Goal: Task Accomplishment & Management: Use online tool/utility

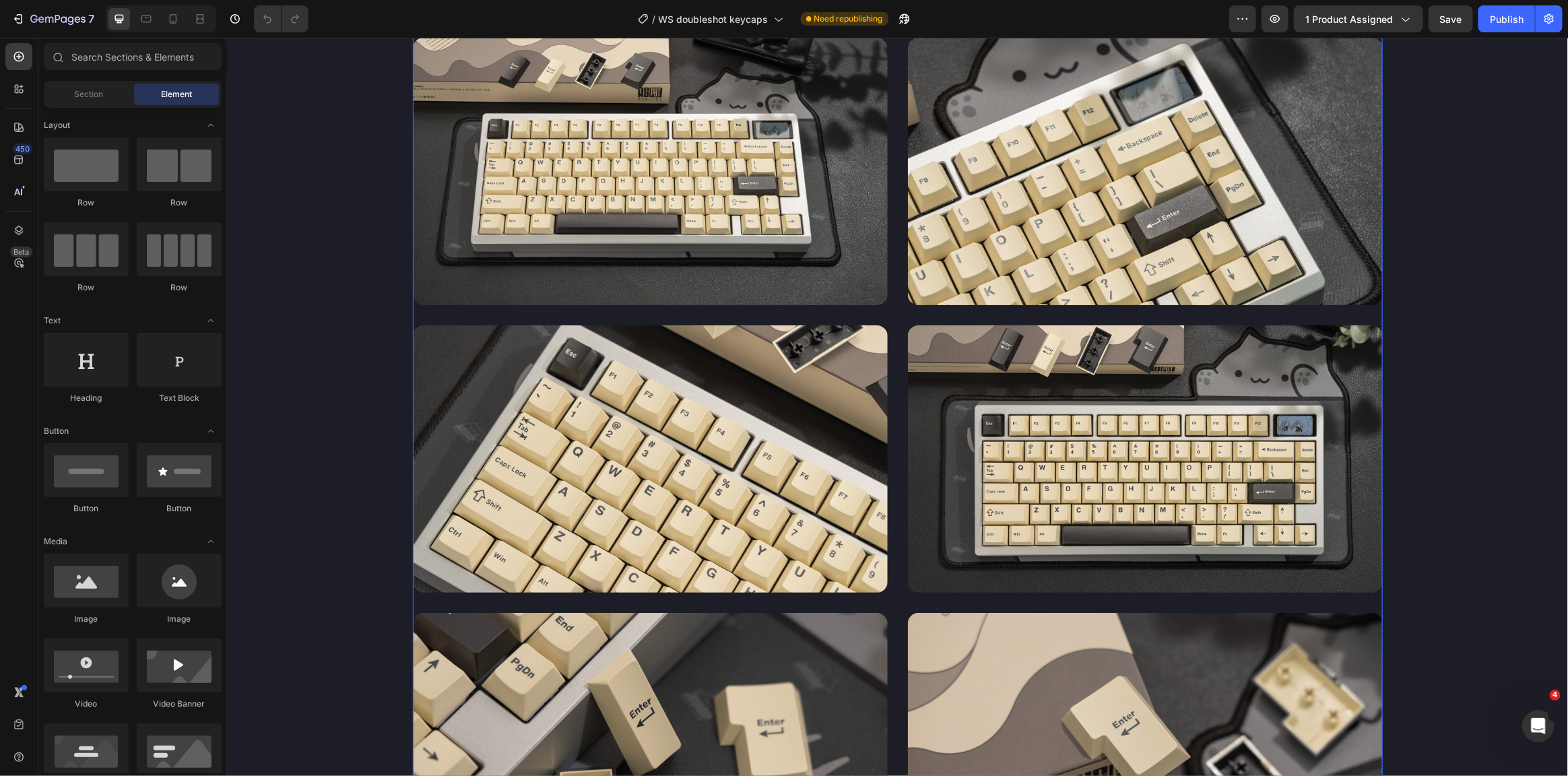
scroll to position [2007, 0]
click at [24, 20] on icon "button" at bounding box center [18, 18] width 13 height 13
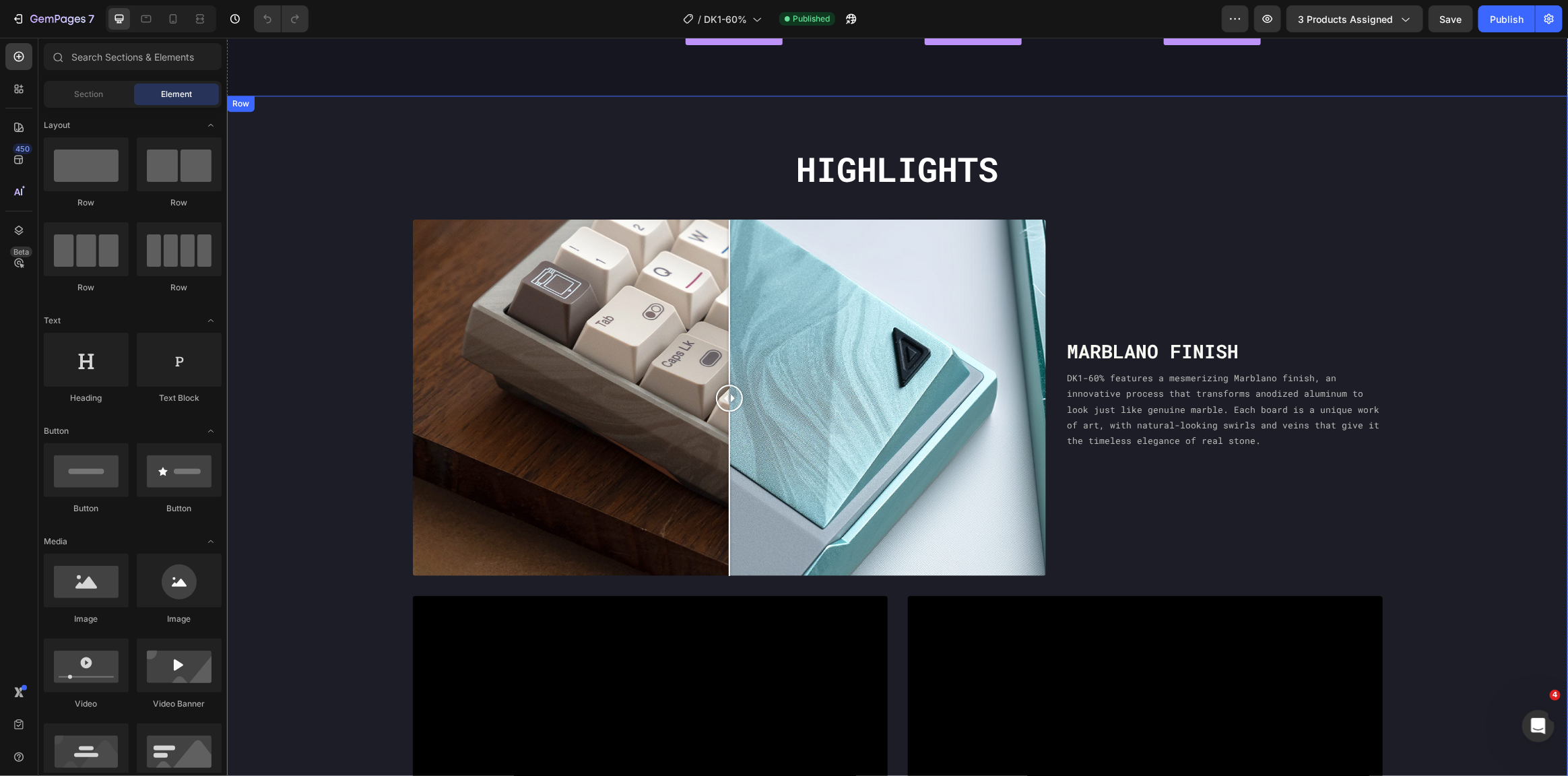
scroll to position [1843, 0]
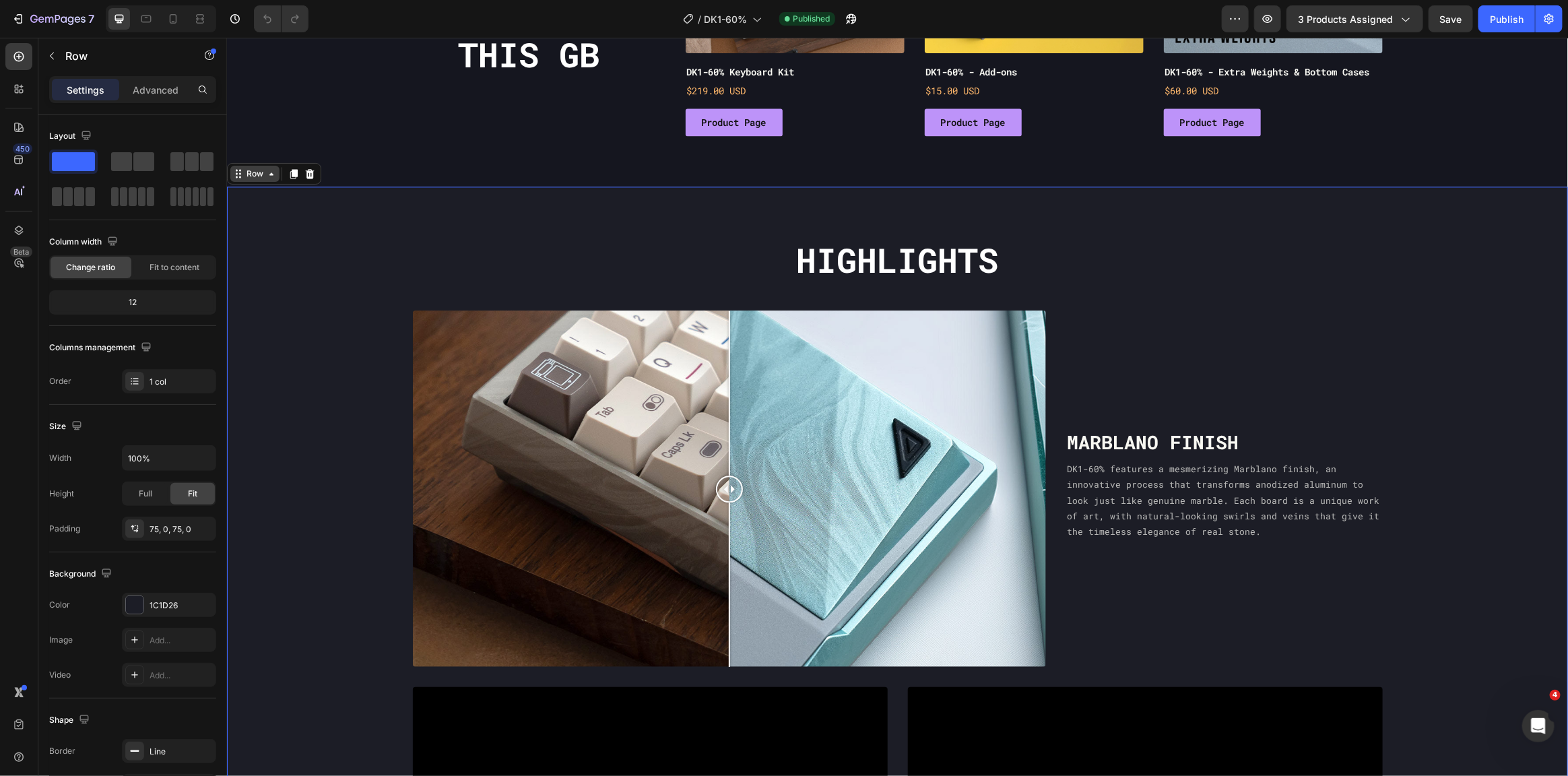
click at [263, 176] on div "Row" at bounding box center [254, 173] width 22 height 12
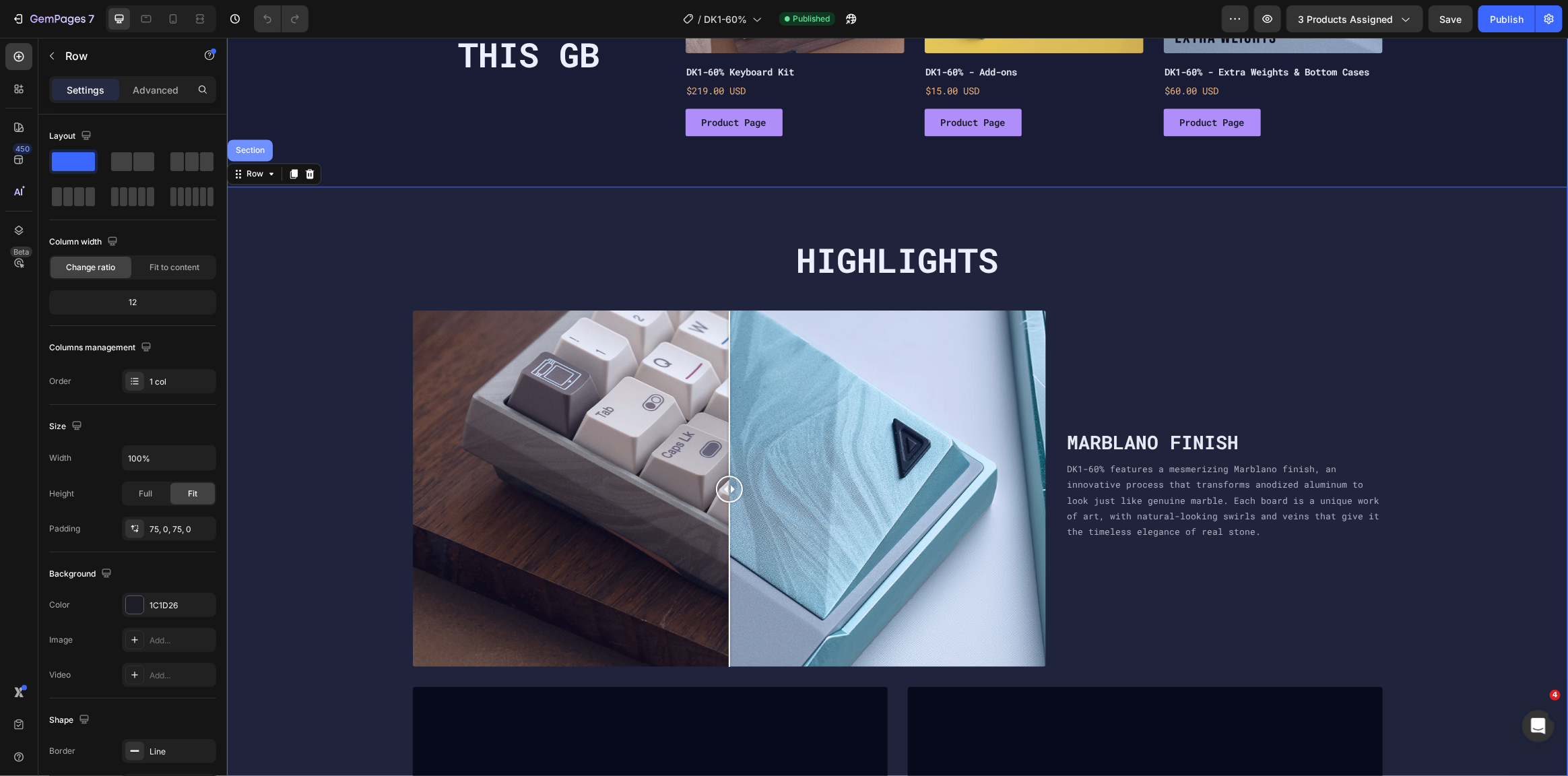
click at [254, 142] on div "Section" at bounding box center [249, 150] width 45 height 22
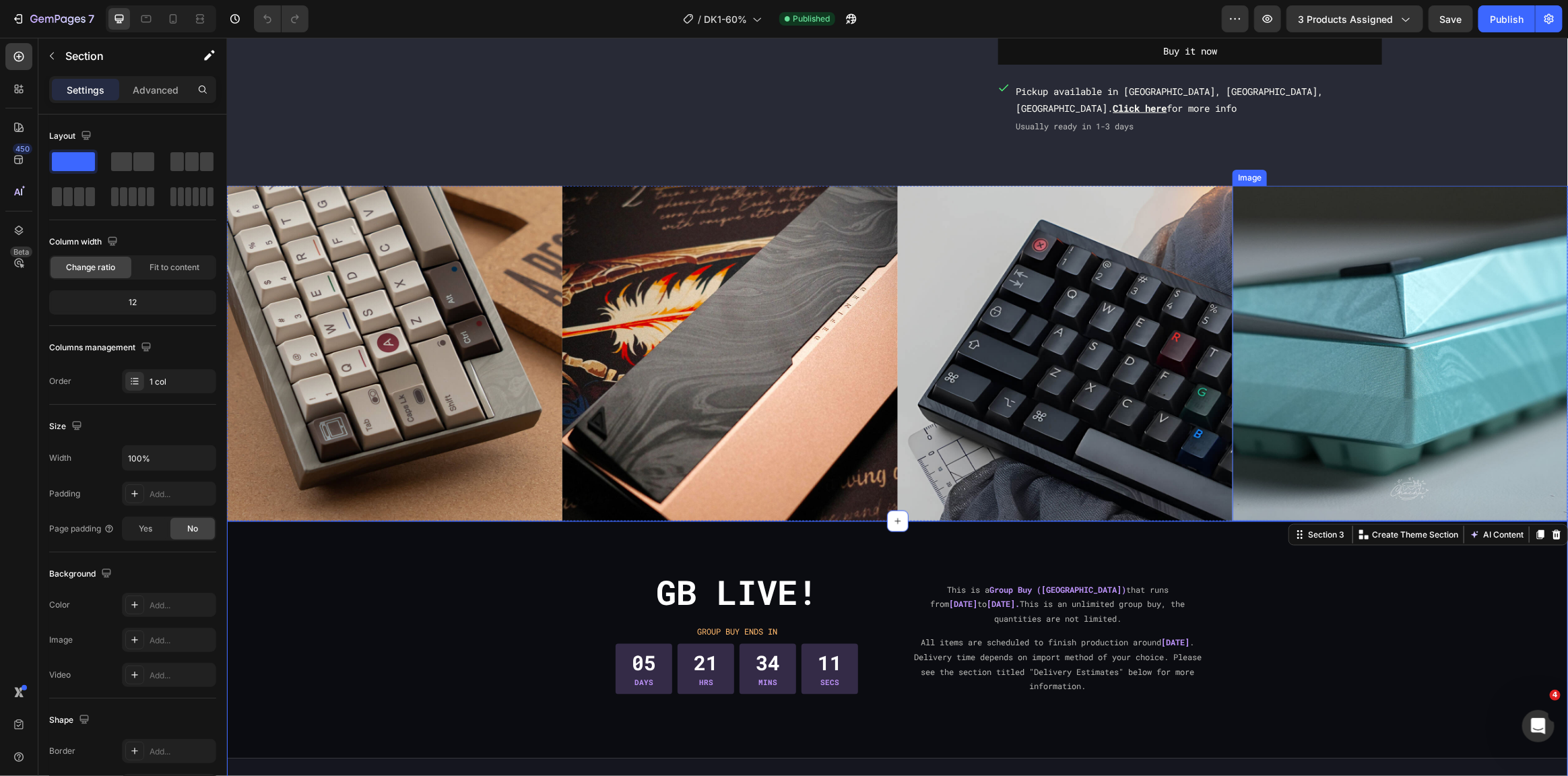
scroll to position [967, 0]
click at [1428, 529] on p "Create Theme Section" at bounding box center [1414, 534] width 86 height 12
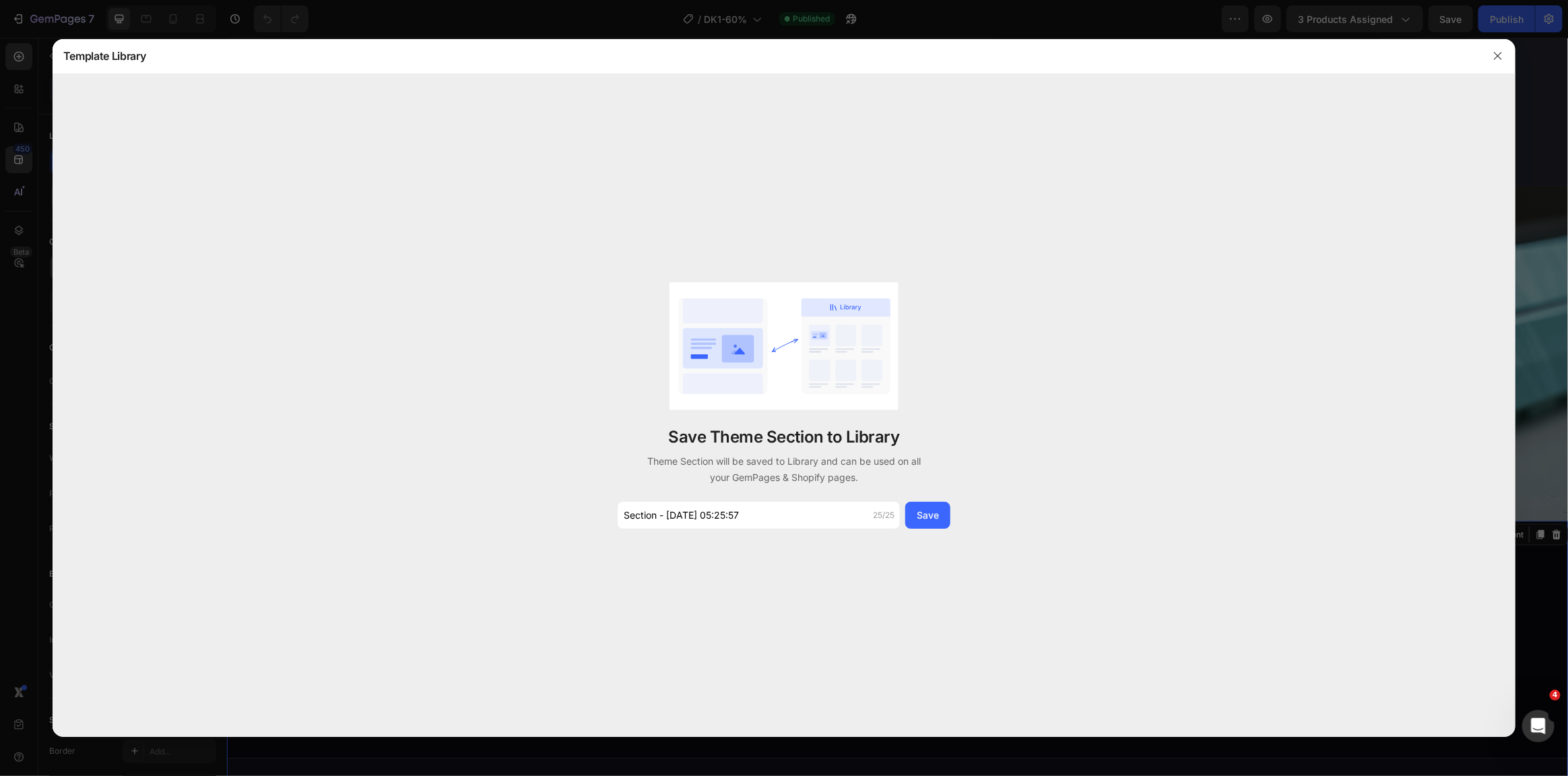
click at [658, 501] on div "Save Theme Section to Library Theme Section will be saved to Library and can be…" at bounding box center [784, 405] width 337 height 246
click at [665, 508] on input "Section - Aug 28 05:25:57" at bounding box center [759, 515] width 282 height 27
type input "dk1-features"
click at [940, 525] on button "Save" at bounding box center [928, 515] width 45 height 27
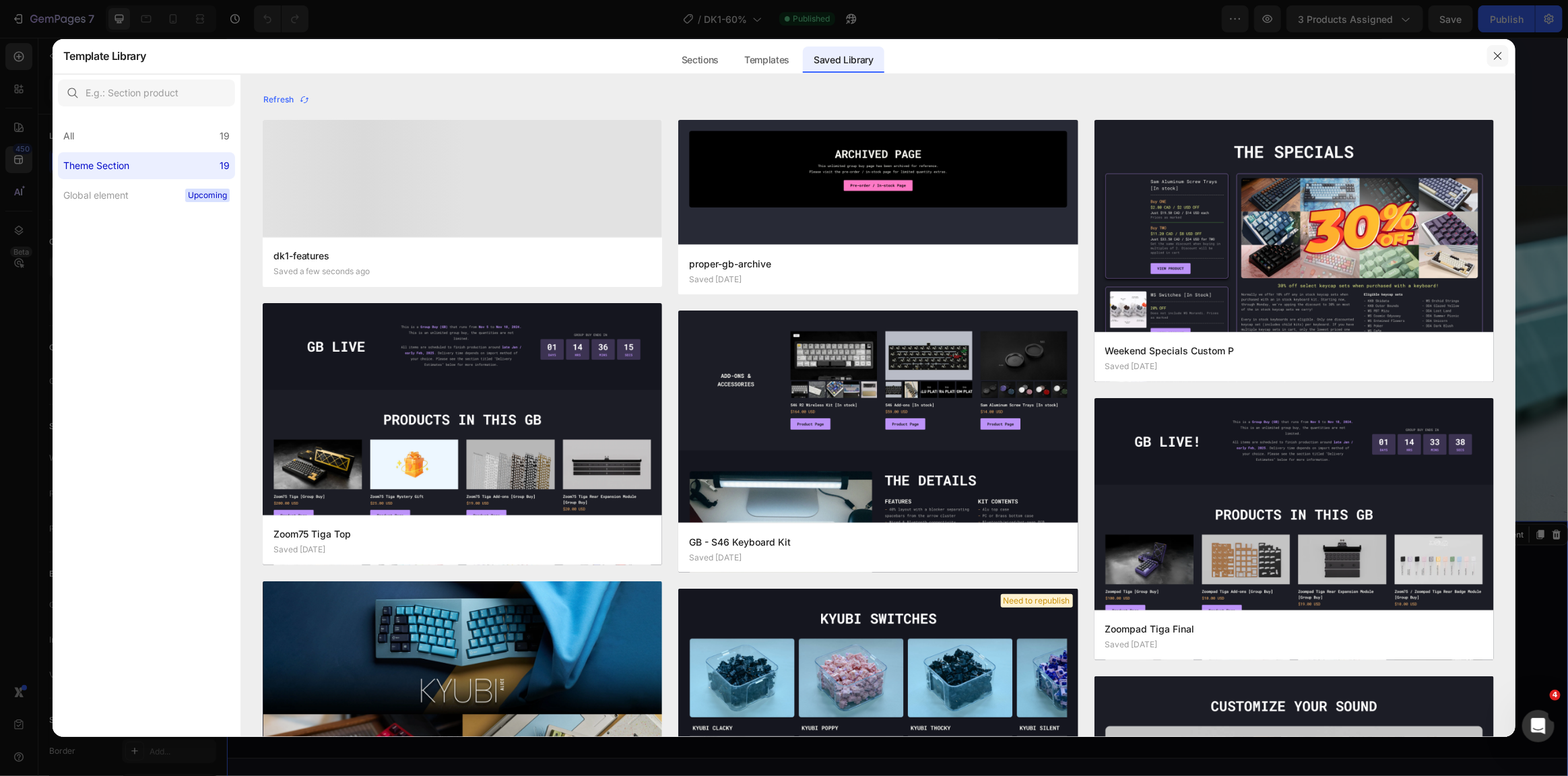
click at [1496, 53] on icon "button" at bounding box center [1497, 55] width 11 height 11
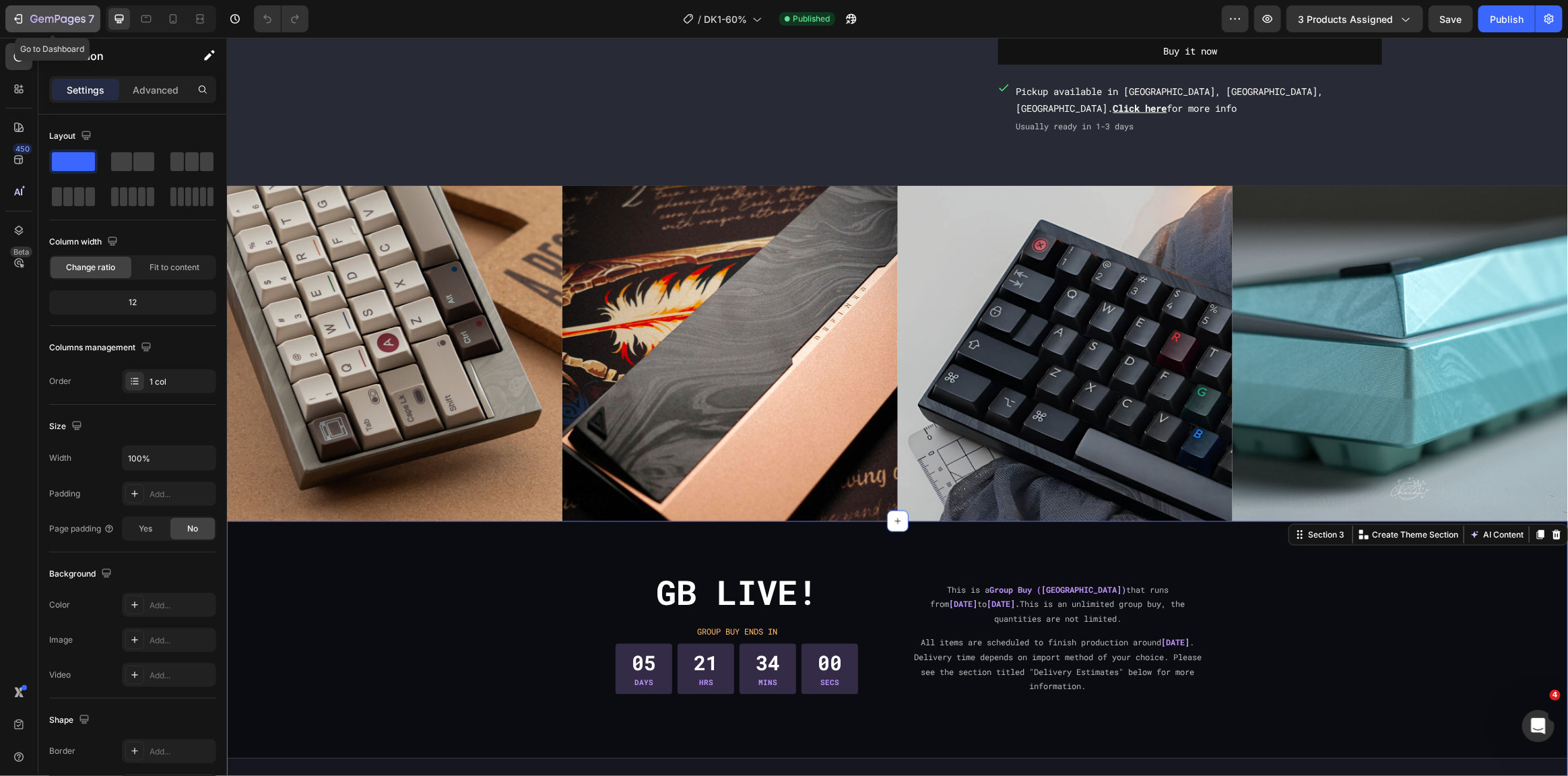
click at [50, 28] on button "7" at bounding box center [53, 19] width 95 height 27
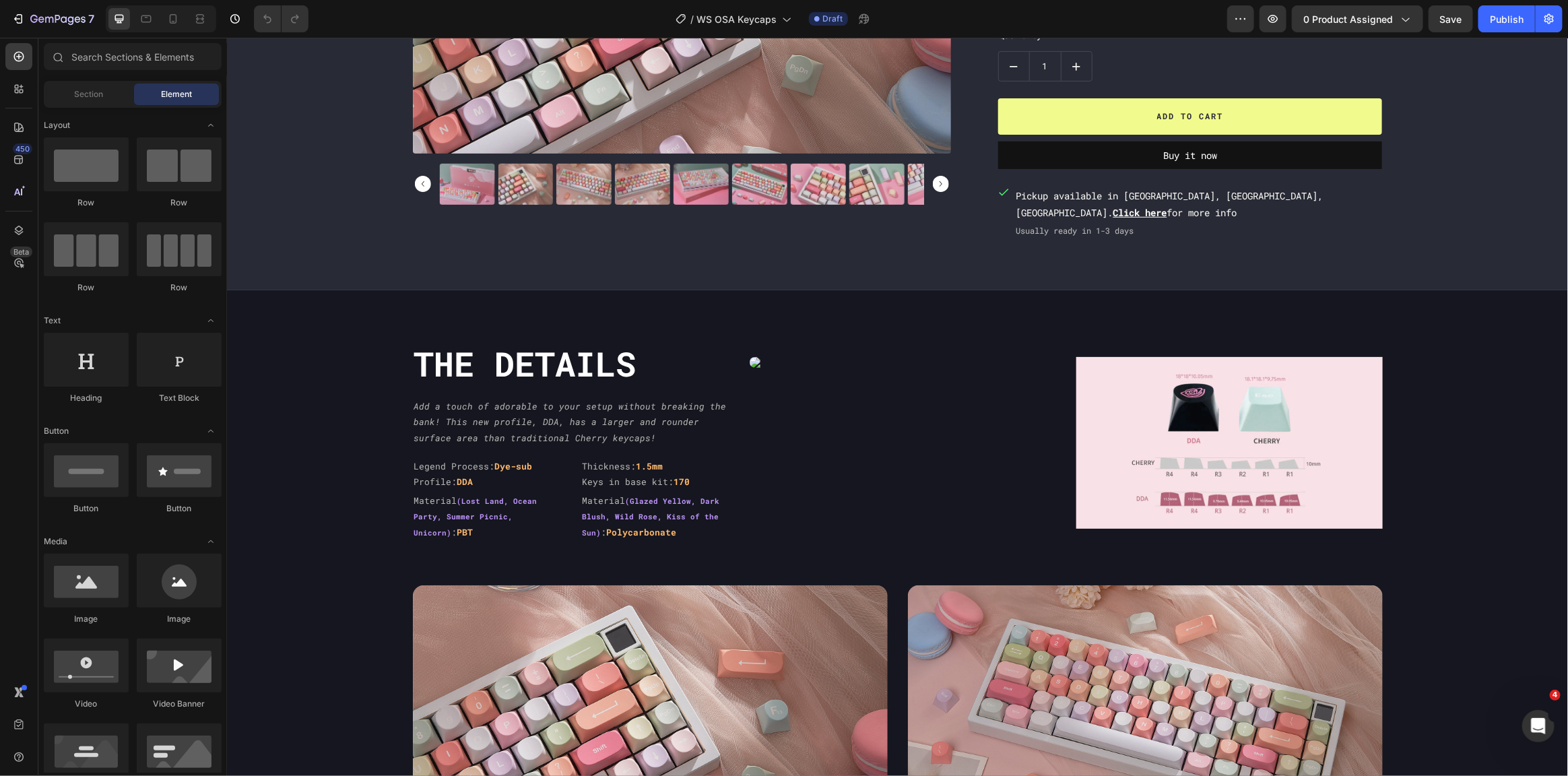
scroll to position [982, 0]
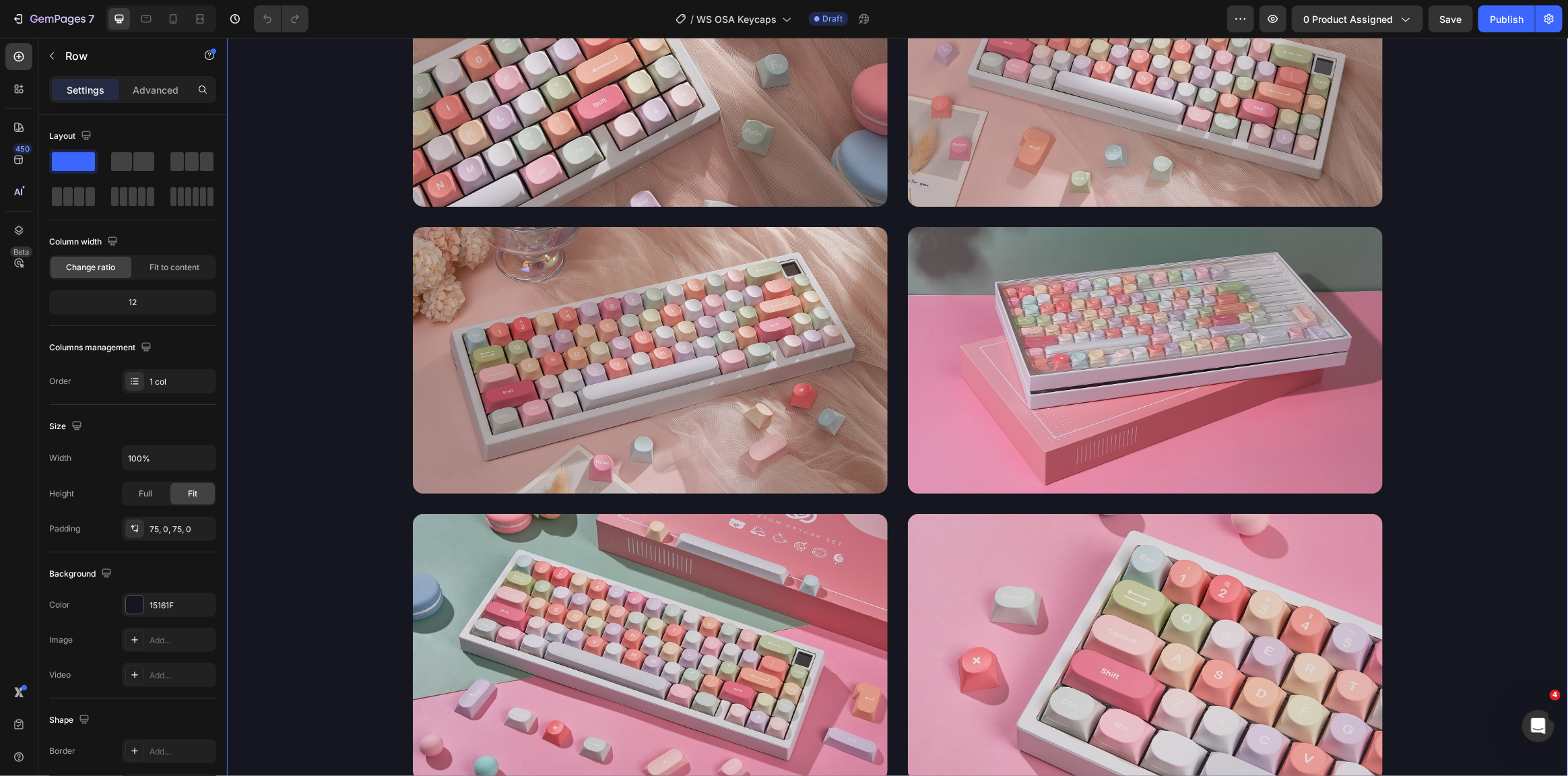
drag, startPoint x: 1554, startPoint y: 466, endPoint x: 1566, endPoint y: 443, distance: 25.9
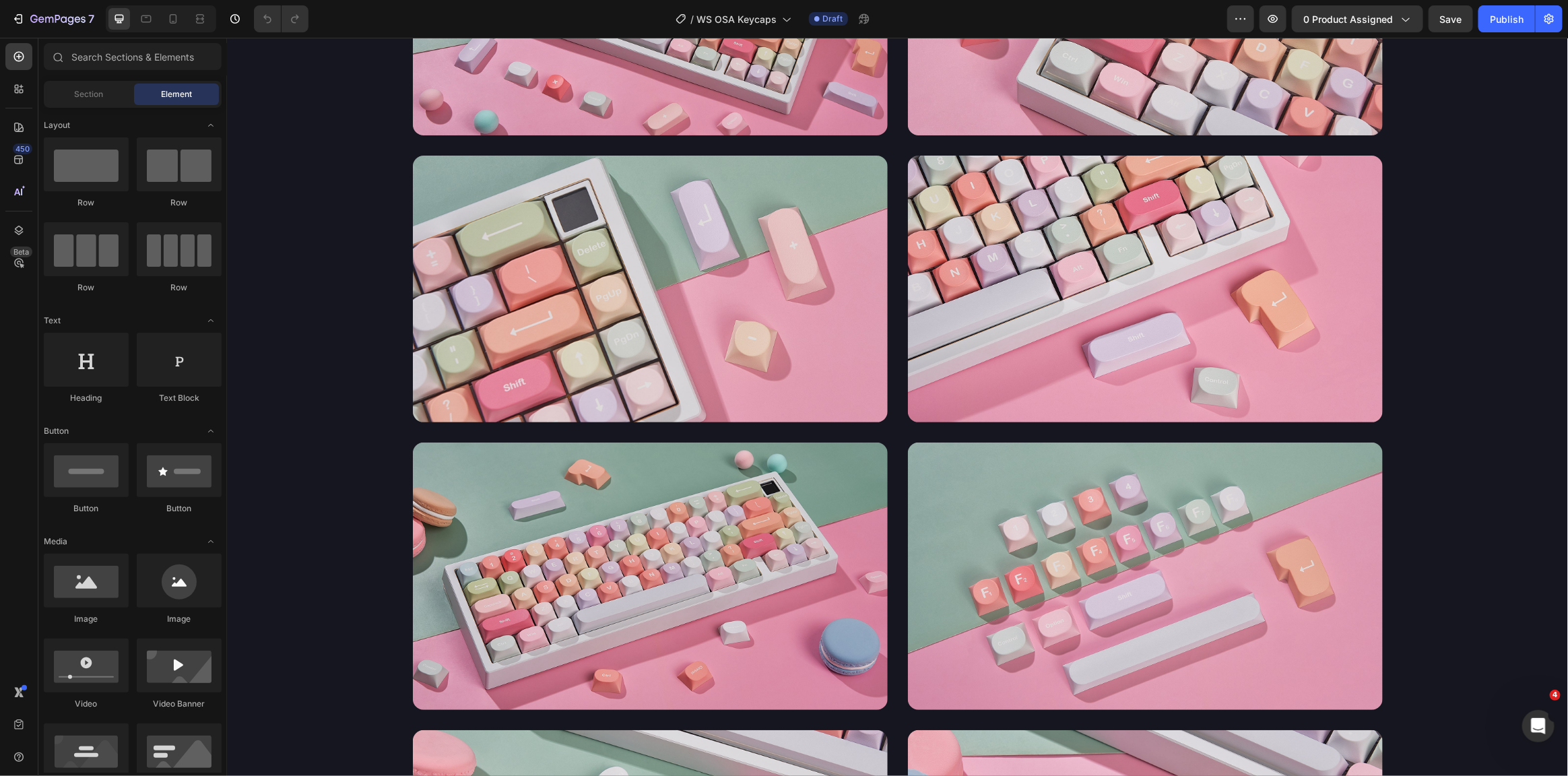
scroll to position [1824, 0]
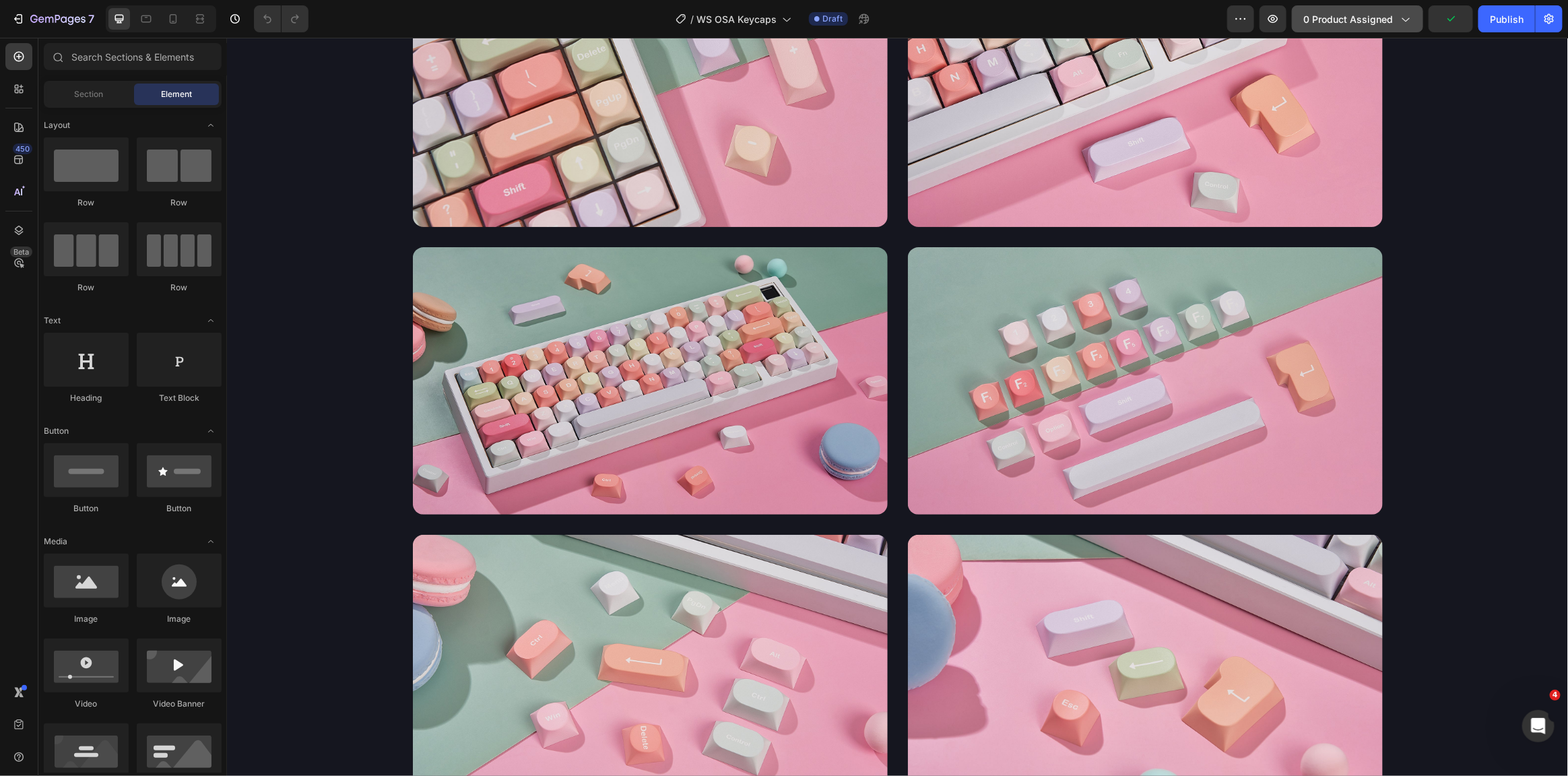
click at [1398, 20] on div "0 product assigned" at bounding box center [1357, 19] width 108 height 14
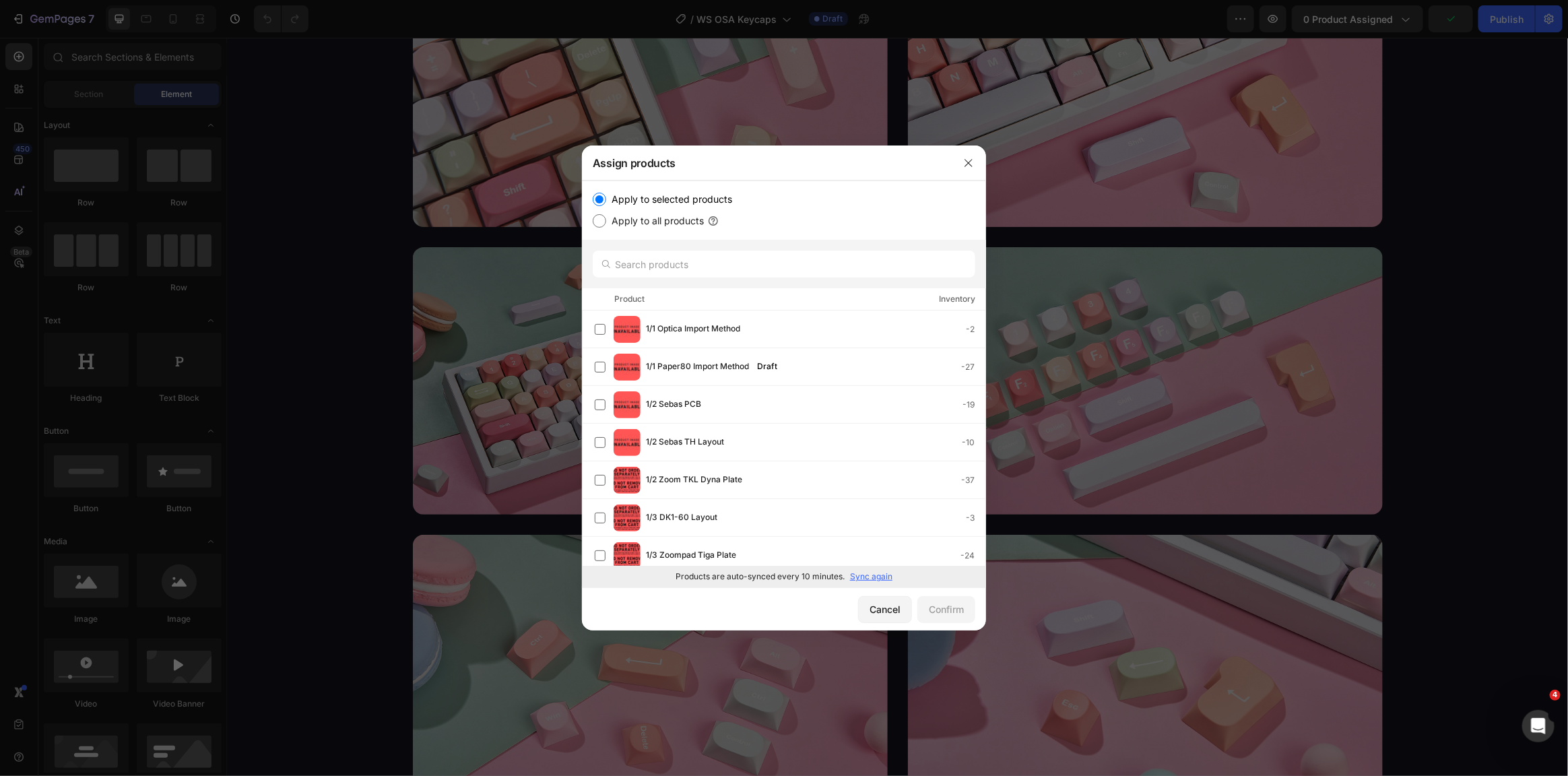
click at [1369, 94] on div at bounding box center [784, 388] width 1568 height 776
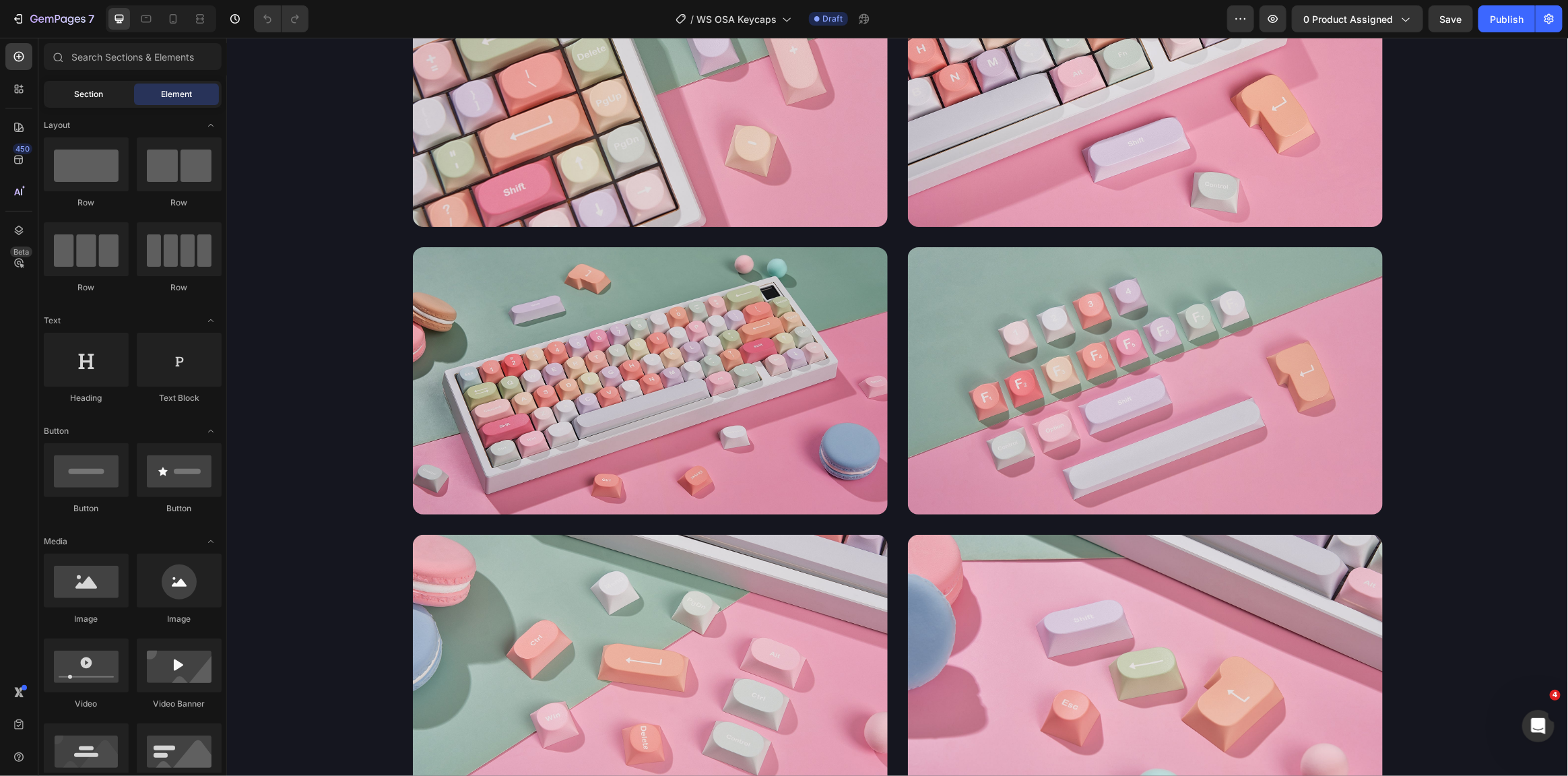
click at [78, 93] on span "Section" at bounding box center [89, 94] width 29 height 12
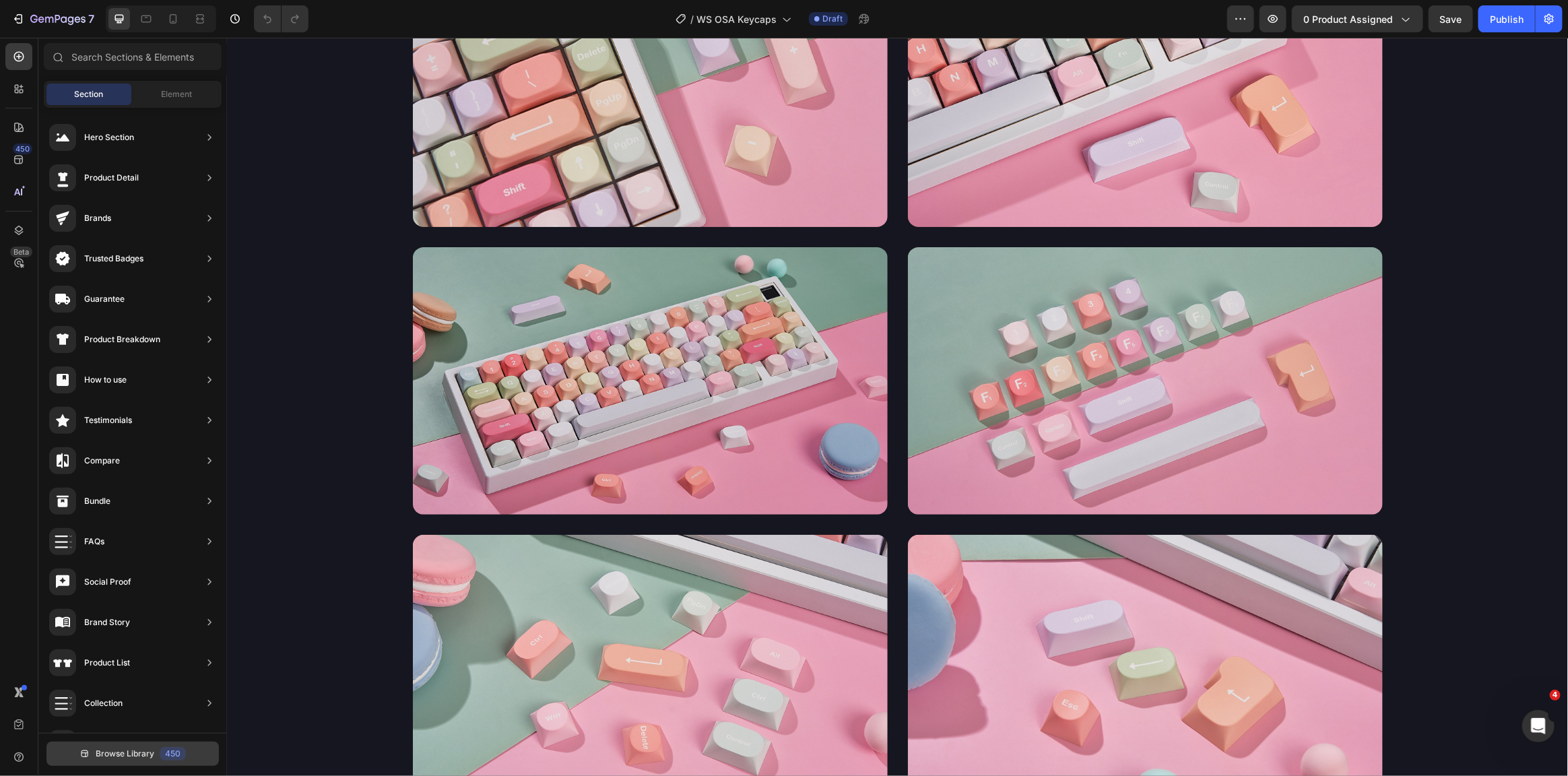
click at [118, 756] on span "Browse Library" at bounding box center [124, 754] width 58 height 12
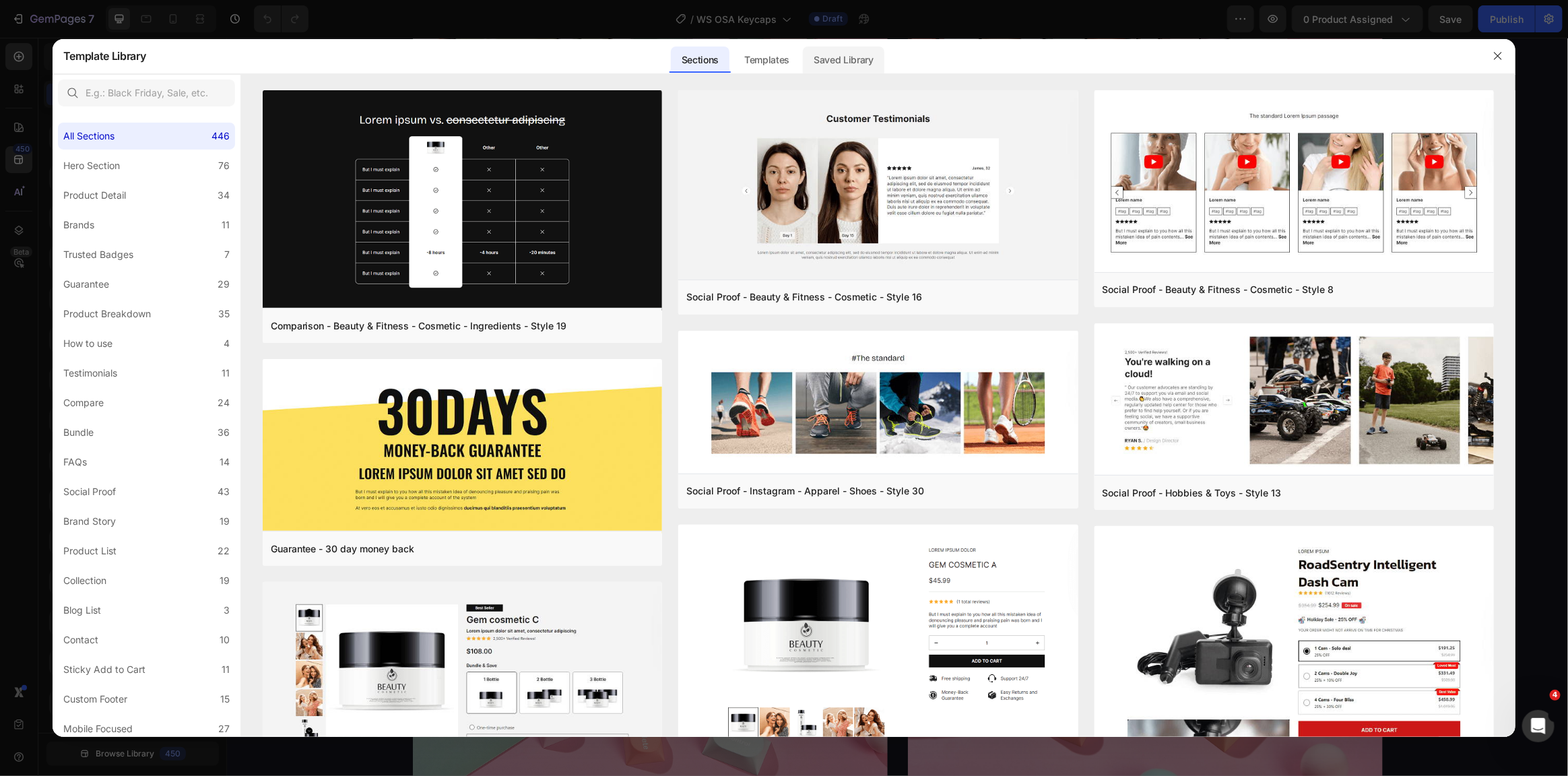
click at [839, 62] on div "Saved Library" at bounding box center [844, 60] width 81 height 27
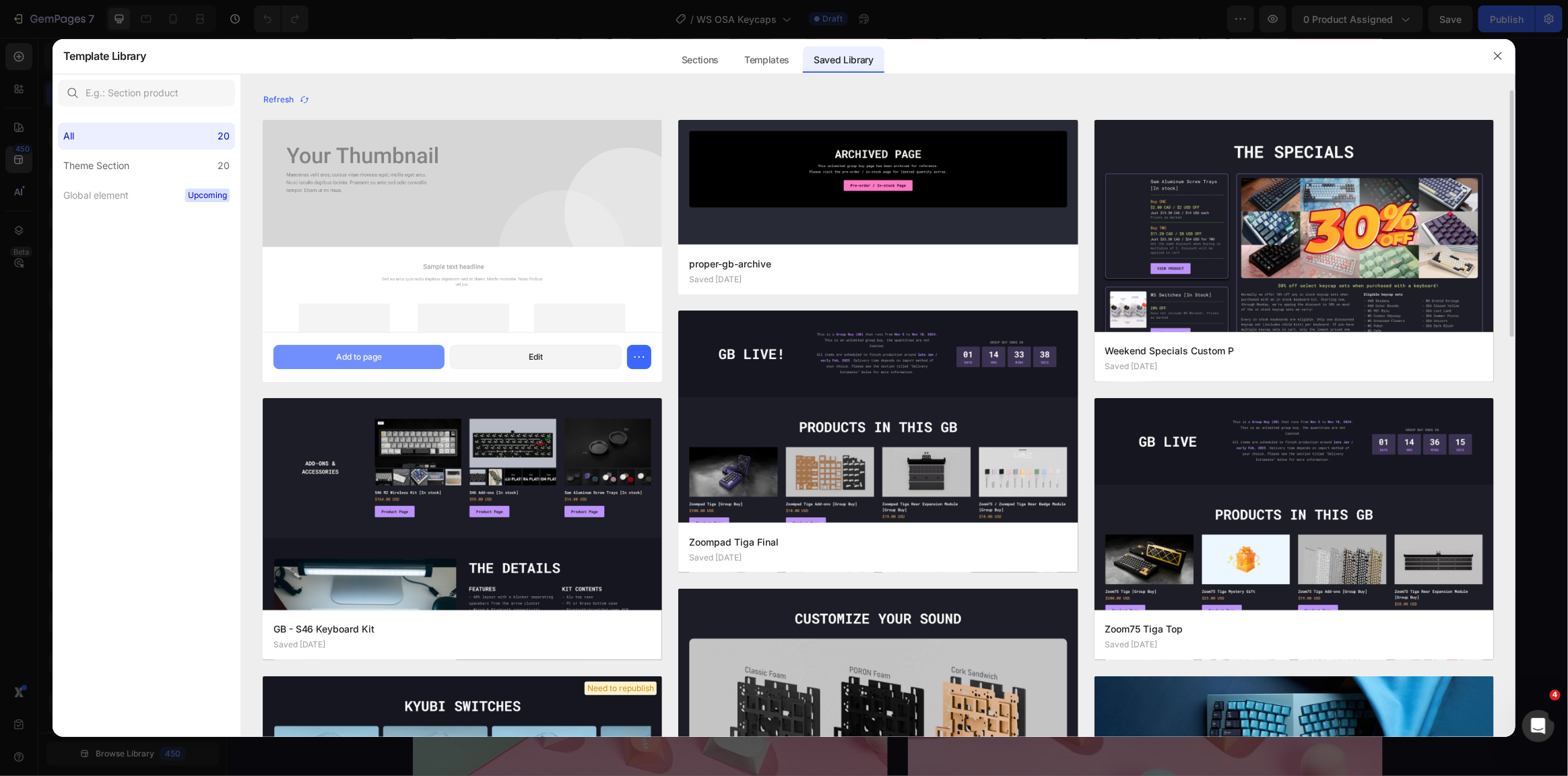
click at [363, 360] on div "Add to page" at bounding box center [359, 357] width 46 height 12
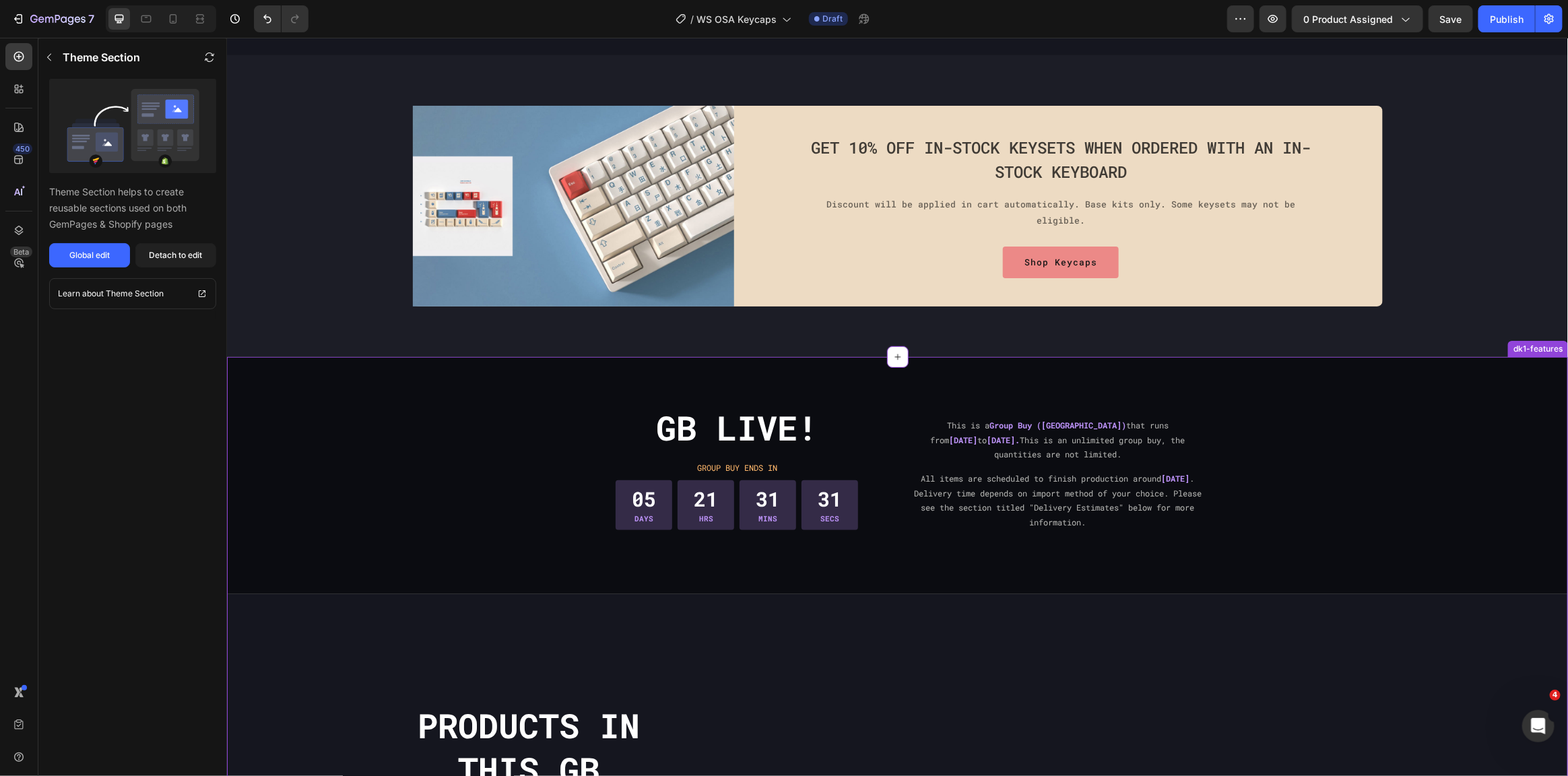
scroll to position [3642, 0]
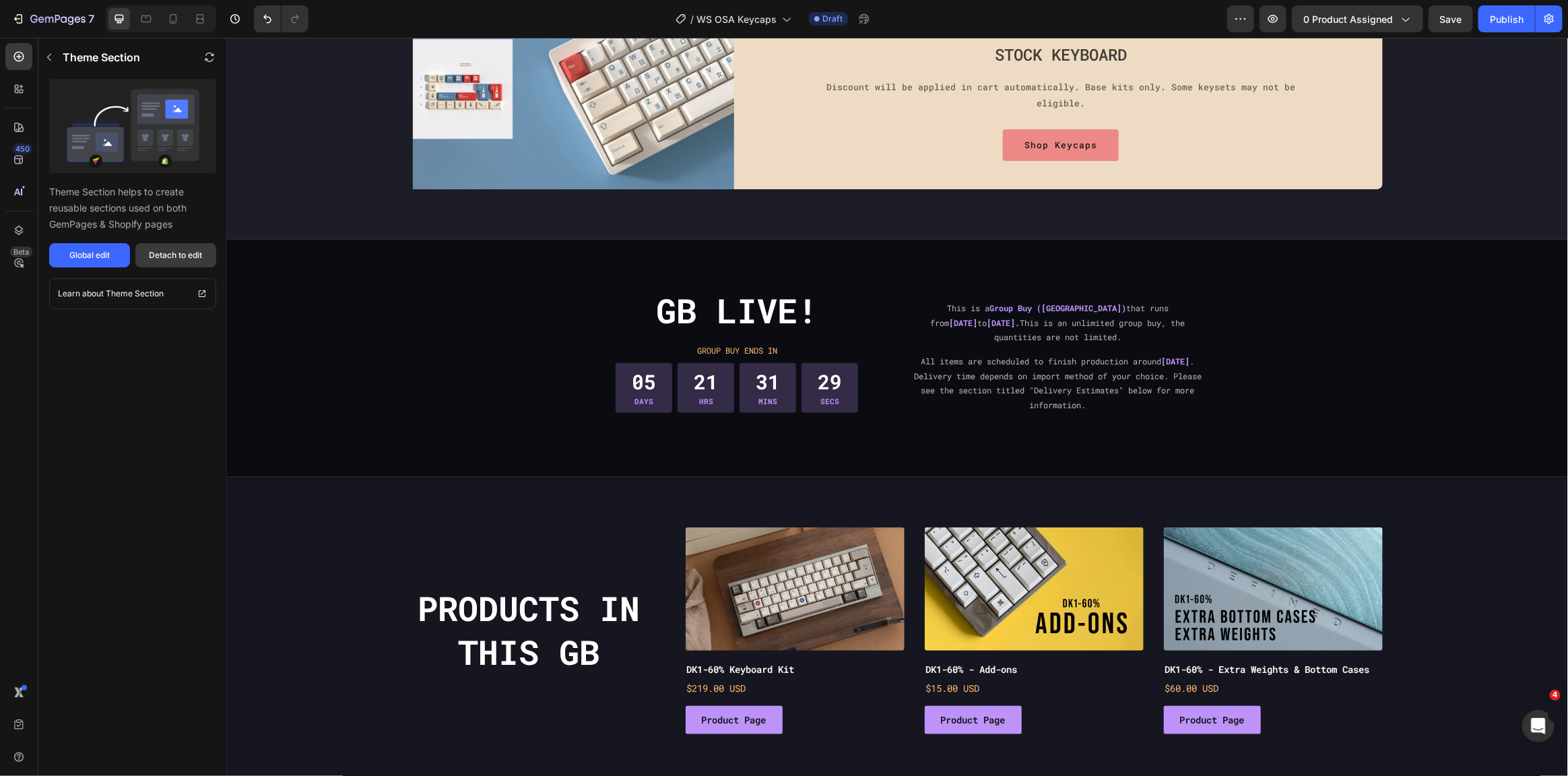
click at [159, 251] on div "Detach to edit" at bounding box center [176, 255] width 53 height 12
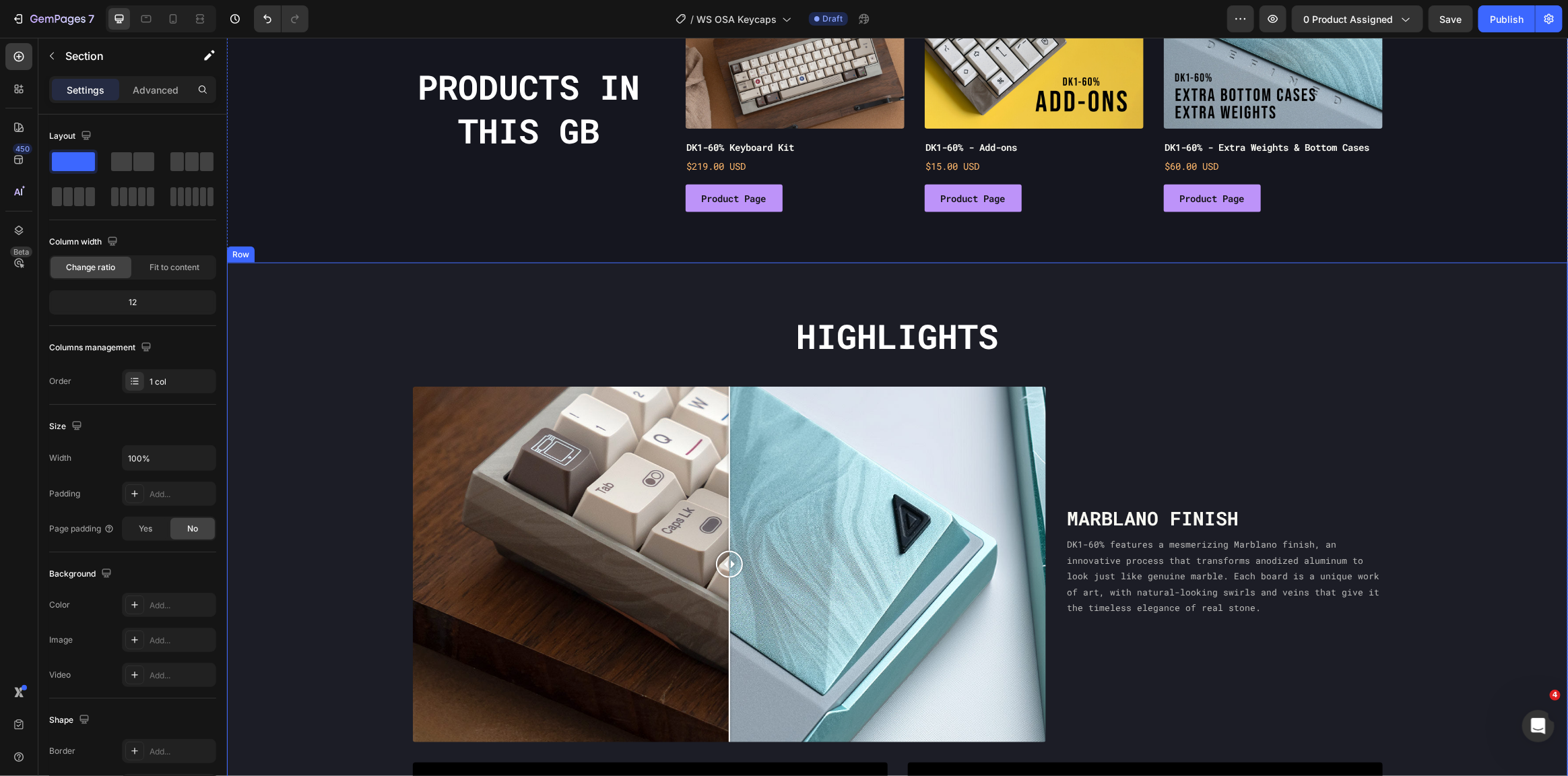
scroll to position [4181, 0]
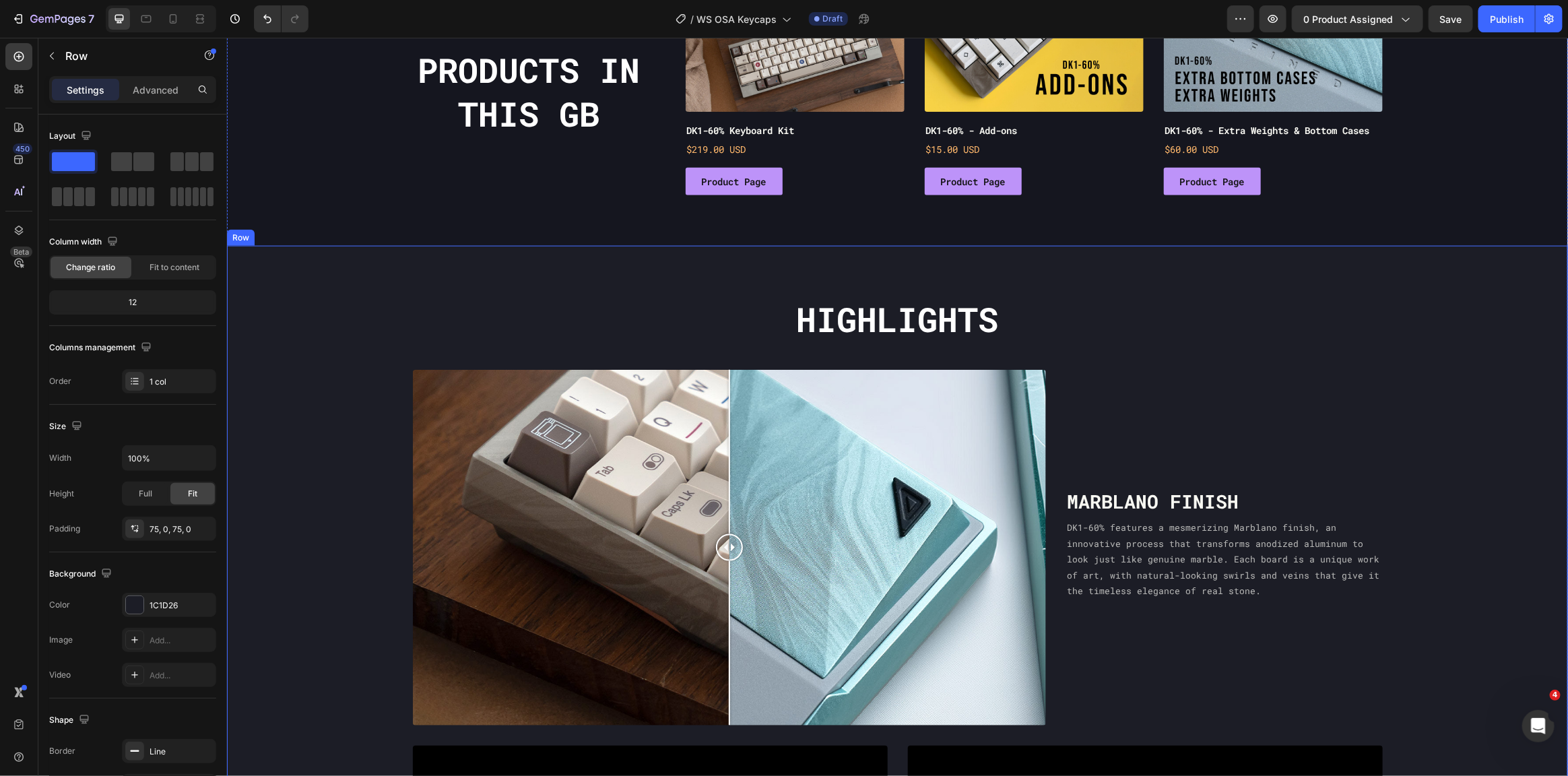
click at [295, 386] on div "Highlights Heading Row Image Comparison Marblano finish Heading DK1-60% feature…" at bounding box center [896, 770] width 1341 height 950
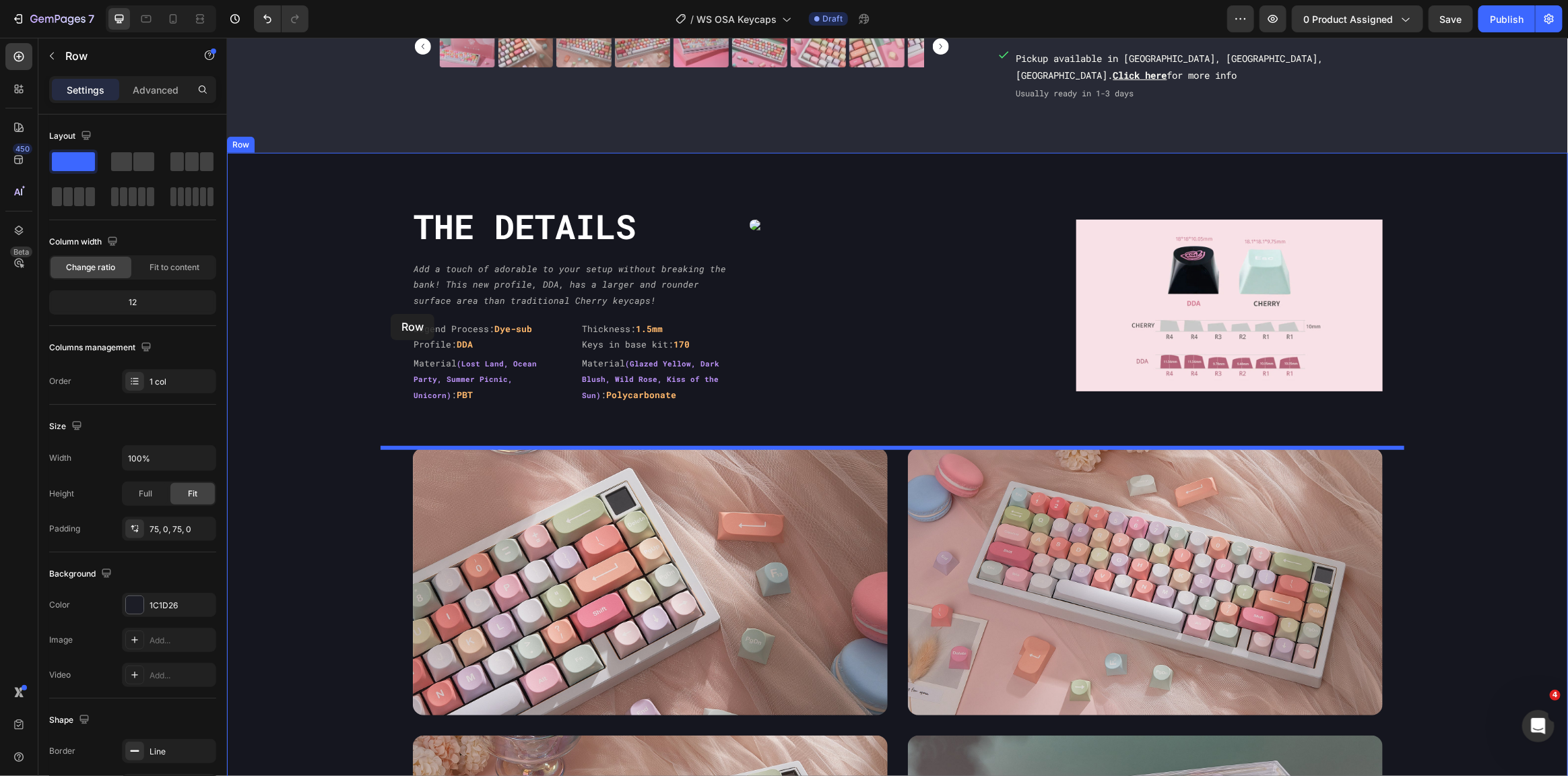
scroll to position [407, 0]
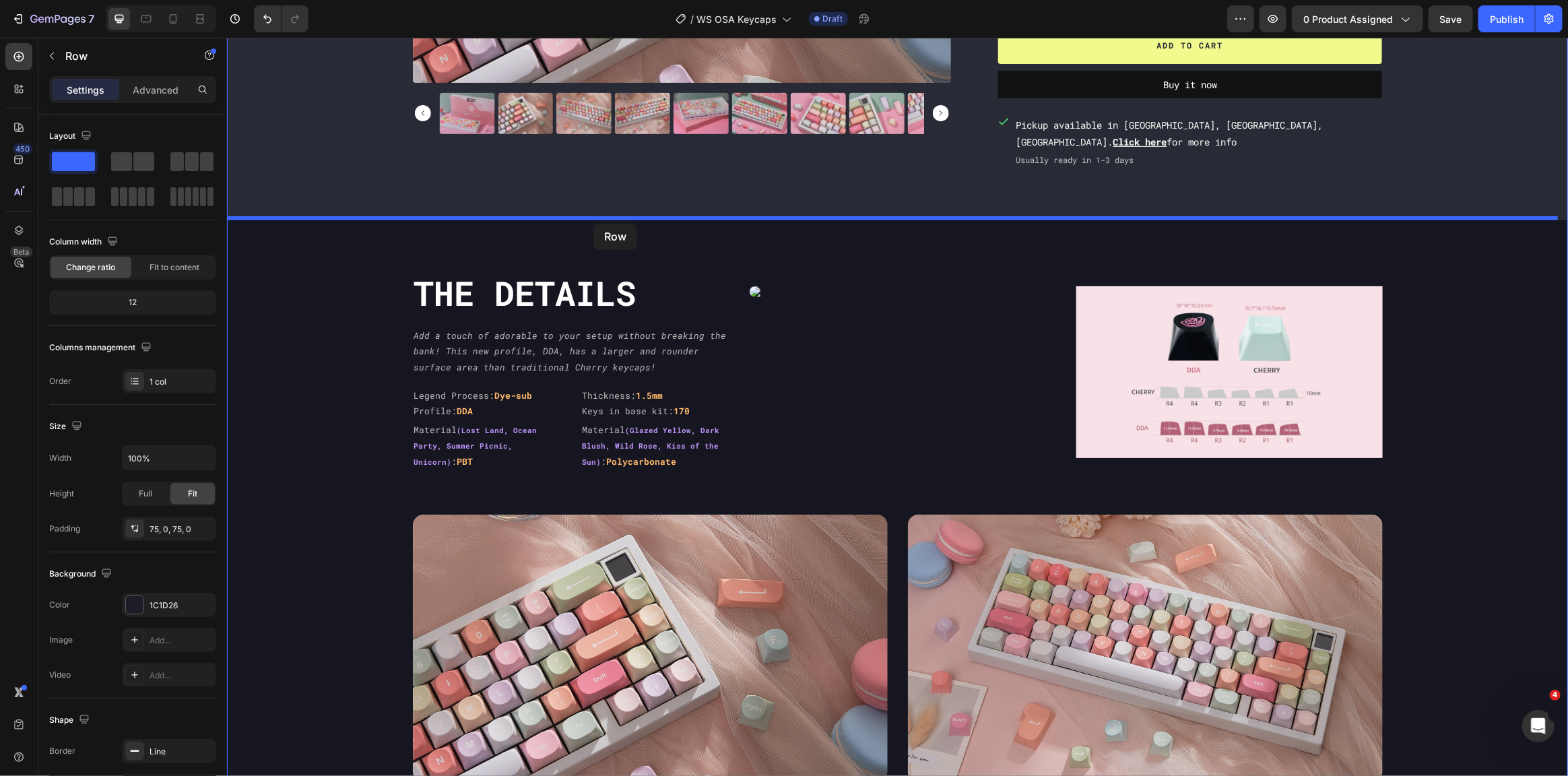
drag, startPoint x: 251, startPoint y: 232, endPoint x: 592, endPoint y: 223, distance: 341.1
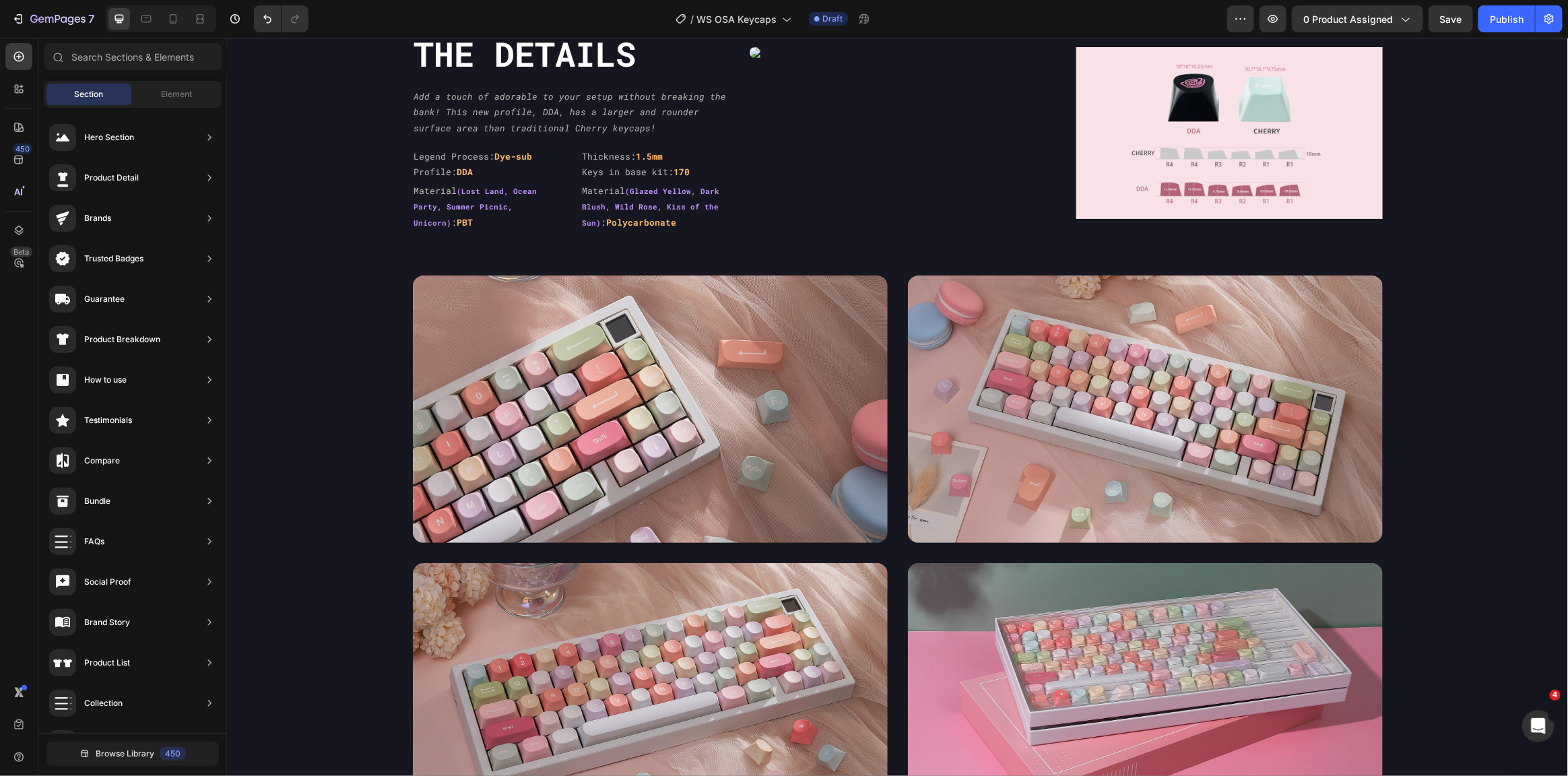
scroll to position [1569, 0]
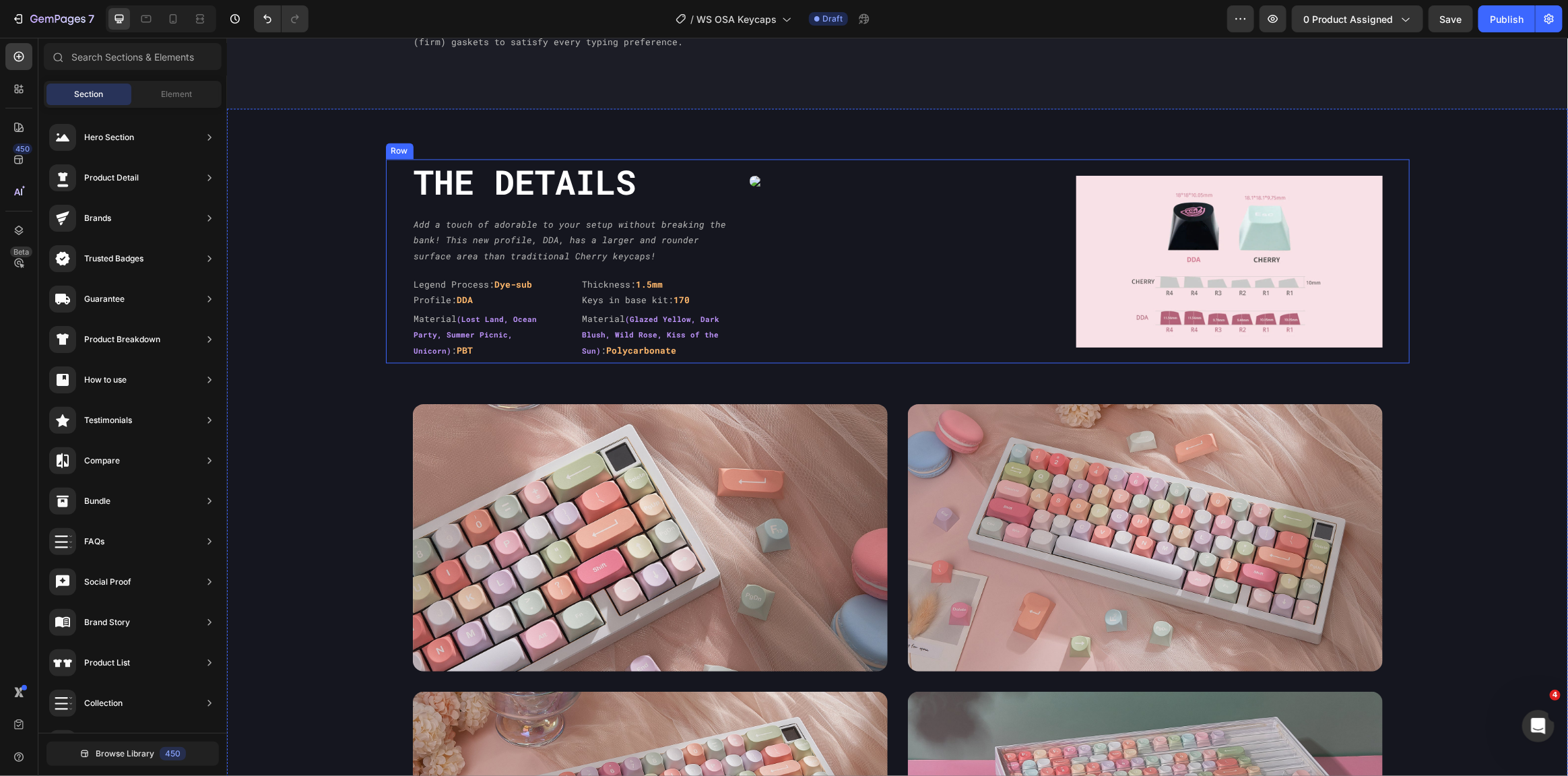
click at [397, 363] on div "The DEtails Heading Add a touch of adorable to your setup without breaking the …" at bounding box center [897, 261] width 1024 height 204
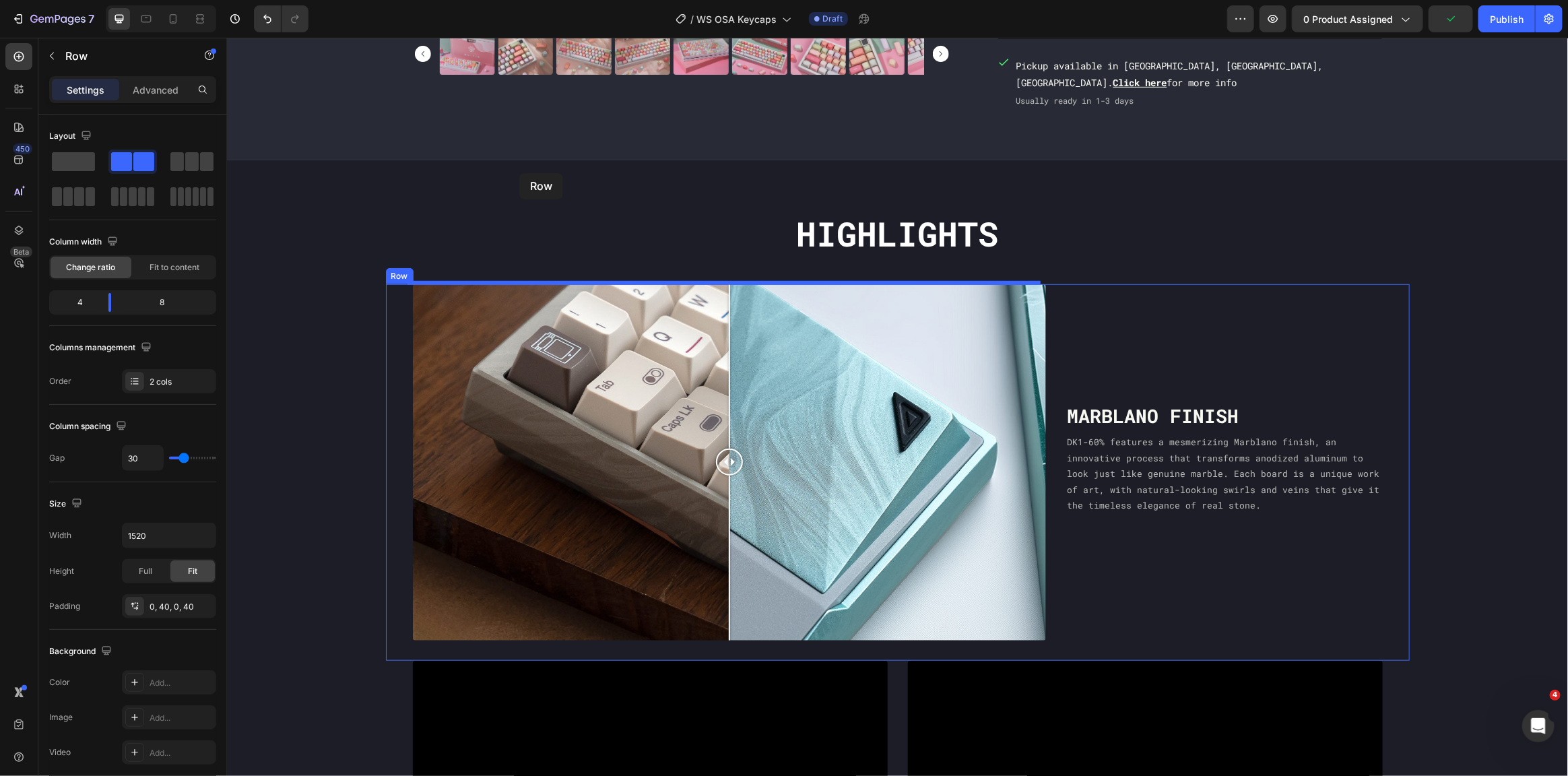
scroll to position [289, 0]
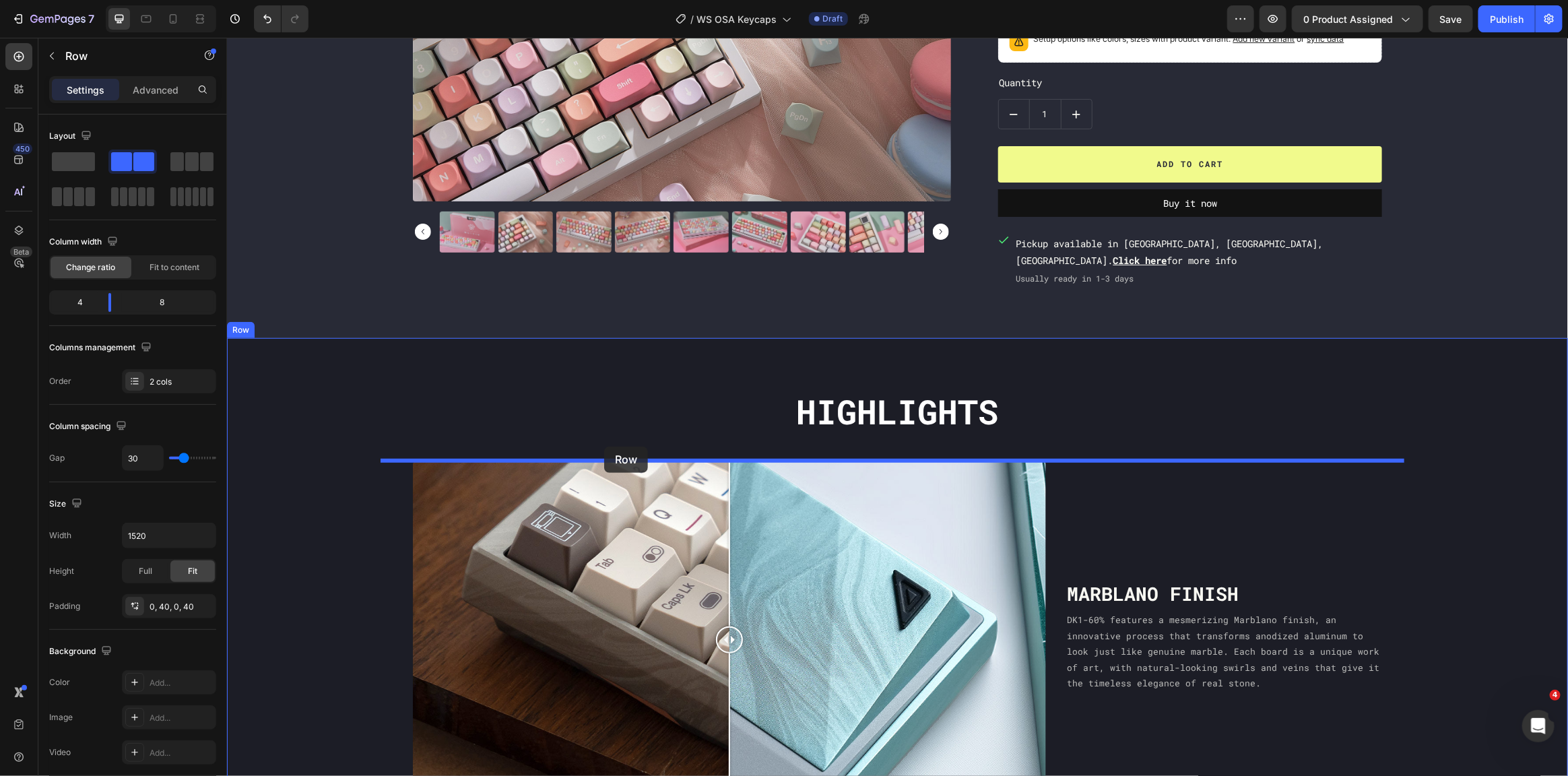
drag, startPoint x: 412, startPoint y: 318, endPoint x: 604, endPoint y: 446, distance: 230.8
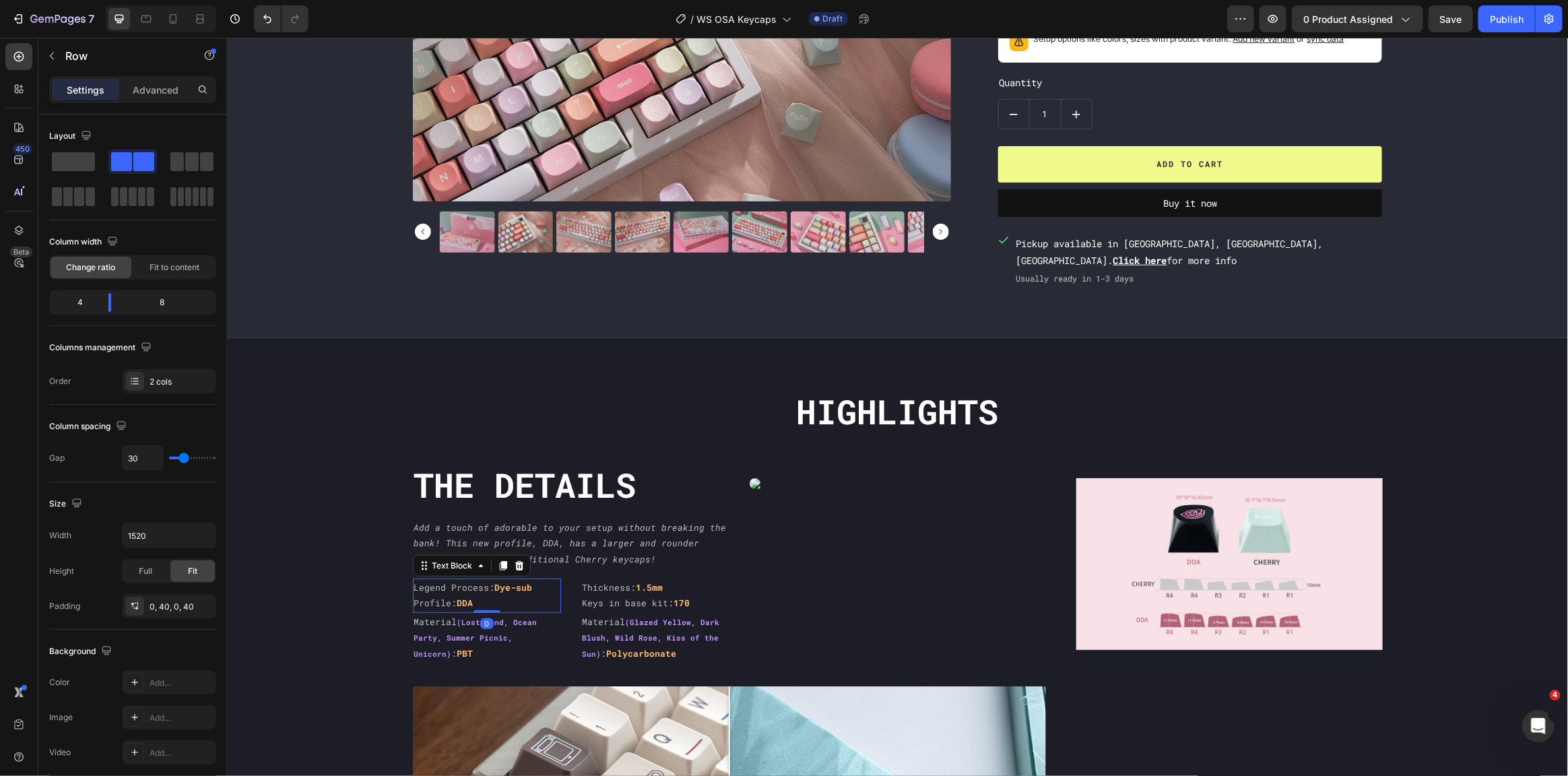
click at [509, 591] on strong "Dye-sub" at bounding box center [513, 586] width 38 height 12
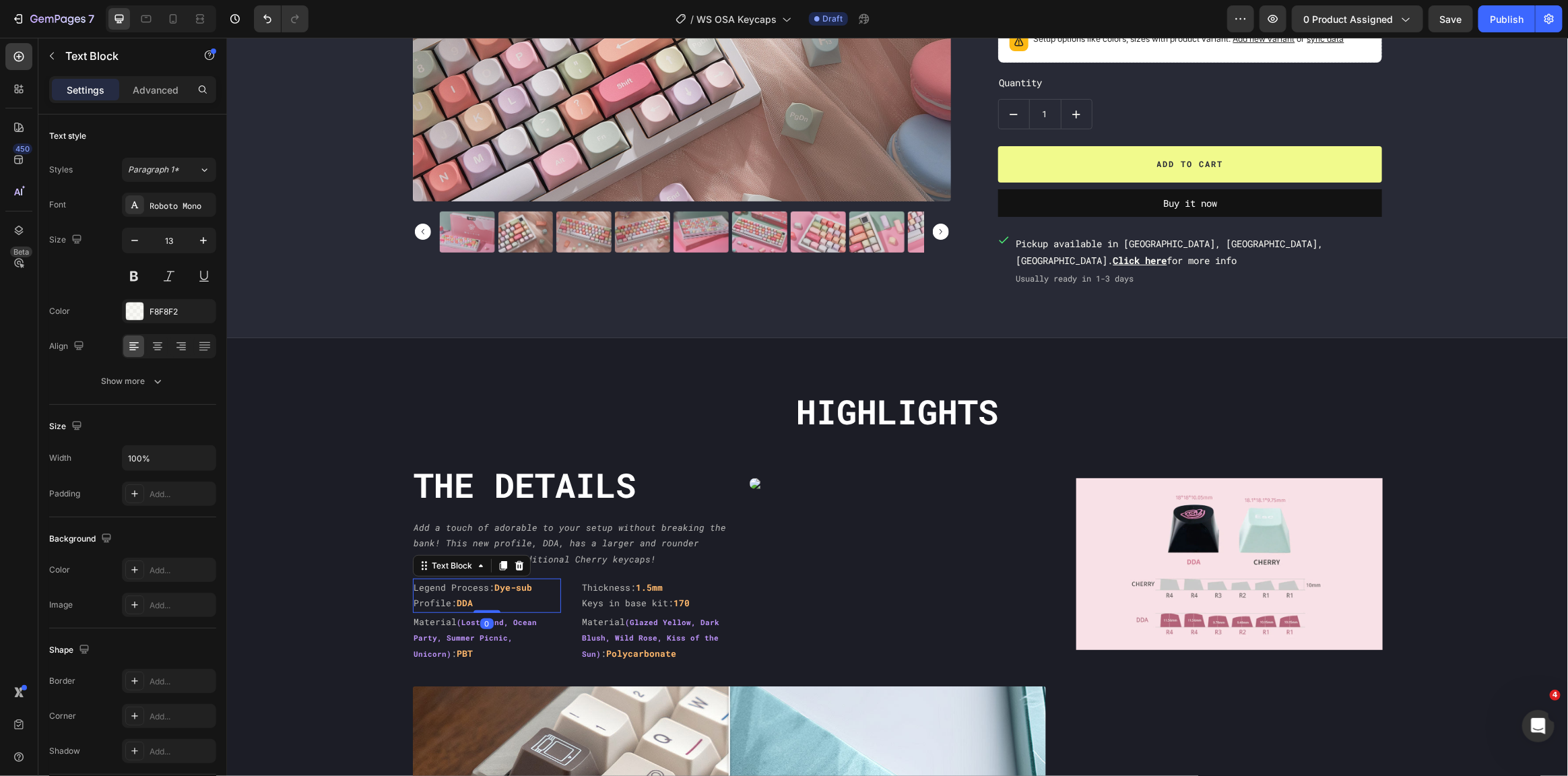
click at [509, 591] on strong "Dye-sub" at bounding box center [513, 586] width 38 height 12
click at [523, 624] on strong "(Lost Land, Ocean Party, Summer Picnic, Unicorn)" at bounding box center [475, 637] width 124 height 41
click at [525, 624] on strong "(Lost Land, Ocean Party, Summer Picnic, Unicorn)" at bounding box center [475, 637] width 124 height 41
click at [508, 647] on p "Material (Lost Land, Ocean Party, Summer Picnic, Unicorn) : PBT" at bounding box center [486, 637] width 145 height 47
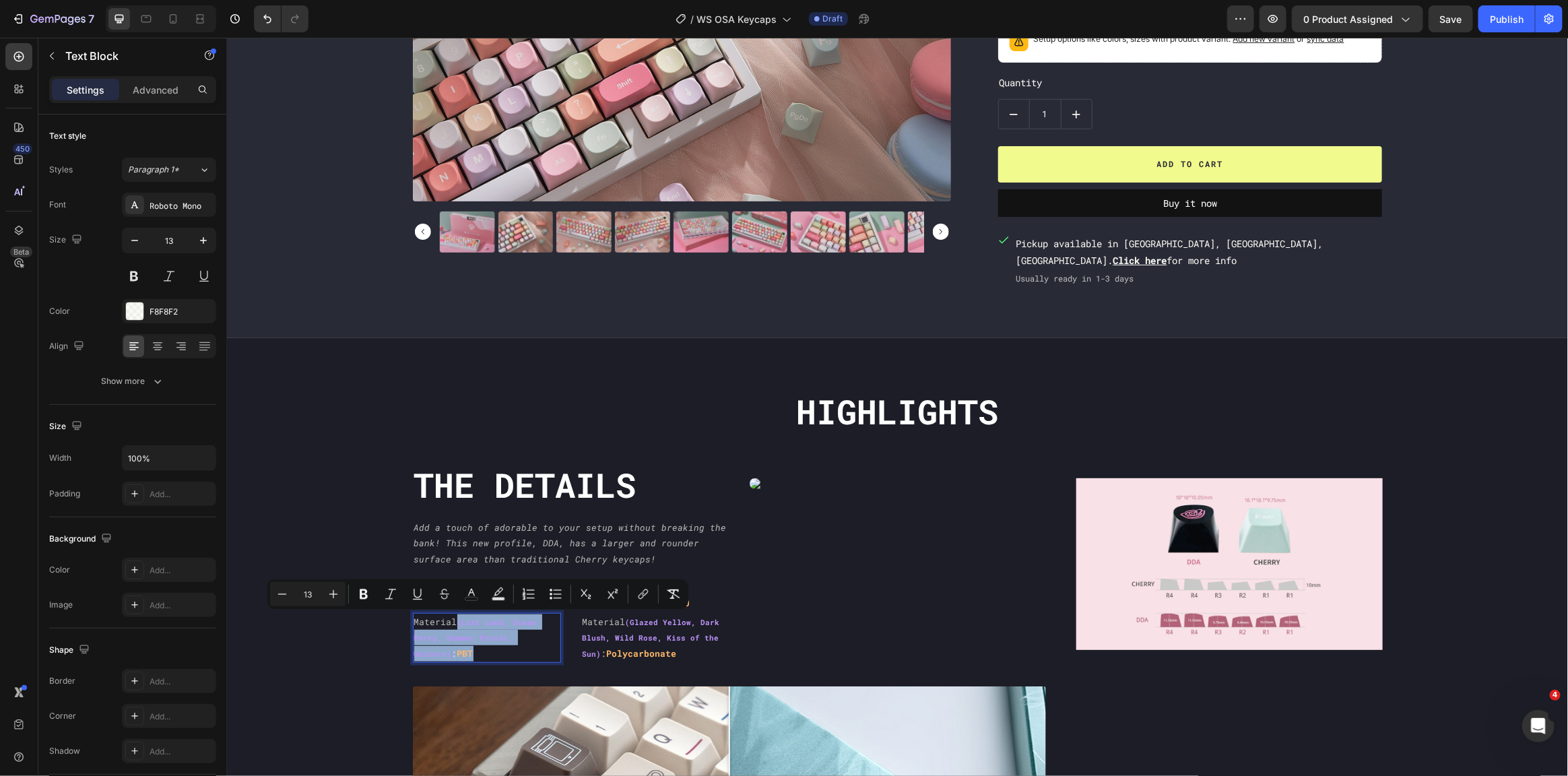
type input "11"
drag, startPoint x: 471, startPoint y: 652, endPoint x: 454, endPoint y: 614, distance: 41.6
click at [454, 614] on p "Material (Lost Land, Ocean Party, Summer Picnic, Unicorn) : PBT" at bounding box center [486, 637] width 145 height 47
type input "13"
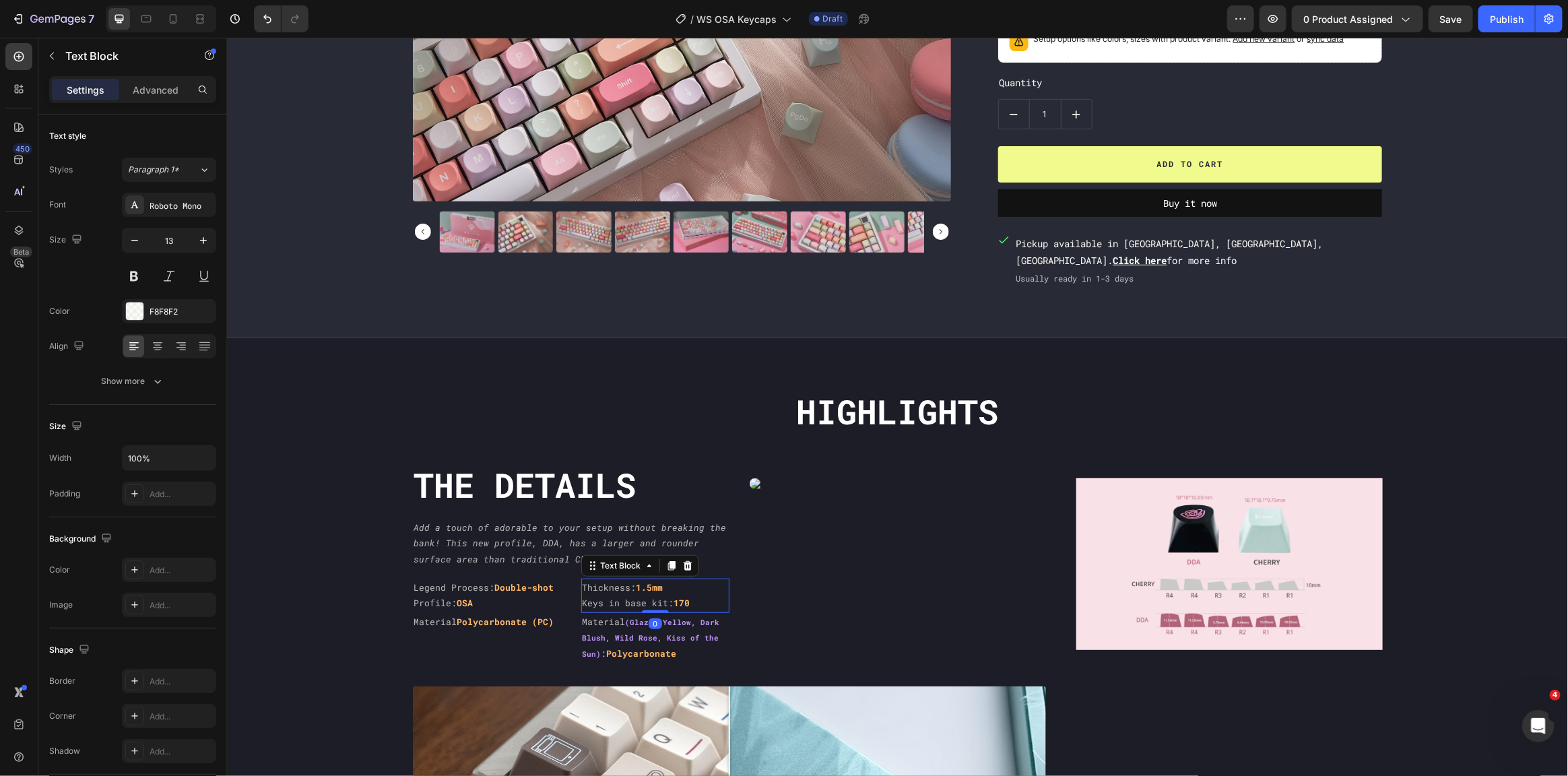
click at [666, 595] on p "Keys in base kit: 170" at bounding box center [654, 603] width 145 height 15
click at [670, 586] on p "Thickness: 1.5mm" at bounding box center [654, 587] width 145 height 15
click at [688, 637] on strong "(Glazed Yellow, Dark Blush, Wild Rose, Kiss of the Sun)" at bounding box center [651, 637] width 138 height 41
click at [683, 601] on icon at bounding box center [686, 599] width 8 height 9
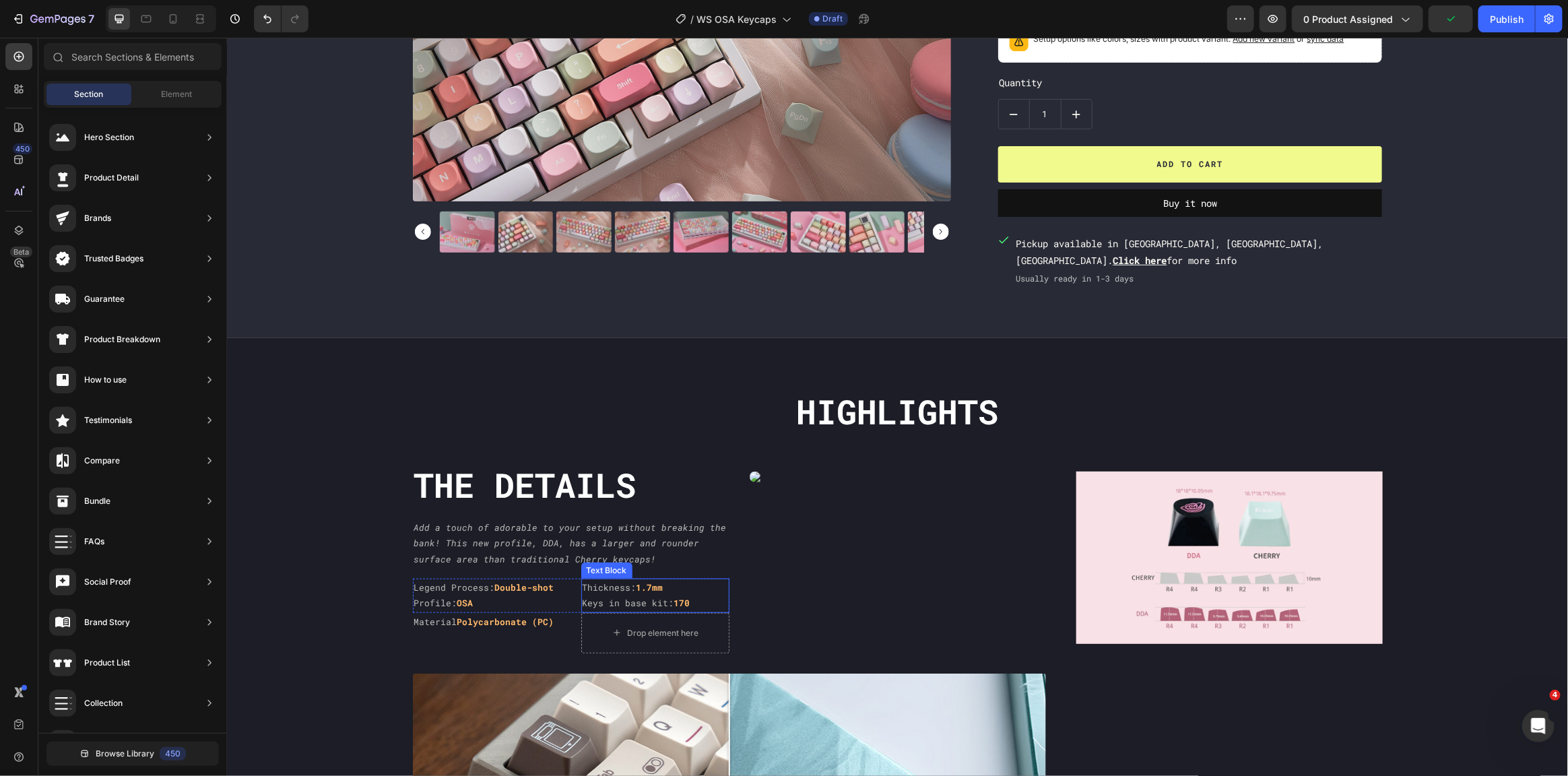
click at [658, 598] on p "Keys in base kit: 170" at bounding box center [654, 603] width 145 height 15
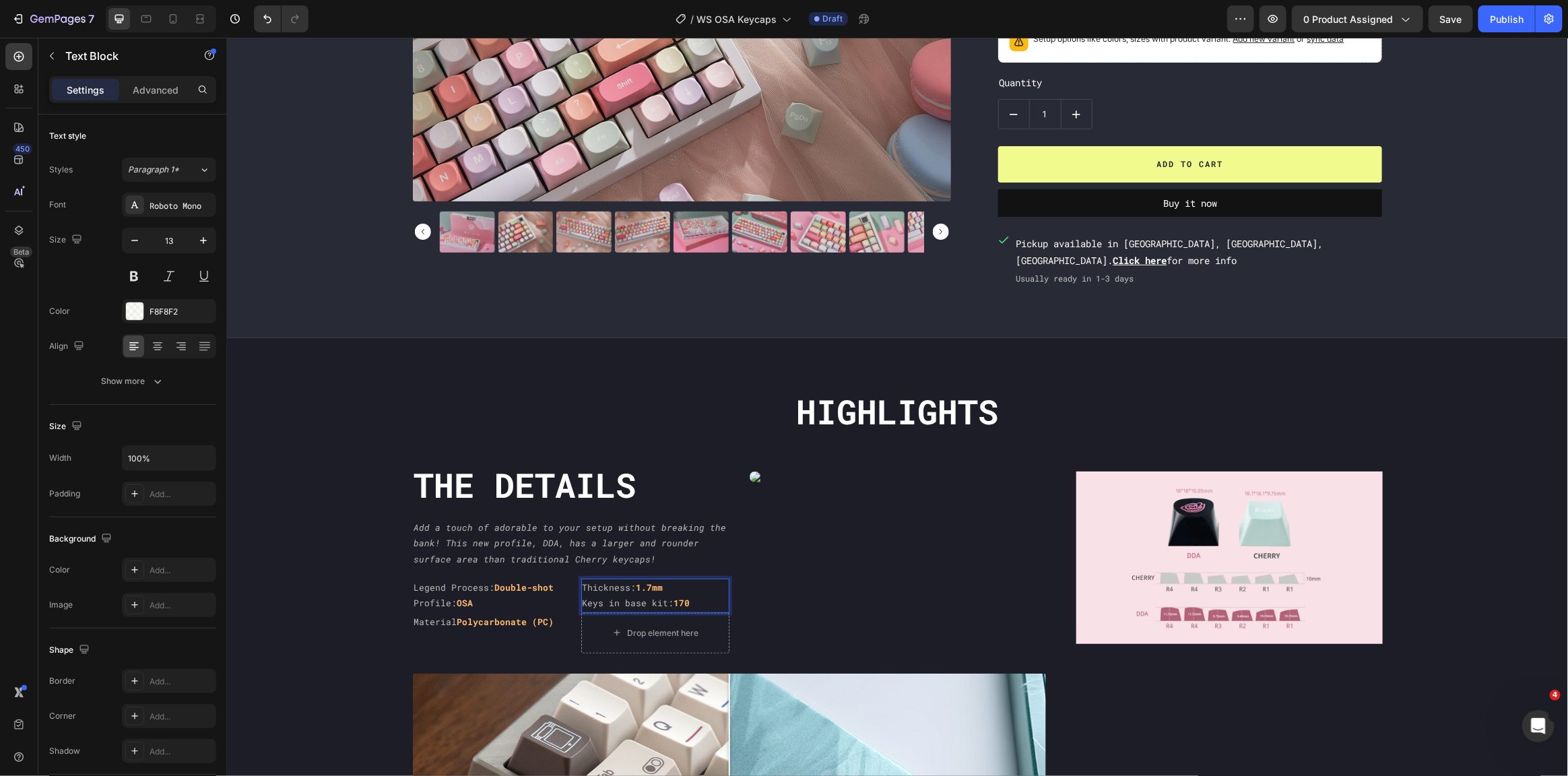
click at [693, 600] on p "Keys in base kit: 170" at bounding box center [654, 603] width 145 height 15
copy div "Keys in base kit: 170"
copy p "Keys in base kit: 170"
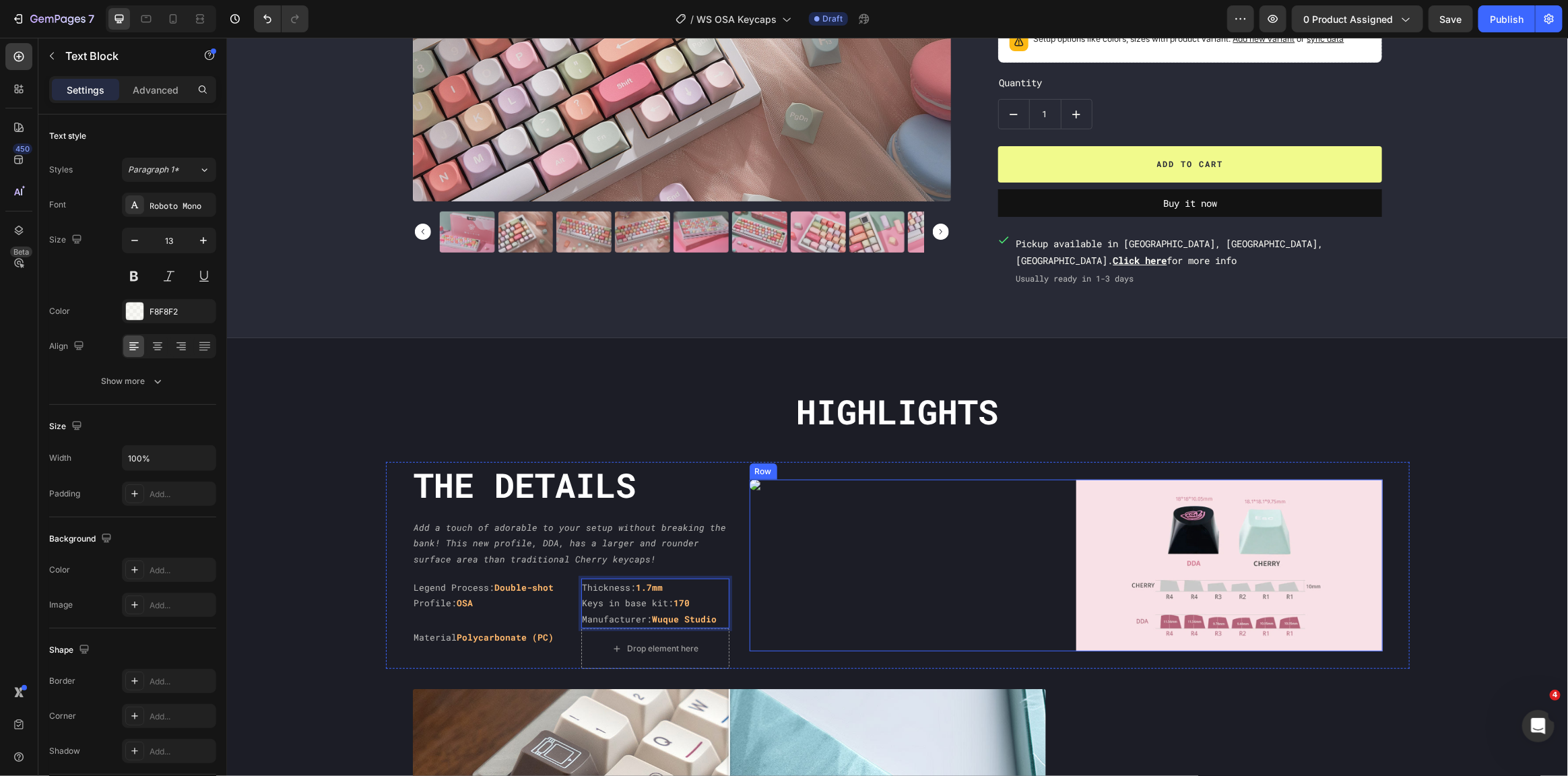
click at [832, 588] on div "Custom Code" at bounding box center [902, 565] width 307 height 173
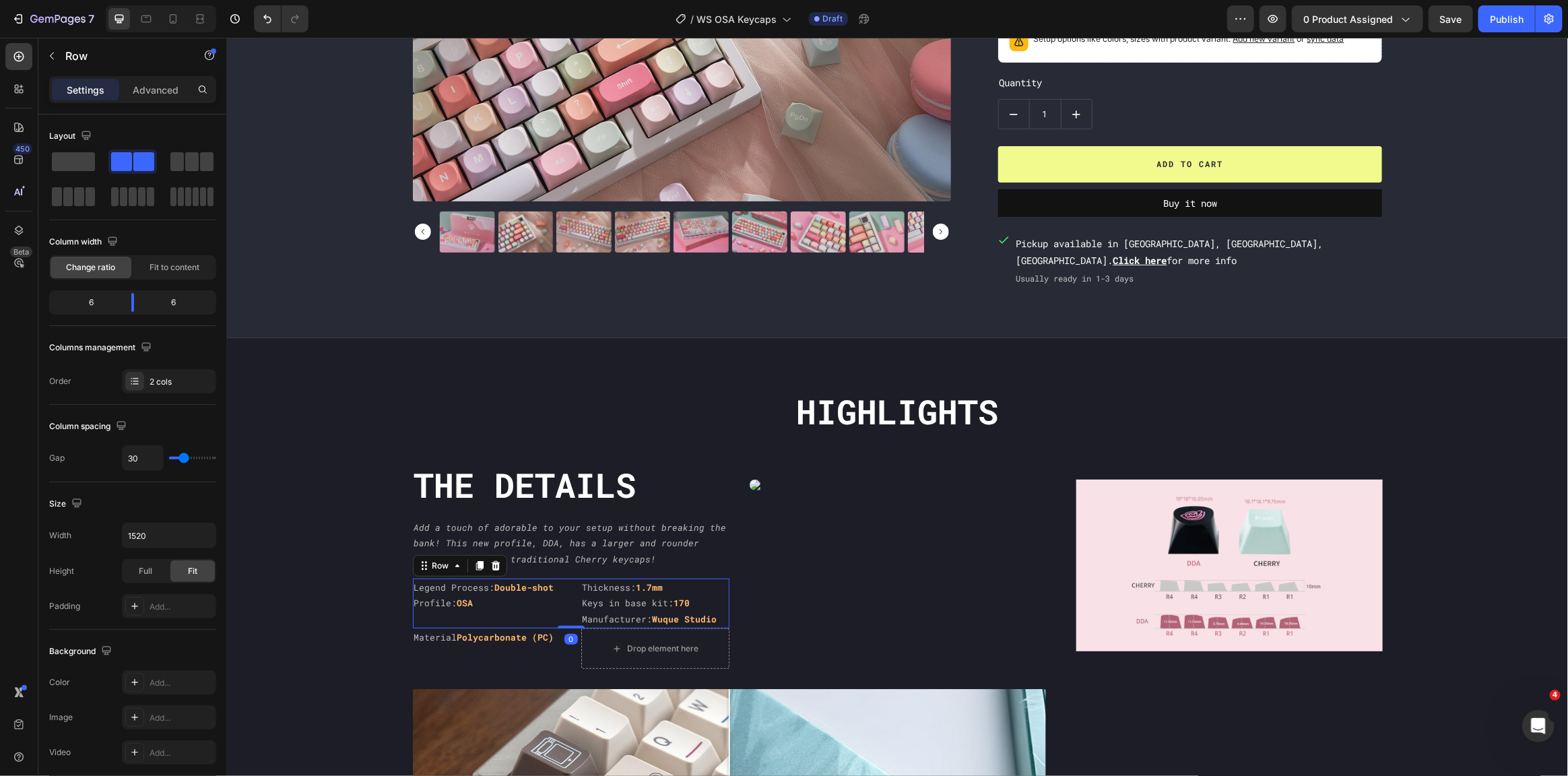
click at [475, 616] on div "Legend Process: Double-shot Profile: OSA Text Block" at bounding box center [486, 603] width 148 height 50
click at [477, 631] on strong "Polycarbonate (PC)" at bounding box center [505, 636] width 97 height 12
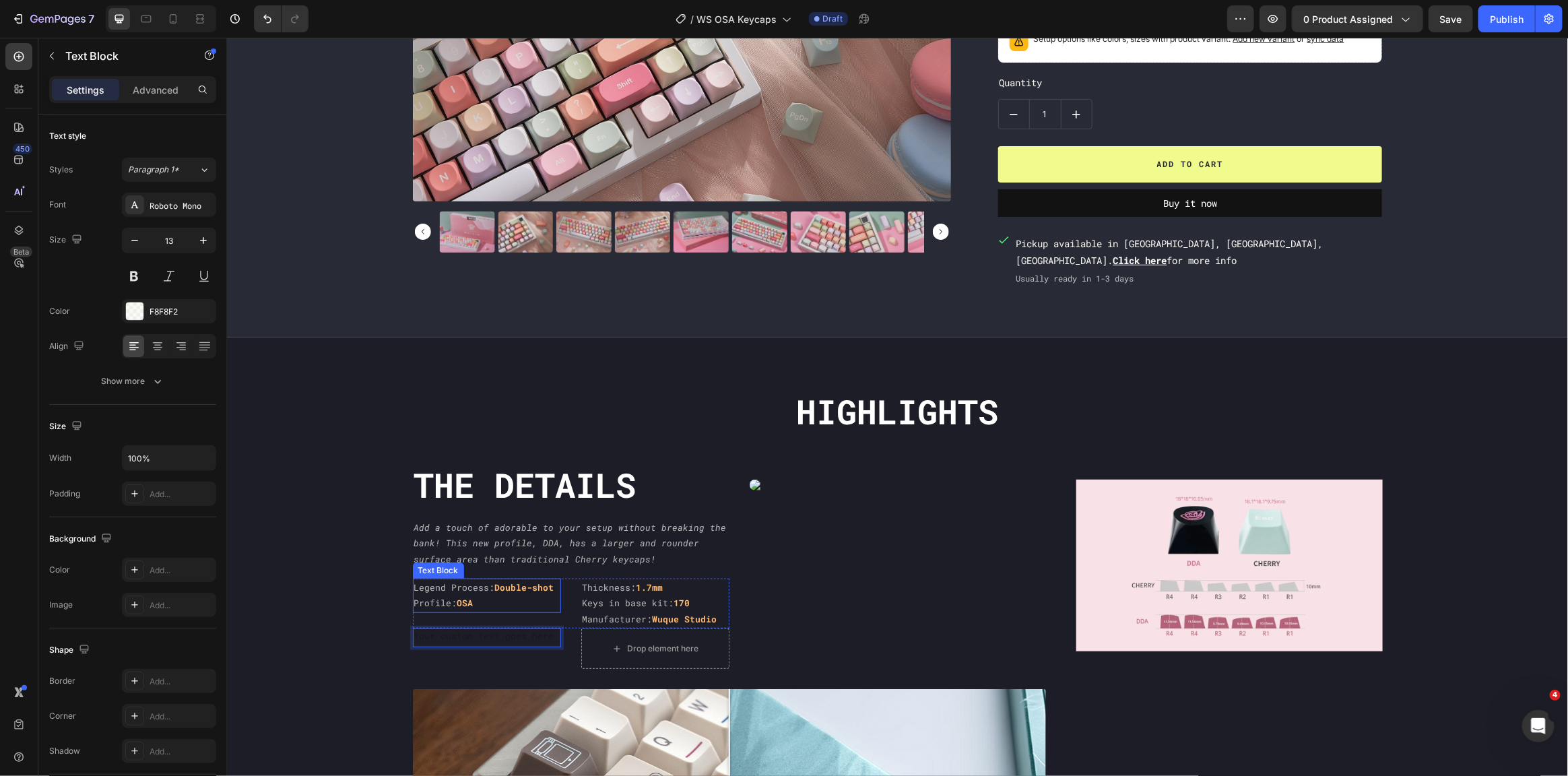
click at [525, 595] on p "Profile: OSA" at bounding box center [486, 603] width 145 height 15
click at [526, 603] on p "Profile: OSA" at bounding box center [486, 603] width 145 height 15
click at [627, 652] on div "Drop element here" at bounding box center [654, 648] width 109 height 22
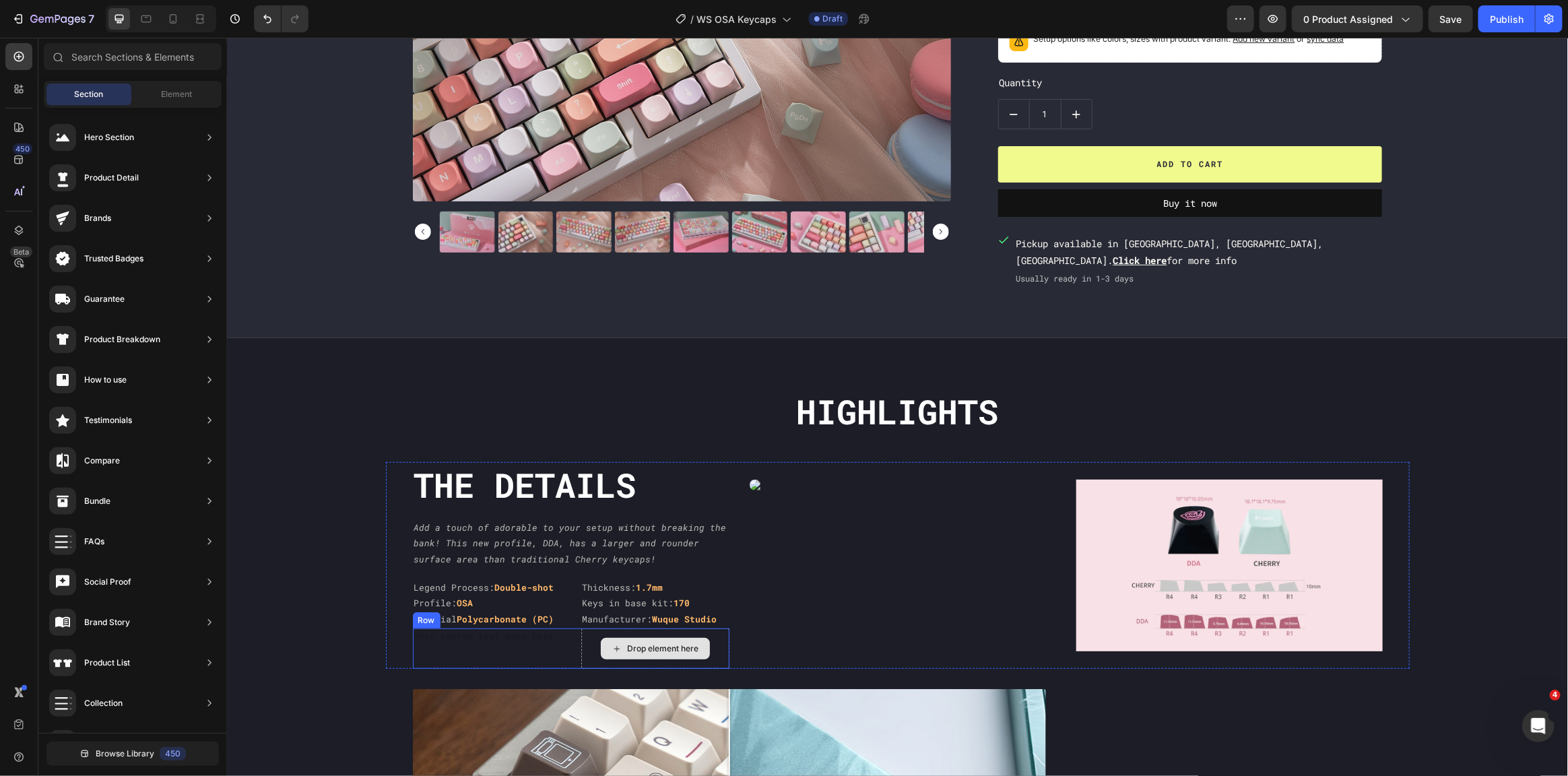
click at [465, 655] on div "Text Block" at bounding box center [486, 648] width 148 height 41
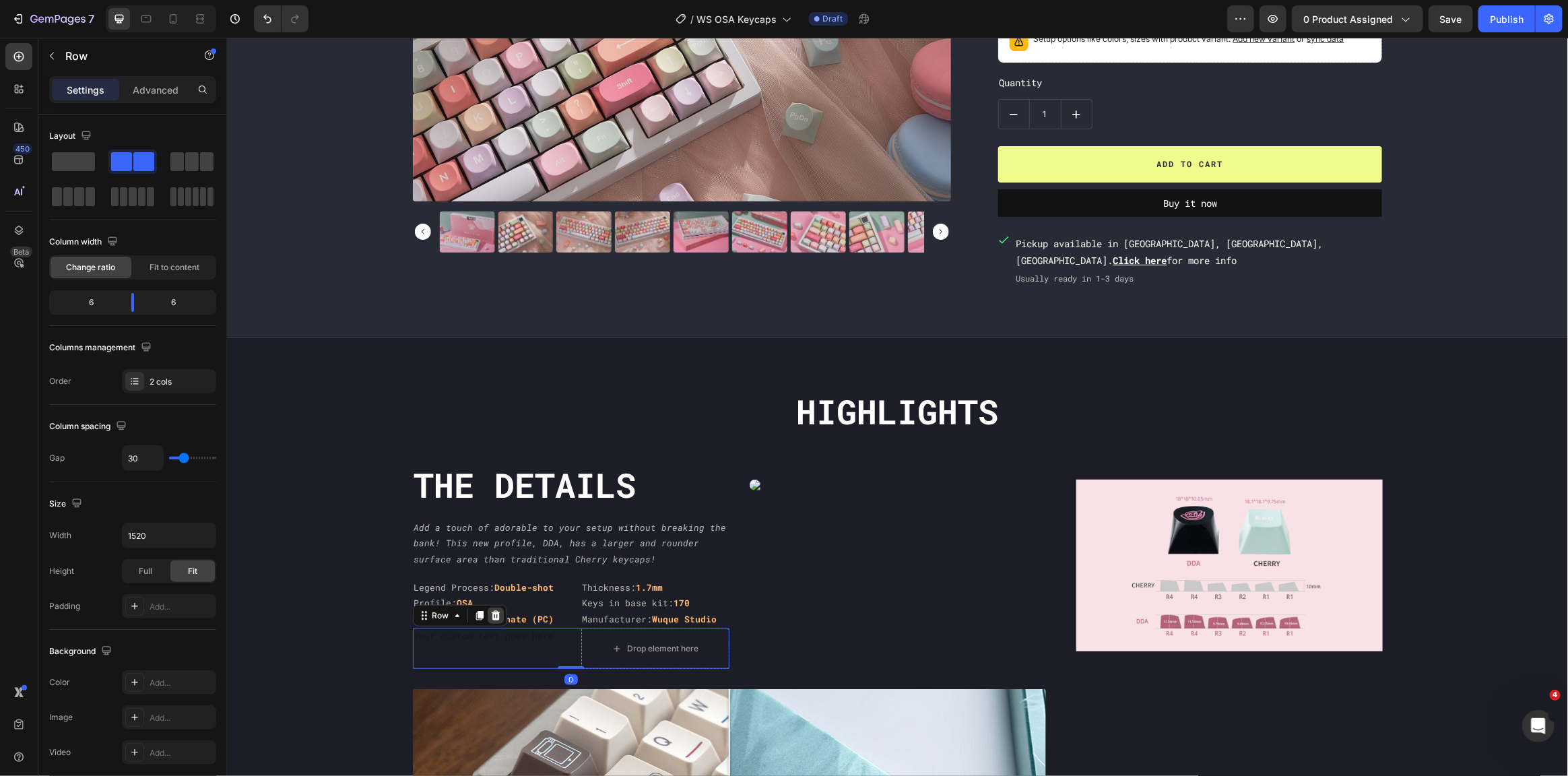
click at [491, 617] on icon at bounding box center [495, 614] width 8 height 9
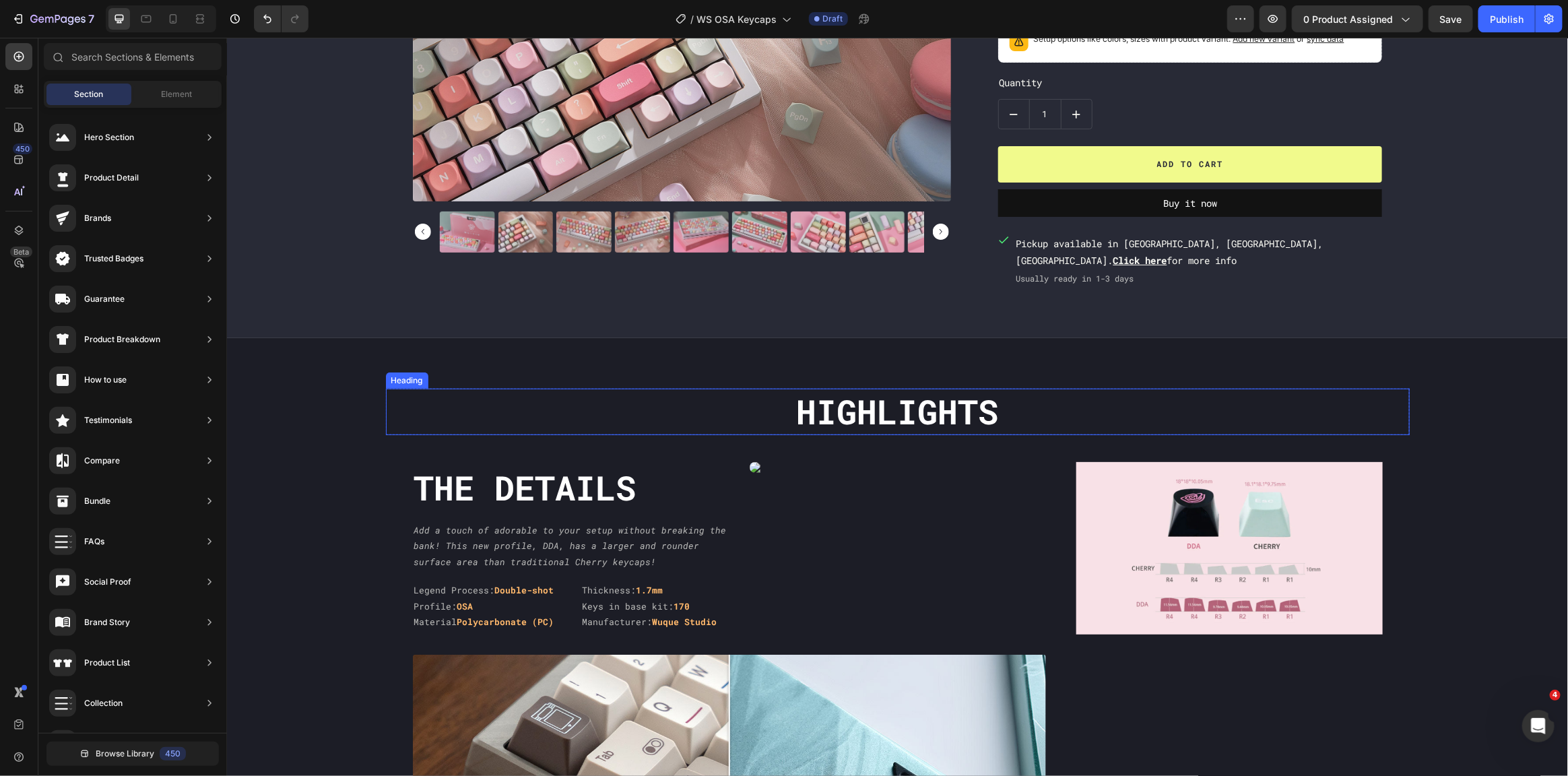
click at [495, 411] on h2 "Highlights" at bounding box center [897, 412] width 1024 height 46
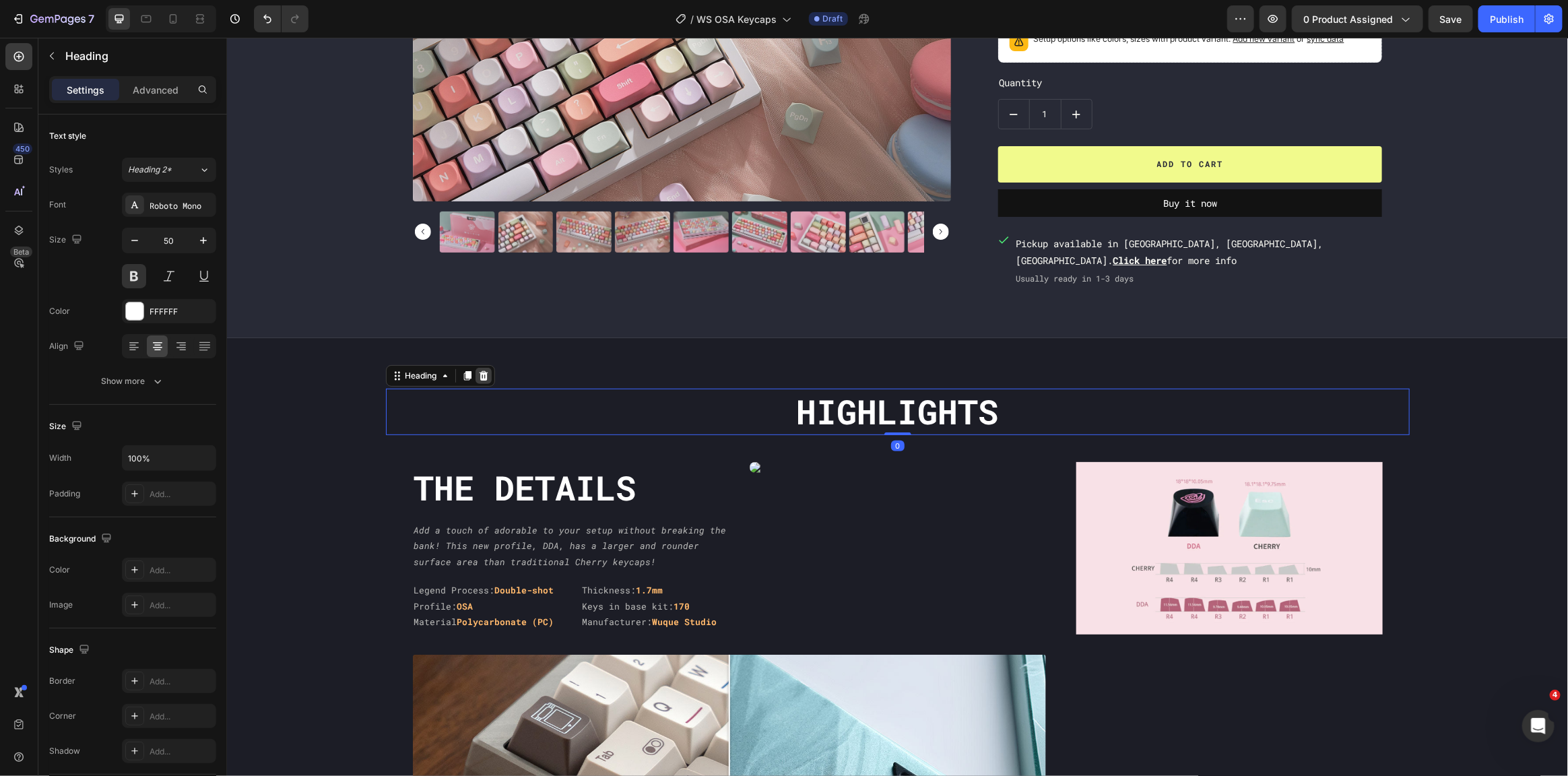
click at [477, 374] on icon at bounding box center [482, 375] width 11 height 11
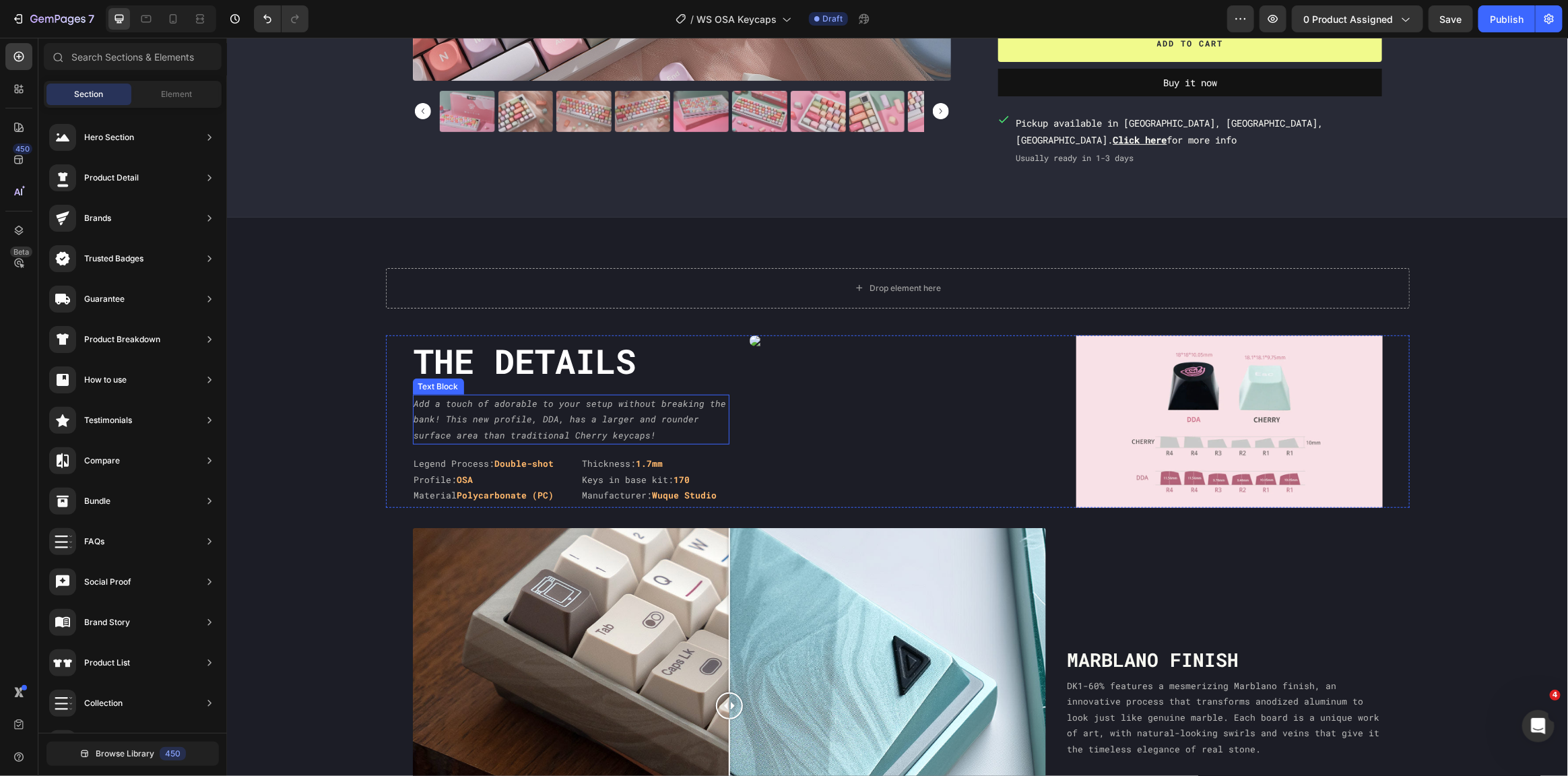
scroll to position [491, 0]
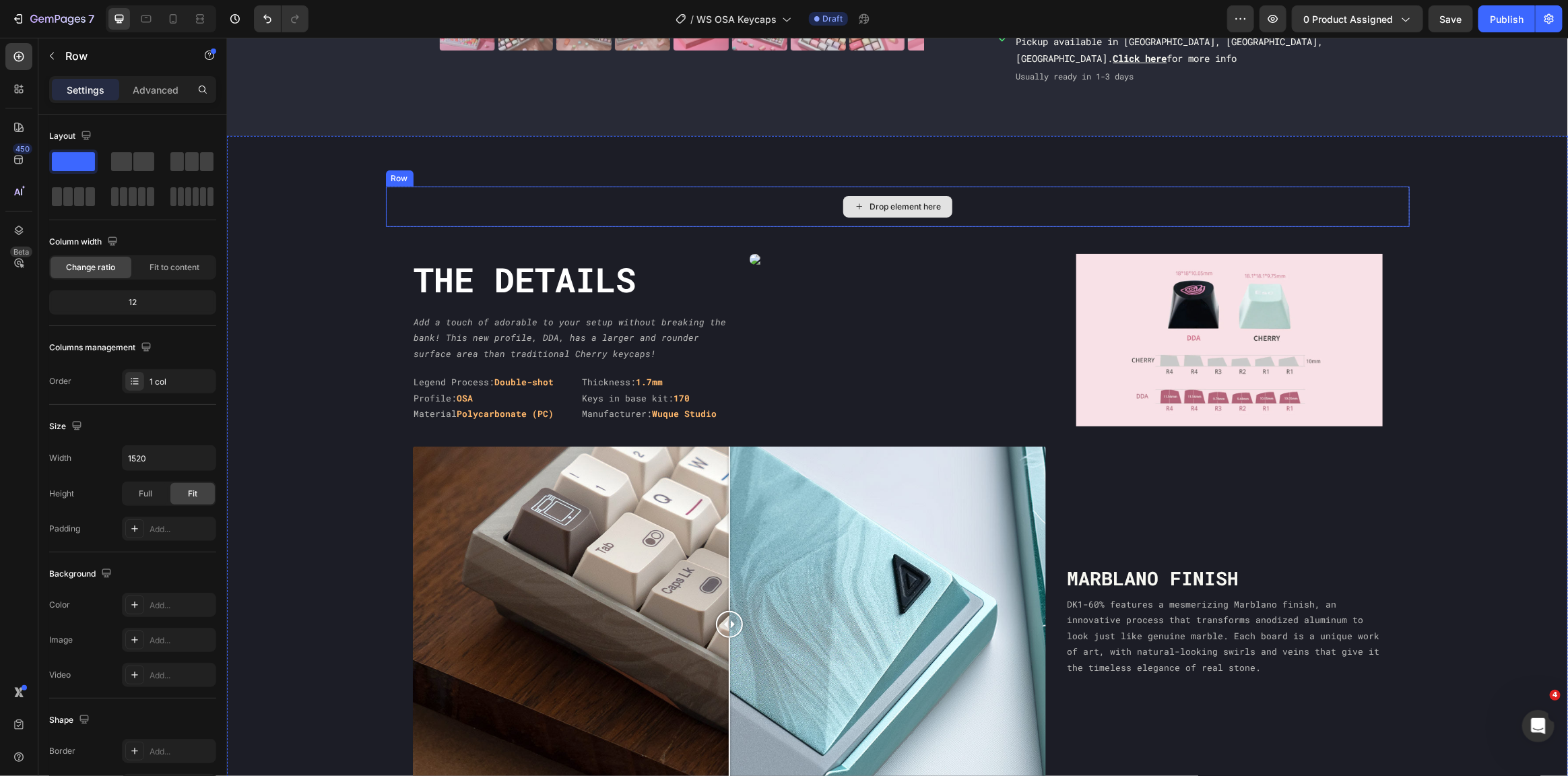
click at [410, 195] on div "Drop element here" at bounding box center [897, 206] width 1024 height 41
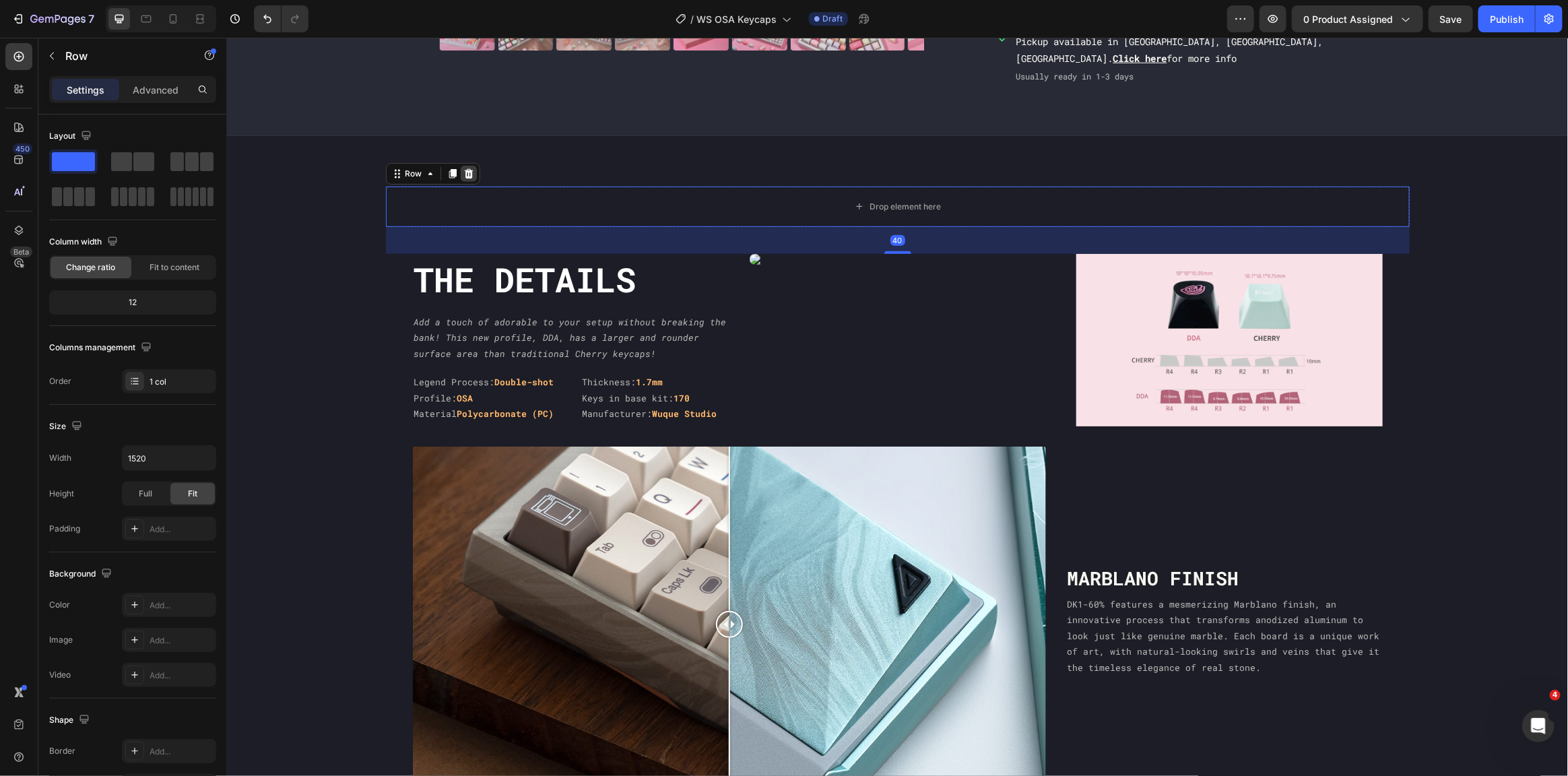
click at [463, 171] on icon at bounding box center [467, 173] width 8 height 9
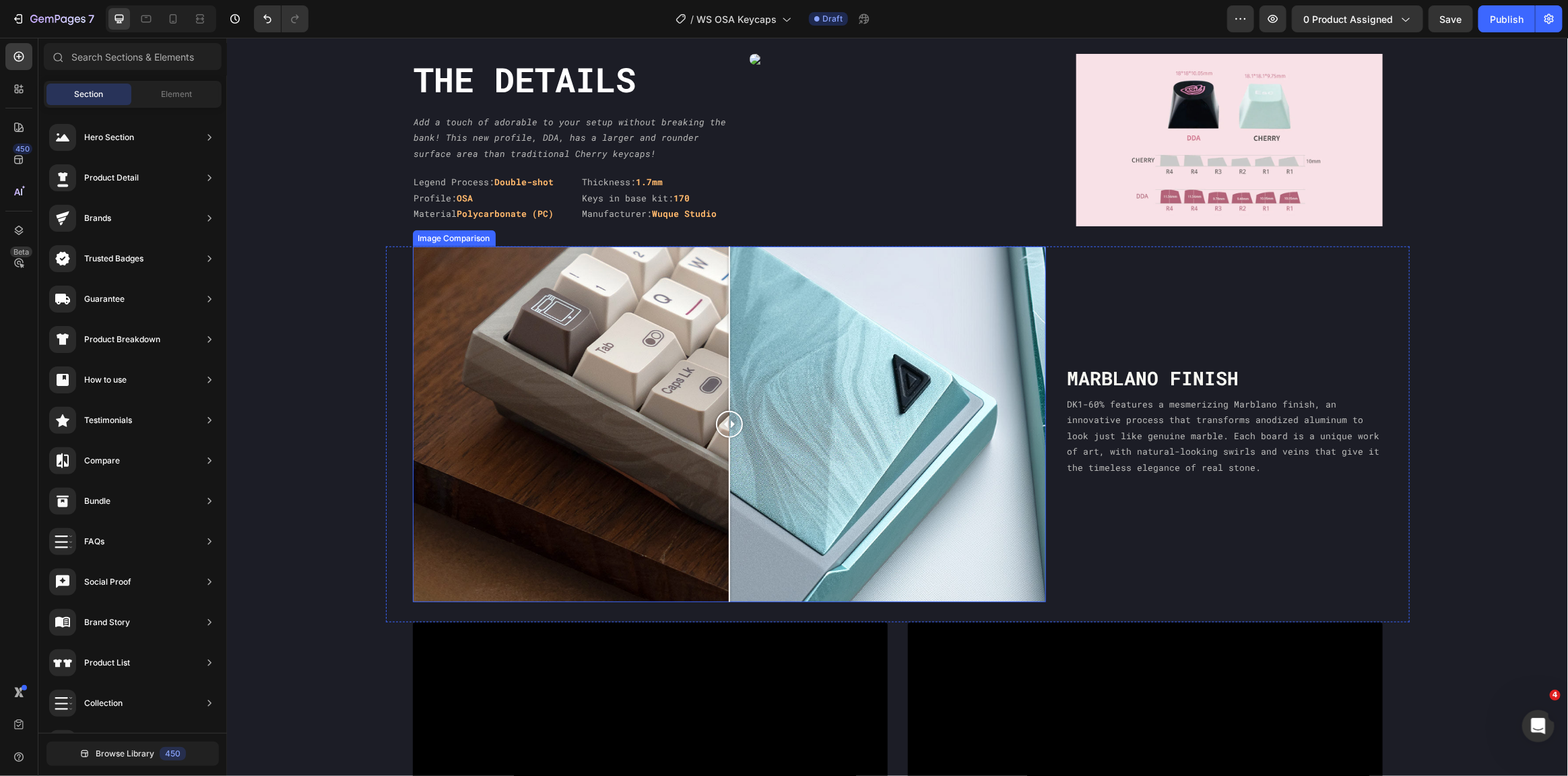
scroll to position [625, 0]
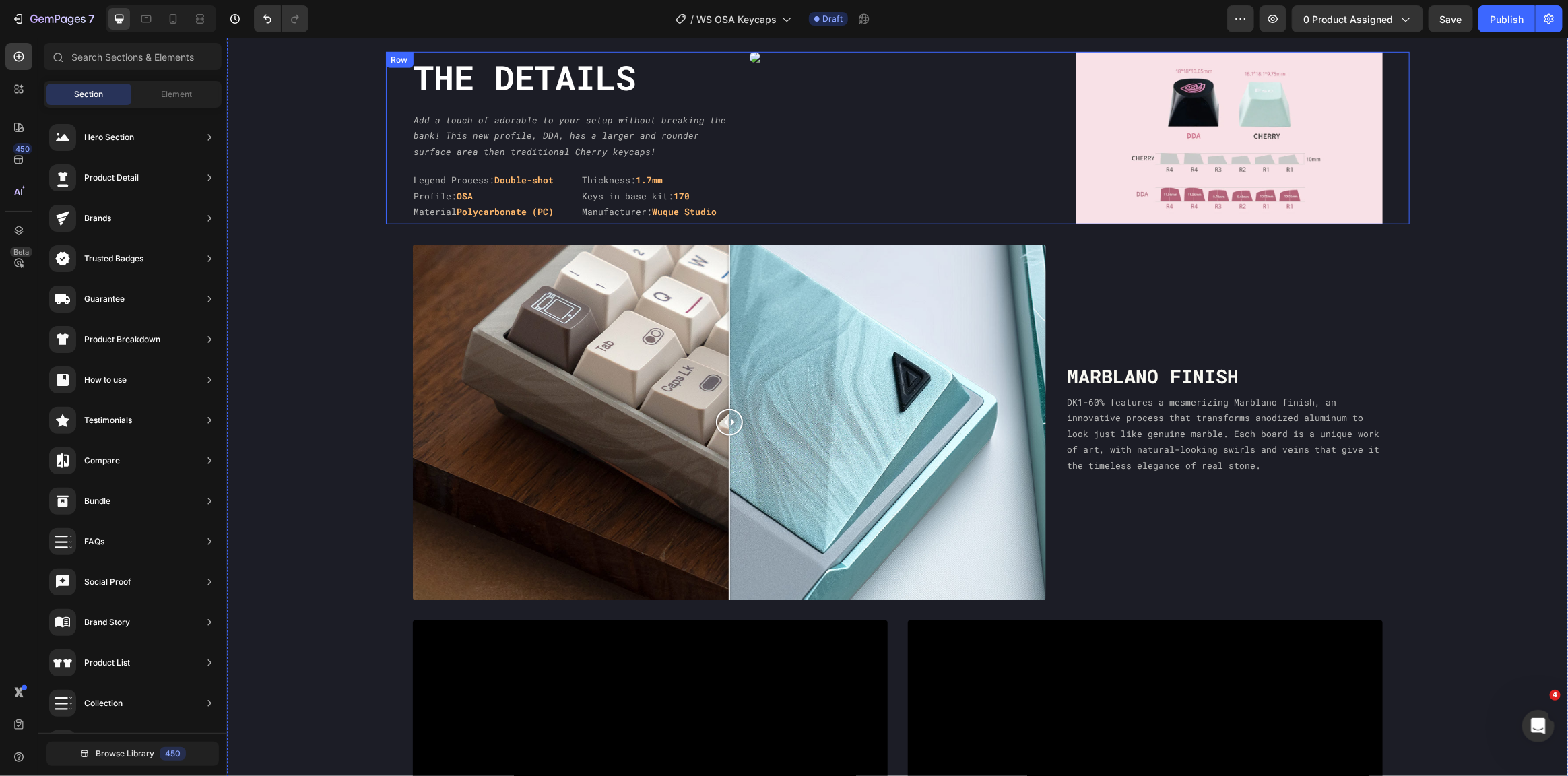
click at [735, 95] on div "The DEtails Heading Add a touch of adorable to your setup without breaking the …" at bounding box center [897, 138] width 1024 height 173
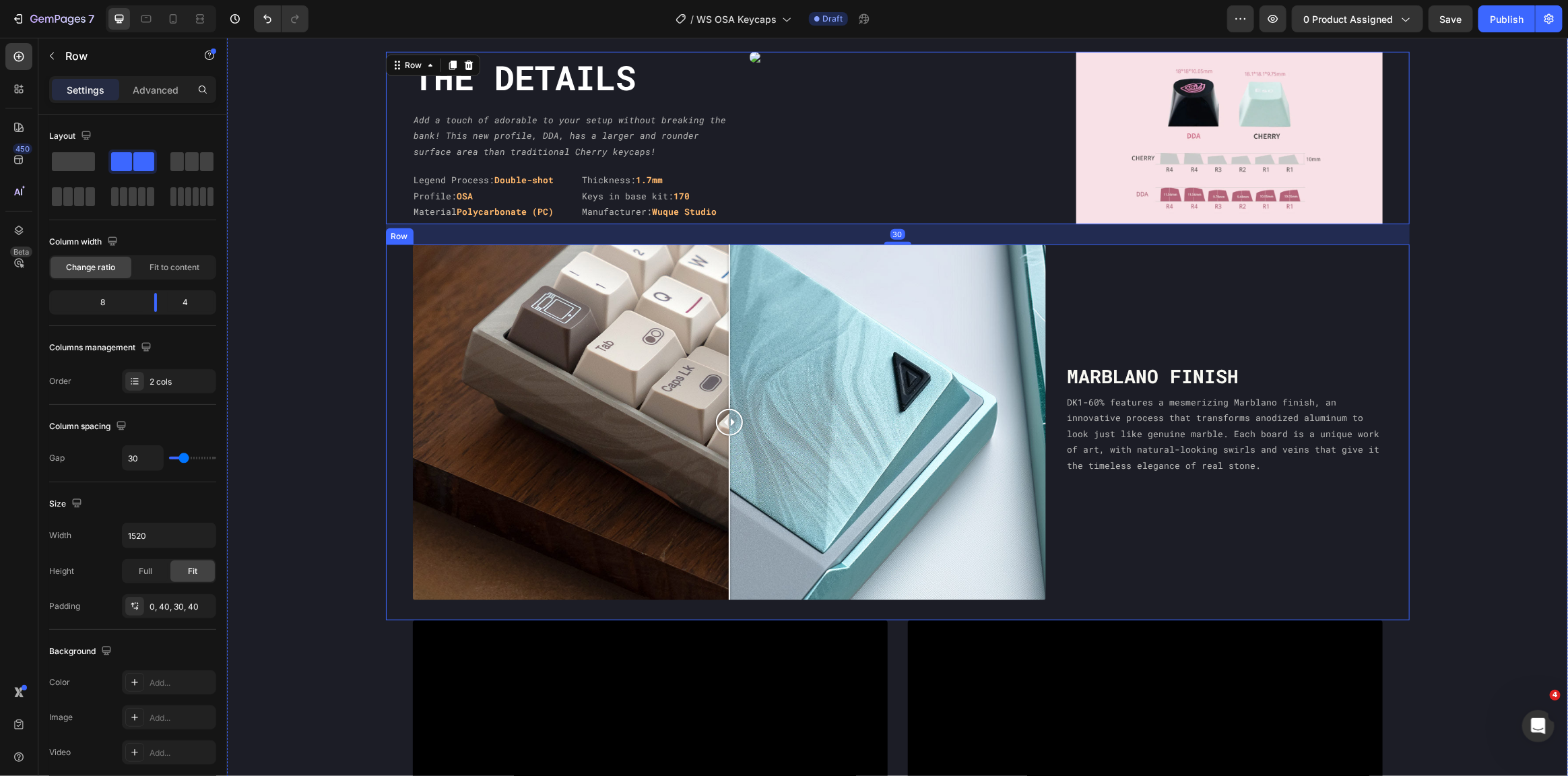
click at [1068, 559] on div "Marblano finish Heading DK1-60% features a mesmerizing Marblano finish, an inno…" at bounding box center [1223, 422] width 317 height 357
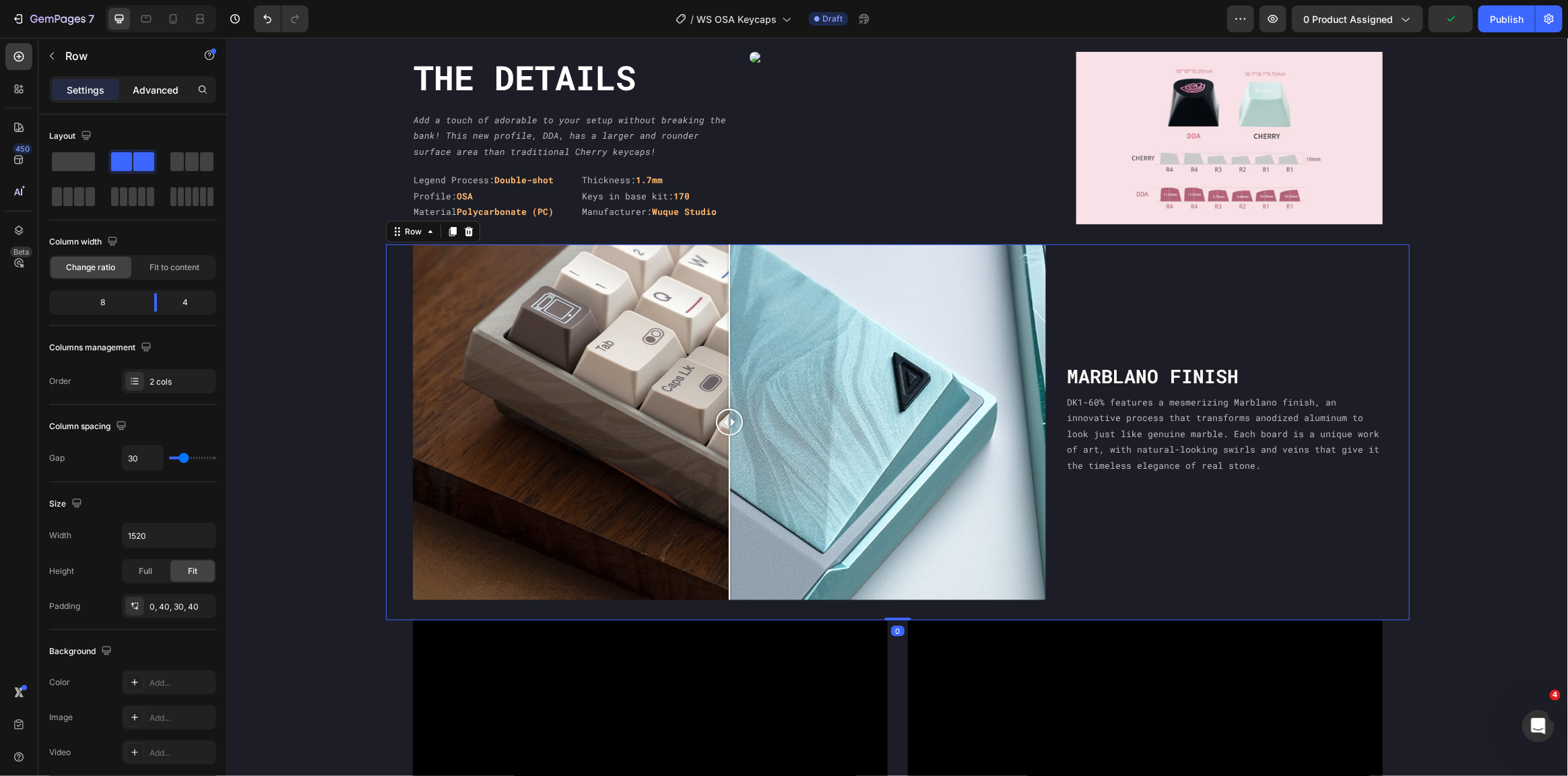
click at [162, 91] on p "Advanced" at bounding box center [155, 90] width 46 height 14
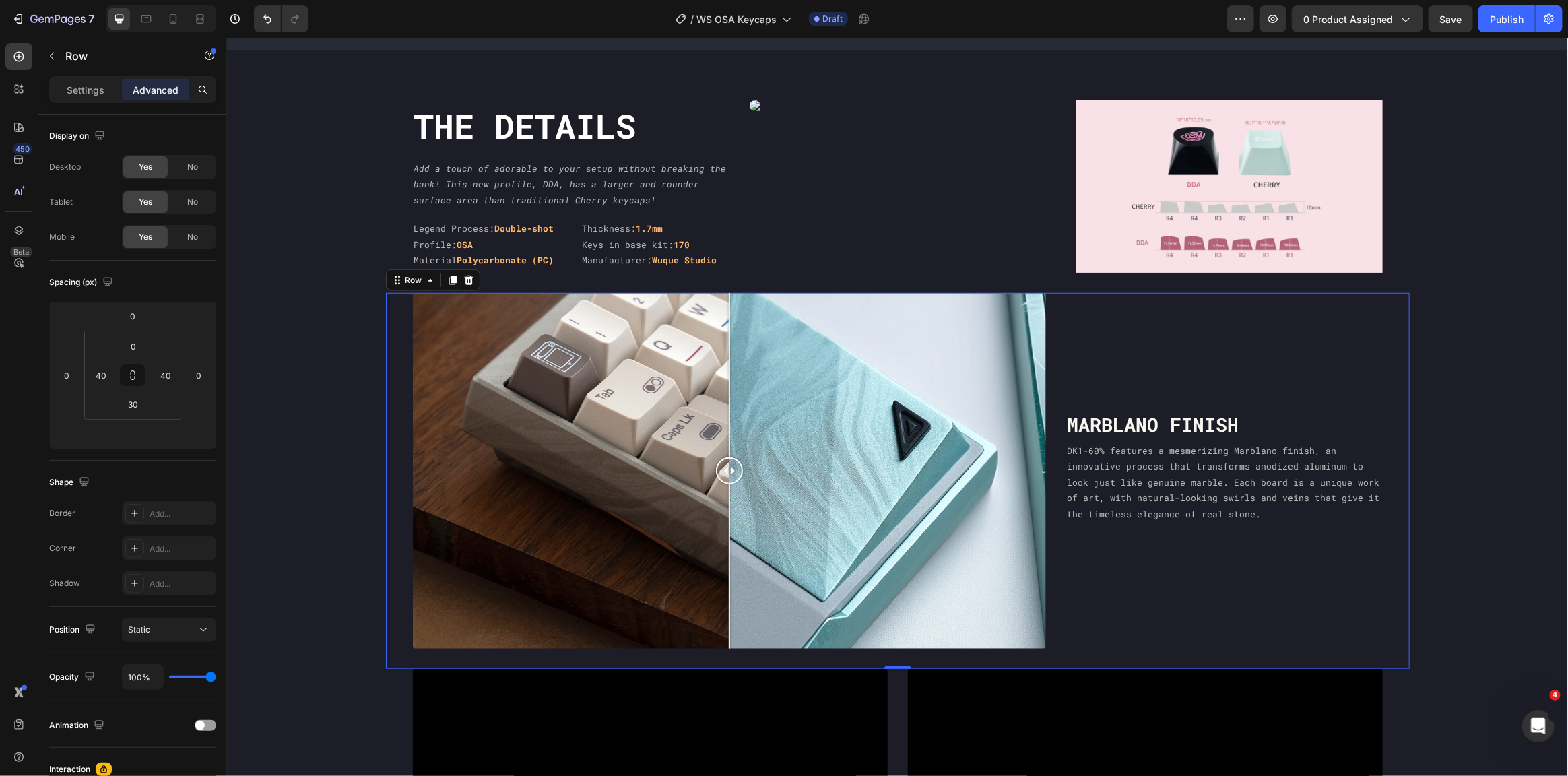
scroll to position [558, 0]
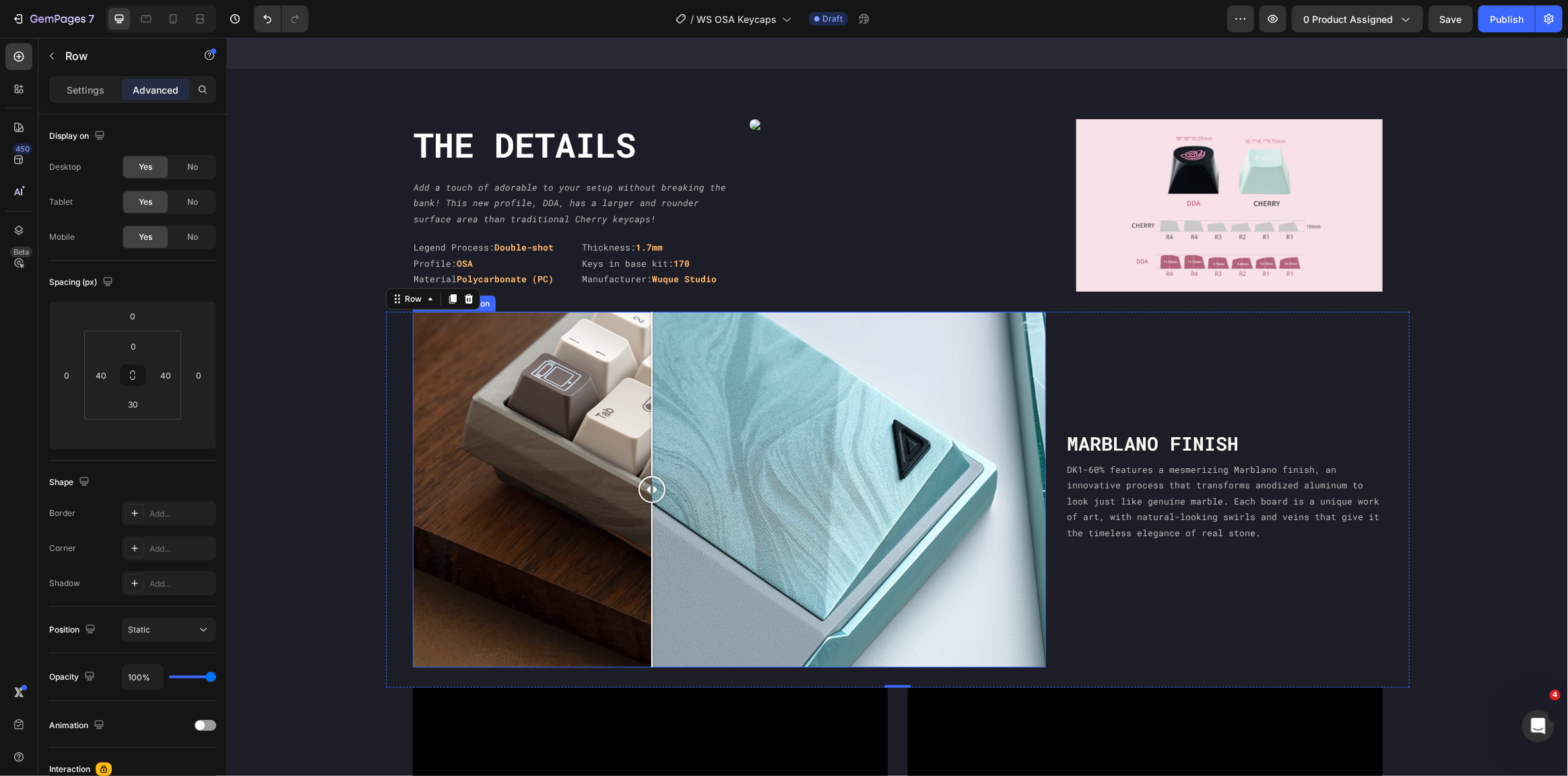
drag, startPoint x: 720, startPoint y: 484, endPoint x: 646, endPoint y: 490, distance: 74.2
click at [646, 490] on div at bounding box center [651, 489] width 27 height 27
click at [1065, 324] on div "Marblano finish Heading DK1-60% features a mesmerizing Marblano finish, an inno…" at bounding box center [1223, 489] width 317 height 357
click at [463, 293] on icon at bounding box center [467, 298] width 11 height 11
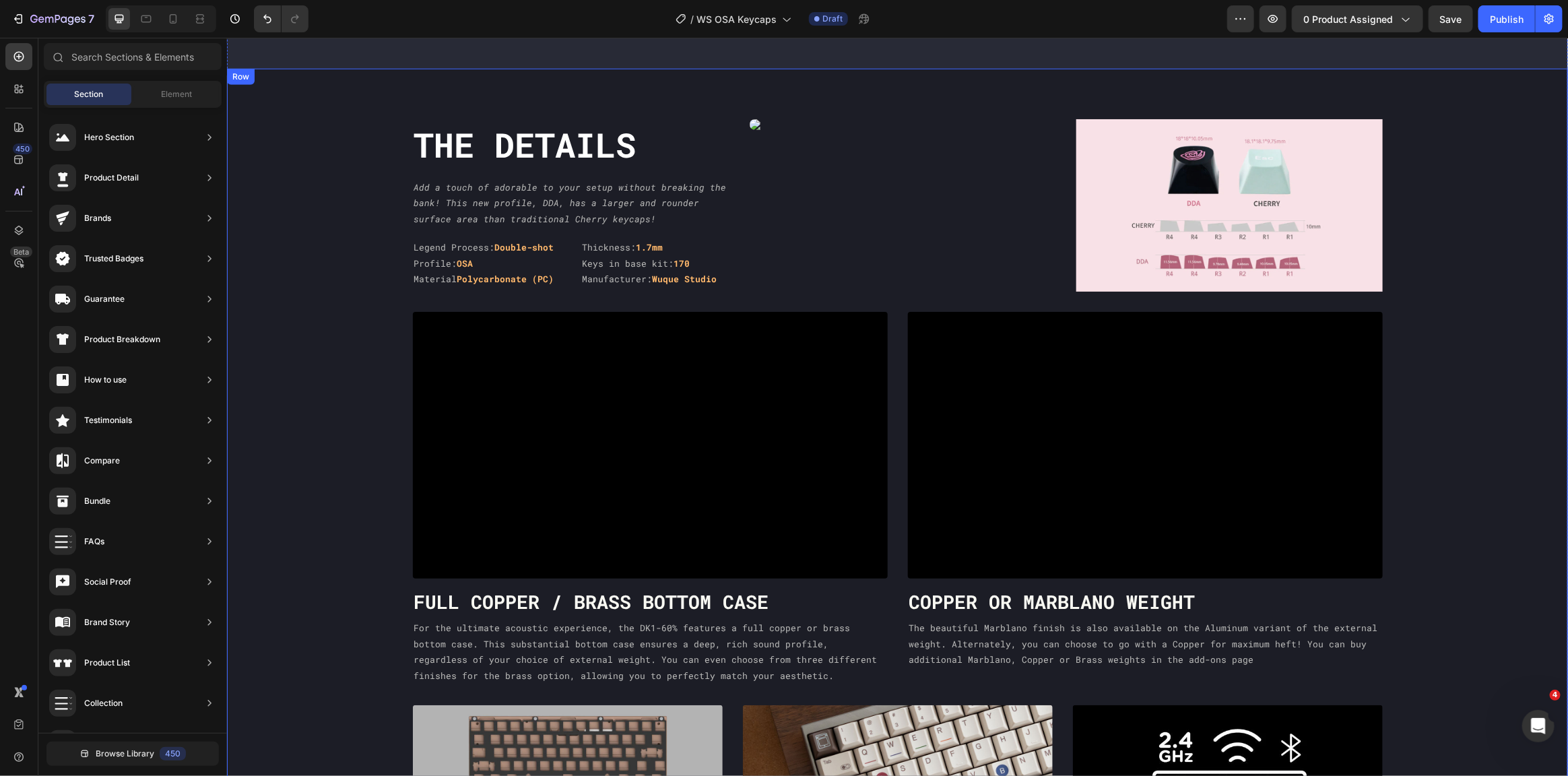
click at [1482, 155] on div "The DEtails Heading Add a touch of adorable to your setup without breaking the …" at bounding box center [896, 552] width 1341 height 867
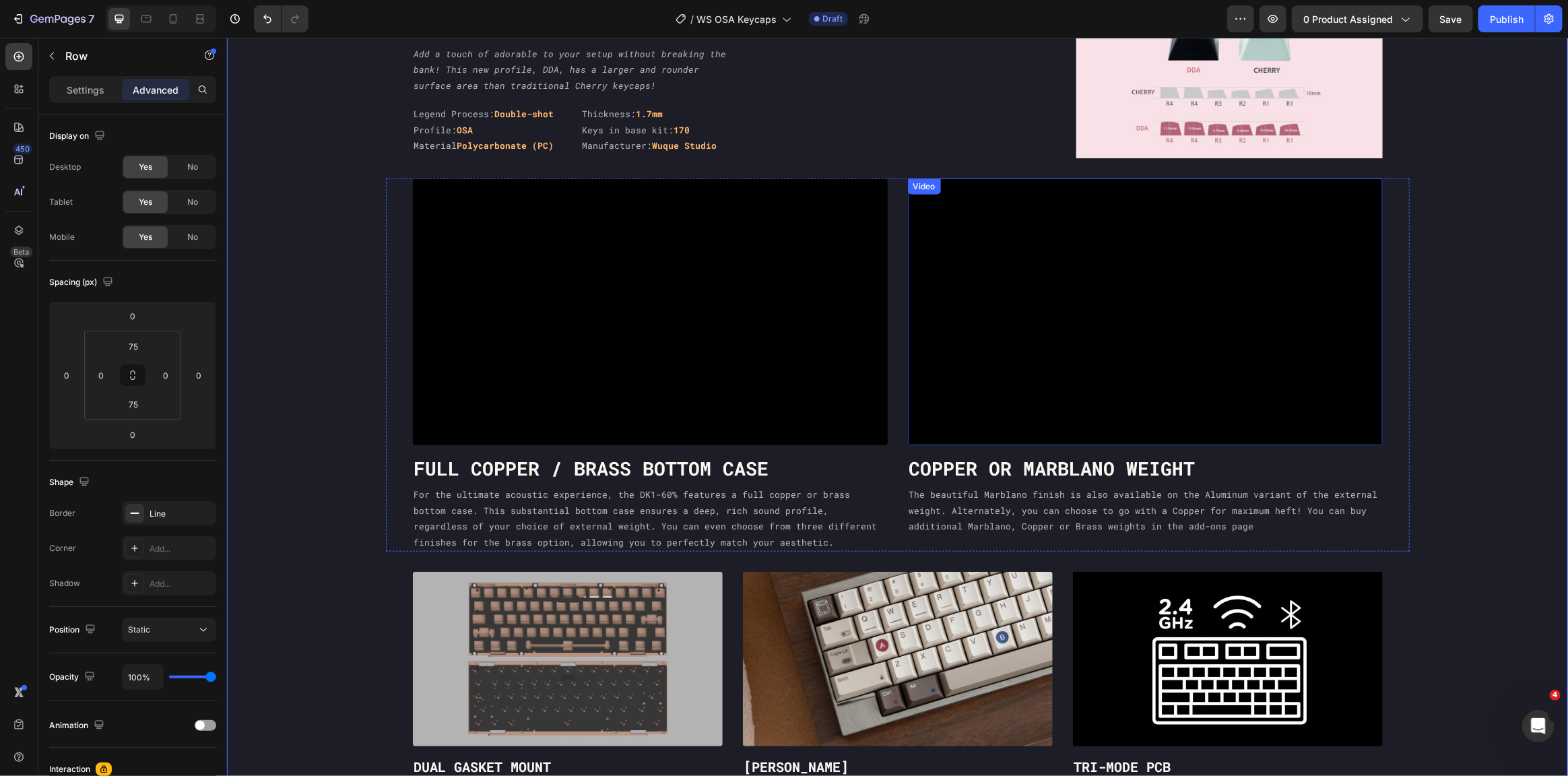
scroll to position [692, 0]
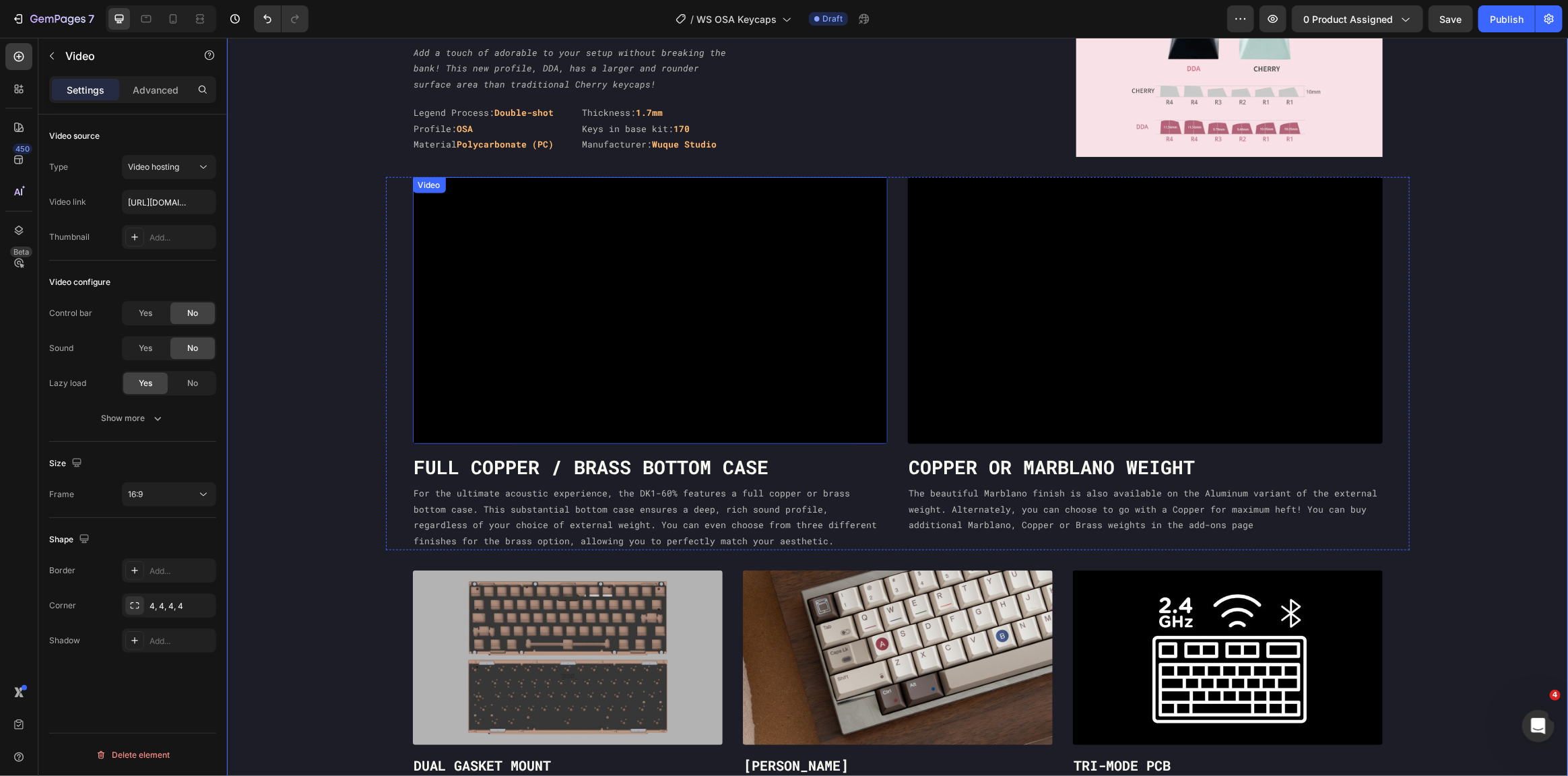
click at [680, 385] on video at bounding box center [649, 310] width 475 height 268
click at [554, 235] on video at bounding box center [649, 310] width 475 height 268
click at [162, 164] on span "Video hosting" at bounding box center [153, 166] width 51 height 10
click at [734, 257] on video at bounding box center [649, 310] width 475 height 268
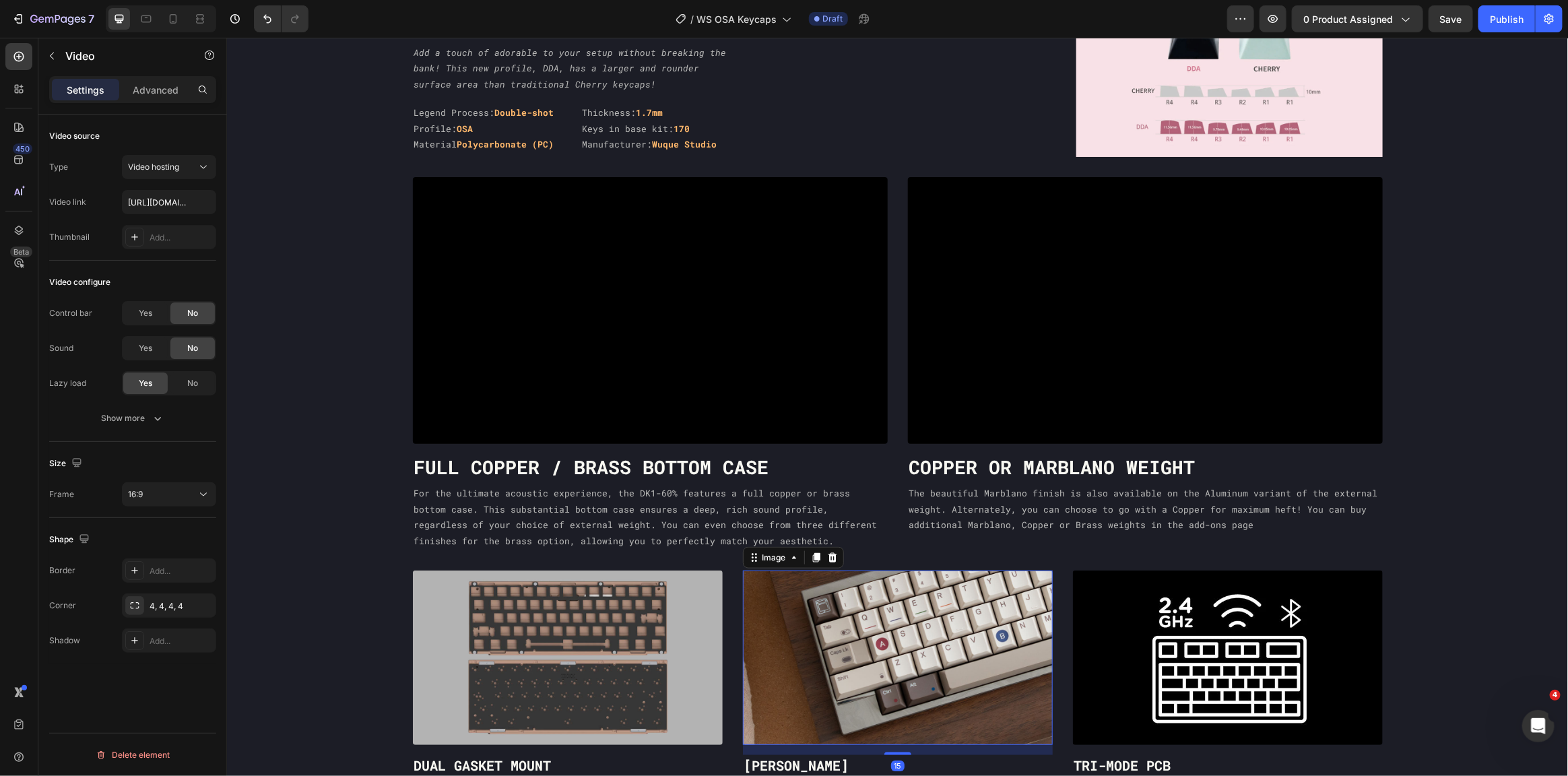
click at [801, 606] on img at bounding box center [896, 657] width 310 height 175
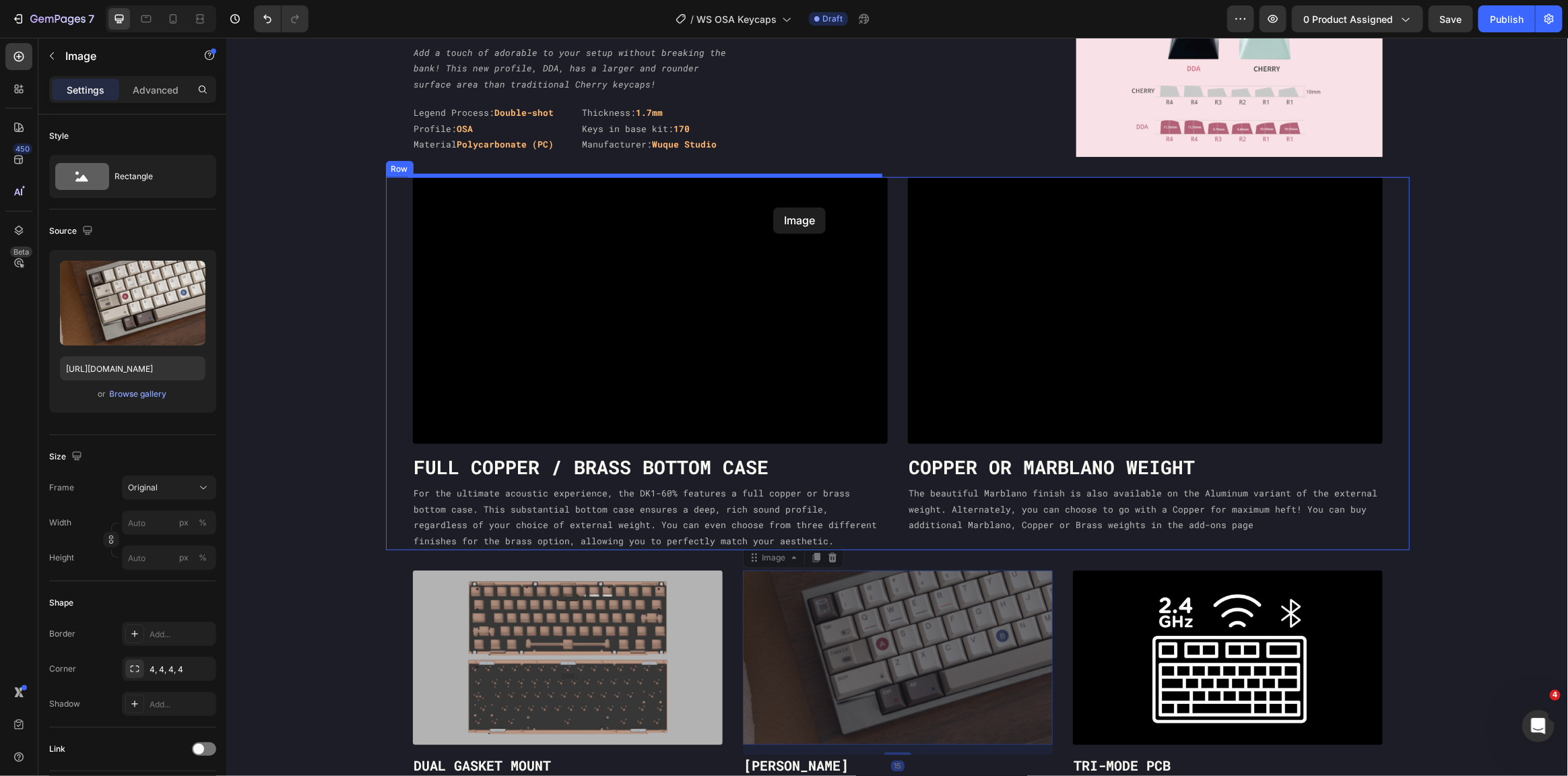
drag, startPoint x: 766, startPoint y: 552, endPoint x: 772, endPoint y: 206, distance: 346.1
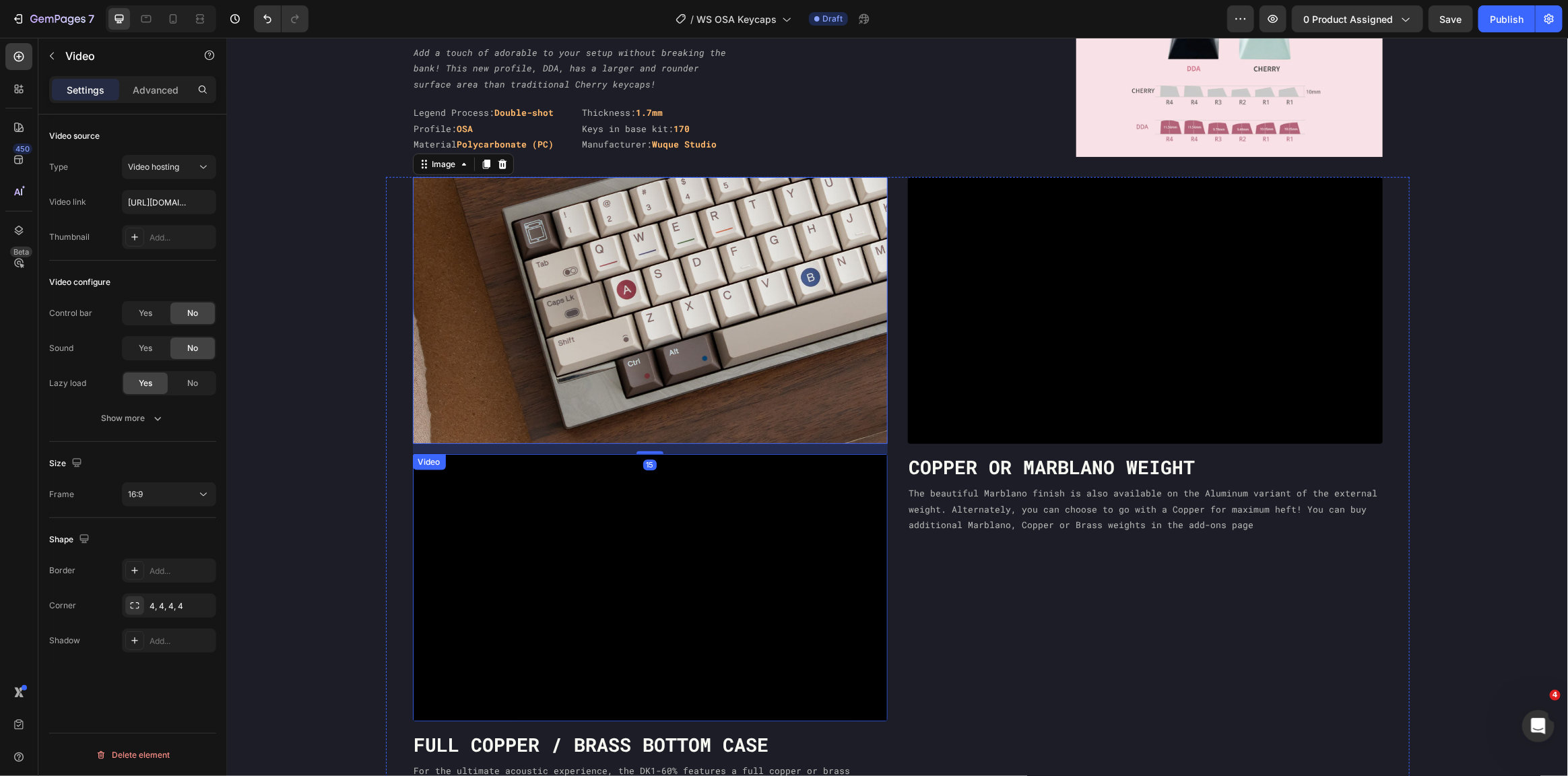
click at [690, 540] on video at bounding box center [649, 587] width 475 height 268
click at [496, 466] on icon at bounding box center [500, 466] width 11 height 11
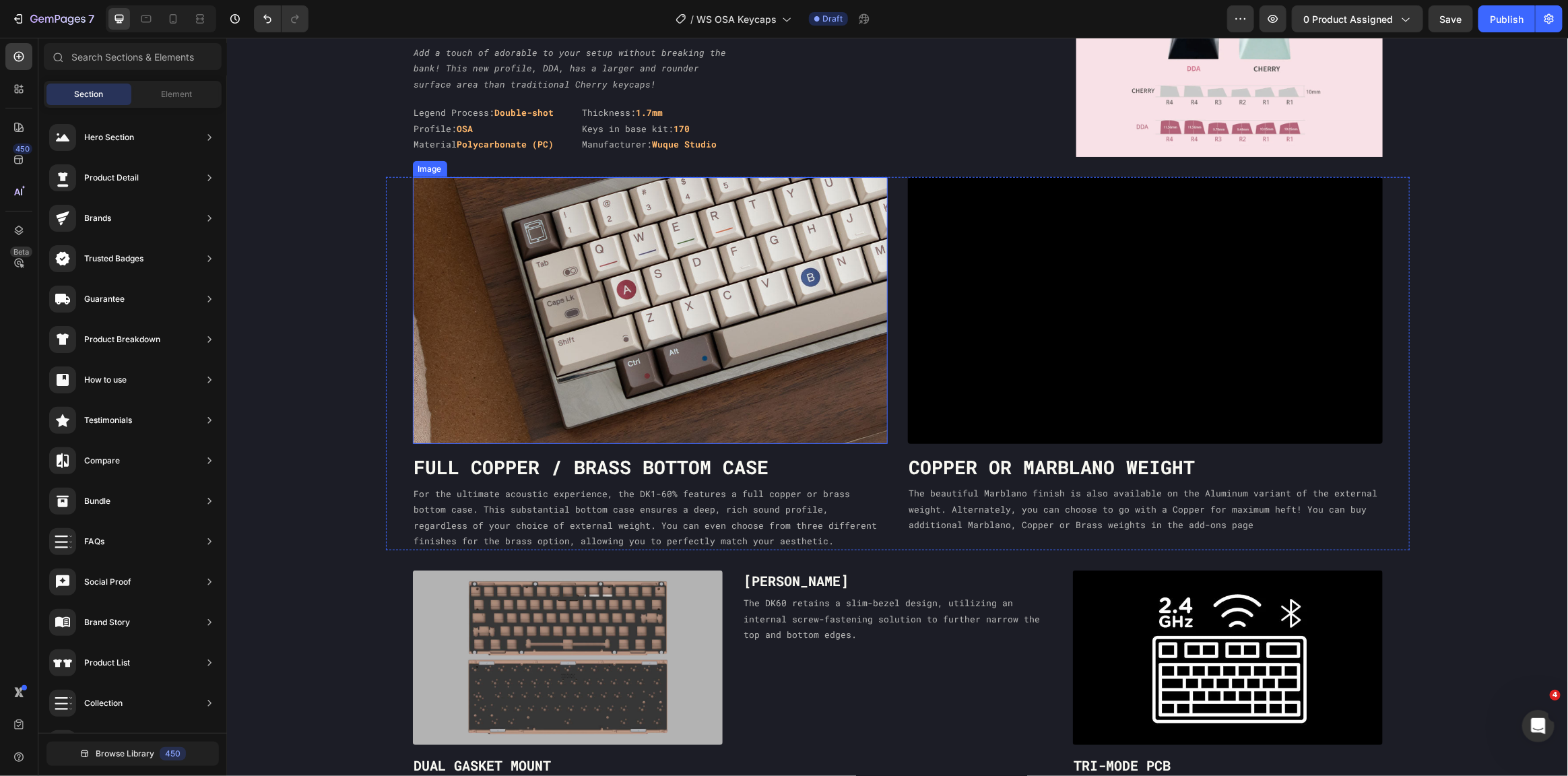
click at [618, 341] on img at bounding box center [649, 310] width 475 height 268
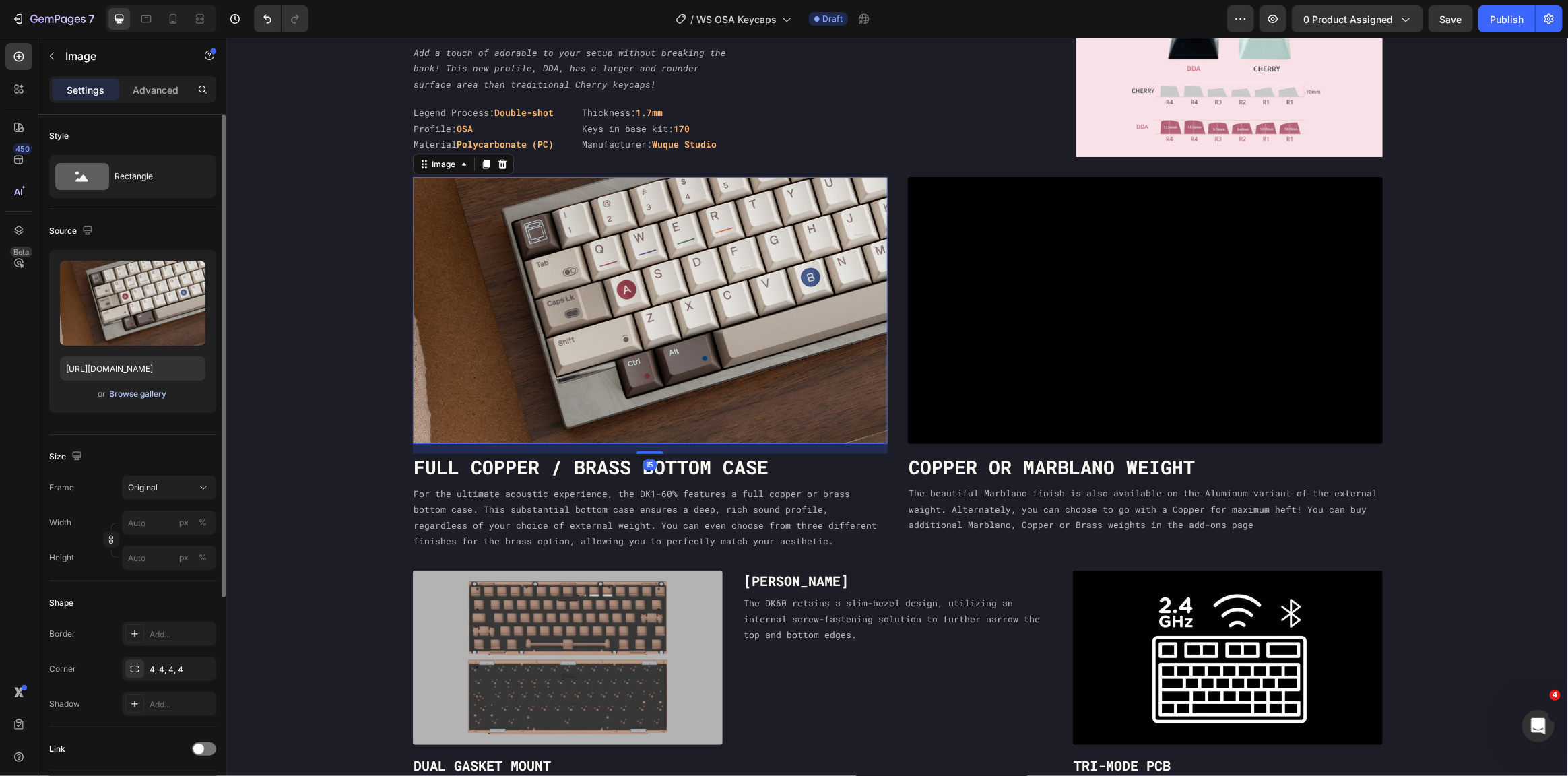
click at [125, 396] on div "Browse gallery" at bounding box center [138, 394] width 58 height 12
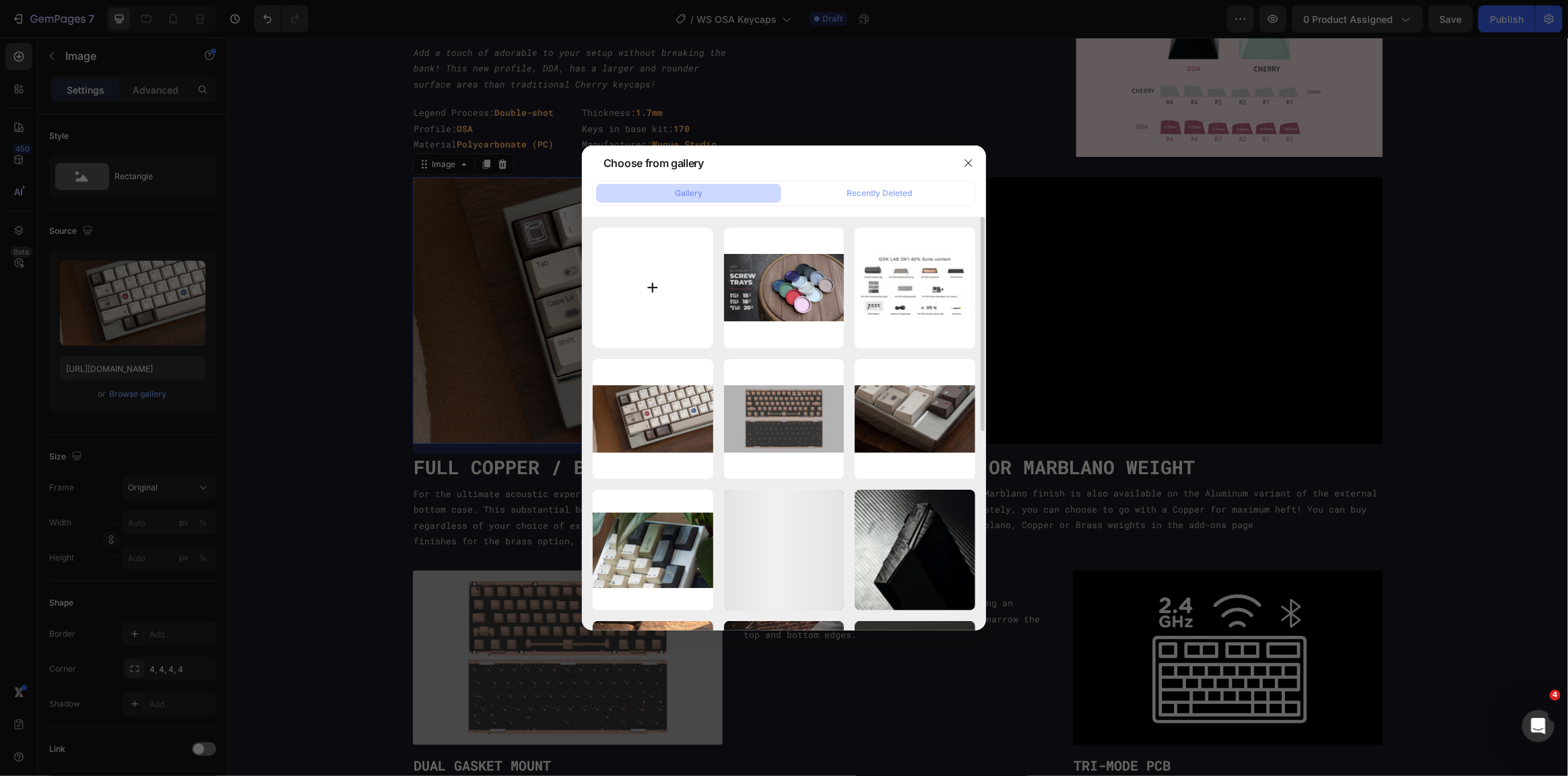
click at [638, 287] on input "file" at bounding box center [653, 288] width 121 height 121
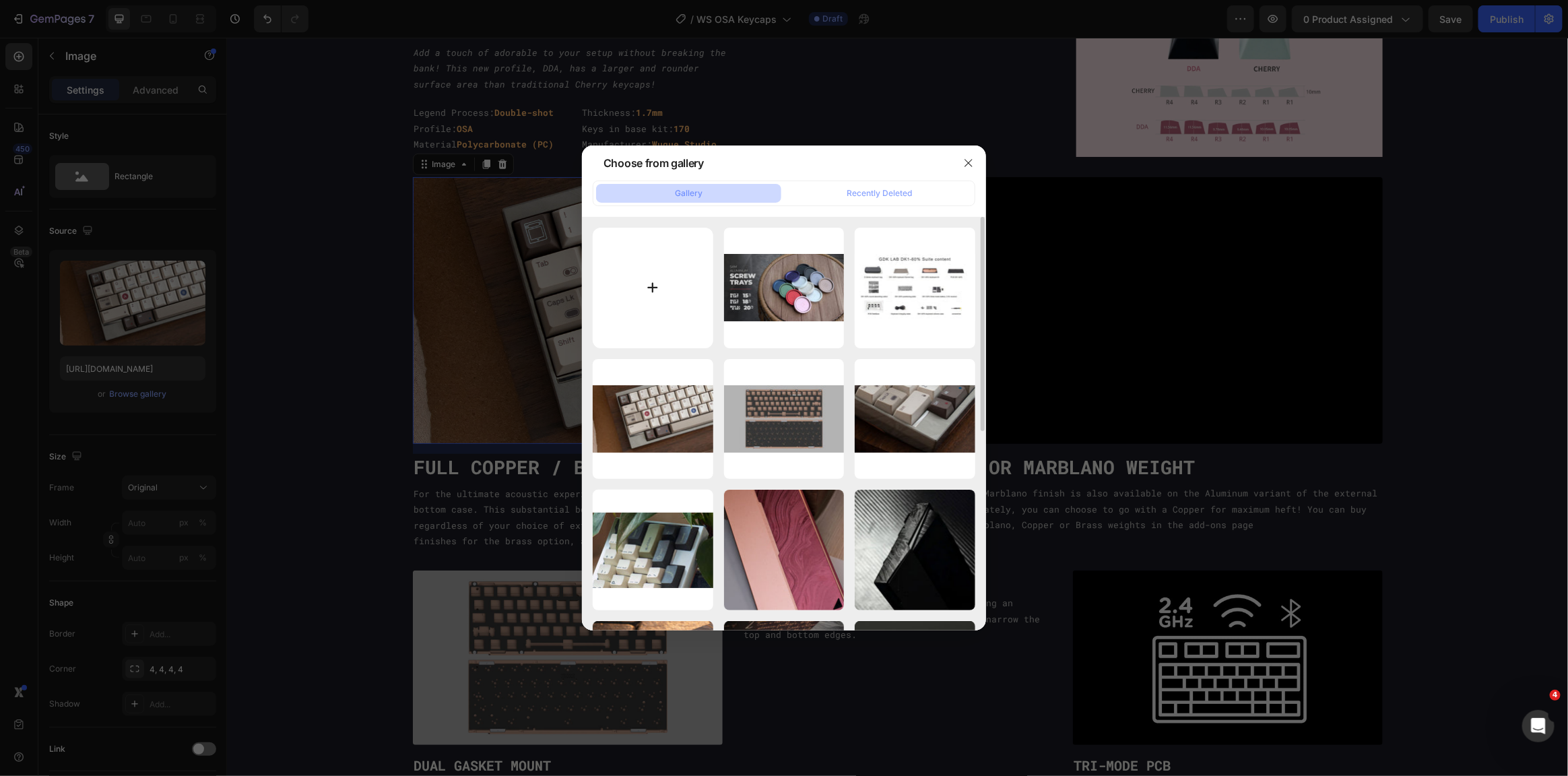
type input "C:\fakepath\feat-4.jpg"
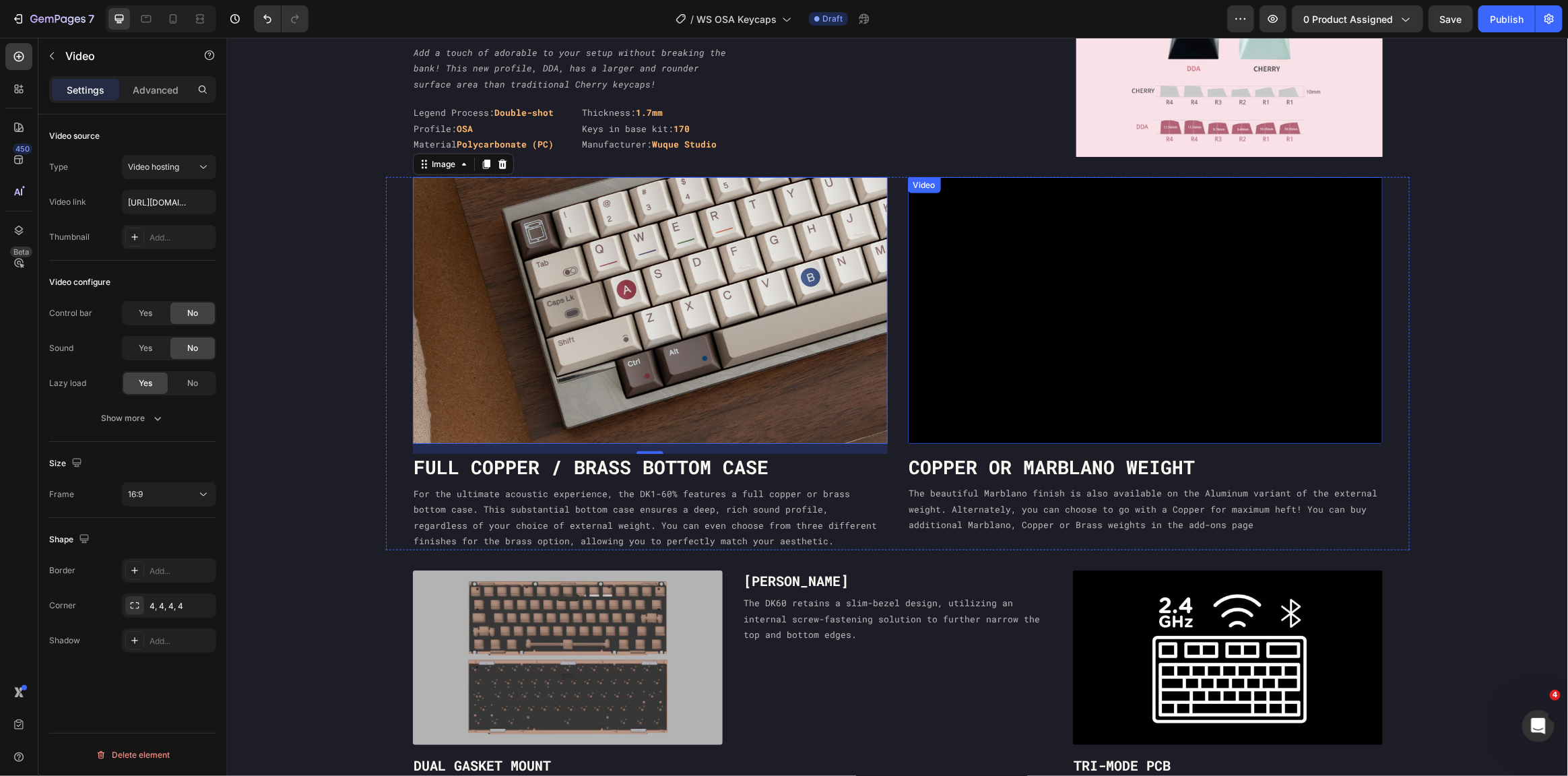
click at [1105, 239] on video at bounding box center [1145, 310] width 475 height 268
click at [990, 185] on icon at bounding box center [995, 190] width 11 height 11
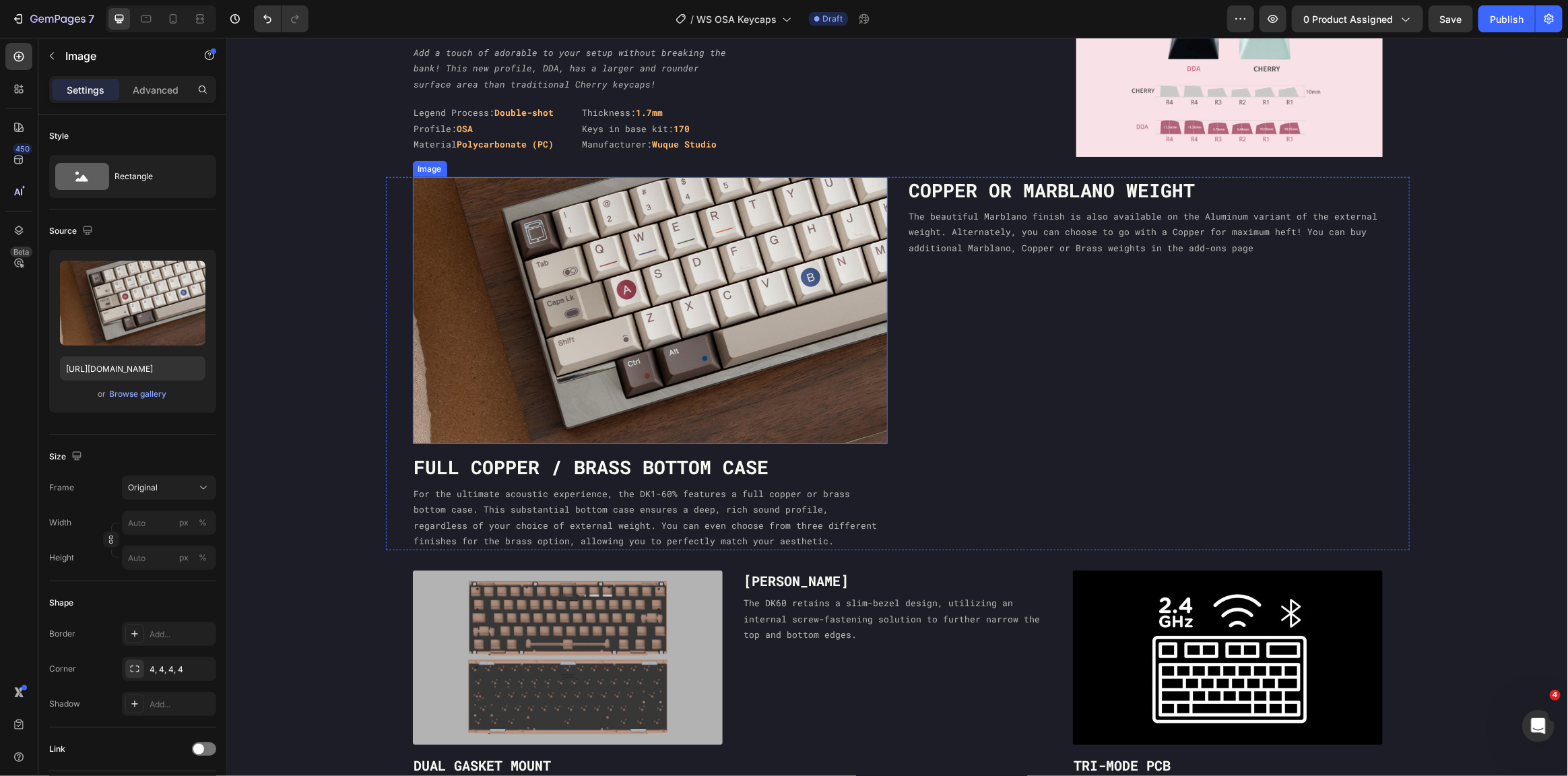
click at [732, 263] on img at bounding box center [649, 310] width 475 height 268
click at [481, 161] on icon at bounding box center [485, 163] width 8 height 9
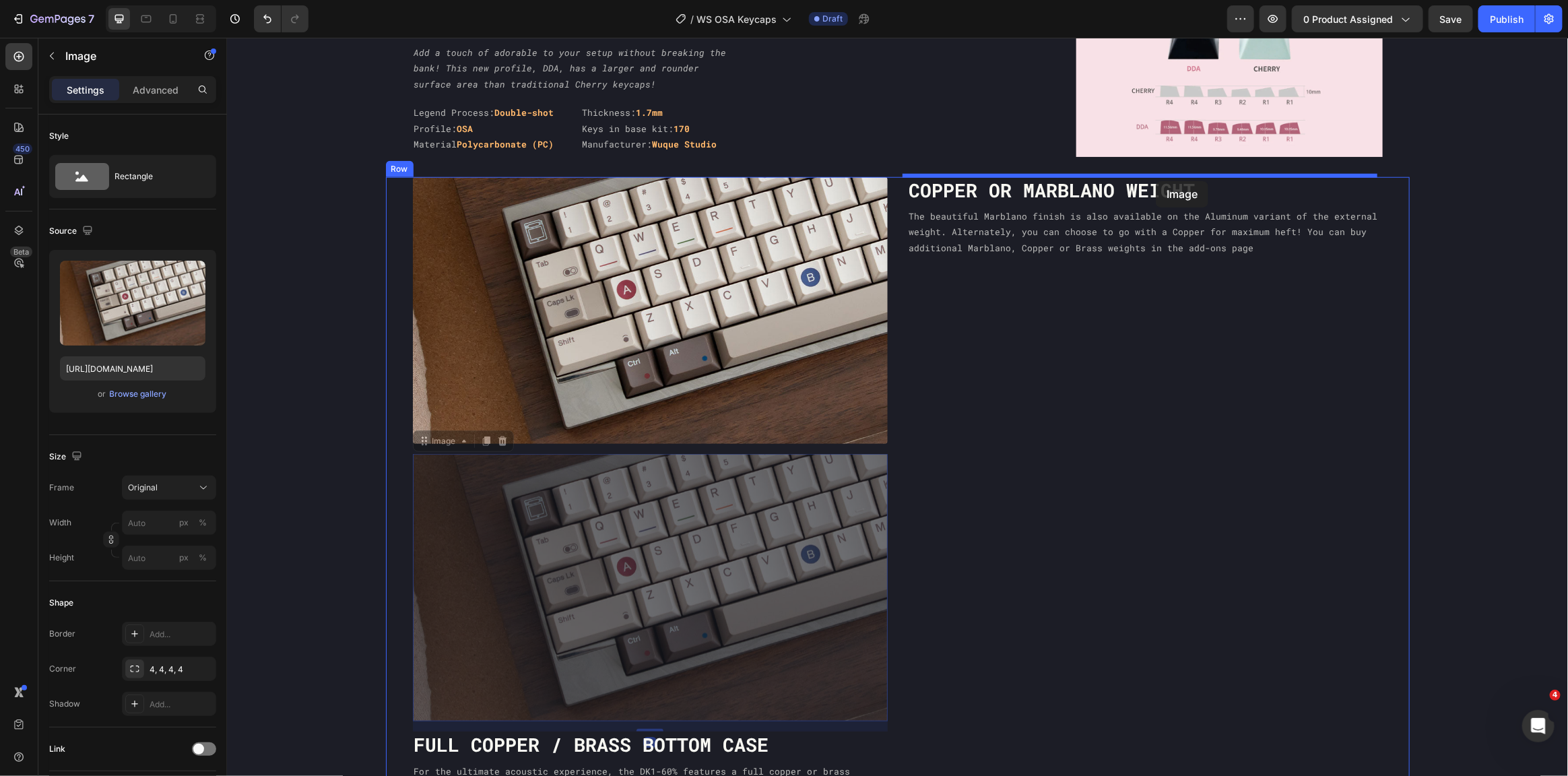
drag, startPoint x: 430, startPoint y: 441, endPoint x: 1154, endPoint y: 180, distance: 769.6
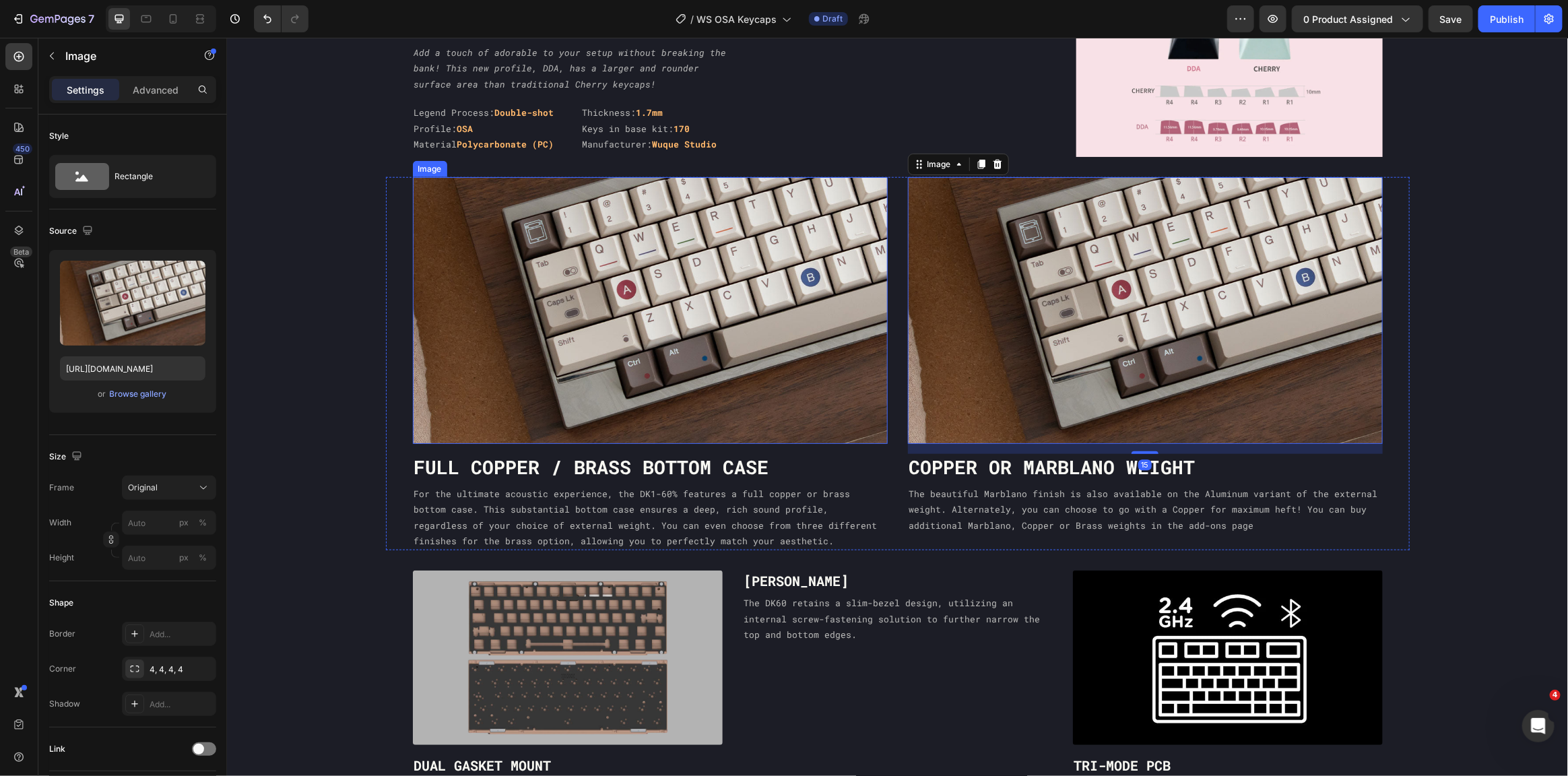
drag, startPoint x: 542, startPoint y: 306, endPoint x: 534, endPoint y: 308, distance: 8.2
click at [542, 306] on img at bounding box center [649, 310] width 475 height 268
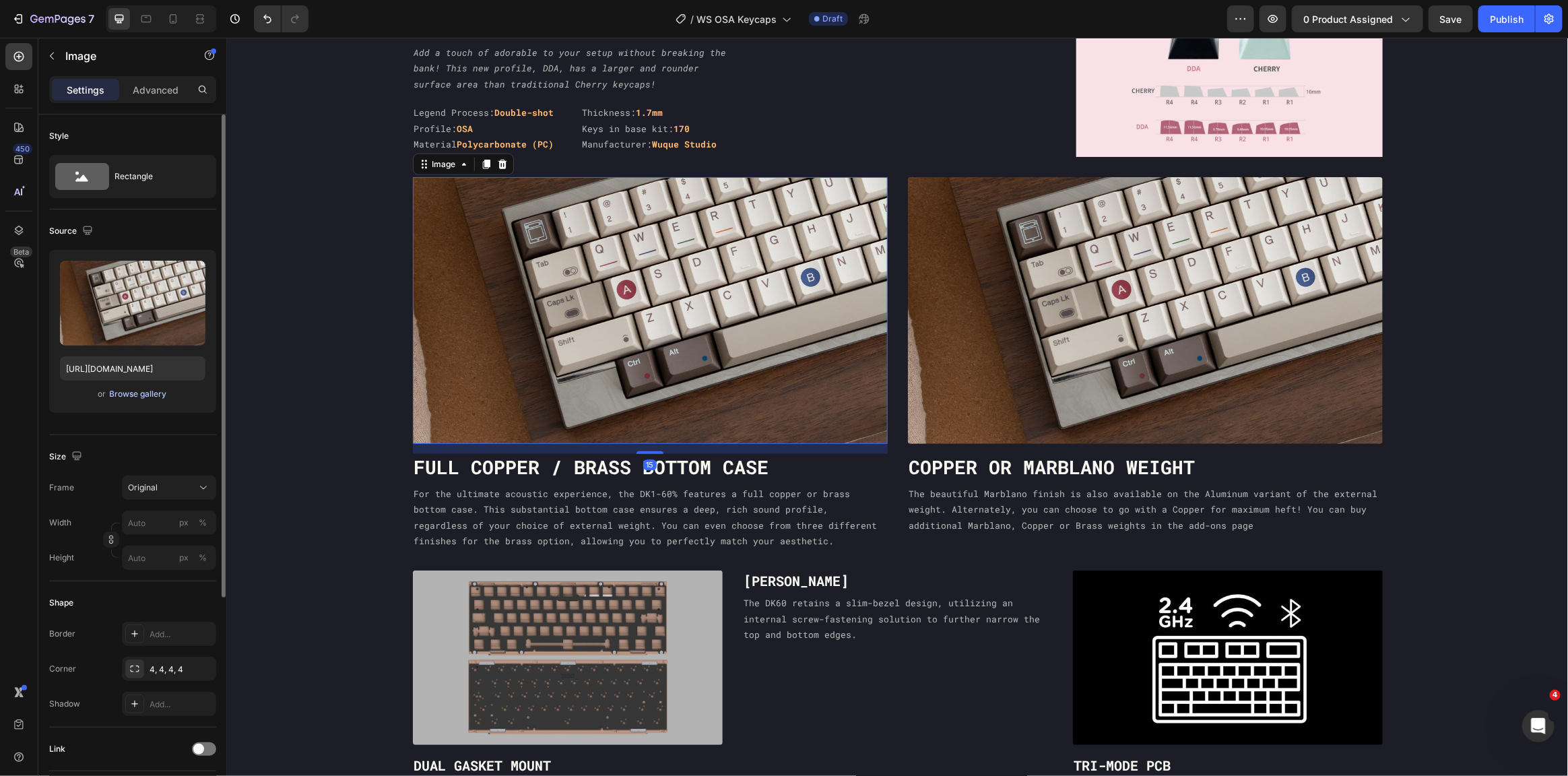
click at [149, 390] on div "Browse gallery" at bounding box center [138, 394] width 58 height 12
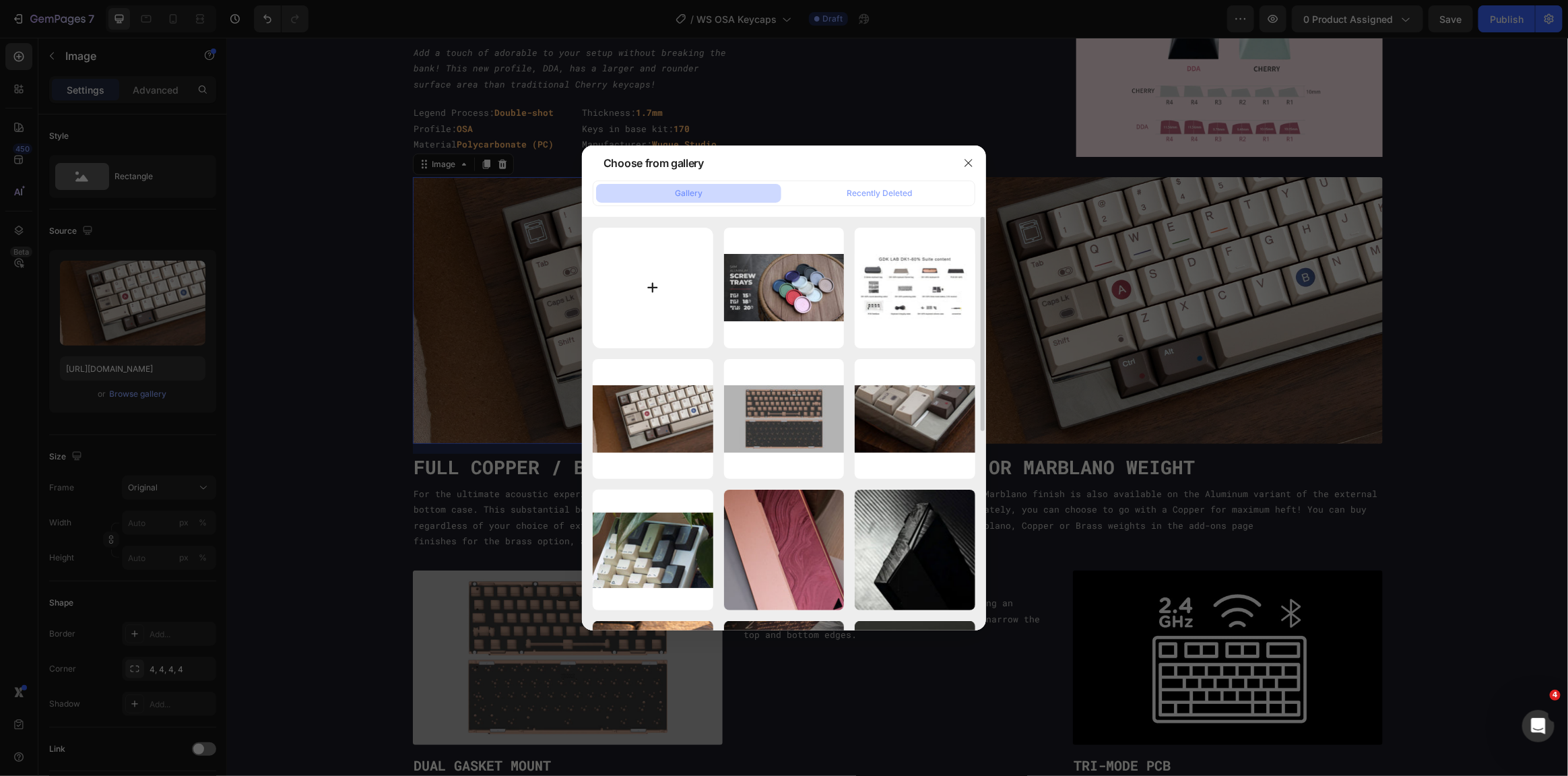
click at [630, 297] on input "file" at bounding box center [653, 288] width 121 height 121
type input "C:\fakepath\3xrujdu4wibe1.webp"
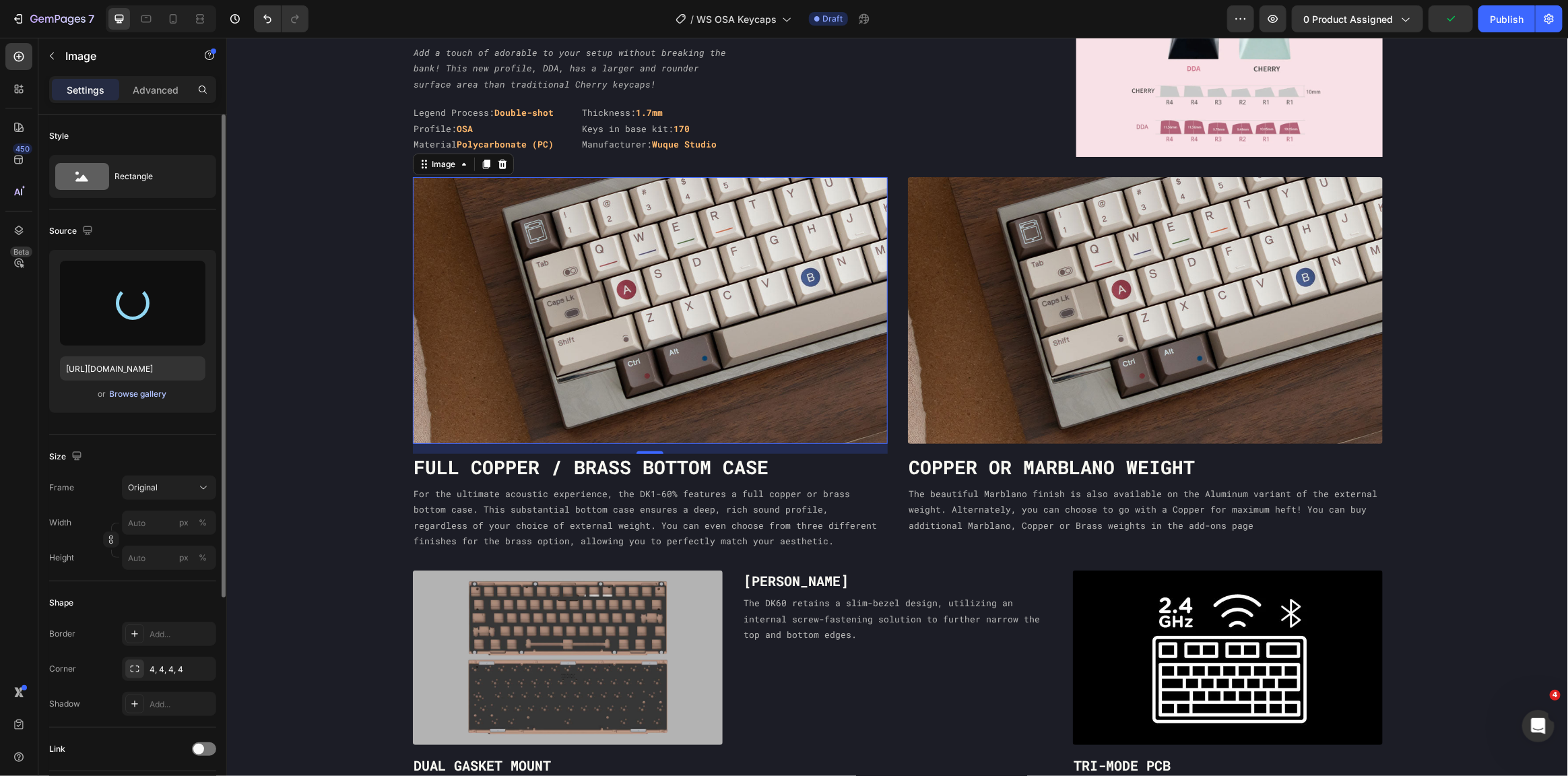
click at [121, 397] on div "Browse gallery" at bounding box center [138, 394] width 58 height 12
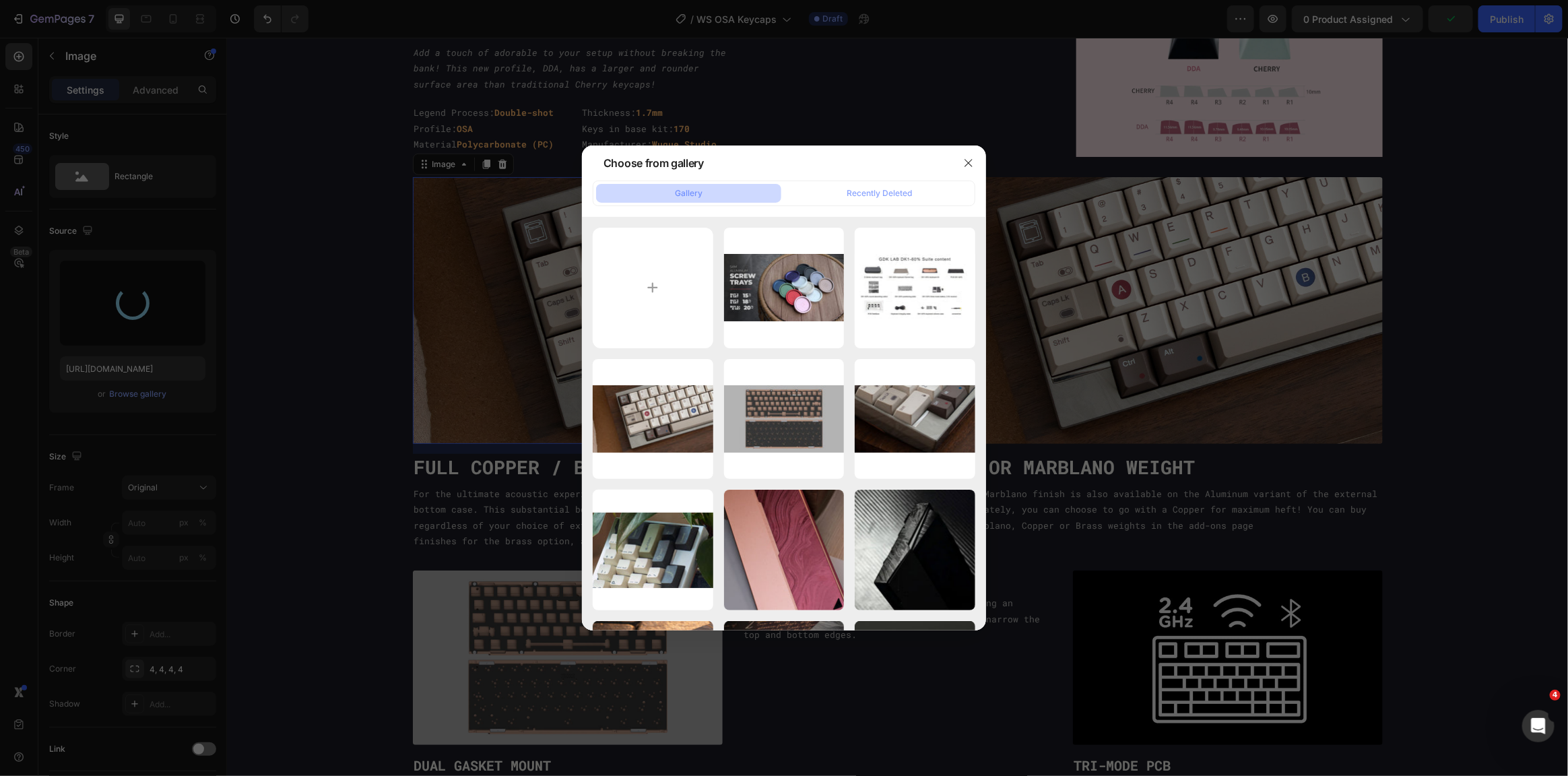
click at [116, 392] on div at bounding box center [784, 388] width 1568 height 776
type input "https://cdn.shopify.com/s/files/1/0477/3396/4953/files/gempages_490549193224487…"
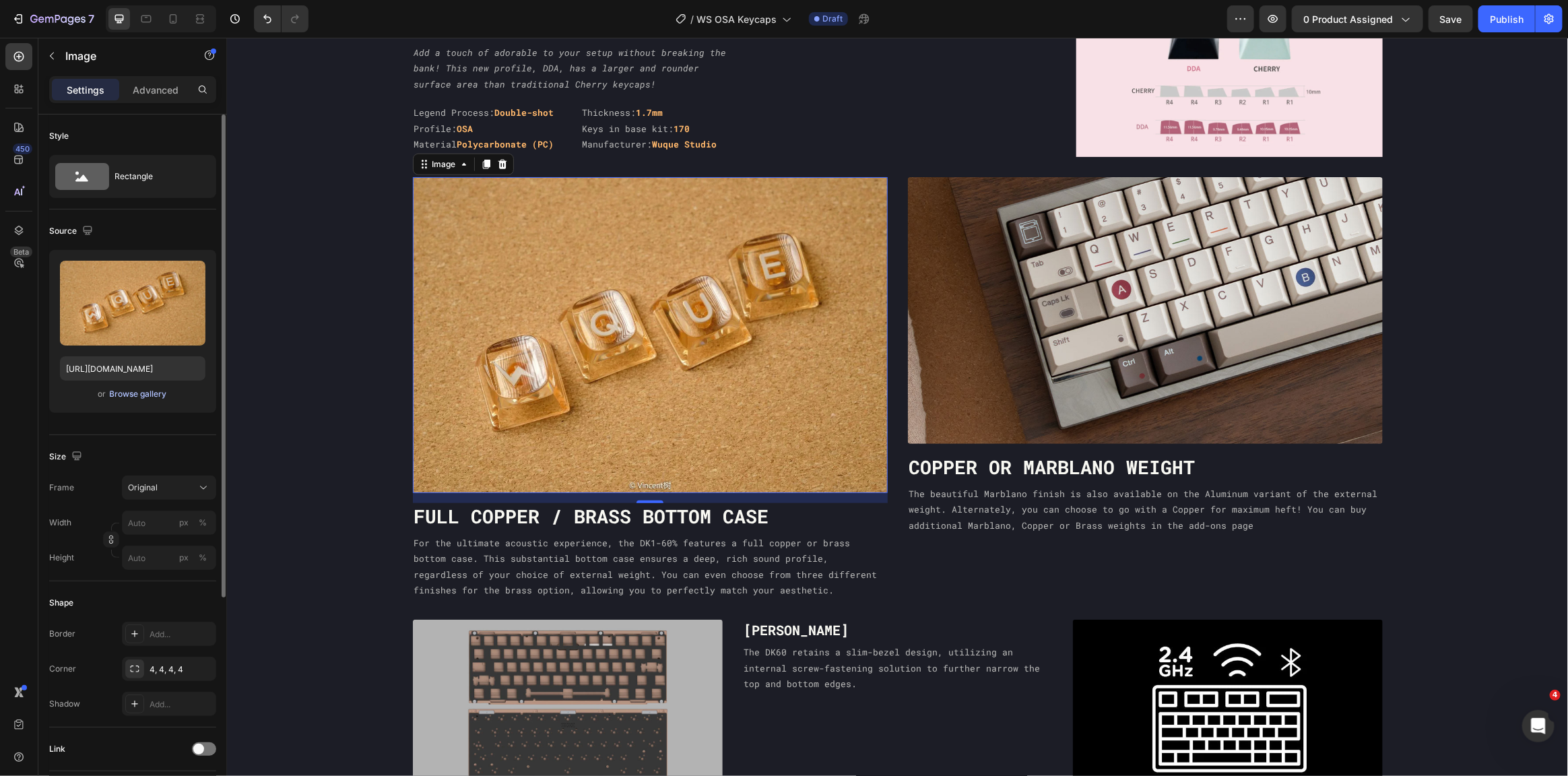
click at [142, 393] on div "Browse gallery" at bounding box center [138, 394] width 58 height 12
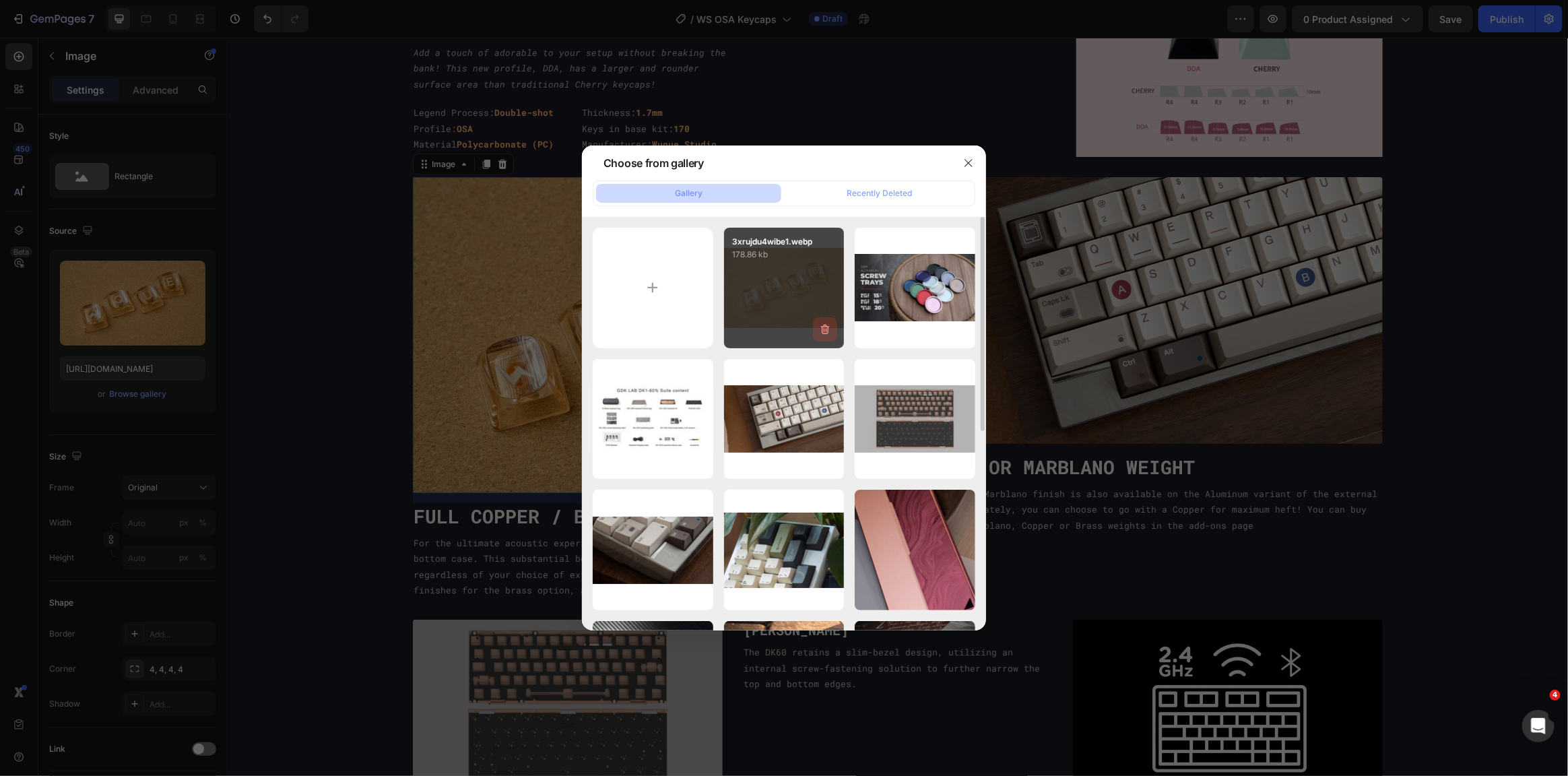
click at [825, 328] on icon "button" at bounding box center [825, 329] width 13 height 13
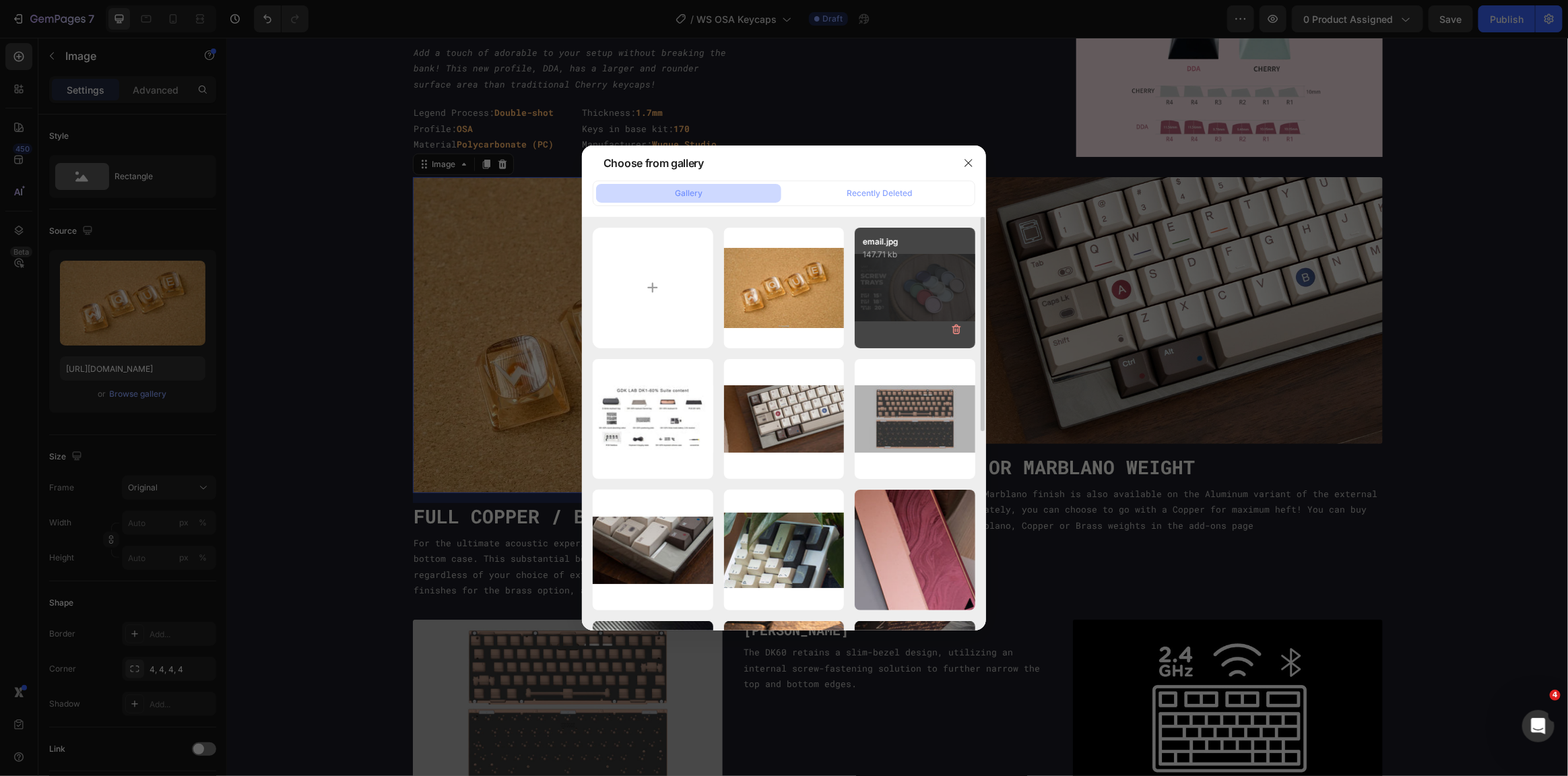
click at [0, 0] on div "Delete" at bounding box center [0, 0] width 0 height 0
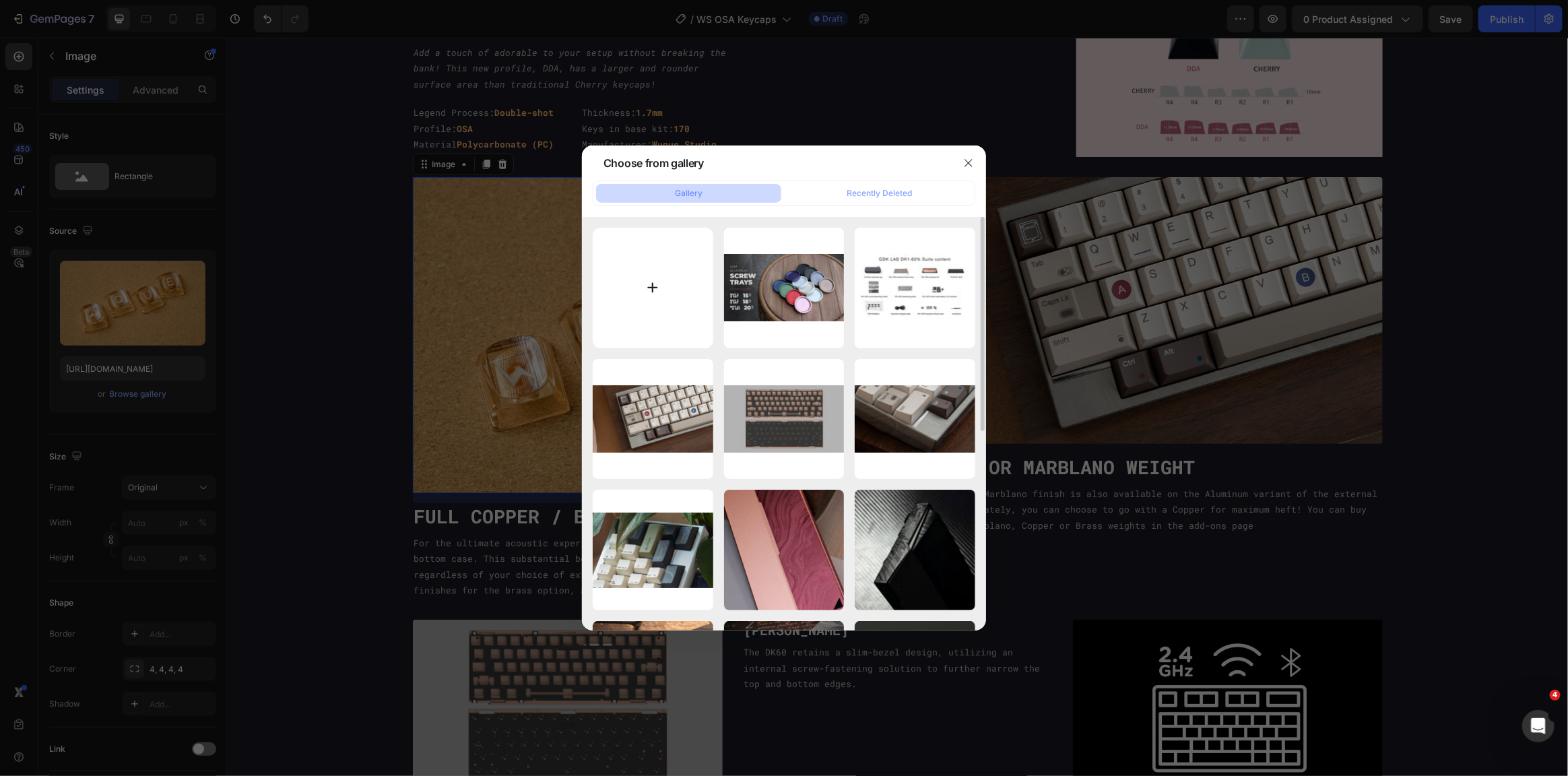
click at [625, 256] on input "file" at bounding box center [653, 288] width 121 height 121
type input "C:\fakepath\feat-4.jpg"
type input "https://cdn.shopify.com/s/files/1/0477/3396/4953/files/gempages_490549193224487…"
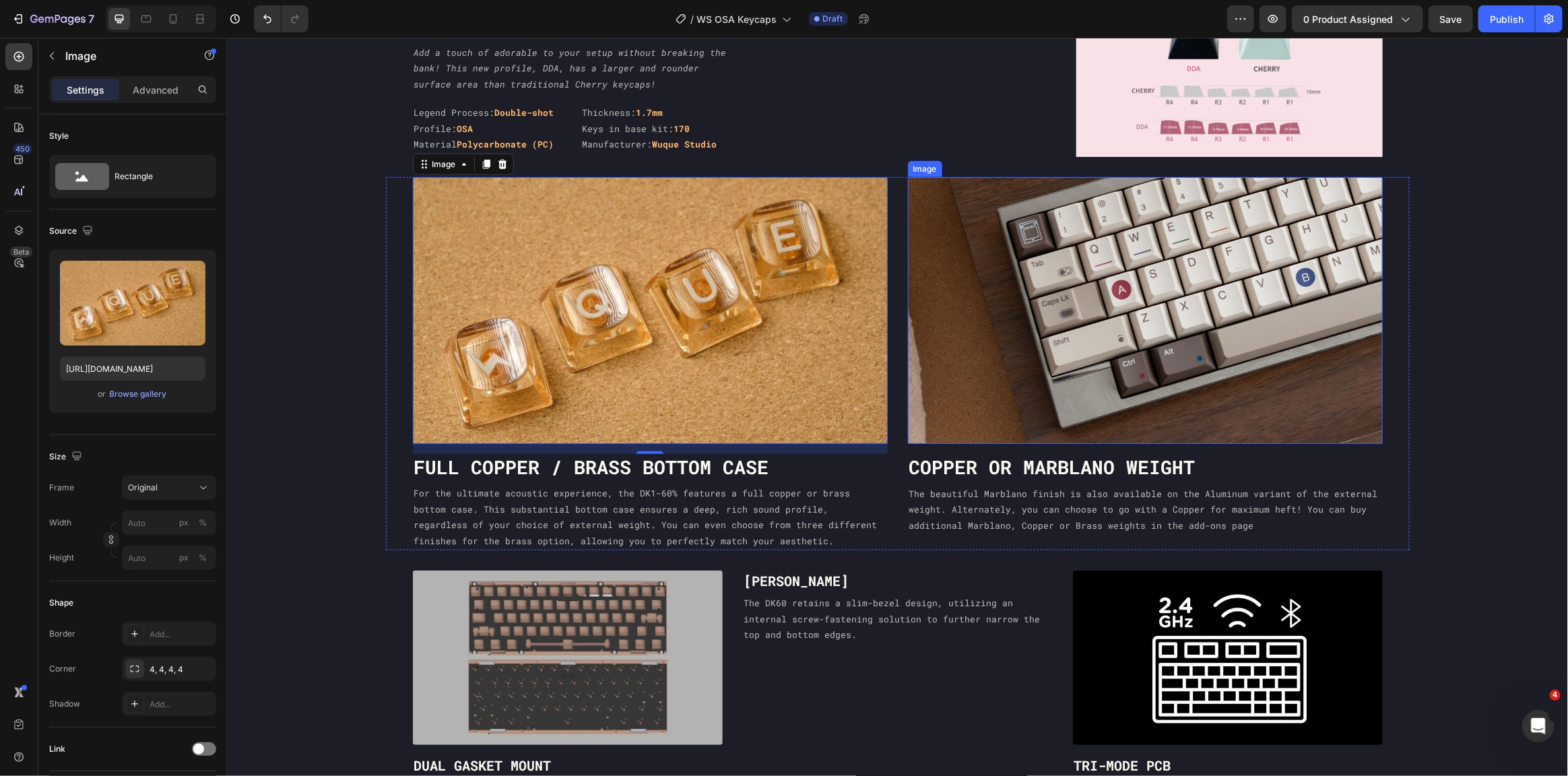
click at [1184, 275] on img at bounding box center [1145, 310] width 475 height 268
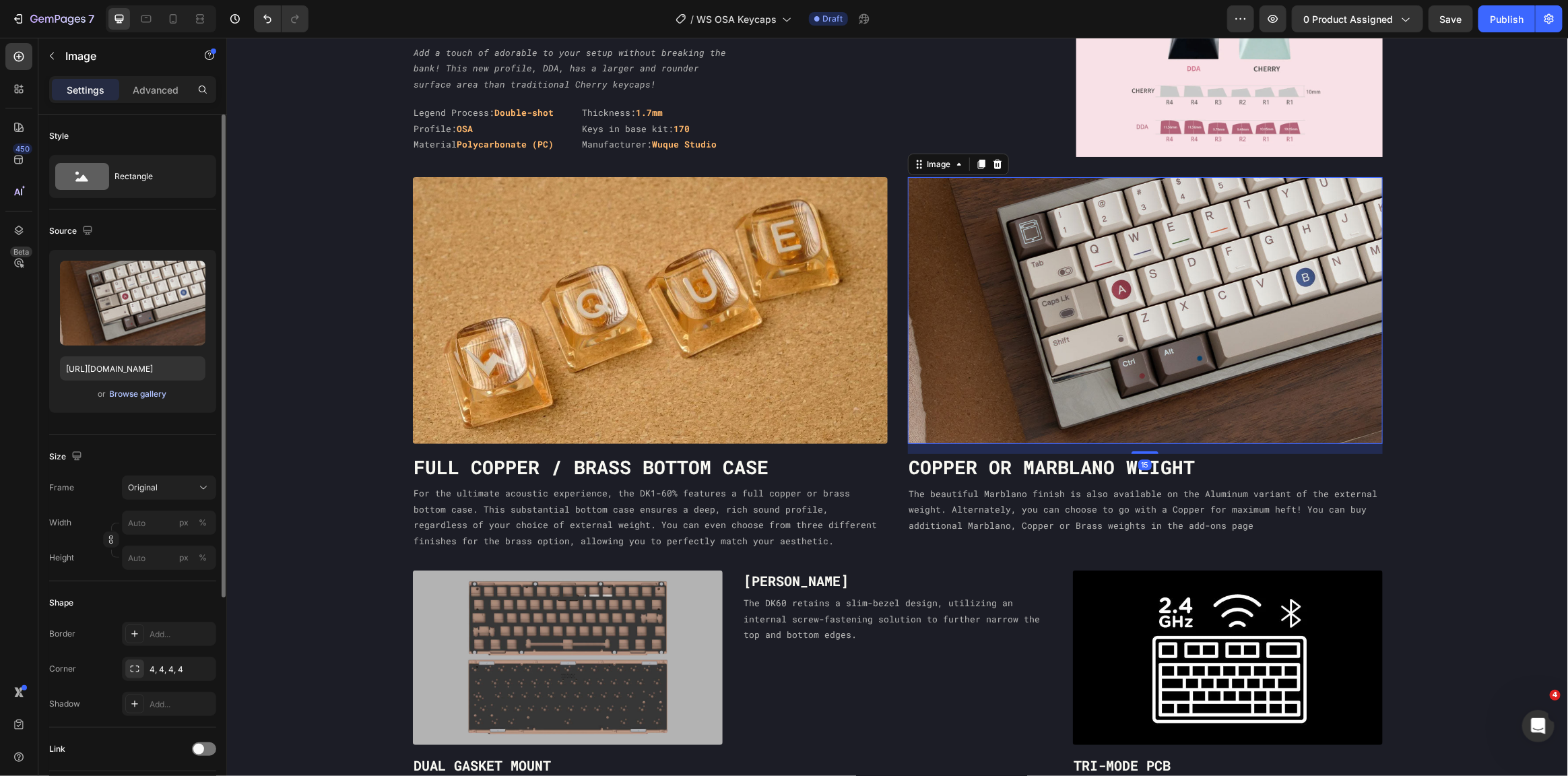
click at [140, 396] on div "Browse gallery" at bounding box center [138, 394] width 58 height 12
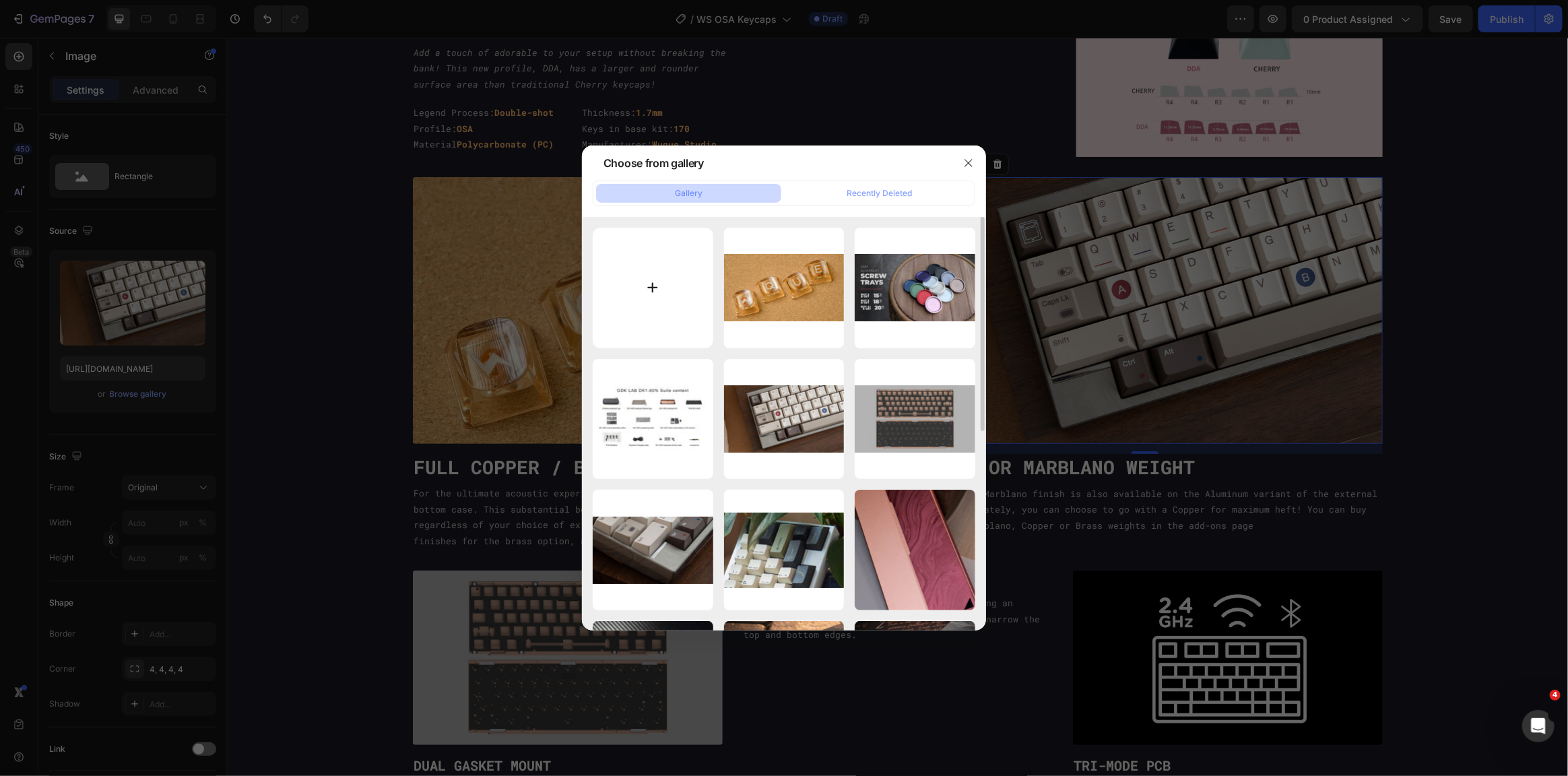
click at [642, 277] on input "file" at bounding box center [653, 288] width 121 height 121
type input "C:\fakepath\feat-3d.jpg"
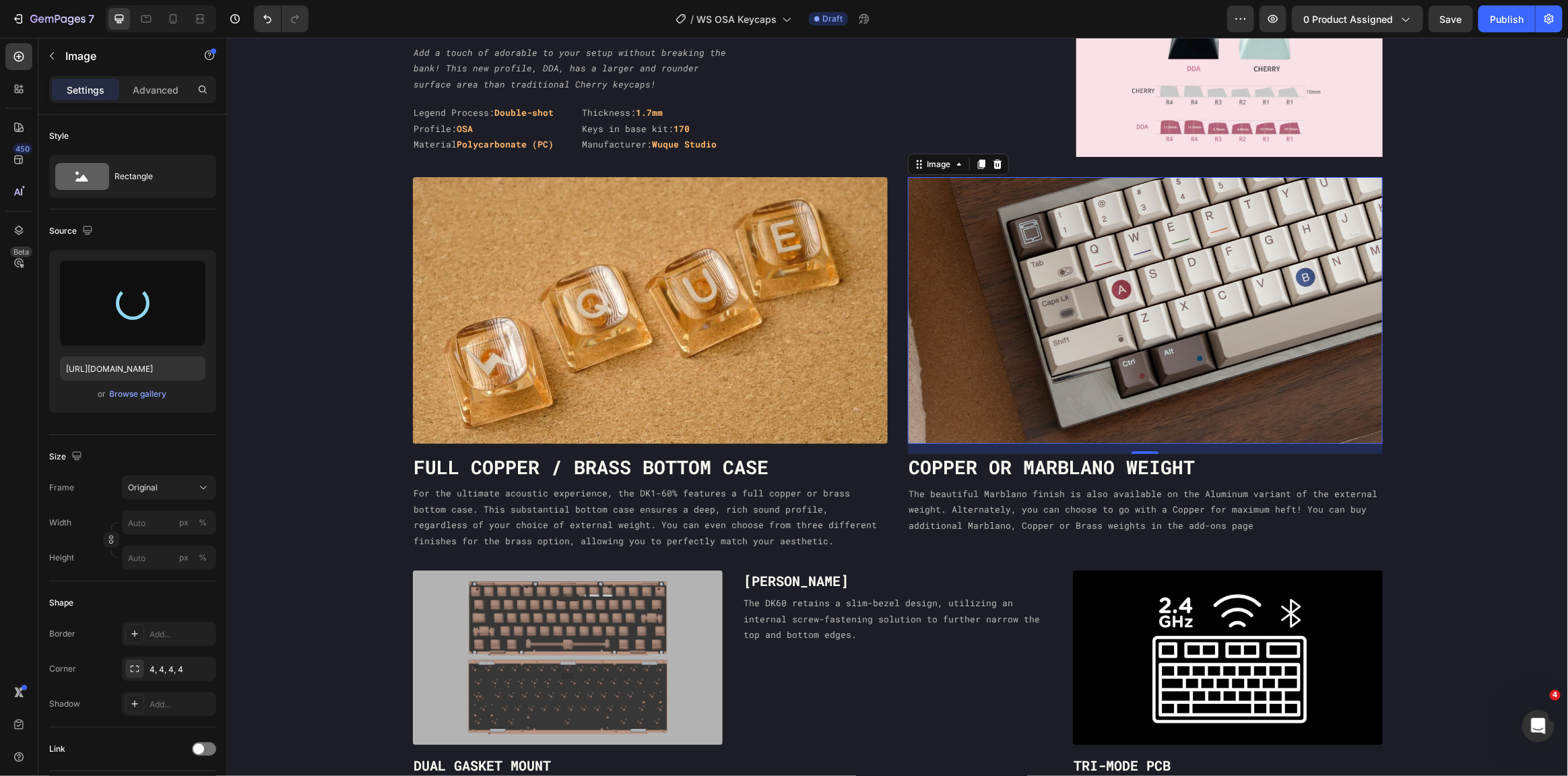
type input "https://cdn.shopify.com/s/files/1/0477/3396/4953/files/gempages_490549193224487…"
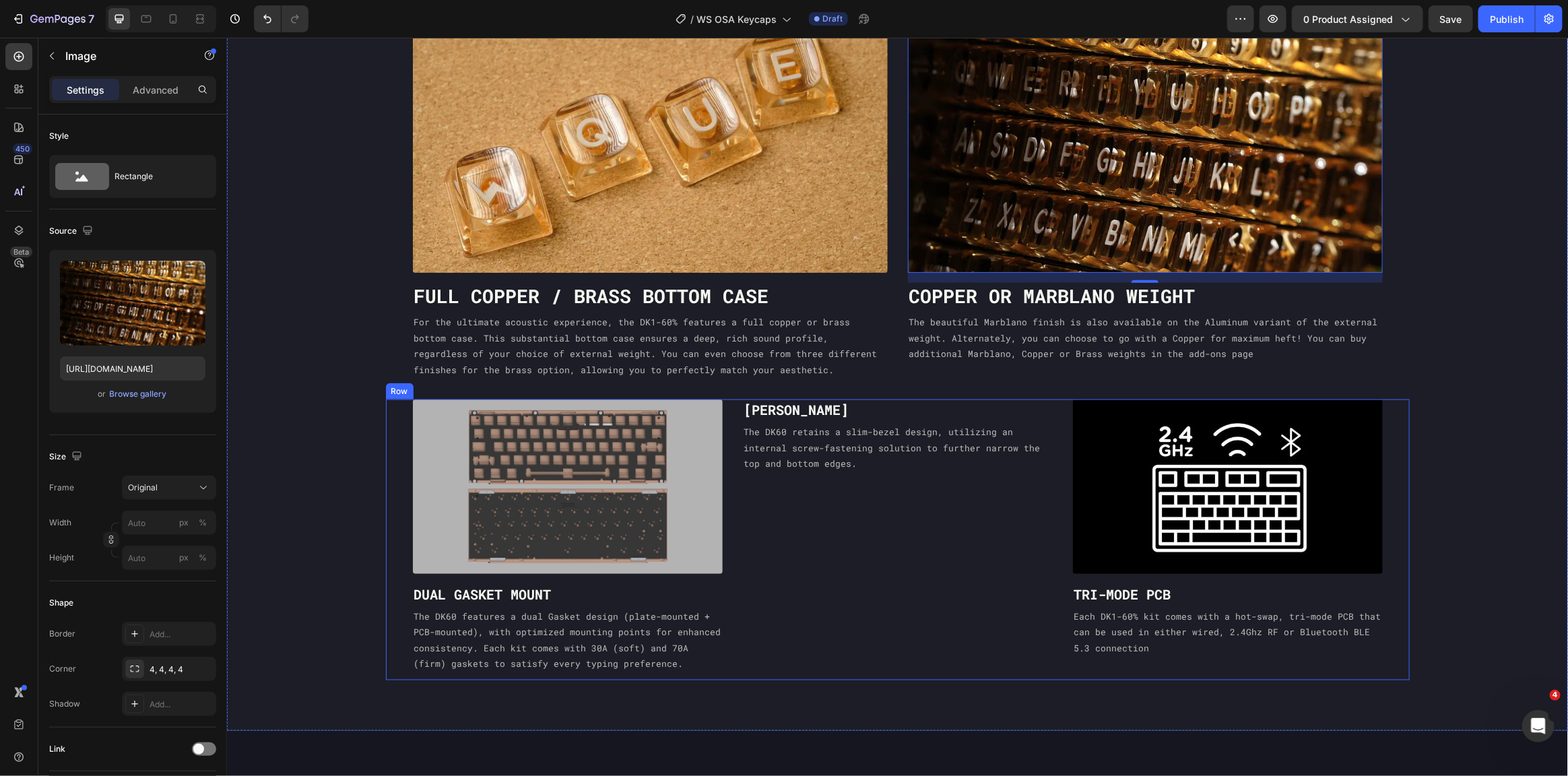
scroll to position [760, 0]
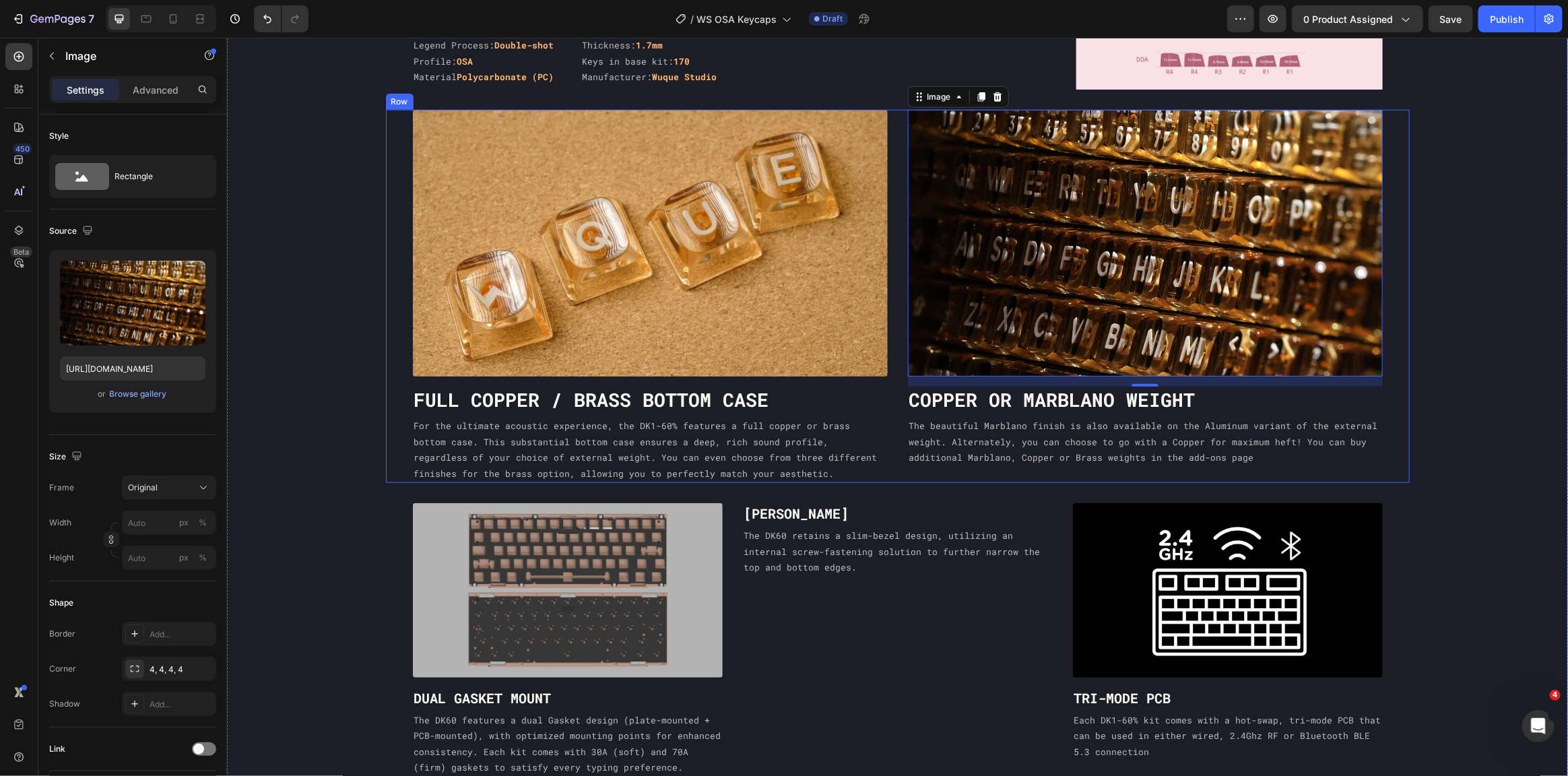
click at [897, 355] on div "Image Full Copper / Brass bottom case Heading For the ultimate acoustic experie…" at bounding box center [897, 296] width 1024 height 374
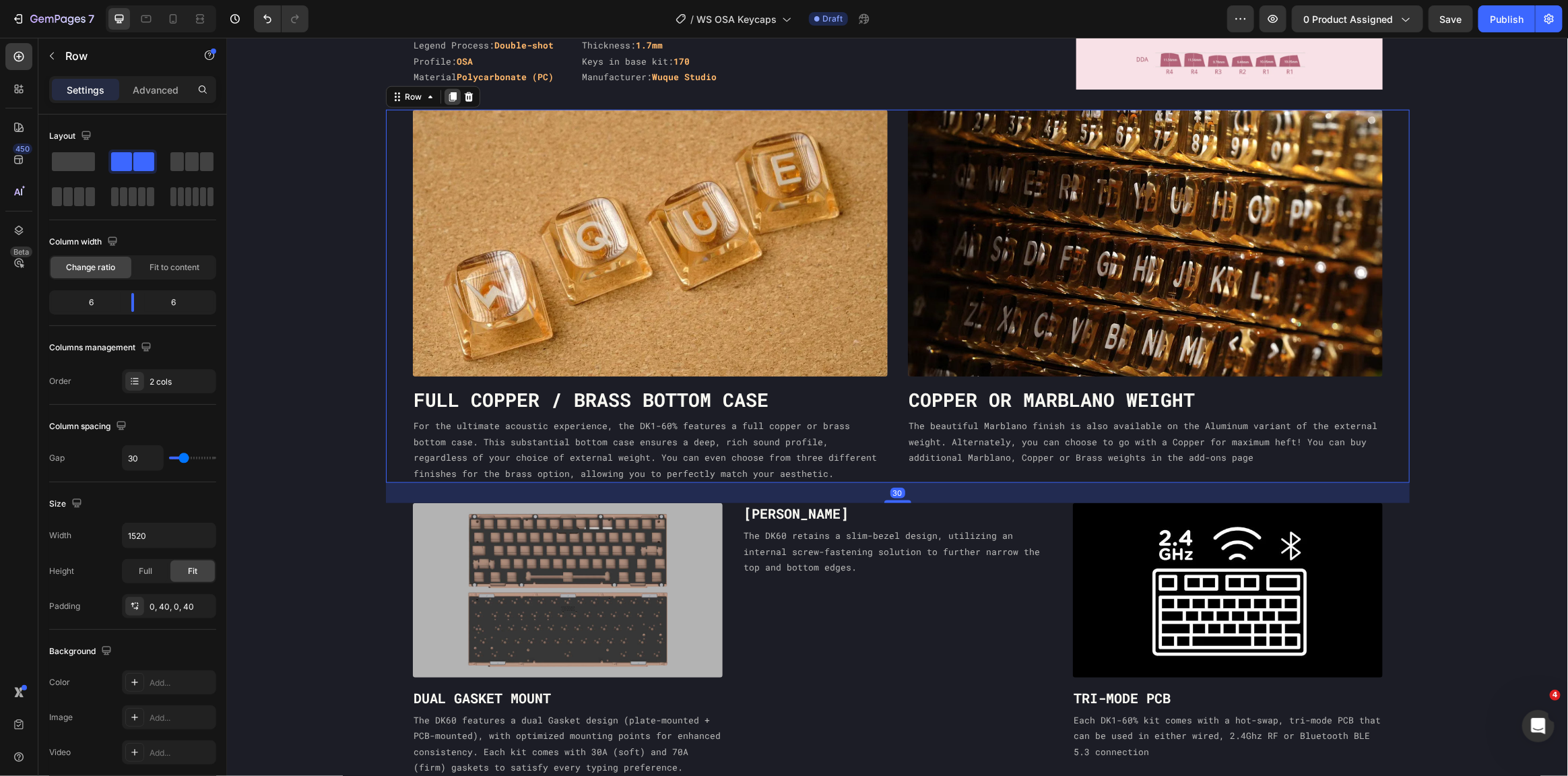
click at [448, 92] on icon at bounding box center [451, 96] width 8 height 9
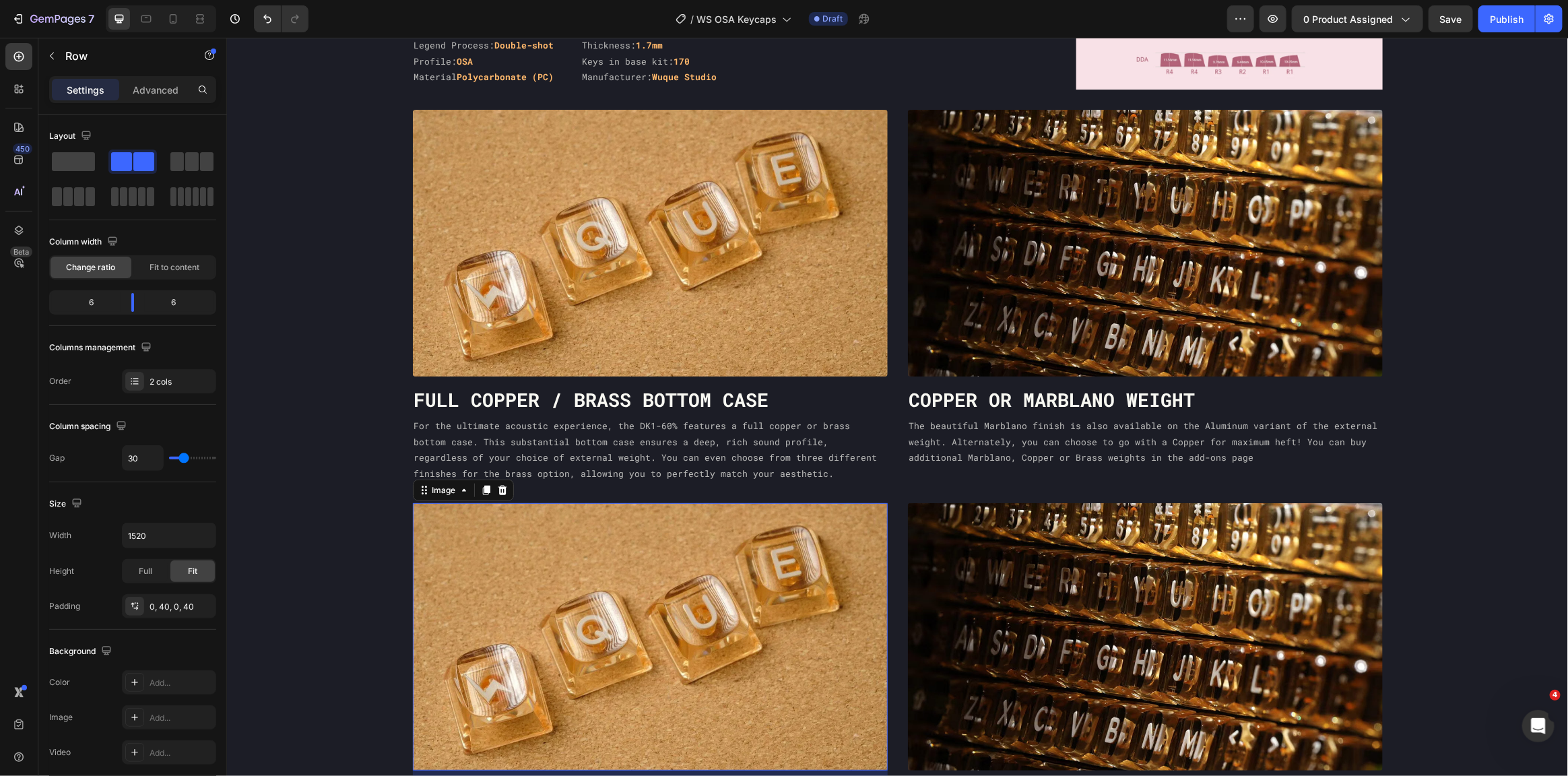
click at [724, 610] on img at bounding box center [649, 636] width 475 height 268
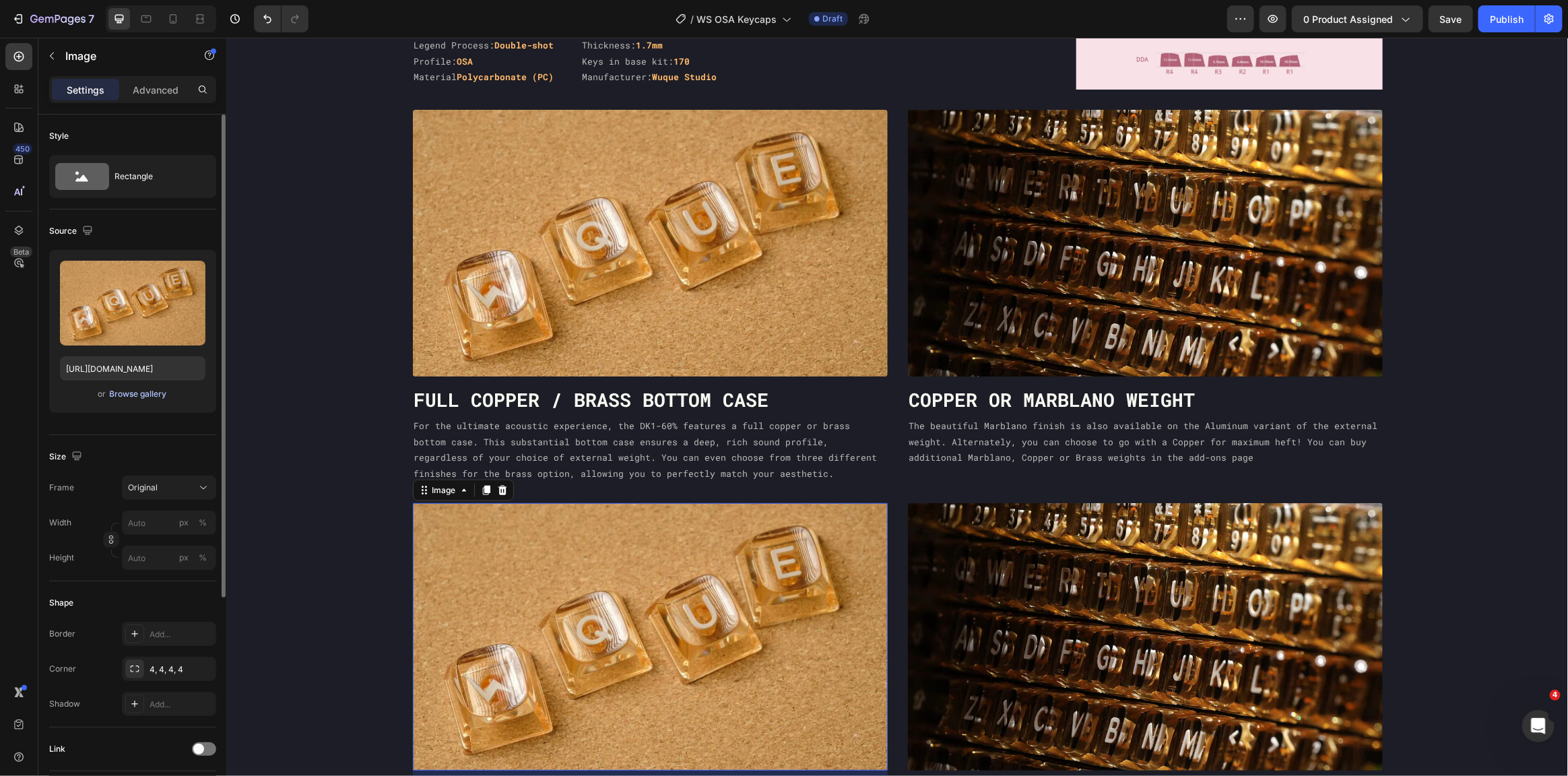
click at [132, 396] on div "Browse gallery" at bounding box center [138, 394] width 58 height 12
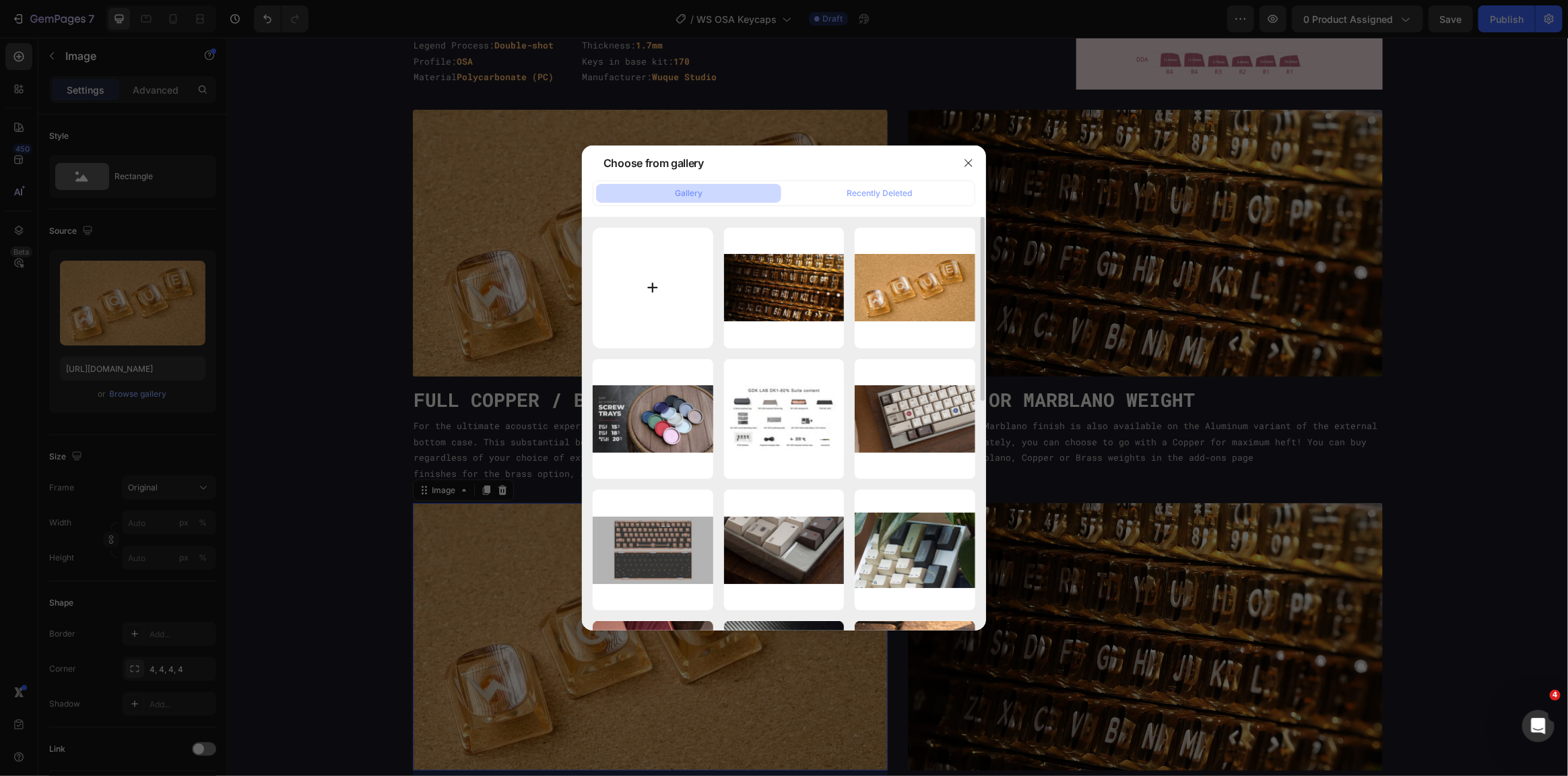
click at [658, 268] on input "file" at bounding box center [653, 288] width 121 height 121
type input "C:\fakepath\feat-mat.jpg"
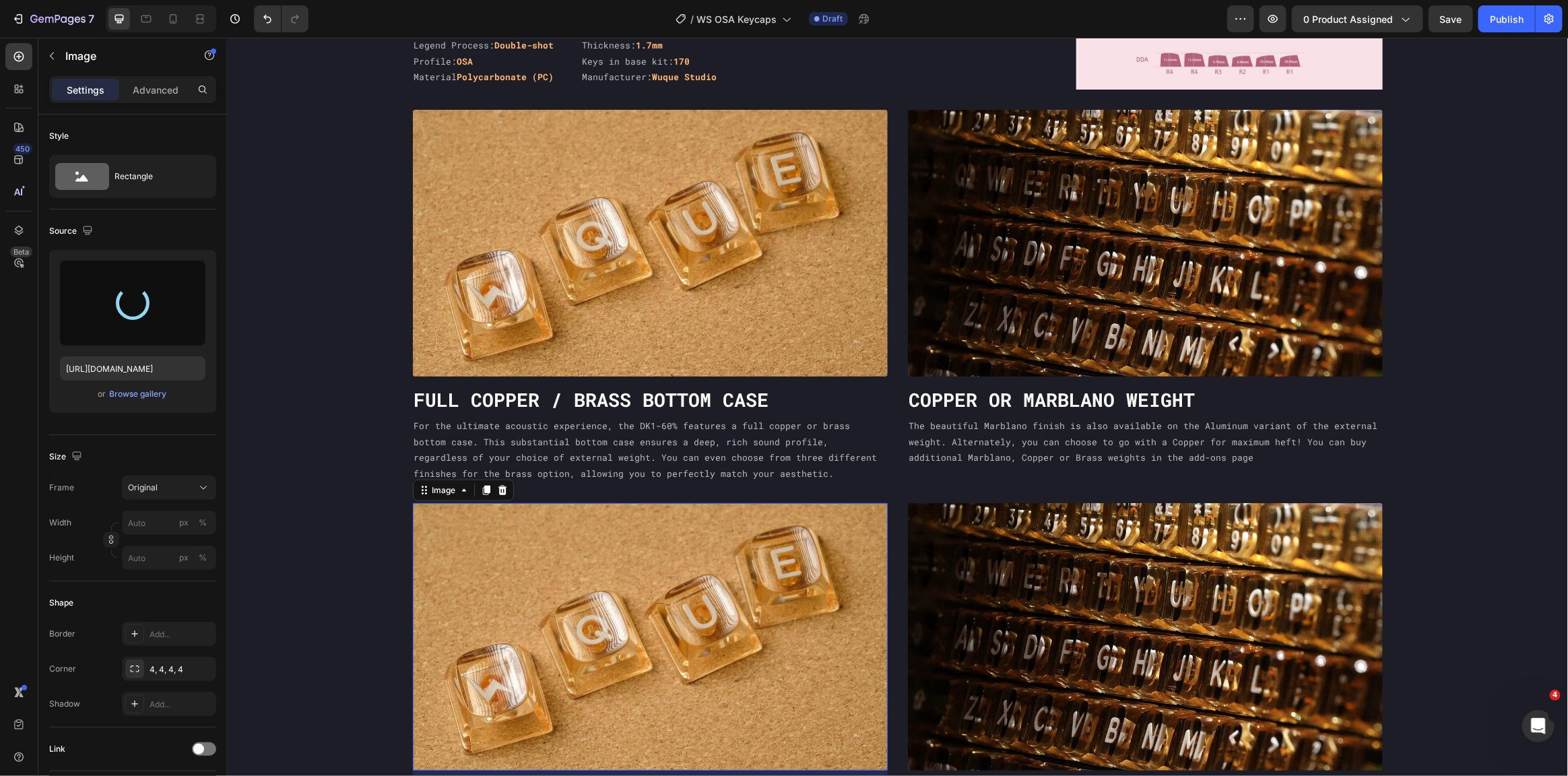
type input "https://cdn.shopify.com/s/files/1/0477/3396/4953/files/gempages_490549193224487…"
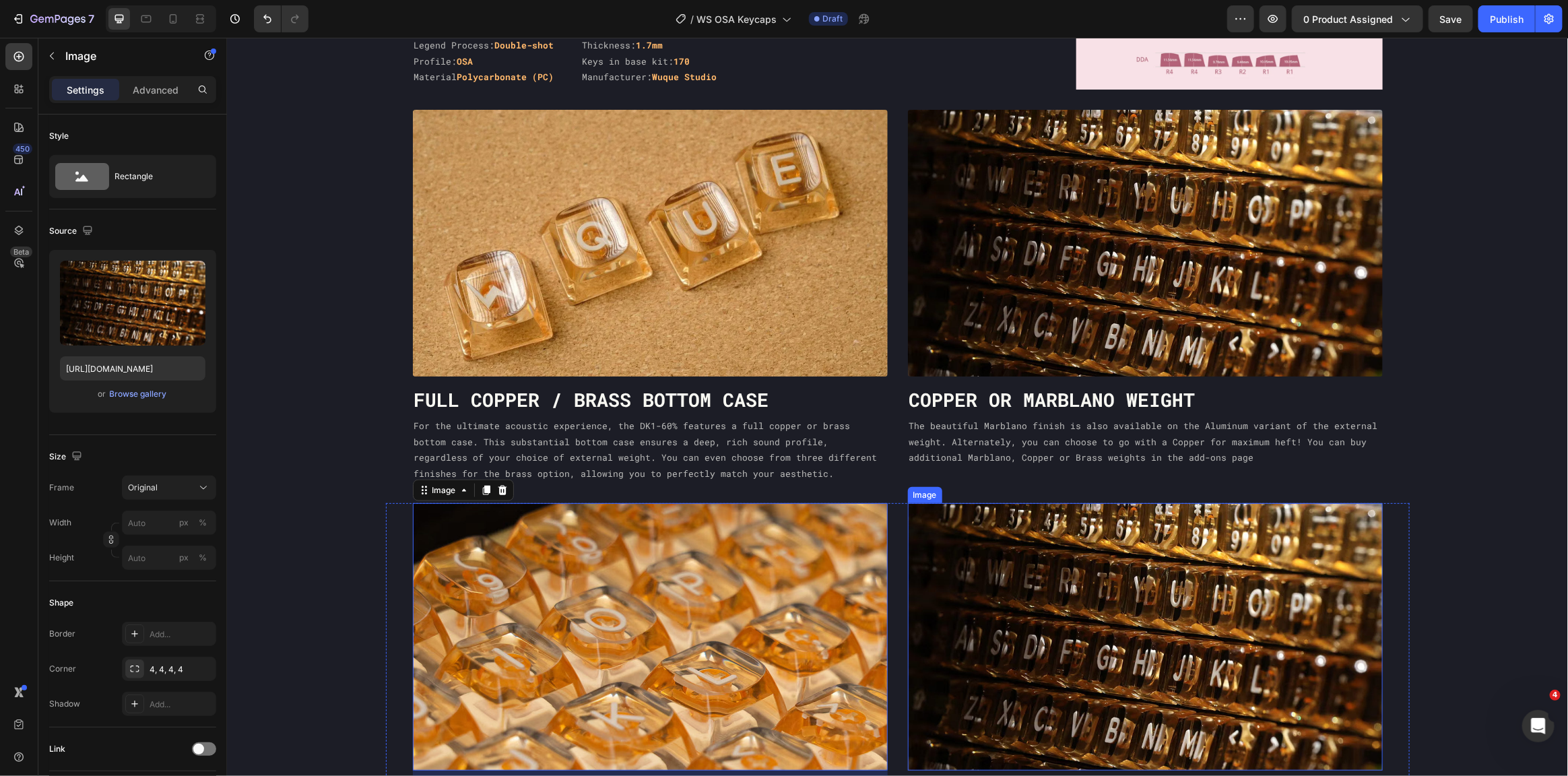
click at [950, 601] on img at bounding box center [1145, 636] width 475 height 268
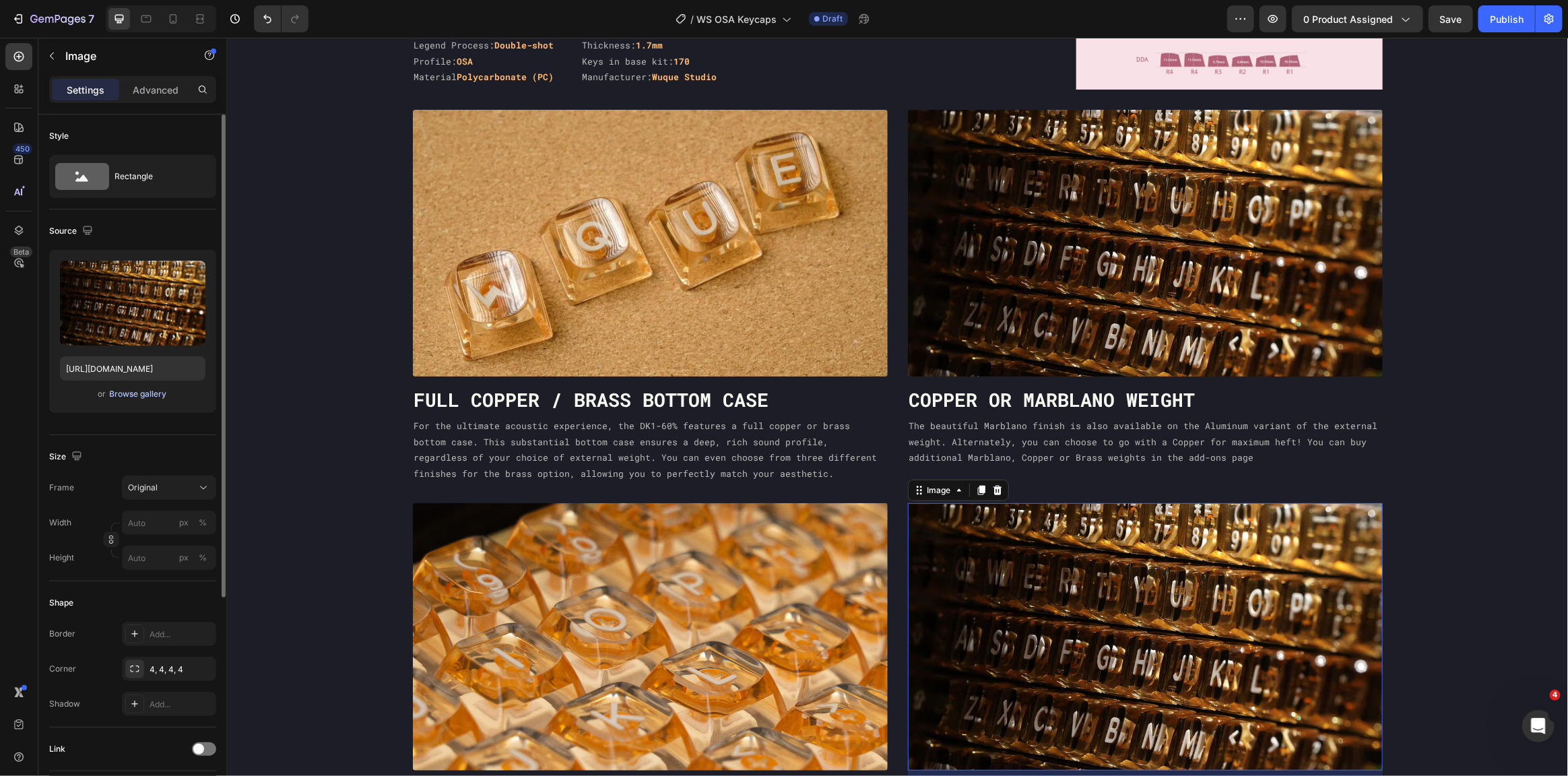
click at [138, 394] on div "Browse gallery" at bounding box center [138, 394] width 58 height 12
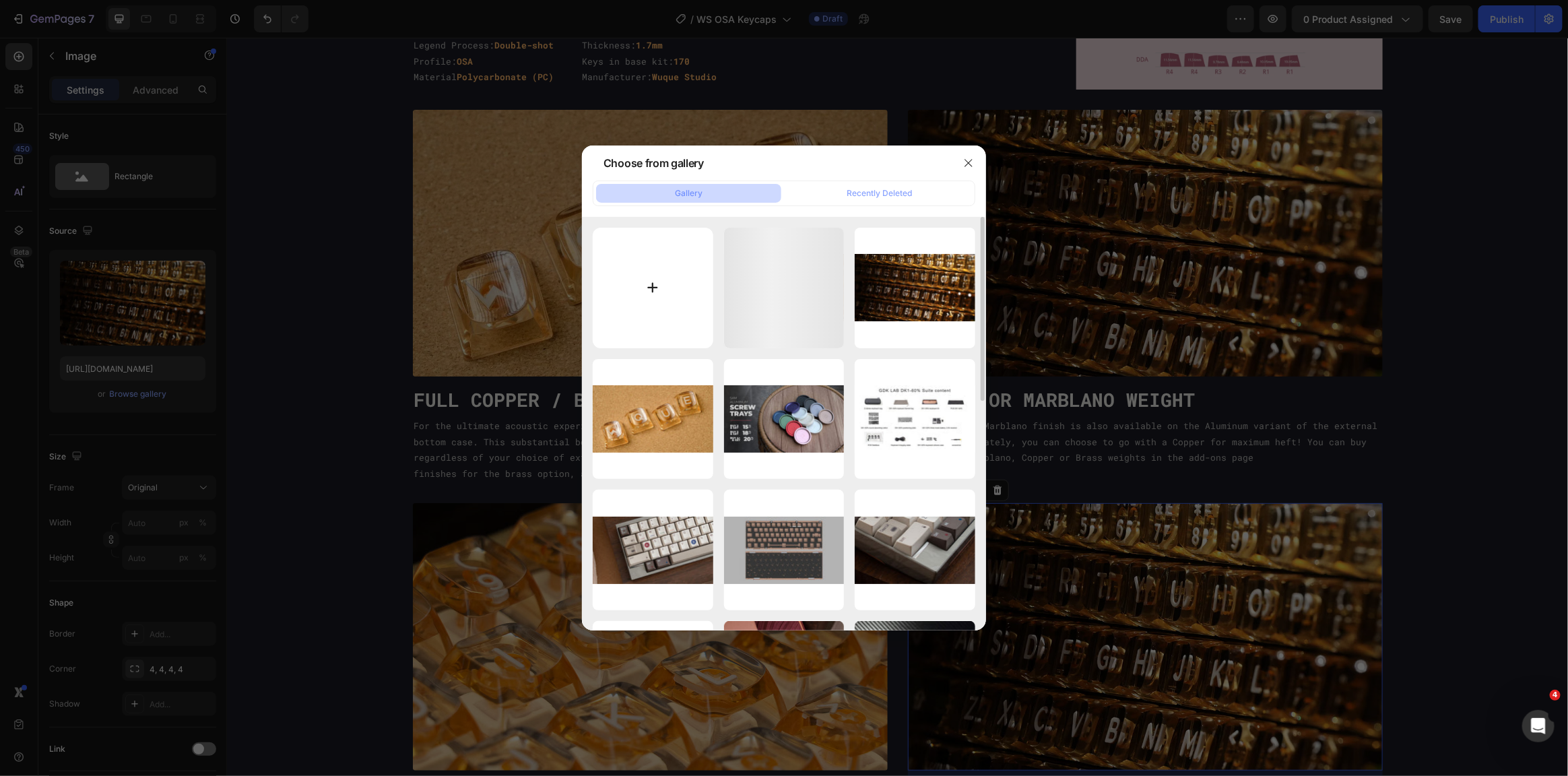
click at [606, 295] on input "file" at bounding box center [653, 288] width 121 height 121
type input "C:\fakepath\feat-3.jpg"
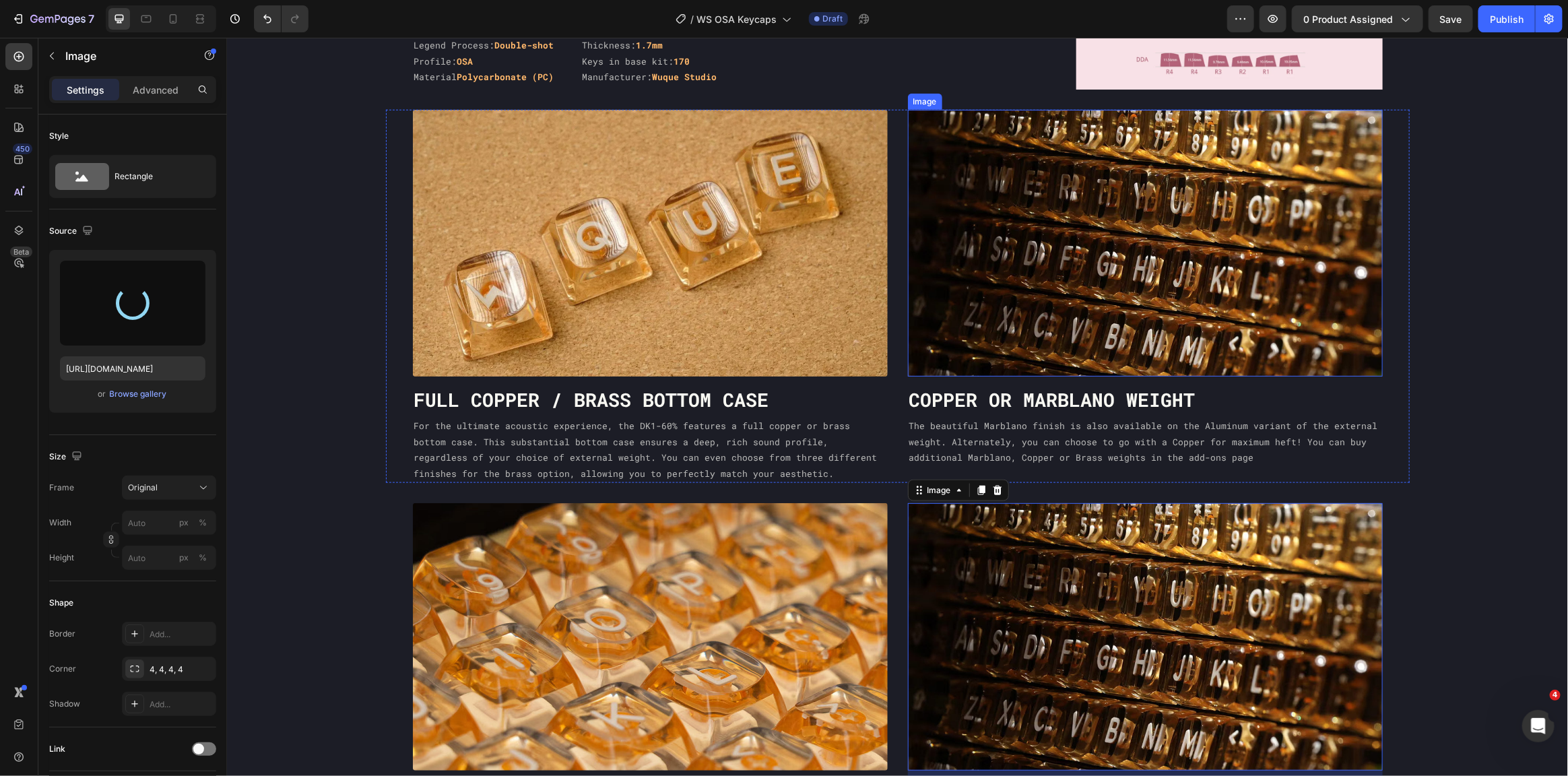
type input "https://cdn.shopify.com/s/files/1/0477/3396/4953/files/gempages_490549193224487…"
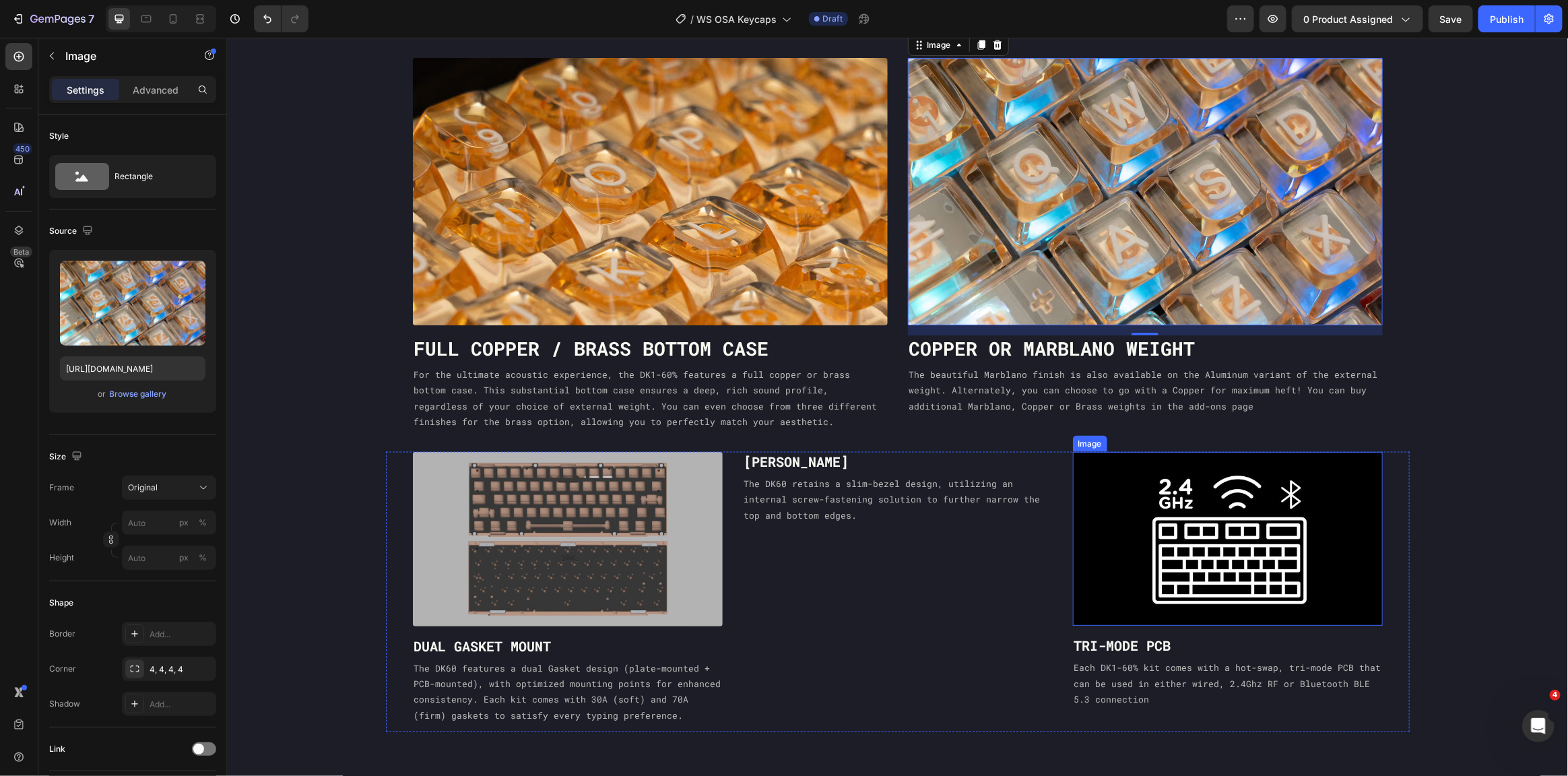
scroll to position [1232, 0]
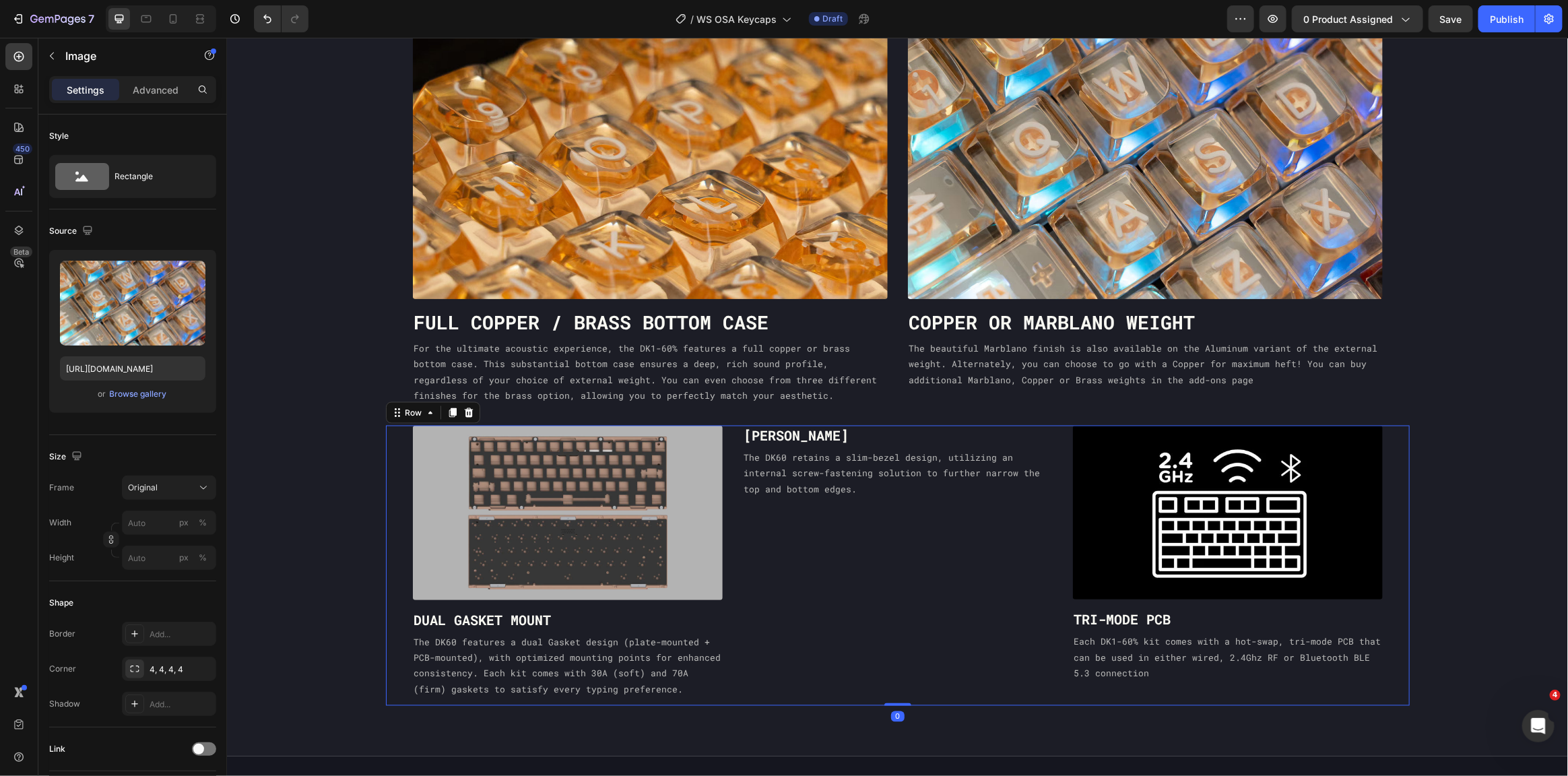
click at [1051, 440] on div "Image Dual Gasket Mount Heading The DK60 features a dual Gasket design (plate-m…" at bounding box center [897, 565] width 1024 height 281
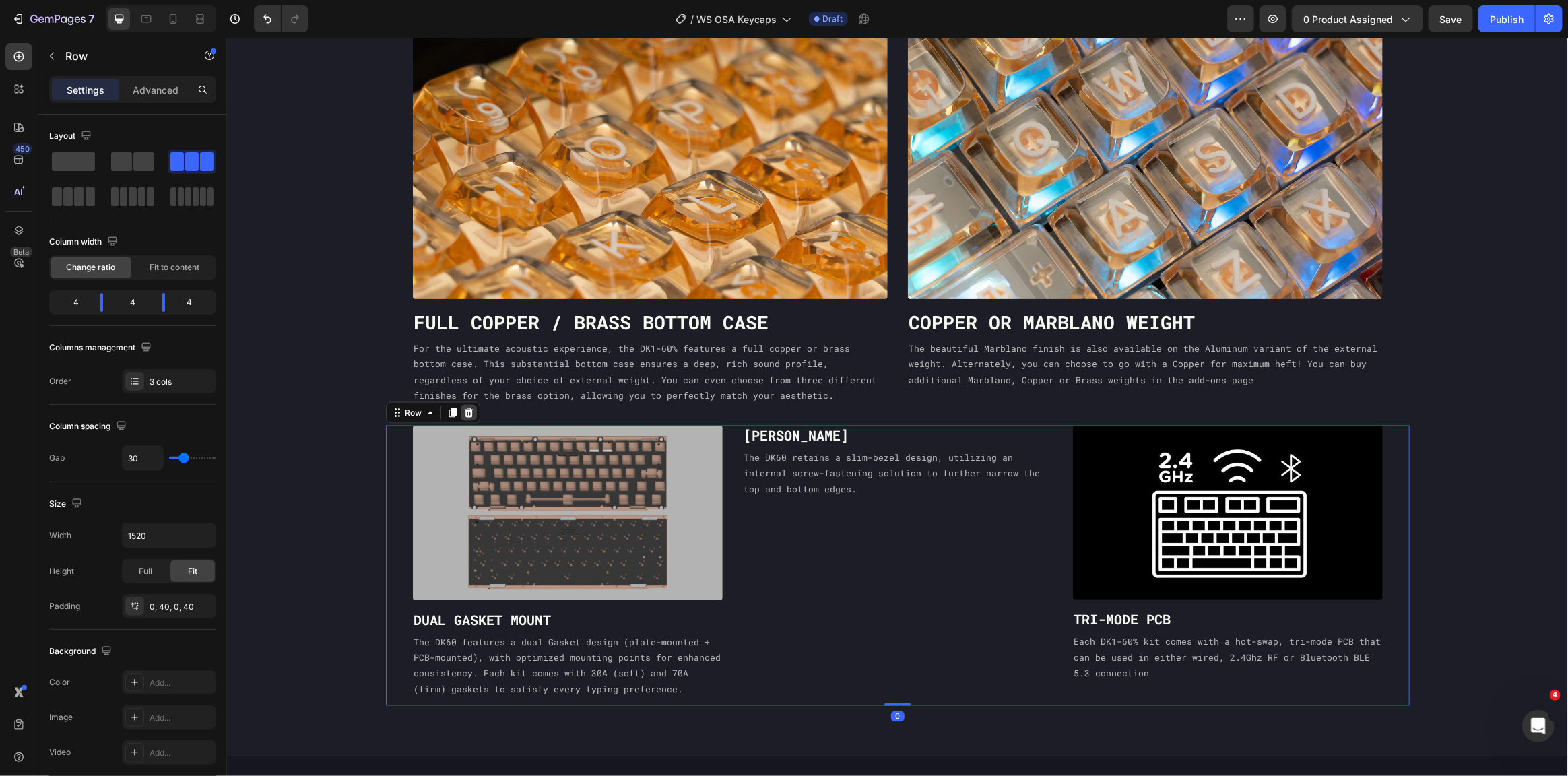
click at [466, 409] on icon at bounding box center [467, 412] width 11 height 11
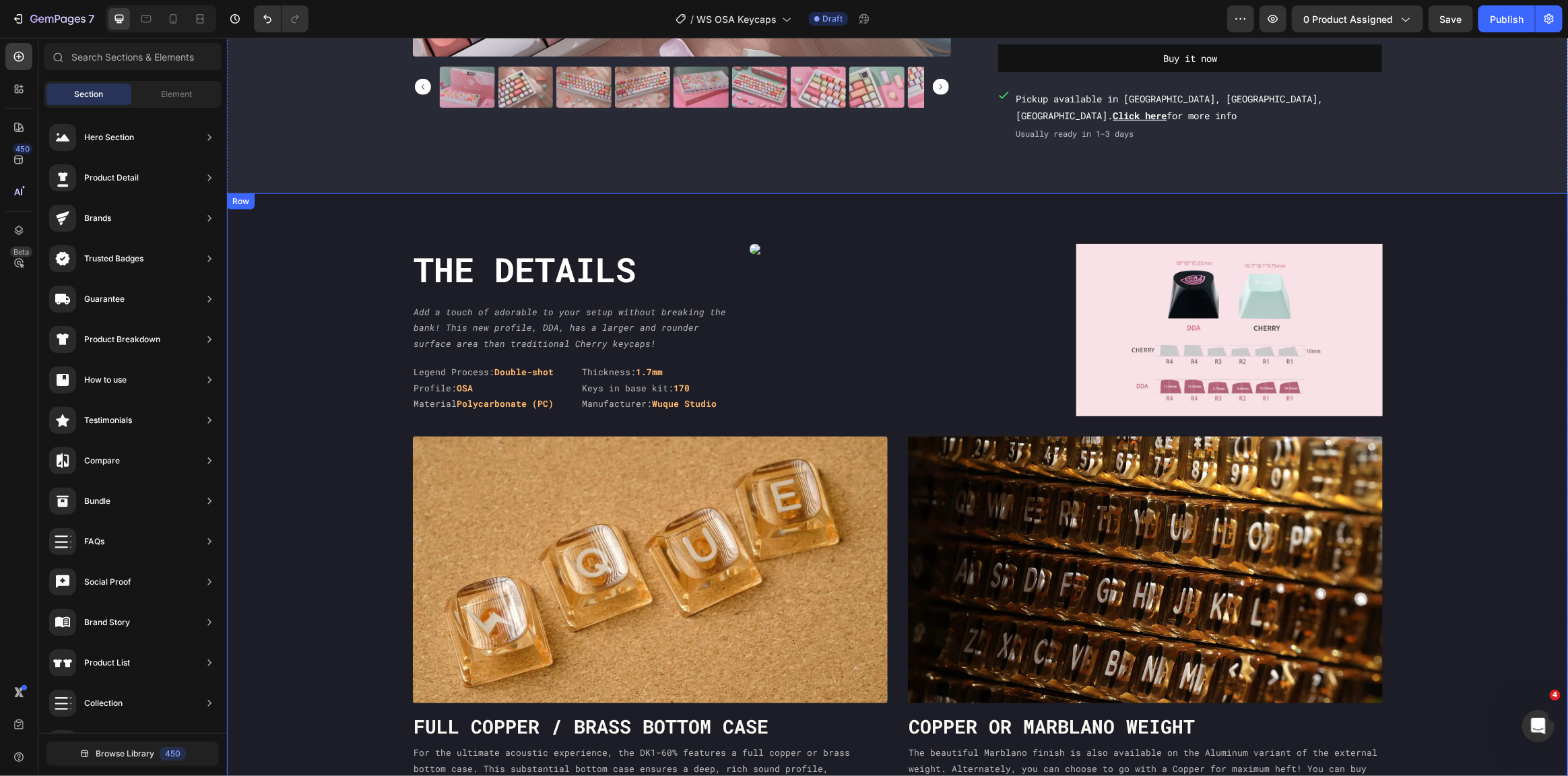
scroll to position [356, 0]
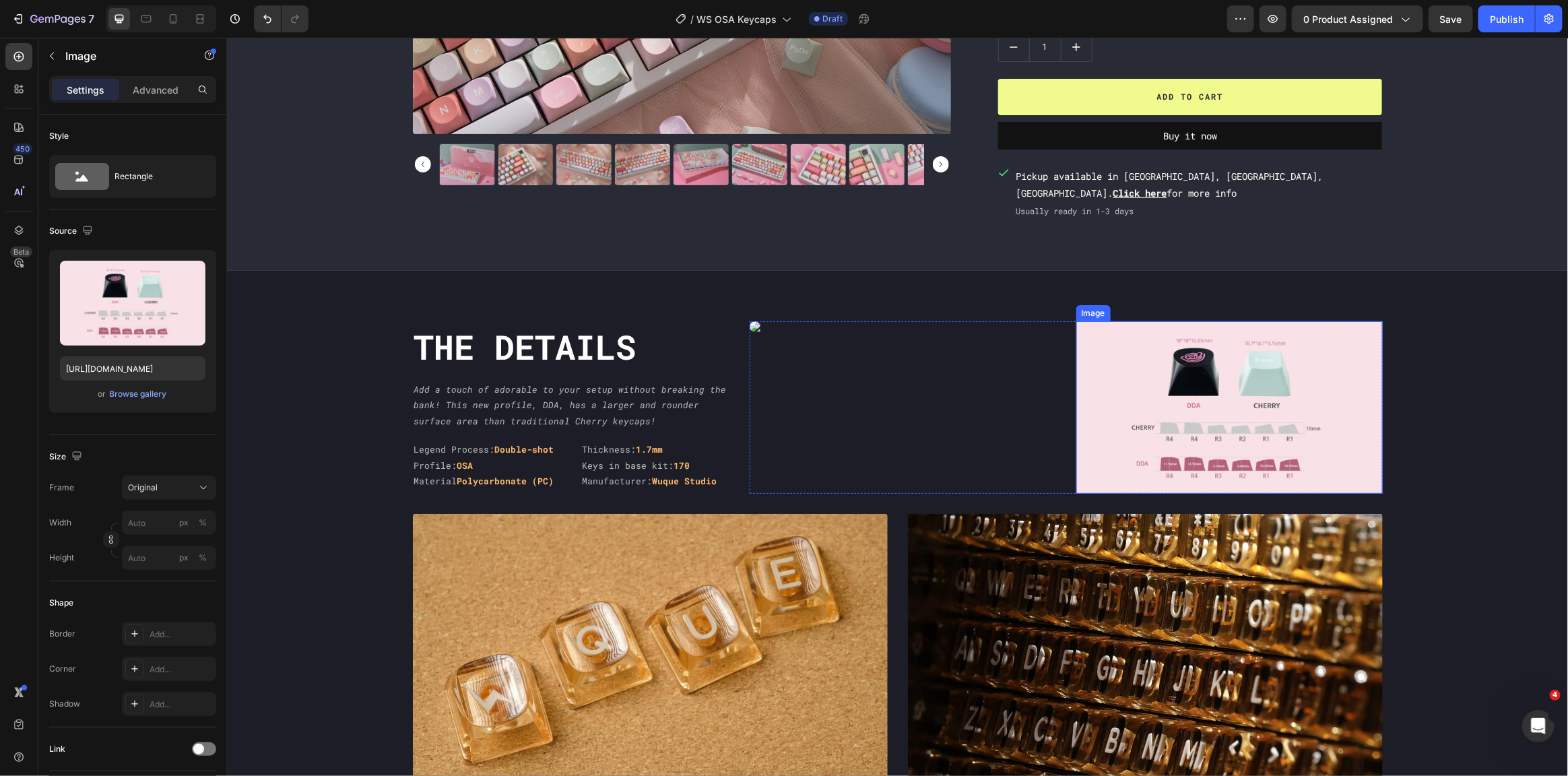
click at [1156, 384] on img at bounding box center [1228, 407] width 307 height 173
click at [1160, 308] on icon at bounding box center [1164, 308] width 11 height 11
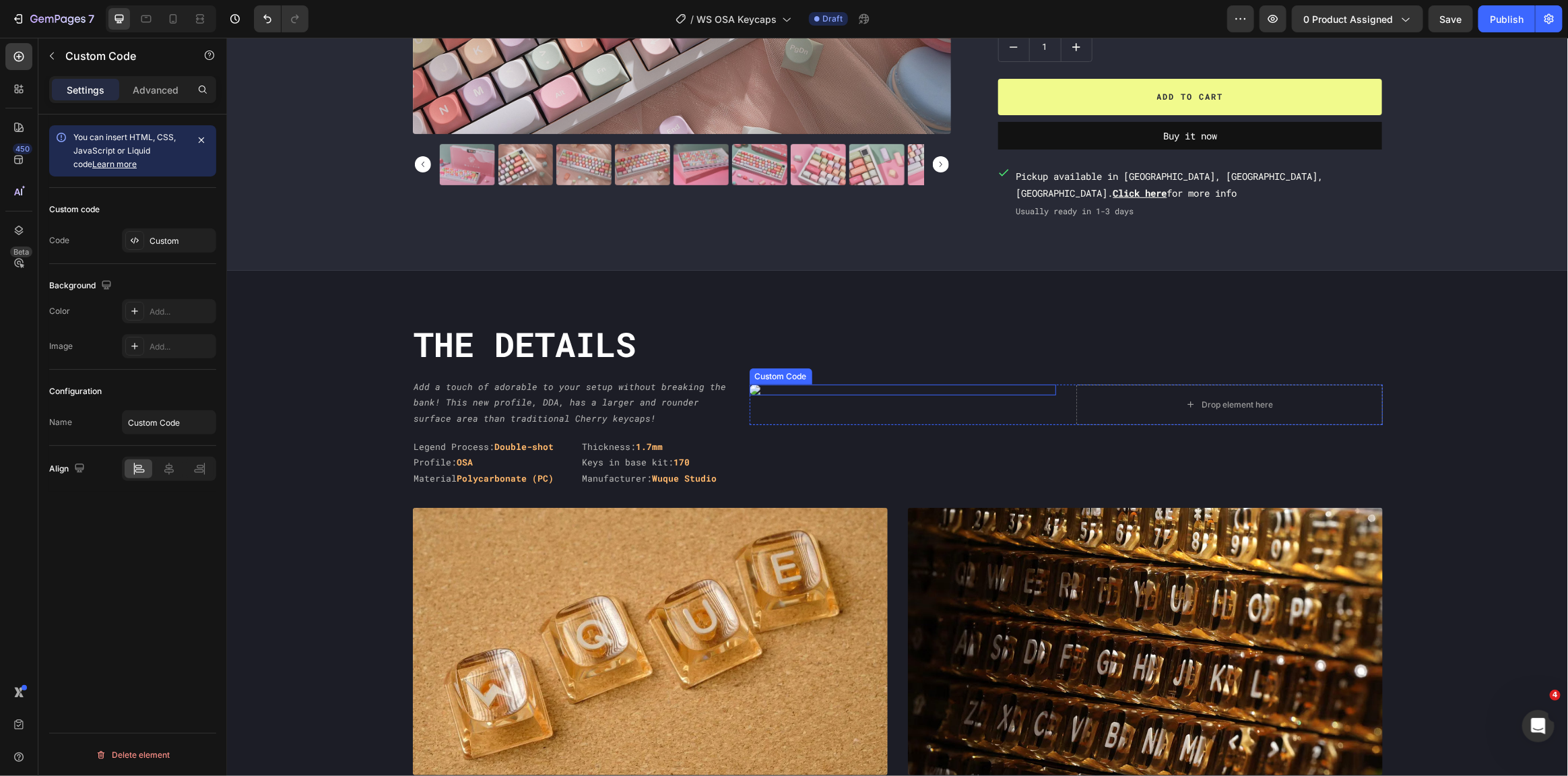
click at [882, 392] on img at bounding box center [902, 389] width 307 height 11
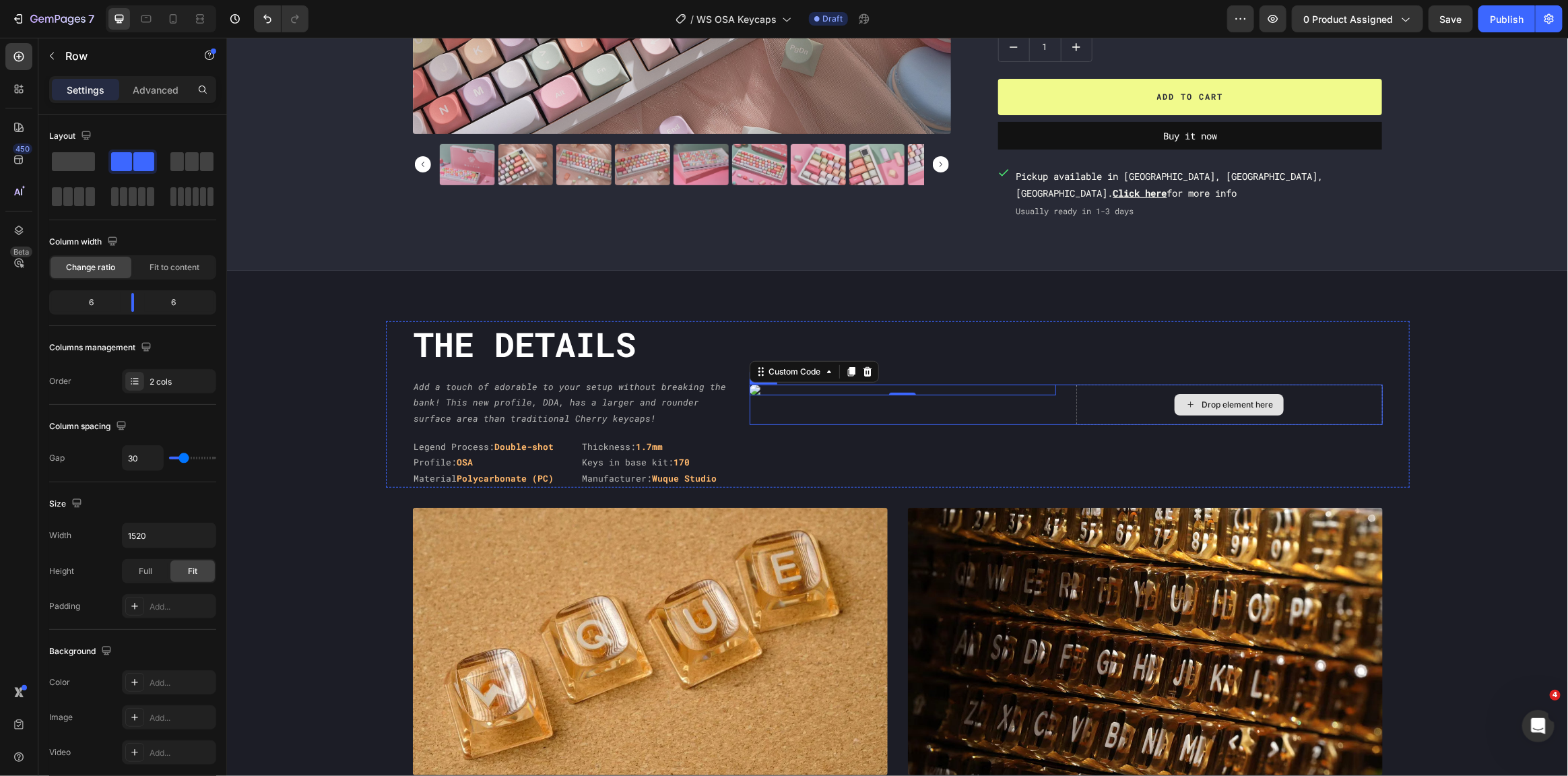
click at [1136, 405] on div "Drop element here" at bounding box center [1228, 405] width 307 height 41
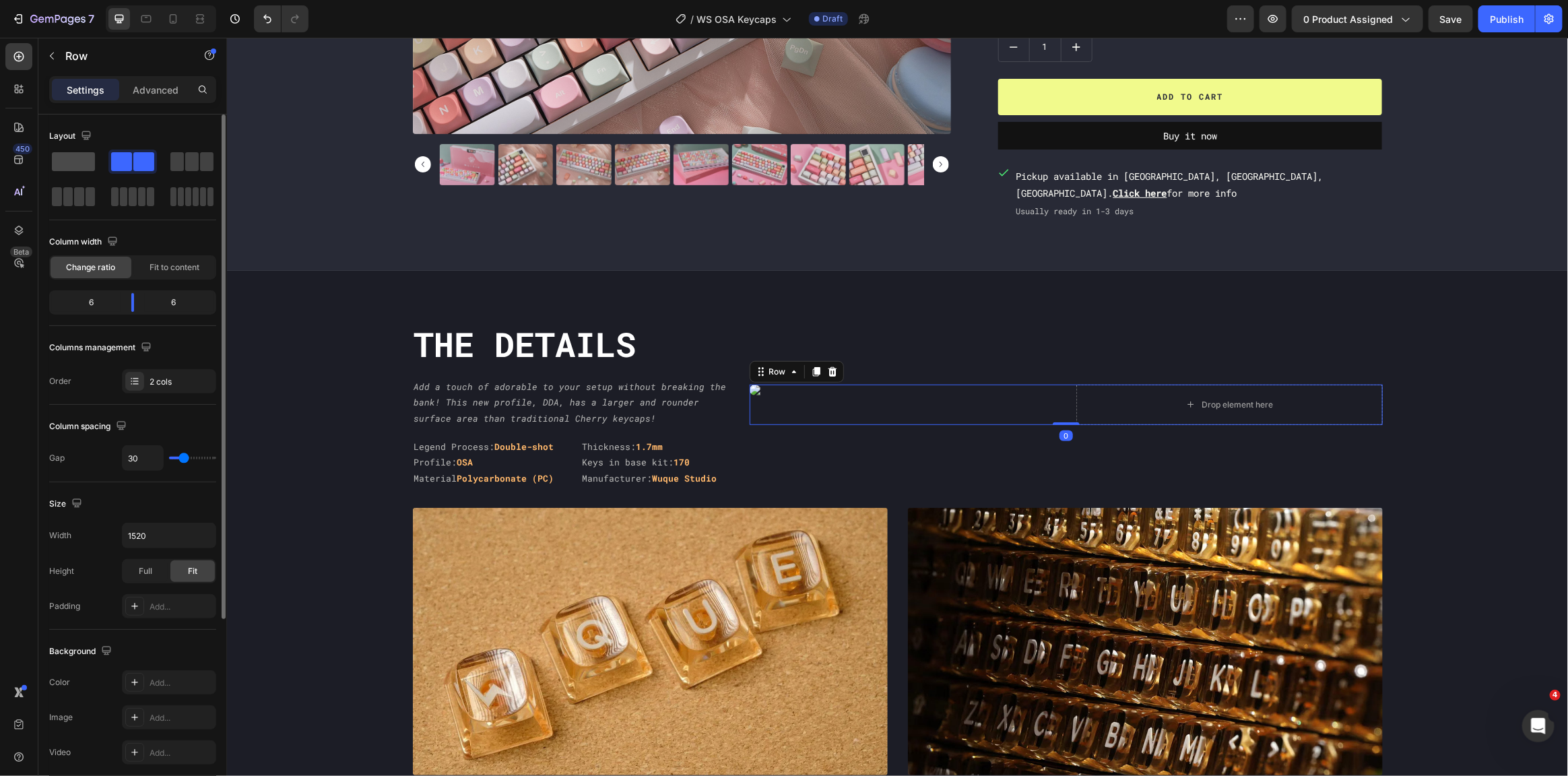
click at [72, 164] on span at bounding box center [73, 162] width 43 height 19
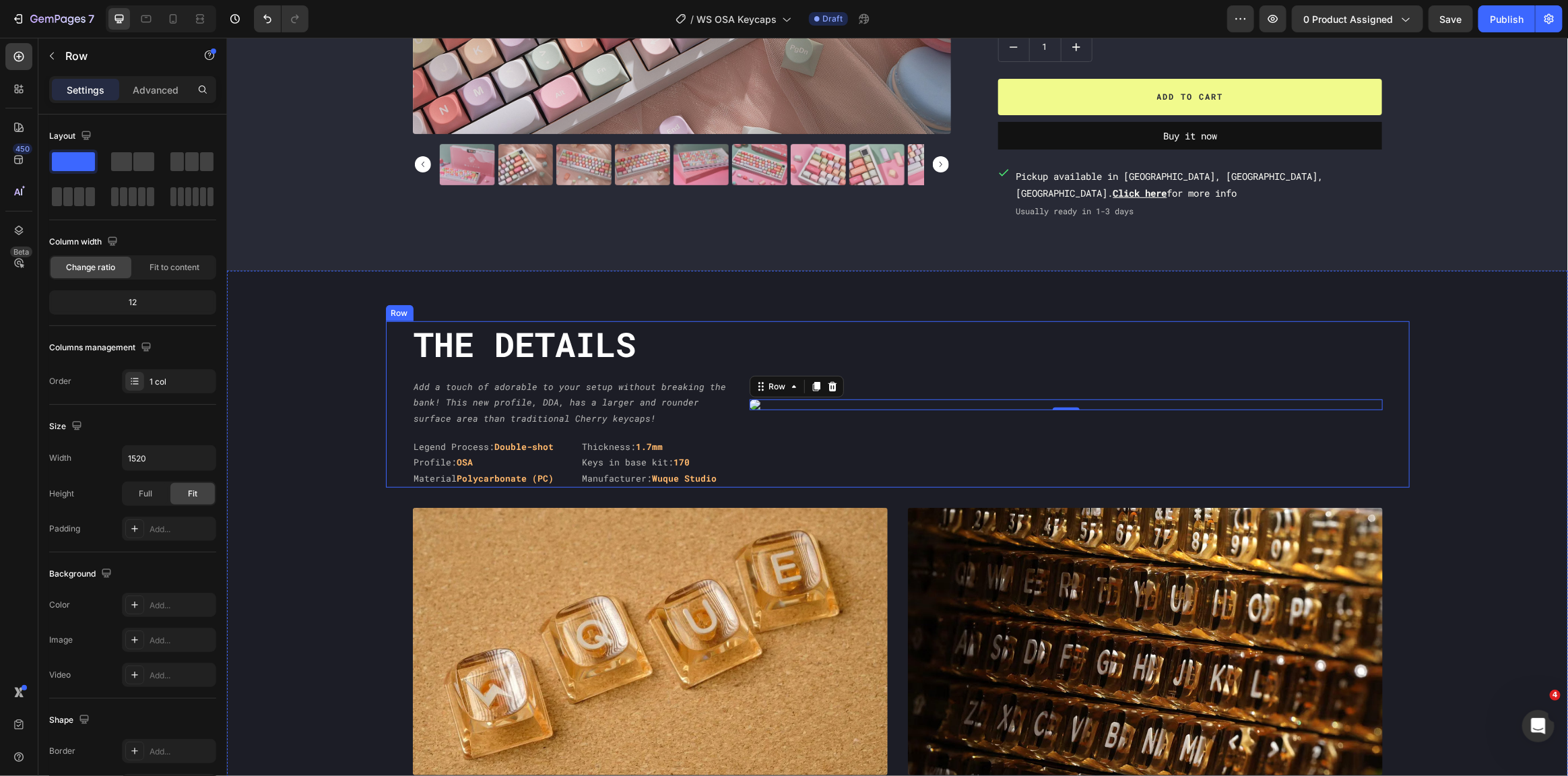
click at [755, 439] on div "Custom Code Row 0" at bounding box center [1065, 404] width 633 height 166
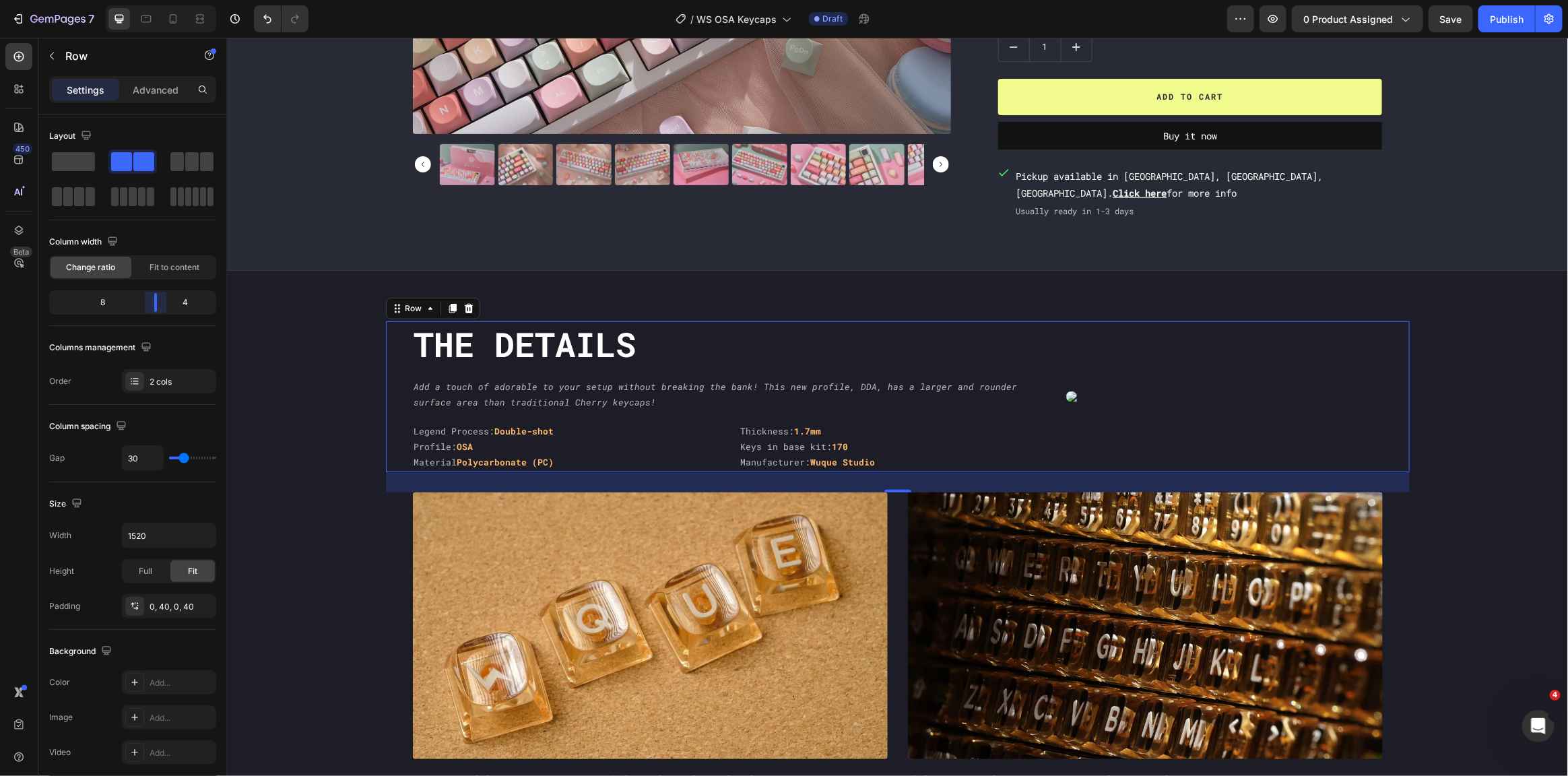
drag, startPoint x: 109, startPoint y: 304, endPoint x: 166, endPoint y: 298, distance: 57.3
click at [166, 0] on body "7 Version history / WS OSA Keycaps Draft Preview 0 product assigned Save Publis…" at bounding box center [784, 0] width 1568 height 0
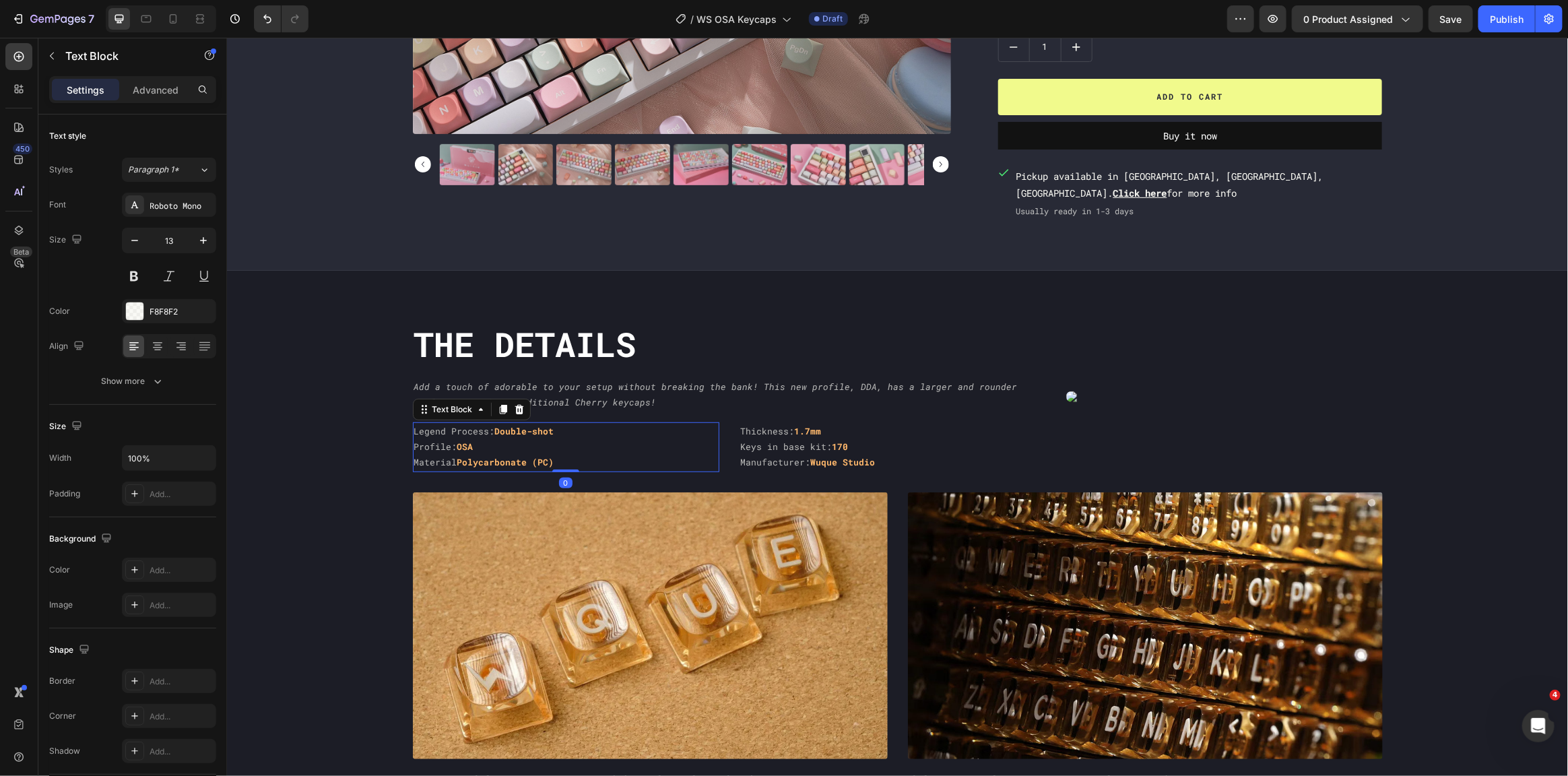
click at [707, 449] on p "Profile: OSA" at bounding box center [565, 447] width 304 height 15
click at [921, 435] on p "Thickness: 1.7mm" at bounding box center [892, 431] width 304 height 15
click at [725, 430] on div "Legend Process: Double-shot Profile: OSA Material Polycarbonate (PC) Text Block…" at bounding box center [729, 447] width 633 height 50
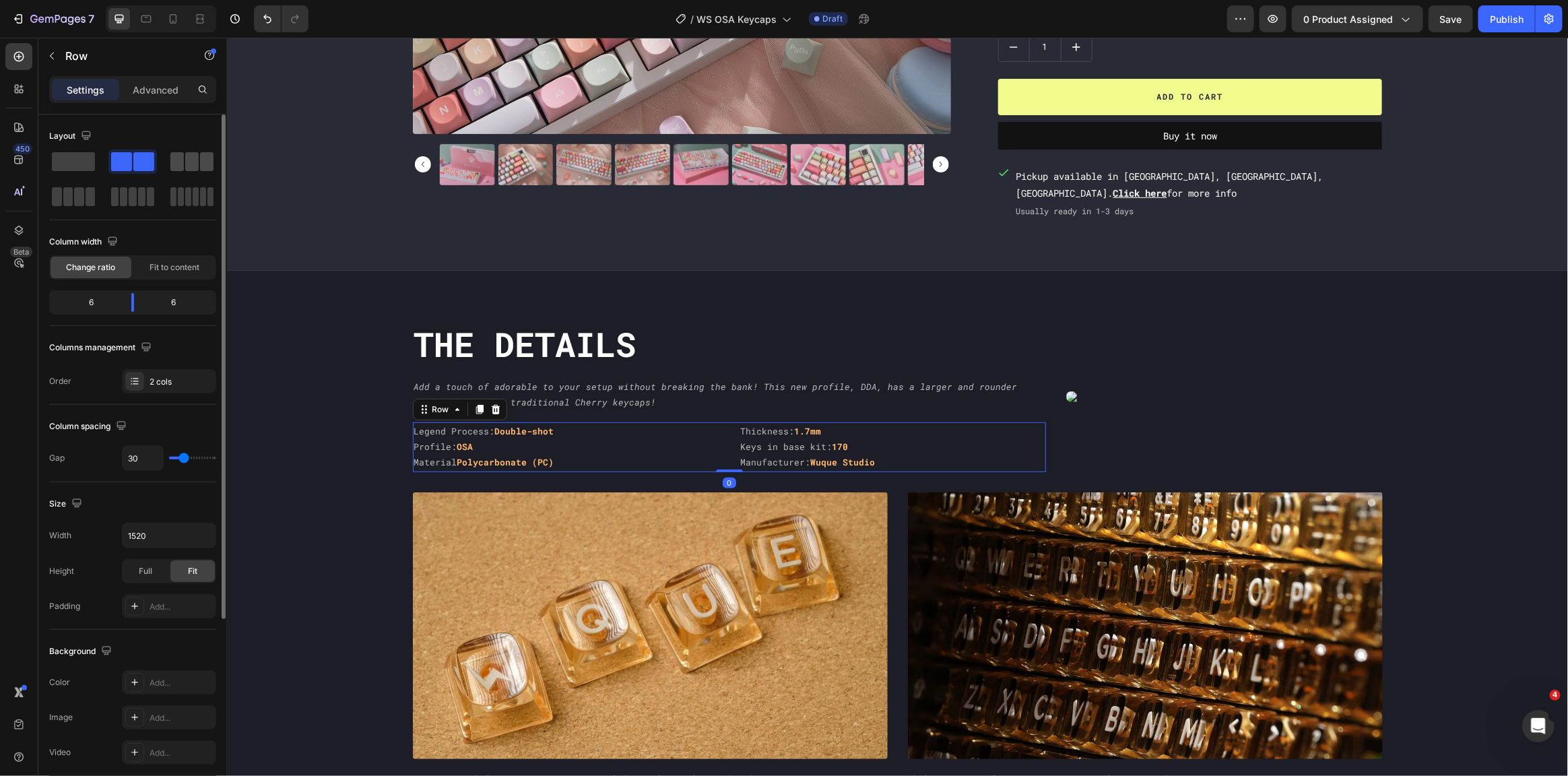
click at [192, 167] on span at bounding box center [192, 162] width 13 height 19
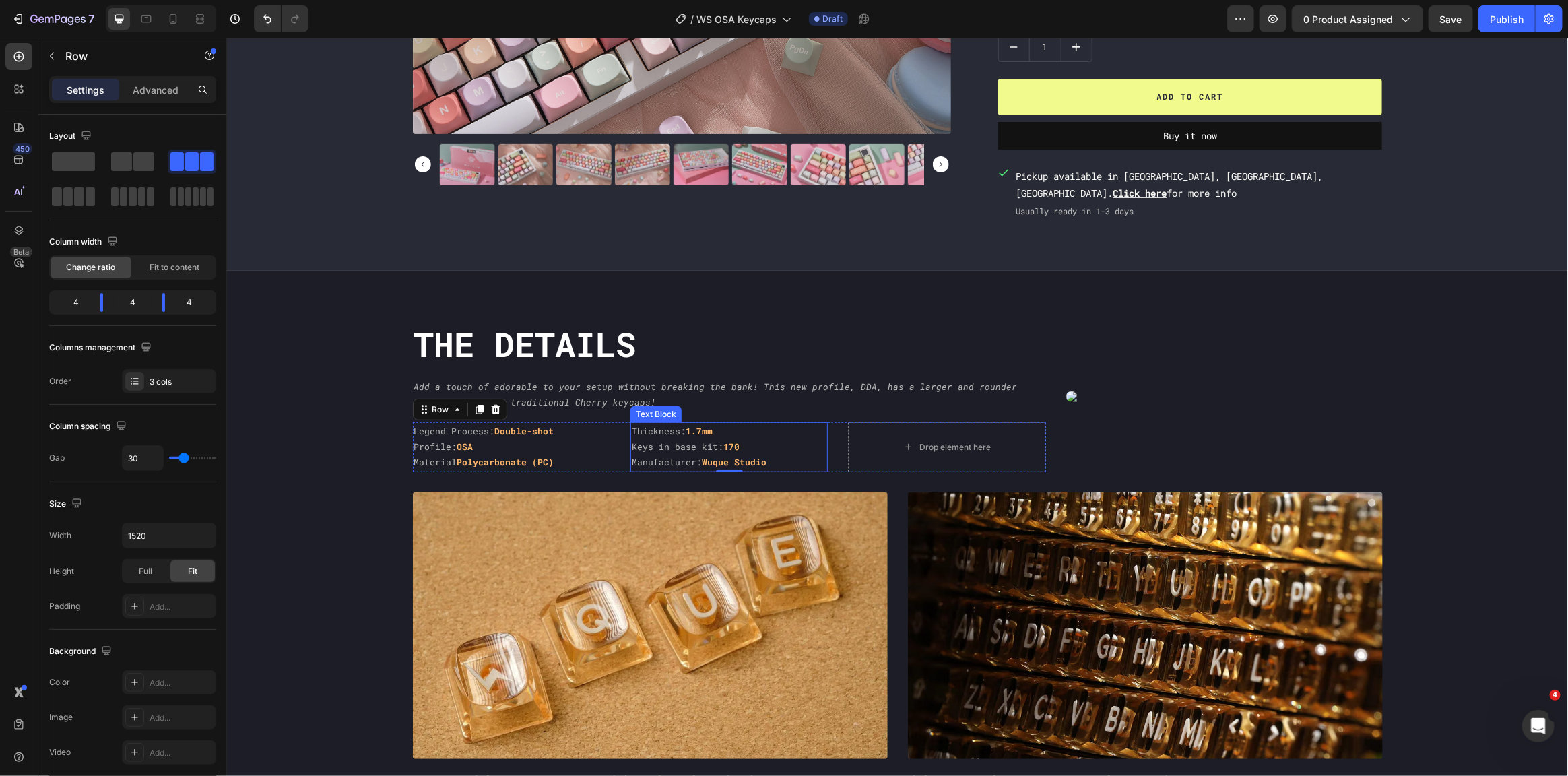
click at [684, 447] on p "Keys in base kit: 170" at bounding box center [728, 447] width 194 height 15
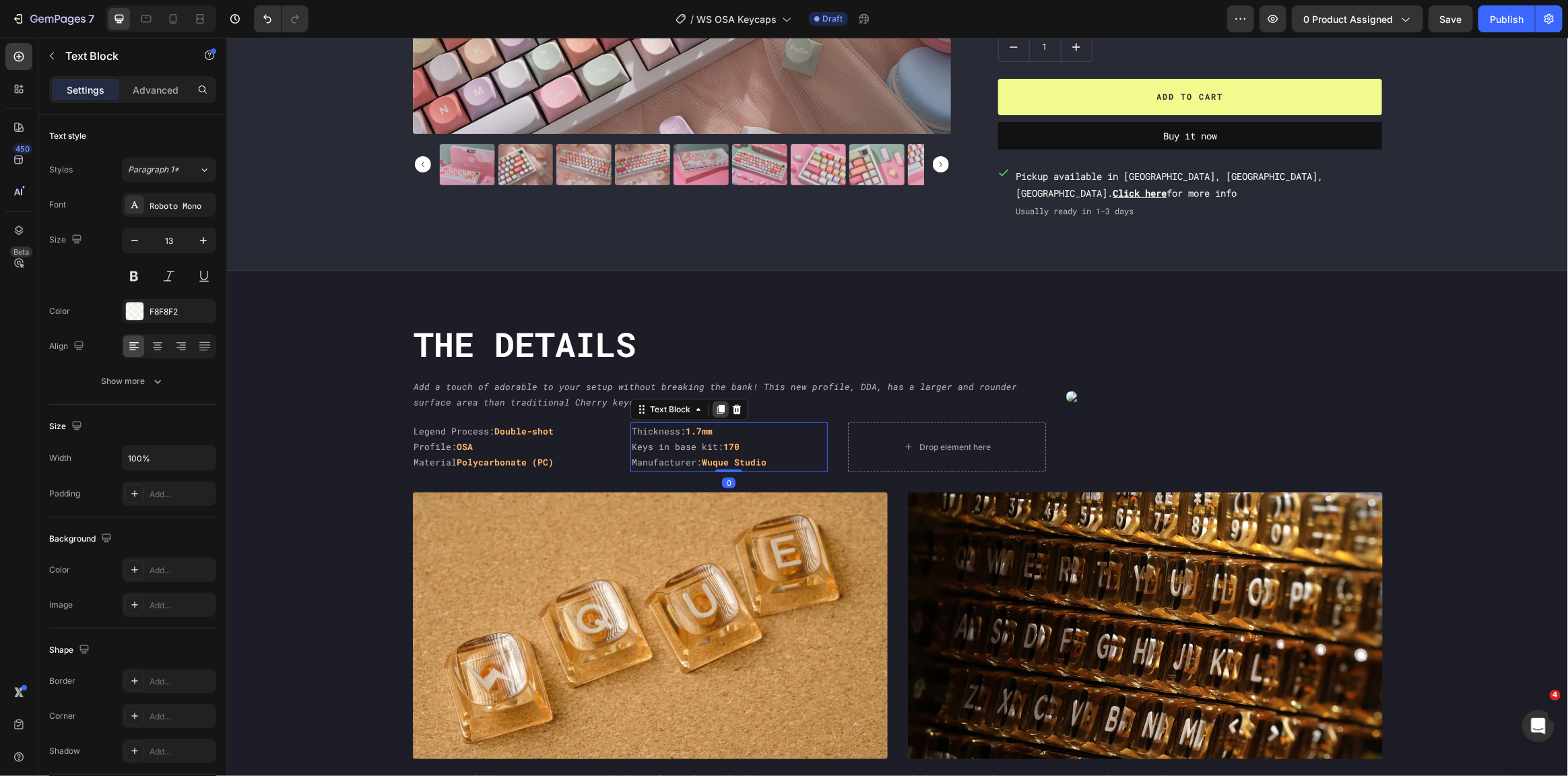
click at [717, 409] on icon at bounding box center [720, 409] width 8 height 9
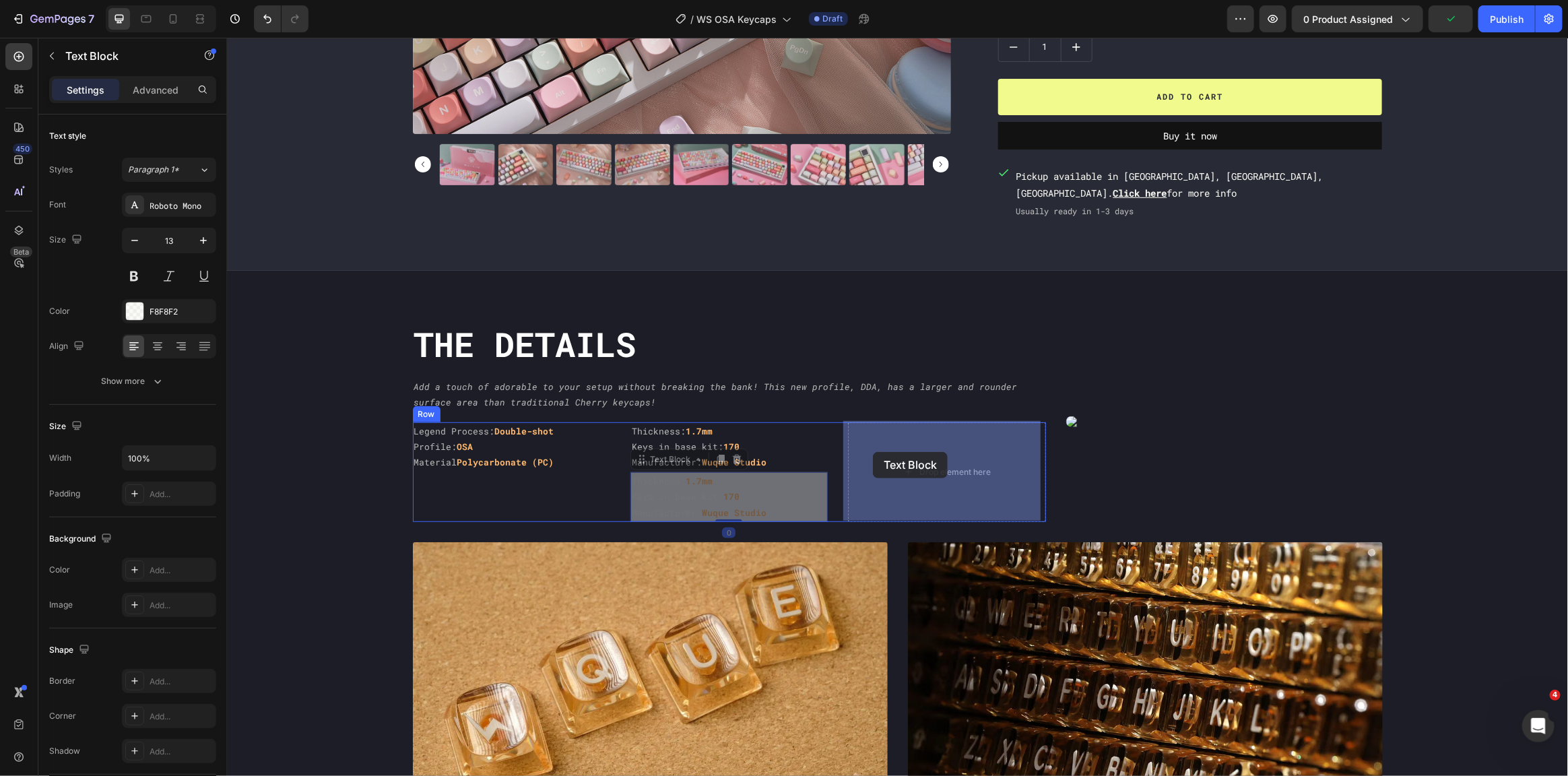
drag, startPoint x: 659, startPoint y: 459, endPoint x: 872, endPoint y: 452, distance: 213.1
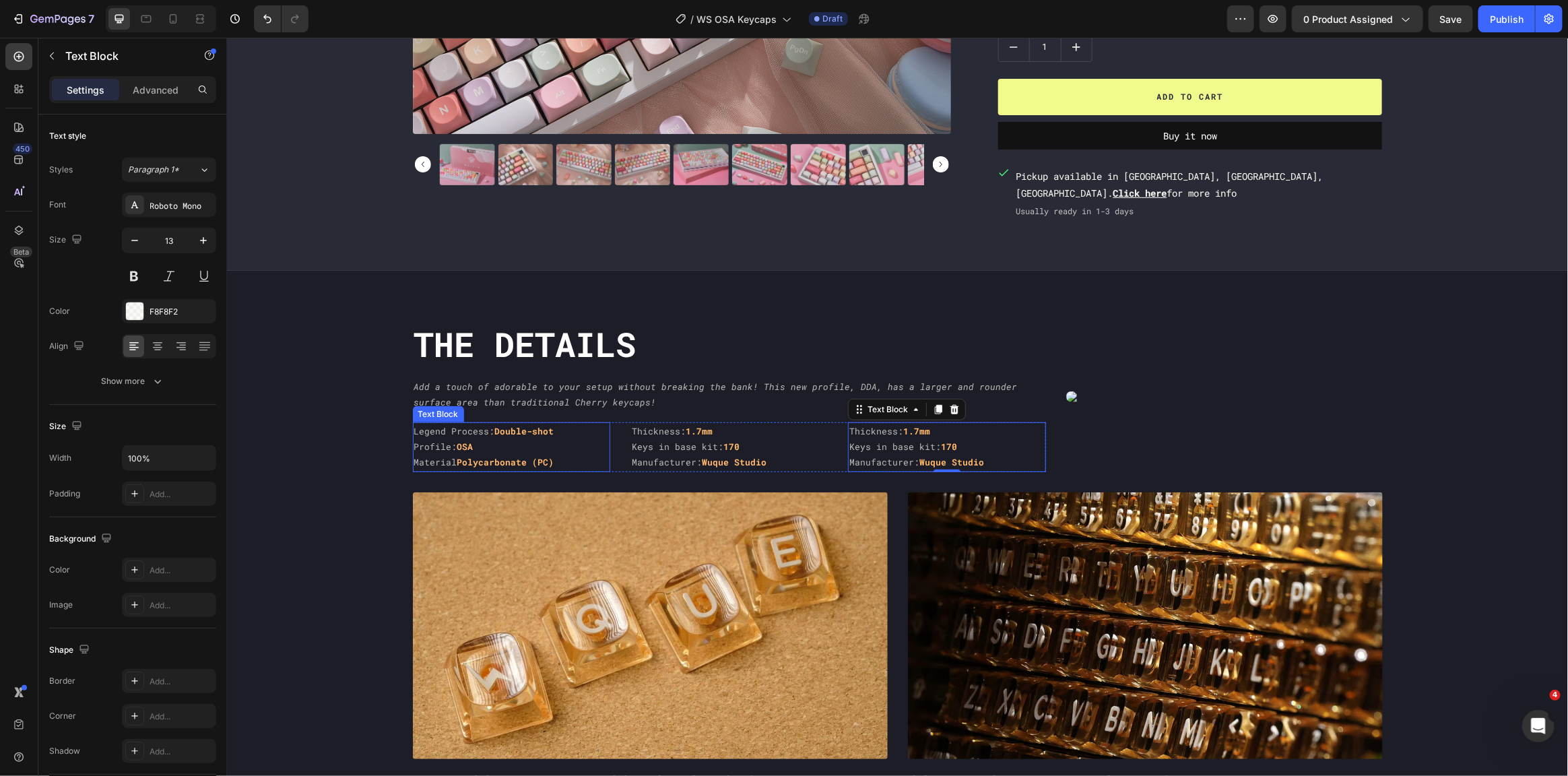
click at [515, 452] on p "Profile: OSA" at bounding box center [510, 447] width 194 height 15
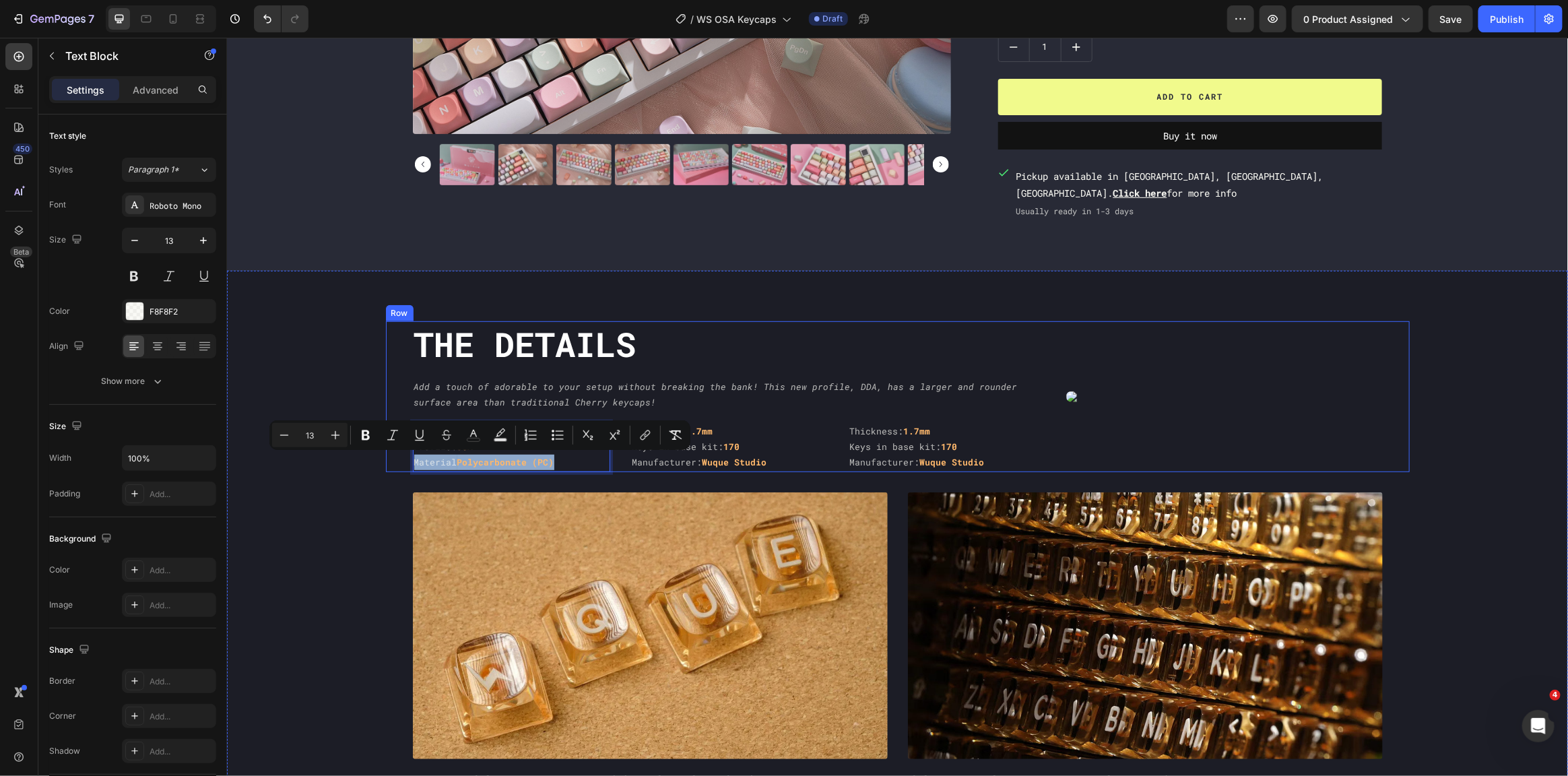
drag, startPoint x: 560, startPoint y: 459, endPoint x: 380, endPoint y: 459, distance: 180.0
click at [385, 459] on div "The DEtails Heading Add a touch of adorable to your setup without breaking the …" at bounding box center [897, 396] width 1024 height 151
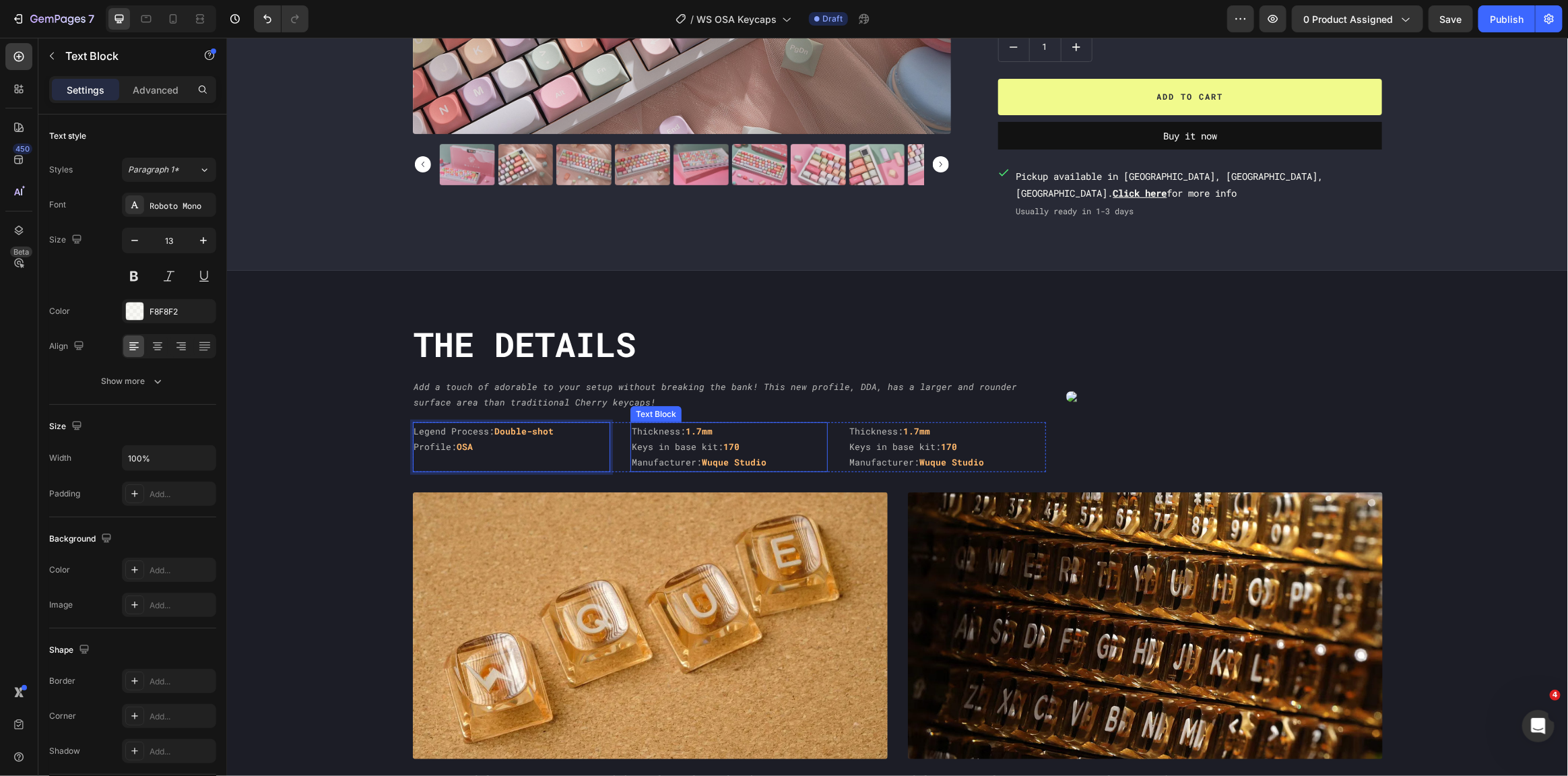
click at [761, 448] on p "Keys in base kit: 170" at bounding box center [728, 447] width 194 height 15
click at [879, 442] on p "Keys in base kit: 170" at bounding box center [945, 447] width 194 height 15
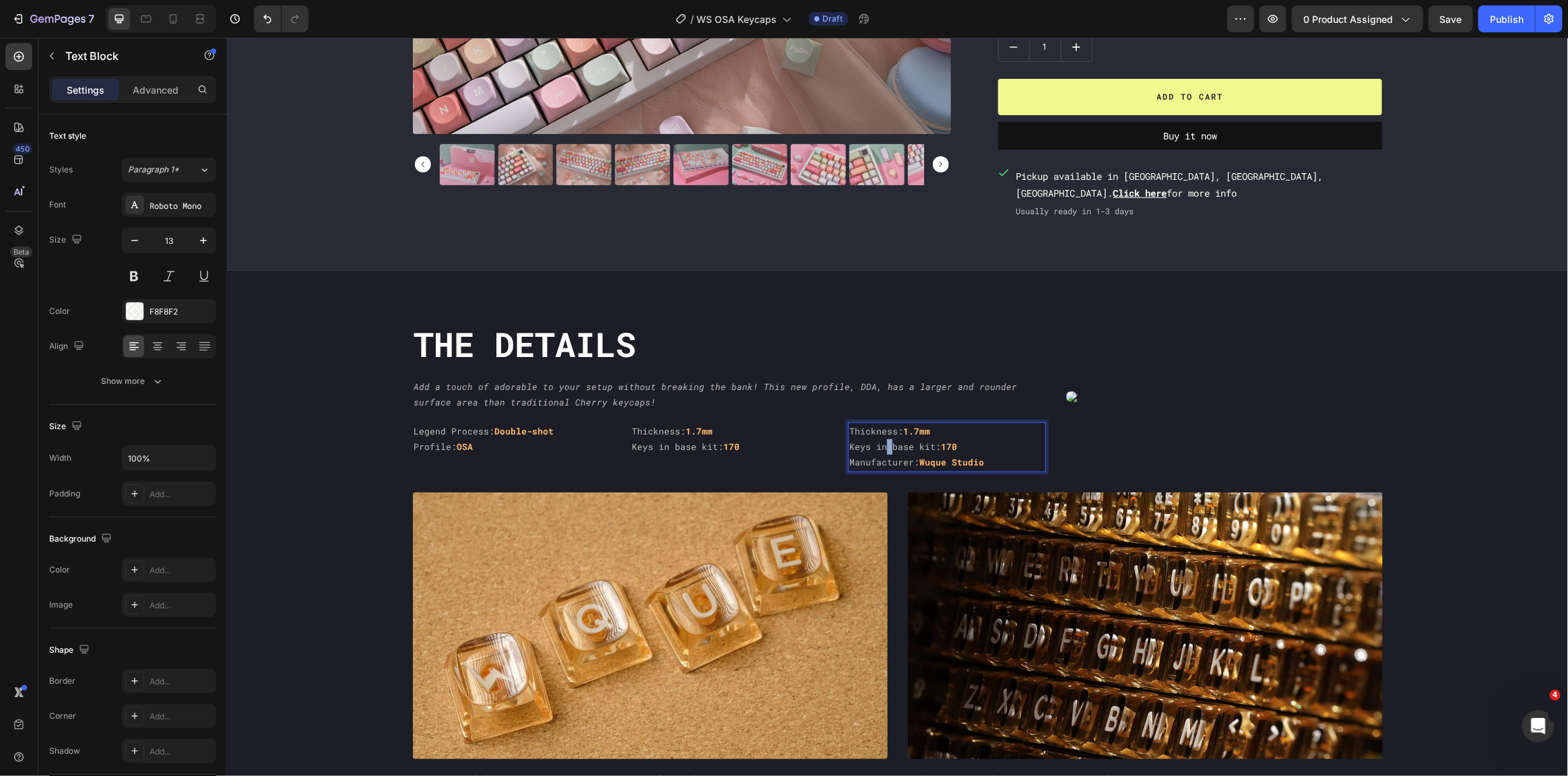
click at [879, 442] on p "Keys in base kit: 170" at bounding box center [945, 447] width 194 height 15
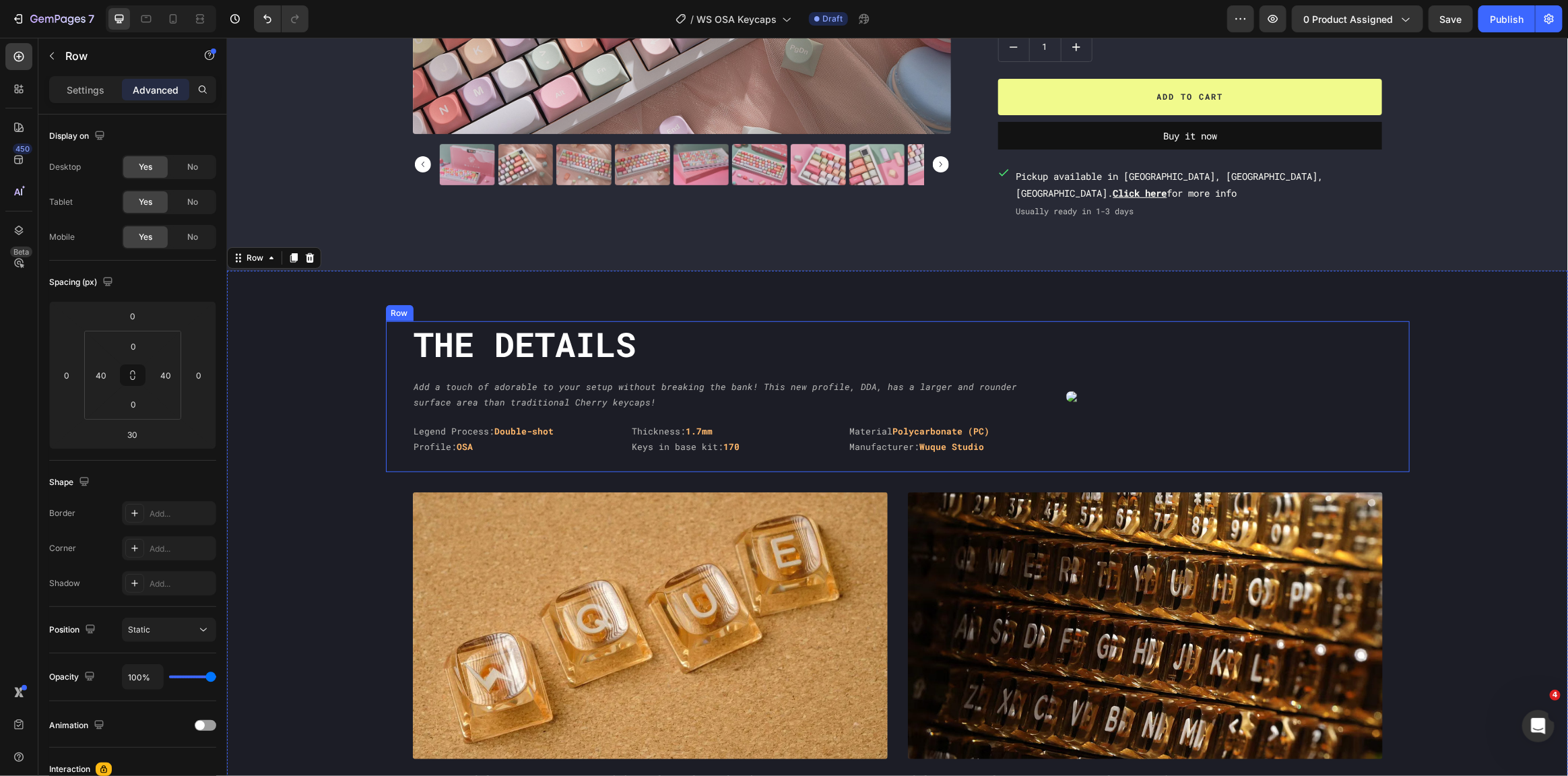
click at [1057, 333] on div "The DEtails Heading Add a touch of adorable to your setup without breaking the …" at bounding box center [897, 396] width 1024 height 151
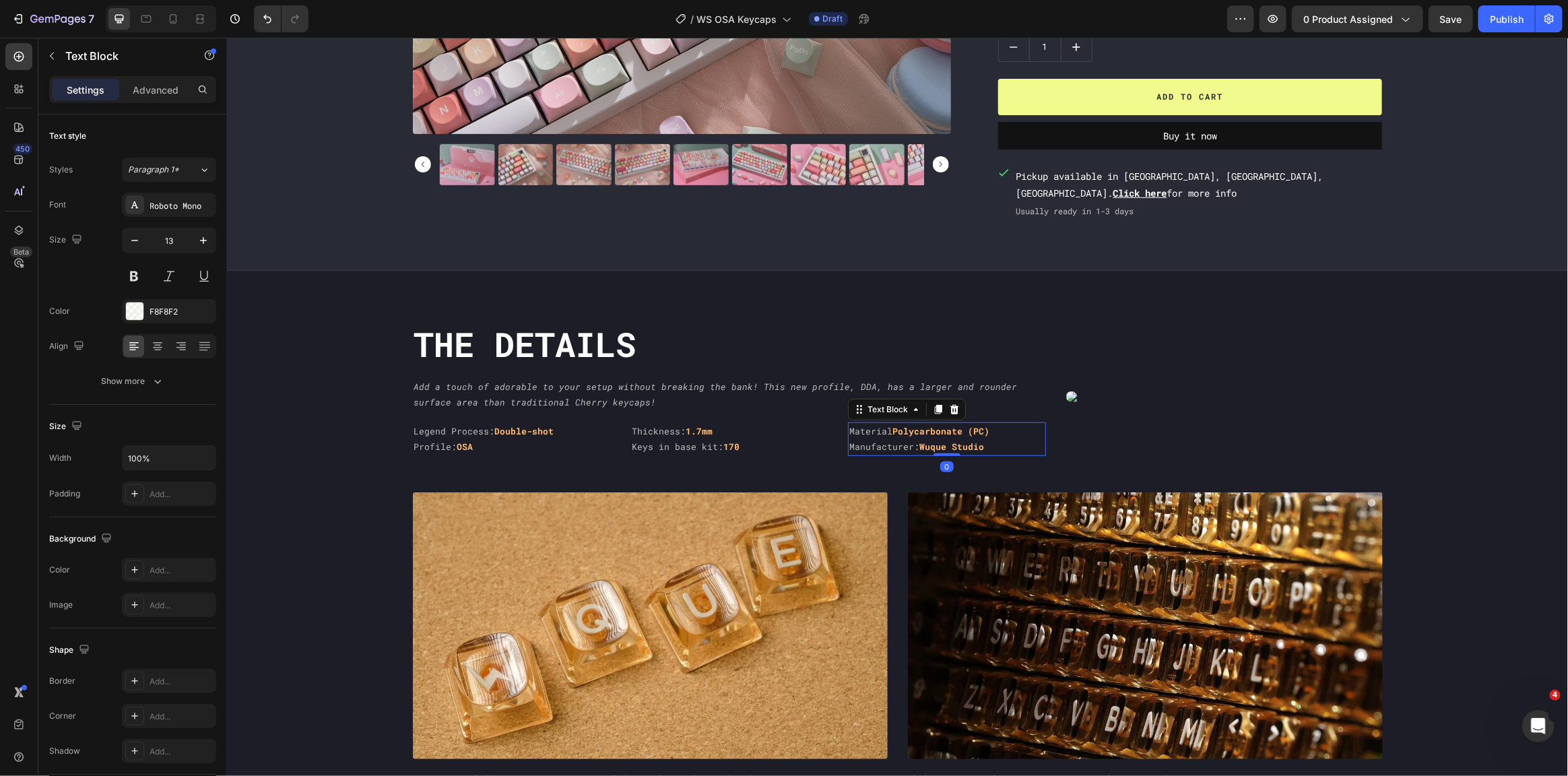
click at [1037, 449] on p "Manufacturer: Wuque Studio" at bounding box center [945, 447] width 194 height 15
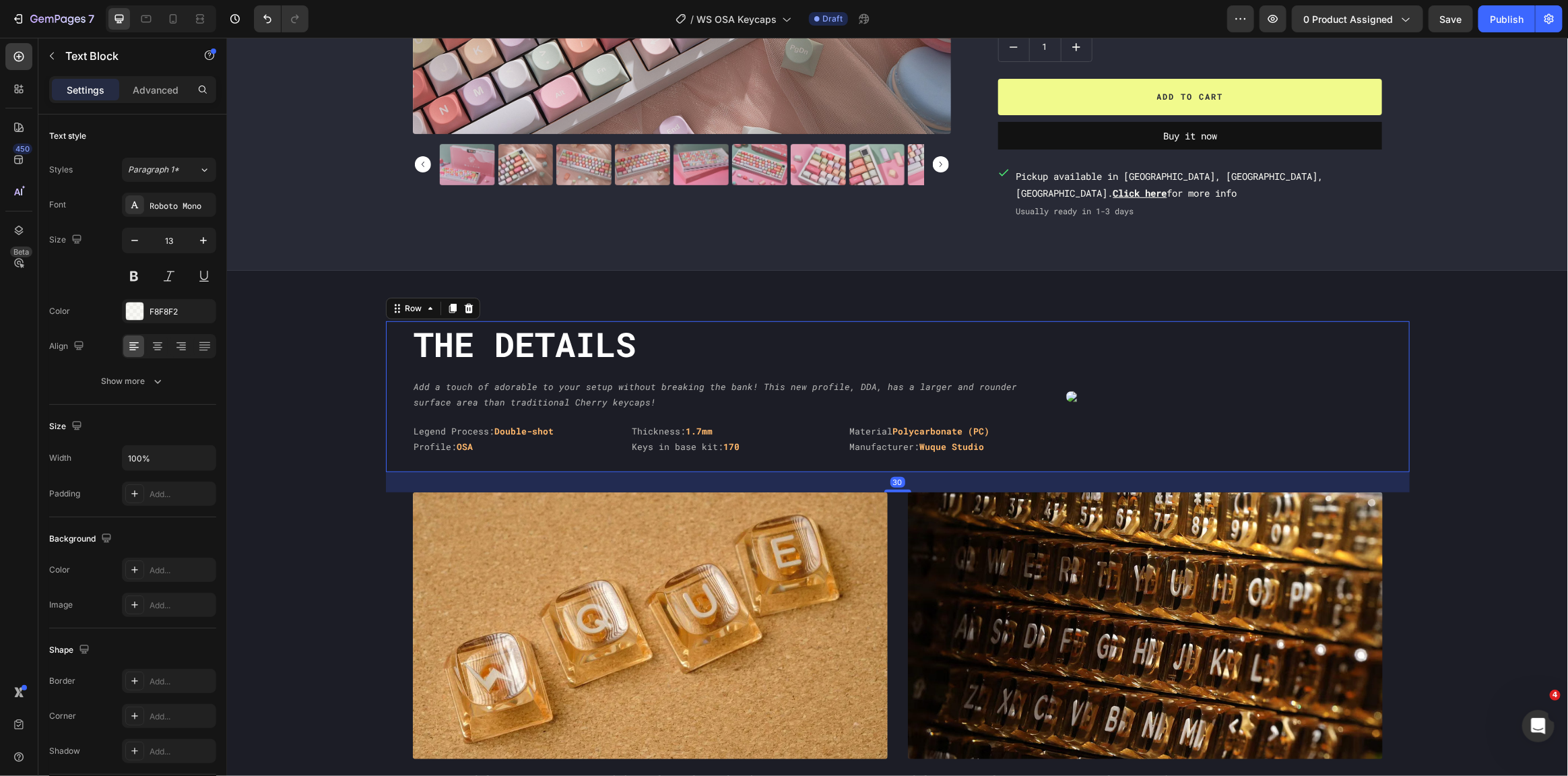
click at [1042, 401] on div "The DEtails Heading Add a touch of adorable to your setup without breaking the …" at bounding box center [897, 396] width 1024 height 151
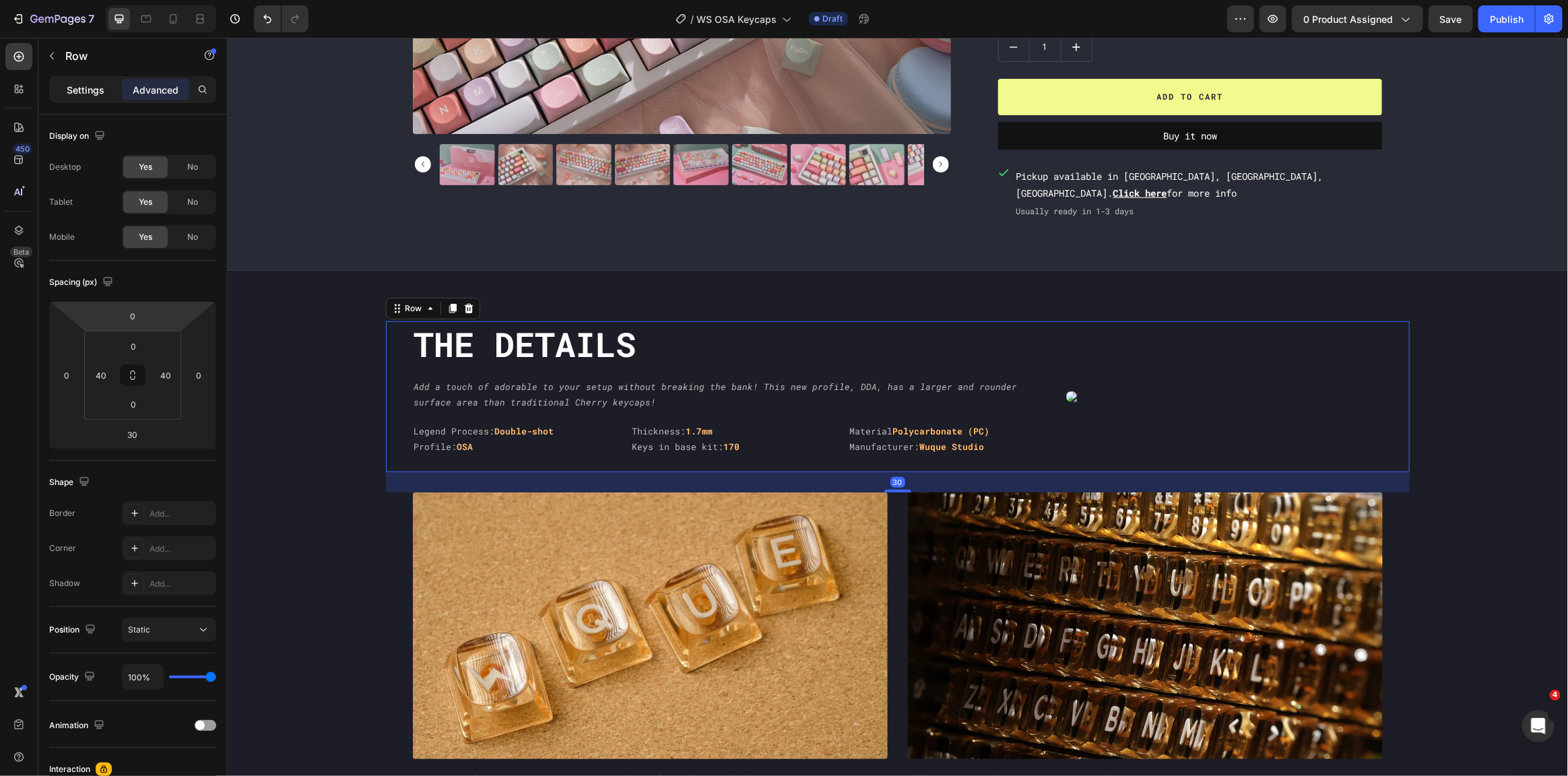
click at [80, 89] on p "Settings" at bounding box center [86, 90] width 38 height 14
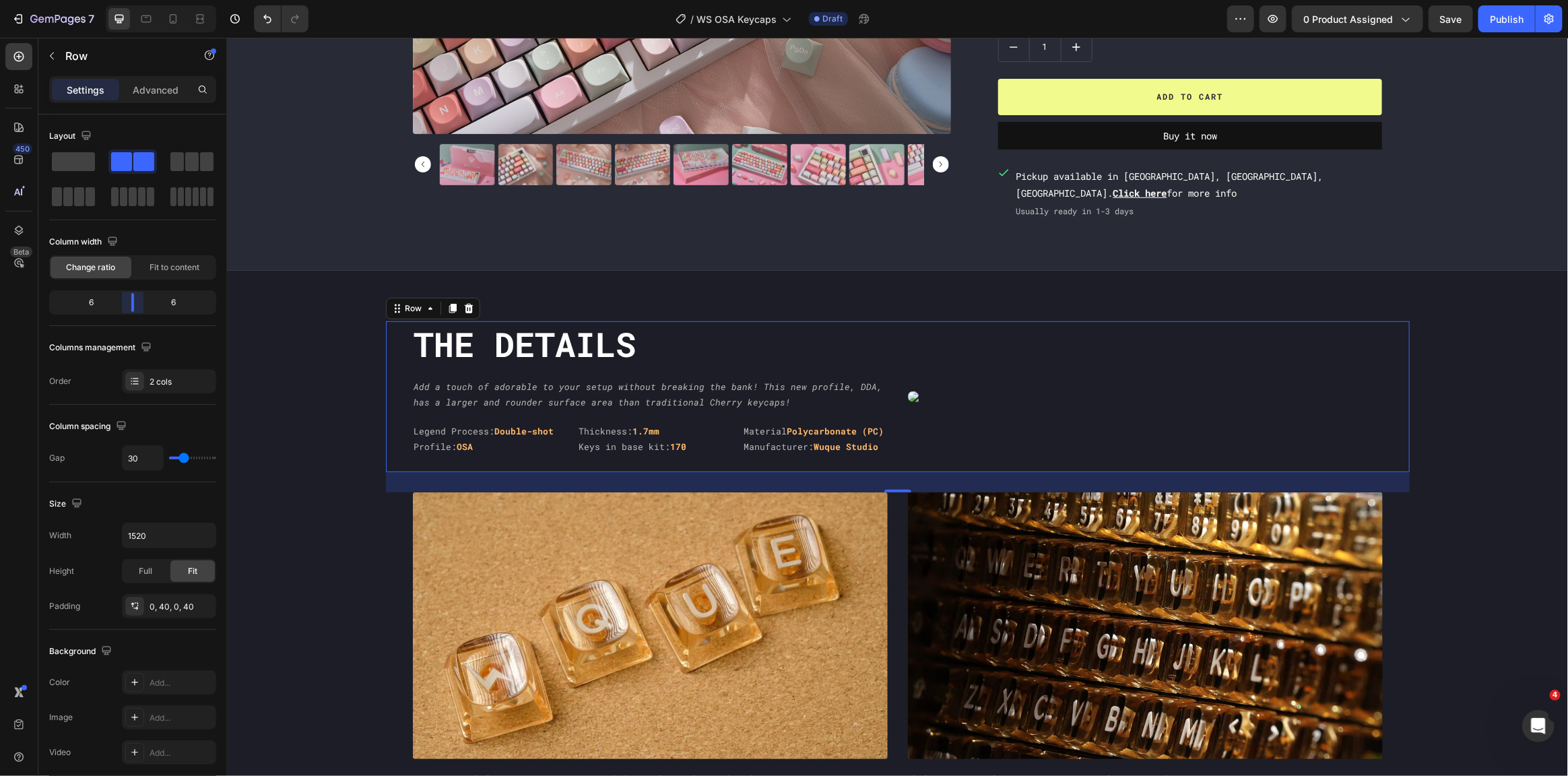
drag, startPoint x: 152, startPoint y: 303, endPoint x: 128, endPoint y: 308, distance: 24.5
click at [128, 0] on body "7 Version history / WS OSA Keycaps Draft Preview 0 product assigned Save Publis…" at bounding box center [784, 0] width 1568 height 0
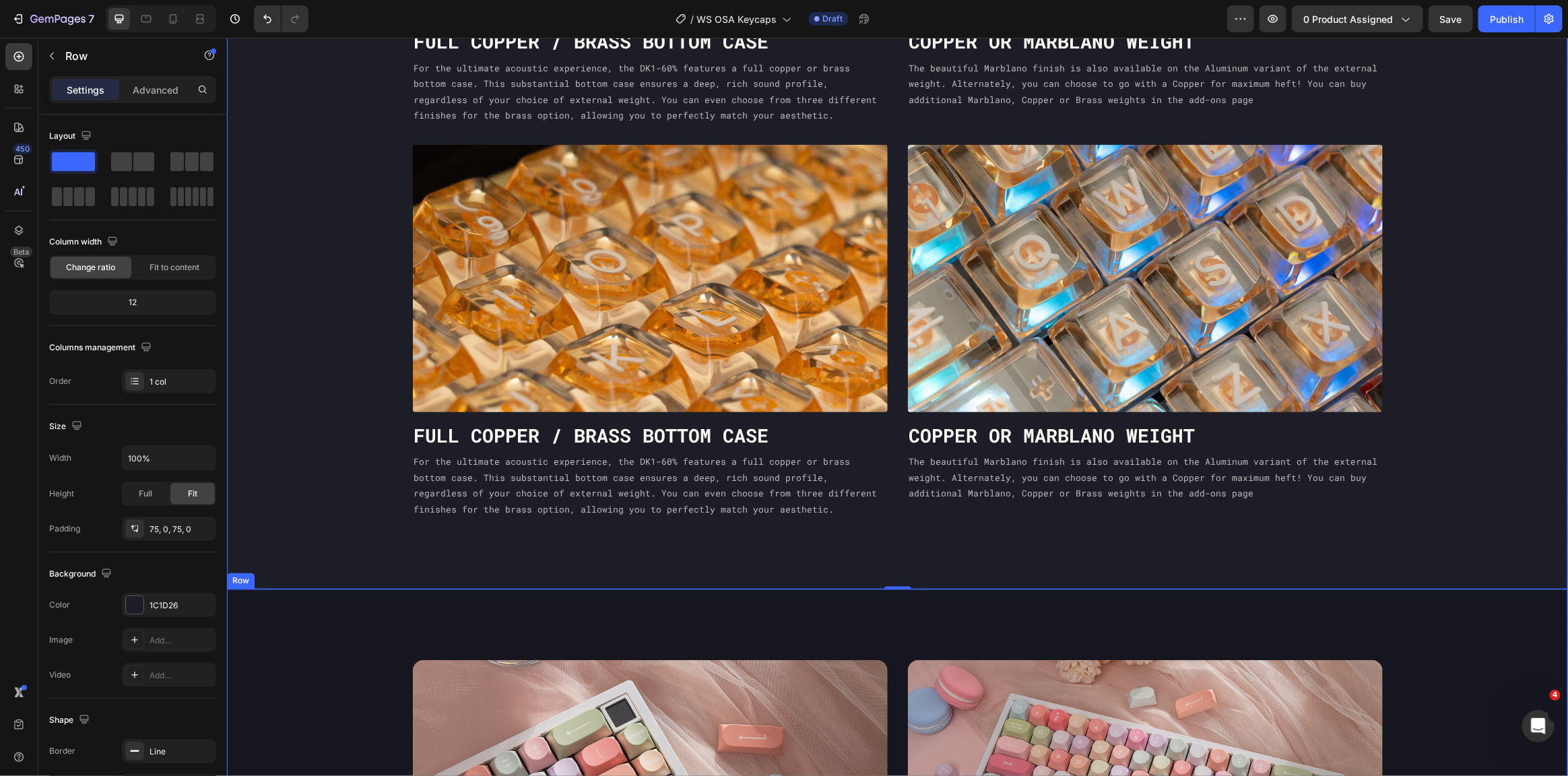
scroll to position [1299, 0]
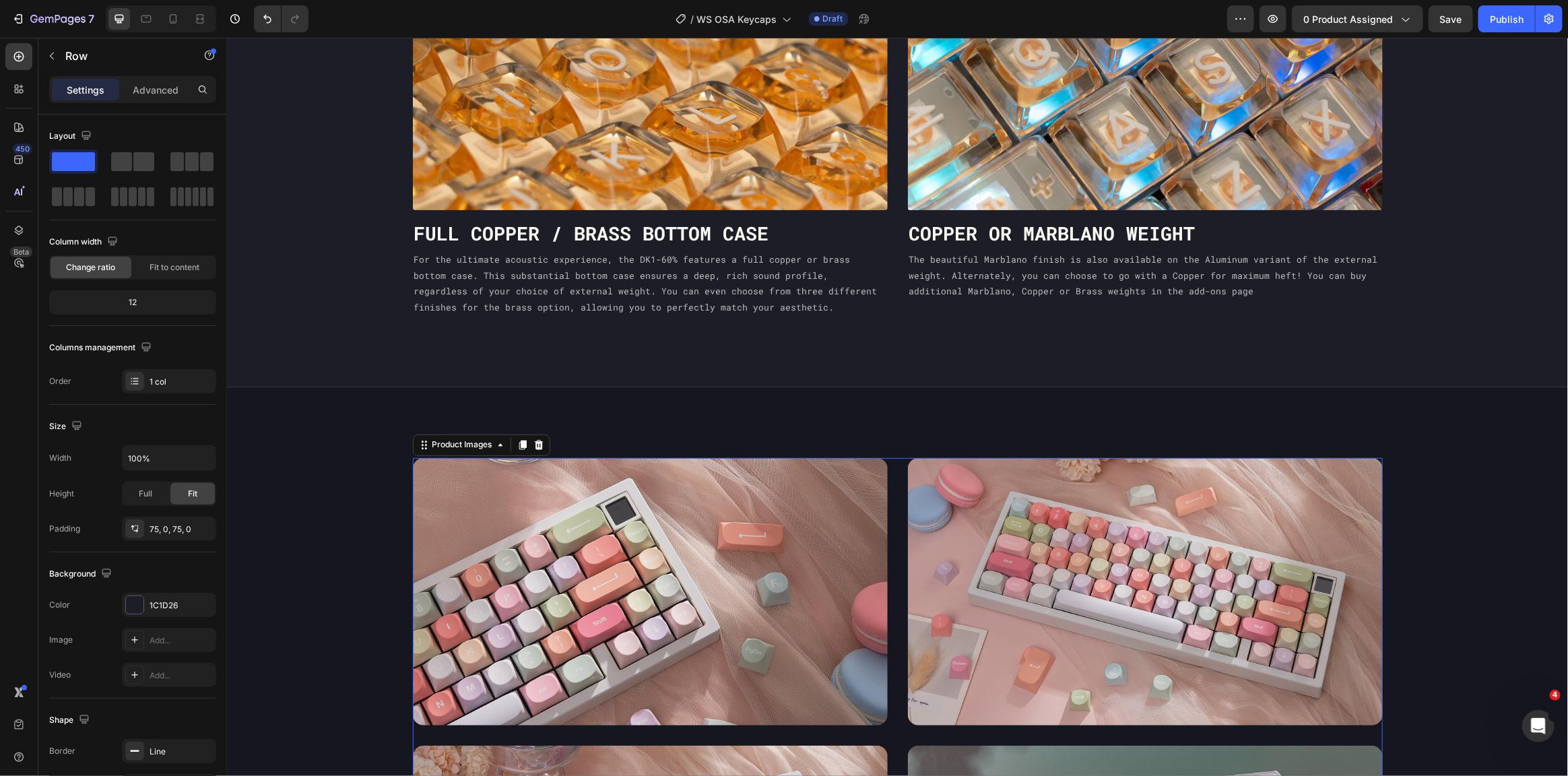
click at [1171, 560] on div at bounding box center [1145, 591] width 475 height 268
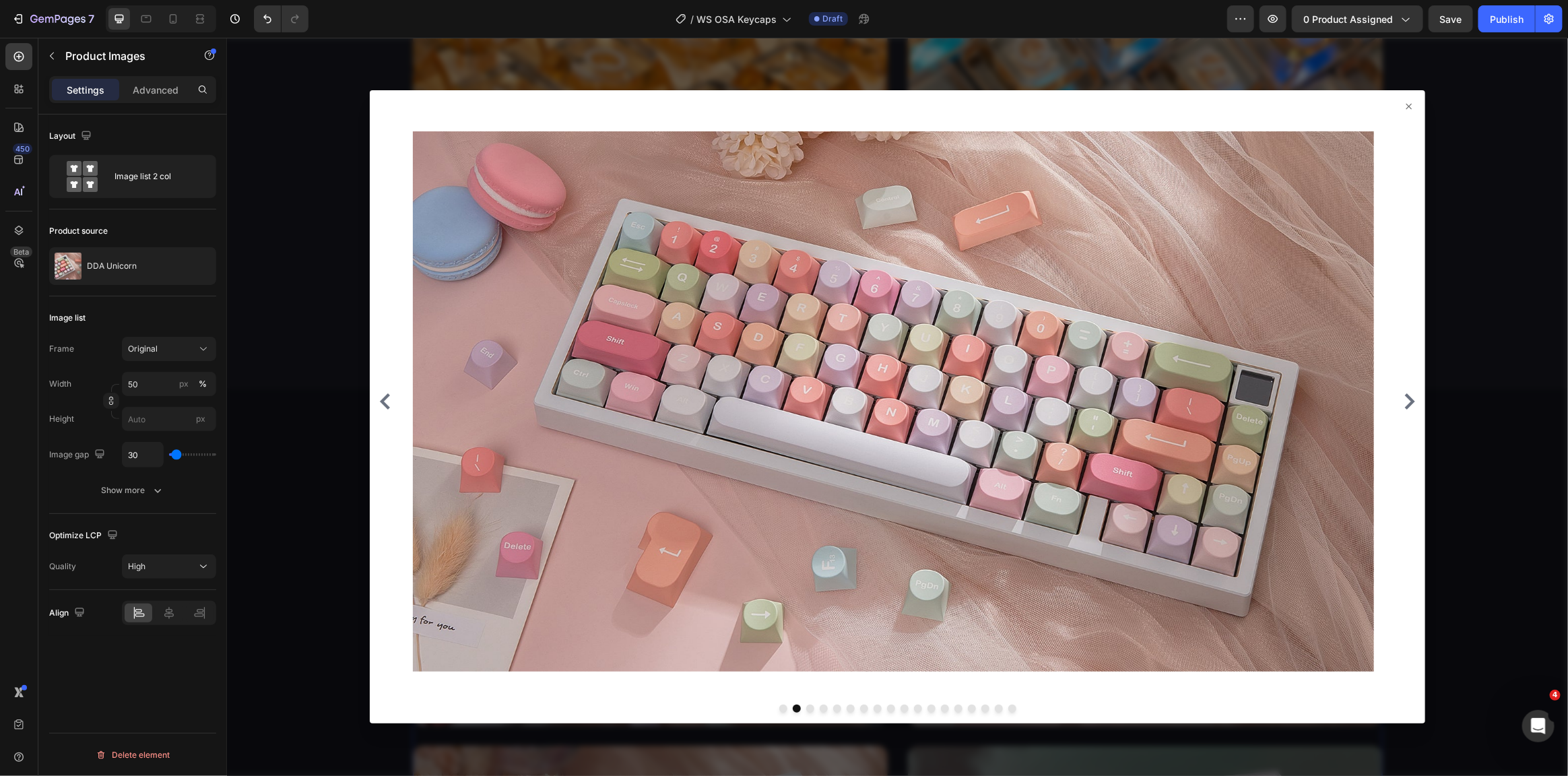
click at [1458, 157] on div at bounding box center [896, 407] width 1341 height 739
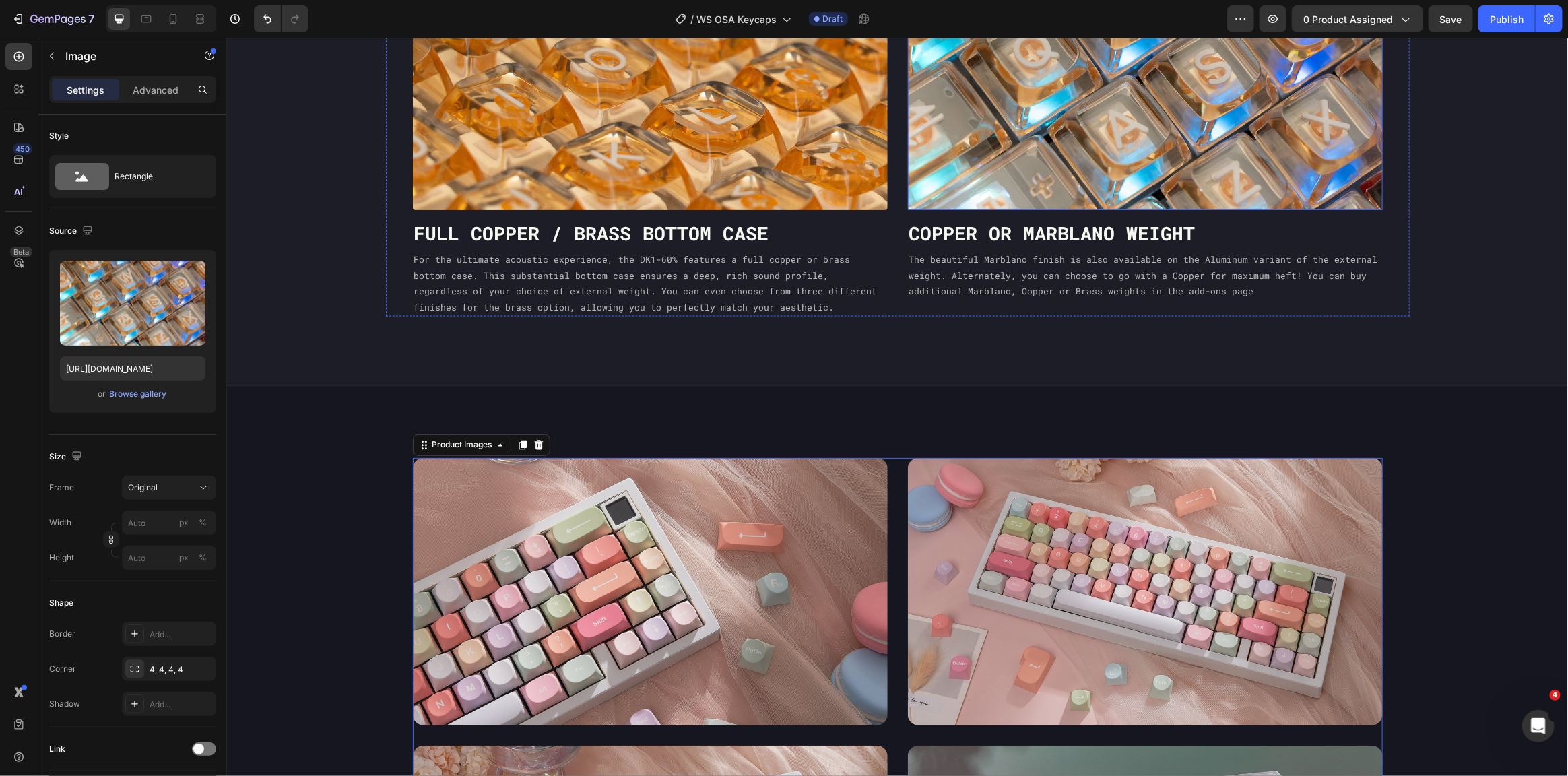
click at [1330, 115] on img at bounding box center [1145, 75] width 475 height 268
click at [507, 504] on div at bounding box center [649, 591] width 475 height 268
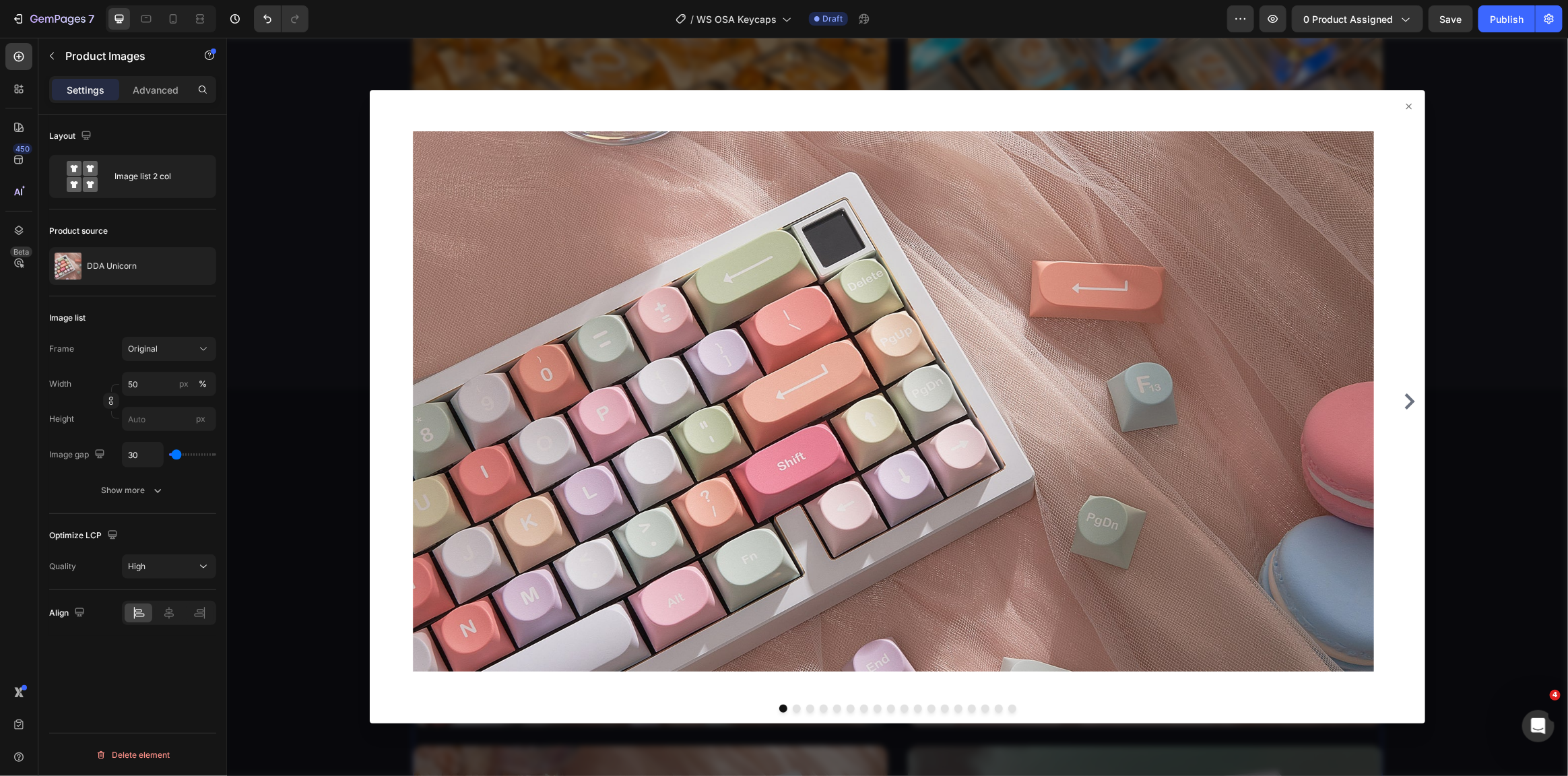
click at [295, 459] on div at bounding box center [896, 407] width 1341 height 739
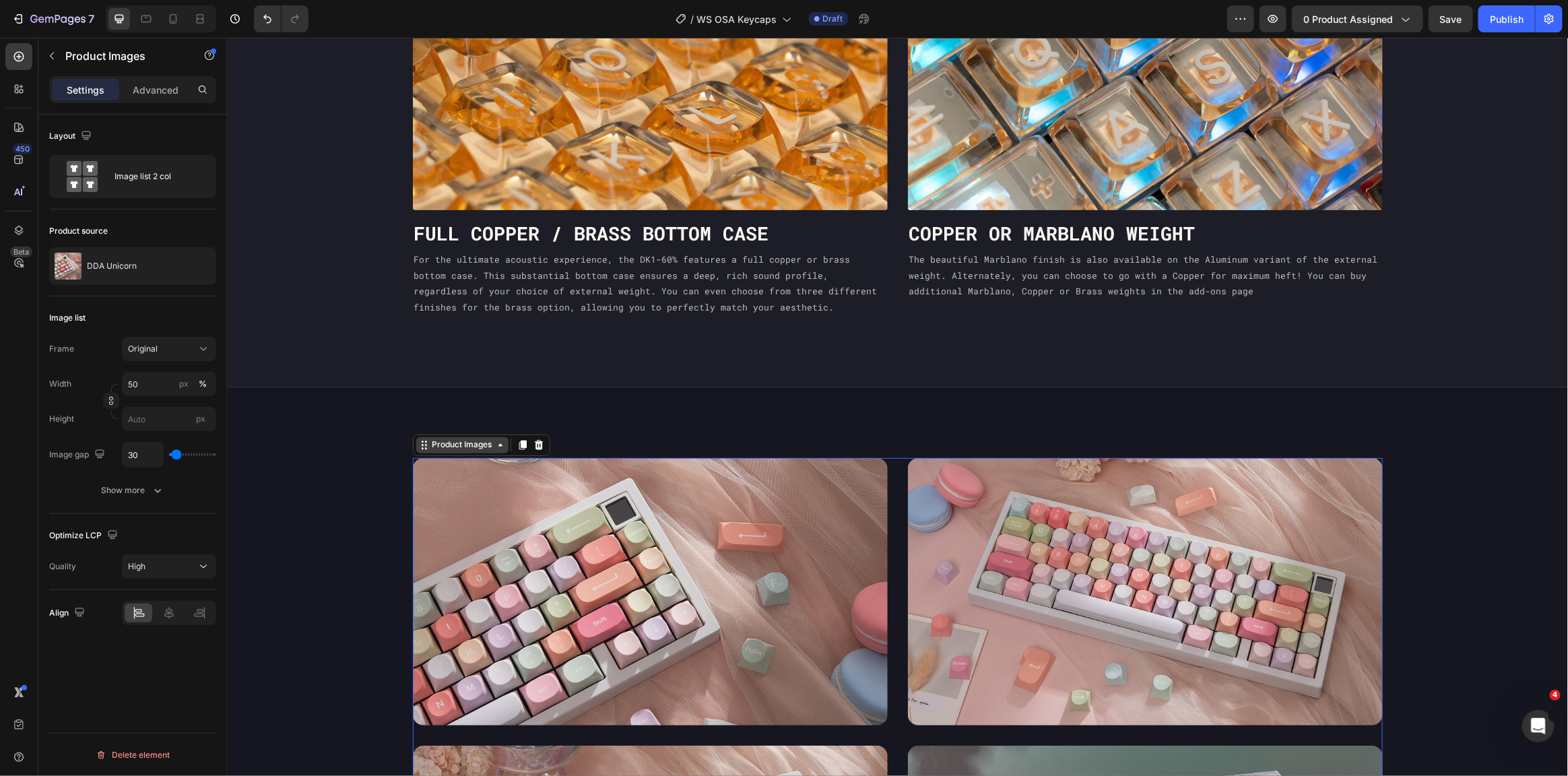
click at [455, 442] on div "Product Images" at bounding box center [461, 445] width 65 height 12
click at [177, 175] on div "Image list 2 col" at bounding box center [155, 176] width 82 height 31
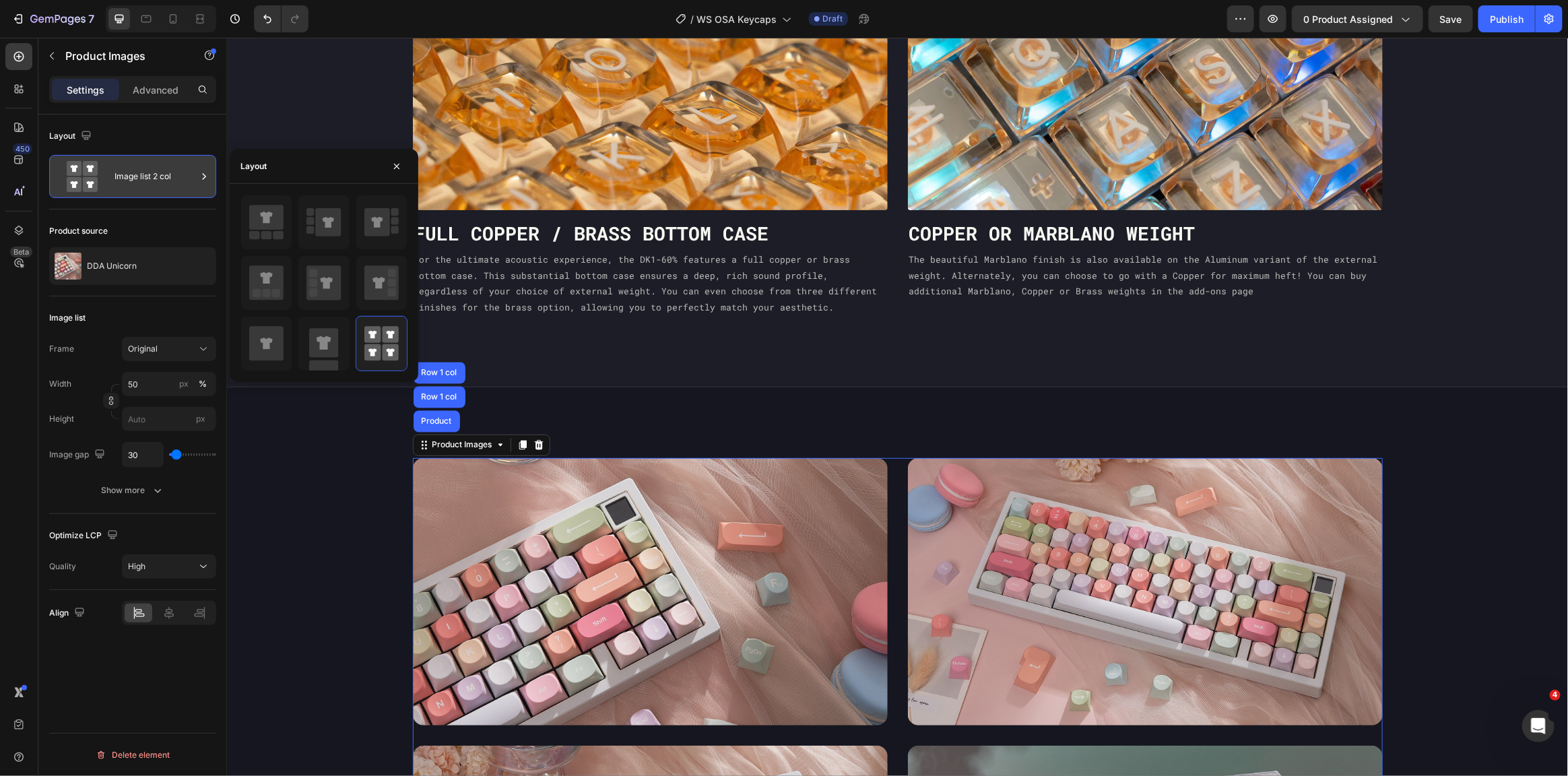
click at [177, 175] on div "Image list 2 col" at bounding box center [155, 176] width 82 height 31
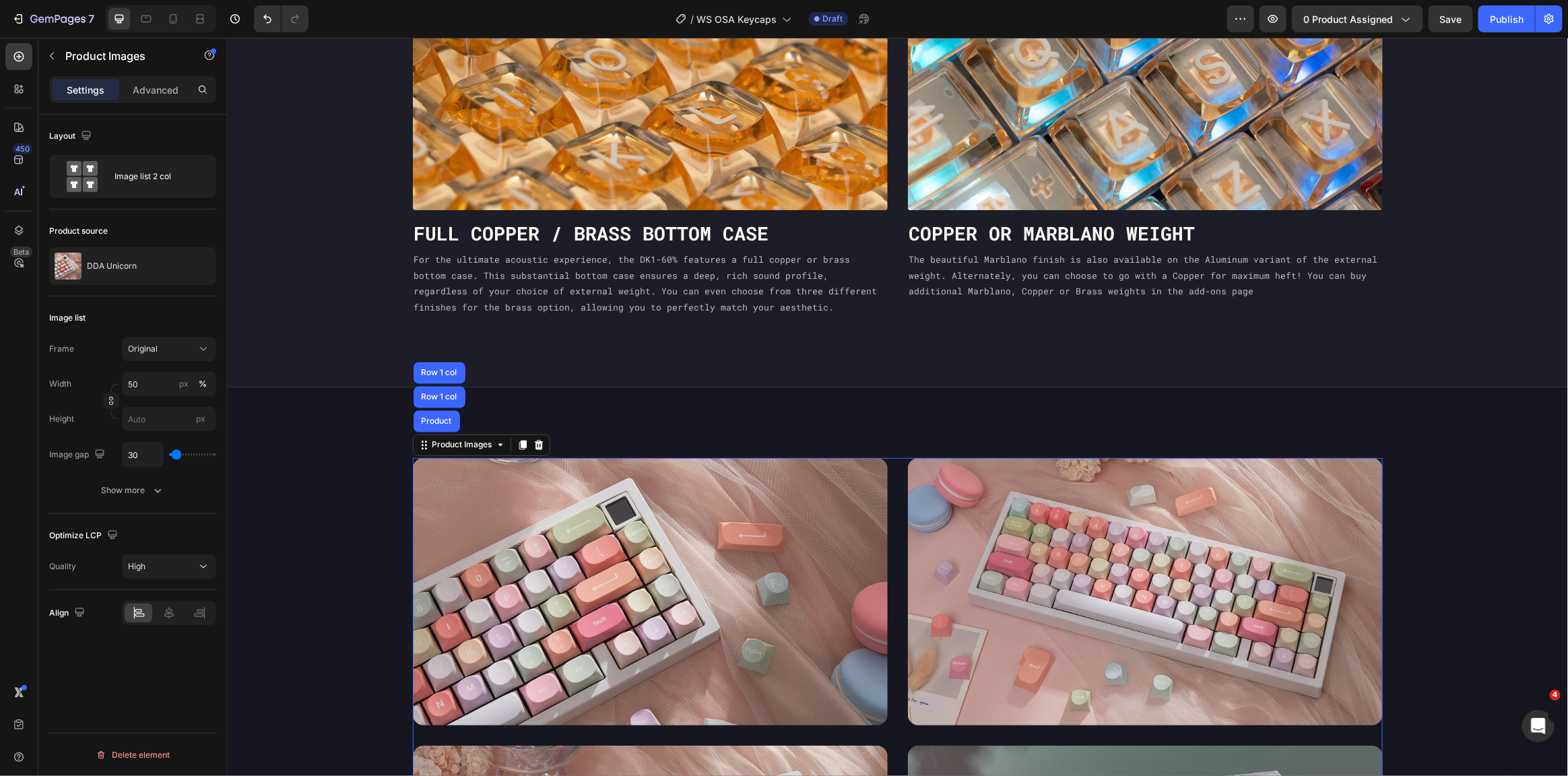
click at [161, 100] on div "Settings Advanced" at bounding box center [133, 89] width 167 height 27
click at [161, 94] on p "Advanced" at bounding box center [155, 90] width 46 height 14
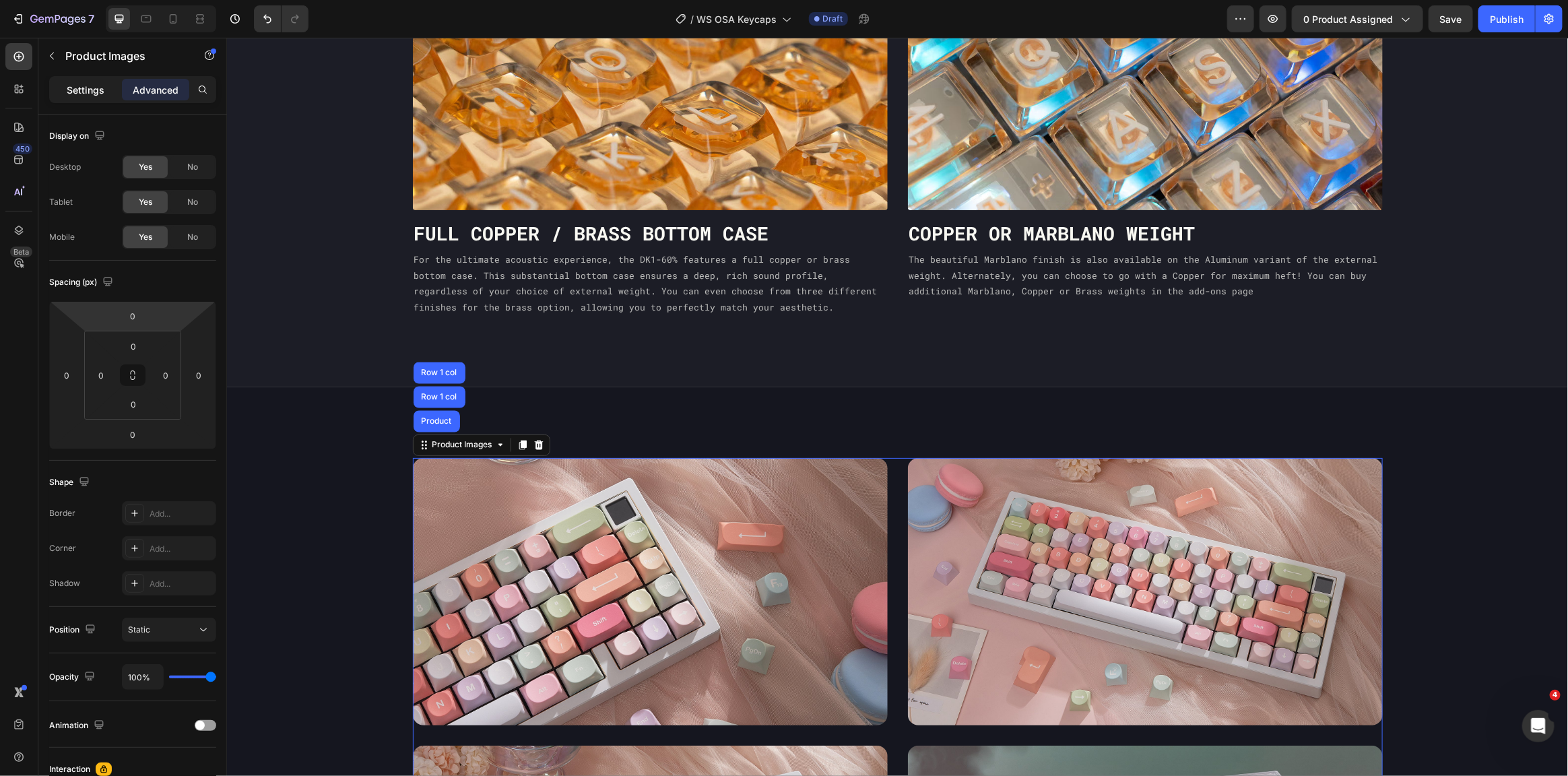
click at [81, 83] on p "Settings" at bounding box center [86, 90] width 38 height 14
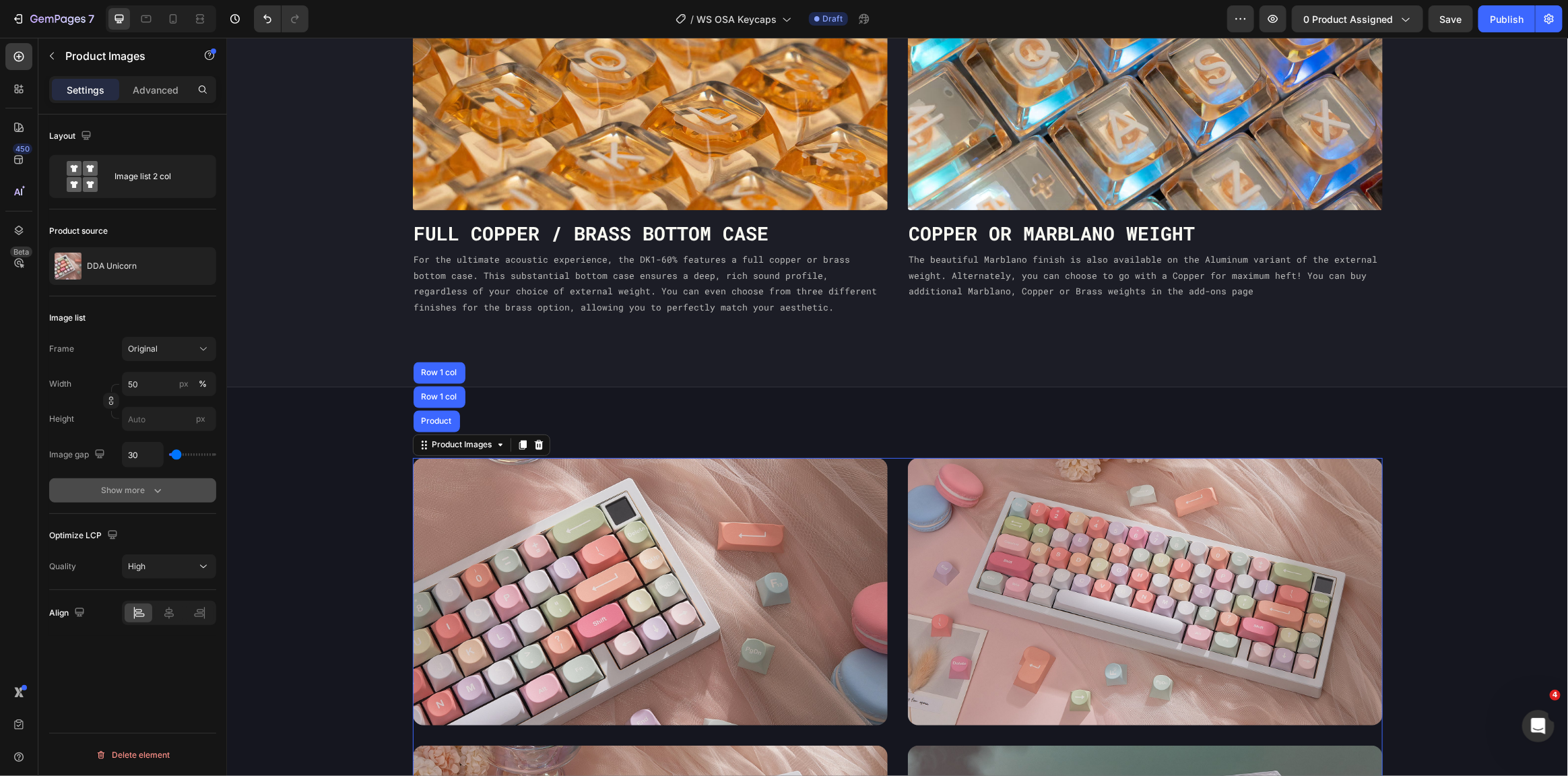
click at [147, 489] on div "Show more" at bounding box center [133, 490] width 62 height 13
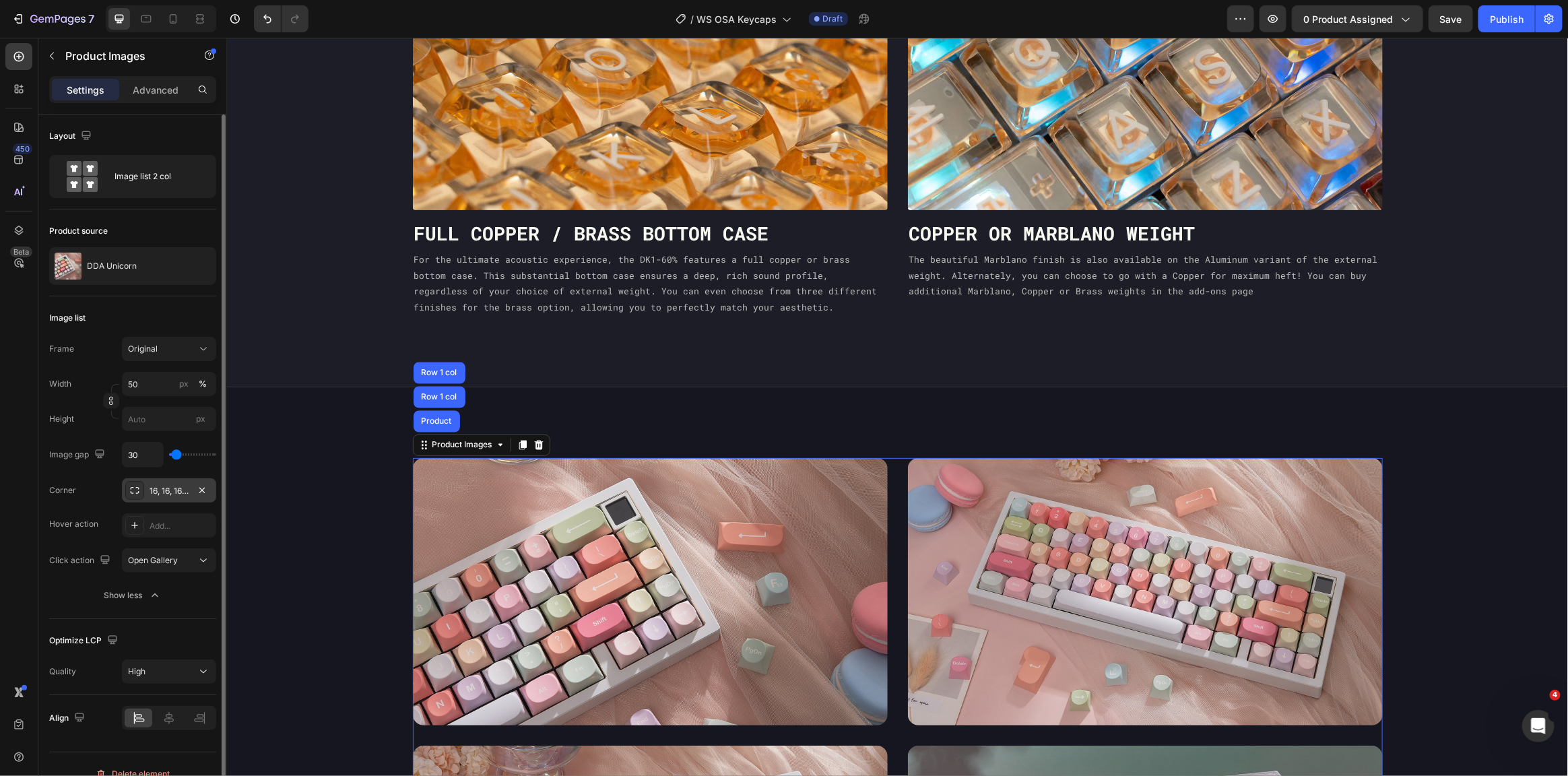
click at [159, 493] on div "16, 16, 16, 16" at bounding box center [169, 491] width 39 height 12
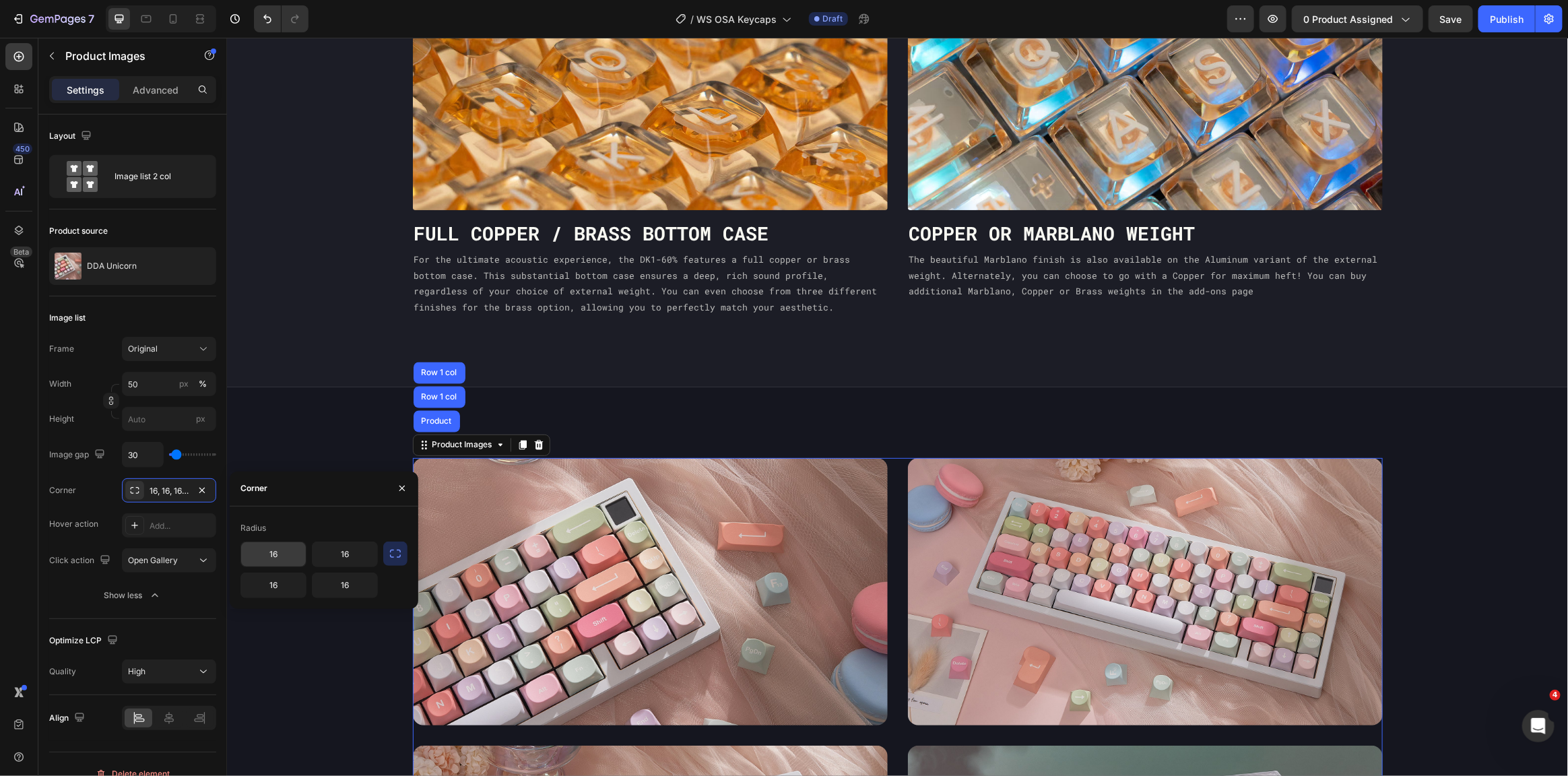
click at [281, 557] on input "16" at bounding box center [274, 554] width 65 height 25
type input "4"
click at [392, 555] on icon "button" at bounding box center [395, 553] width 13 height 13
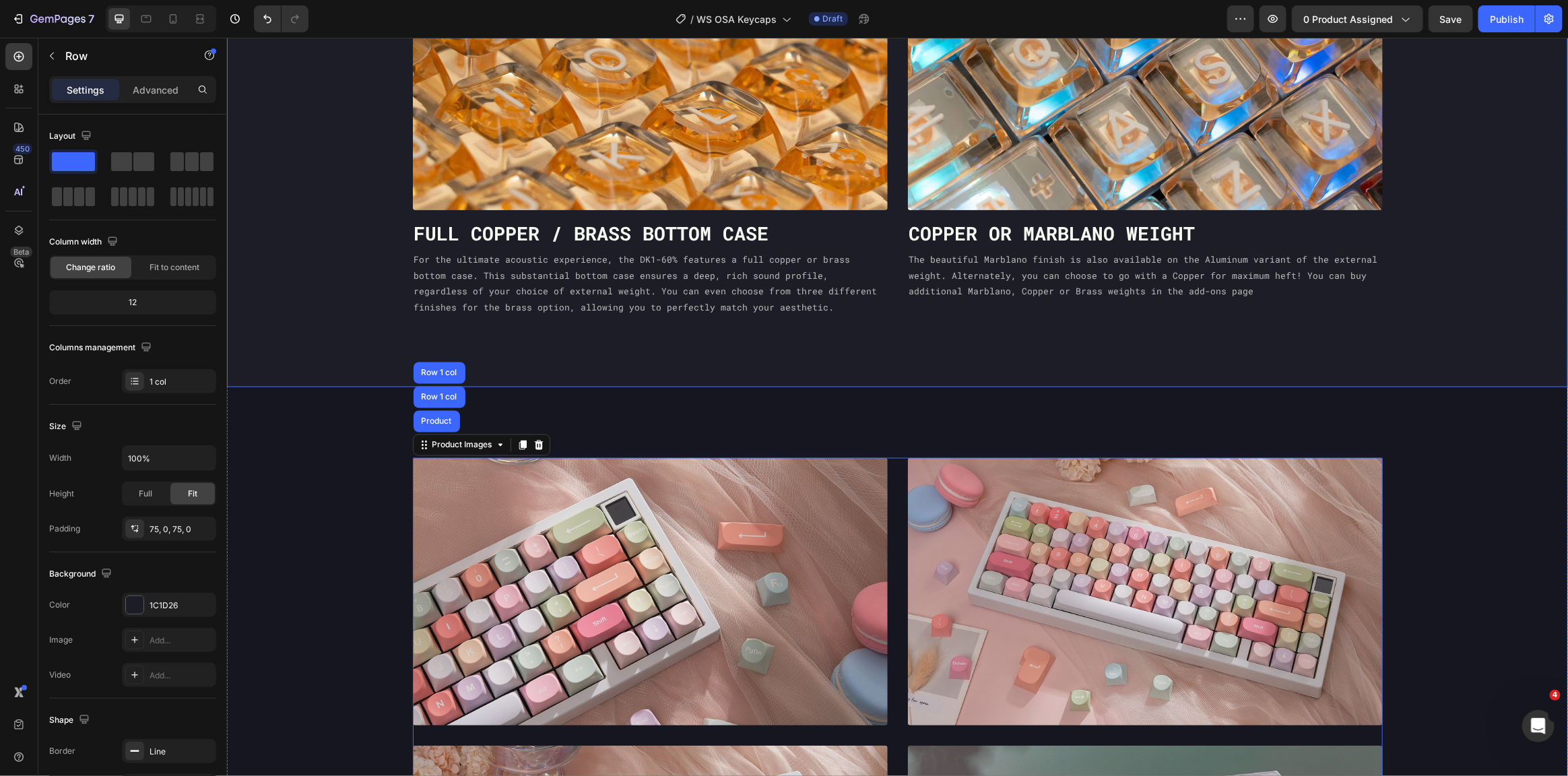
click at [1459, 29] on button "button" at bounding box center [1450, 19] width 44 height 27
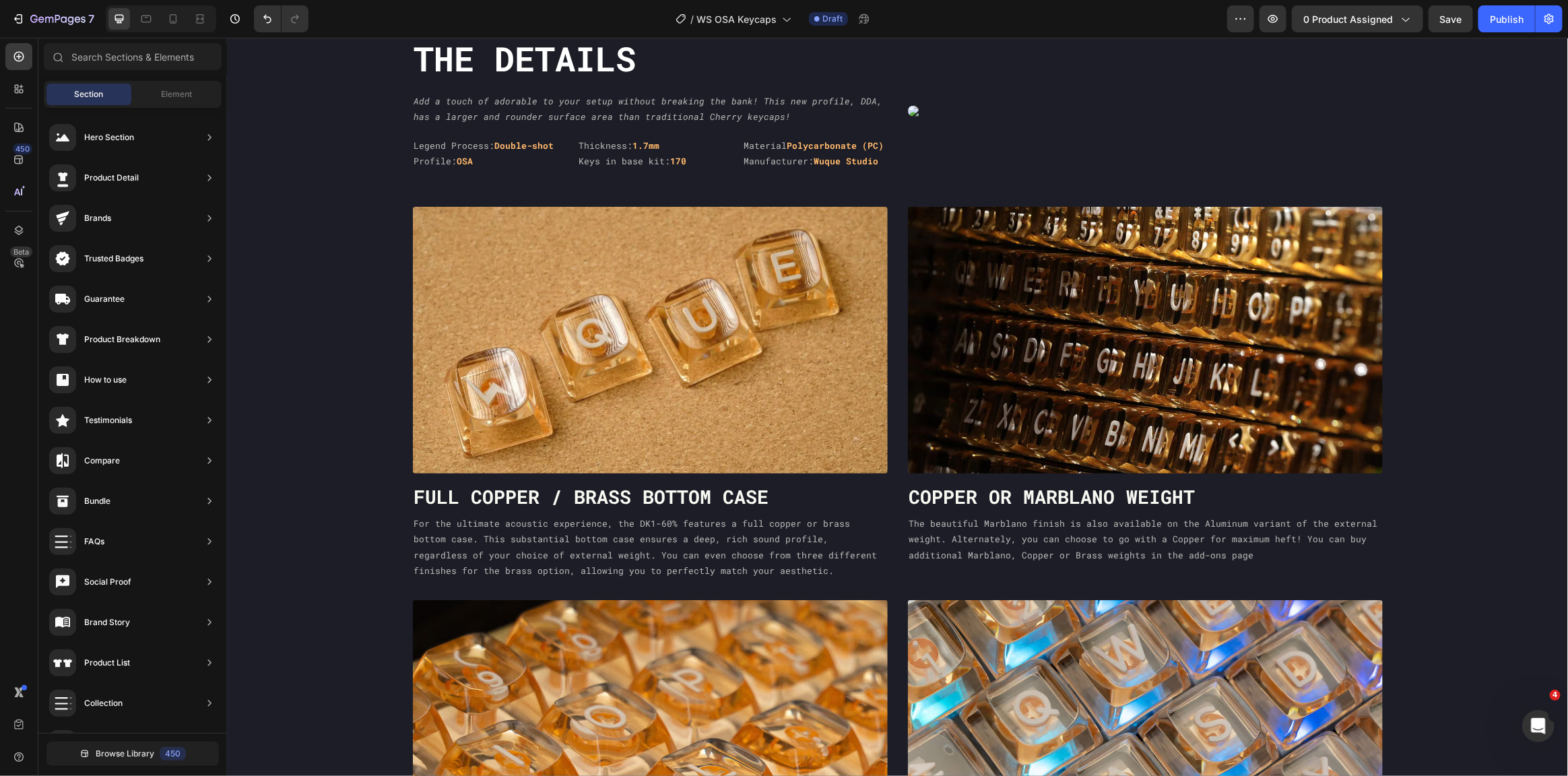
scroll to position [728, 0]
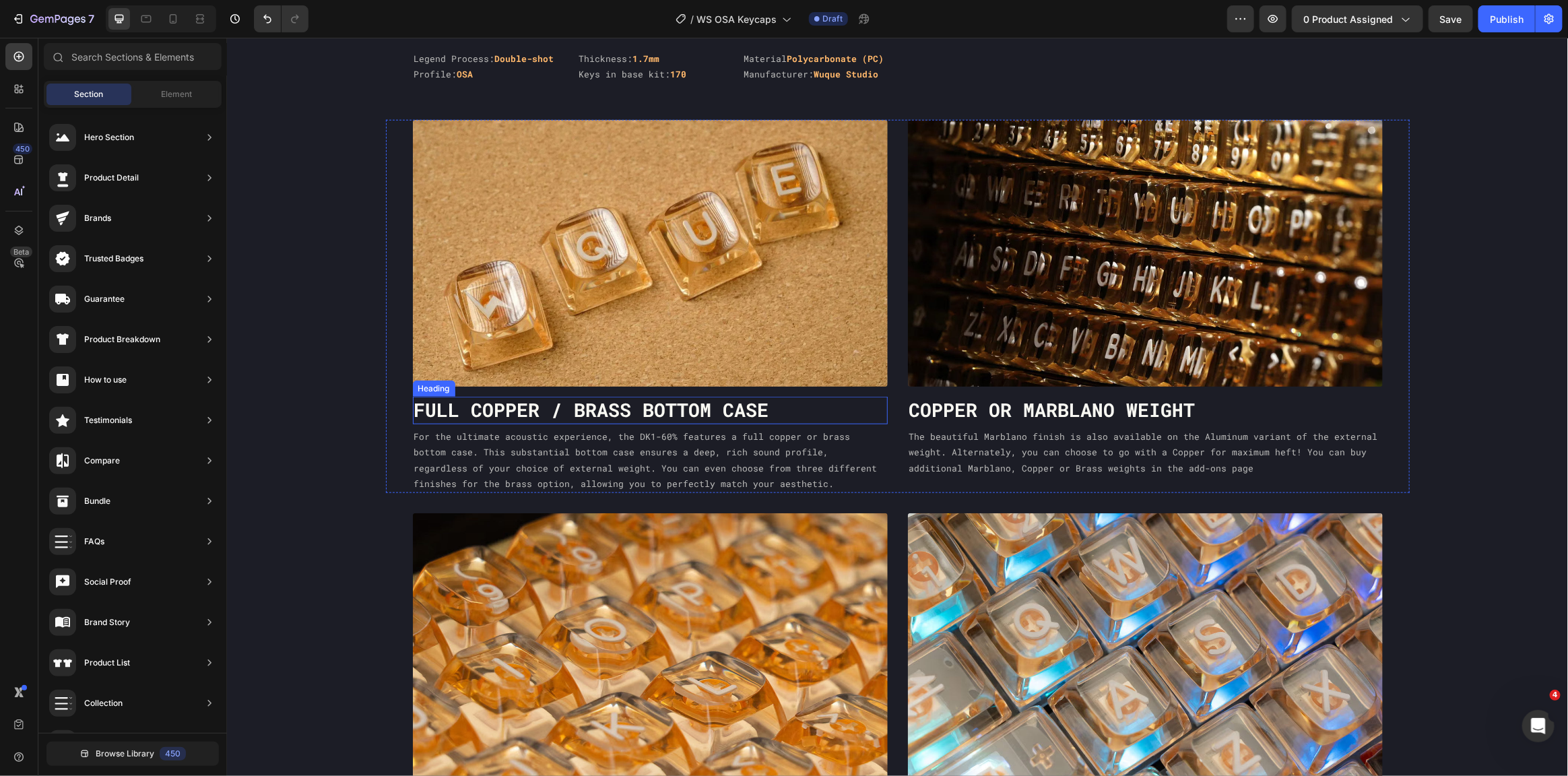
click at [501, 408] on h3 "Full Copper / Brass bottom case" at bounding box center [649, 409] width 475 height 27
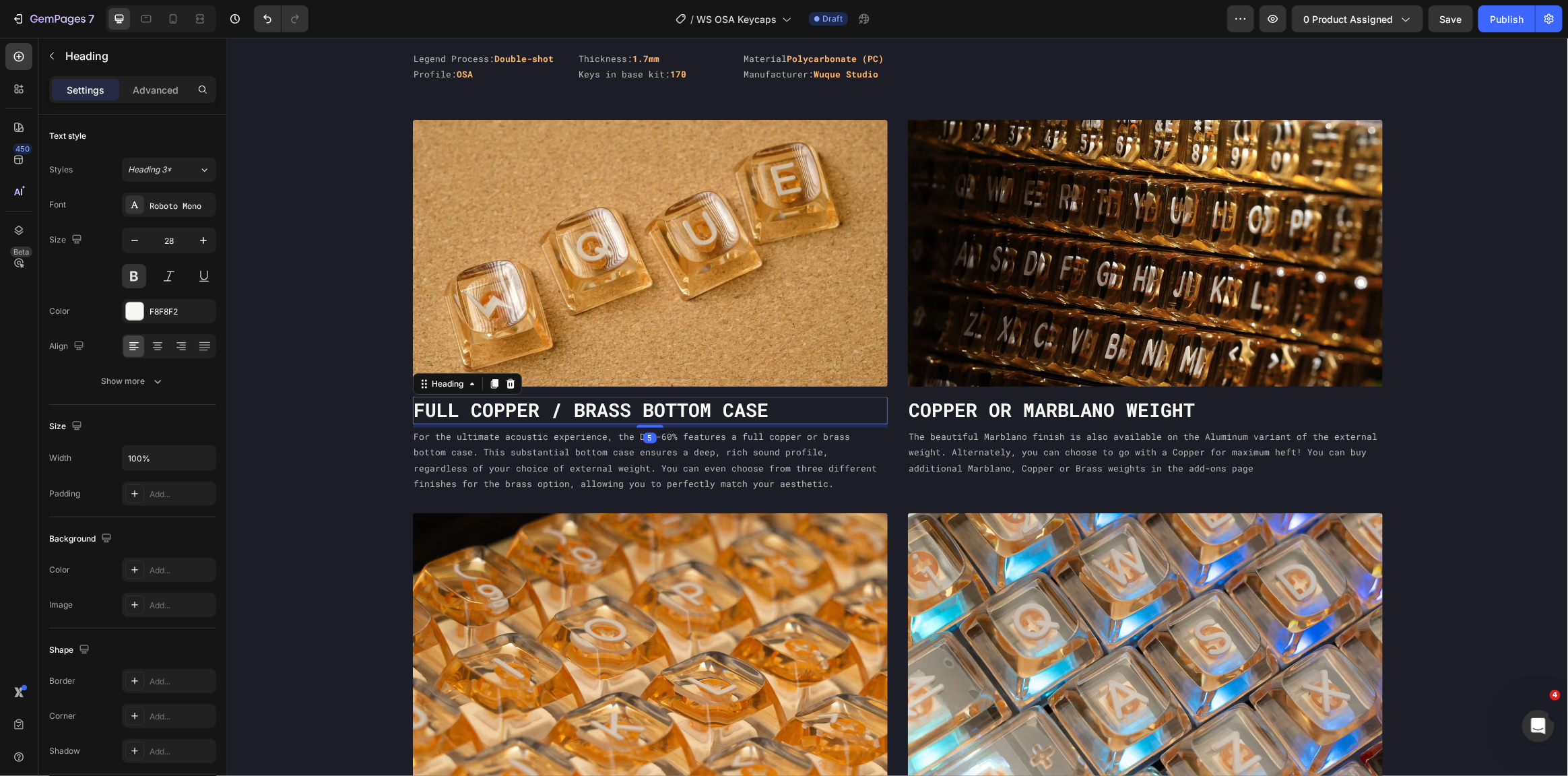
click at [501, 409] on h3 "Full Copper / Brass bottom case" at bounding box center [649, 409] width 475 height 27
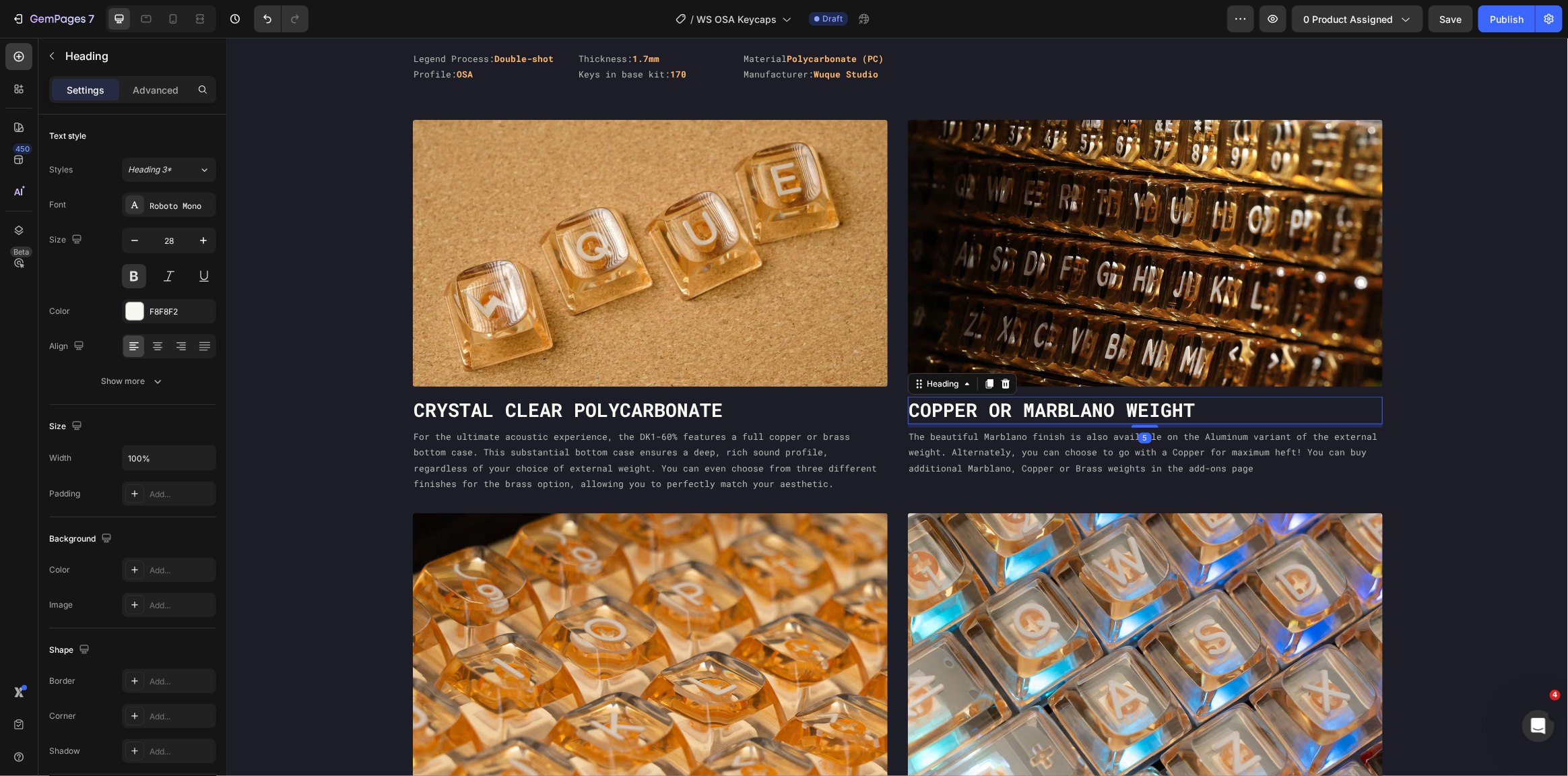
click at [980, 416] on h3 "Copper or Marblano Weight" at bounding box center [1145, 409] width 475 height 27
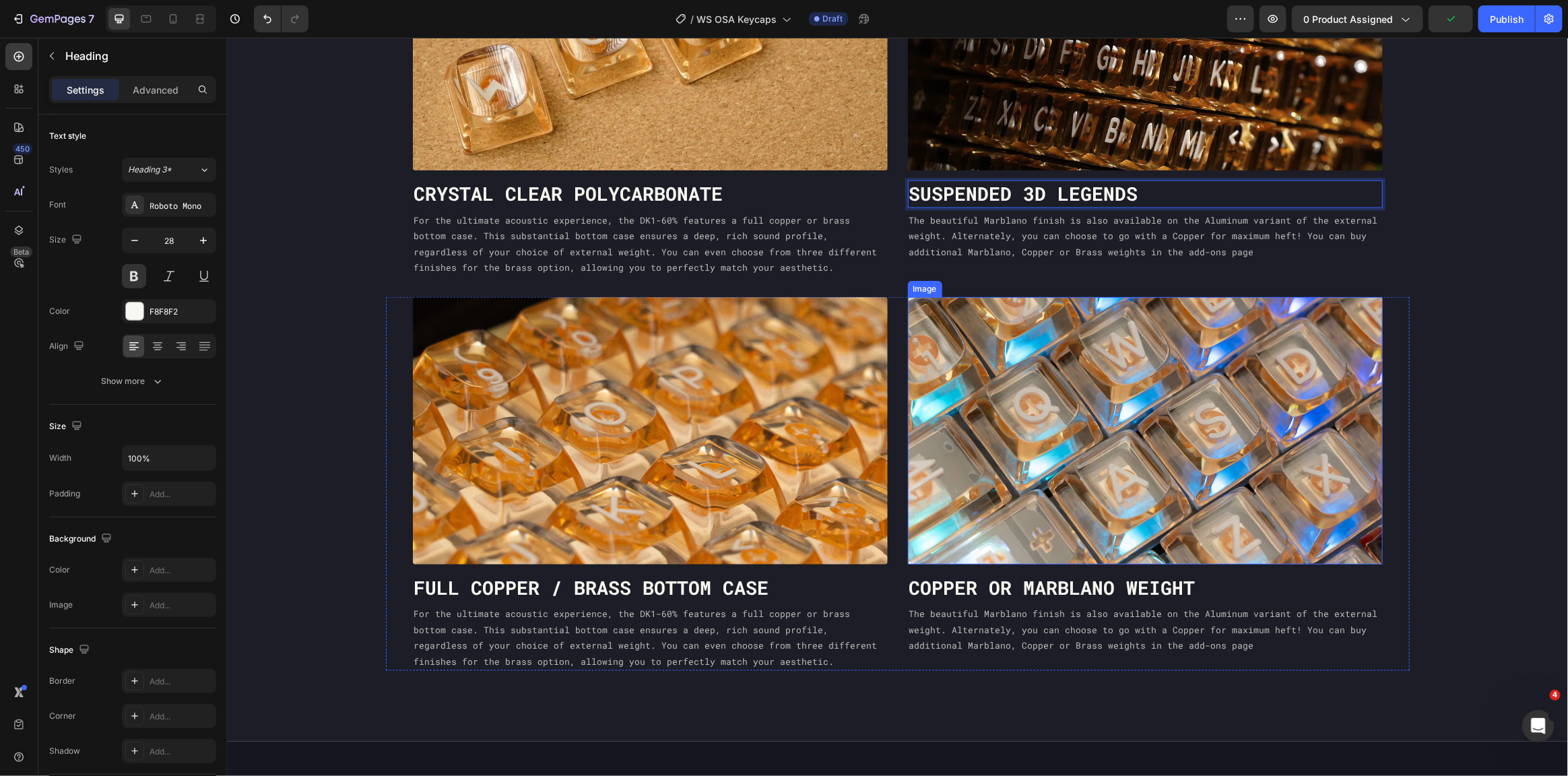
scroll to position [998, 0]
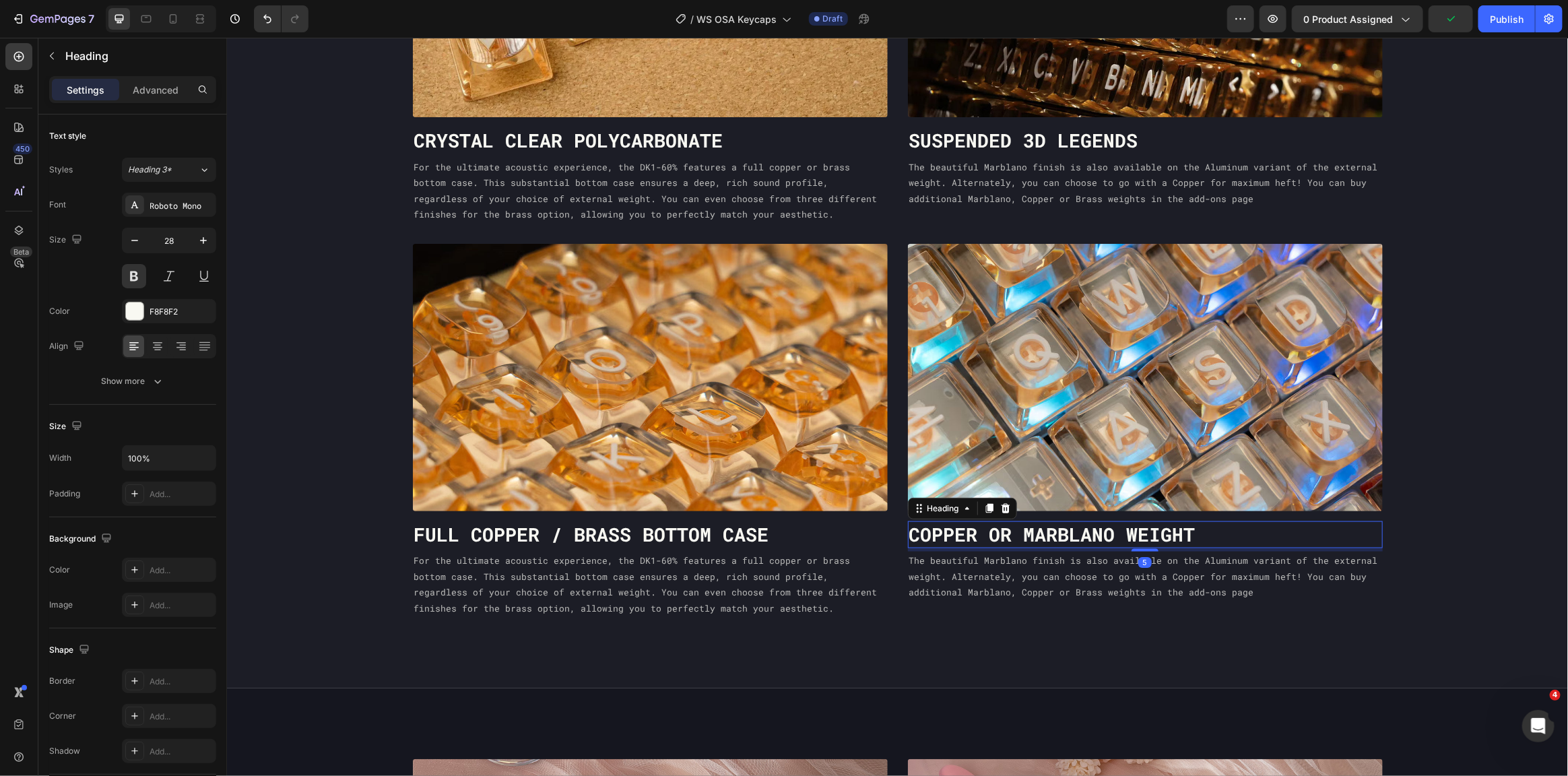
click at [1172, 530] on h3 "Copper or Marblano Weight" at bounding box center [1145, 534] width 475 height 27
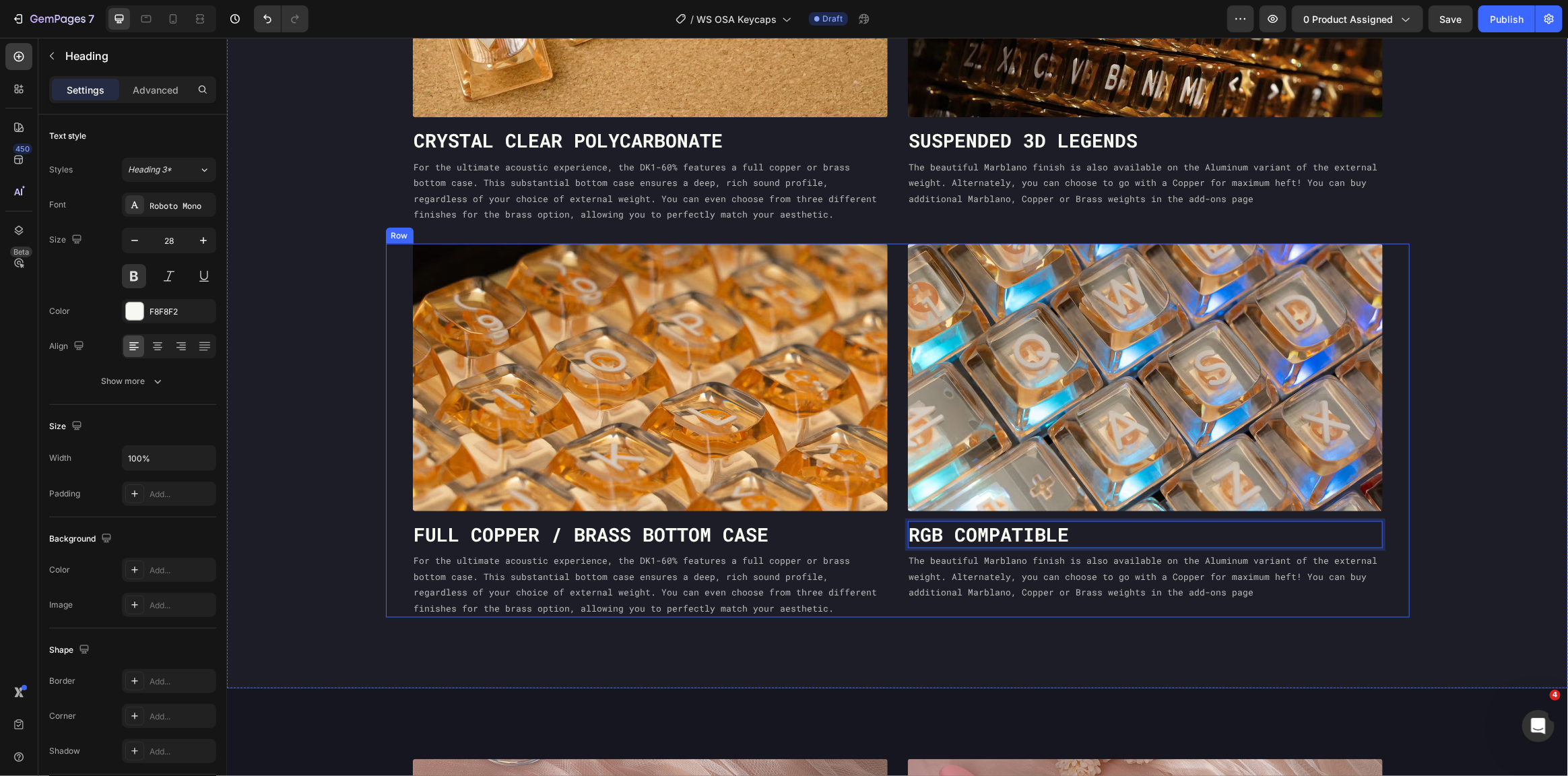
click at [1156, 553] on p "The beautiful Marblano finish is also available on the Aluminum variant of the …" at bounding box center [1144, 576] width 472 height 47
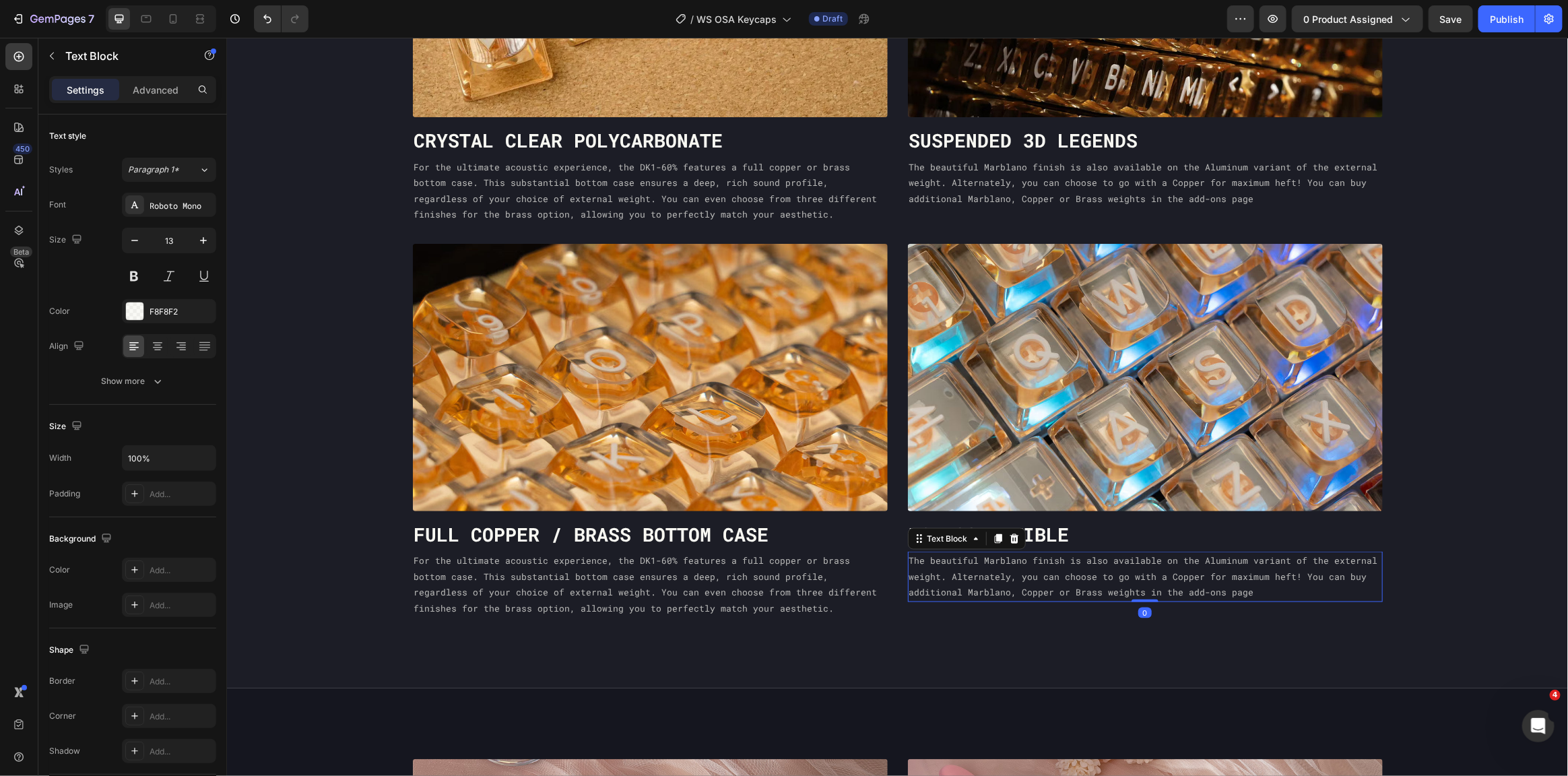
click at [1155, 553] on p "The beautiful Marblano finish is also available on the Aluminum variant of the …" at bounding box center [1144, 576] width 472 height 47
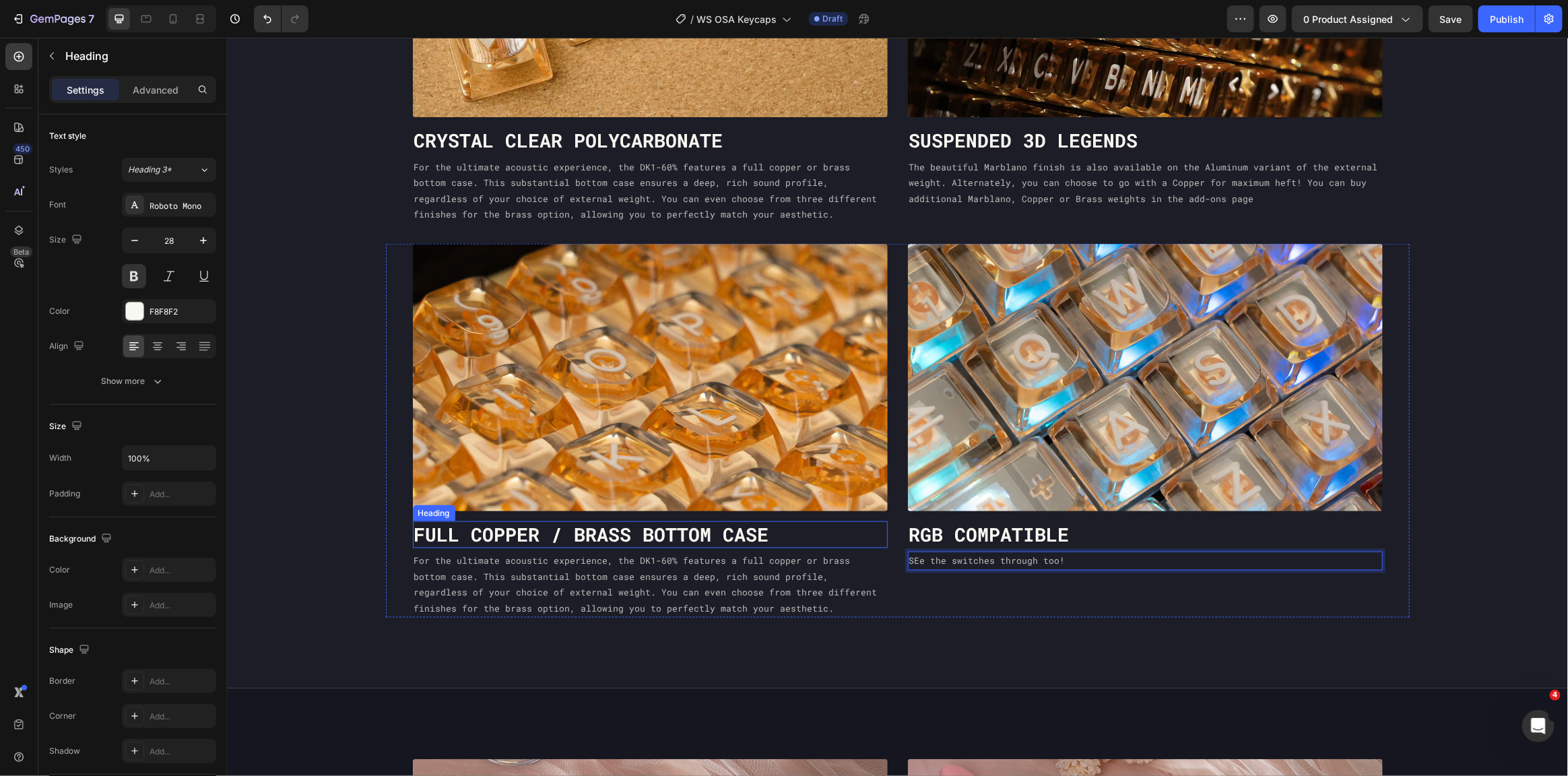
click at [679, 537] on h3 "Full Copper / Brass bottom case" at bounding box center [649, 534] width 475 height 27
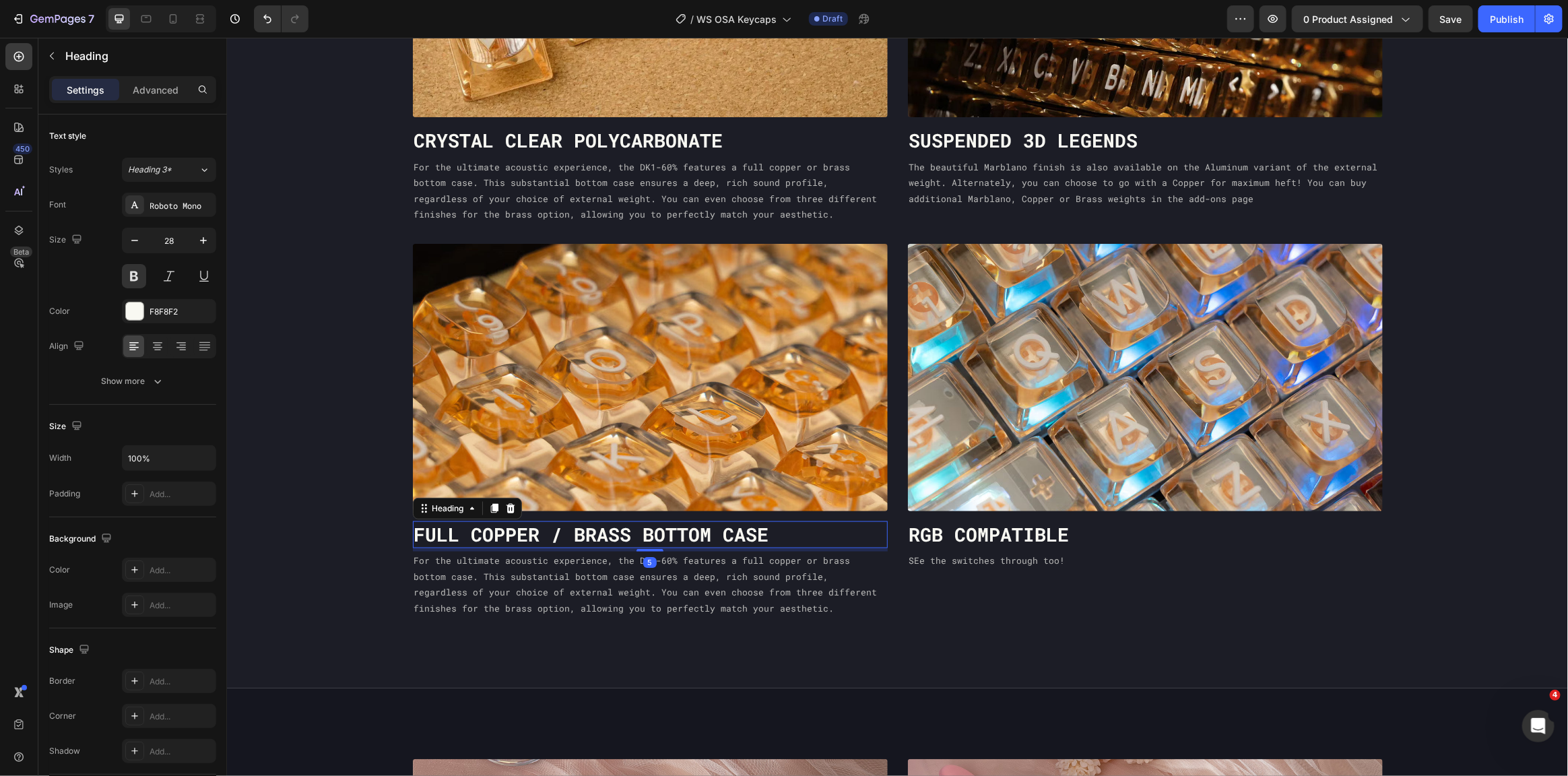
click at [679, 537] on h3 "Full Copper / Brass bottom case" at bounding box center [649, 534] width 475 height 27
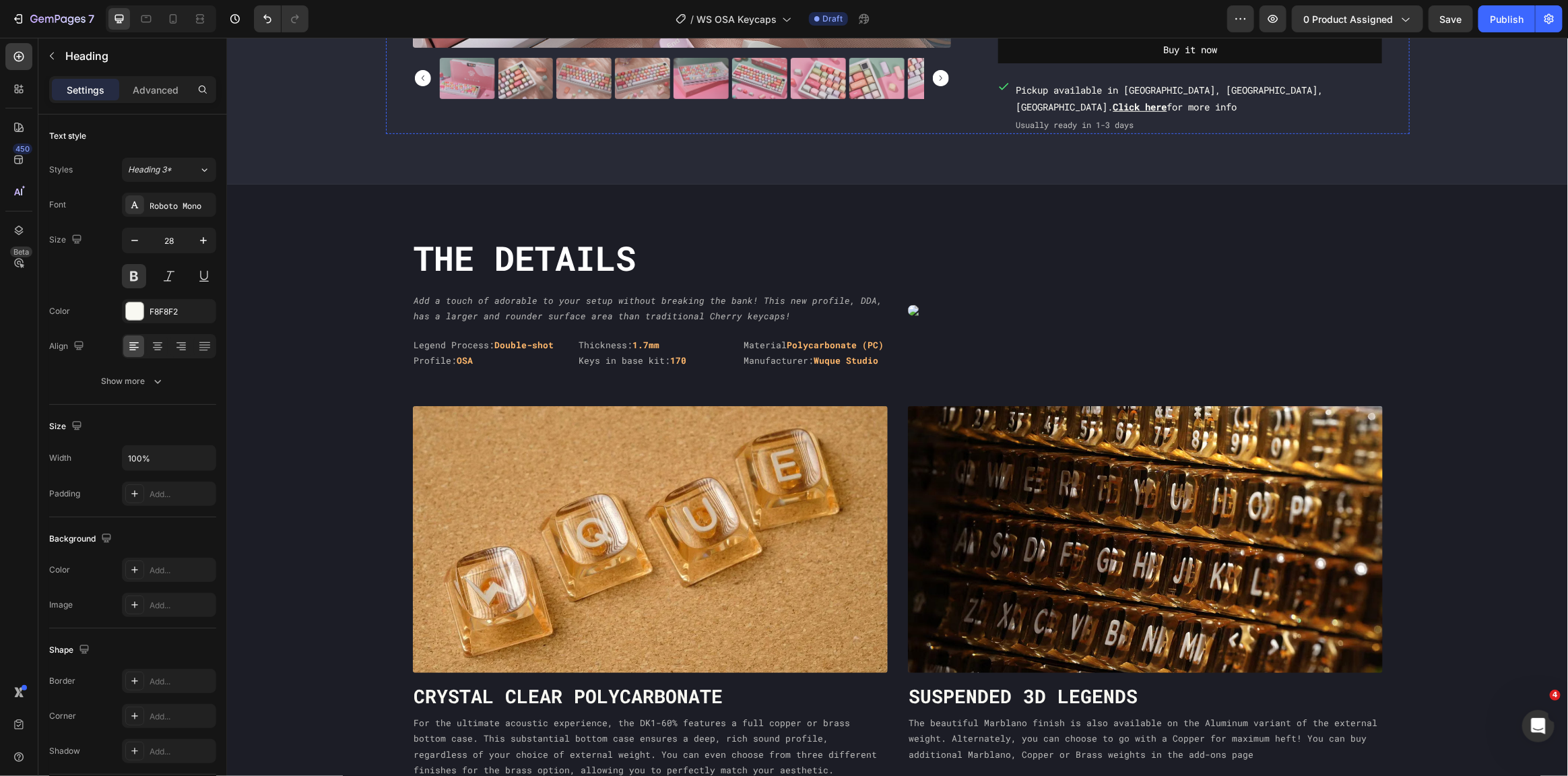
scroll to position [324, 0]
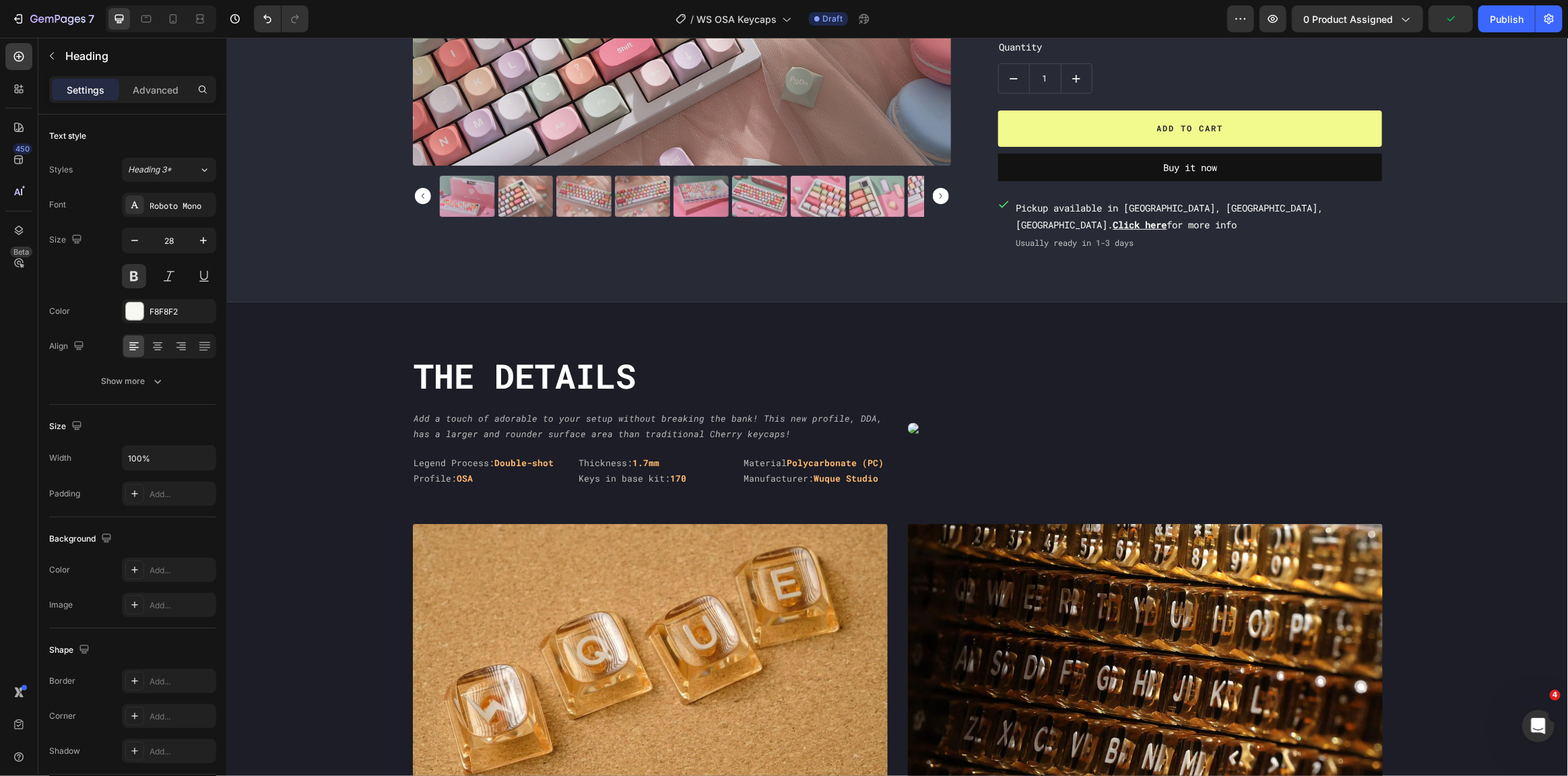
click at [1461, 4] on div "7 Version history / WS OSA Keycaps Draft Preview 0 product assigned Publish" at bounding box center [784, 19] width 1568 height 39
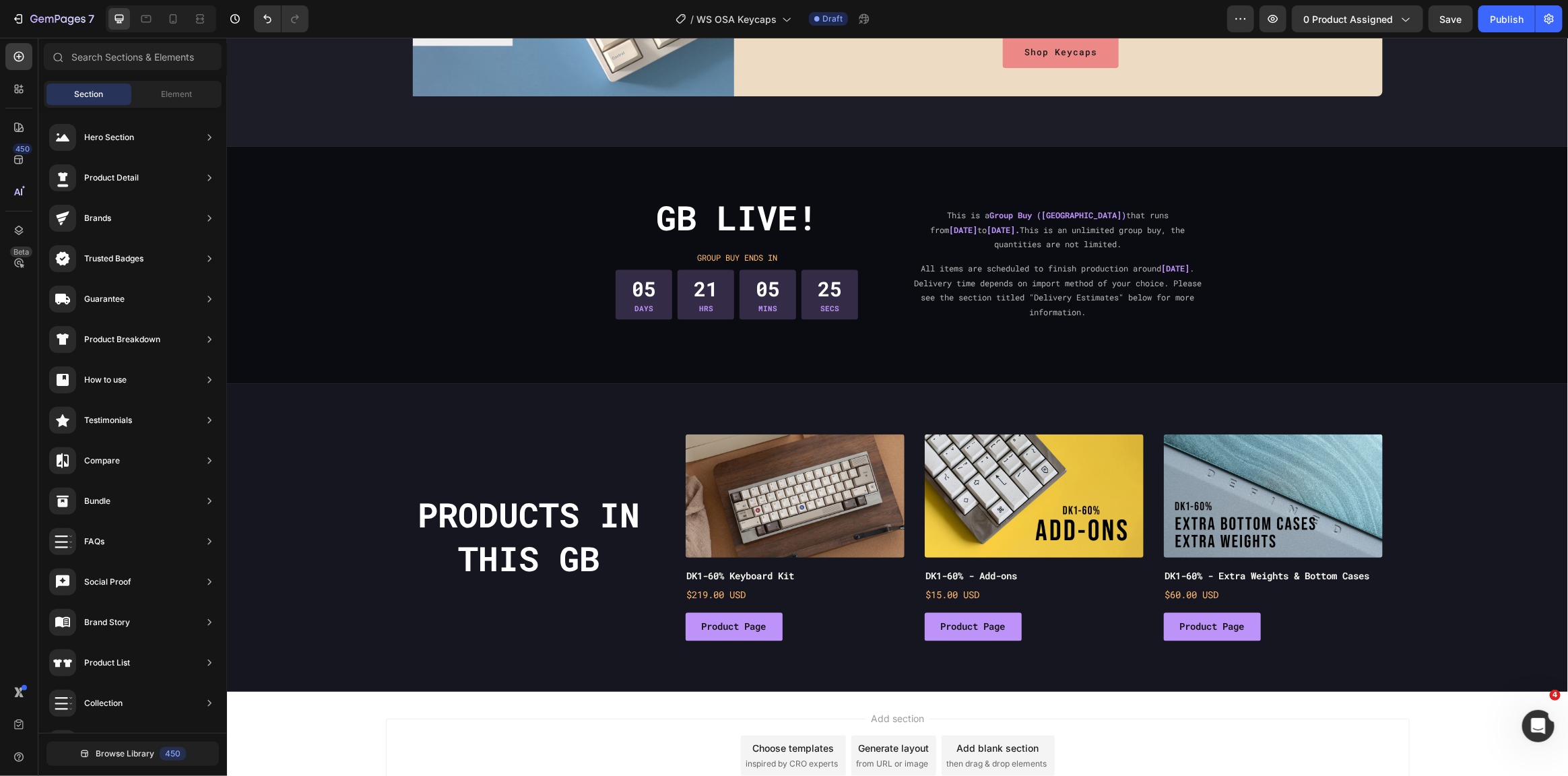
scroll to position [4677, 0]
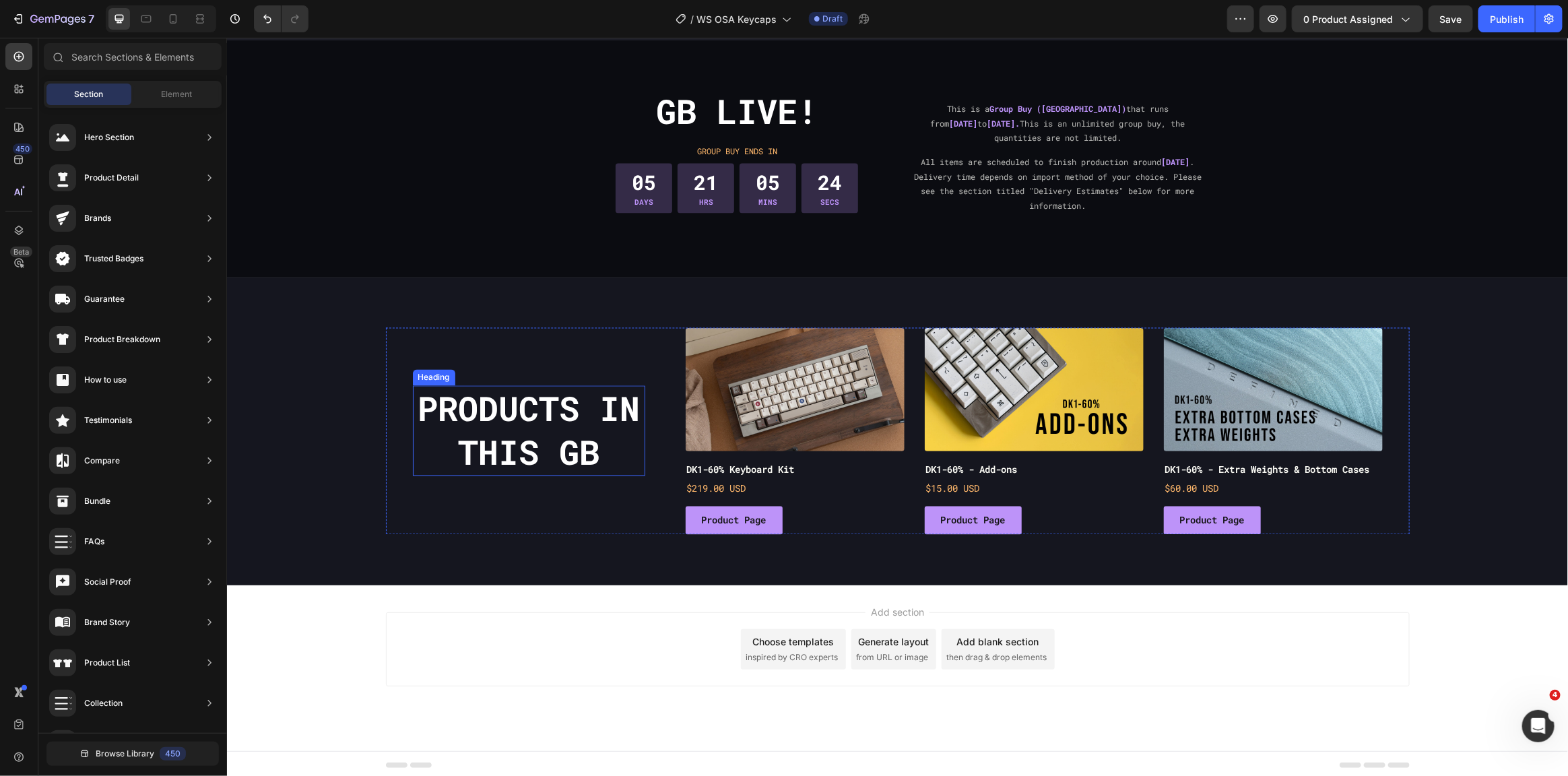
click at [554, 448] on h2 "Products in this GB" at bounding box center [528, 430] width 232 height 91
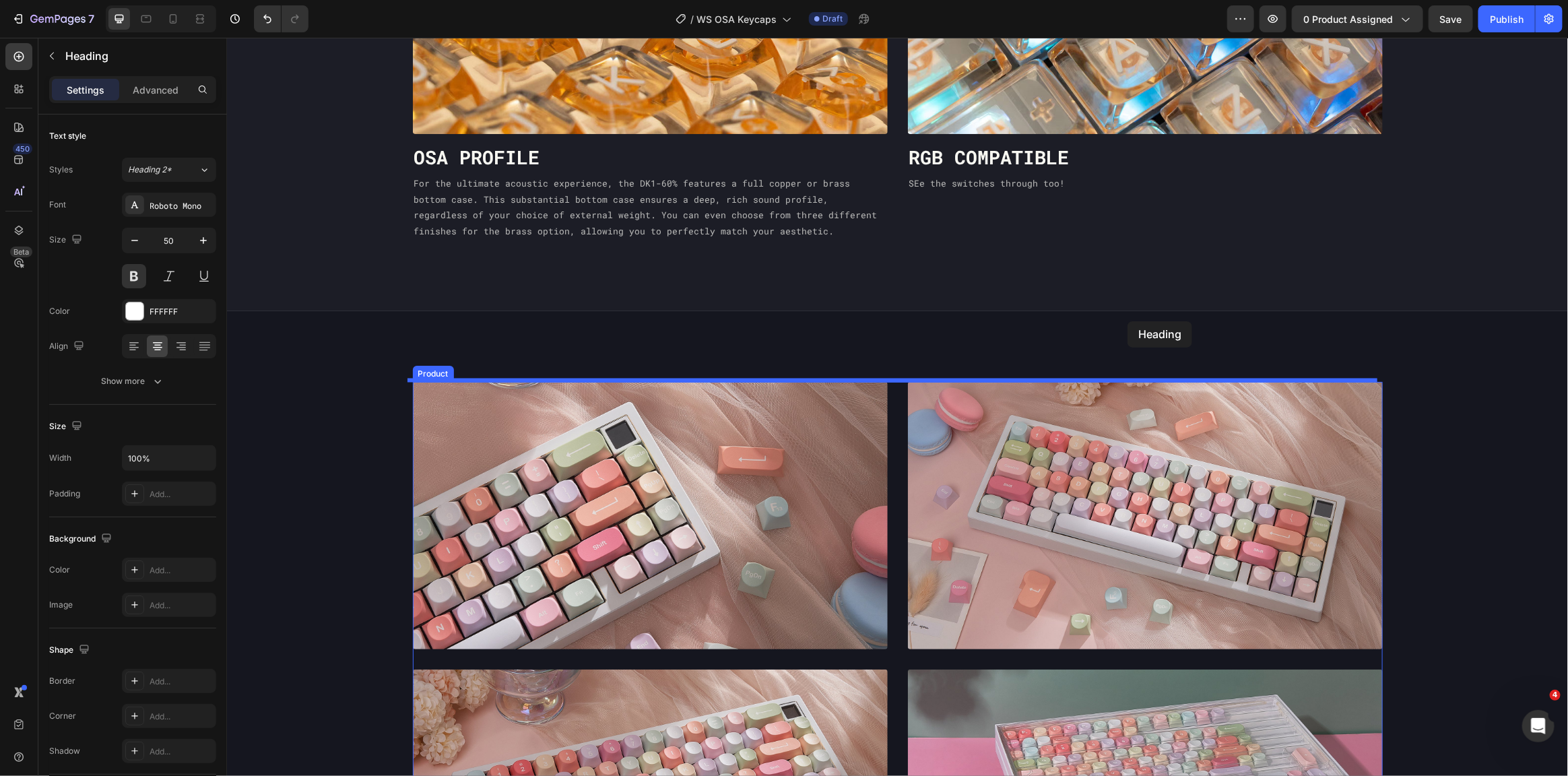
scroll to position [1375, 0]
drag, startPoint x: 444, startPoint y: 371, endPoint x: 924, endPoint y: 374, distance: 480.0
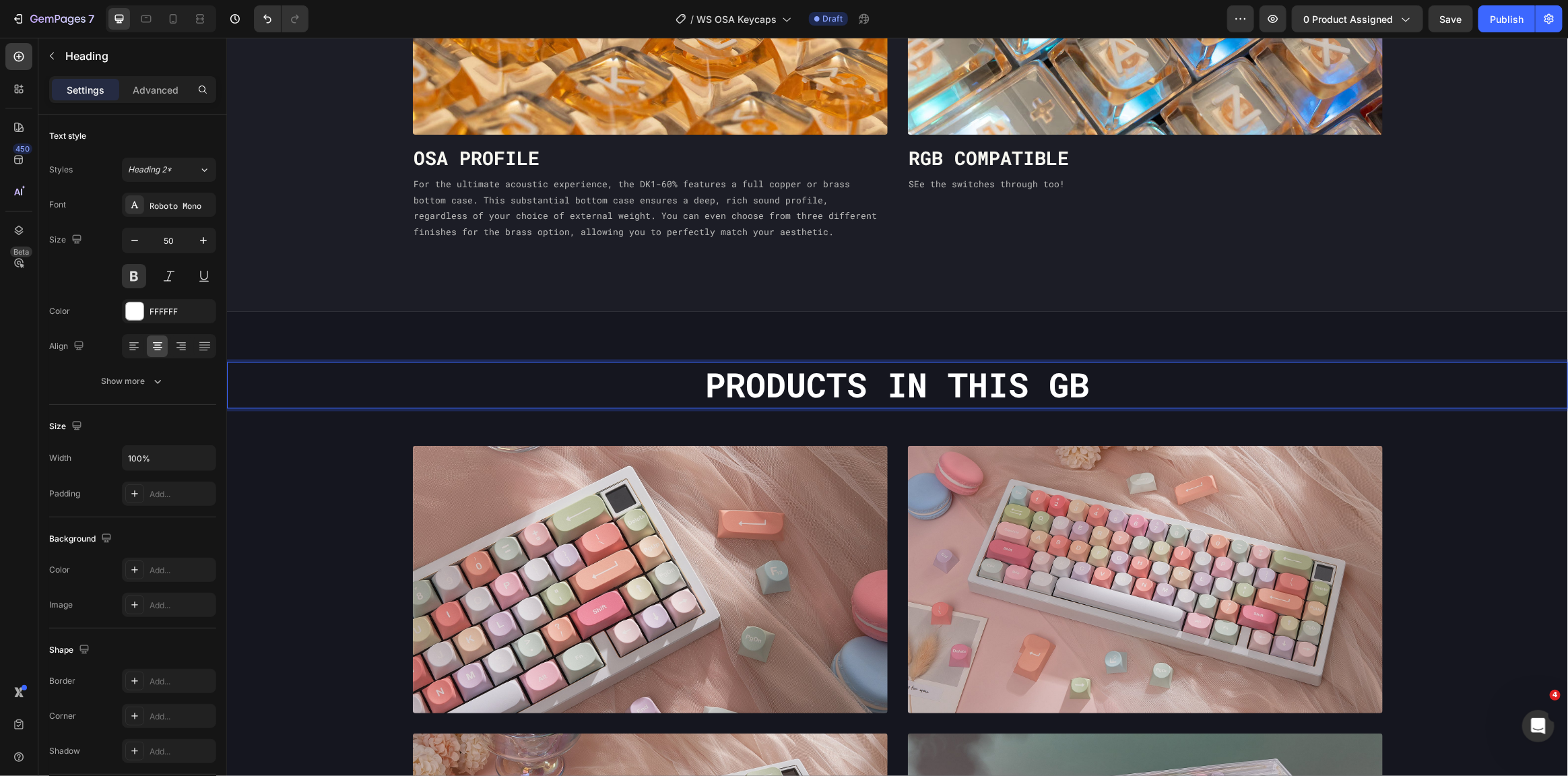
click at [960, 367] on h2 "Products in this GB" at bounding box center [896, 385] width 1341 height 46
click at [960, 367] on p "Products in this GB" at bounding box center [896, 385] width 1338 height 44
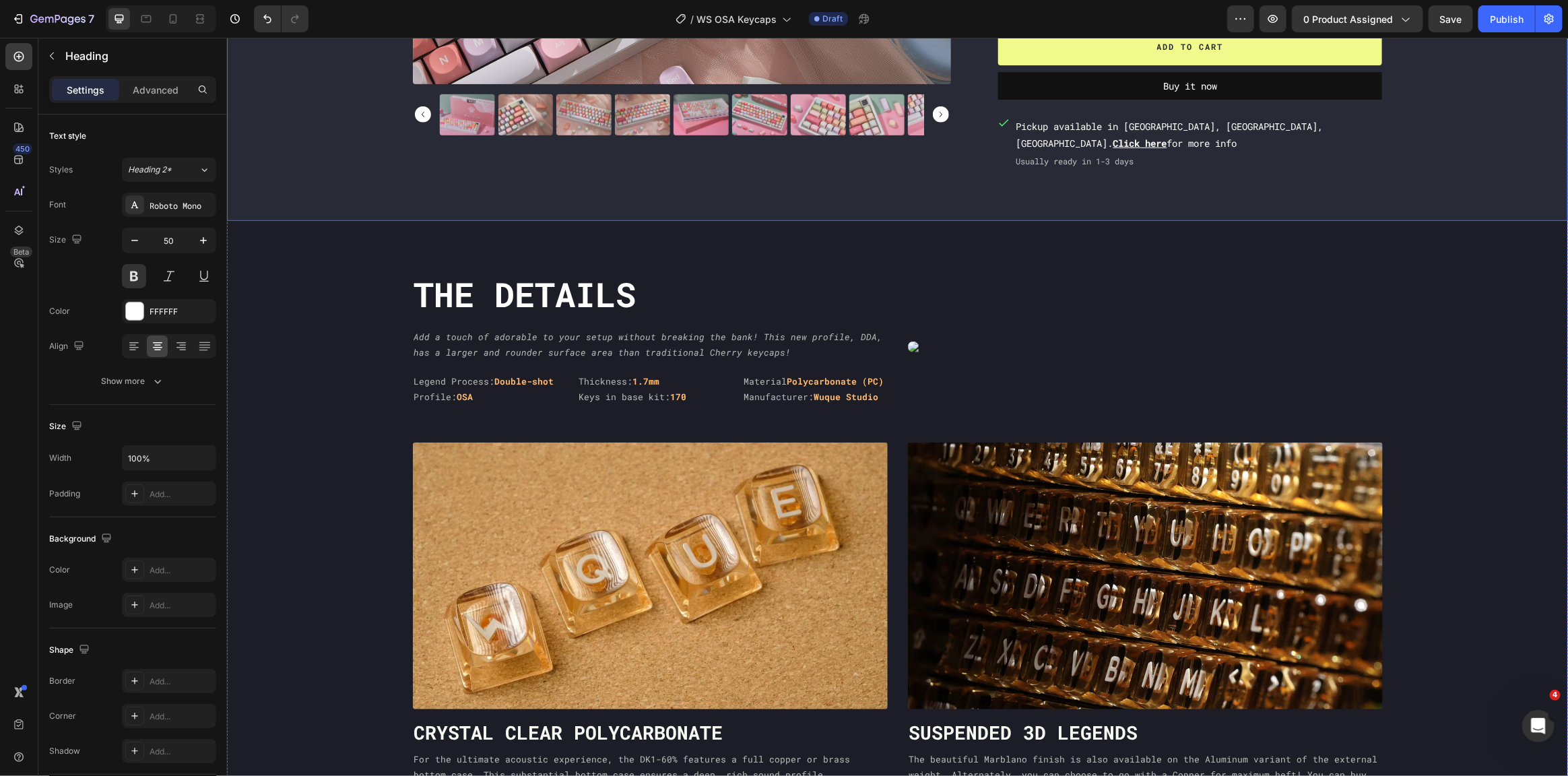
scroll to position [364, 0]
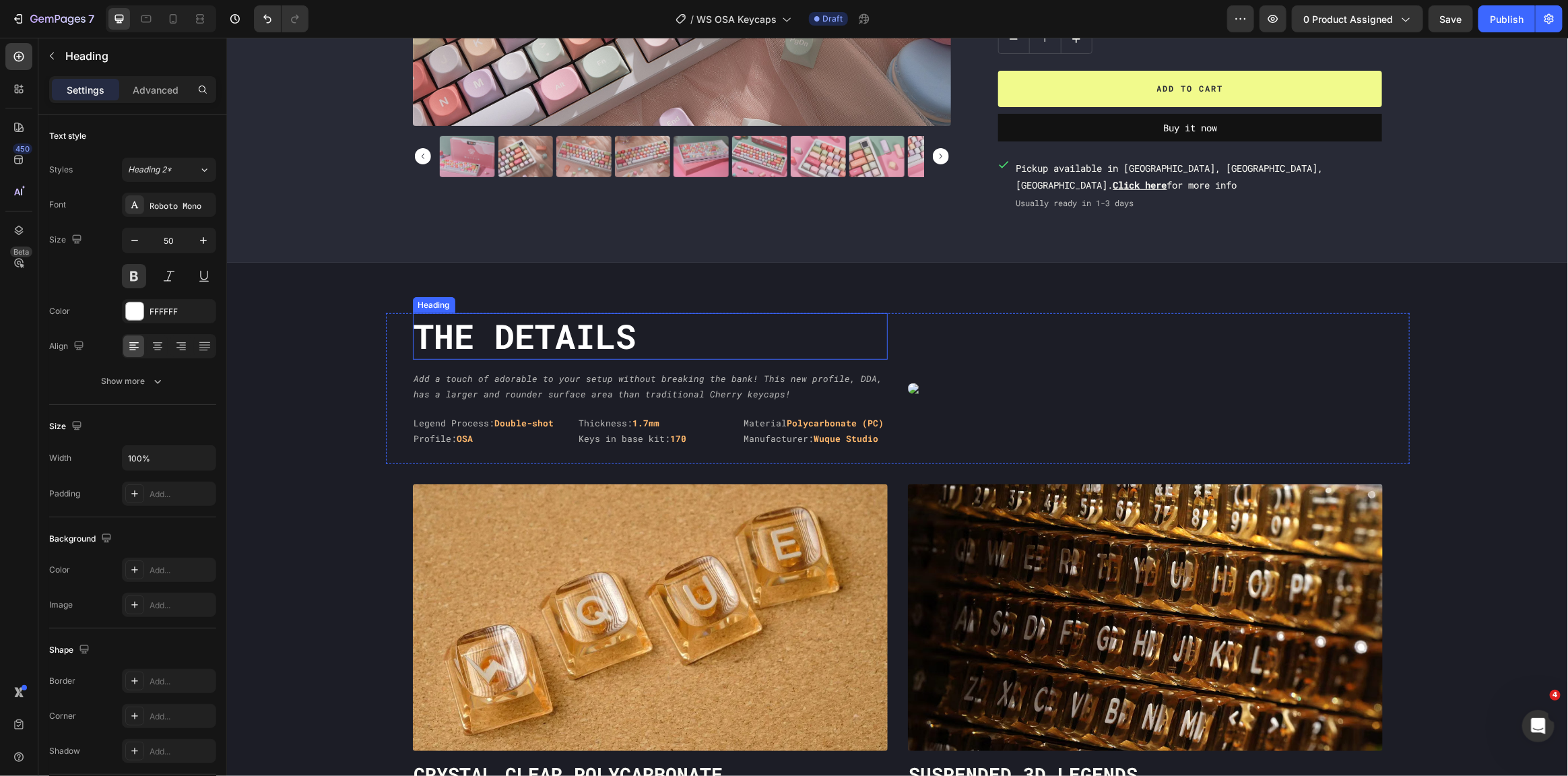
click at [653, 341] on h2 "The DEtails" at bounding box center [649, 336] width 475 height 46
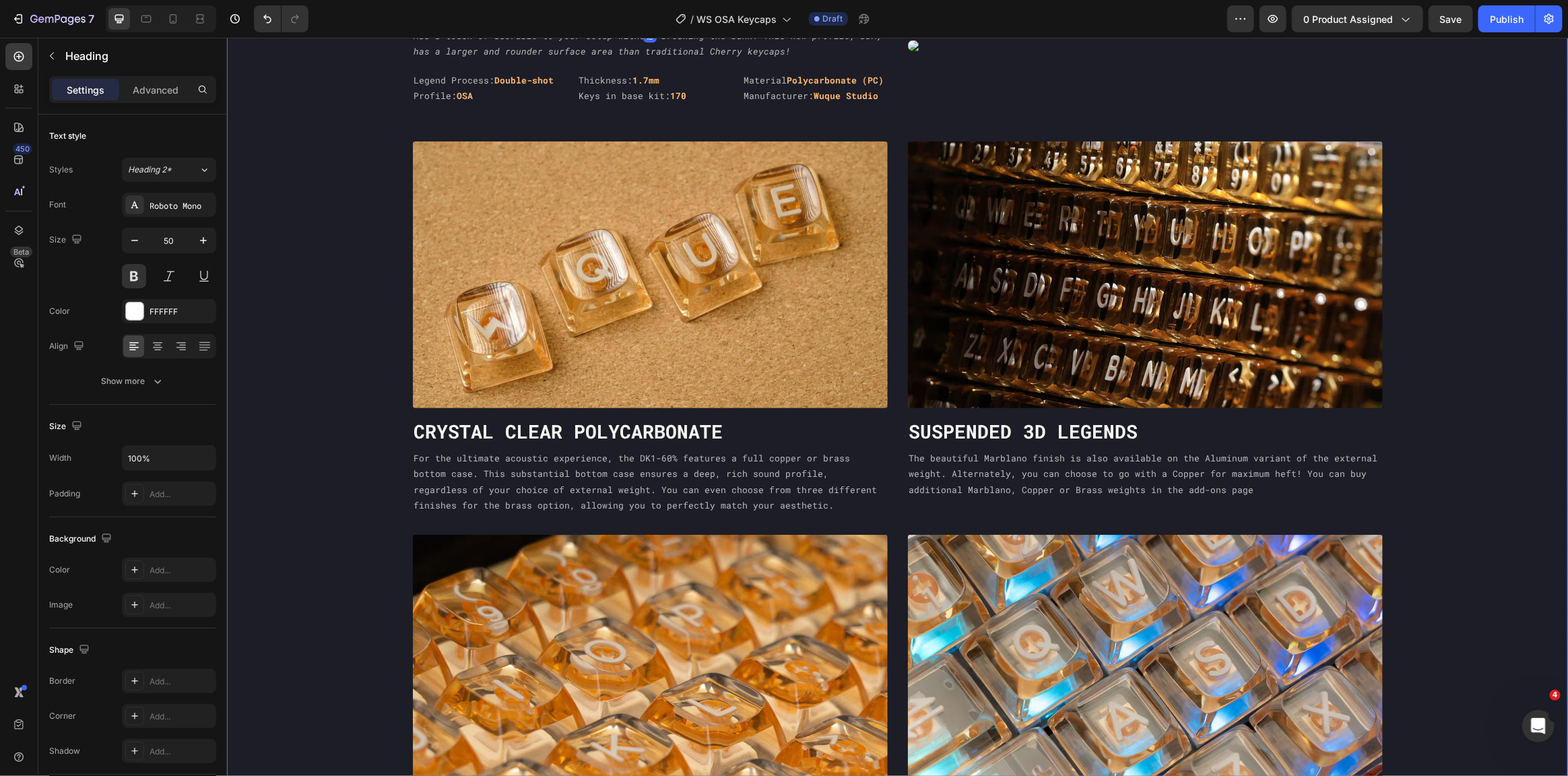
scroll to position [903, 0]
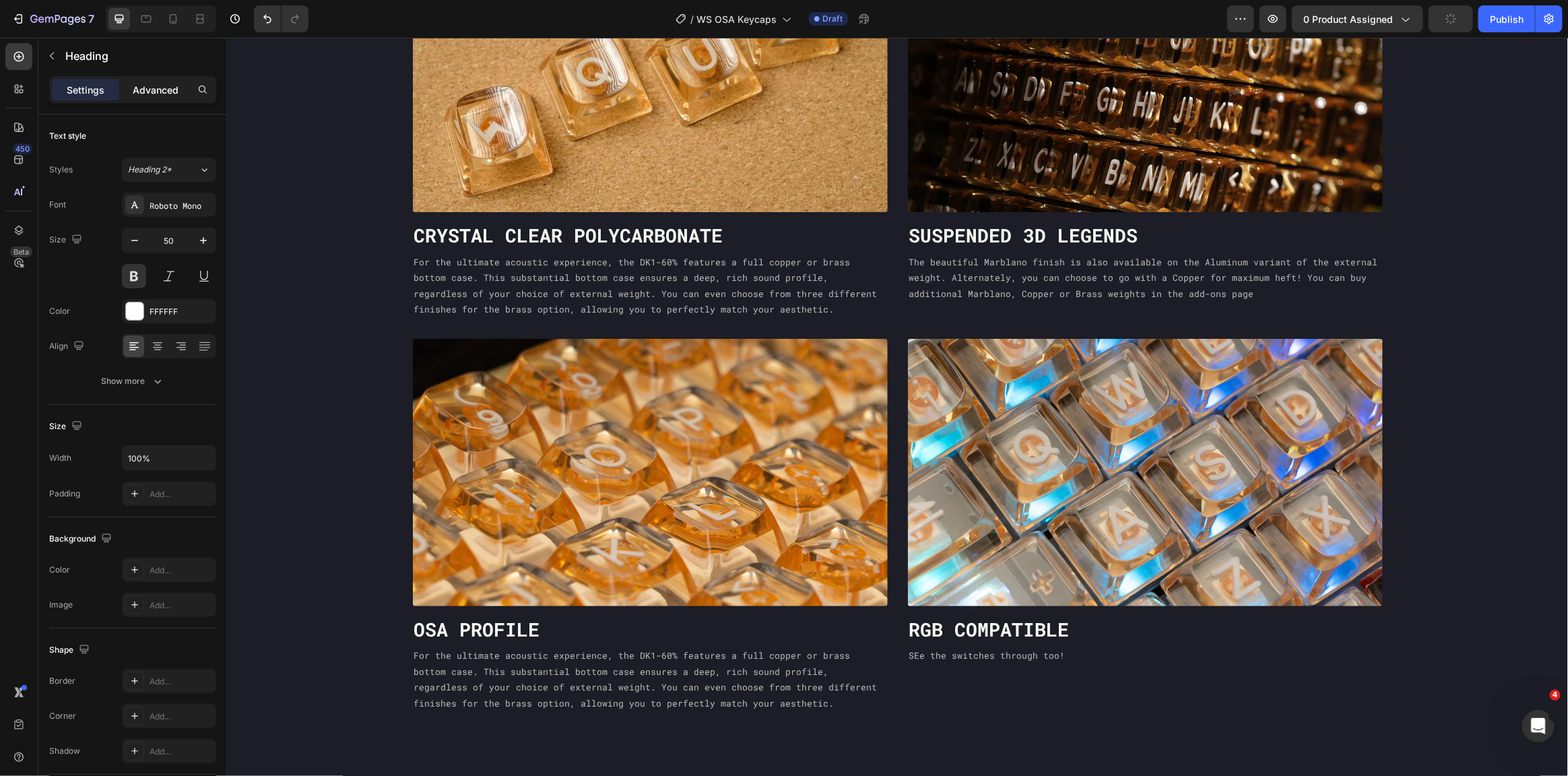
click at [161, 98] on div "Advanced" at bounding box center [156, 89] width 67 height 22
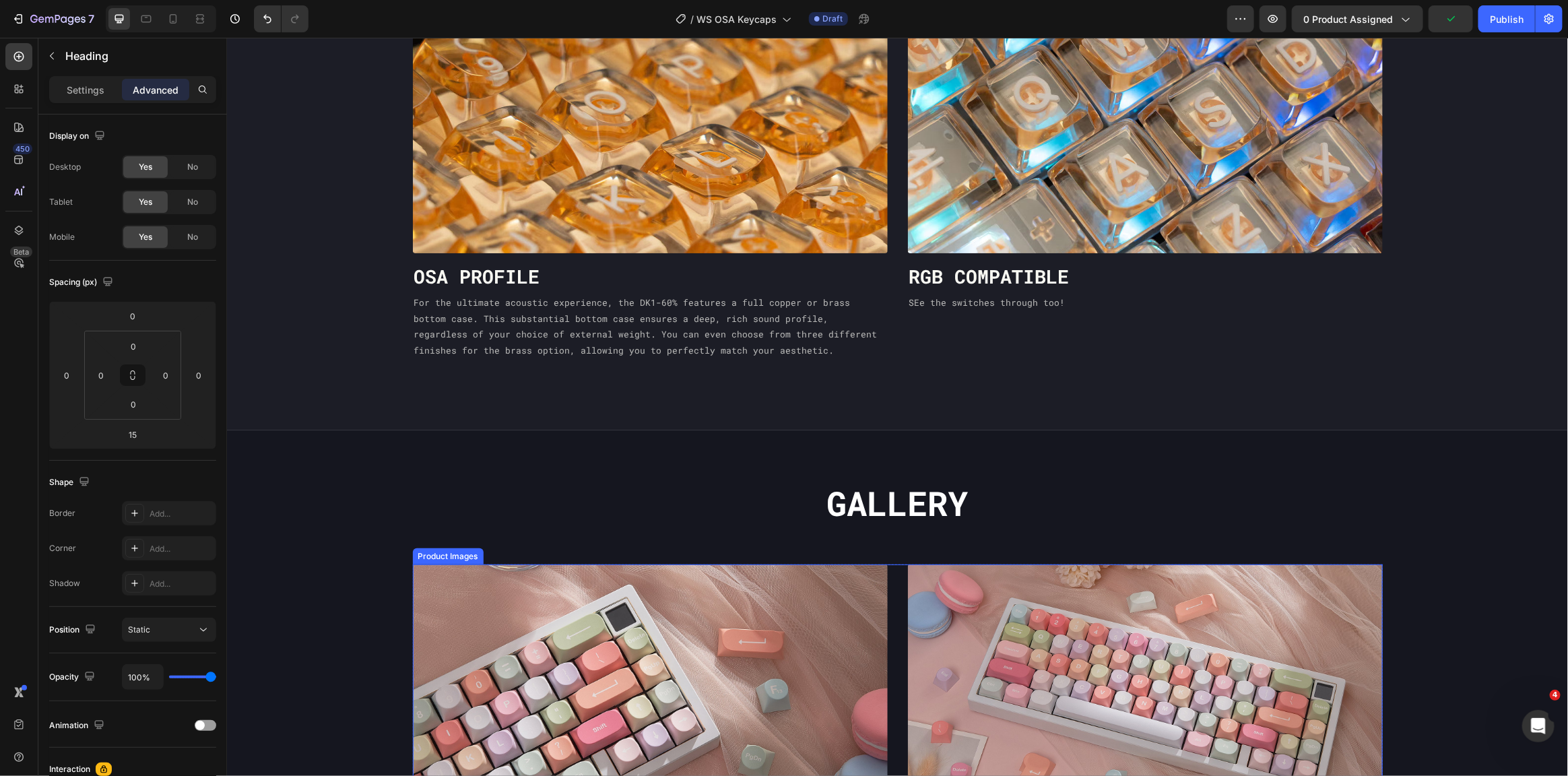
scroll to position [1442, 0]
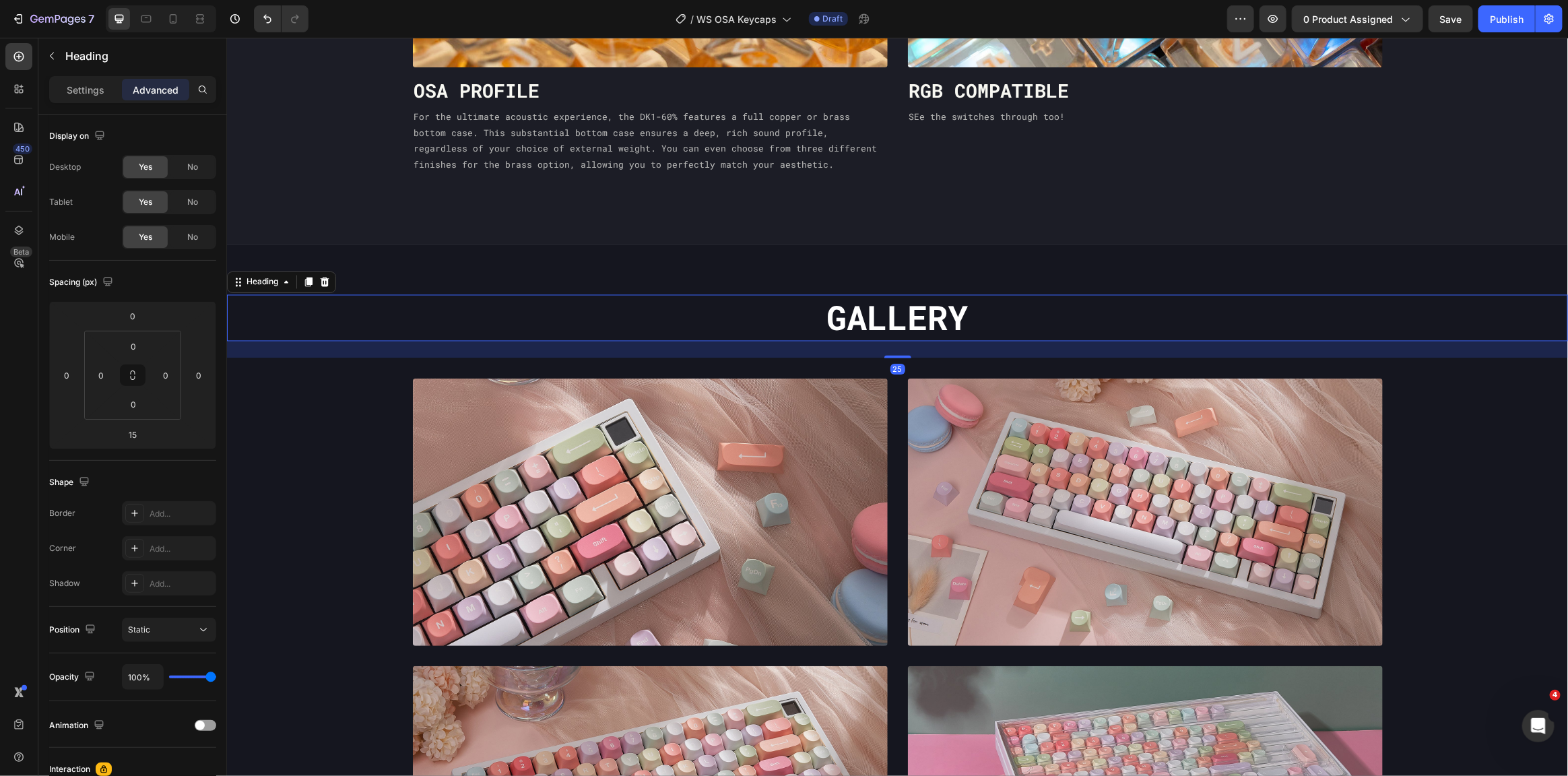
click at [1060, 319] on p "Gallery" at bounding box center [896, 317] width 1338 height 44
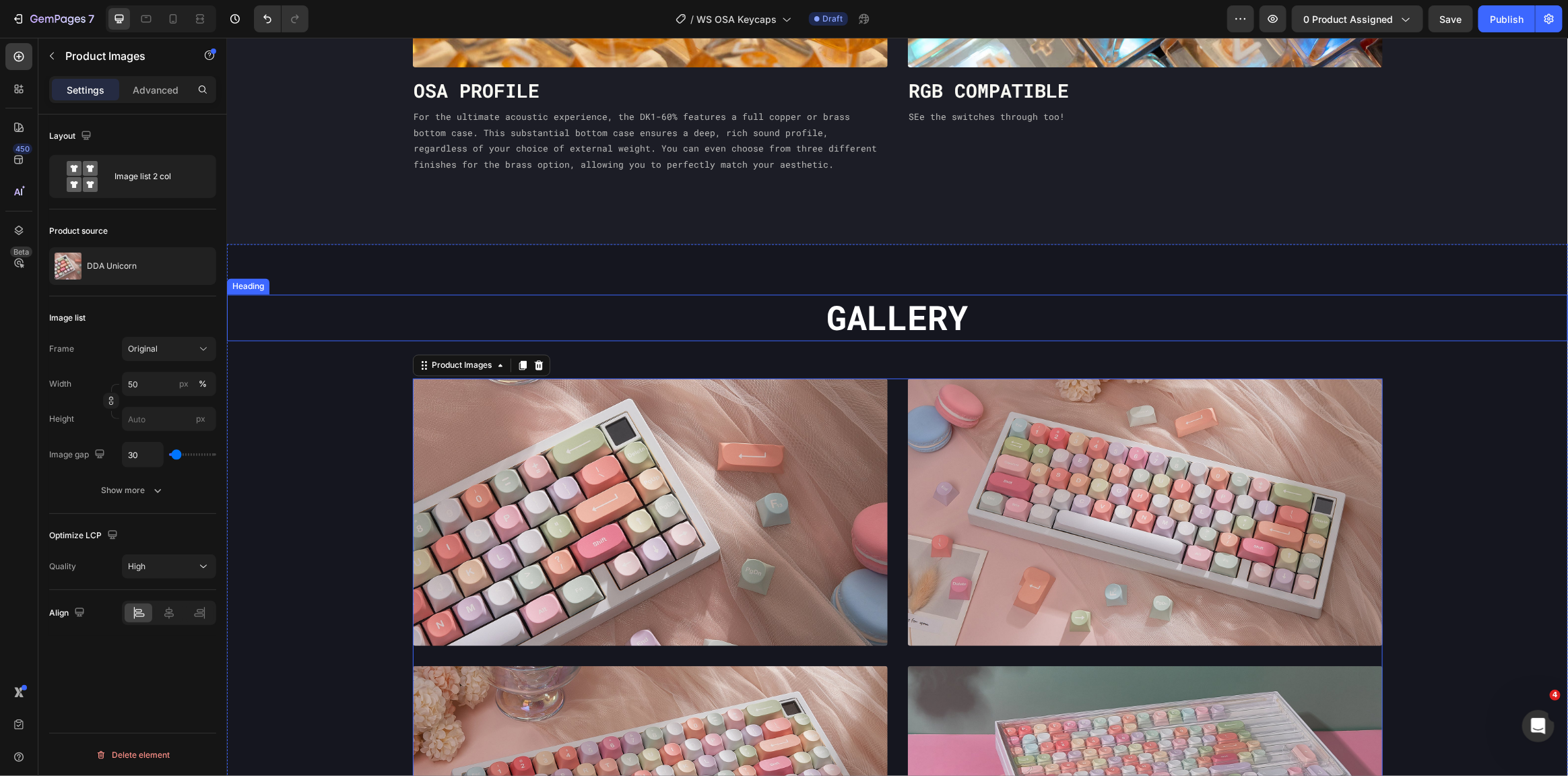
click at [775, 324] on p "Gallery" at bounding box center [896, 317] width 1338 height 44
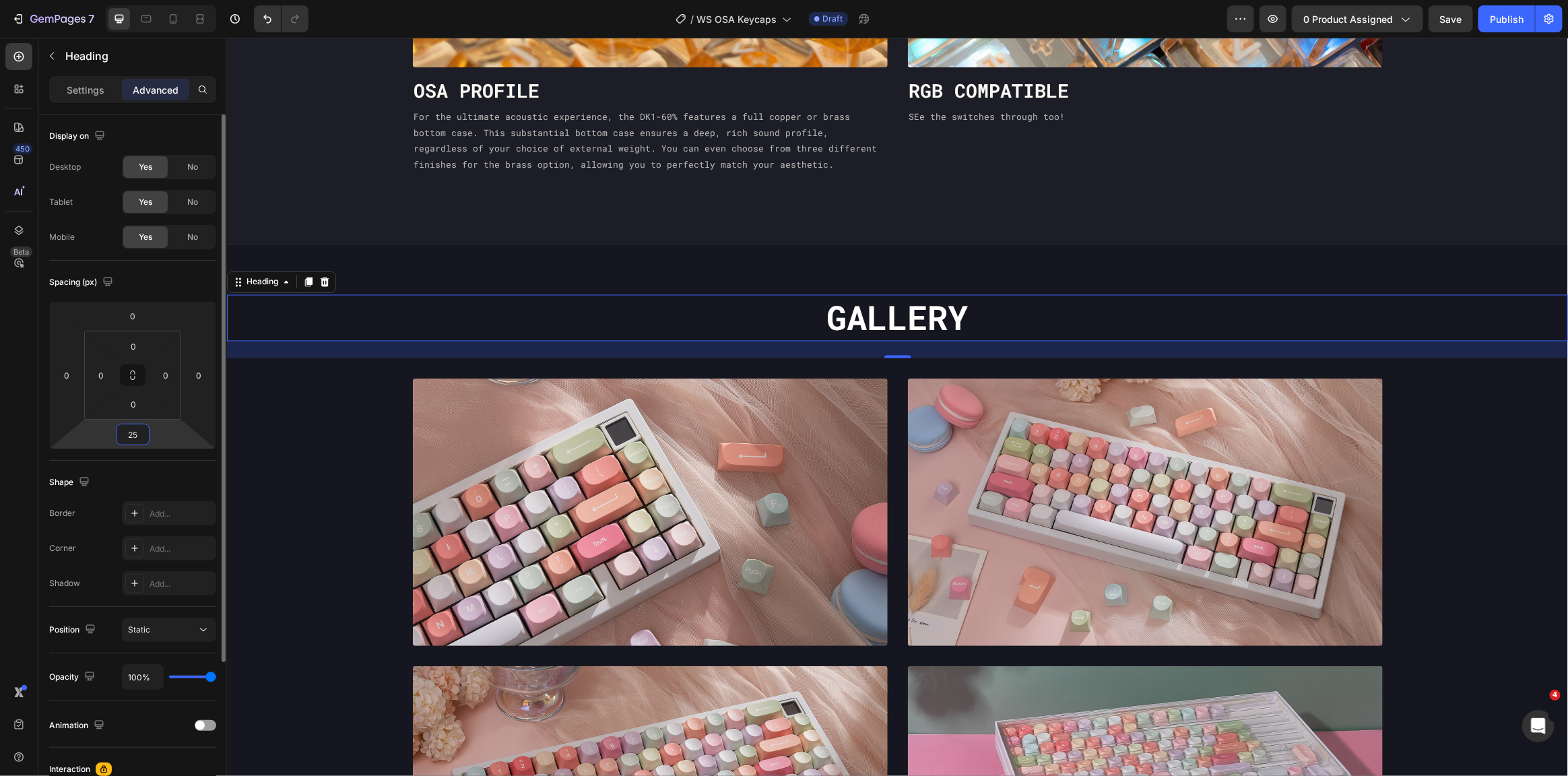
click at [141, 430] on input "25" at bounding box center [133, 435] width 27 height 20
type input "0"
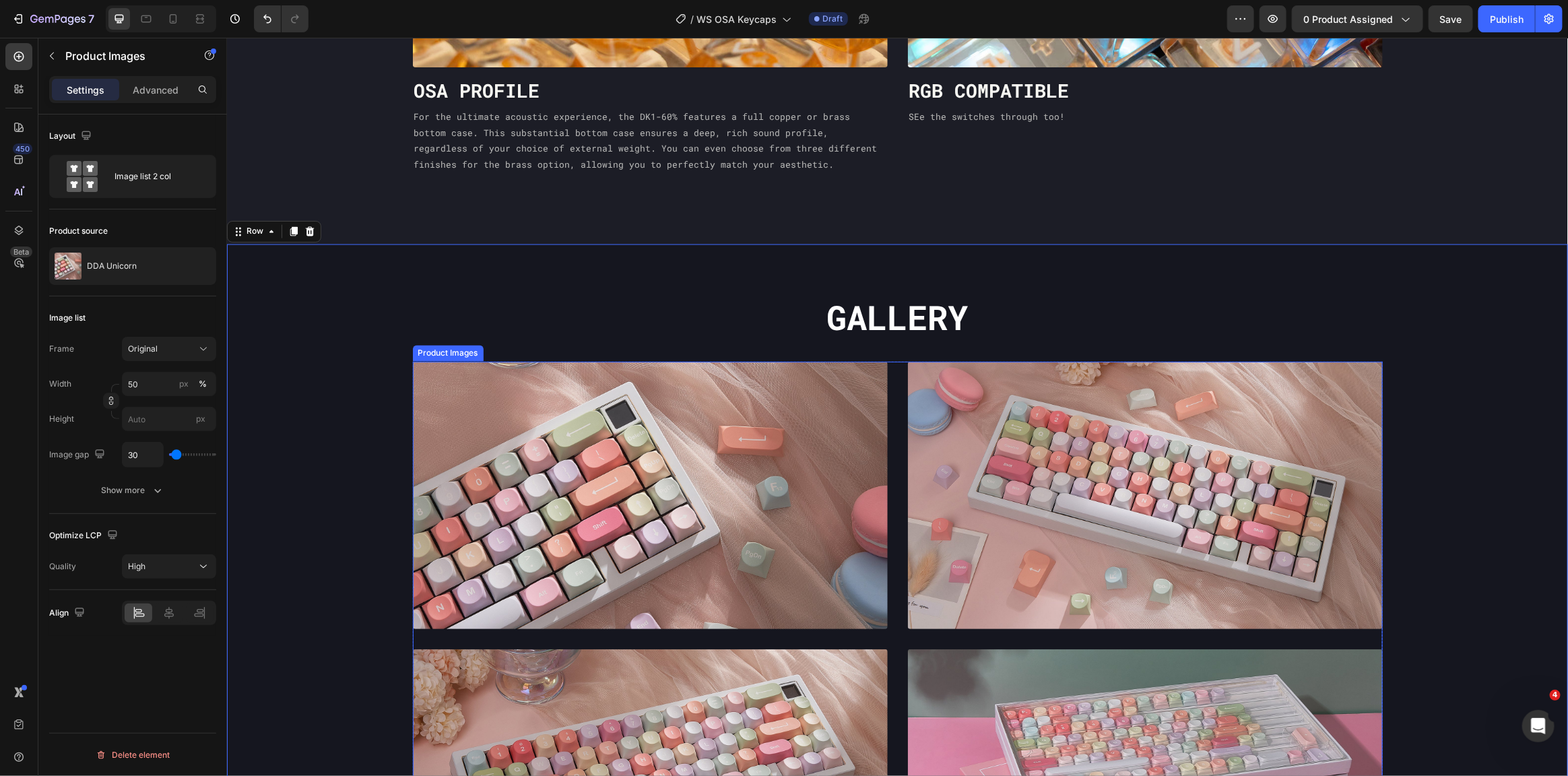
click at [188, 74] on div "Product Images" at bounding box center [115, 57] width 154 height 39
click at [166, 86] on p "Advanced" at bounding box center [155, 90] width 46 height 14
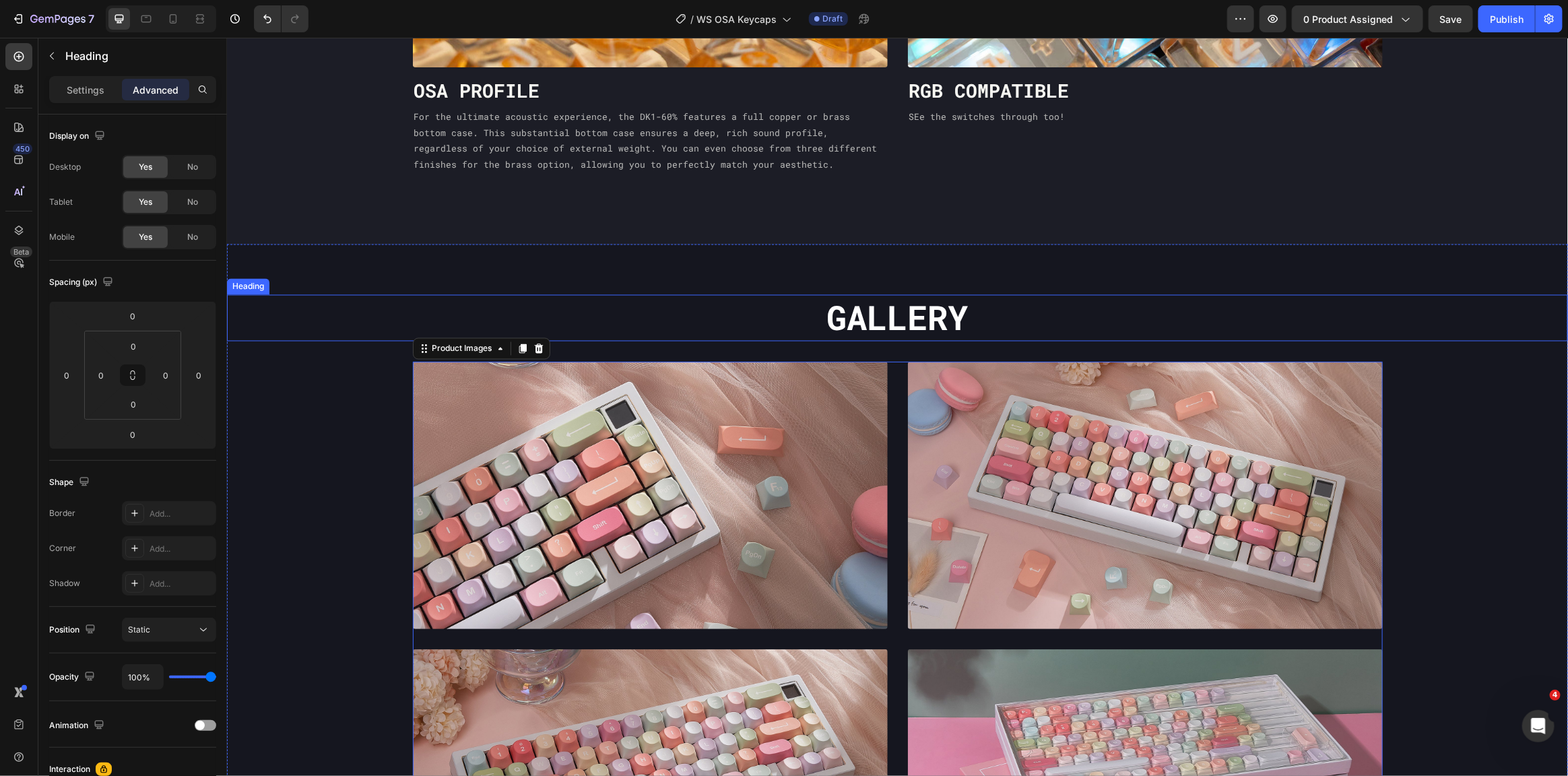
click at [776, 301] on p "Gallery" at bounding box center [896, 317] width 1338 height 44
click at [260, 276] on div "Heading" at bounding box center [261, 281] width 37 height 12
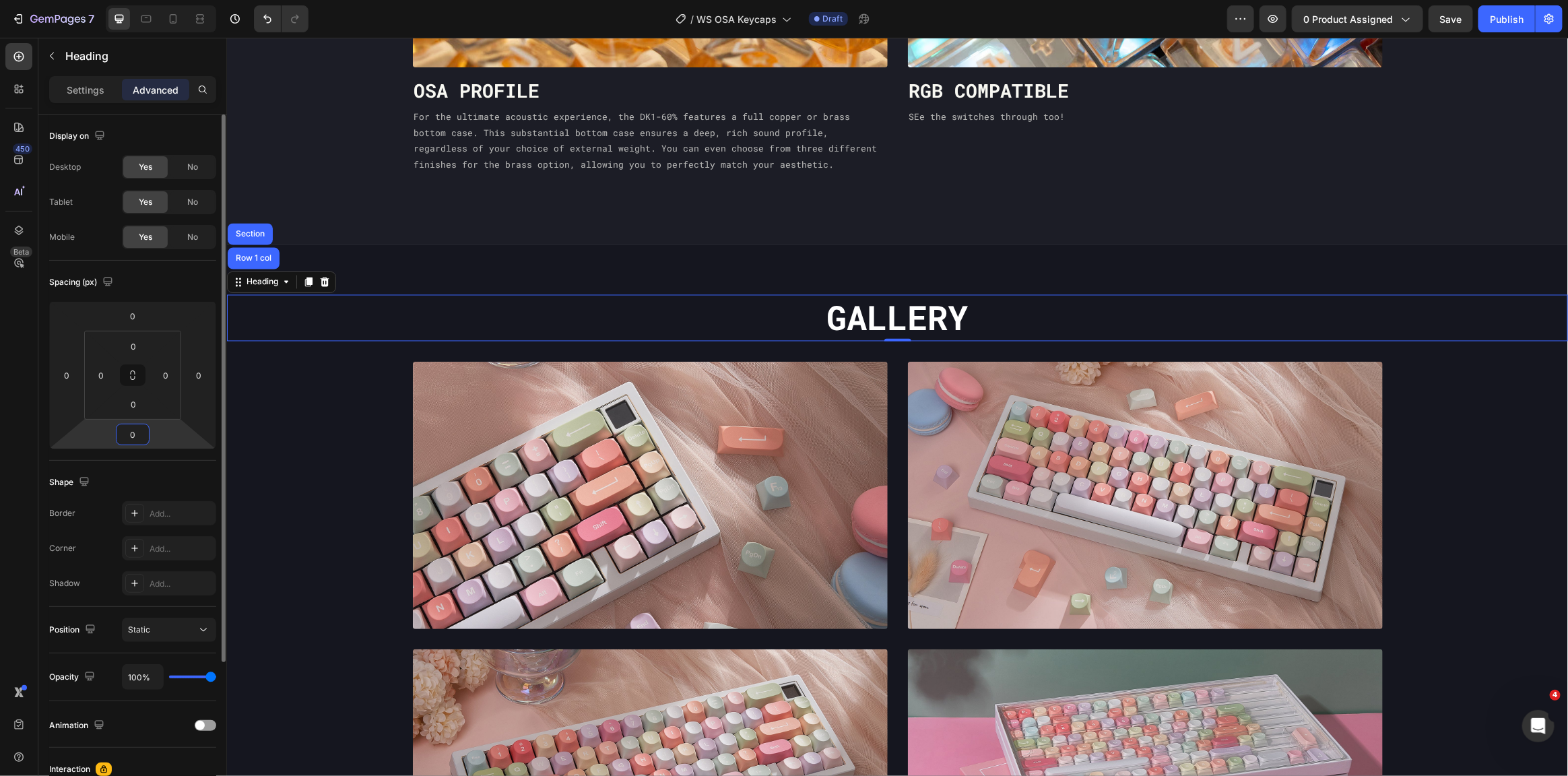
click at [133, 438] on input "0" at bounding box center [133, 435] width 27 height 20
click at [142, 408] on input "0" at bounding box center [133, 404] width 27 height 20
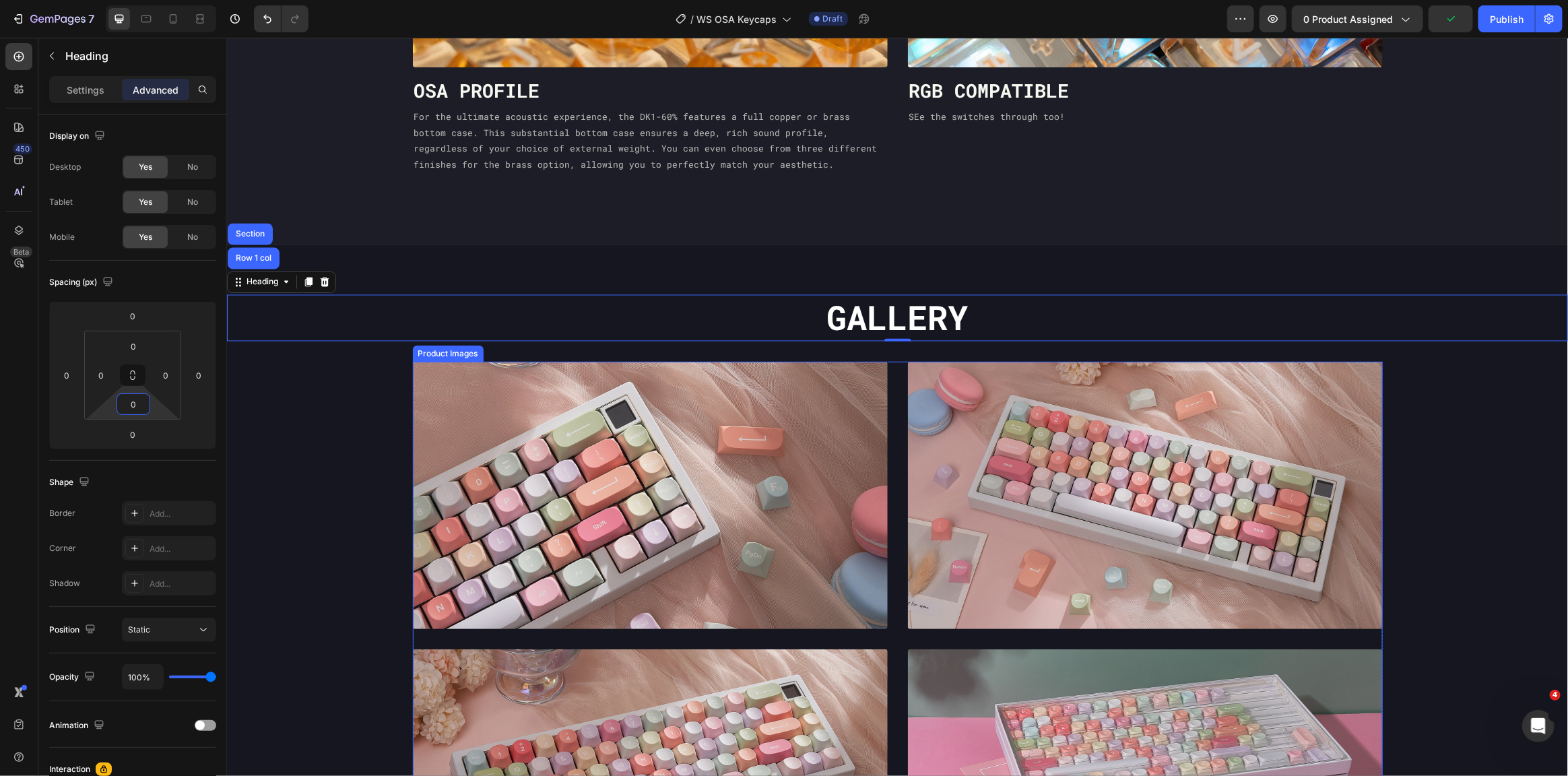
click at [464, 342] on div "Product Images" at bounding box center [461, 348] width 65 height 12
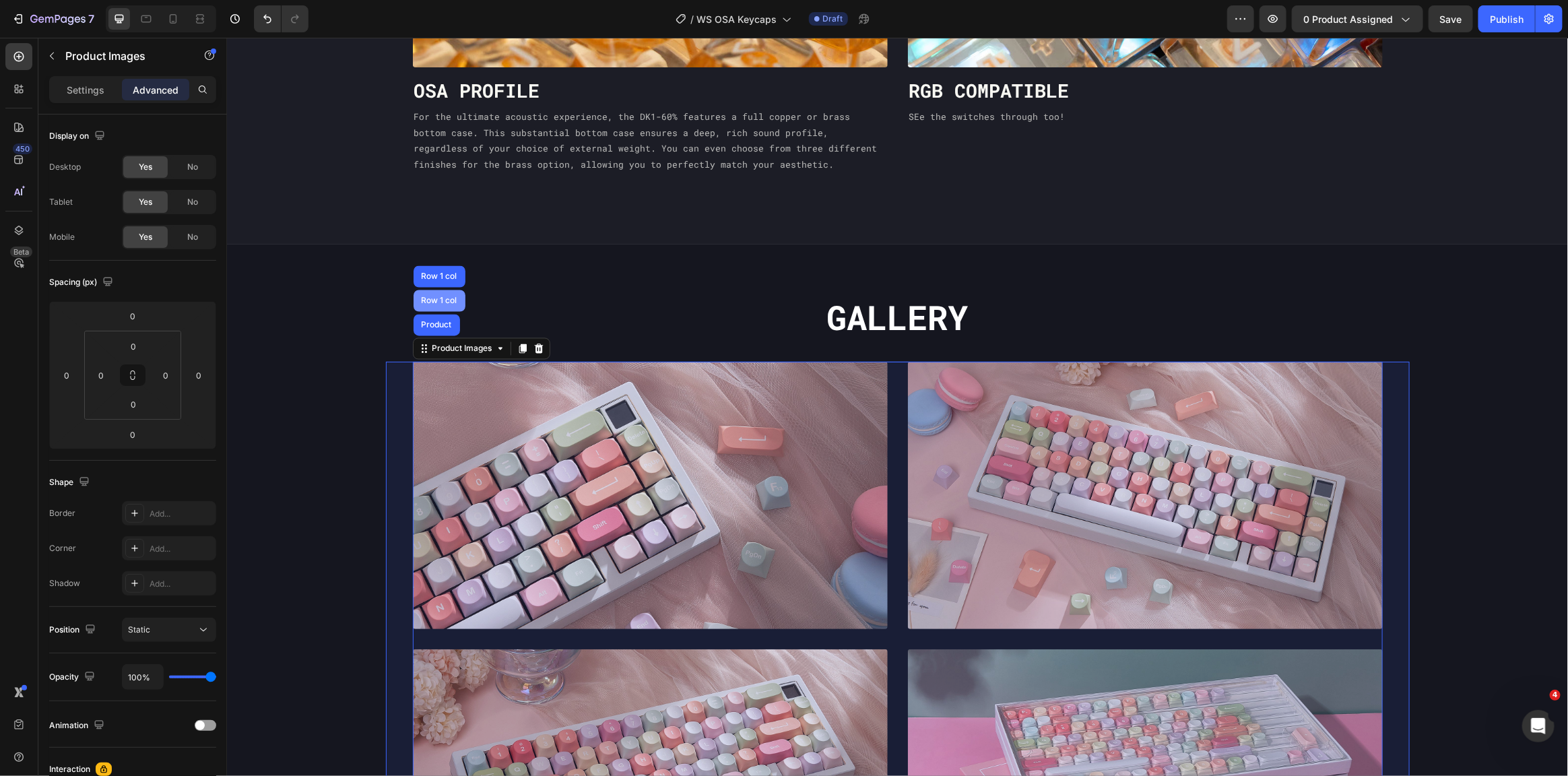
click at [436, 310] on div "Row 1 col" at bounding box center [439, 301] width 52 height 22
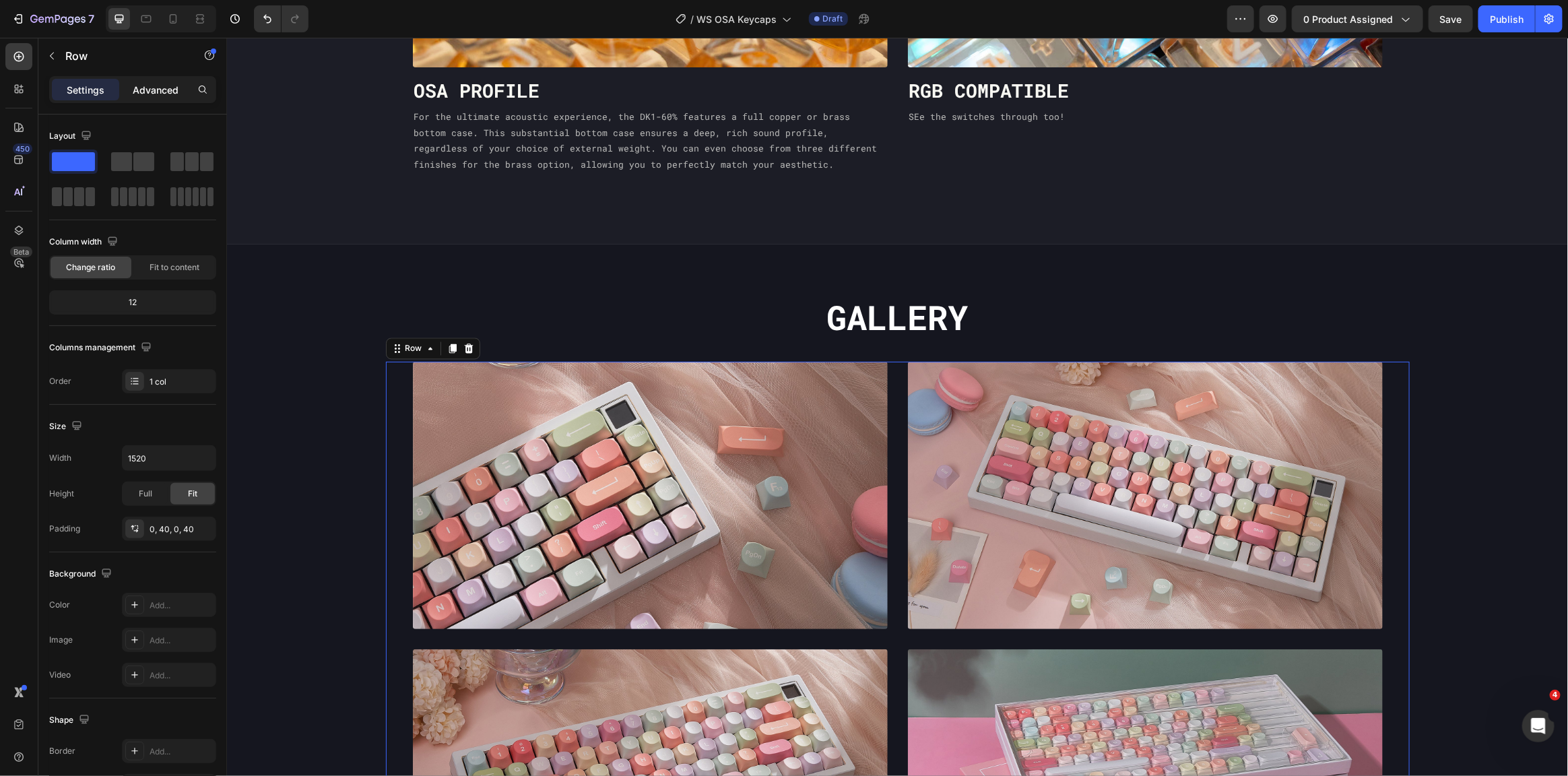
click at [166, 83] on p "Advanced" at bounding box center [155, 90] width 46 height 14
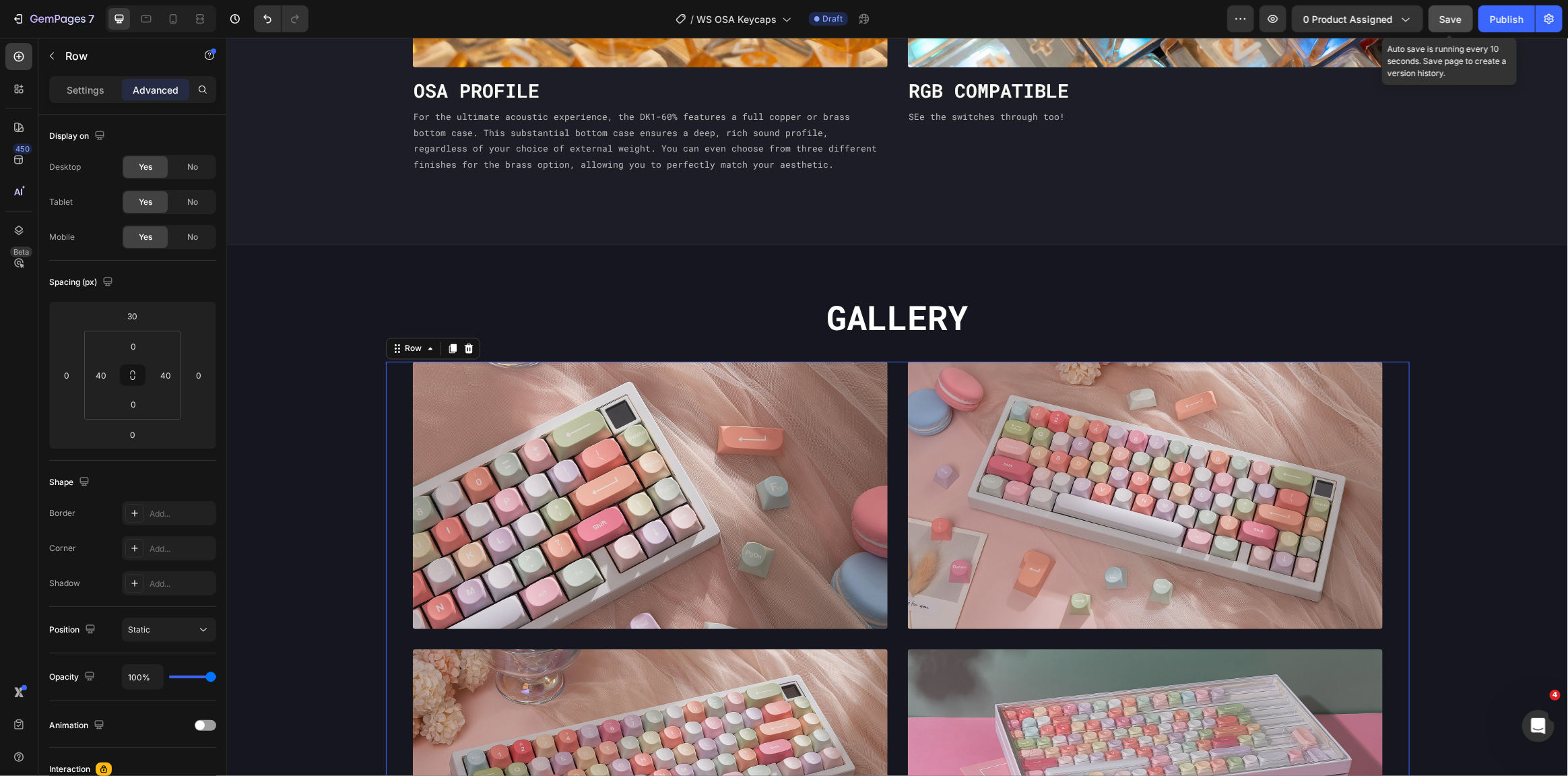
click at [1454, 13] on span "Save" at bounding box center [1451, 19] width 22 height 11
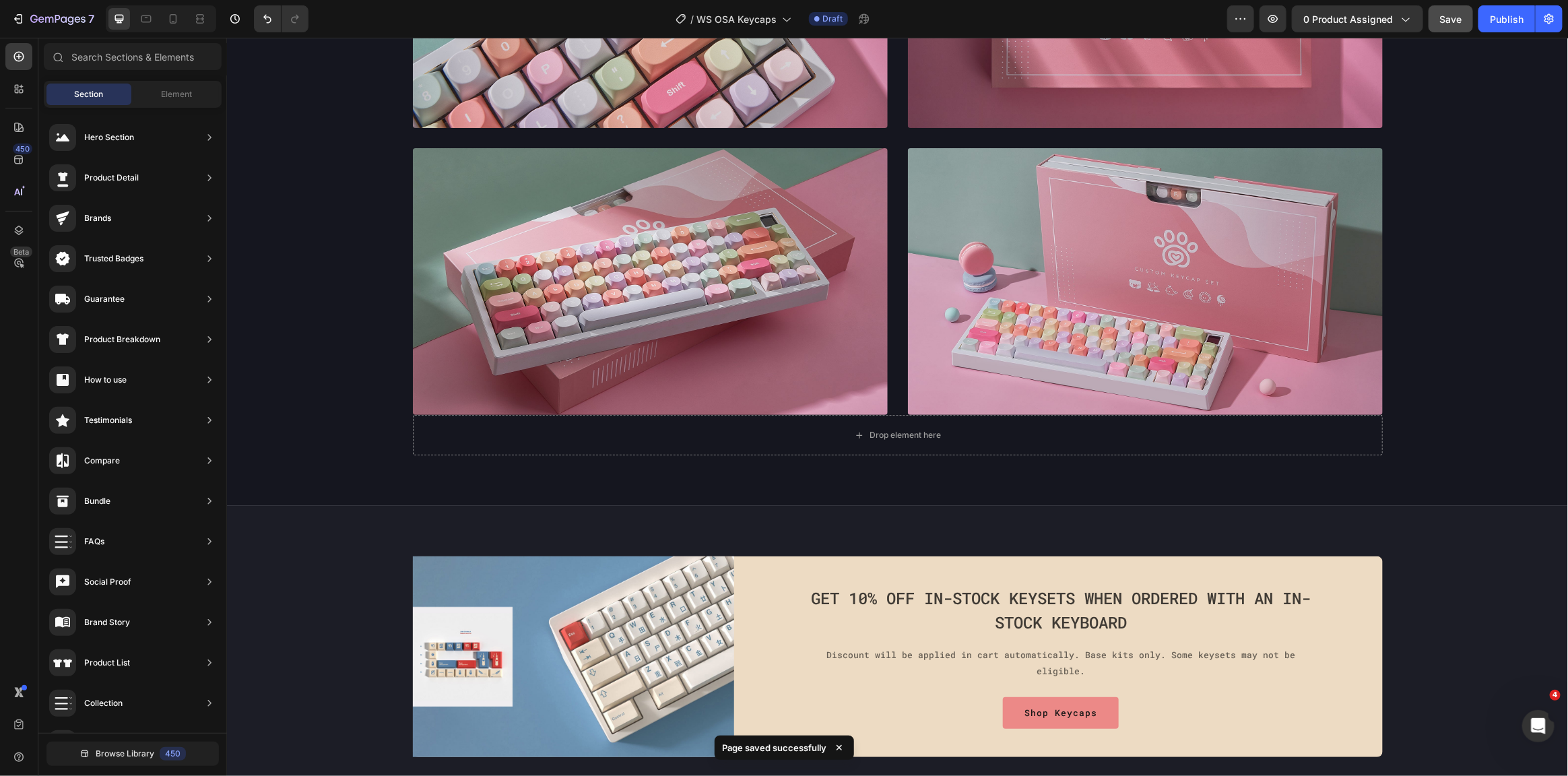
scroll to position [4246, 0]
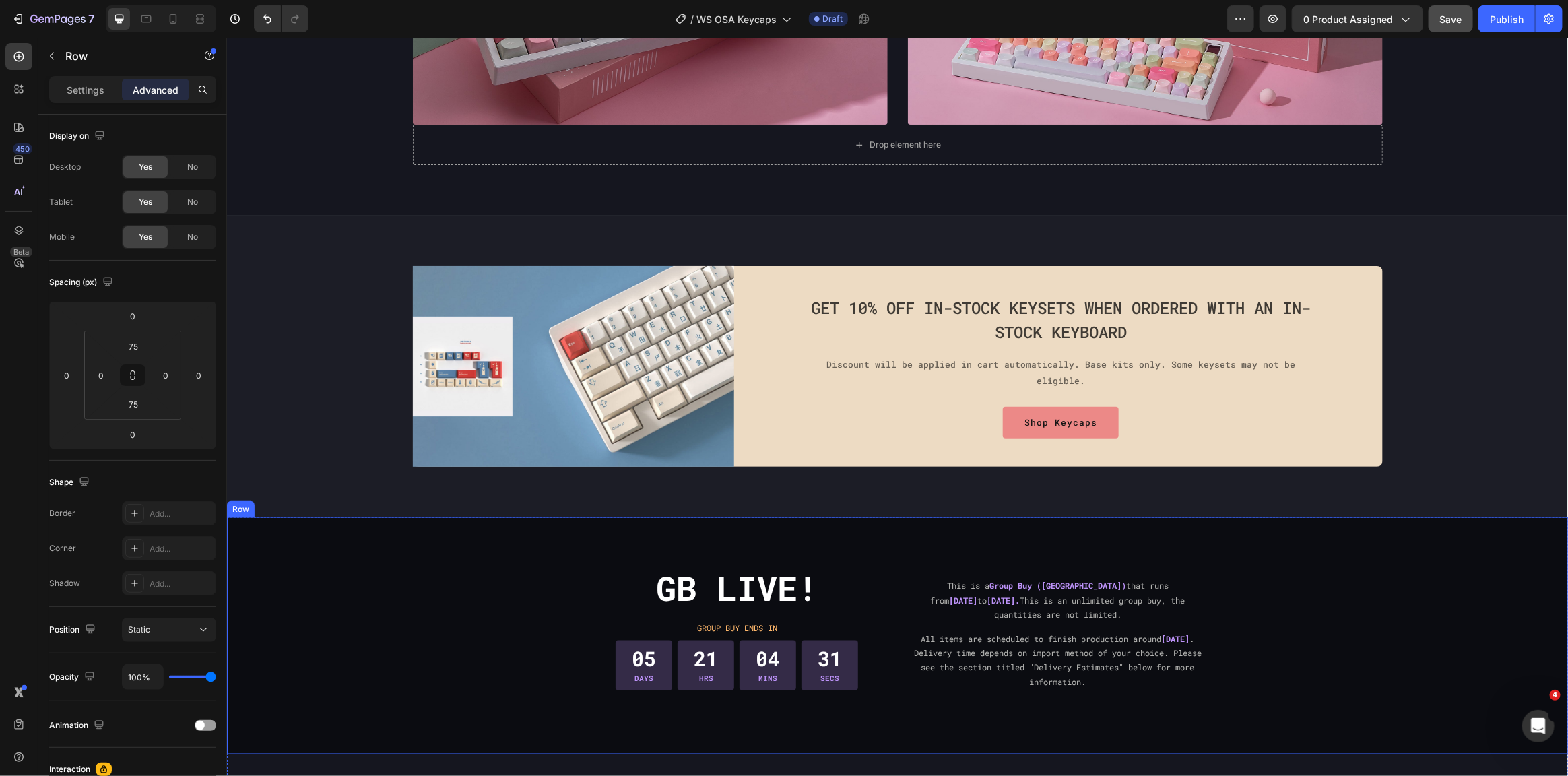
click at [1462, 558] on div "GB Live! Heading GROUP BUY ENDS IN Text Block 05 DAYS 21 HRS 04 MINS 31 SECS Co…" at bounding box center [896, 636] width 1341 height 237
click at [260, 504] on div "Row" at bounding box center [254, 504] width 22 height 12
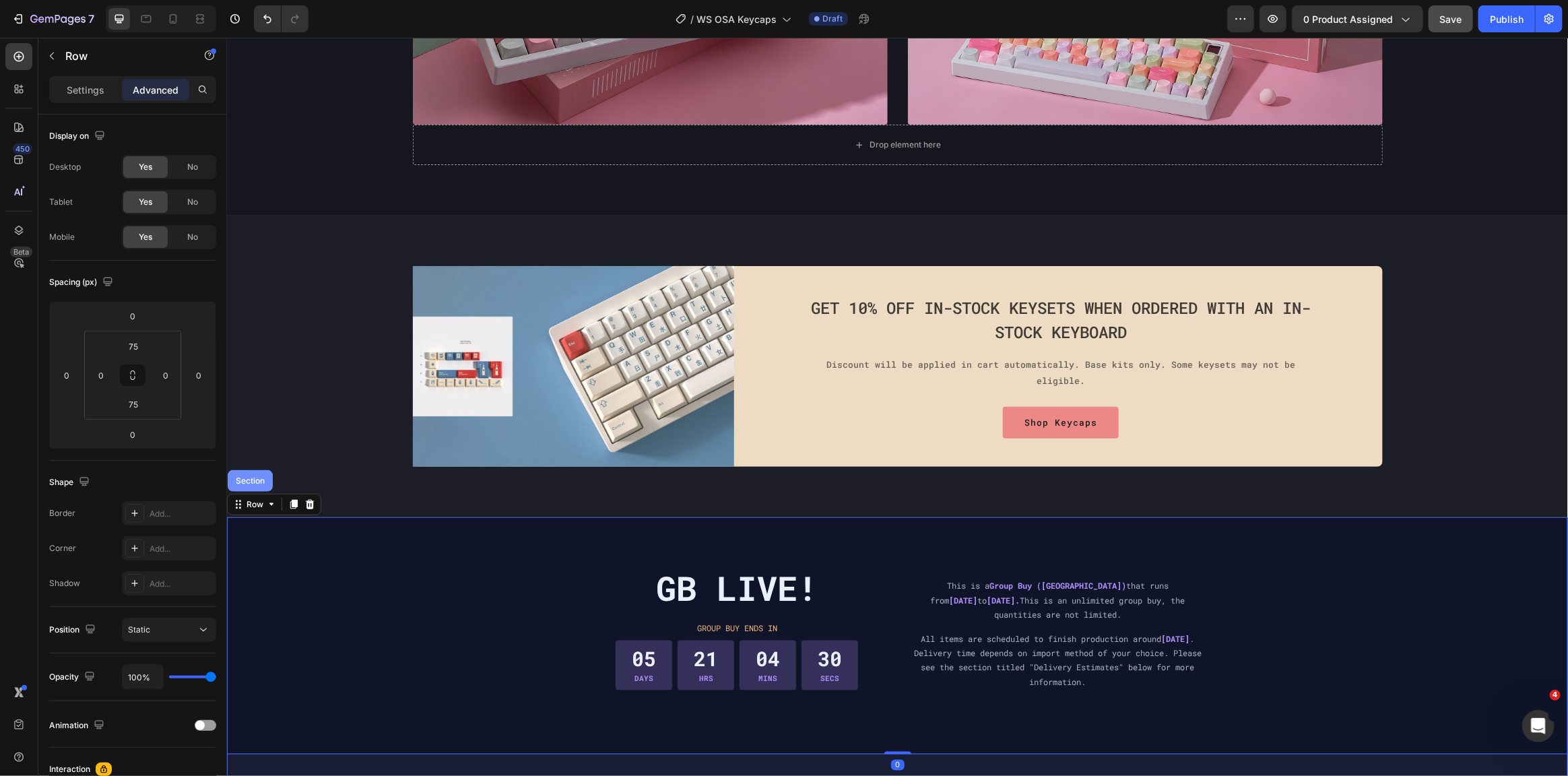
click at [263, 482] on div "Section" at bounding box center [249, 480] width 45 height 22
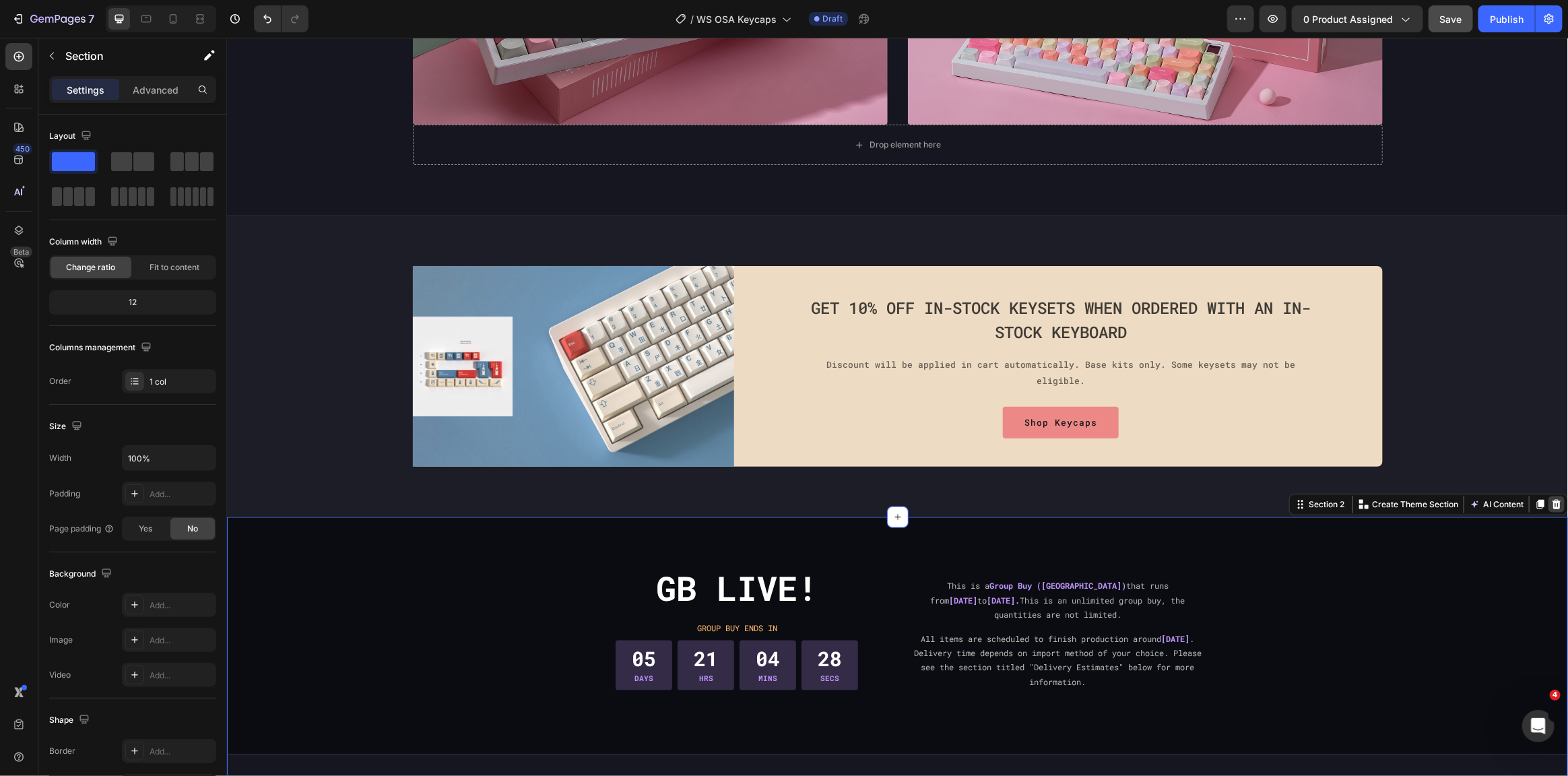
click at [1552, 501] on icon at bounding box center [1556, 504] width 8 height 9
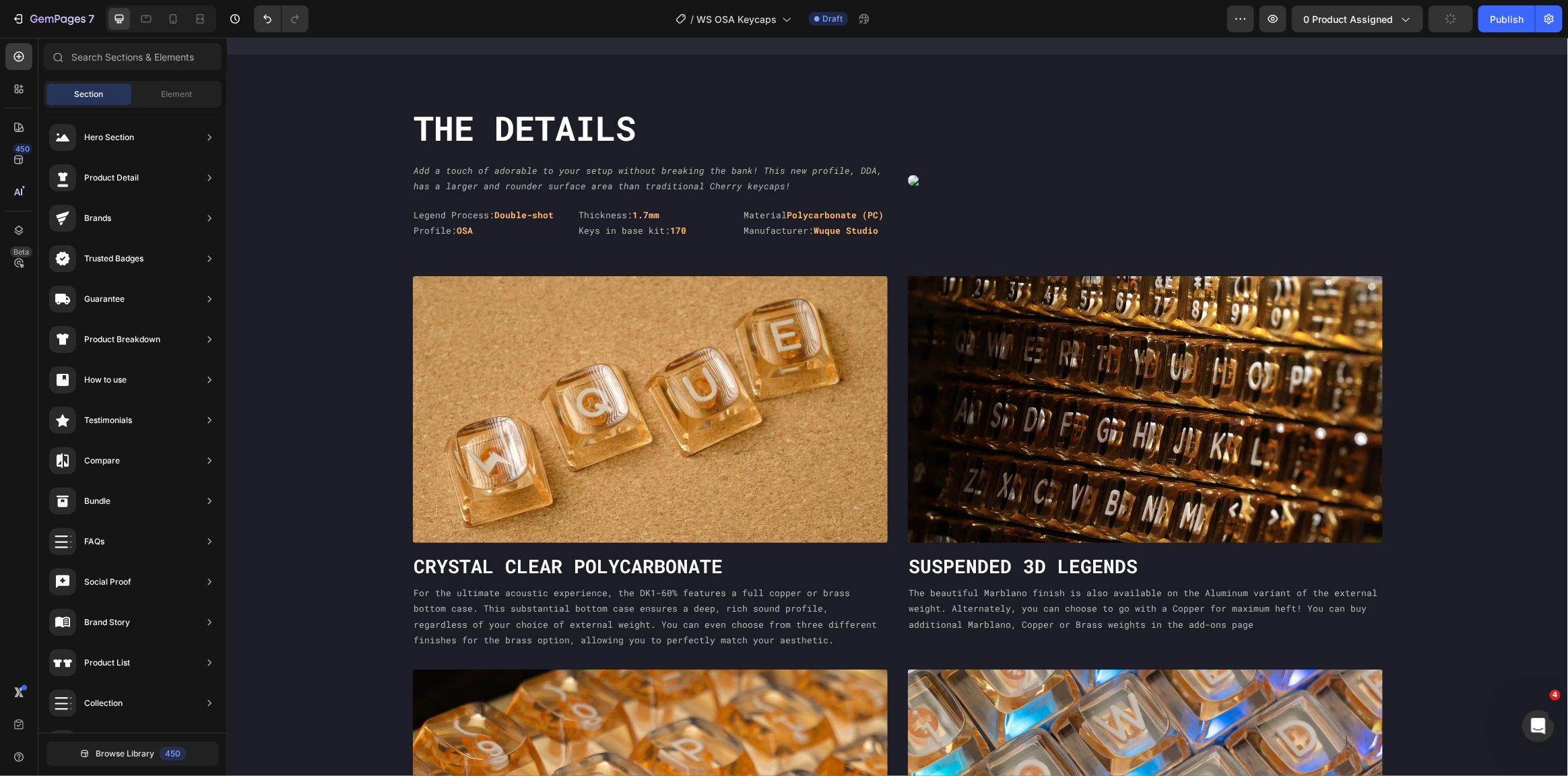
scroll to position [567, 0]
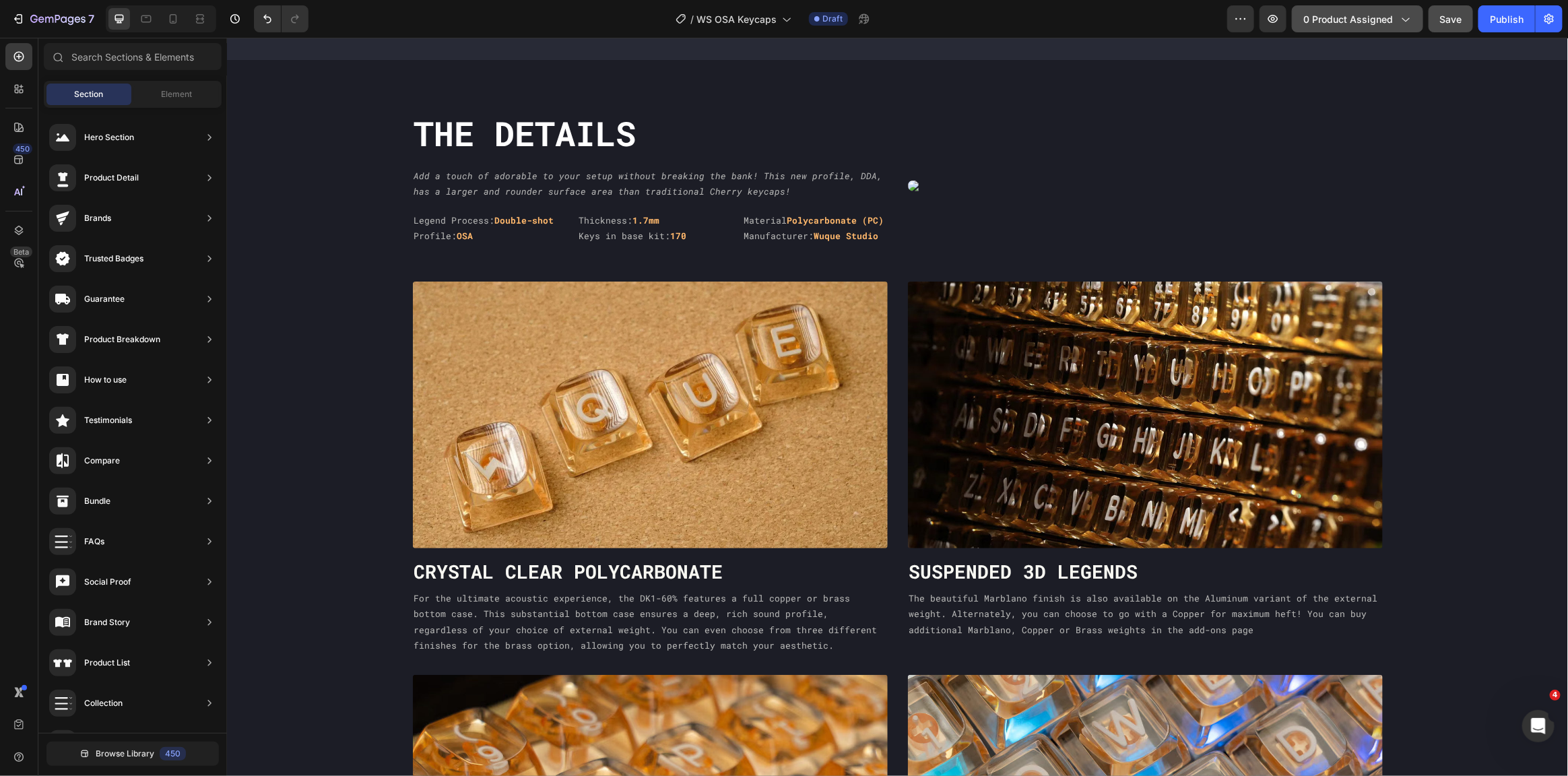
click at [1357, 20] on span "0 product assigned" at bounding box center [1348, 19] width 90 height 14
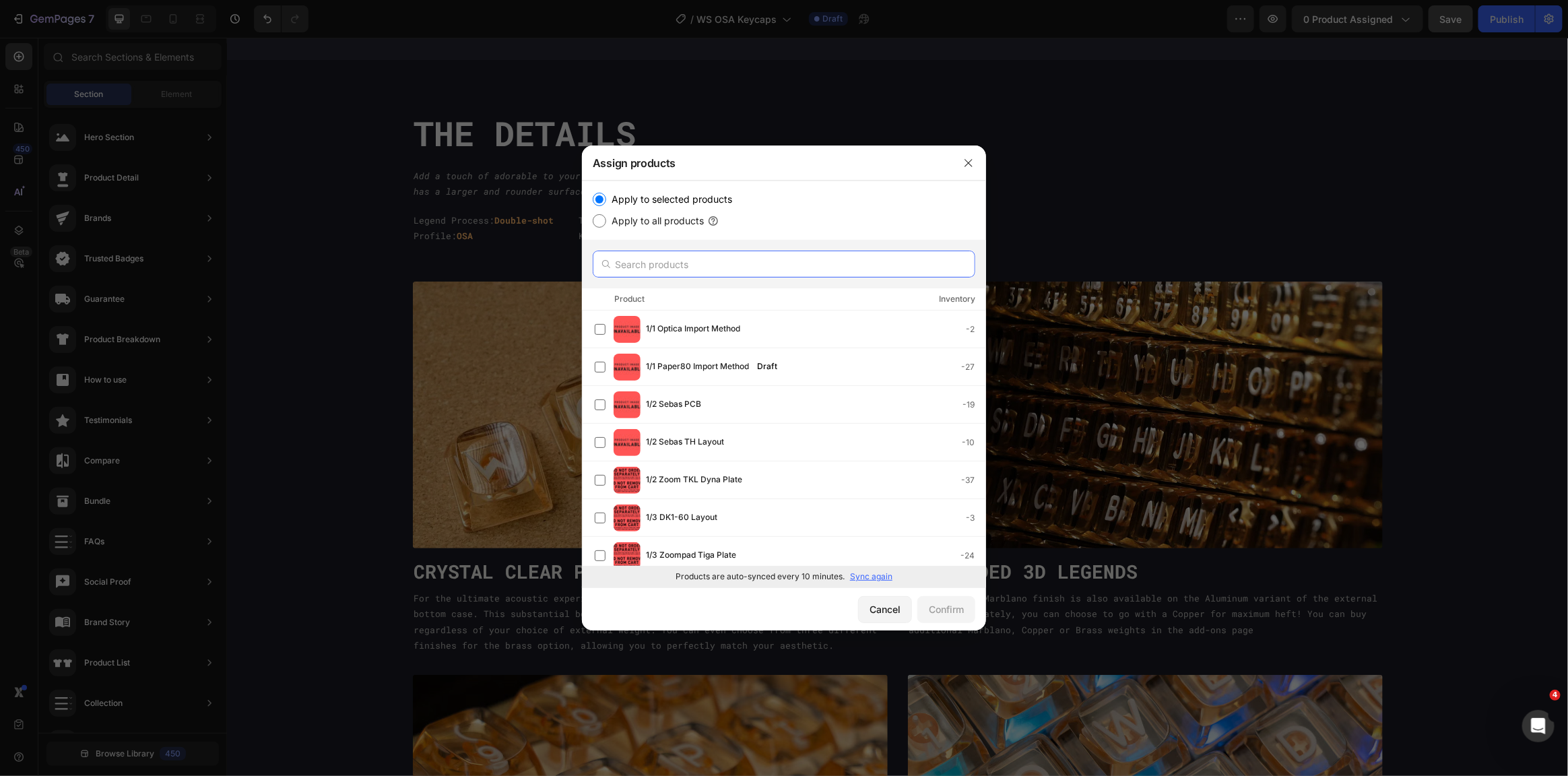
click at [635, 266] on input "text" at bounding box center [783, 264] width 383 height 27
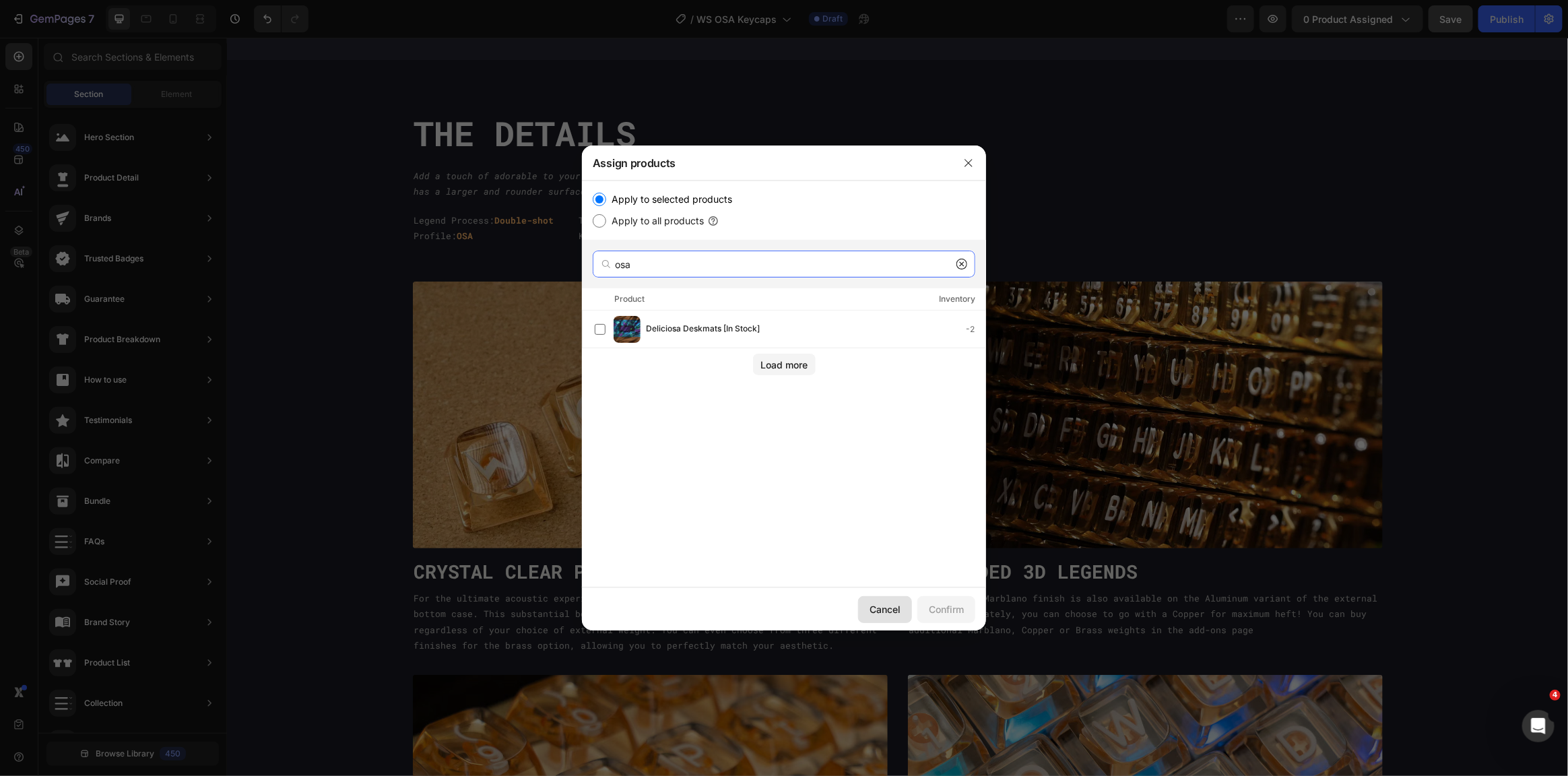
type input "osa"
click at [892, 607] on div "Cancel" at bounding box center [885, 610] width 31 height 14
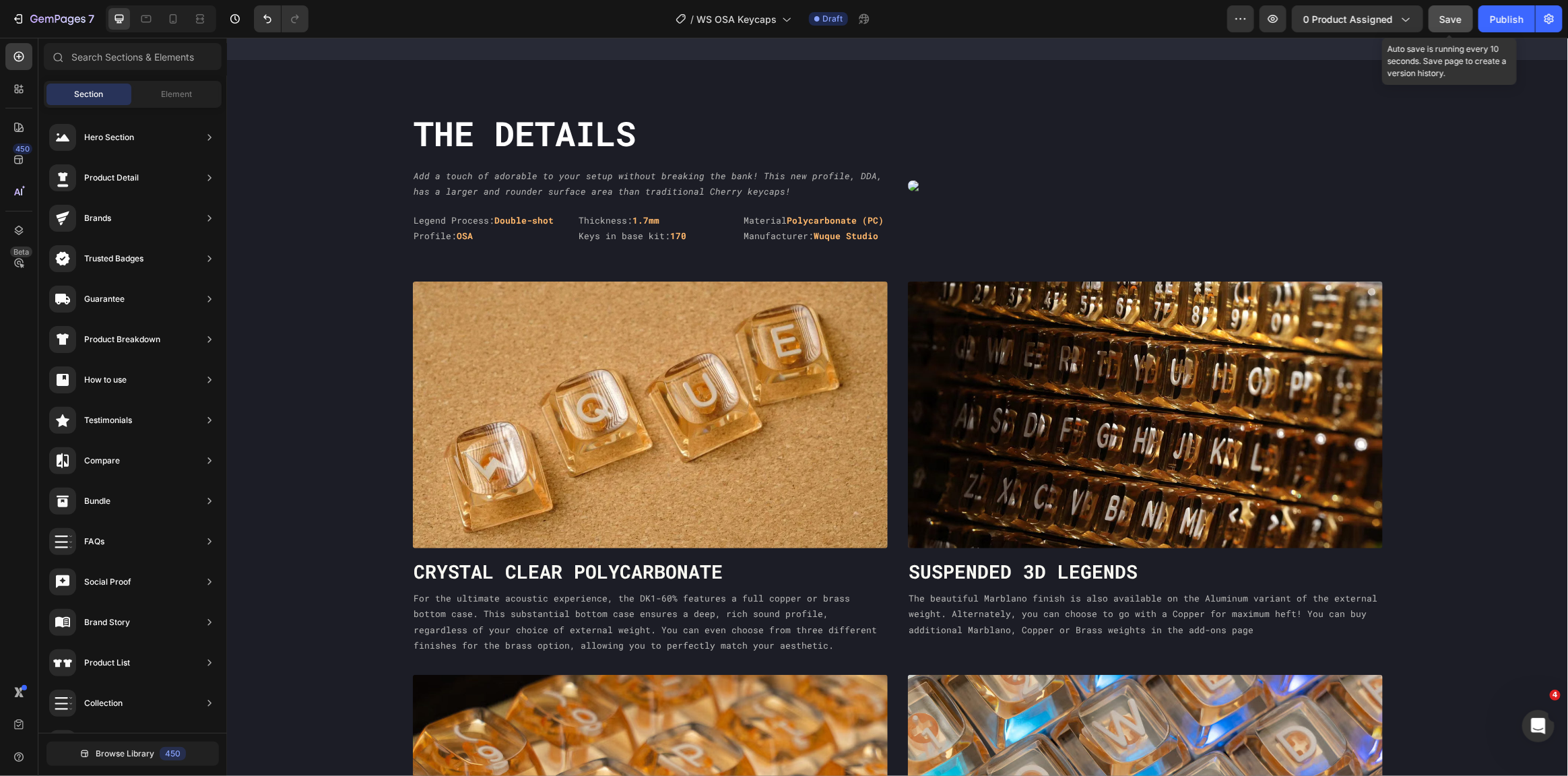
click at [1445, 18] on span "Save" at bounding box center [1451, 19] width 22 height 11
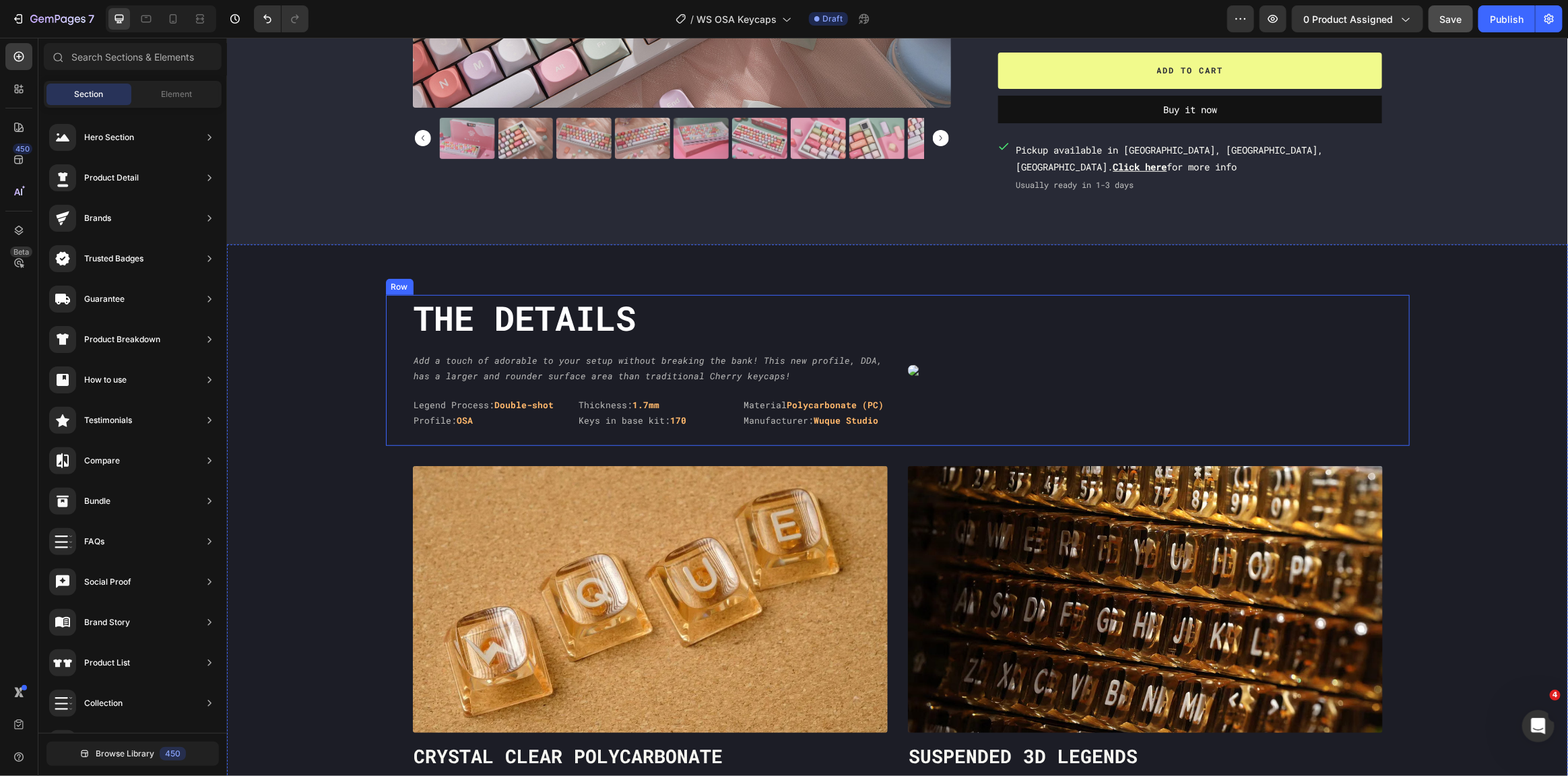
scroll to position [480, 0]
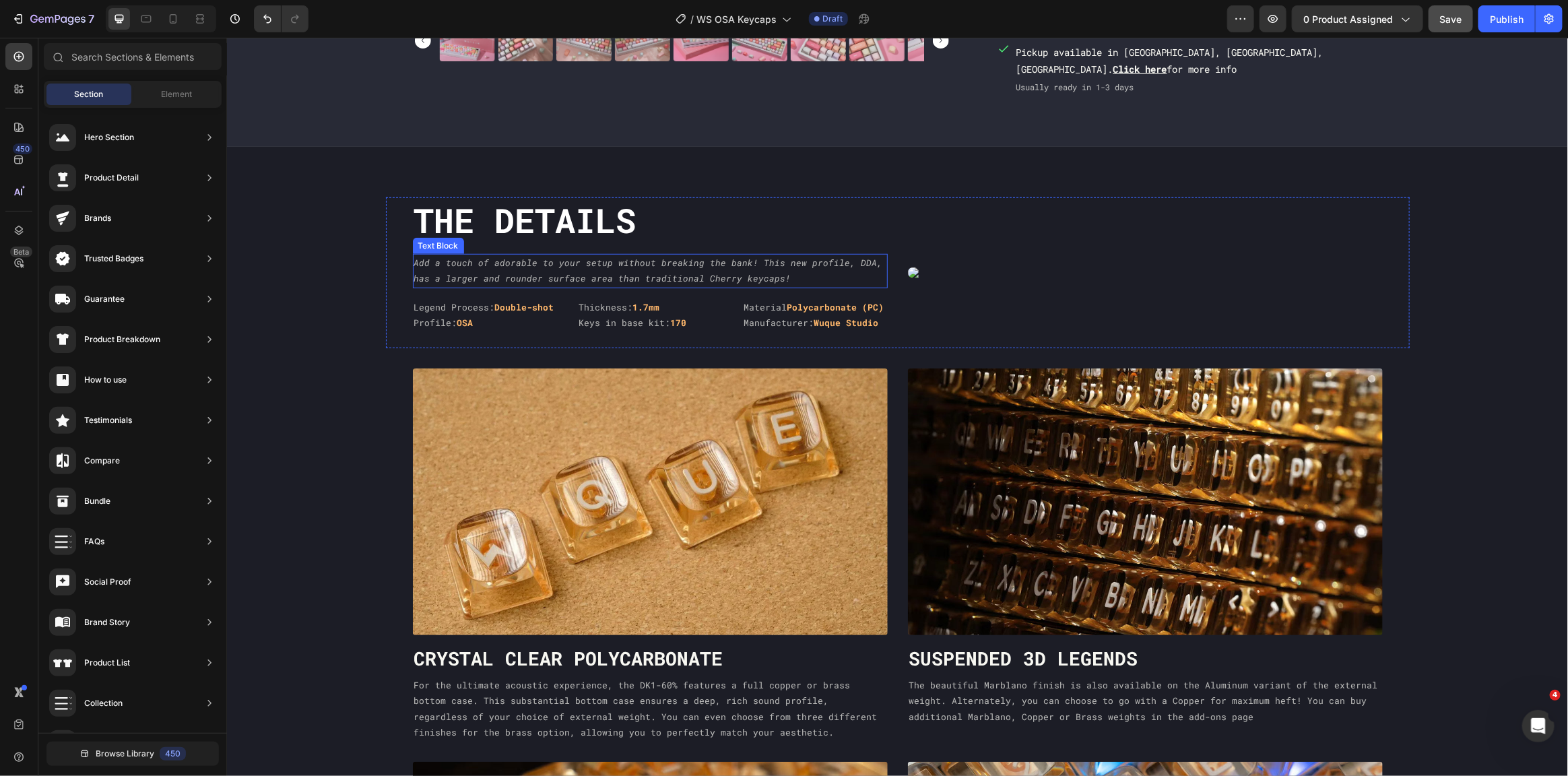
click at [639, 255] on p "Add a touch of adorable to your setup without breaking the bank! This new profi…" at bounding box center [649, 270] width 472 height 32
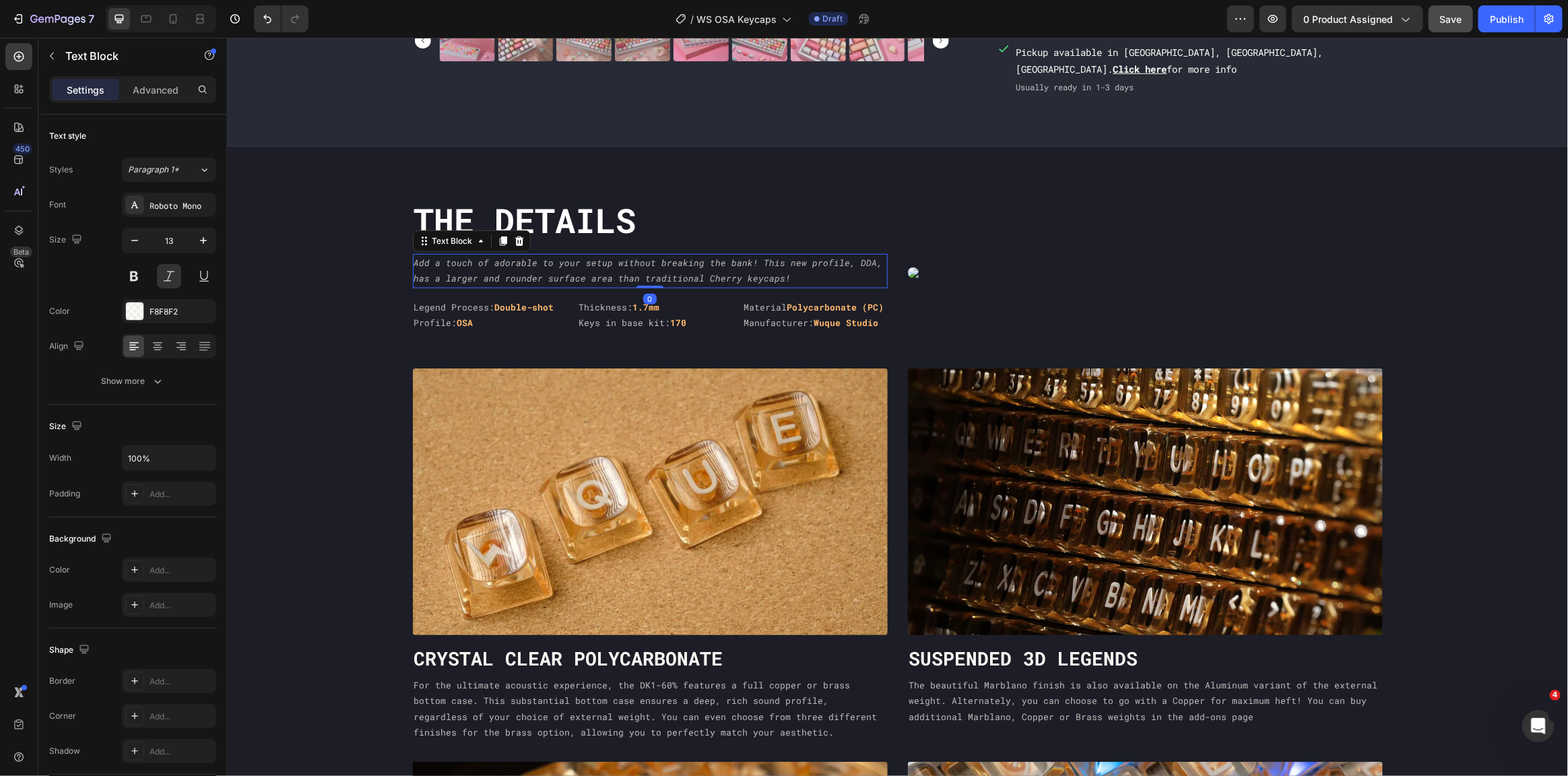
click at [649, 260] on p "Add a touch of adorable to your setup without breaking the bank! This new profi…" at bounding box center [649, 270] width 472 height 32
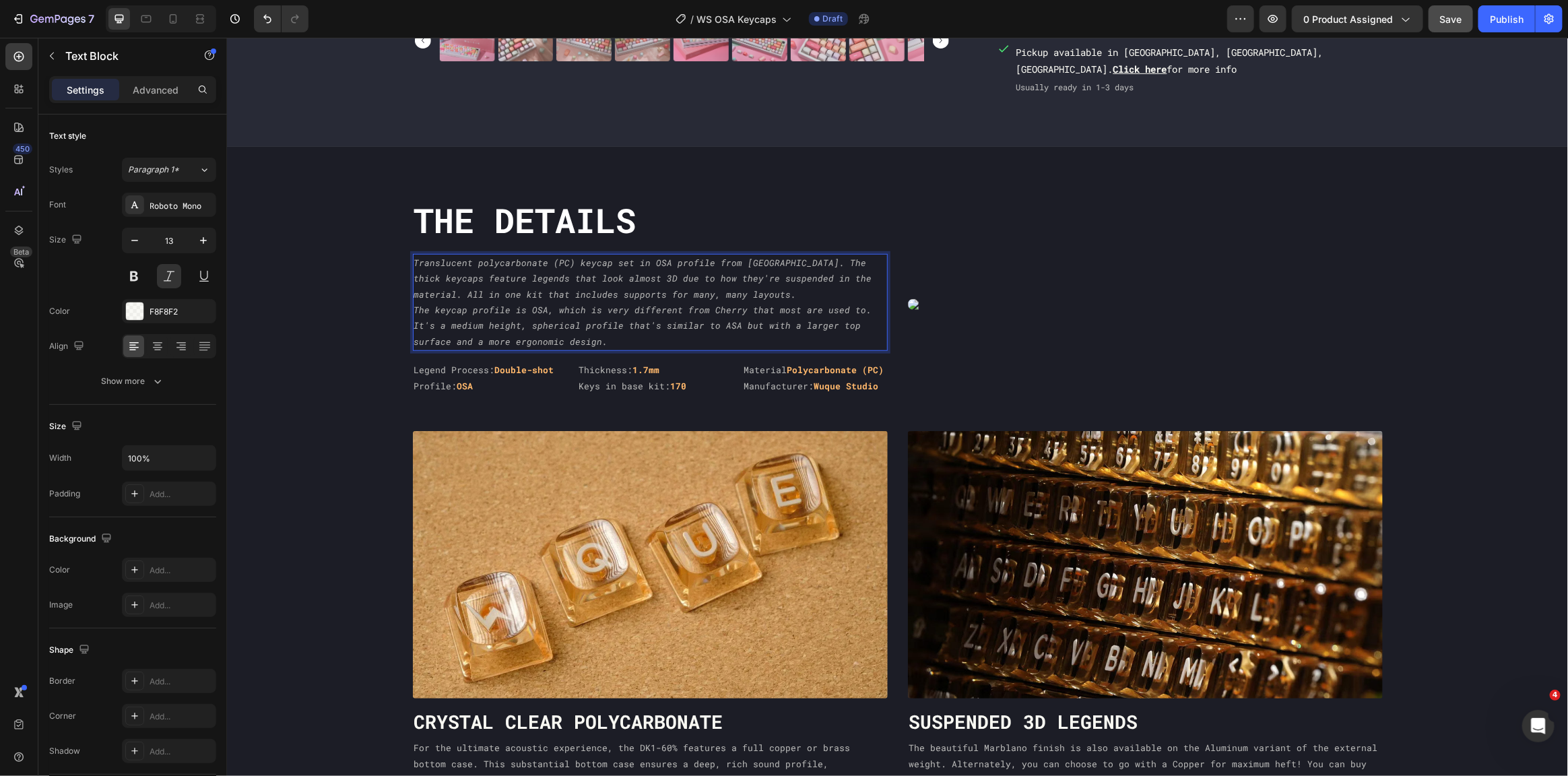
click at [660, 269] on p "Translucent polycarbonate (PC) keycap set in OSA profile from Wuque Studio. The…" at bounding box center [649, 278] width 472 height 47
click at [670, 267] on p "Translucent polycarbonate (PC) keycap set in OSA profile from Wuque Studio. The…" at bounding box center [649, 278] width 472 height 47
click at [449, 294] on p "WS Amber is a series of translucent polycarbonate (PC) keycap sets from Wuque S…" at bounding box center [649, 278] width 472 height 47
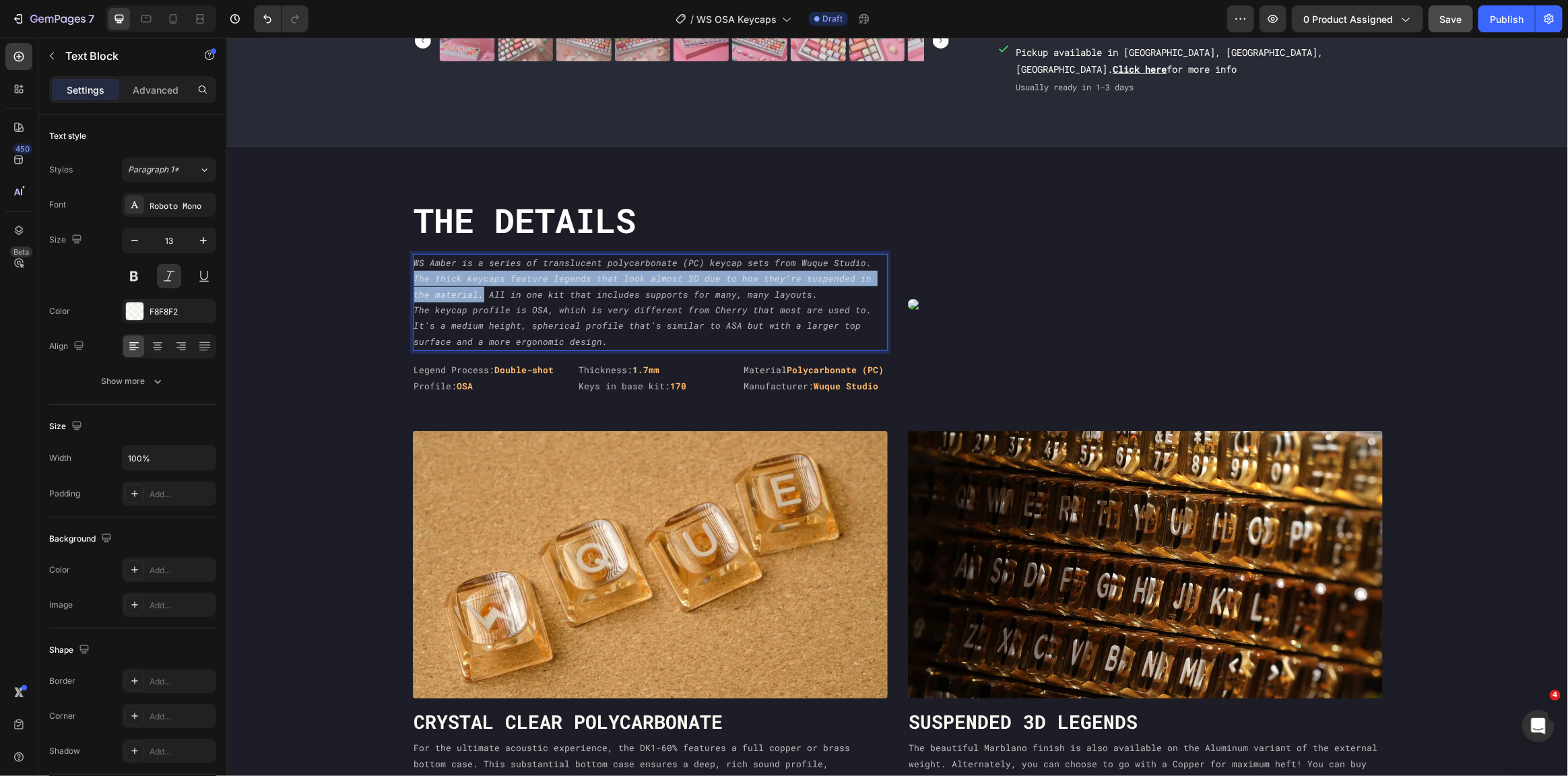
drag, startPoint x: 456, startPoint y: 294, endPoint x: 848, endPoint y: 261, distance: 393.4
click at [848, 261] on p "WS Amber is a series of translucent polycarbonate (PC) keycap sets from Wuque S…" at bounding box center [649, 278] width 472 height 47
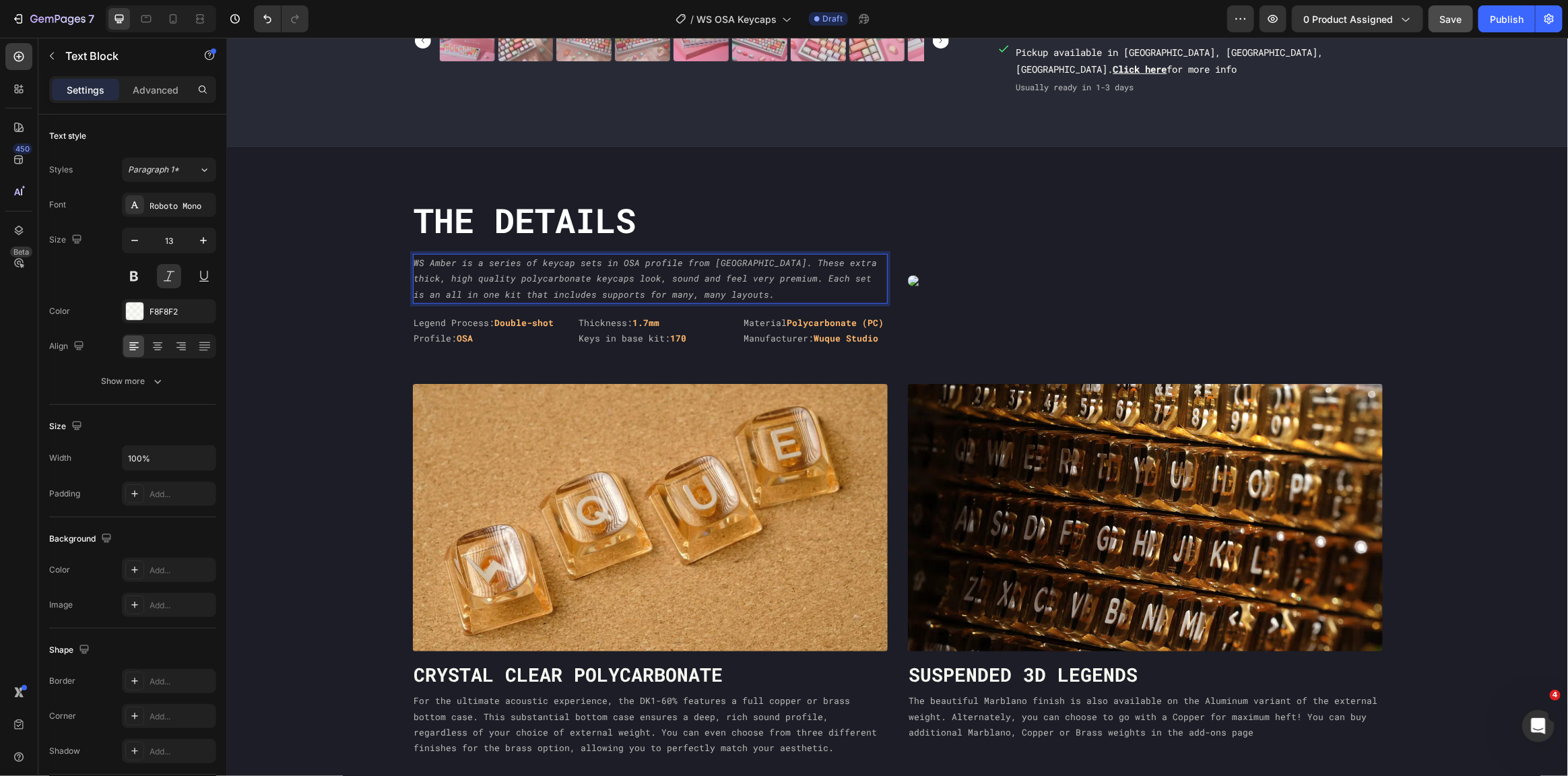
scroll to position [412, 0]
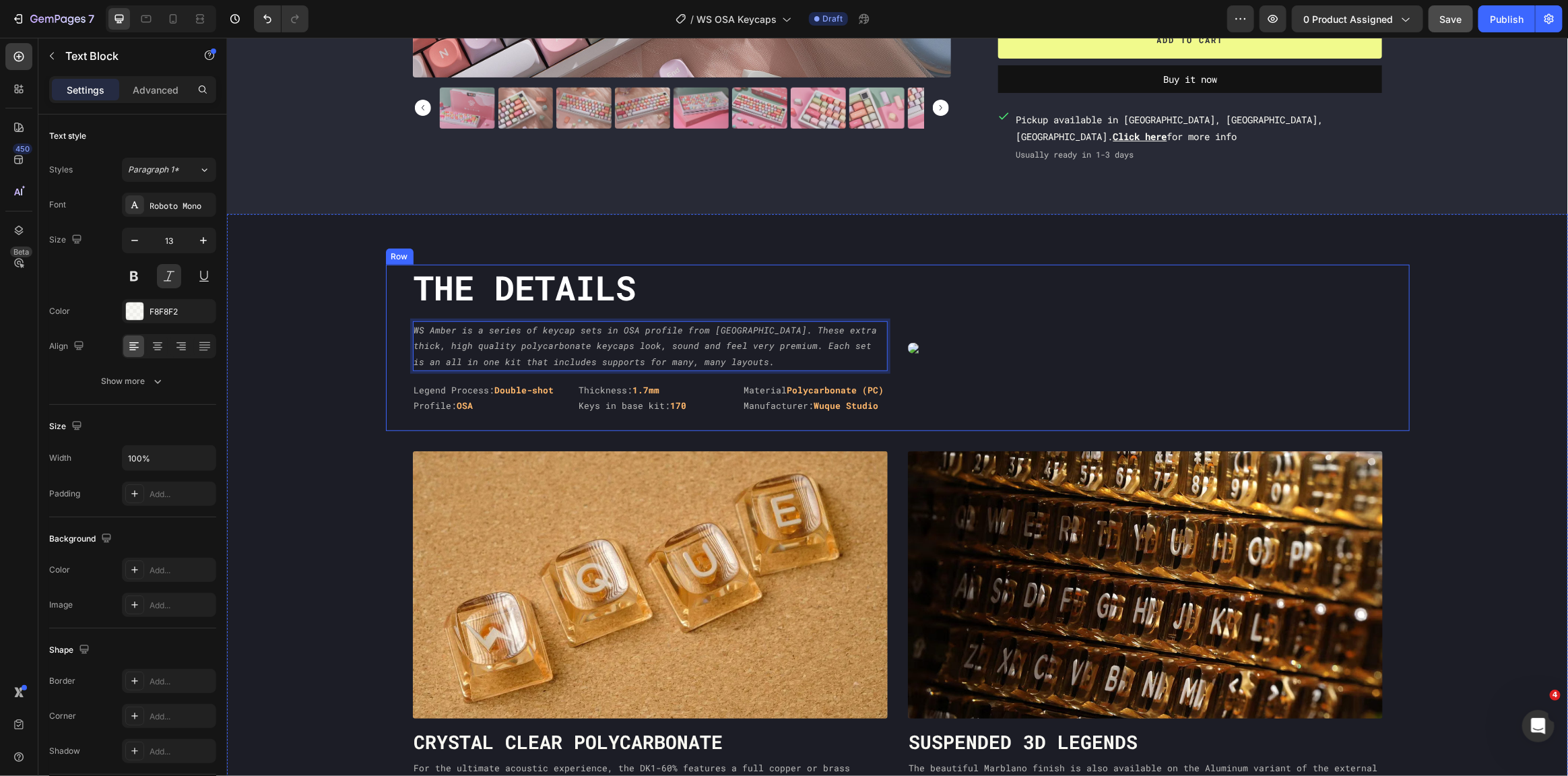
click at [1004, 317] on div "Custom Code Row" at bounding box center [1145, 347] width 475 height 166
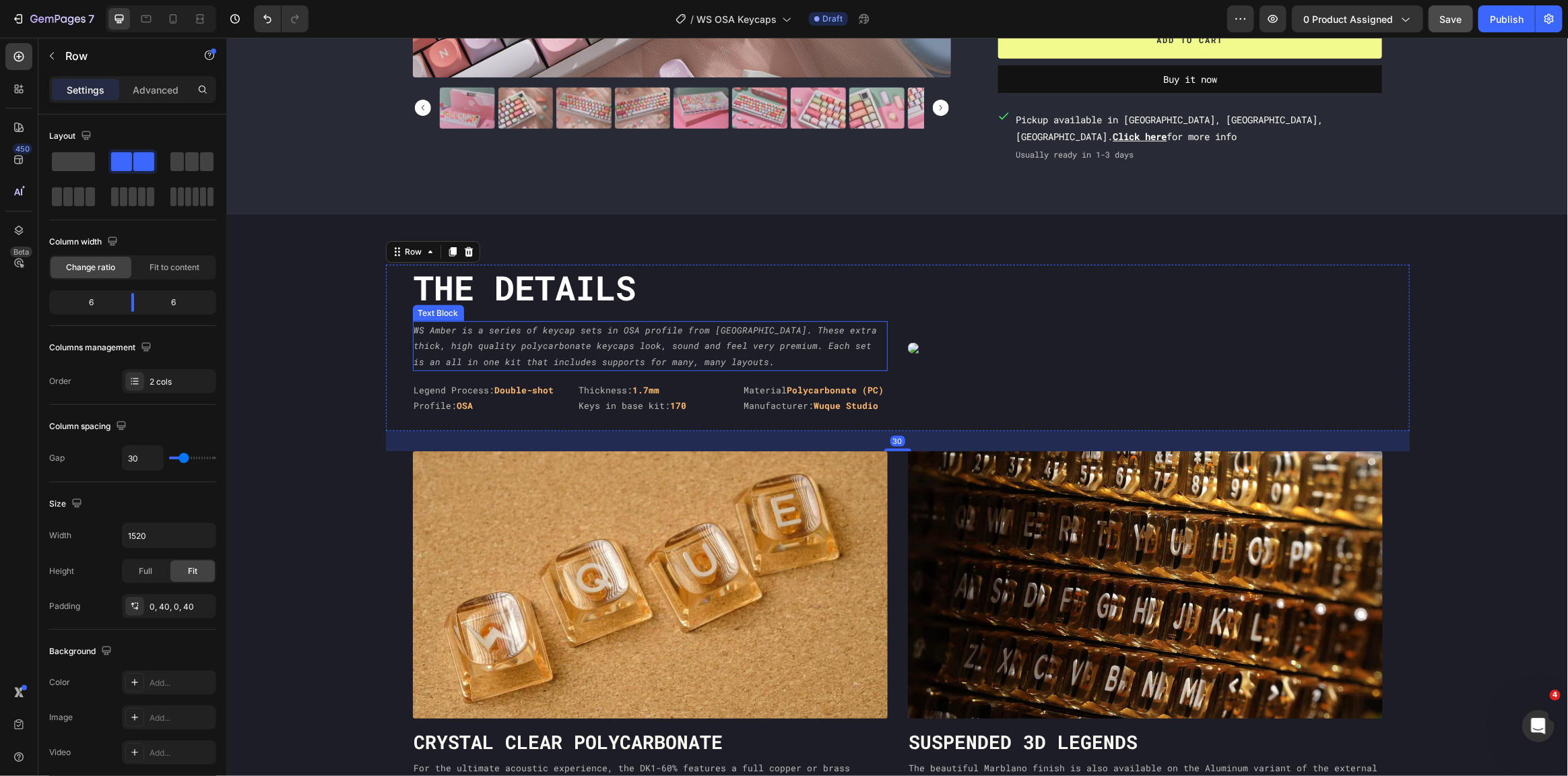
click at [776, 352] on p "WS Amber is a series of keycap sets in OSA profile from [GEOGRAPHIC_DATA]. Thes…" at bounding box center [649, 346] width 472 height 47
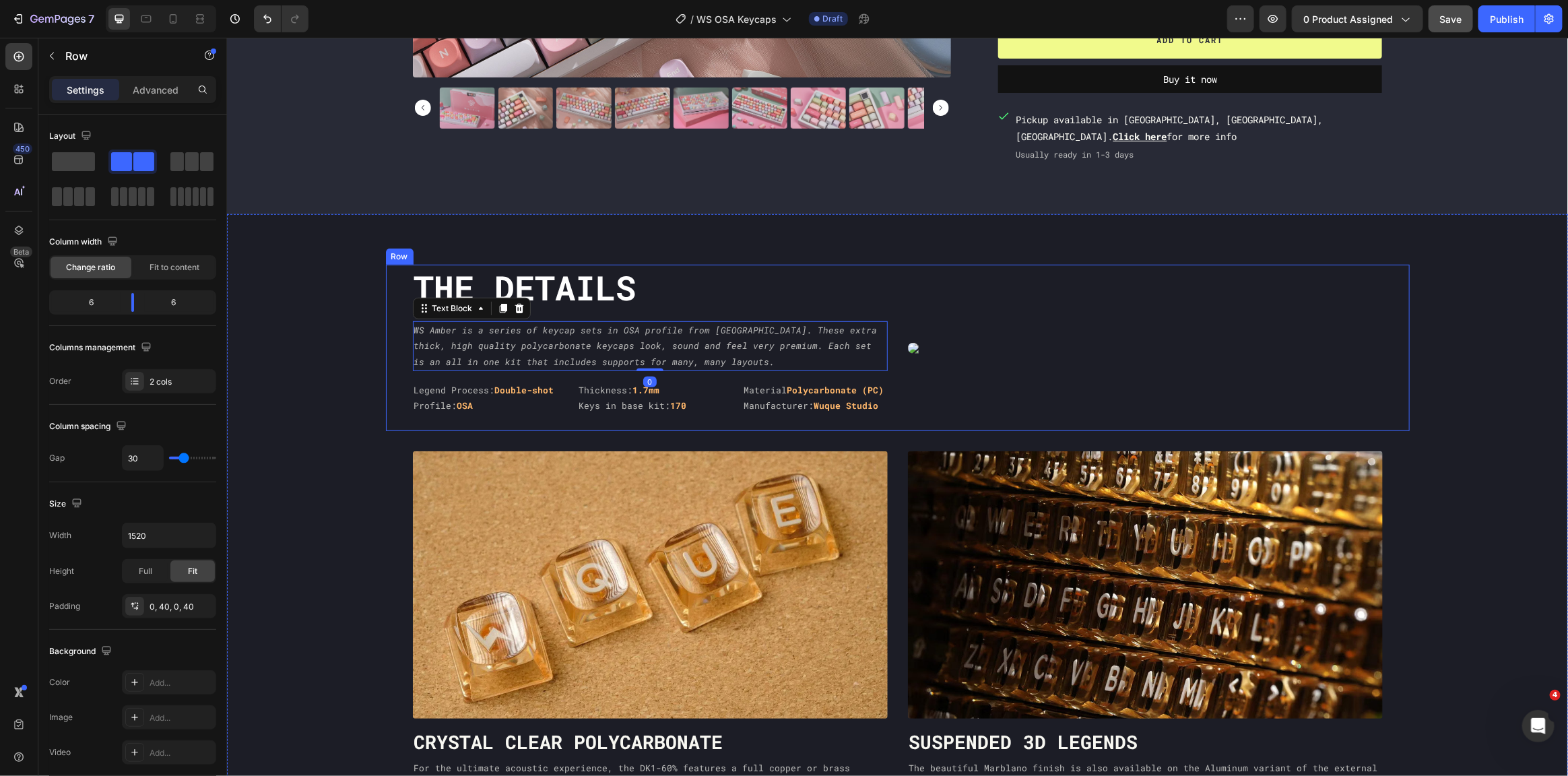
click at [1141, 363] on div "Custom Code Row" at bounding box center [1145, 347] width 475 height 166
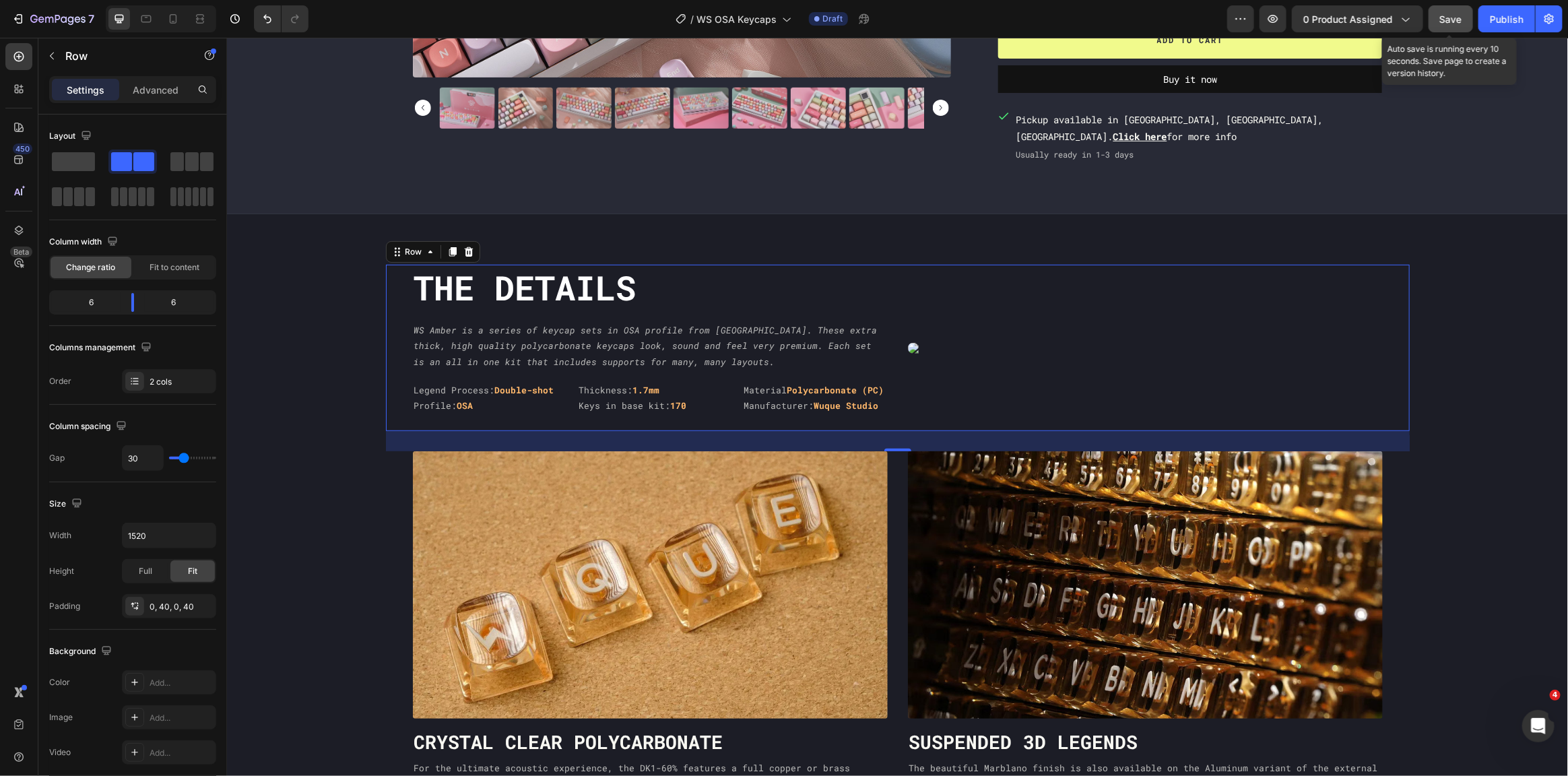
click at [1437, 15] on button "Save" at bounding box center [1450, 19] width 44 height 27
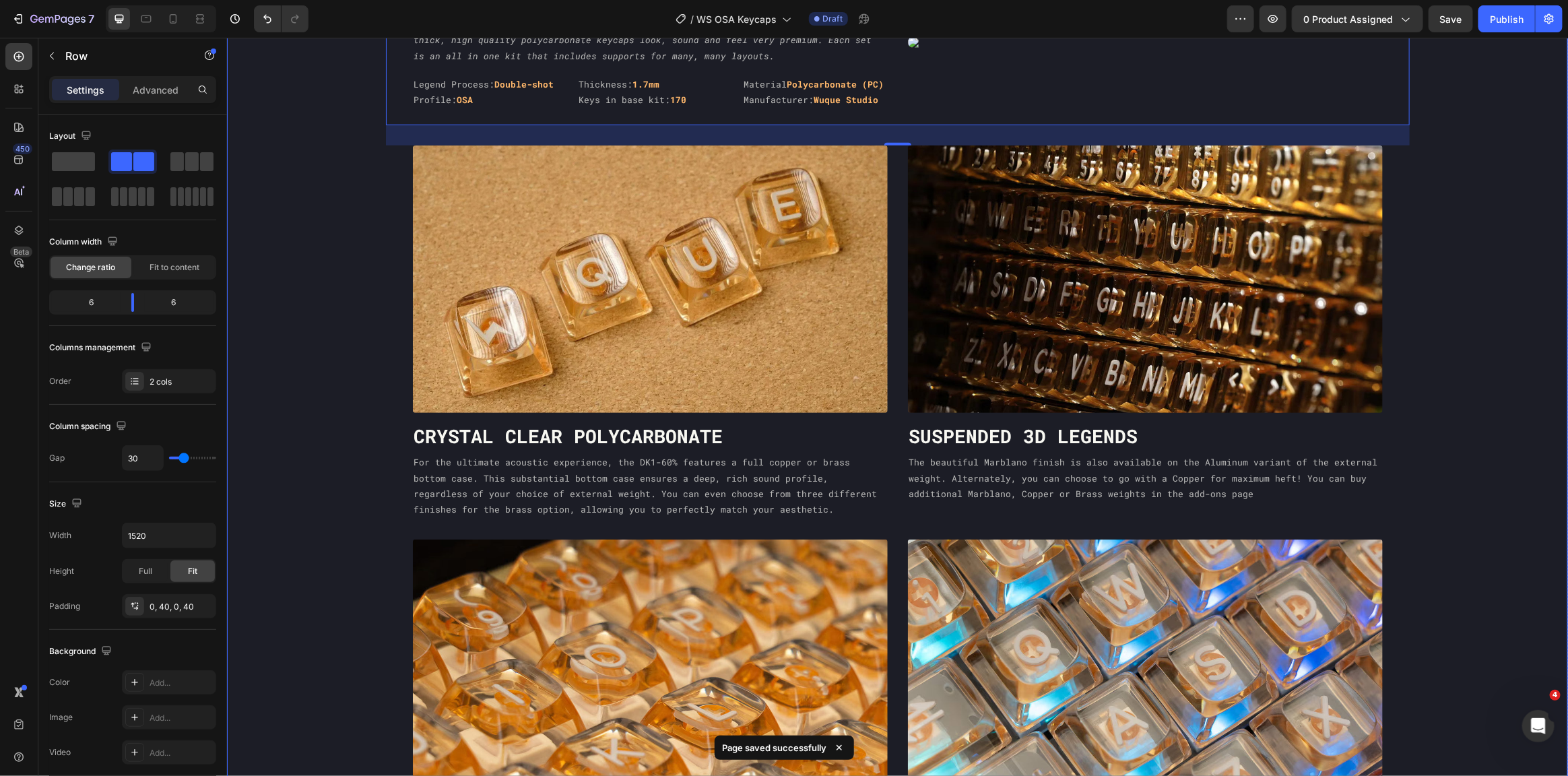
scroll to position [749, 0]
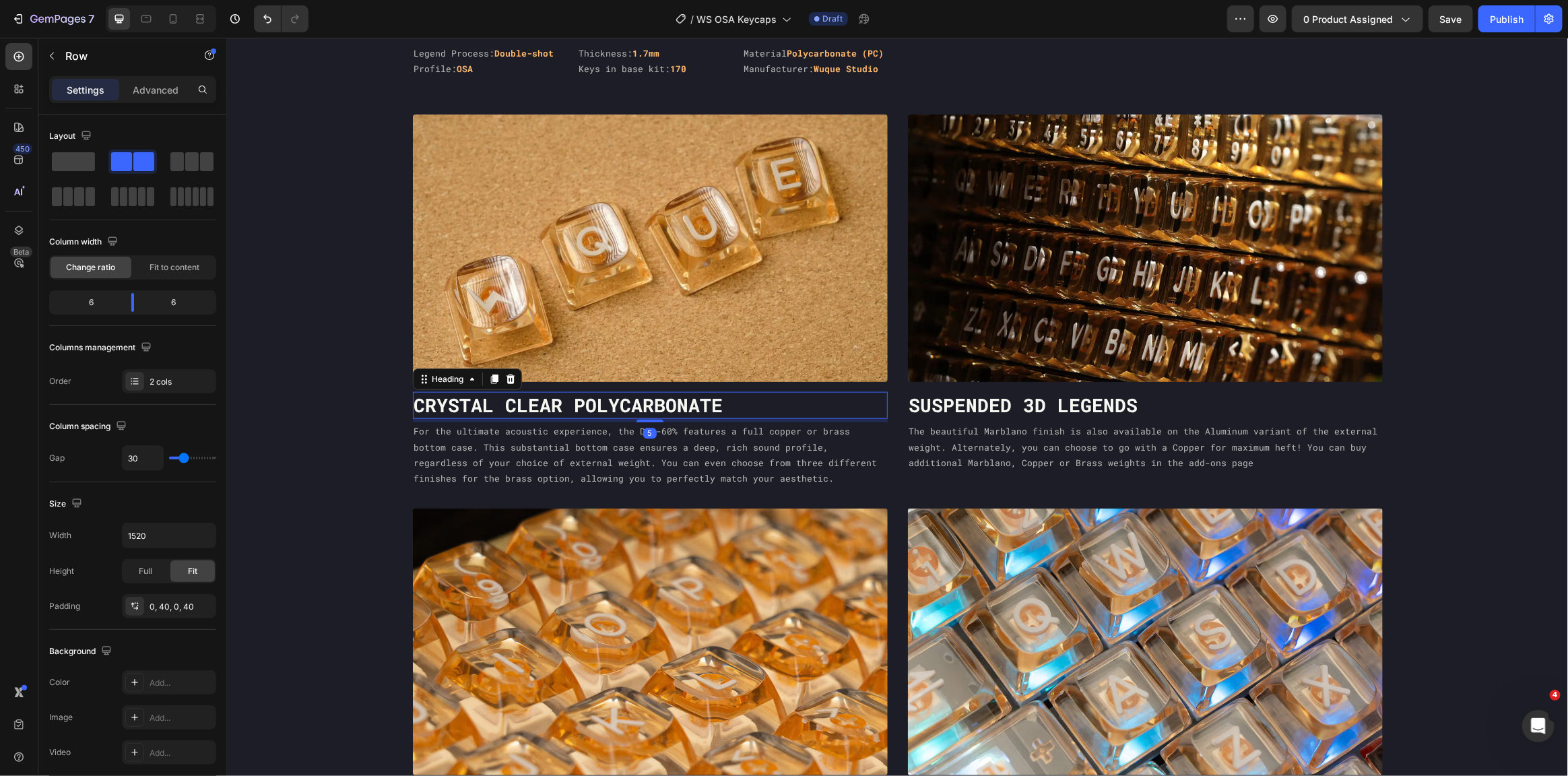
click at [745, 405] on p "CRYSTAL CLEAR POLYCARBONATE" at bounding box center [649, 405] width 472 height 25
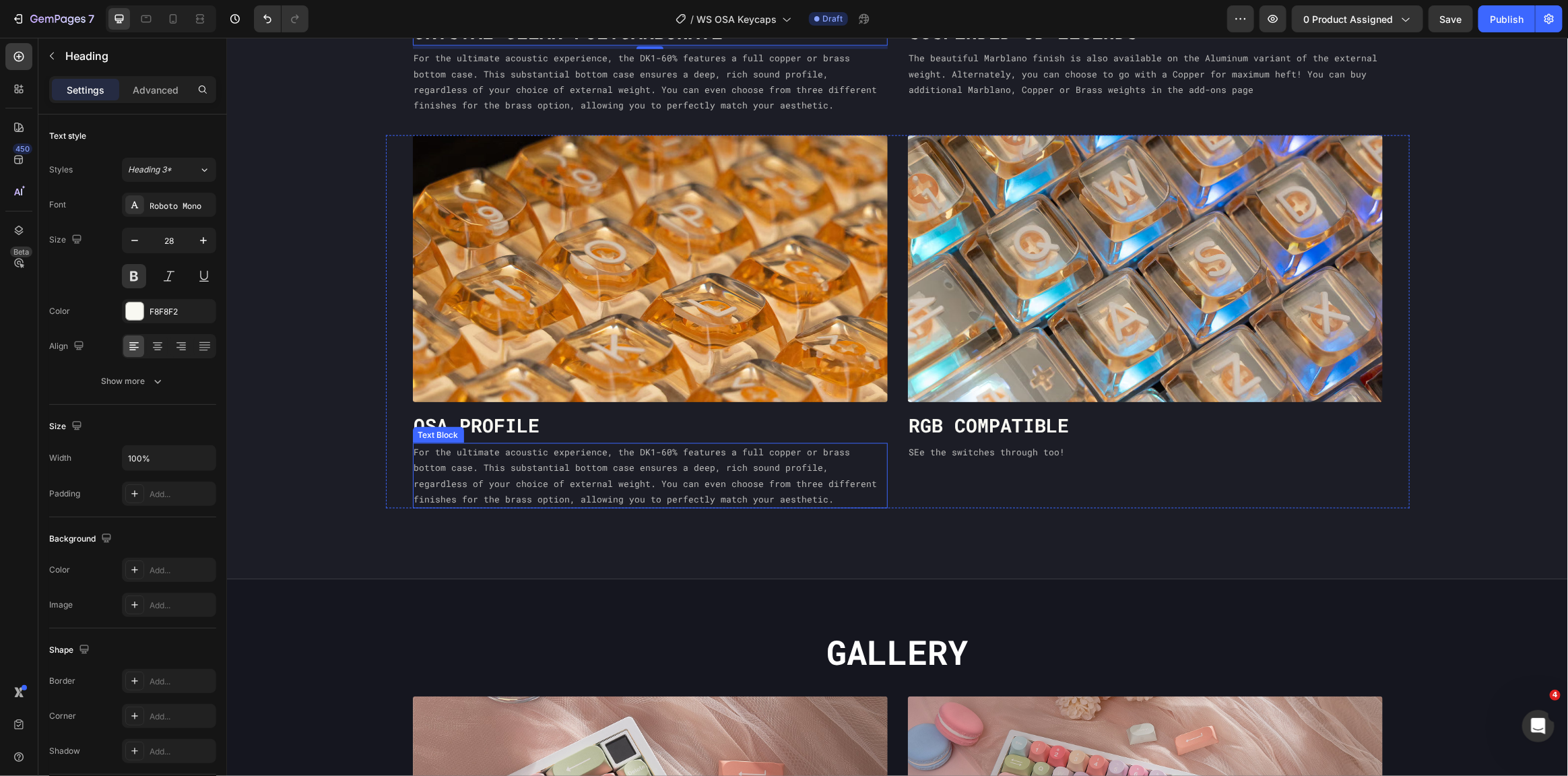
scroll to position [1154, 0]
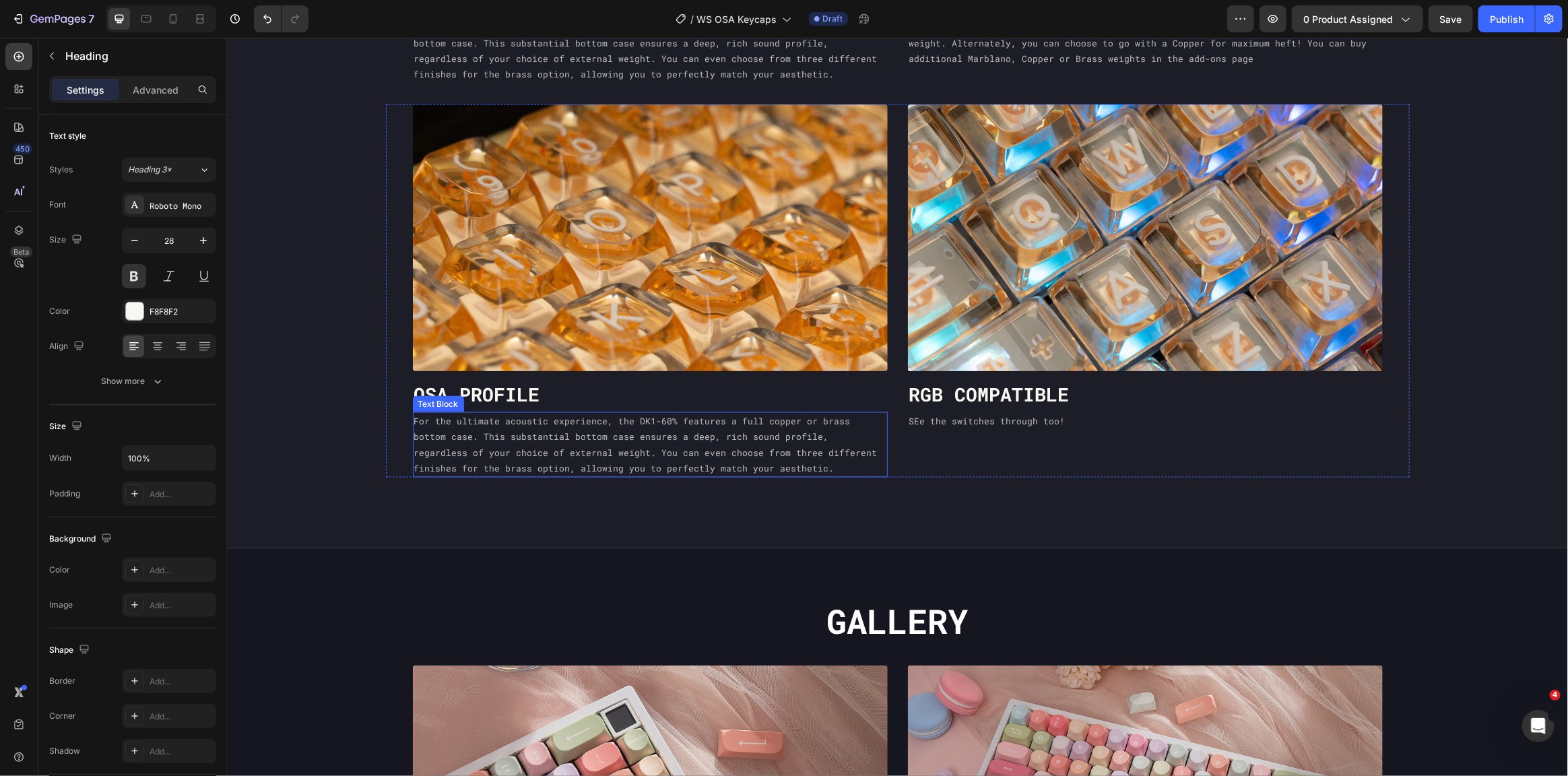
click at [694, 445] on p "For the ultimate acoustic experience, the DK1-60% features a full copper or bra…" at bounding box center [649, 445] width 472 height 63
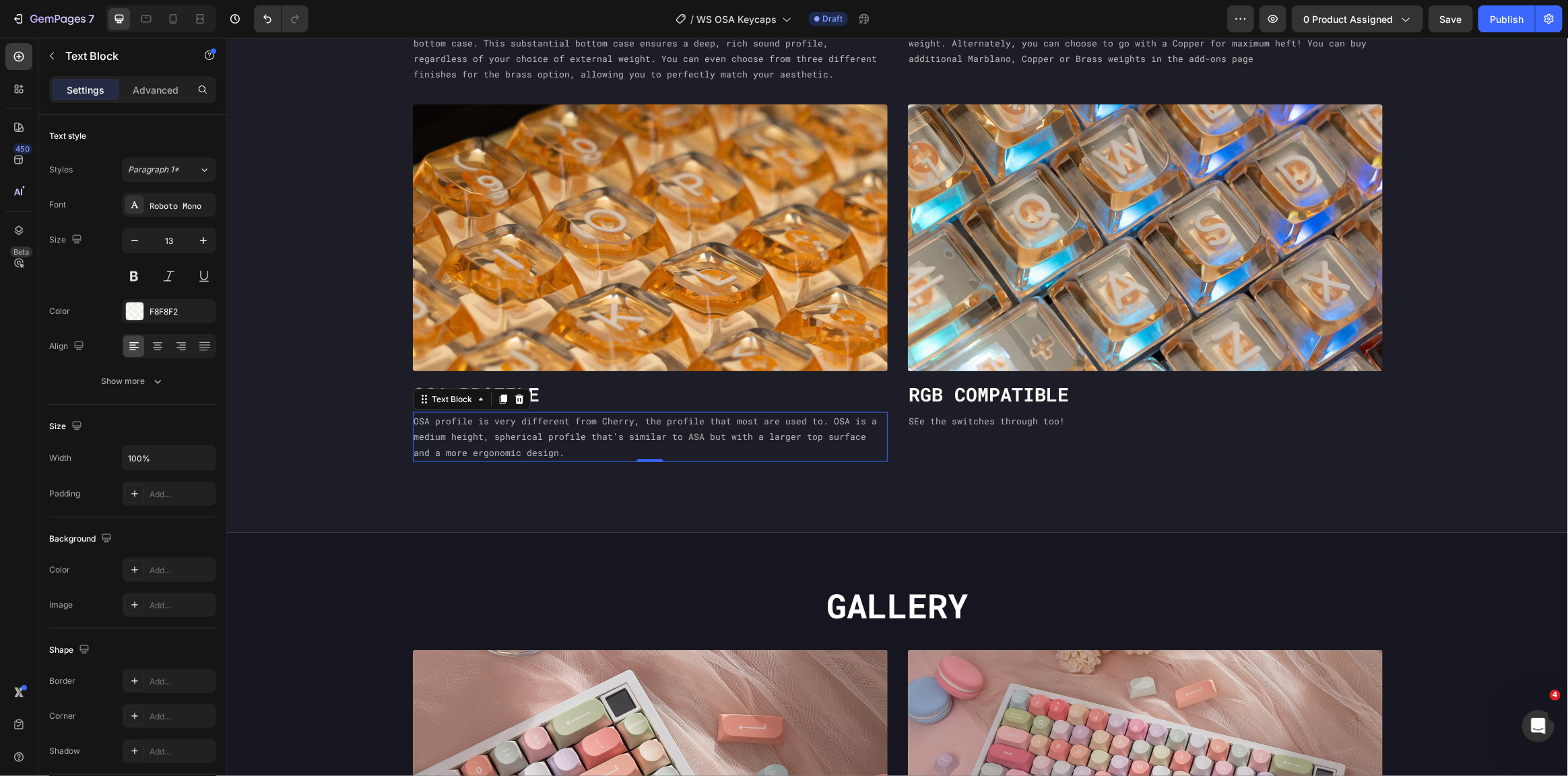
click at [585, 423] on p "OSA profile is very different from Cherry, the profile that most are used to. O…" at bounding box center [649, 436] width 472 height 47
click at [559, 450] on p "OSA profile is very different from Cherry, the profile that most are used to. O…" at bounding box center [649, 436] width 472 height 47
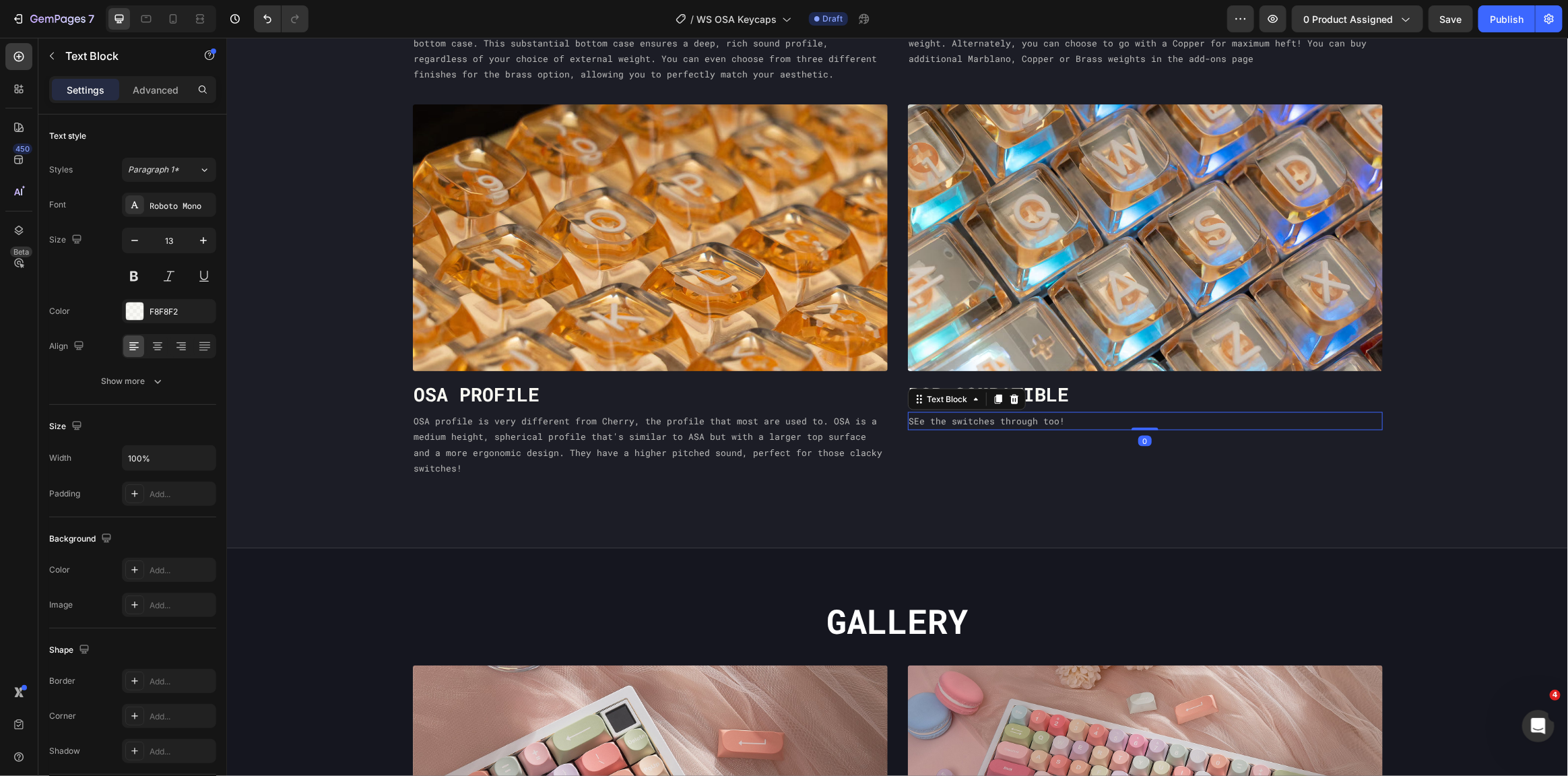
click at [978, 422] on p "SEe the switches through too!" at bounding box center [1144, 421] width 472 height 15
click at [1317, 395] on p "RGB COMPATIBLE" at bounding box center [1144, 394] width 472 height 25
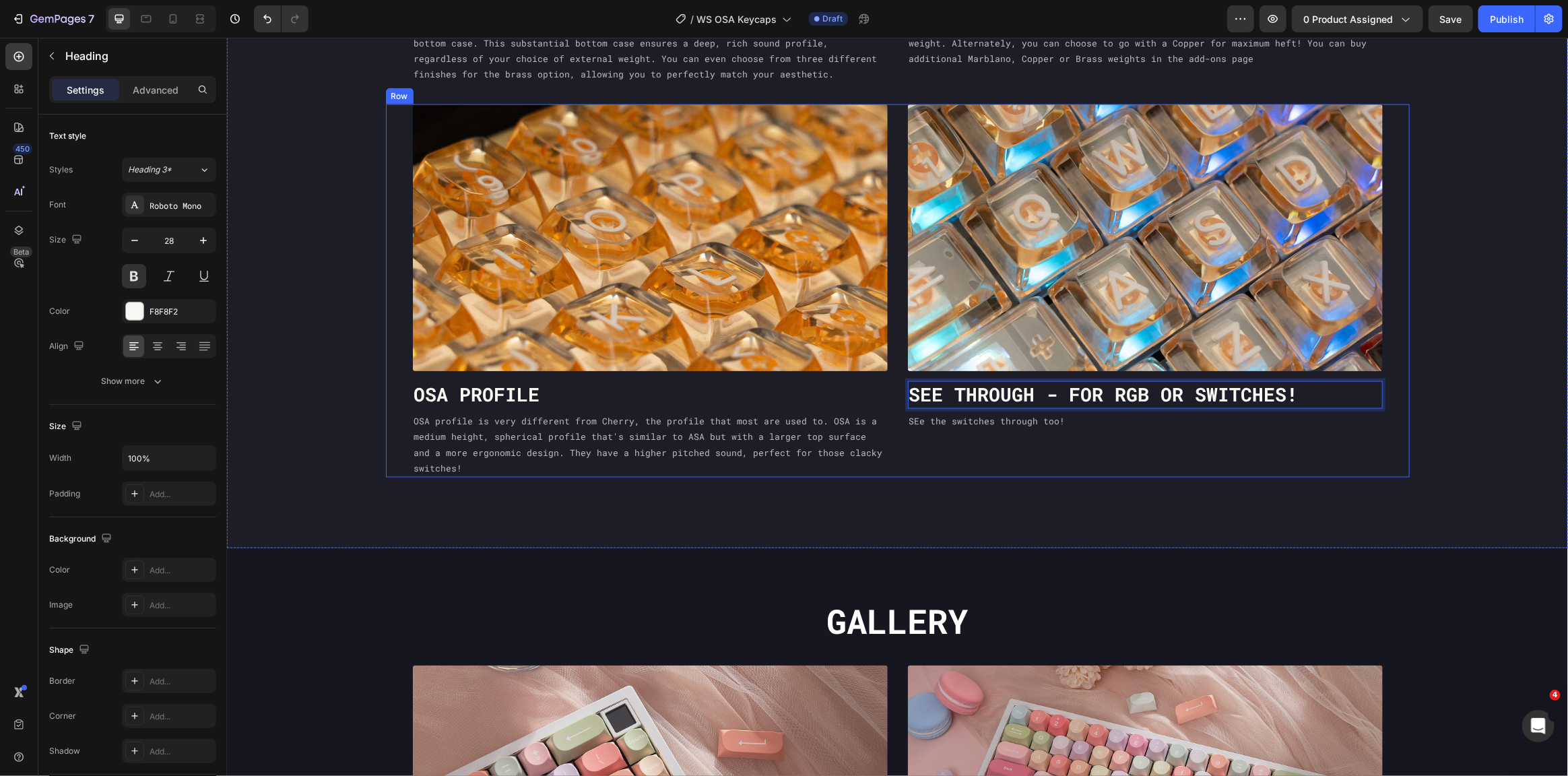
click at [1204, 428] on div "Image See through - for RGB or switches! Heading 5 SEe the switches through too…" at bounding box center [1145, 291] width 475 height 374
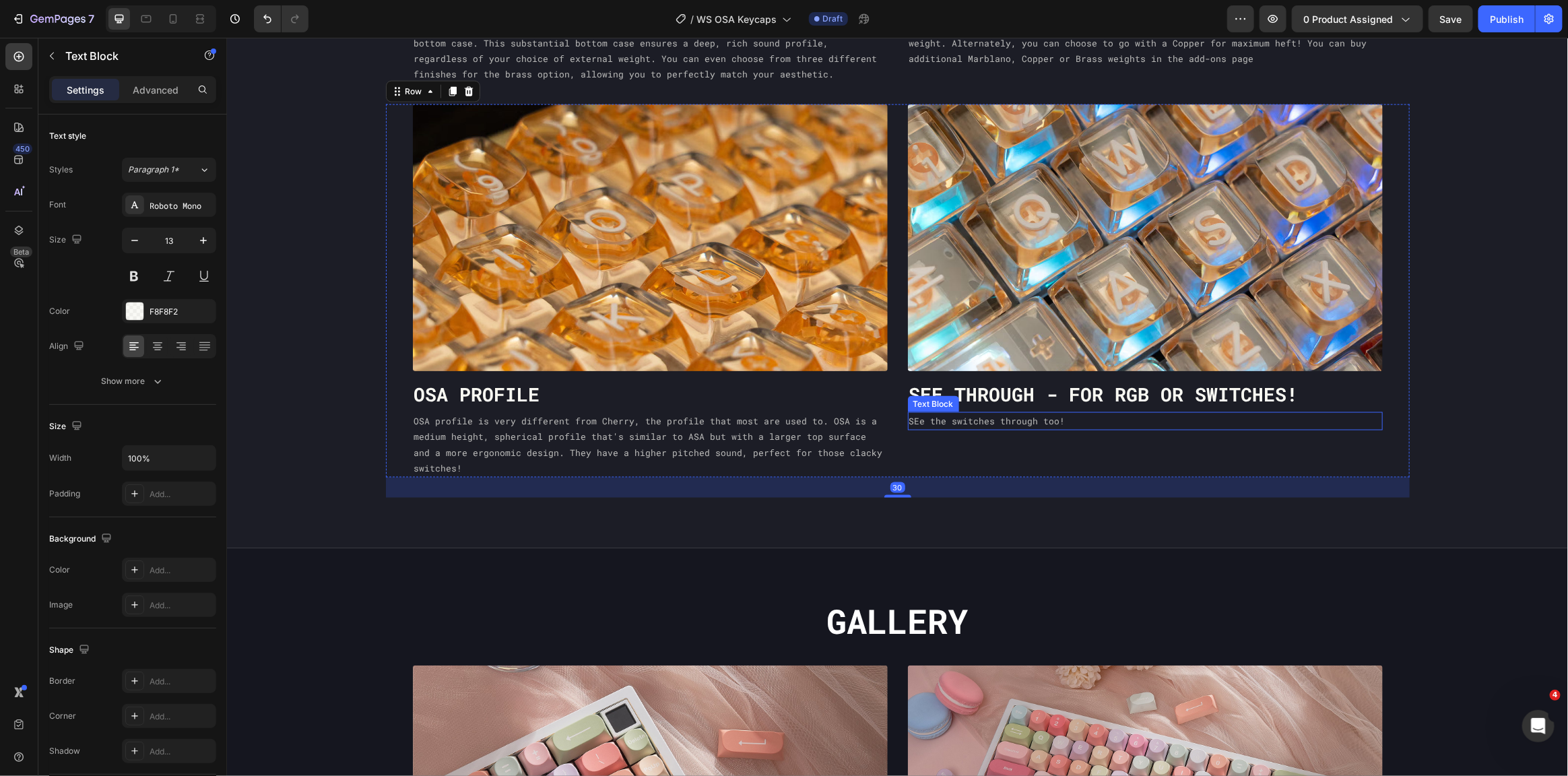
click at [1202, 425] on p "SEe the switches through too!" at bounding box center [1144, 421] width 472 height 15
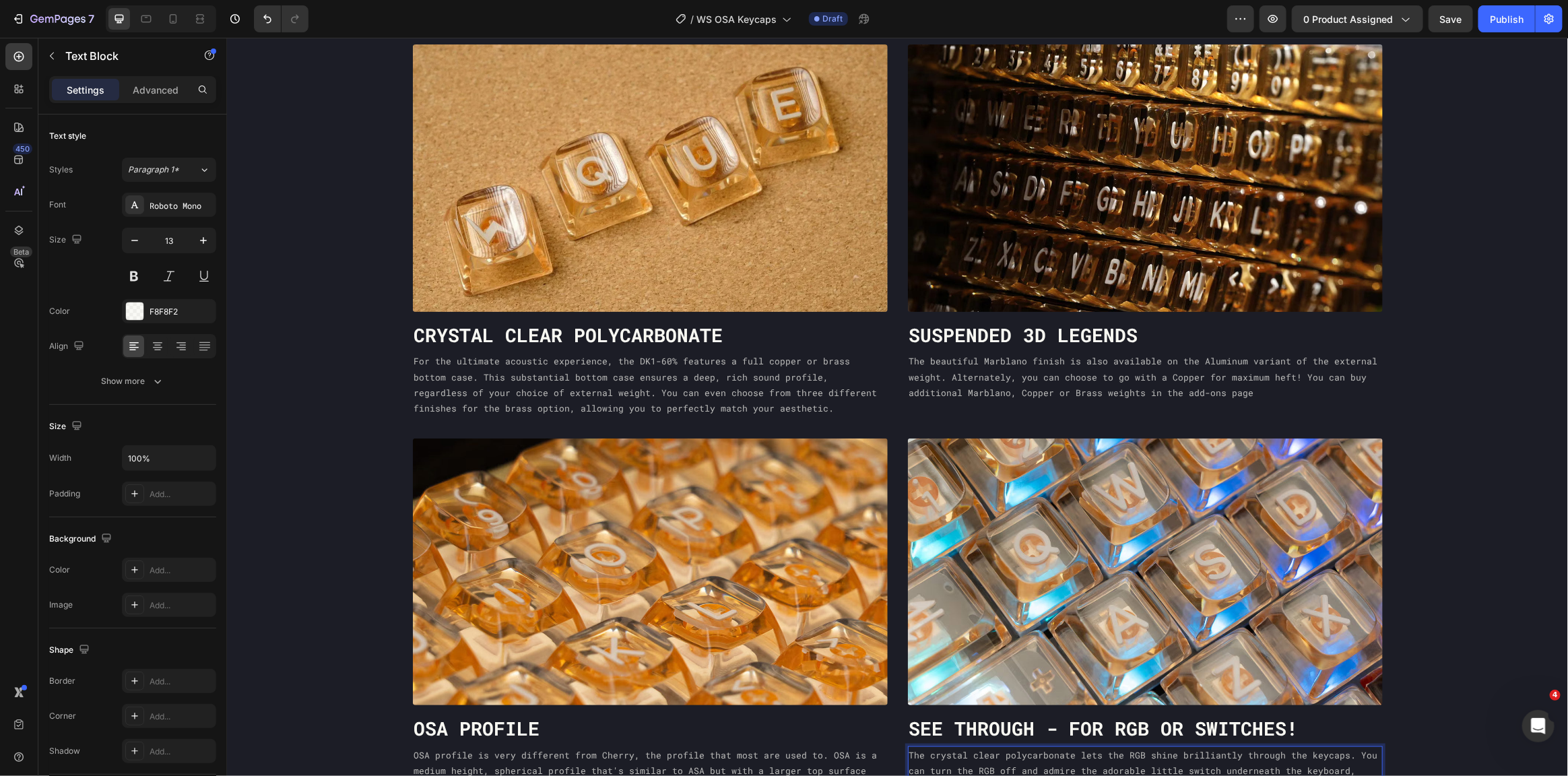
scroll to position [817, 0]
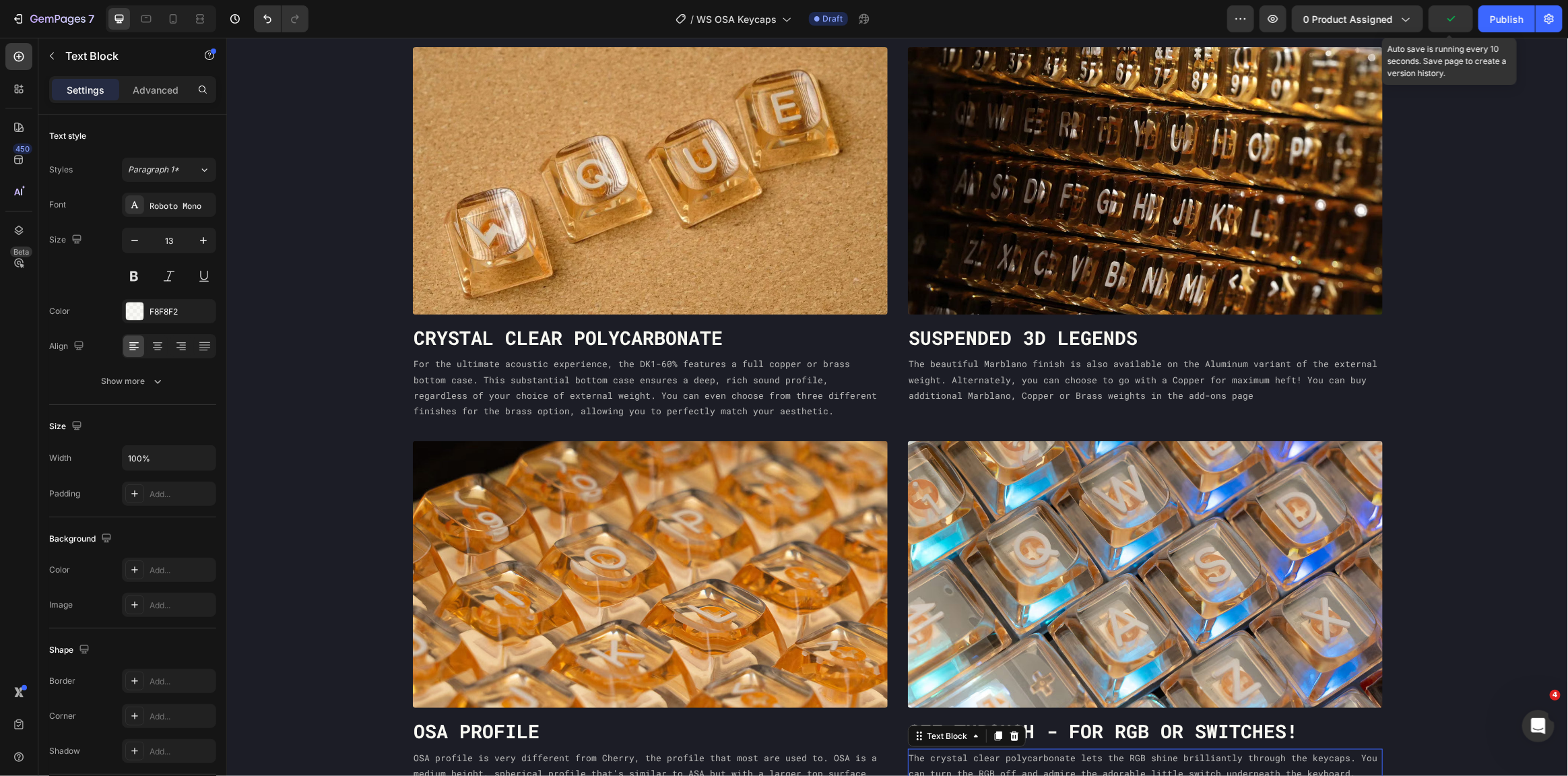
click at [1446, 23] on icon "button" at bounding box center [1450, 18] width 13 height 13
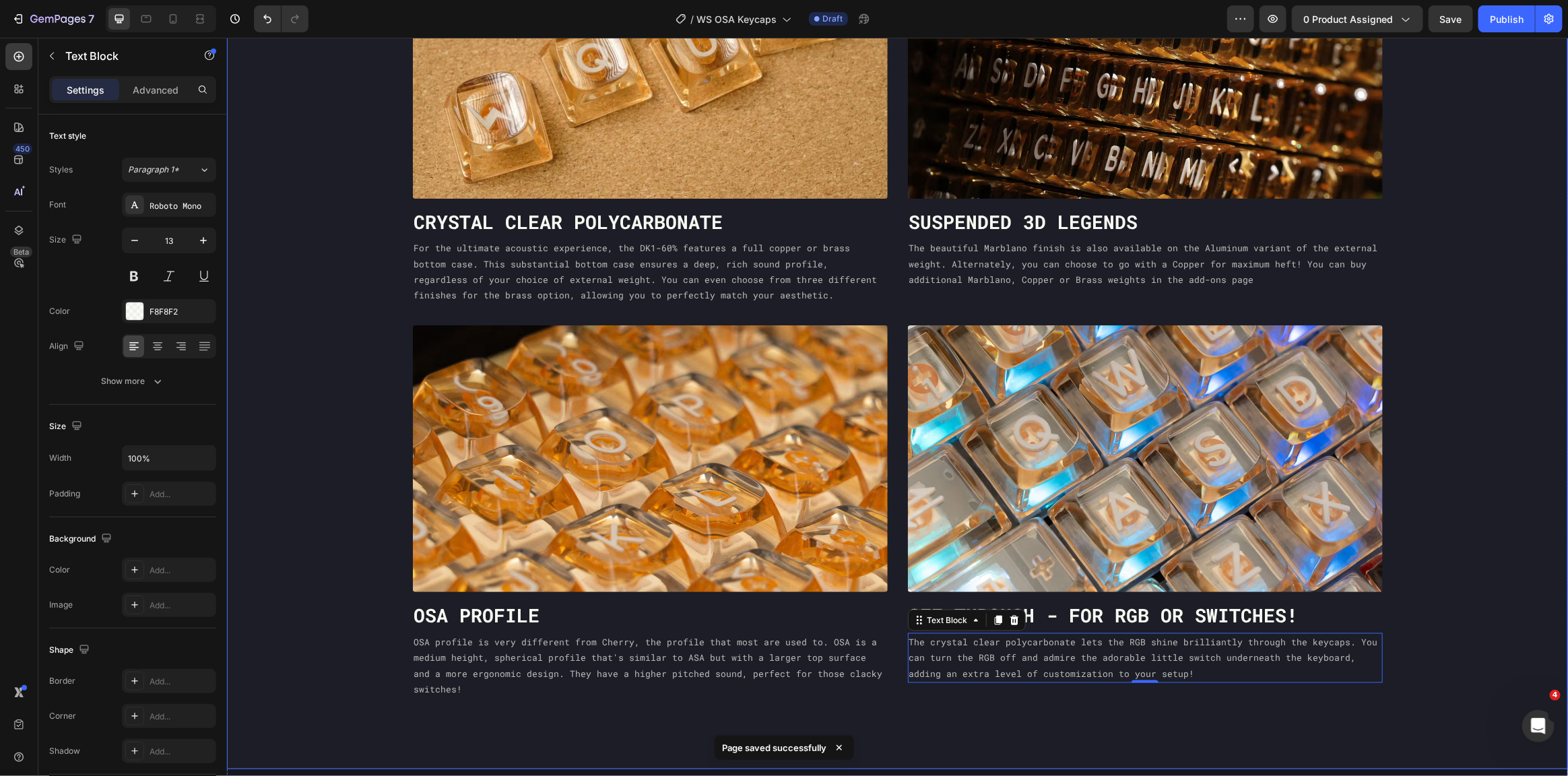
scroll to position [952, 0]
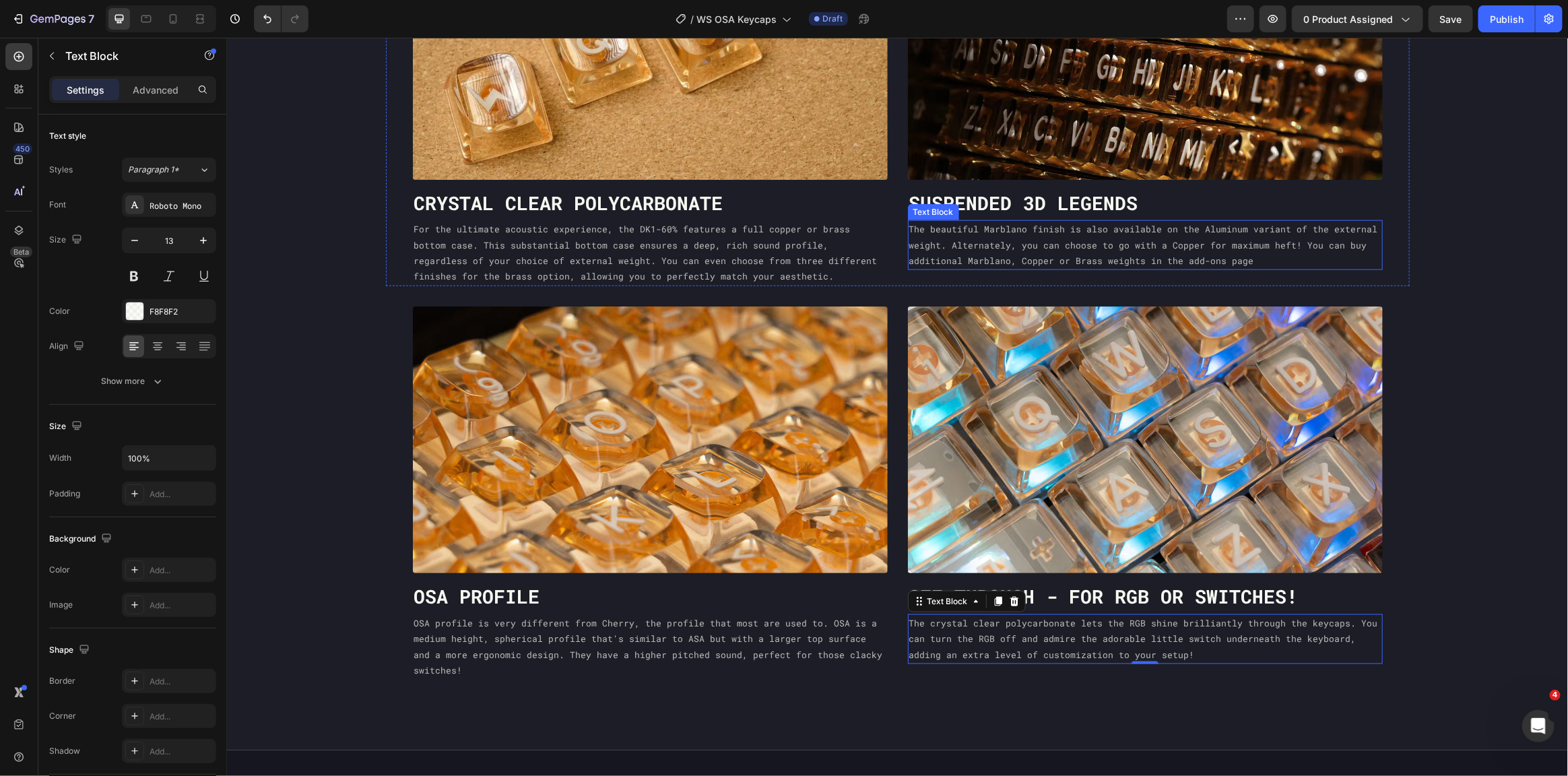
click at [970, 230] on p "The beautiful Marblano finish is also available on the Aluminum variant of the …" at bounding box center [1144, 244] width 472 height 47
click at [733, 271] on p "For the ultimate acoustic experience, the DK1-60% features a full copper or bra…" at bounding box center [649, 253] width 472 height 63
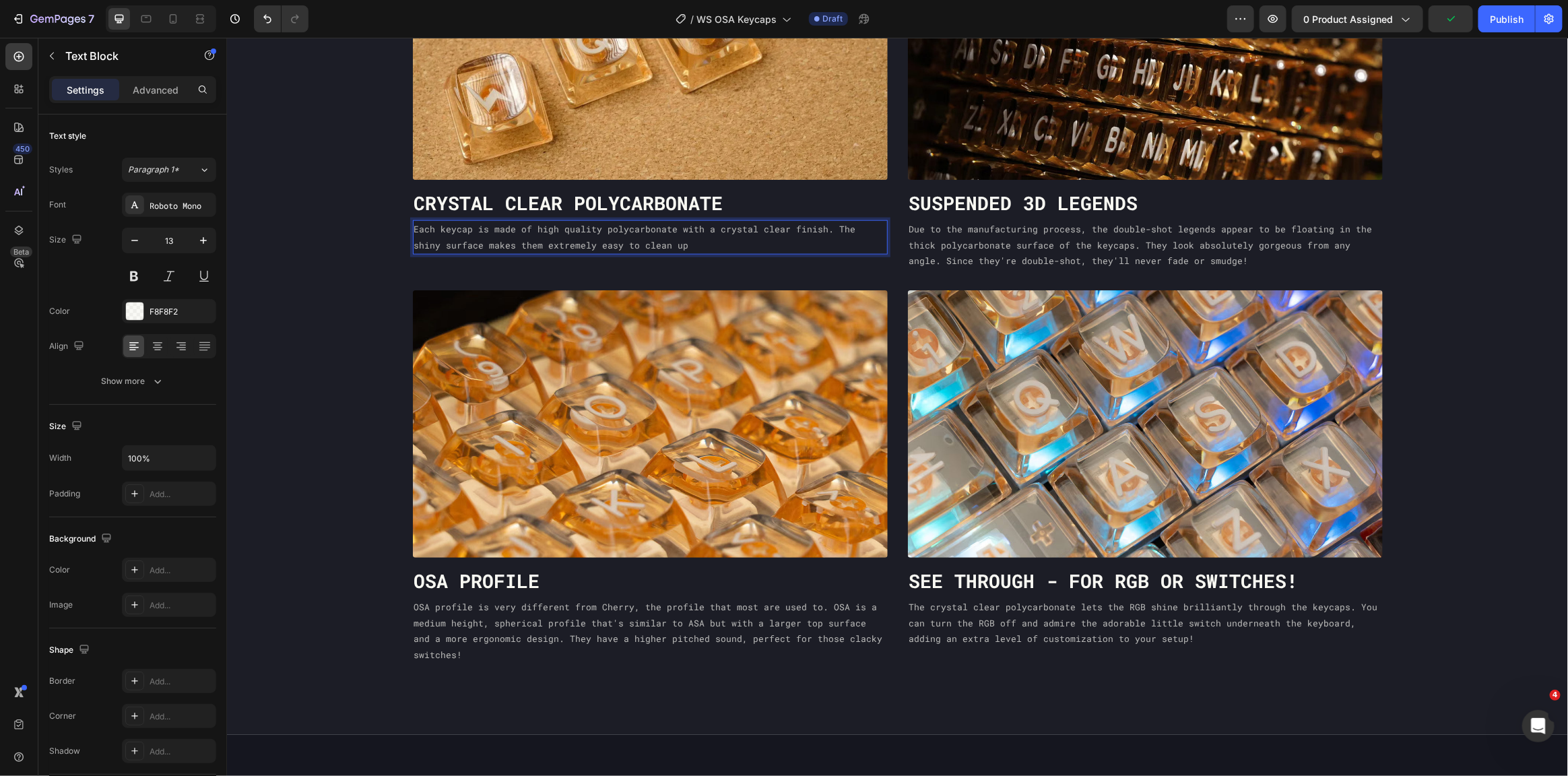
click at [844, 231] on p "Each keycap is made of high quality polycarbonate with a crystal clear finish. …" at bounding box center [649, 237] width 472 height 32
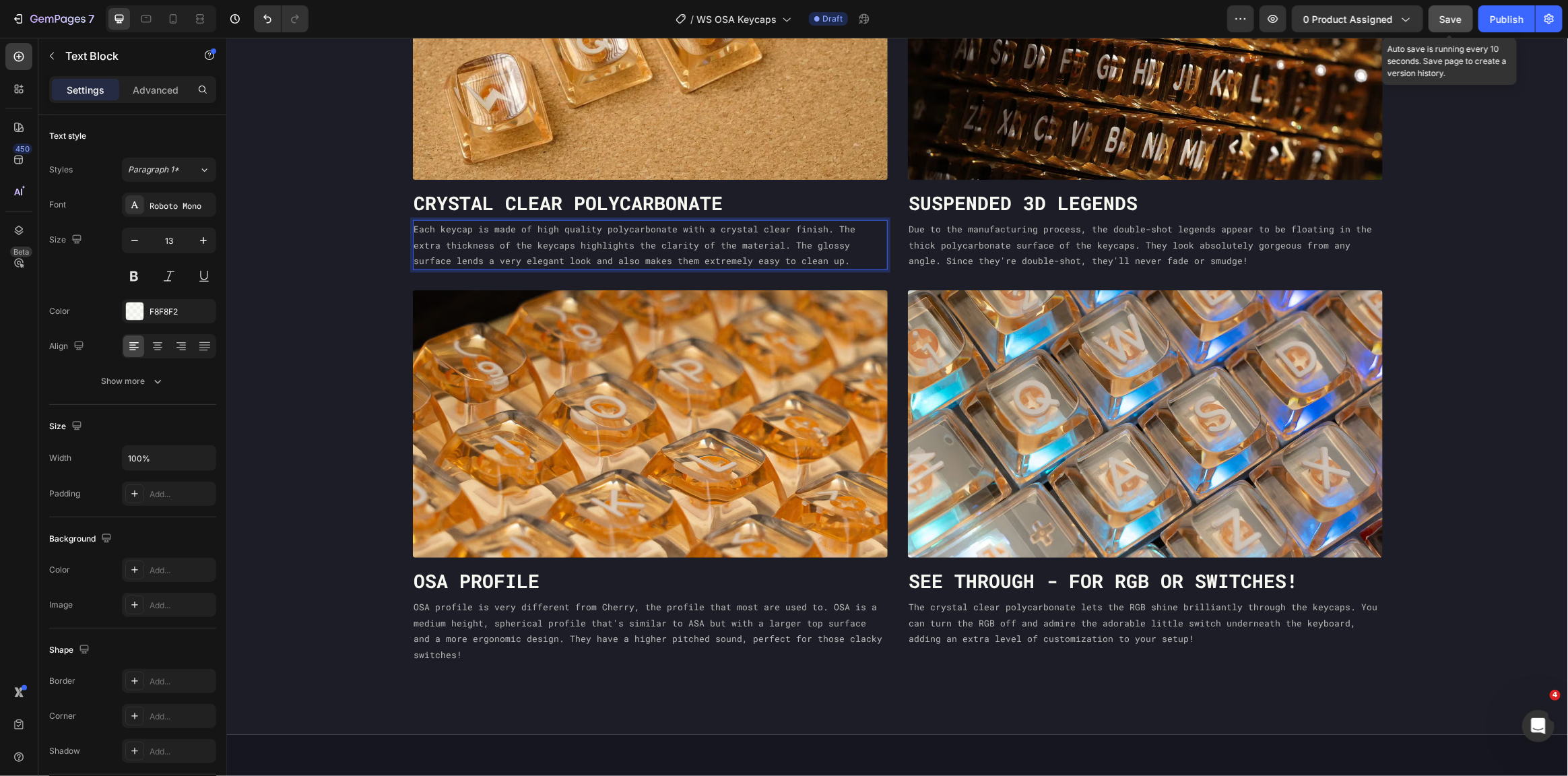
click at [1451, 28] on button "Save" at bounding box center [1450, 19] width 44 height 27
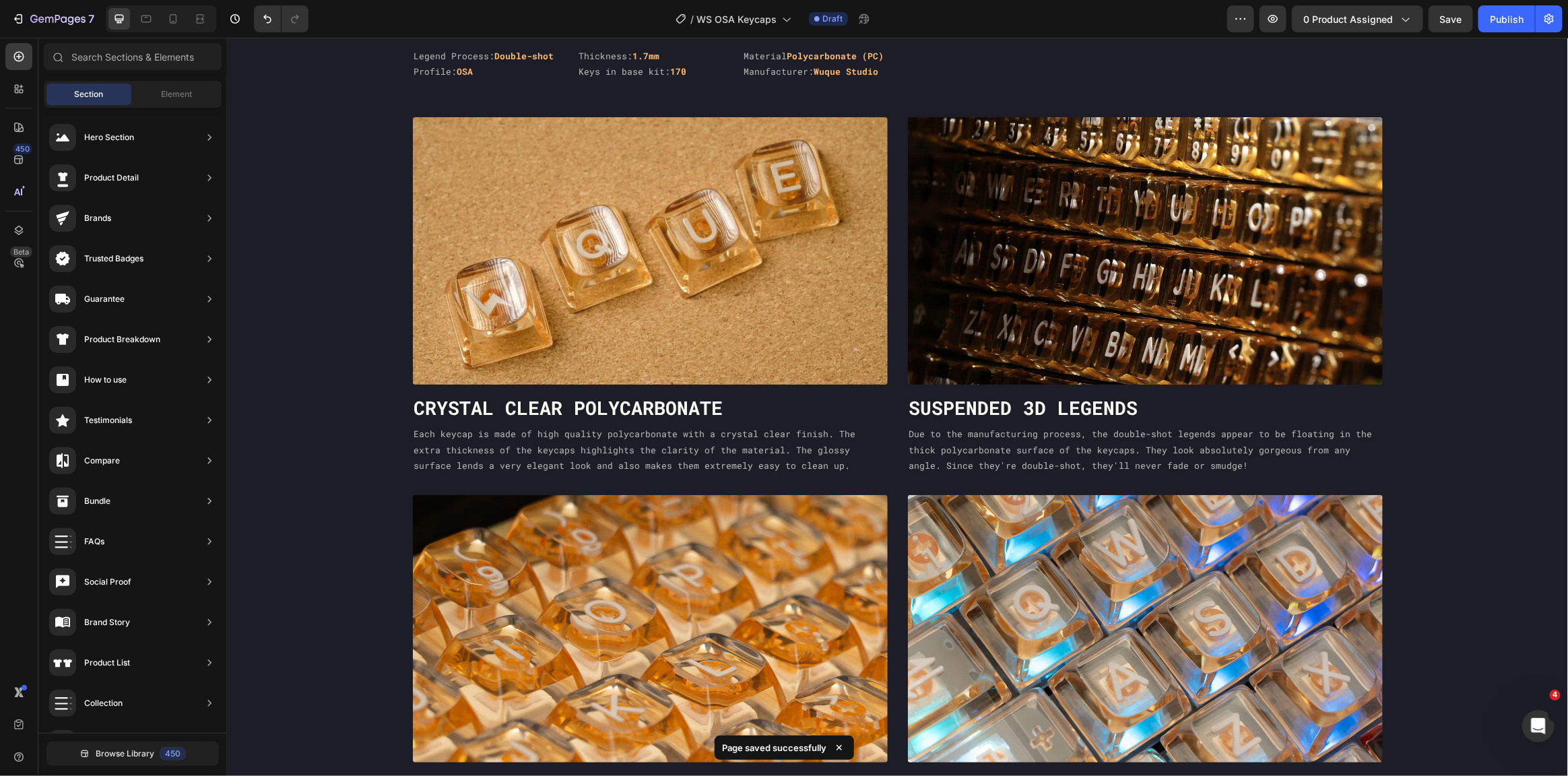
scroll to position [550, 0]
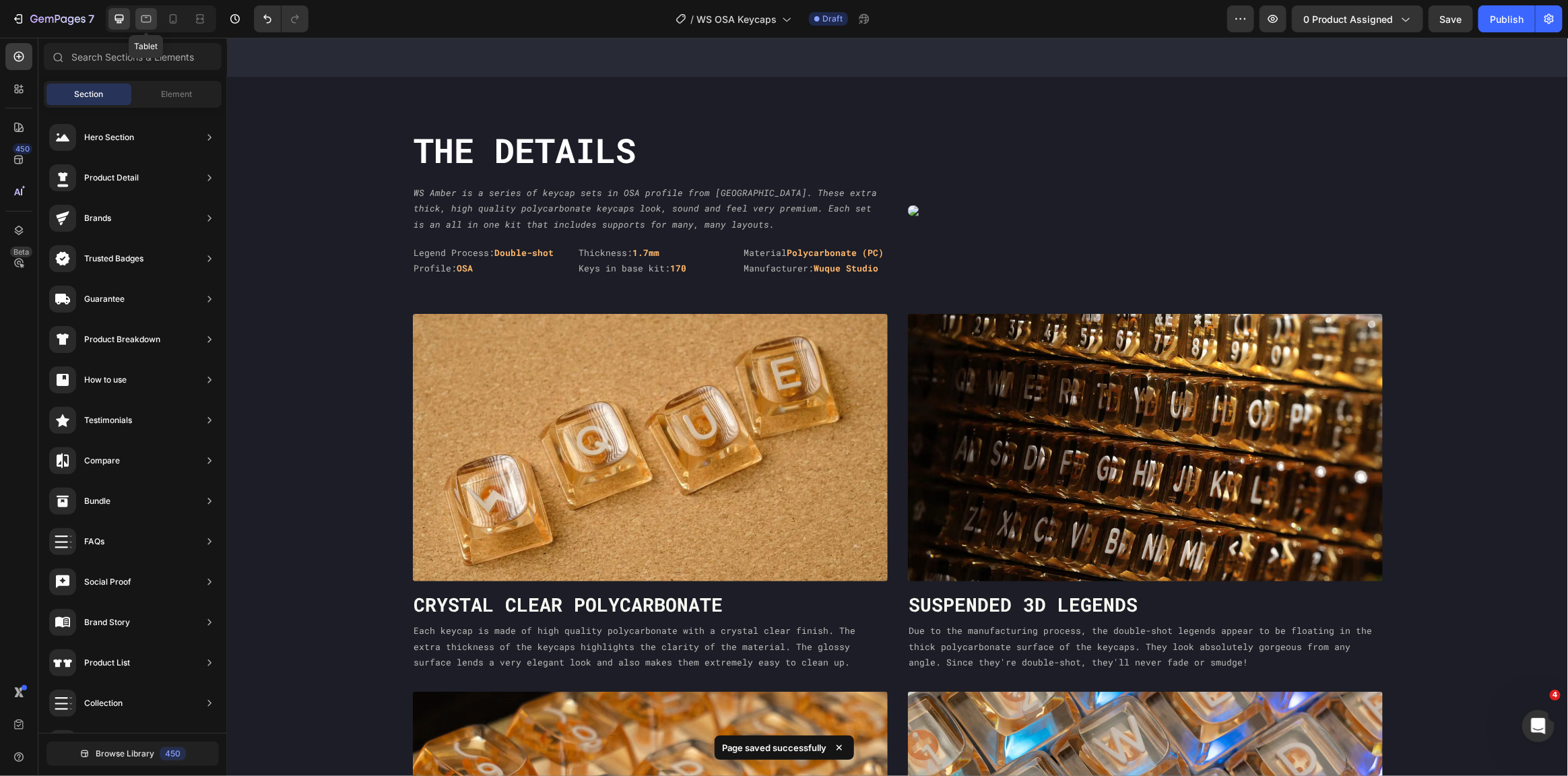
click at [152, 12] on icon at bounding box center [146, 18] width 13 height 13
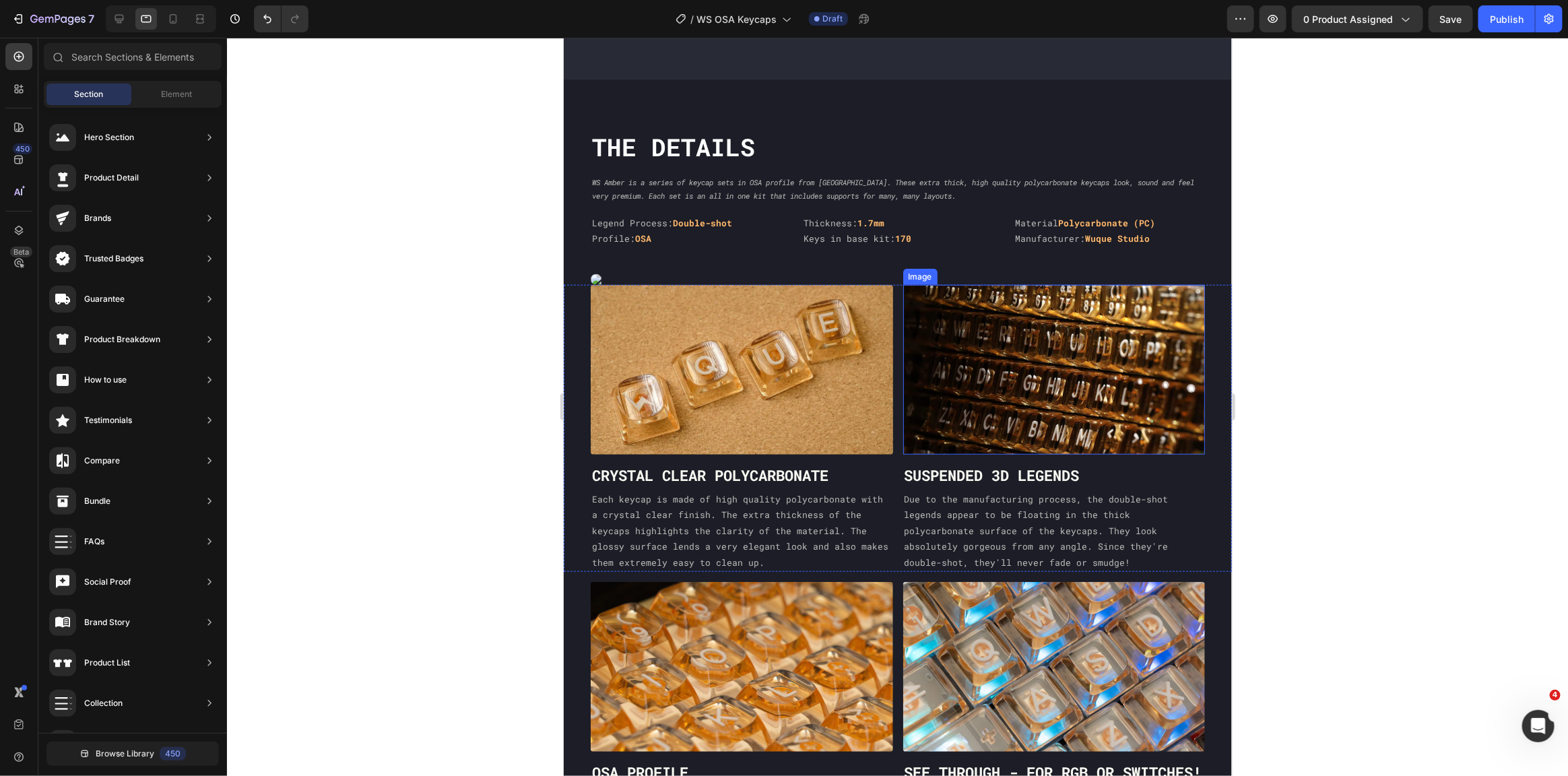
scroll to position [550, 0]
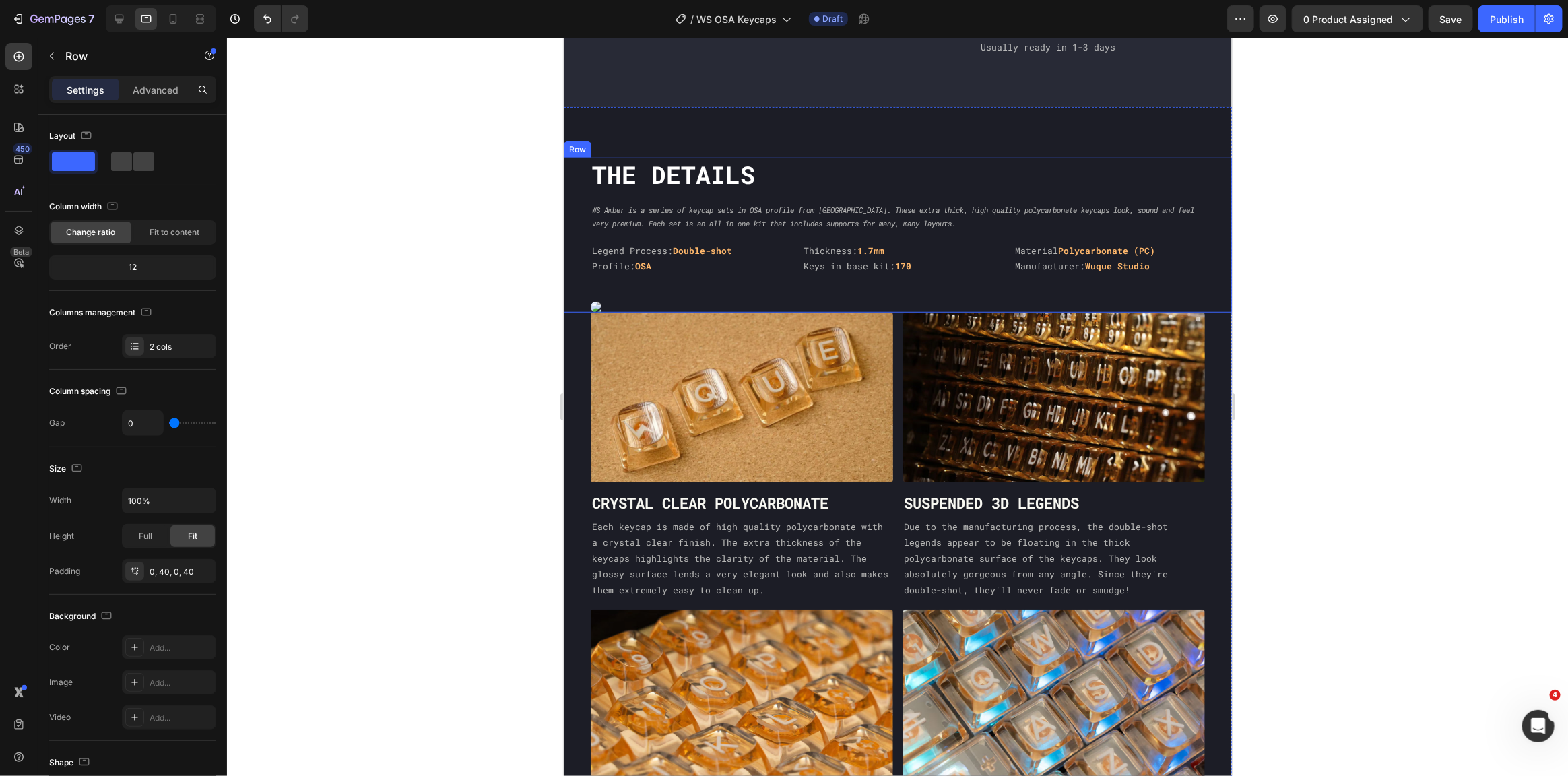
click at [1202, 157] on div "The DEtails Heading WS Amber is a series of keycap sets in OSA profile from Wuq…" at bounding box center [897, 235] width 668 height 155
click at [166, 92] on p "Advanced" at bounding box center [155, 90] width 46 height 14
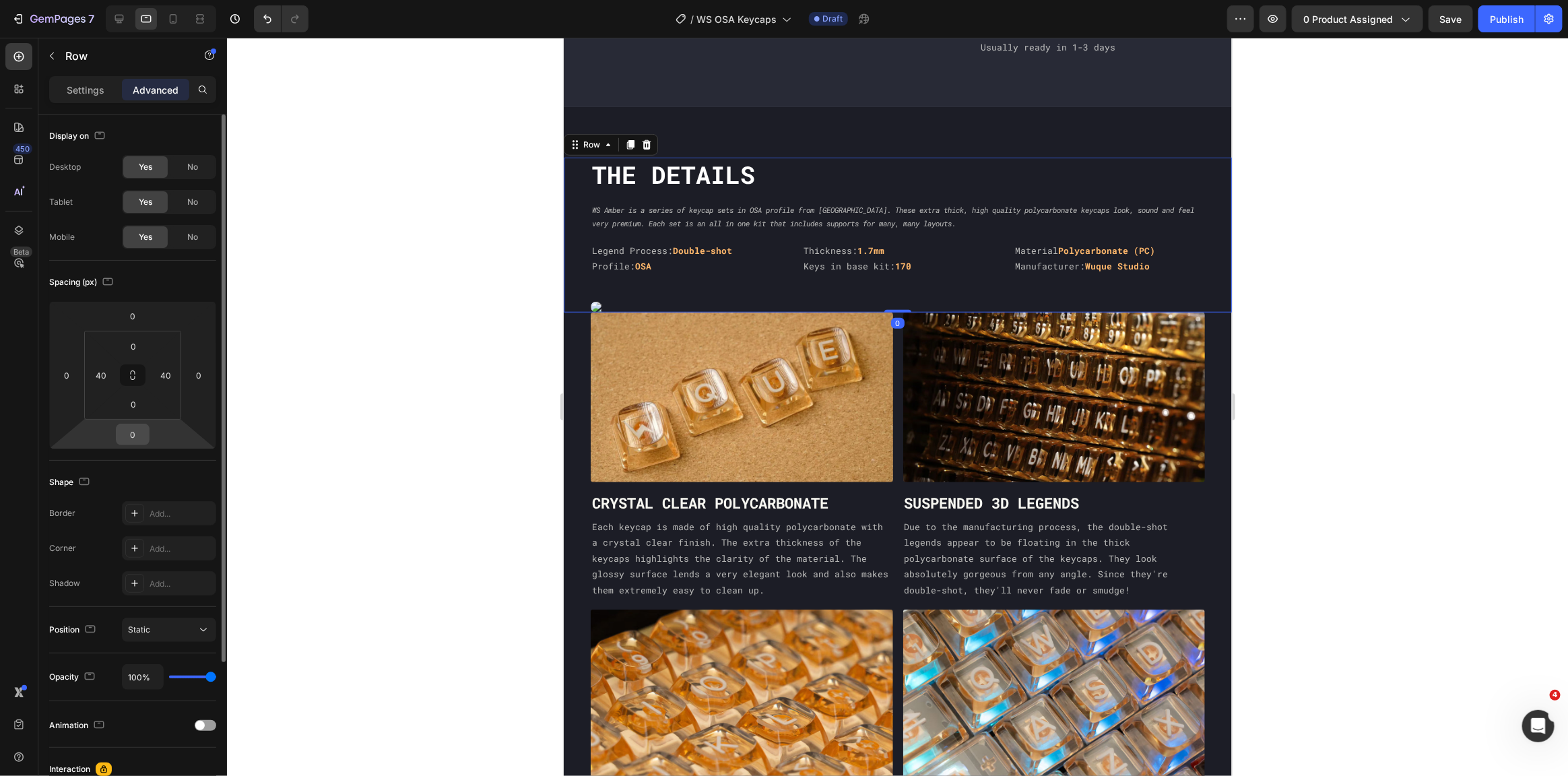
click at [131, 428] on input "0" at bounding box center [133, 435] width 27 height 20
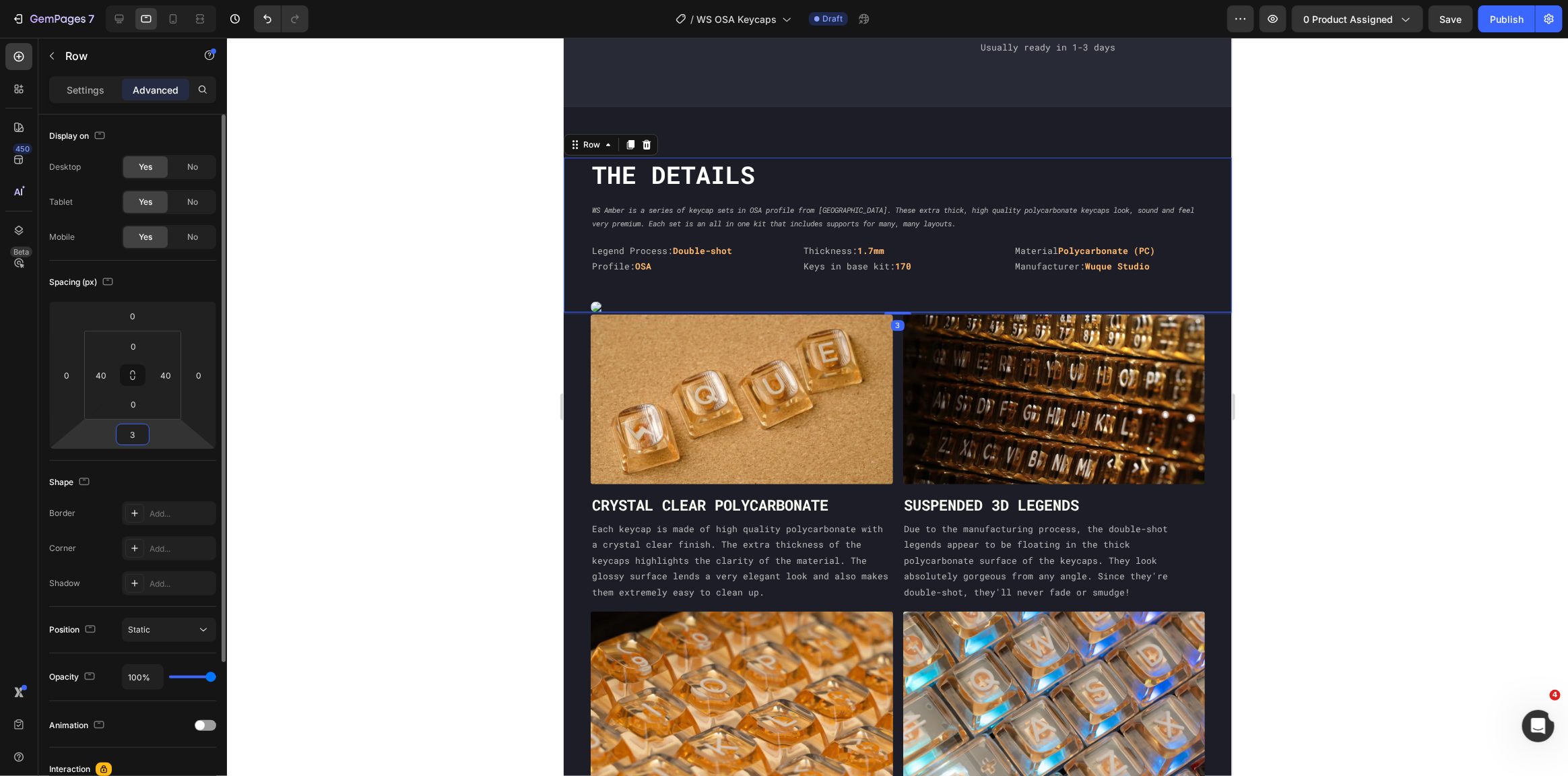
type input "30"
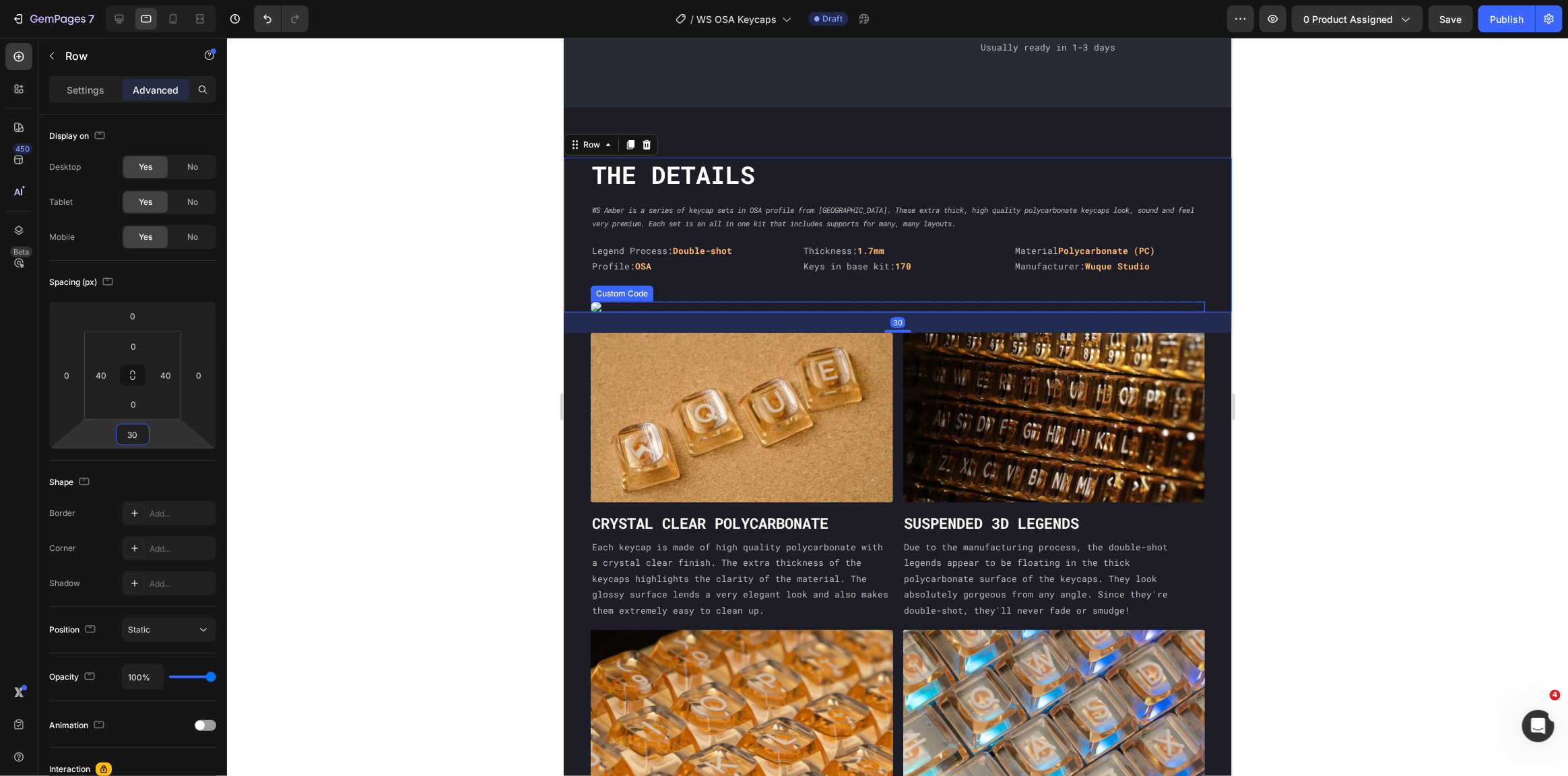
click at [681, 301] on img at bounding box center [897, 306] width 614 height 11
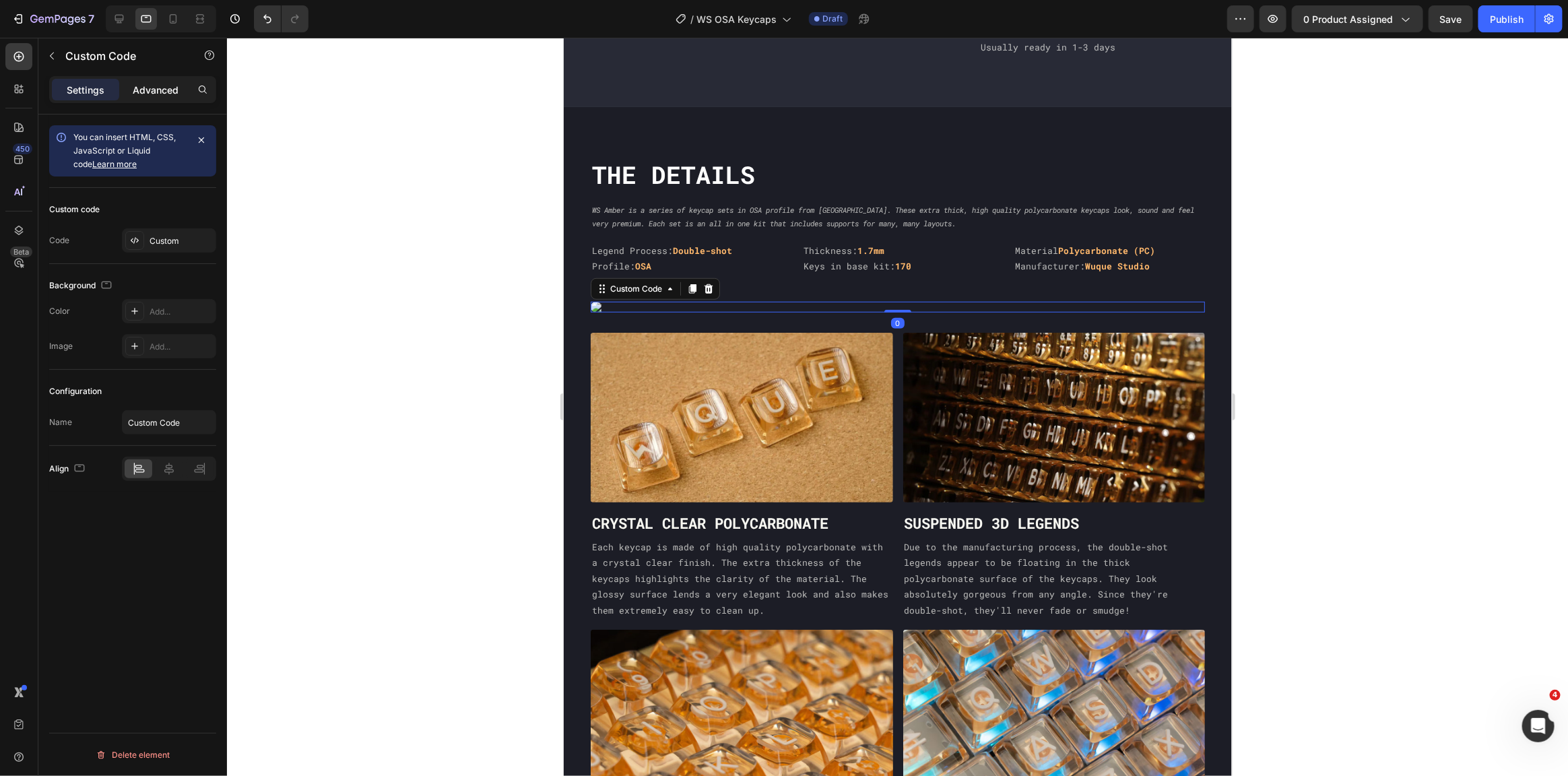
click at [173, 93] on p "Advanced" at bounding box center [155, 90] width 46 height 14
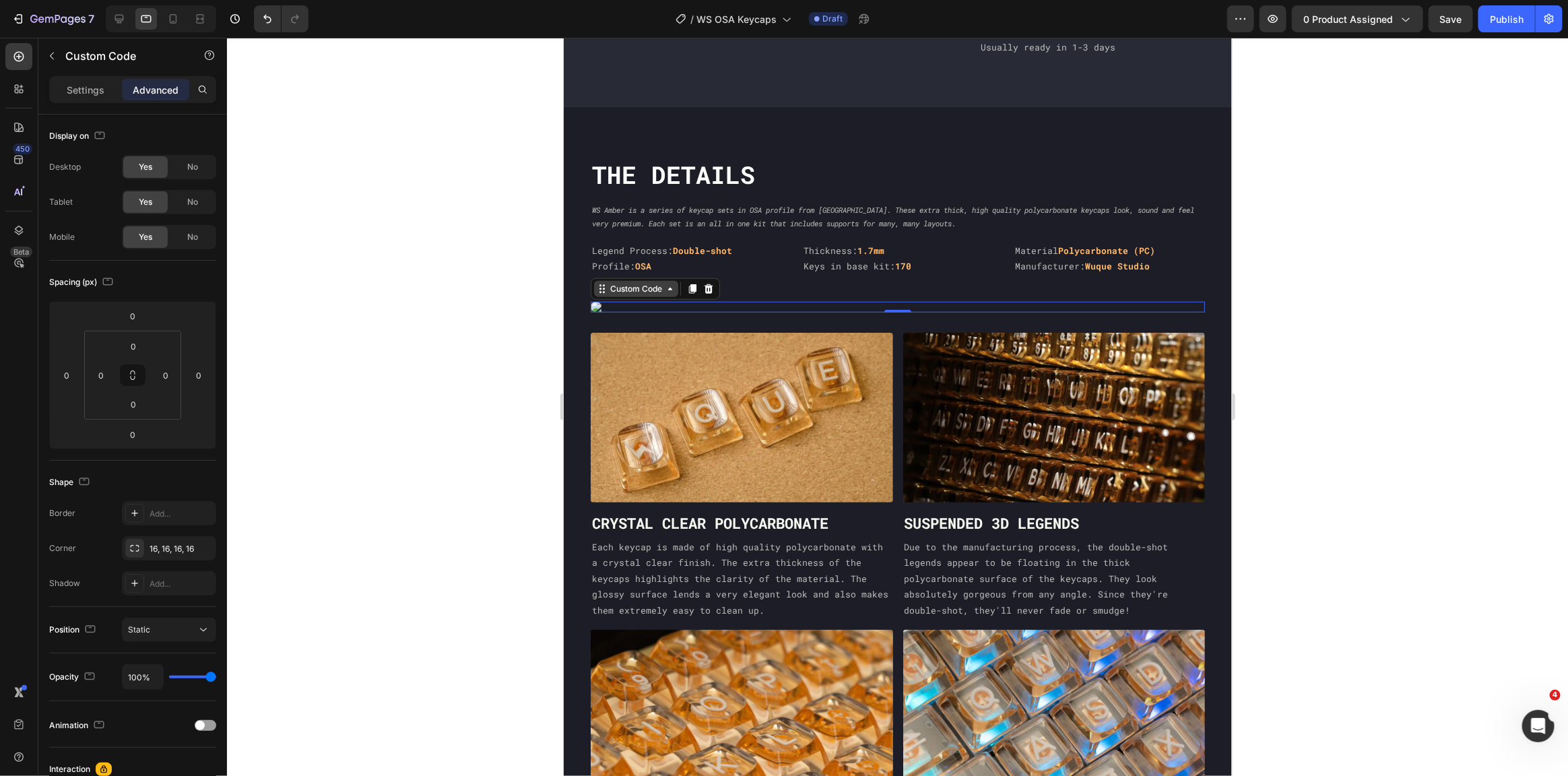
click at [658, 282] on div "Custom Code" at bounding box center [636, 288] width 58 height 12
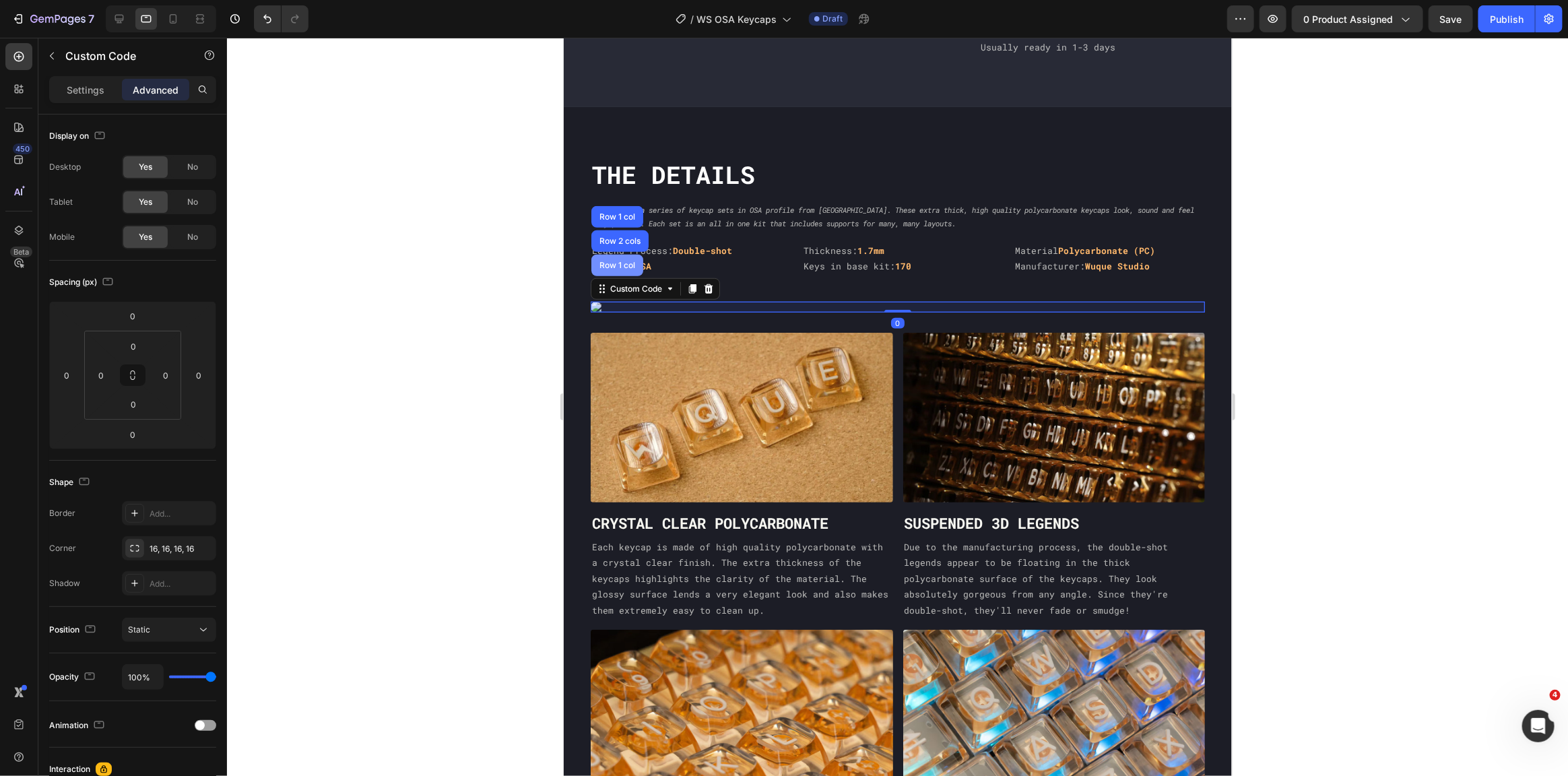
click at [623, 261] on div "Row 1 col" at bounding box center [616, 265] width 41 height 8
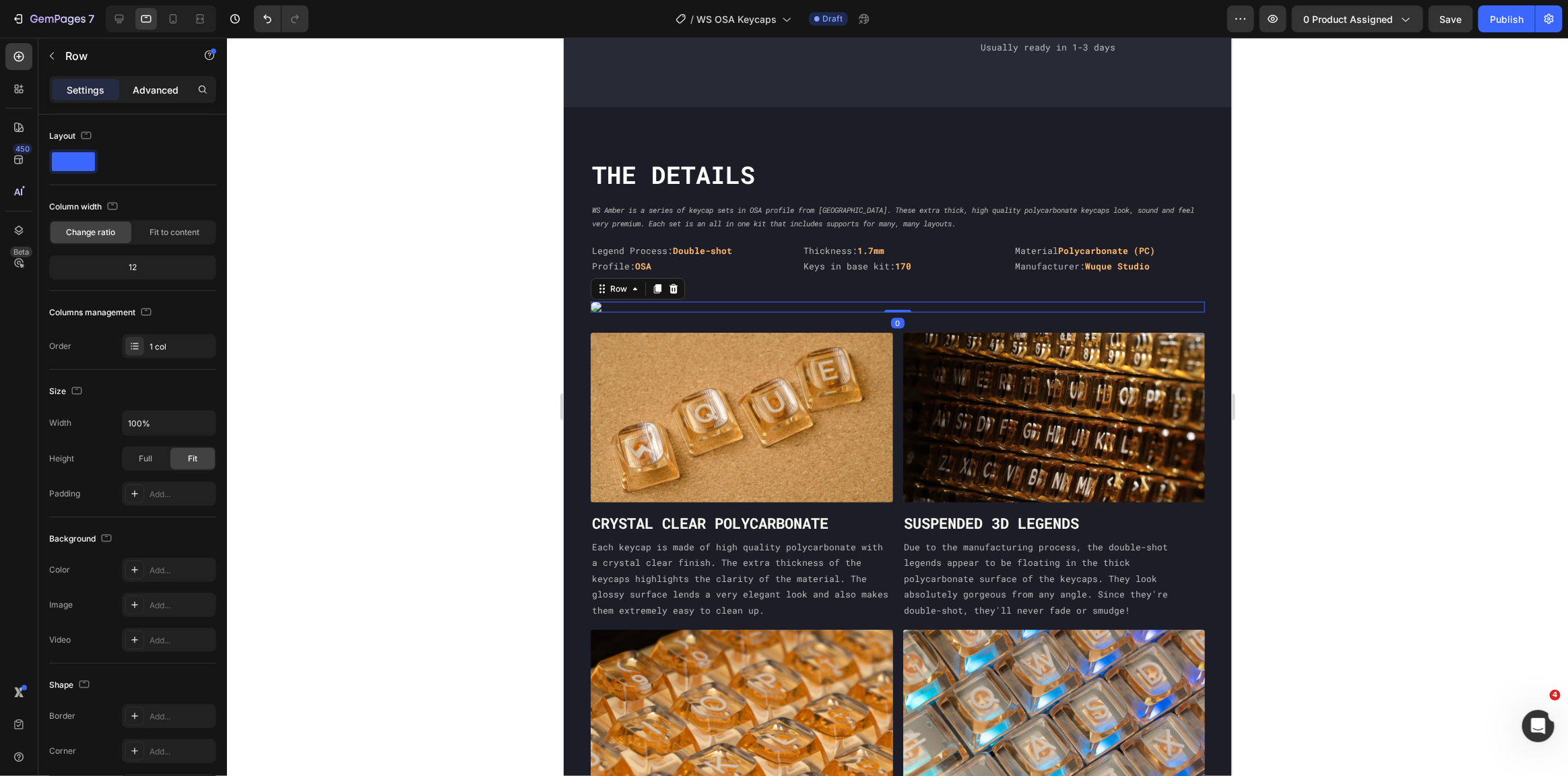
click at [167, 95] on p "Advanced" at bounding box center [155, 90] width 46 height 14
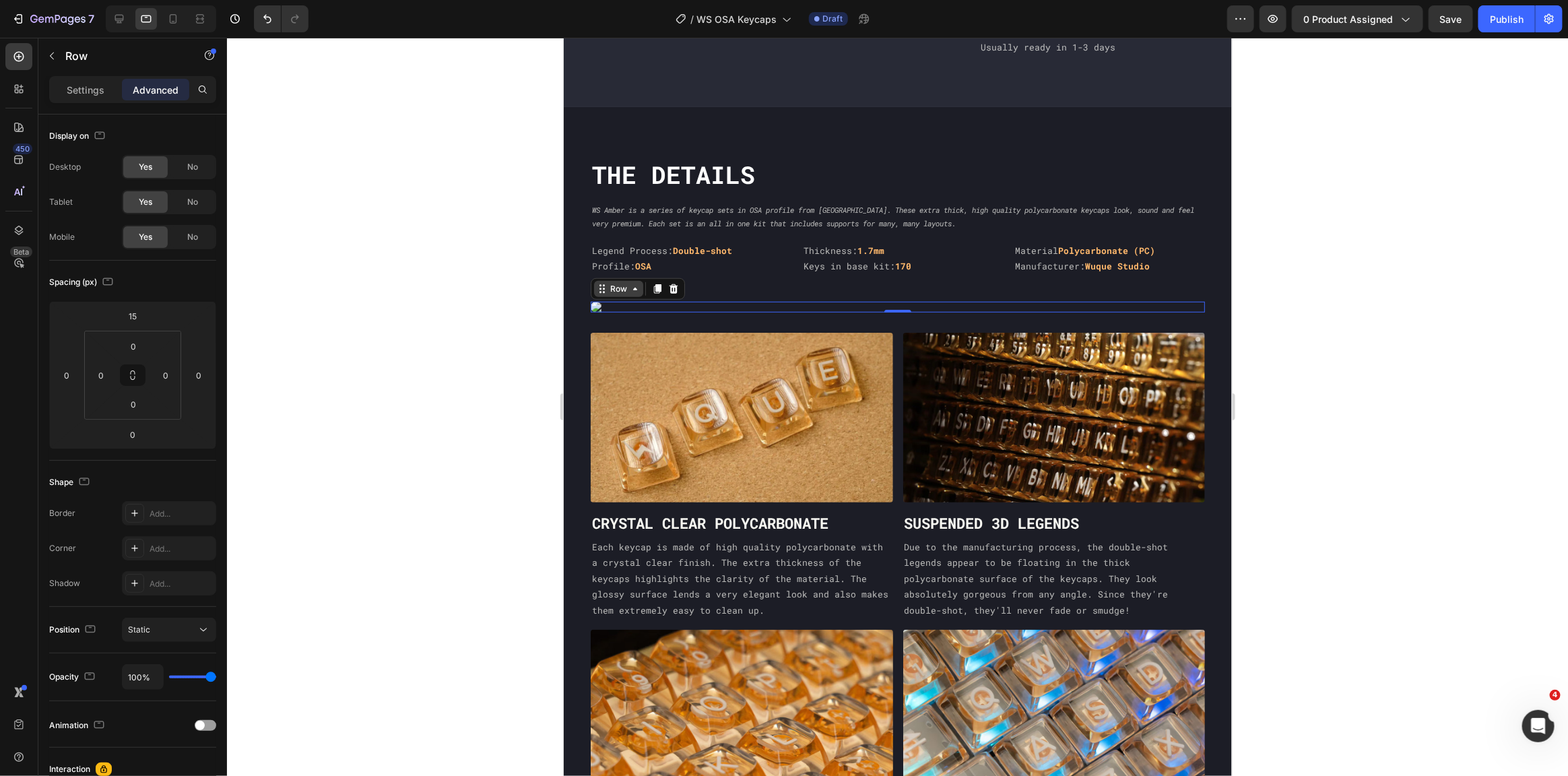
click at [615, 282] on div "Row" at bounding box center [618, 288] width 22 height 12
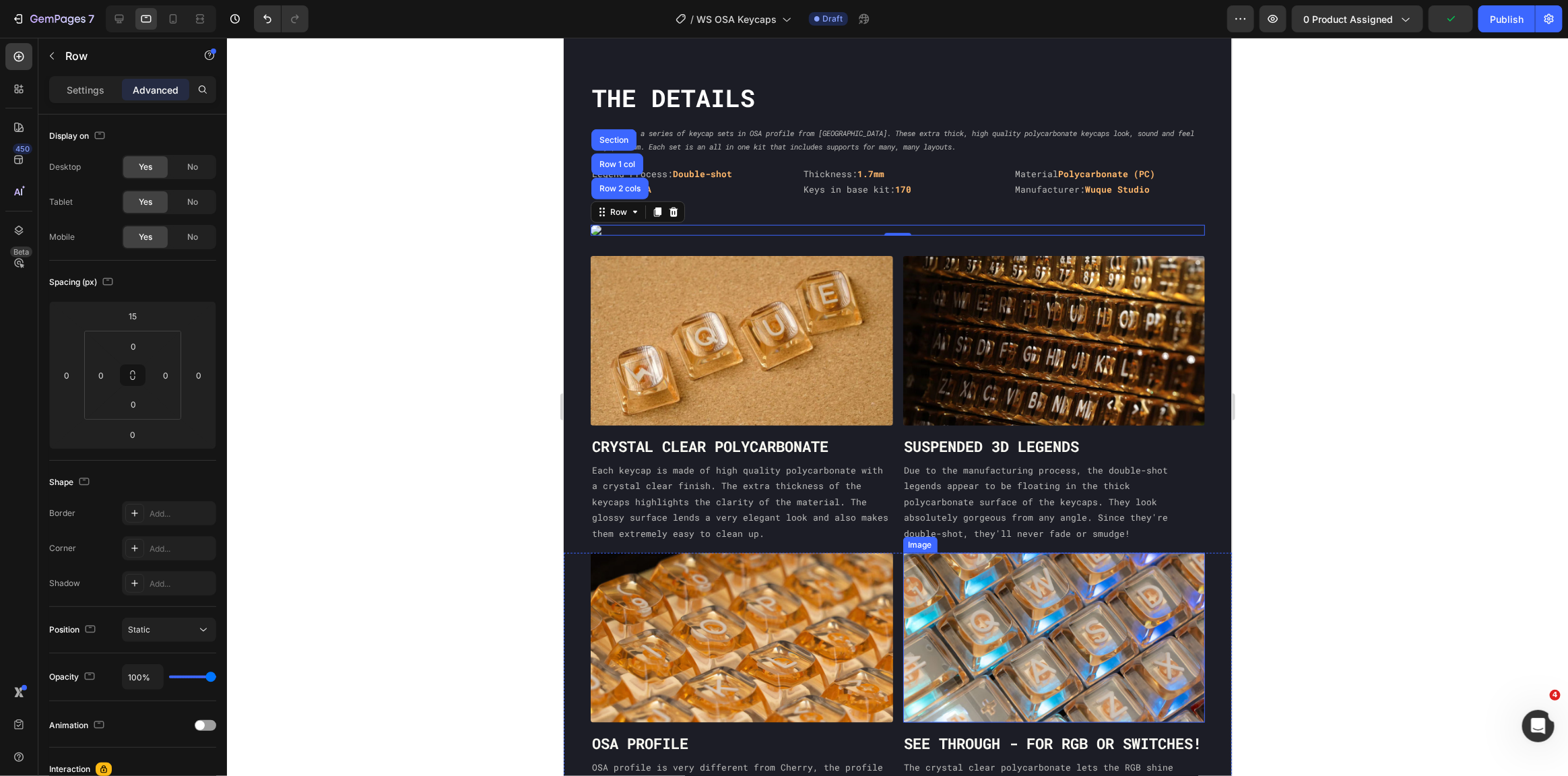
scroll to position [685, 0]
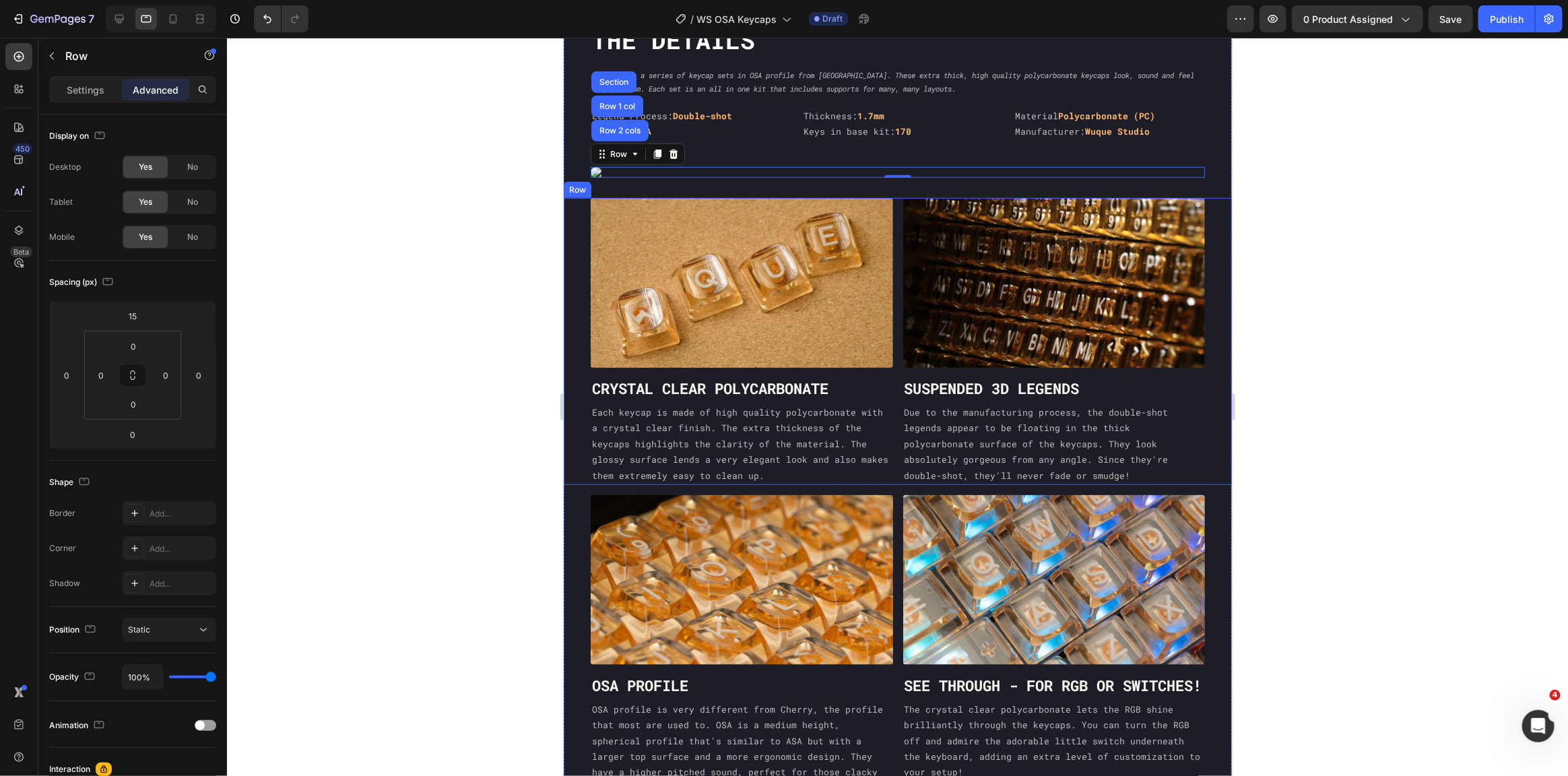
click at [893, 438] on div "Image CRYSTAL CLEAR POLYCARBONATE Heading Each keycap is made of high quality p…" at bounding box center [897, 341] width 668 height 287
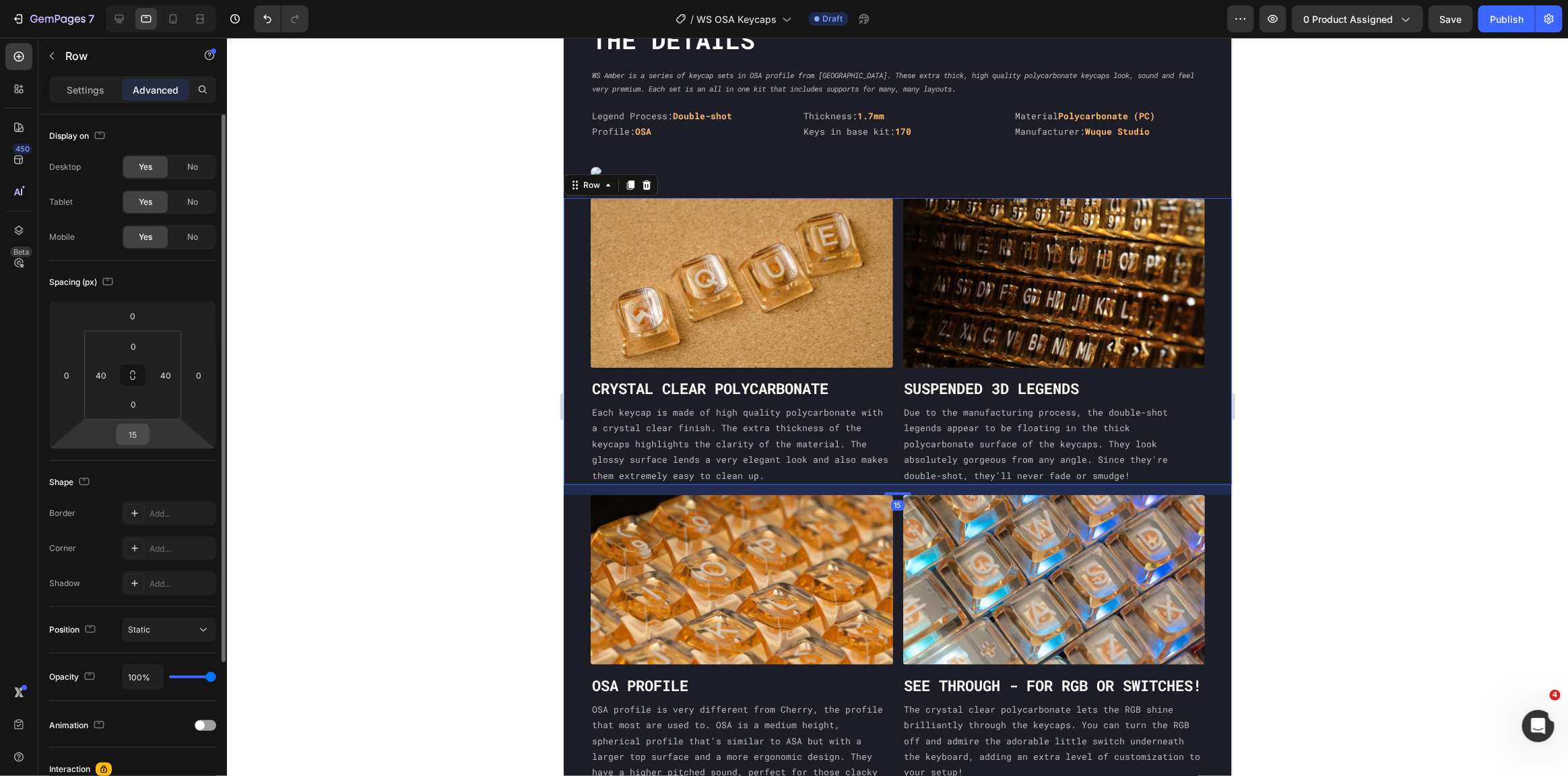
click at [130, 435] on input "15" at bounding box center [133, 435] width 27 height 20
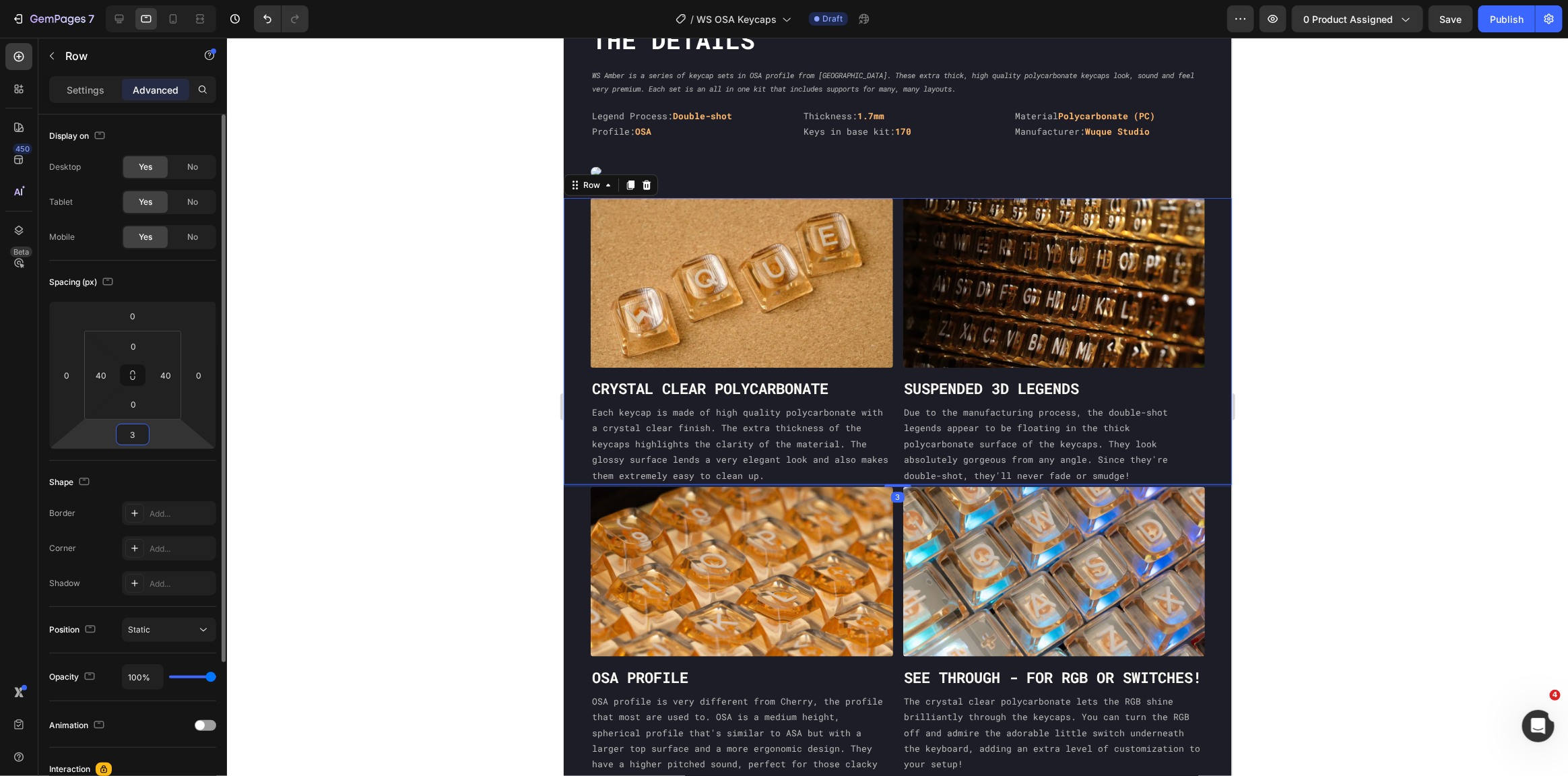
type input "30"
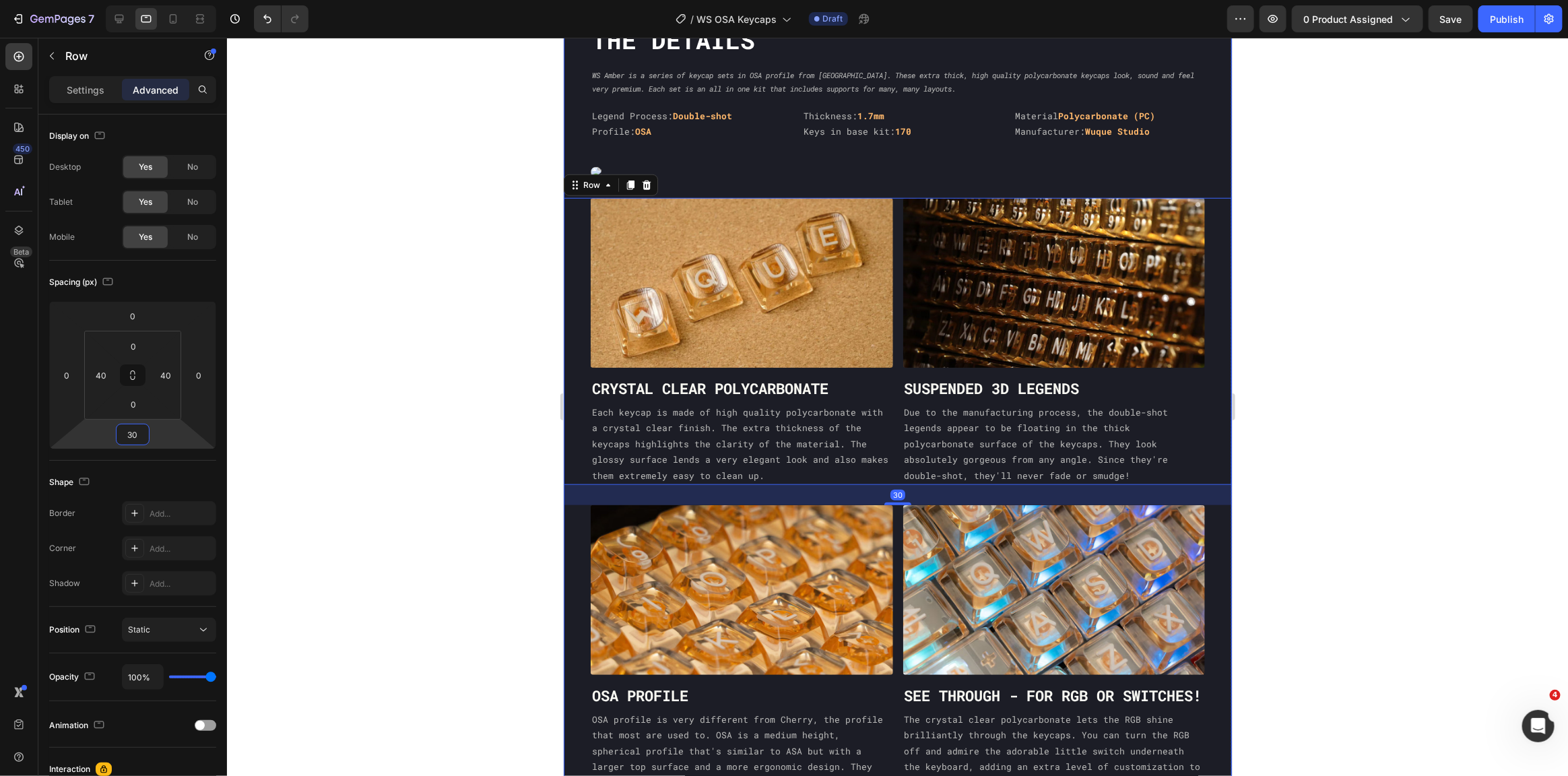
click at [1096, 149] on div "The DEtails Heading WS Amber is a series of keycap sets in OSA profile from Wuq…" at bounding box center [897, 420] width 668 height 795
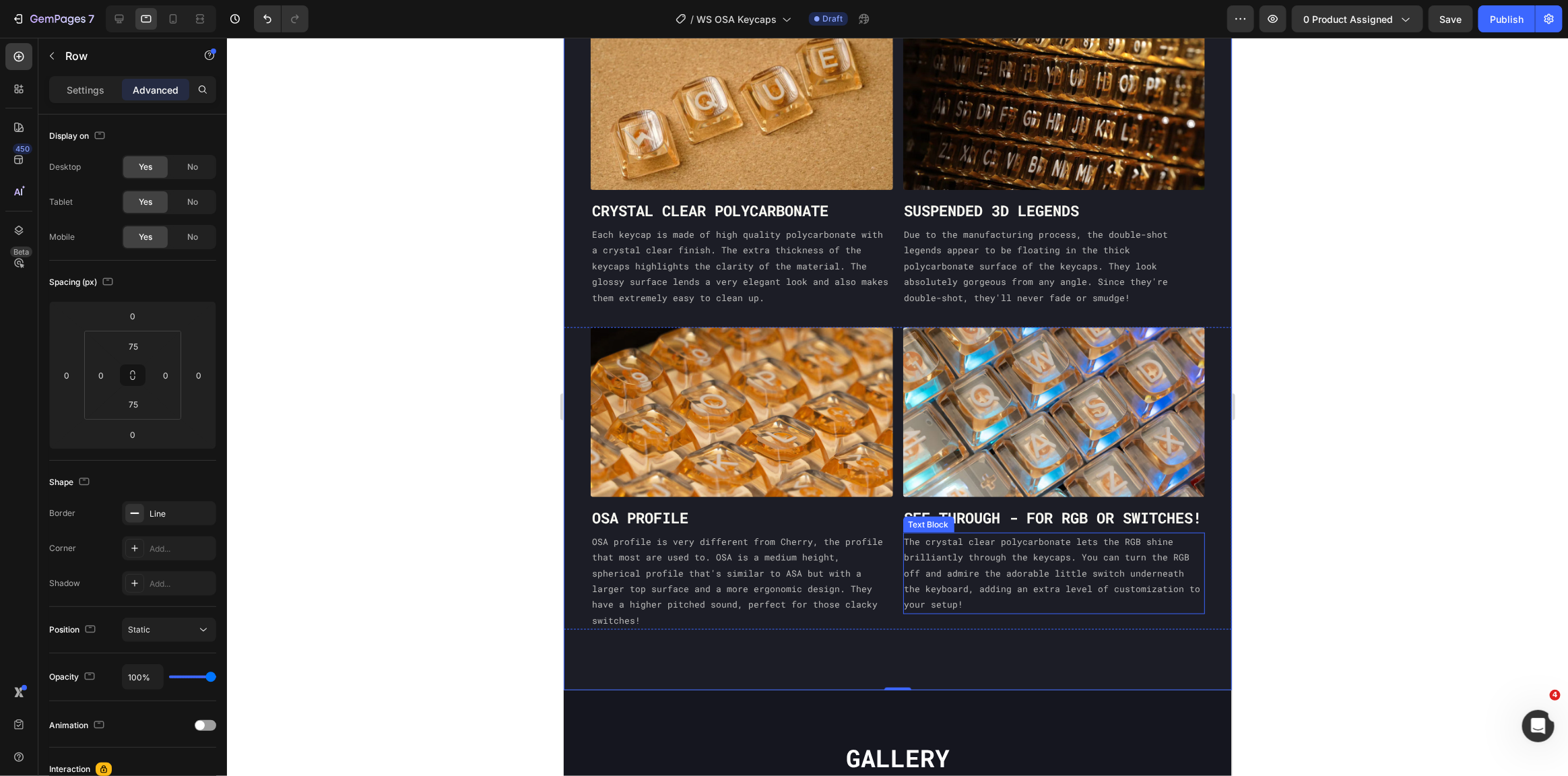
scroll to position [820, 0]
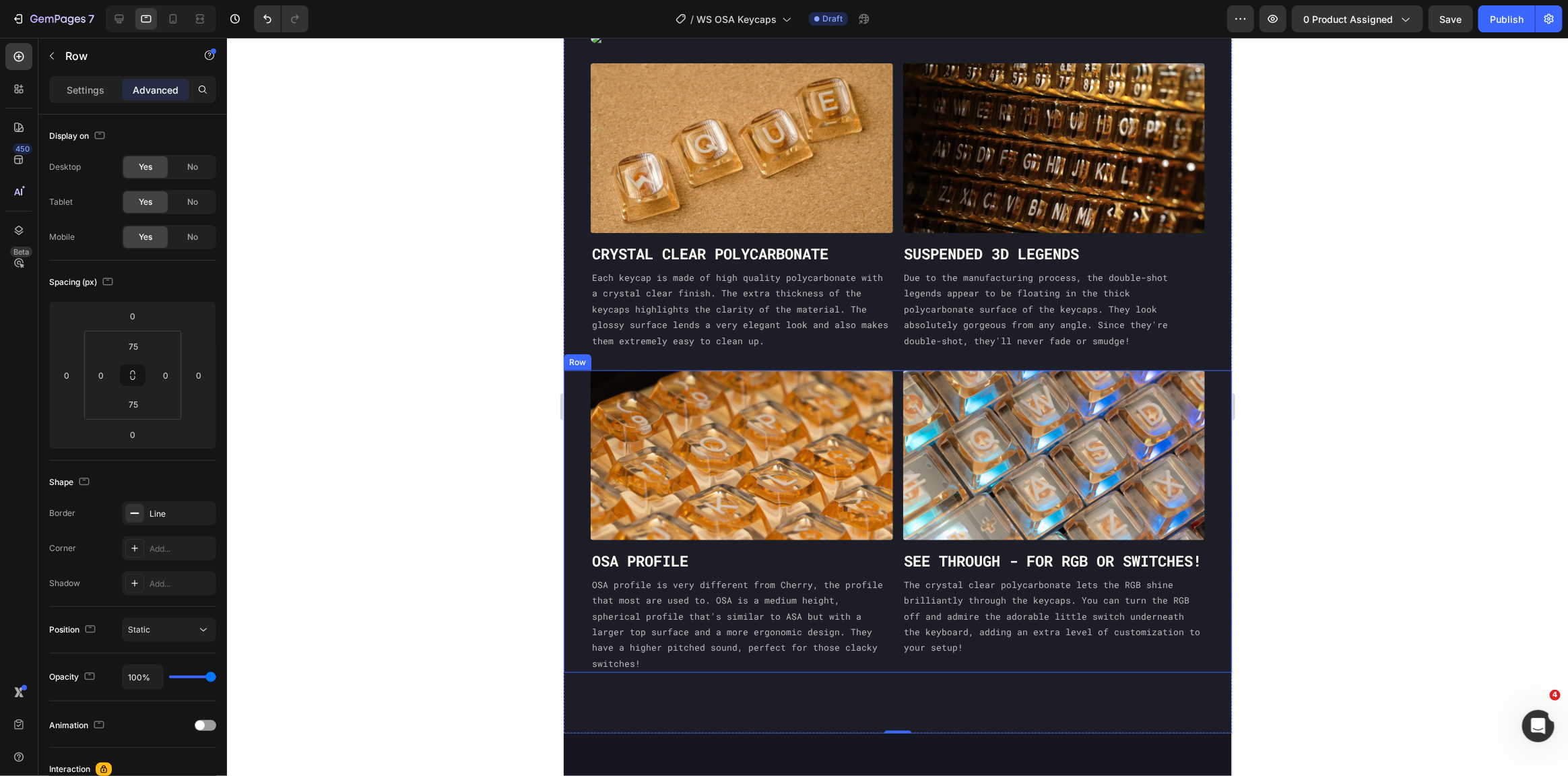
click at [894, 475] on div "Image OSA PROFILE Heading OSA profile is very different from Cherry, the profil…" at bounding box center [897, 521] width 668 height 303
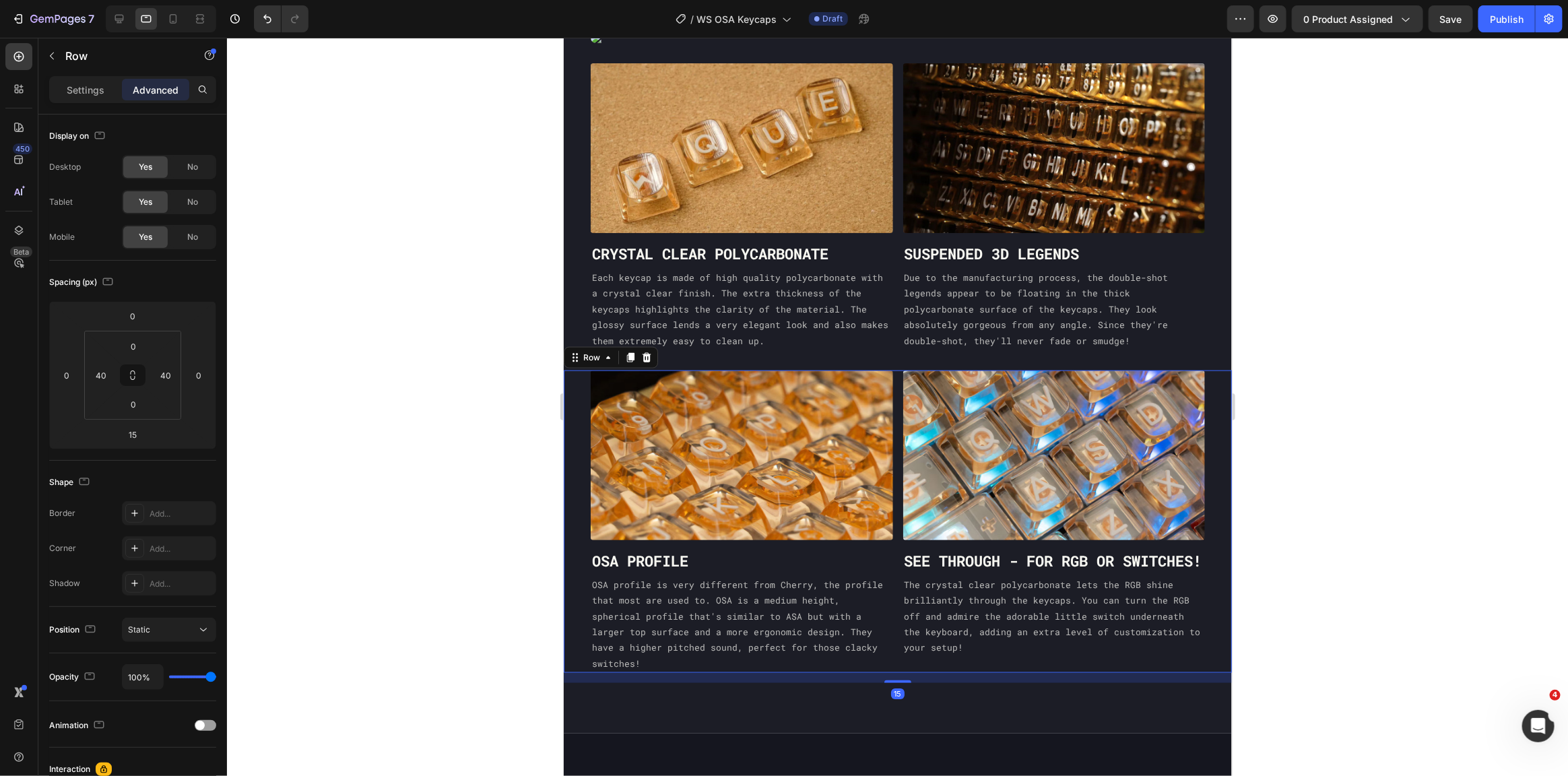
click at [89, 100] on div "Settings Advanced" at bounding box center [133, 89] width 167 height 27
click at [83, 88] on p "Settings" at bounding box center [86, 90] width 38 height 14
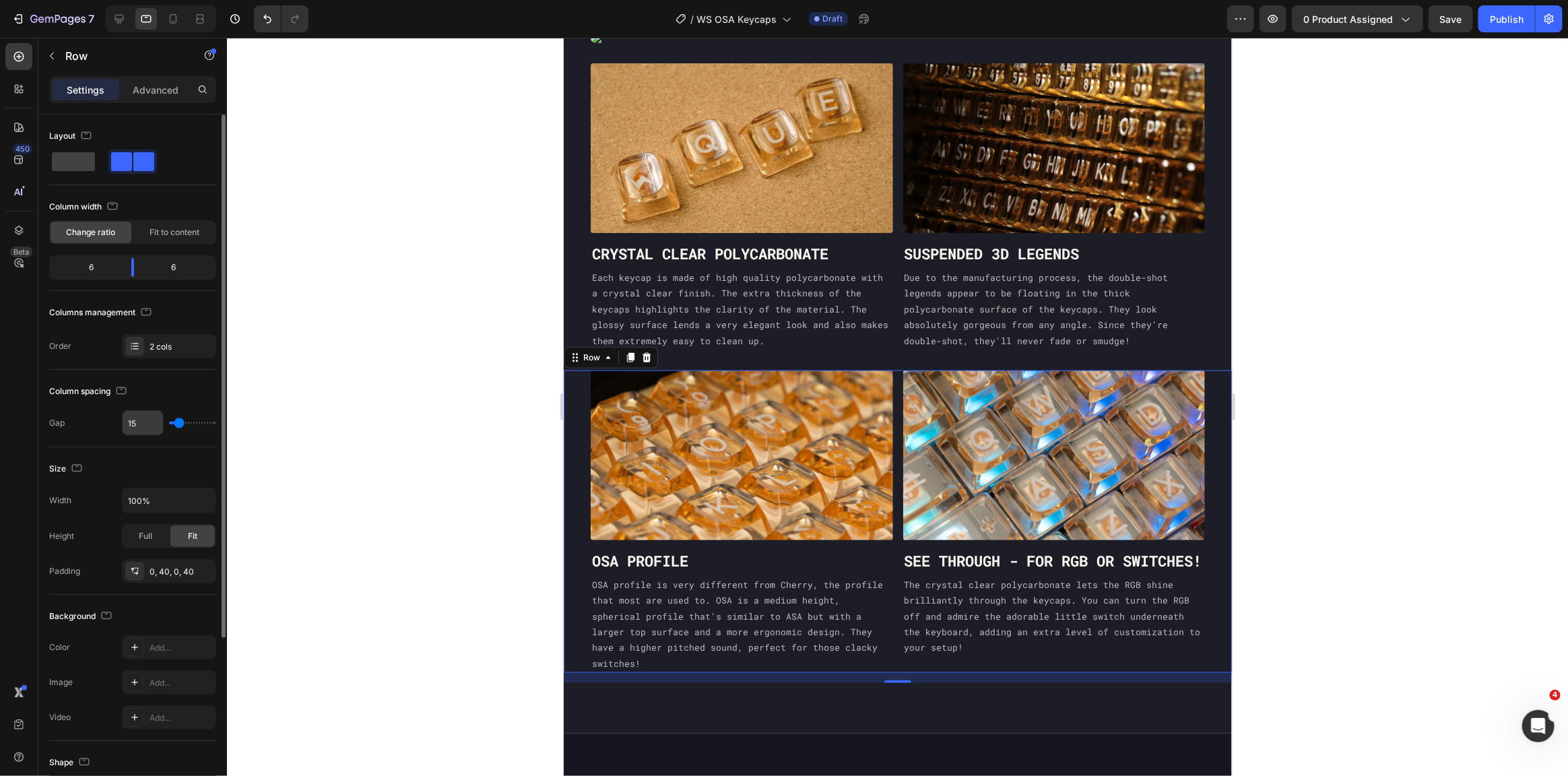
click at [142, 424] on input "15" at bounding box center [143, 423] width 41 height 25
type input "3"
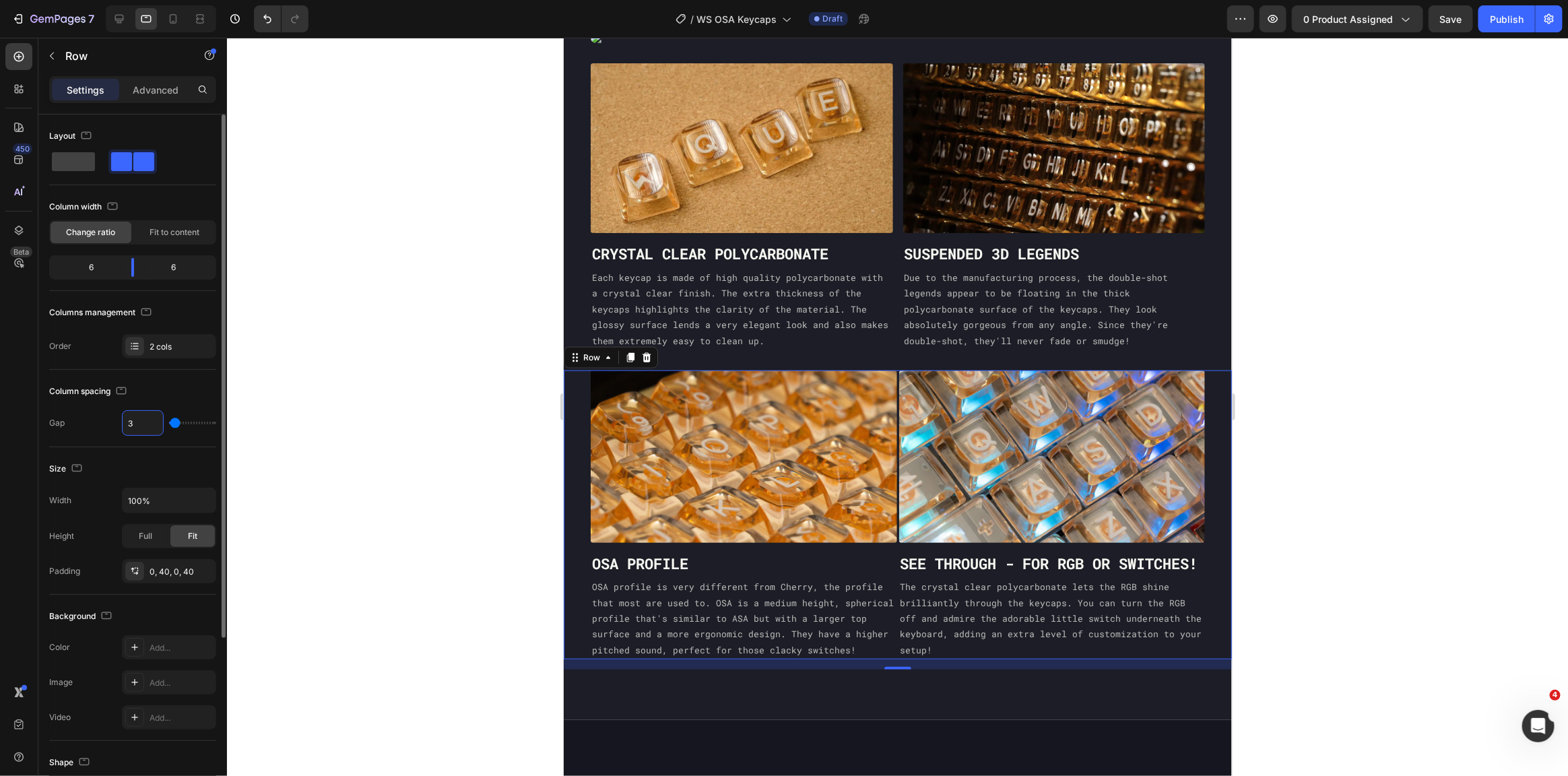
type input "30"
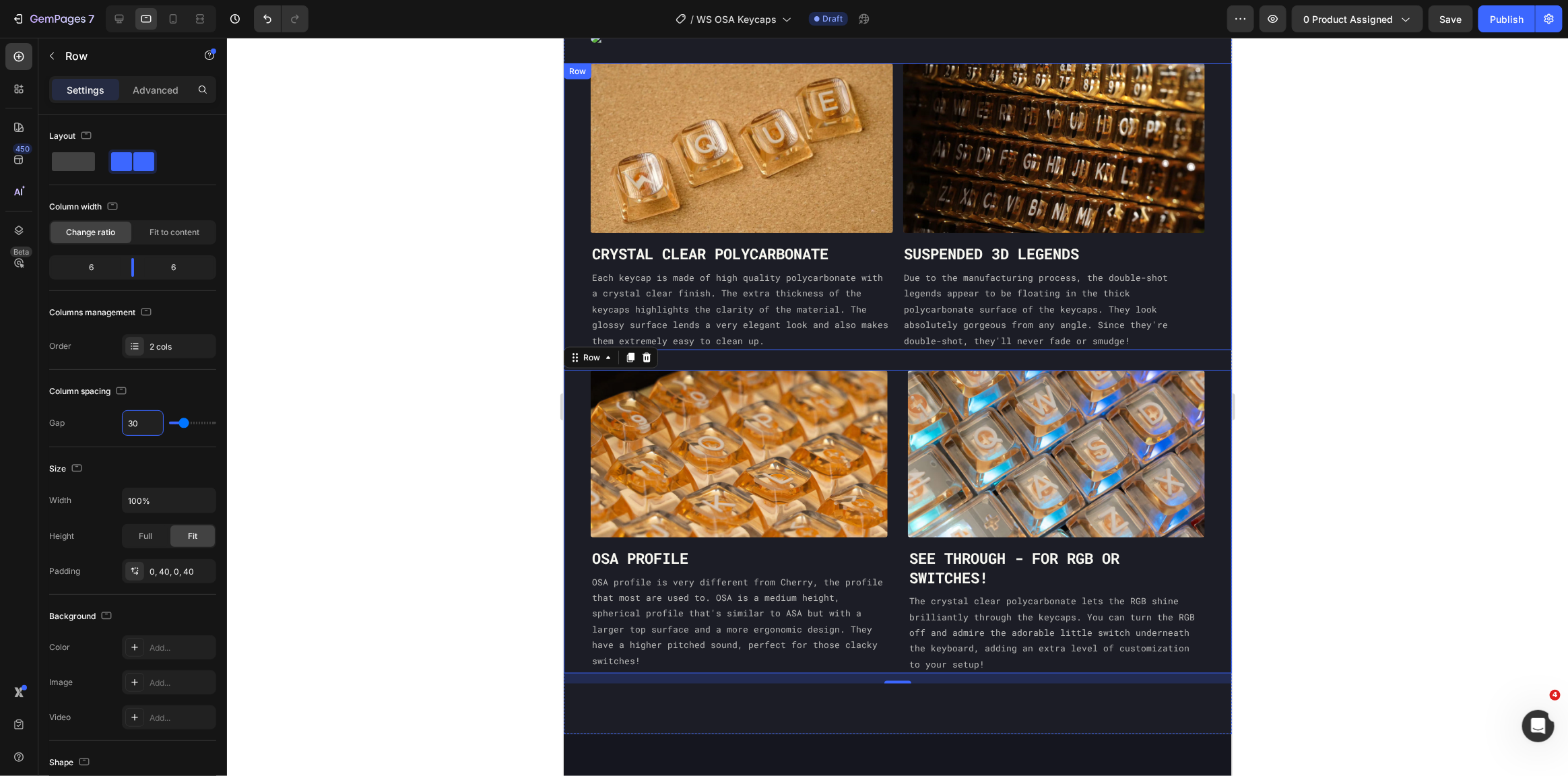
click at [891, 279] on div "Image CRYSTAL CLEAR POLYCARBONATE Heading Each keycap is made of high quality p…" at bounding box center [897, 206] width 668 height 287
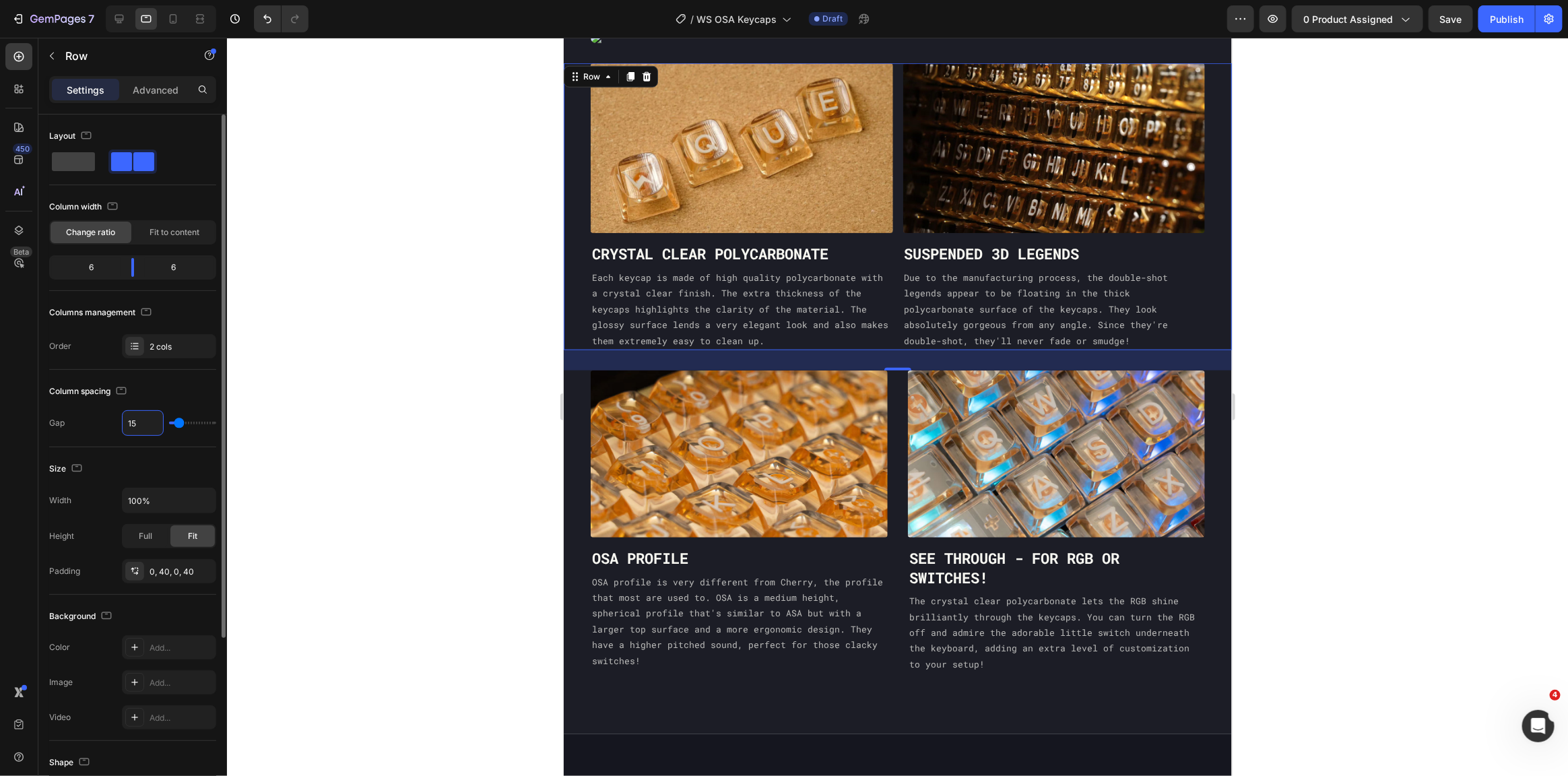
click at [140, 419] on input "15" at bounding box center [143, 423] width 41 height 25
type input "3"
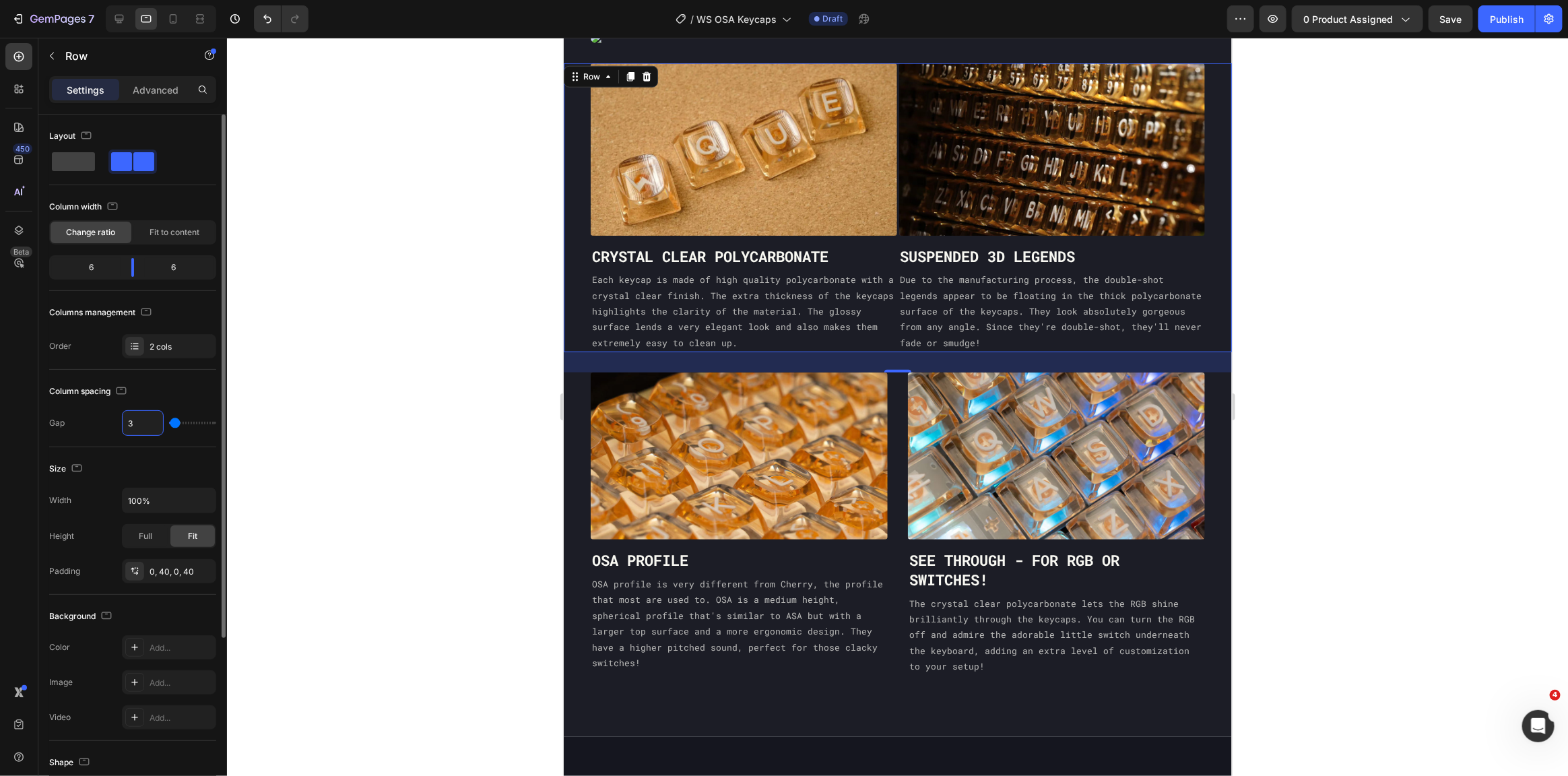
type input "30"
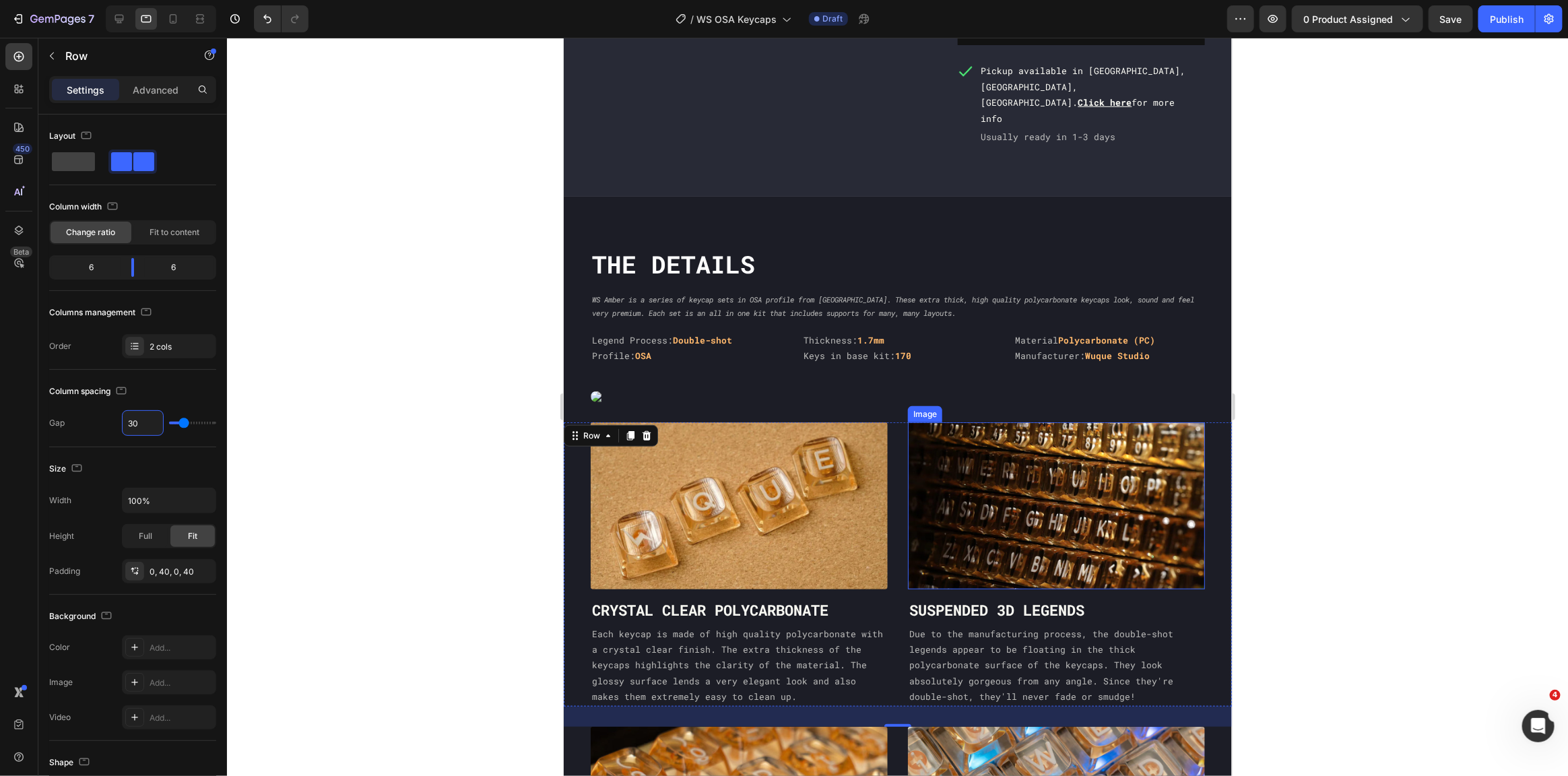
scroll to position [415, 0]
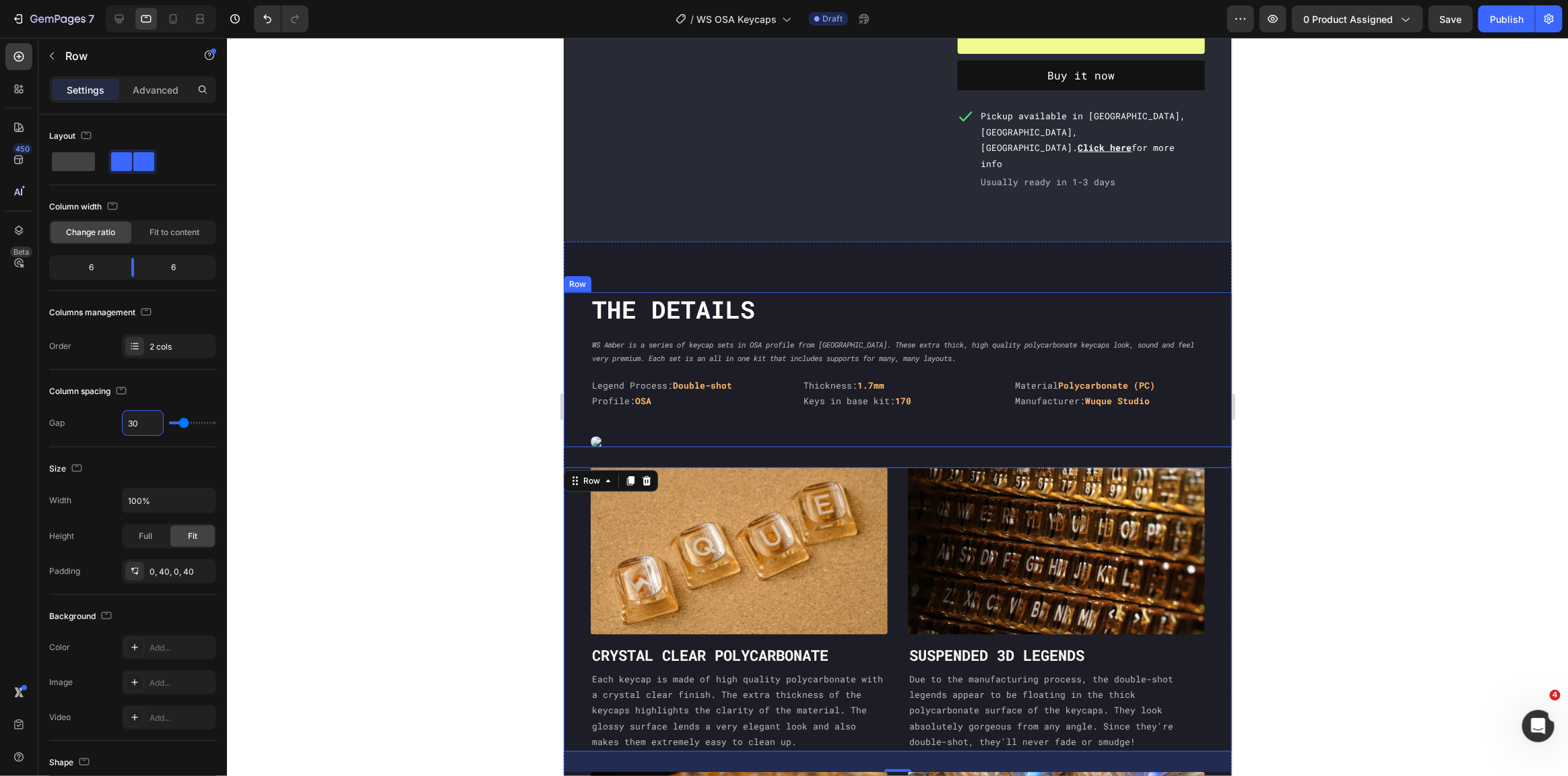
click at [1198, 329] on div "The DEtails Heading WS Amber is a series of keycap sets in OSA profile from Wuq…" at bounding box center [897, 369] width 668 height 155
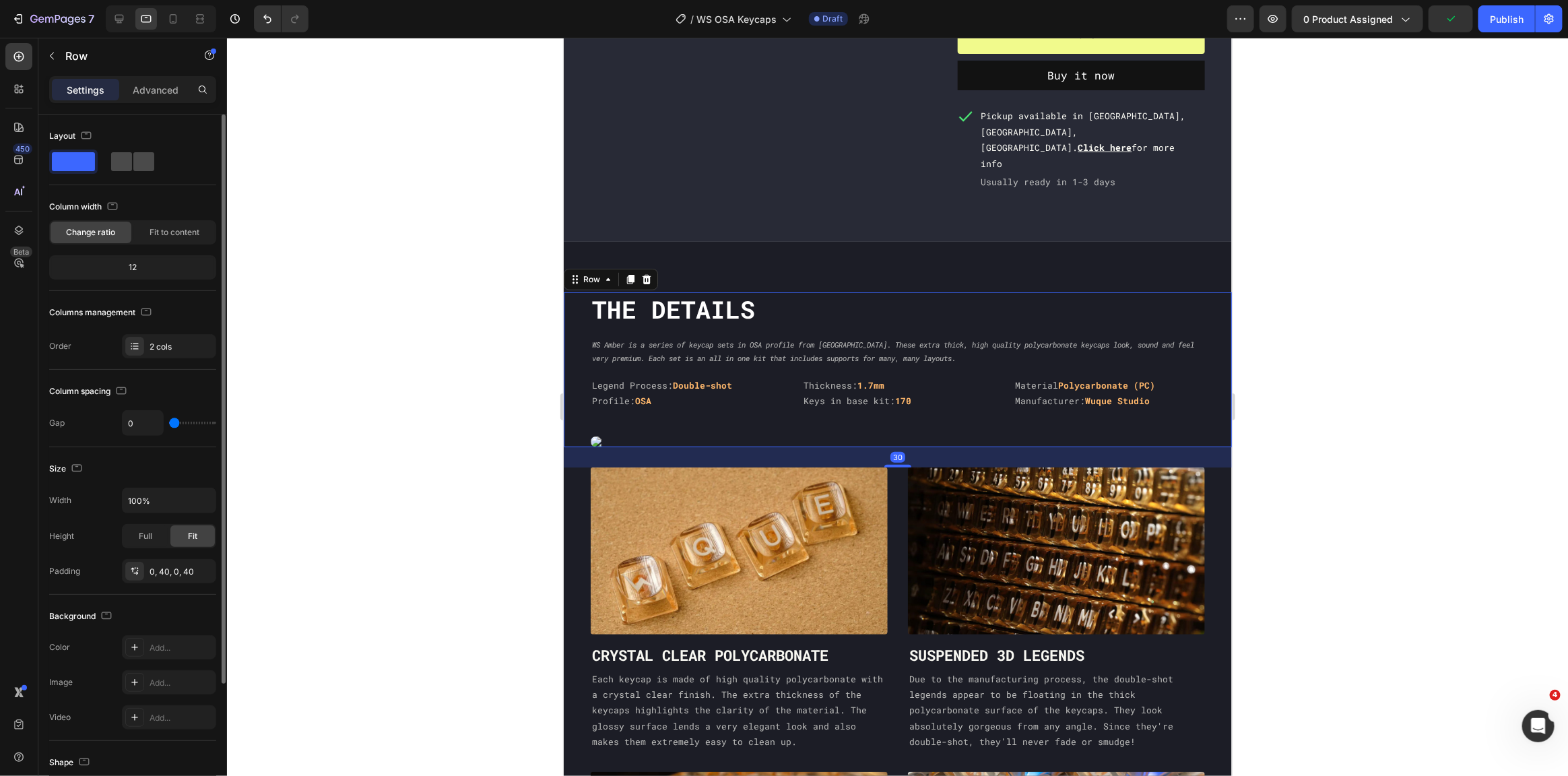
click at [133, 166] on span at bounding box center [144, 162] width 21 height 19
type input "30"
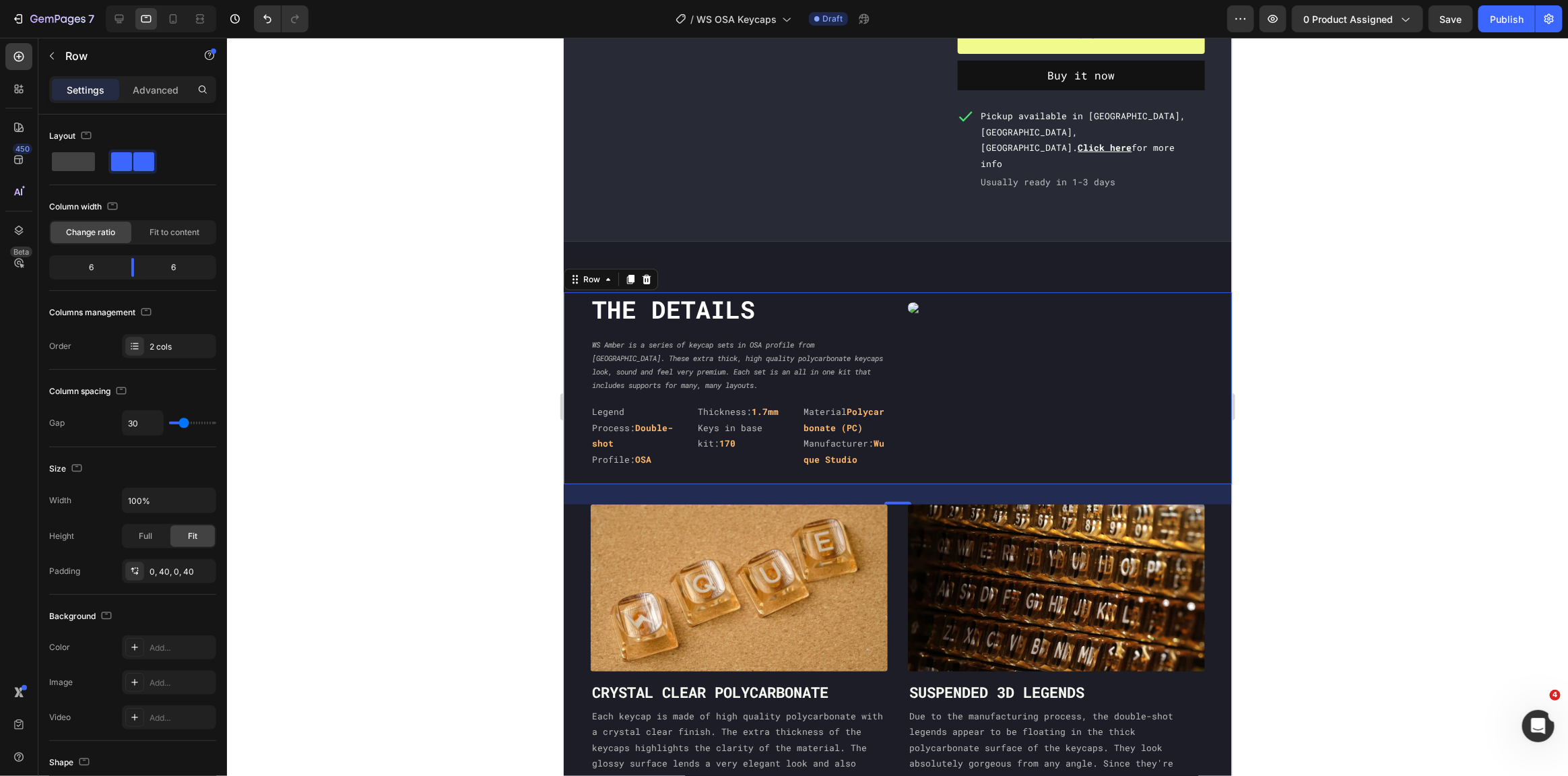
click at [888, 362] on div "The DEtails Heading WS Amber is a series of keycap sets in OSA profile from Wuq…" at bounding box center [897, 388] width 668 height 192
click at [145, 422] on input "30" at bounding box center [143, 423] width 41 height 25
click at [785, 402] on div "Legend Process: Double-shot Profile: OSA Text Block Thickness: 1.7mm Keys in ba…" at bounding box center [738, 443] width 297 height 81
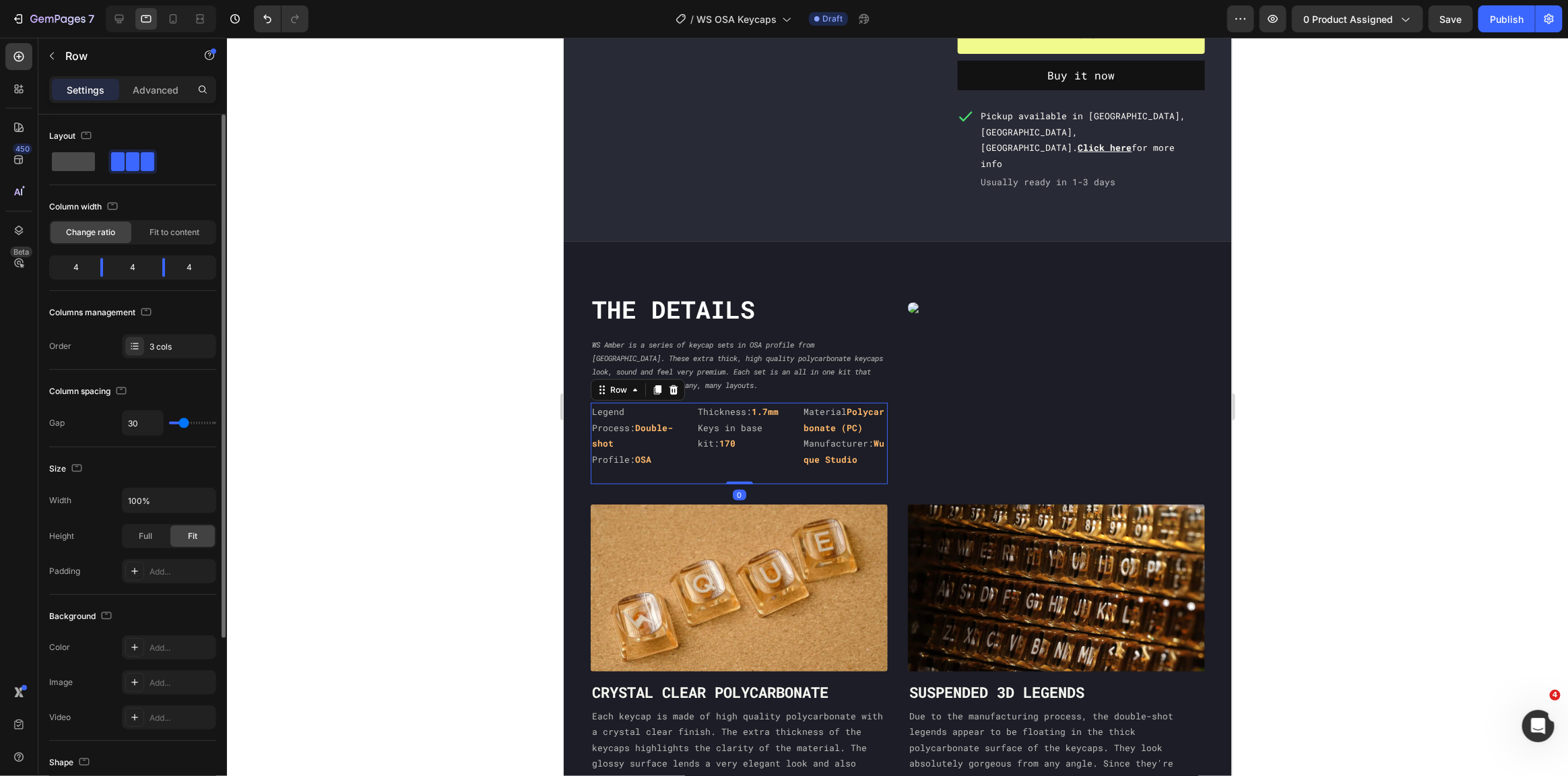
click at [88, 166] on span at bounding box center [73, 162] width 43 height 19
type input "0"
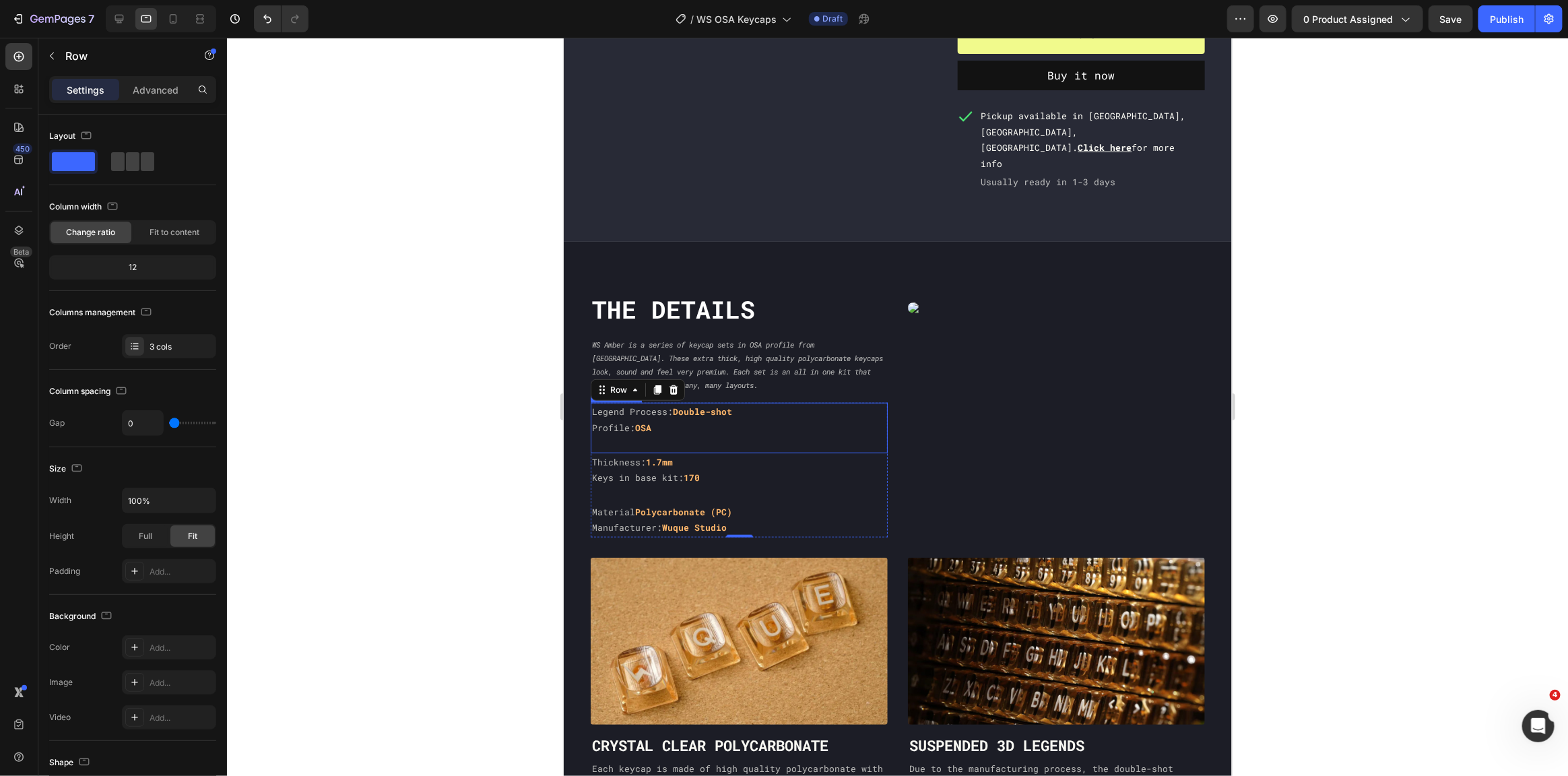
click at [680, 435] on p "Rich Text Editor. Editing area: main" at bounding box center [738, 443] width 294 height 15
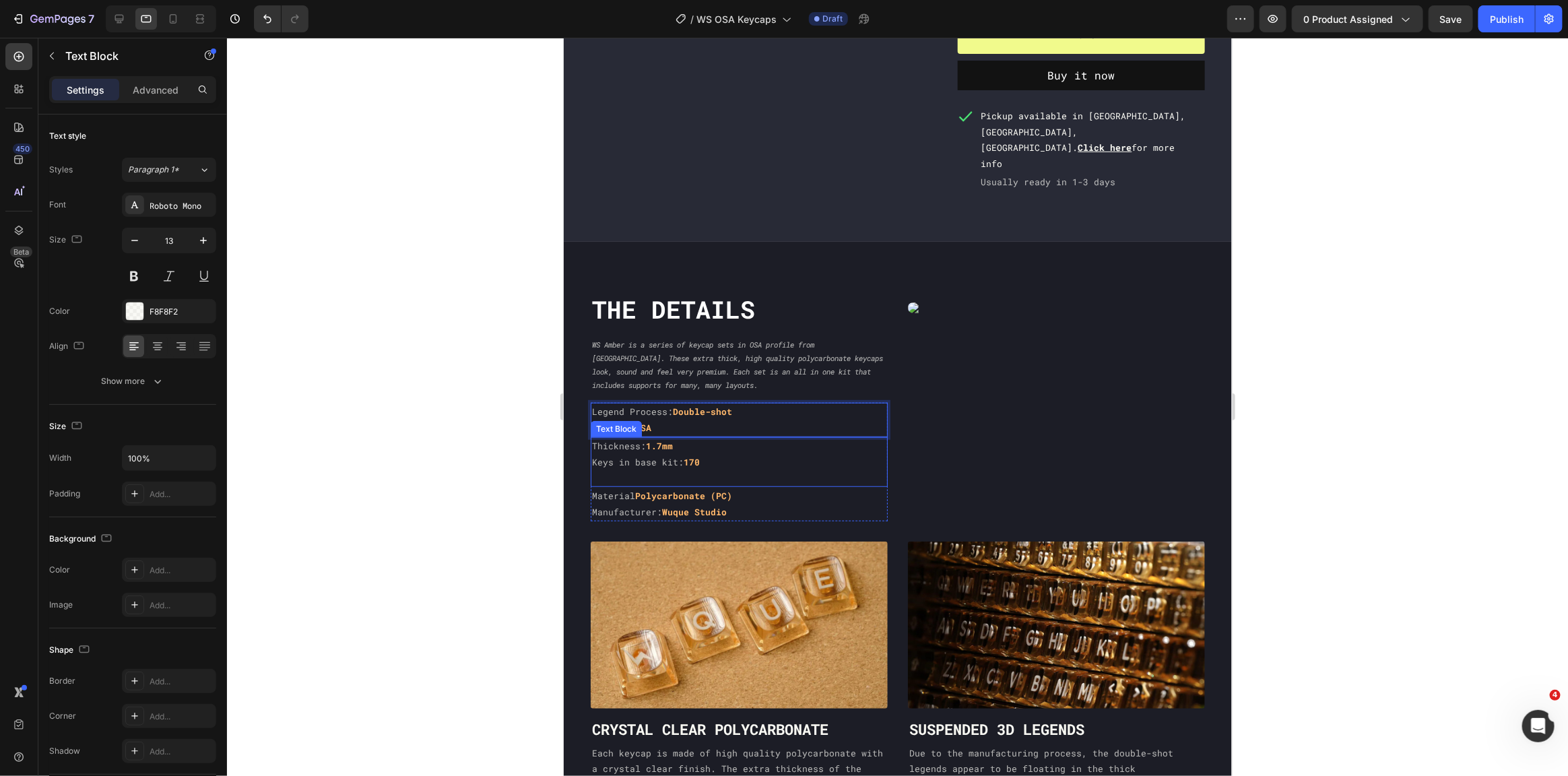
click at [679, 454] on p "Keys in base kit: 170" at bounding box center [738, 462] width 294 height 15
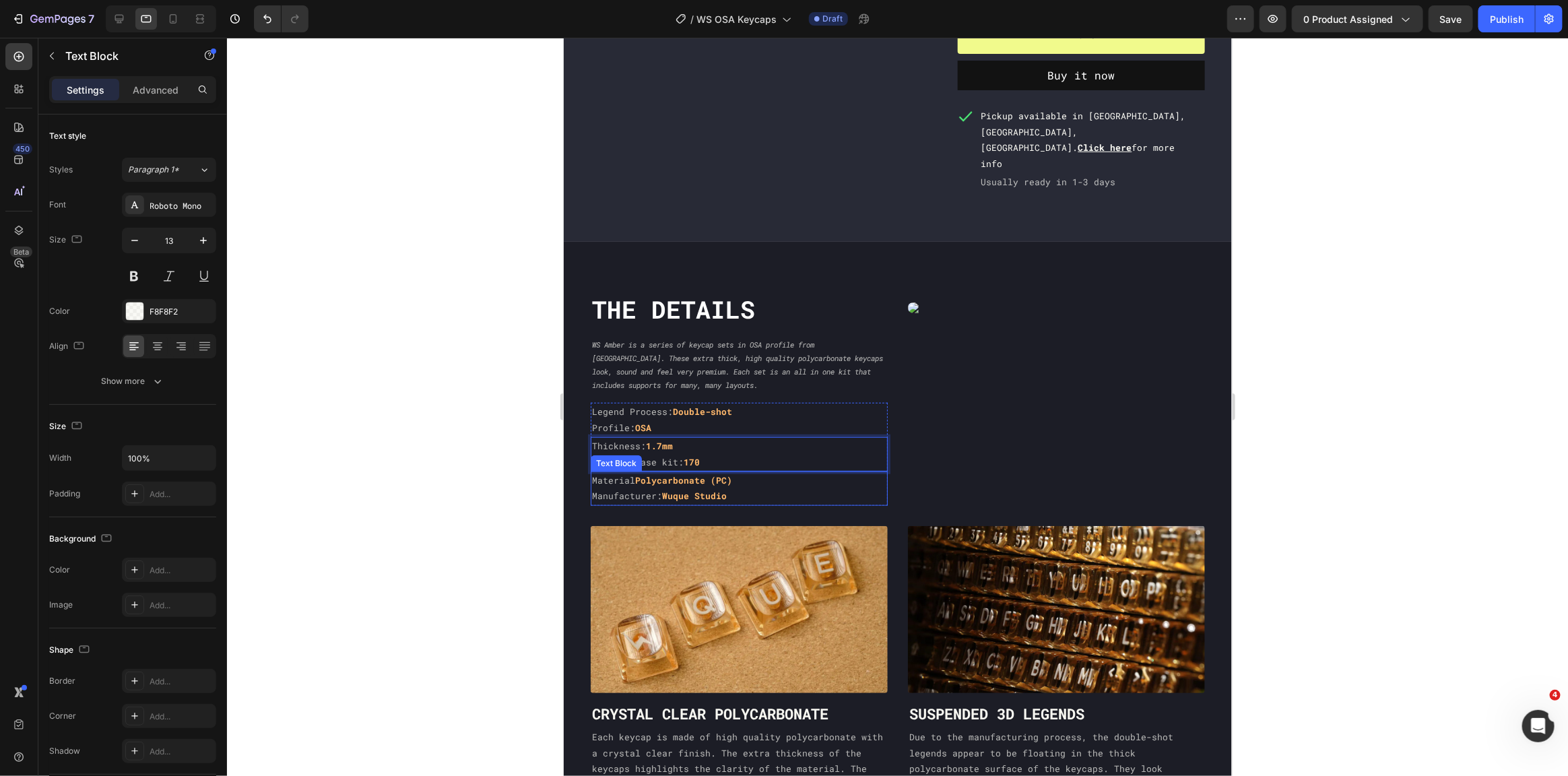
click at [708, 489] on strong "Wuque Studio" at bounding box center [693, 495] width 65 height 12
click at [1006, 437] on div "Custom Code Row" at bounding box center [1056, 398] width 297 height 213
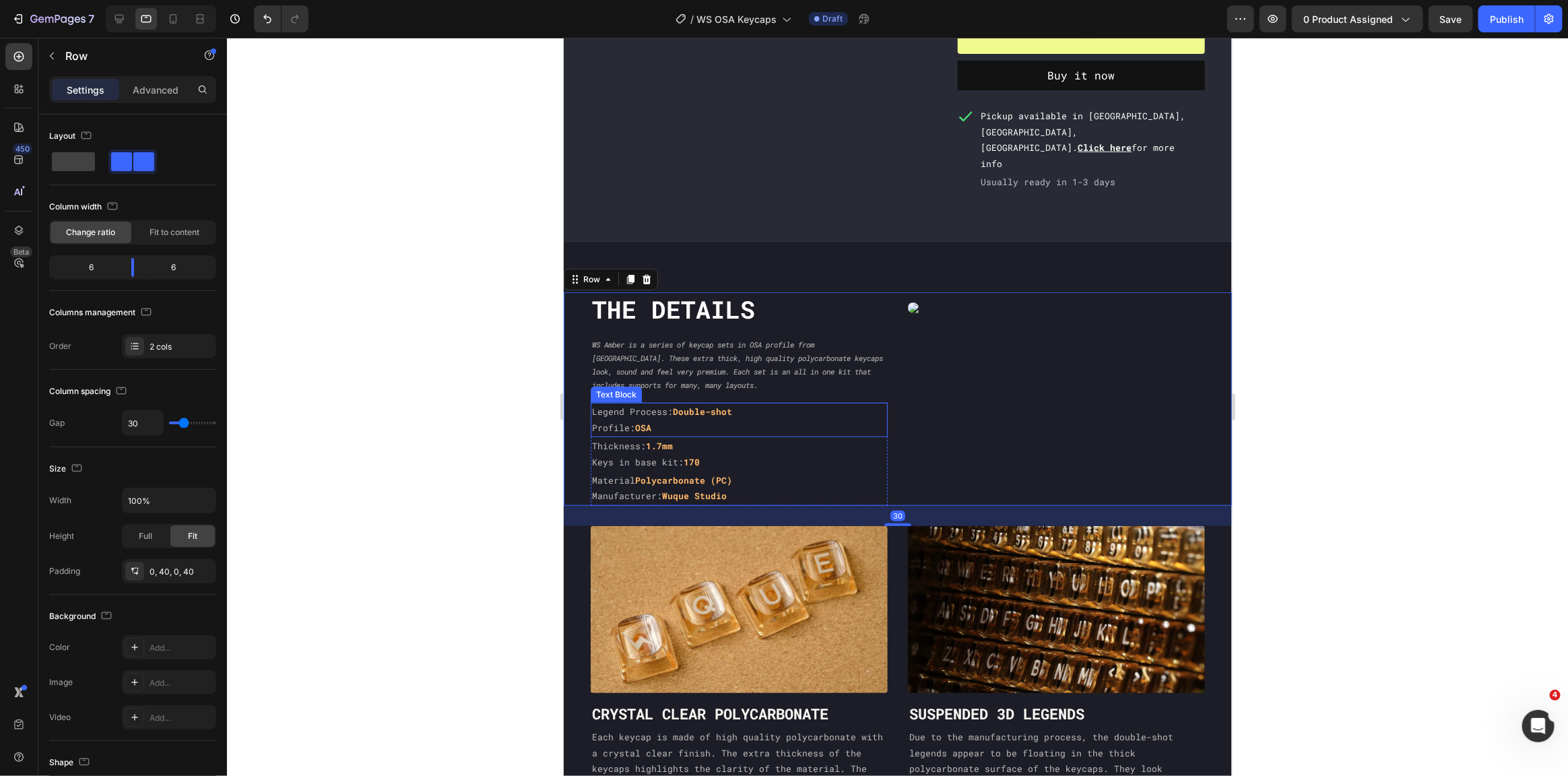
click at [775, 420] on p "Profile: OSA" at bounding box center [738, 428] width 294 height 15
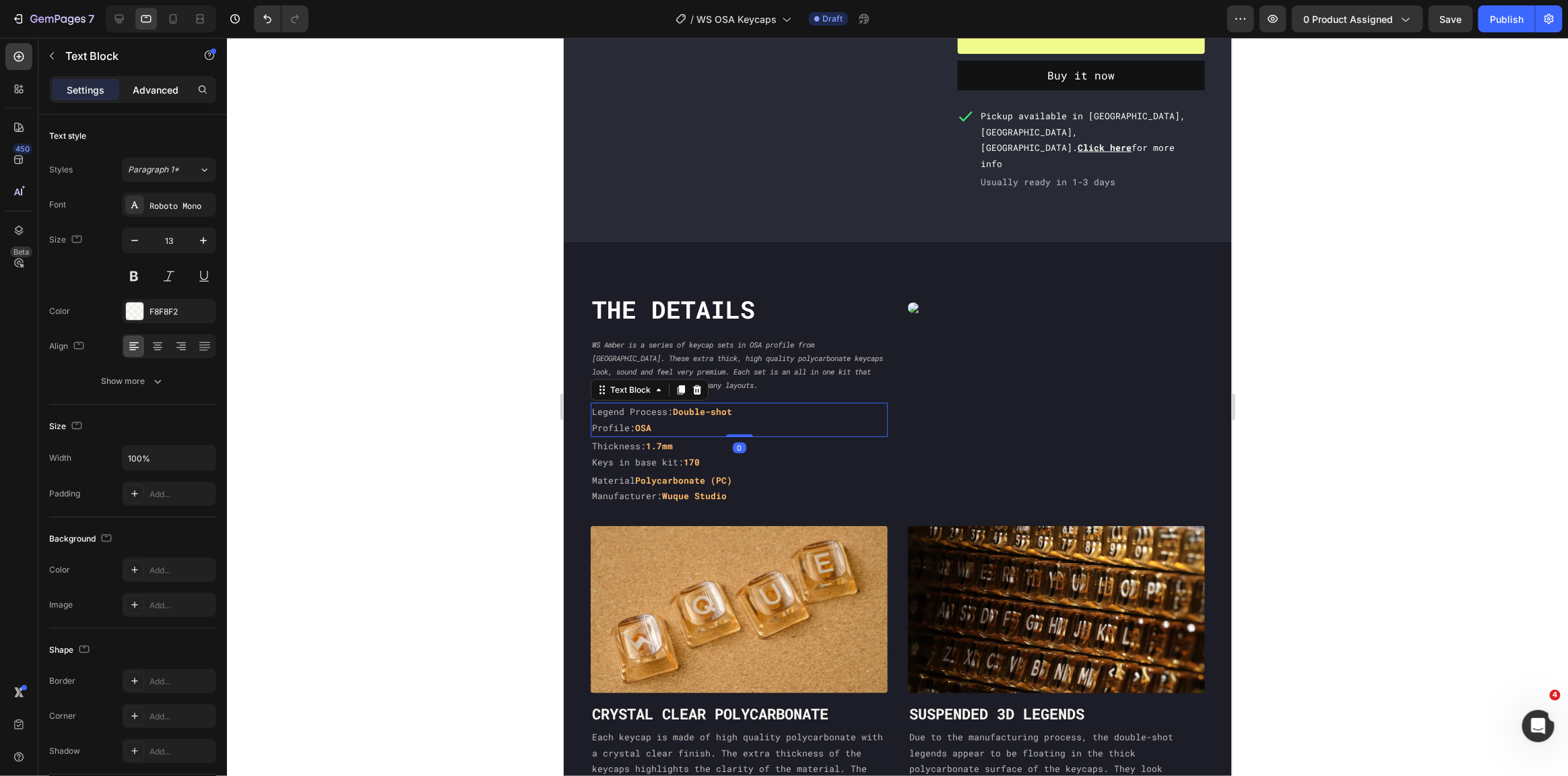
click at [158, 96] on div "Advanced" at bounding box center [156, 89] width 67 height 22
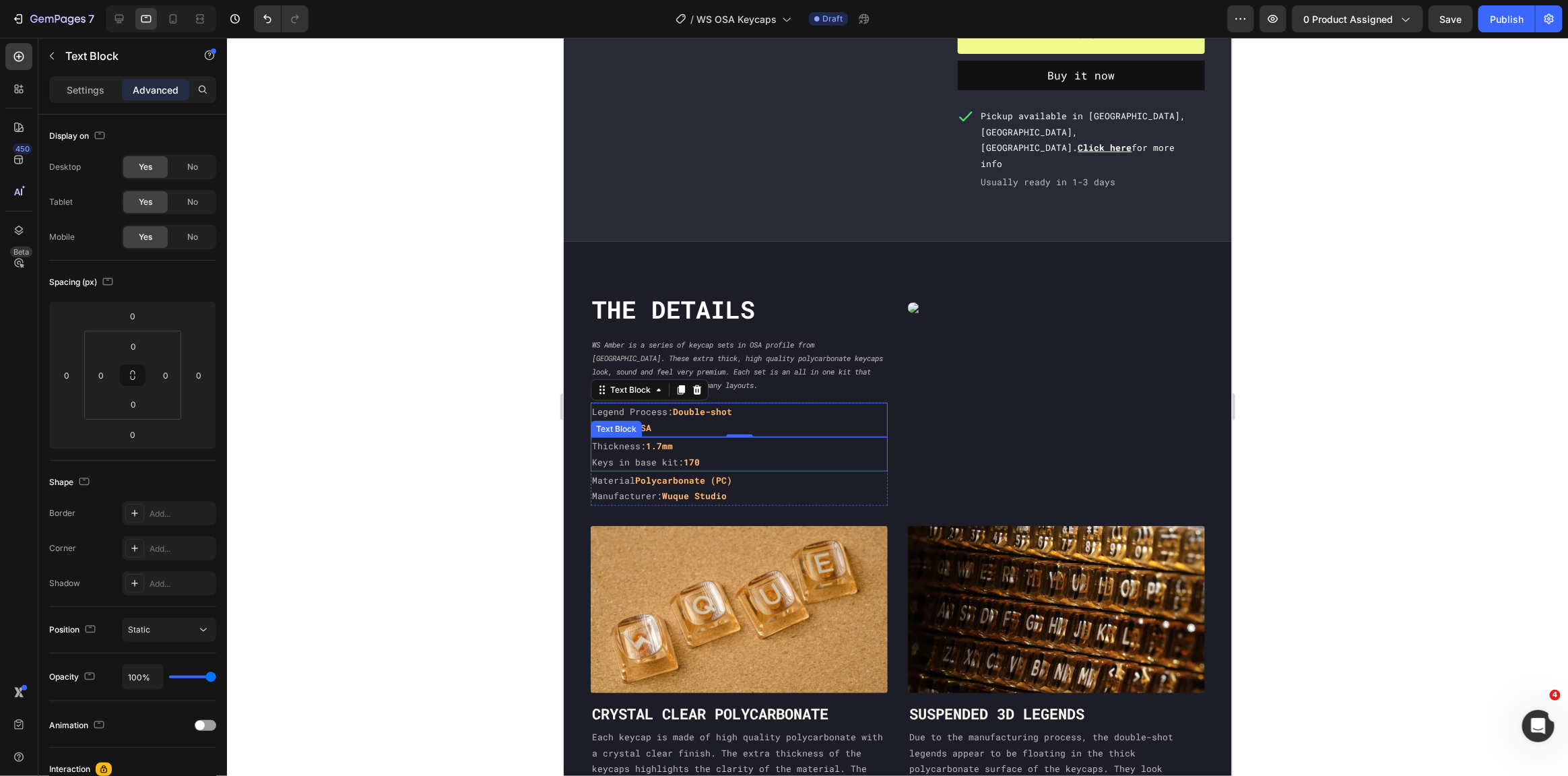
click at [773, 438] on p "Thickness: 1.7mm" at bounding box center [738, 446] width 294 height 15
click at [740, 488] on p "Manufacturer: Wuque Studio" at bounding box center [738, 496] width 294 height 15
click at [809, 342] on p "WS Amber is a series of keycap sets in OSA profile from [GEOGRAPHIC_DATA]. Thes…" at bounding box center [738, 364] width 294 height 53
click at [124, 24] on icon at bounding box center [119, 18] width 13 height 13
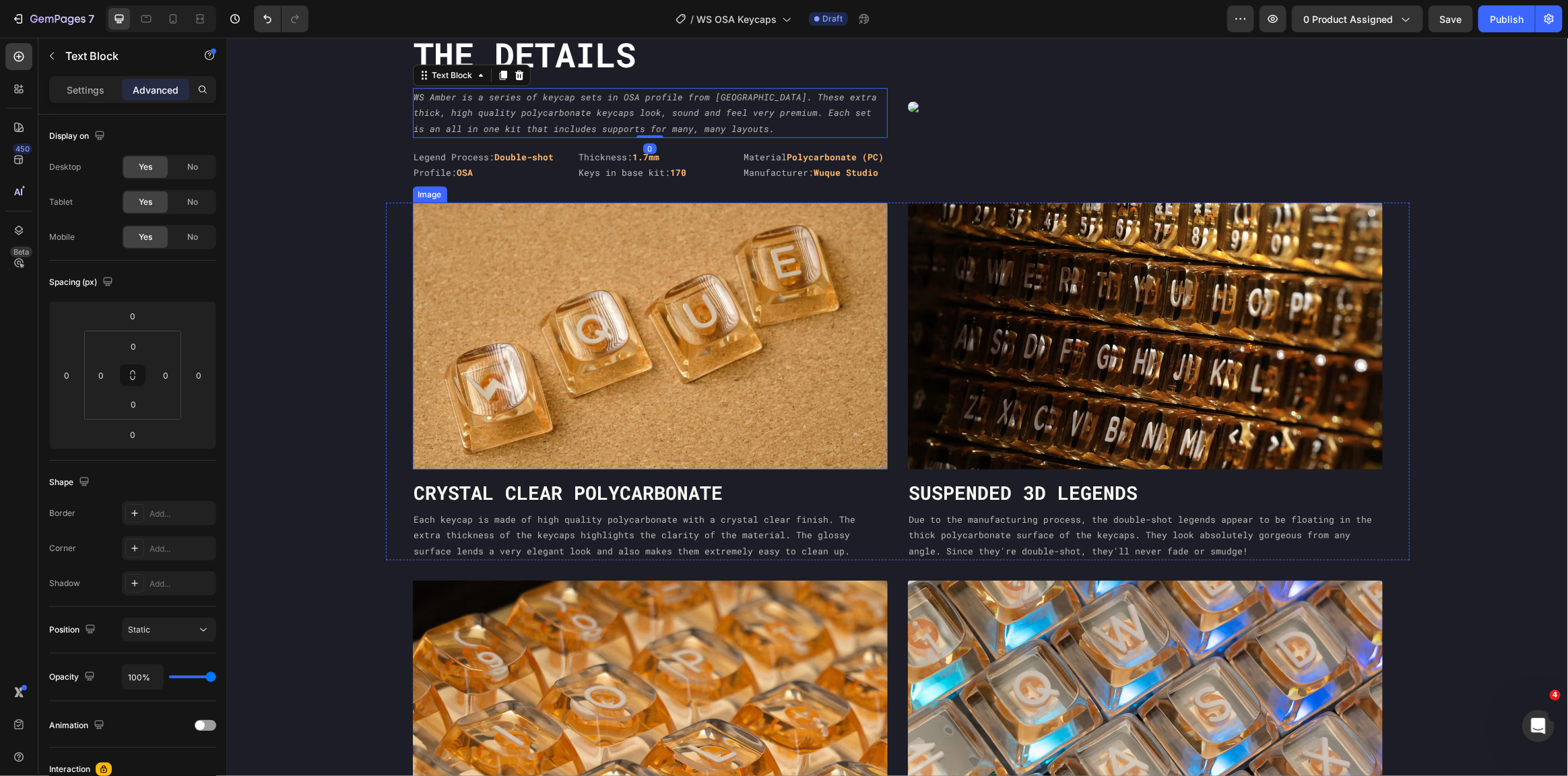
scroll to position [647, 0]
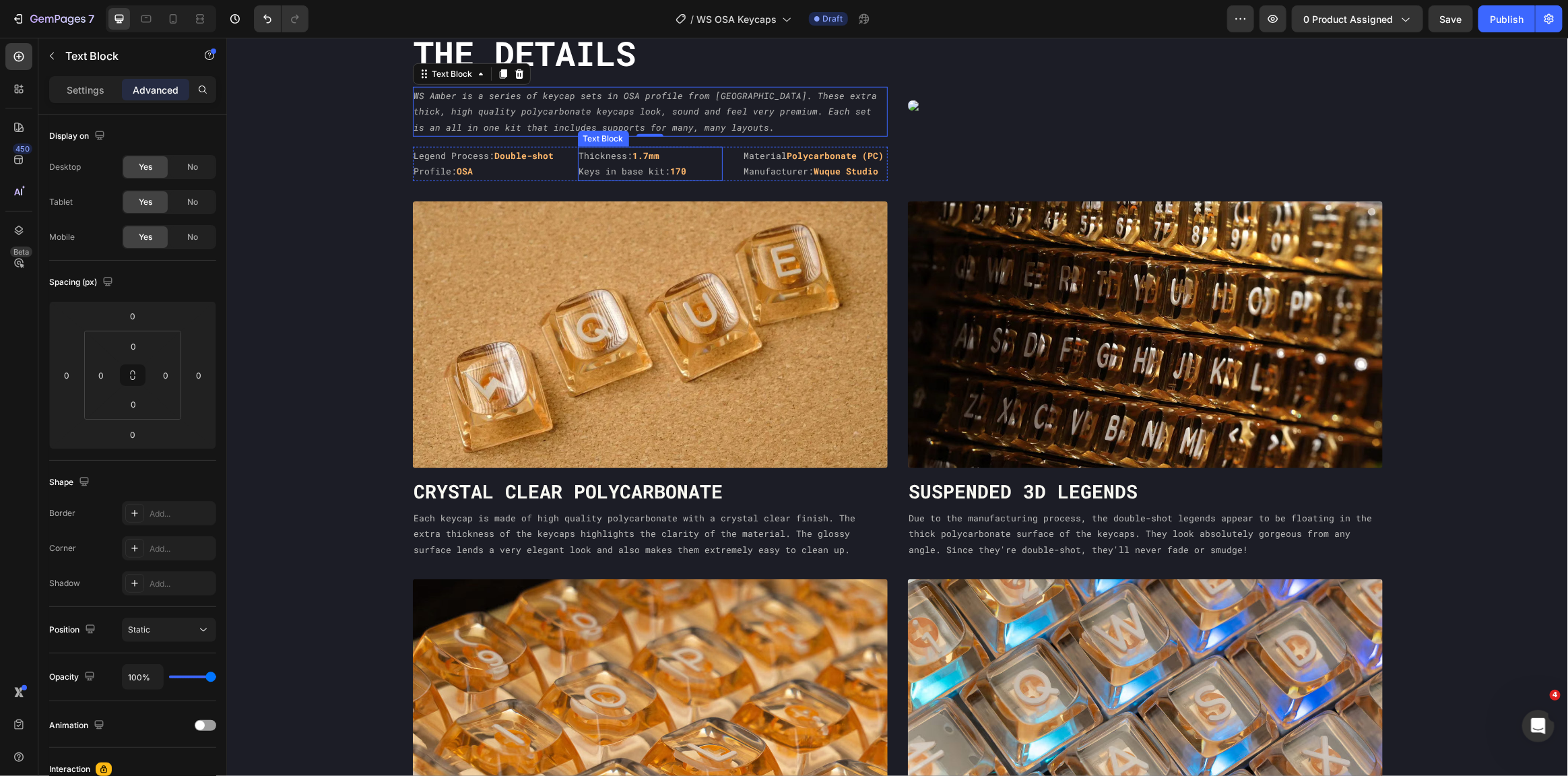
click at [655, 163] on p "Keys in base kit: 170" at bounding box center [649, 171] width 142 height 15
click at [809, 169] on p "Manufacturer: Wuque Studio" at bounding box center [814, 171] width 142 height 15
click at [151, 22] on icon at bounding box center [146, 18] width 13 height 13
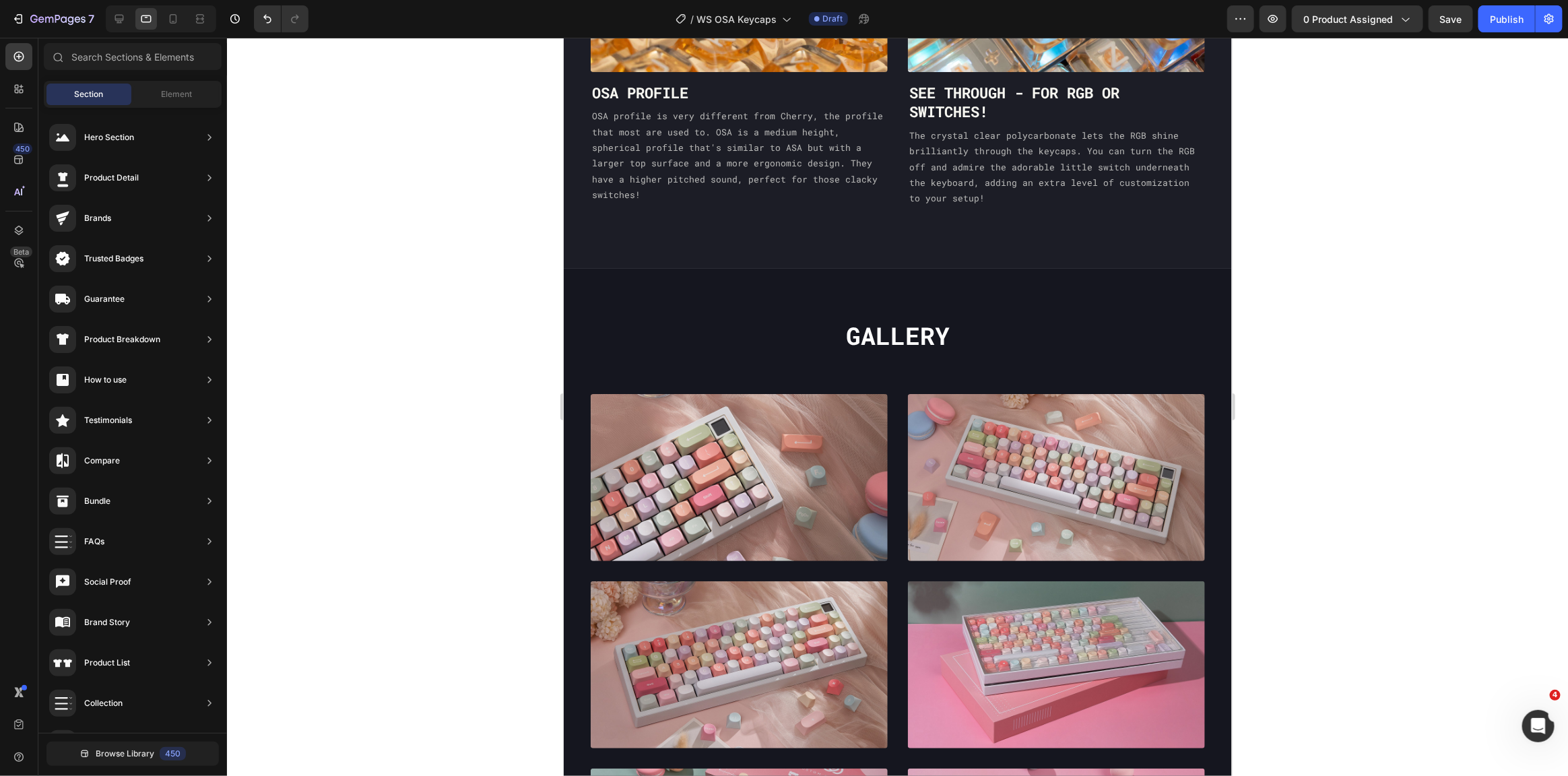
scroll to position [1343, 0]
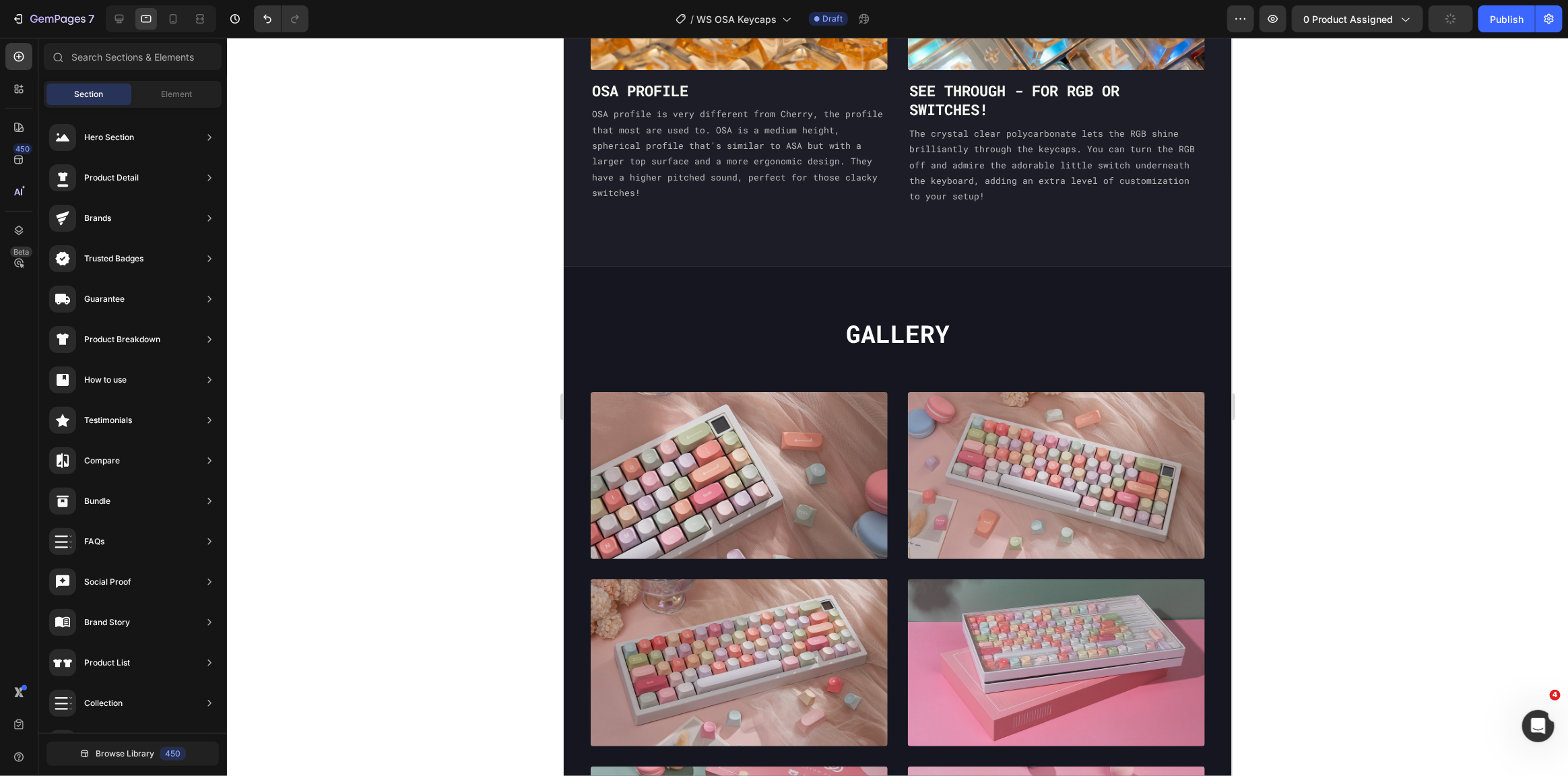
drag, startPoint x: 1228, startPoint y: 256, endPoint x: 1796, endPoint y: 397, distance: 585.2
click at [931, 318] on p "Gallery" at bounding box center [897, 334] width 665 height 32
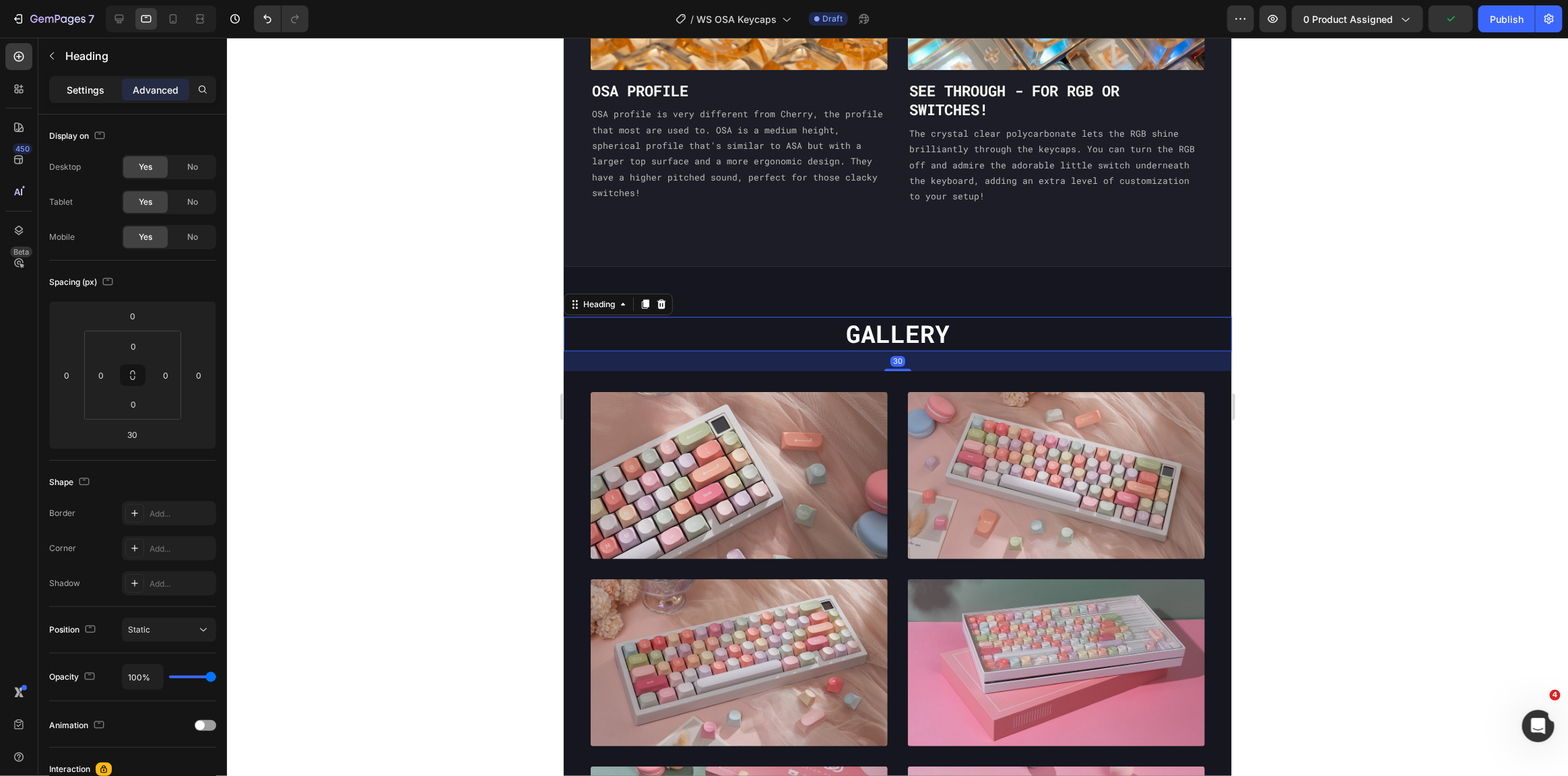
click at [93, 95] on p "Settings" at bounding box center [86, 90] width 38 height 14
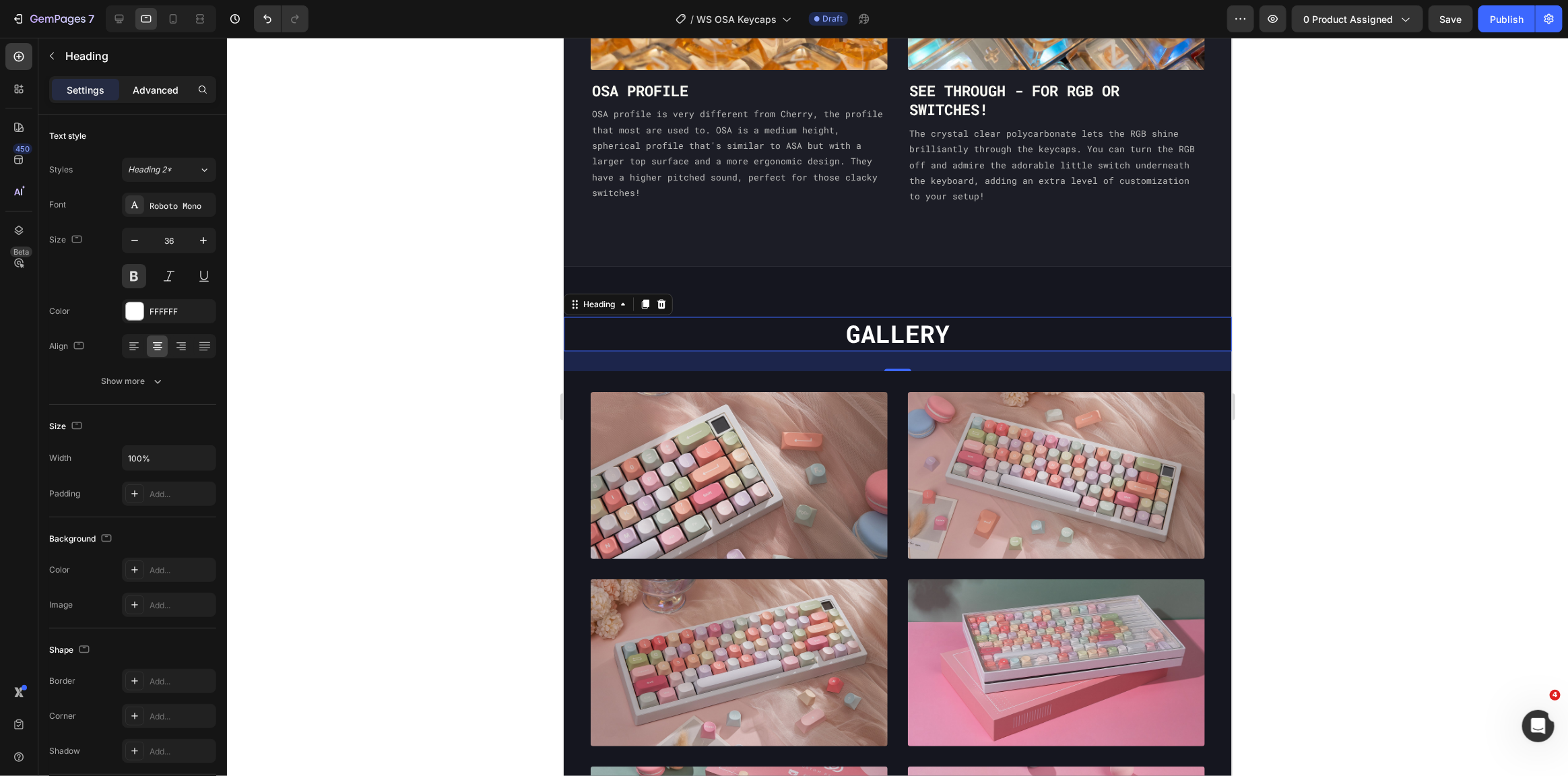
click at [159, 86] on p "Advanced" at bounding box center [155, 90] width 46 height 14
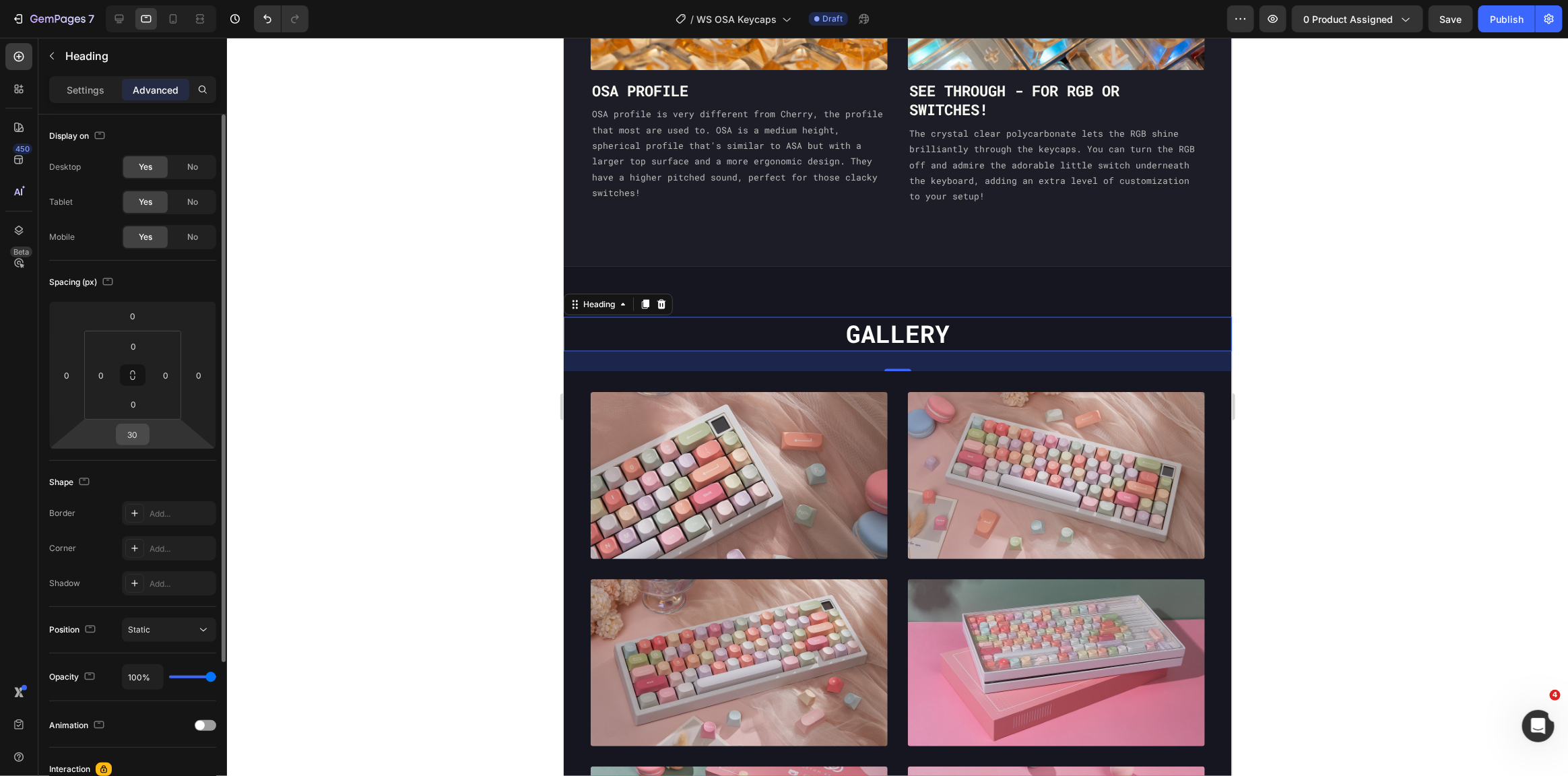
click at [138, 428] on input "30" at bounding box center [133, 435] width 27 height 20
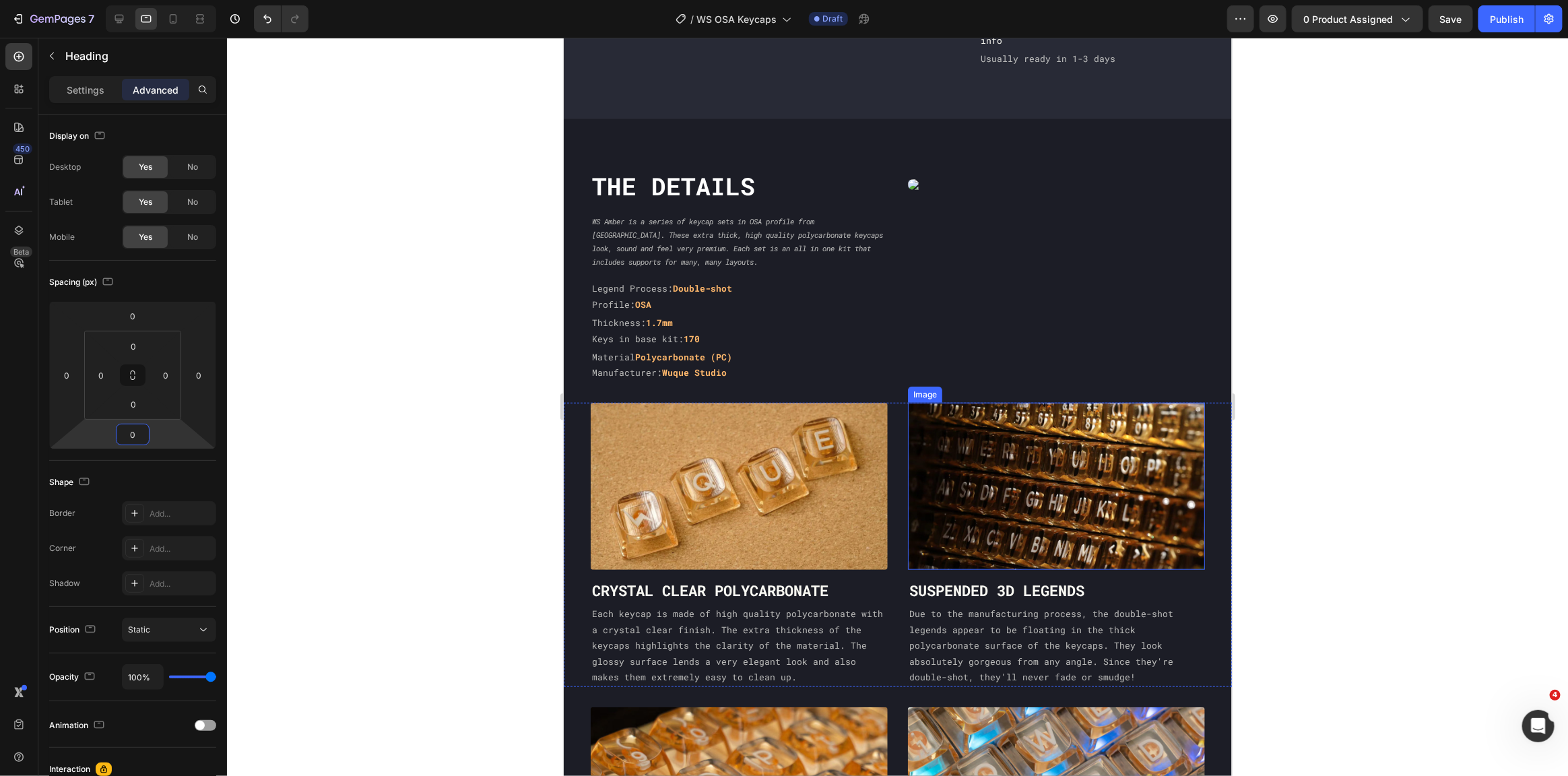
scroll to position [534, 0]
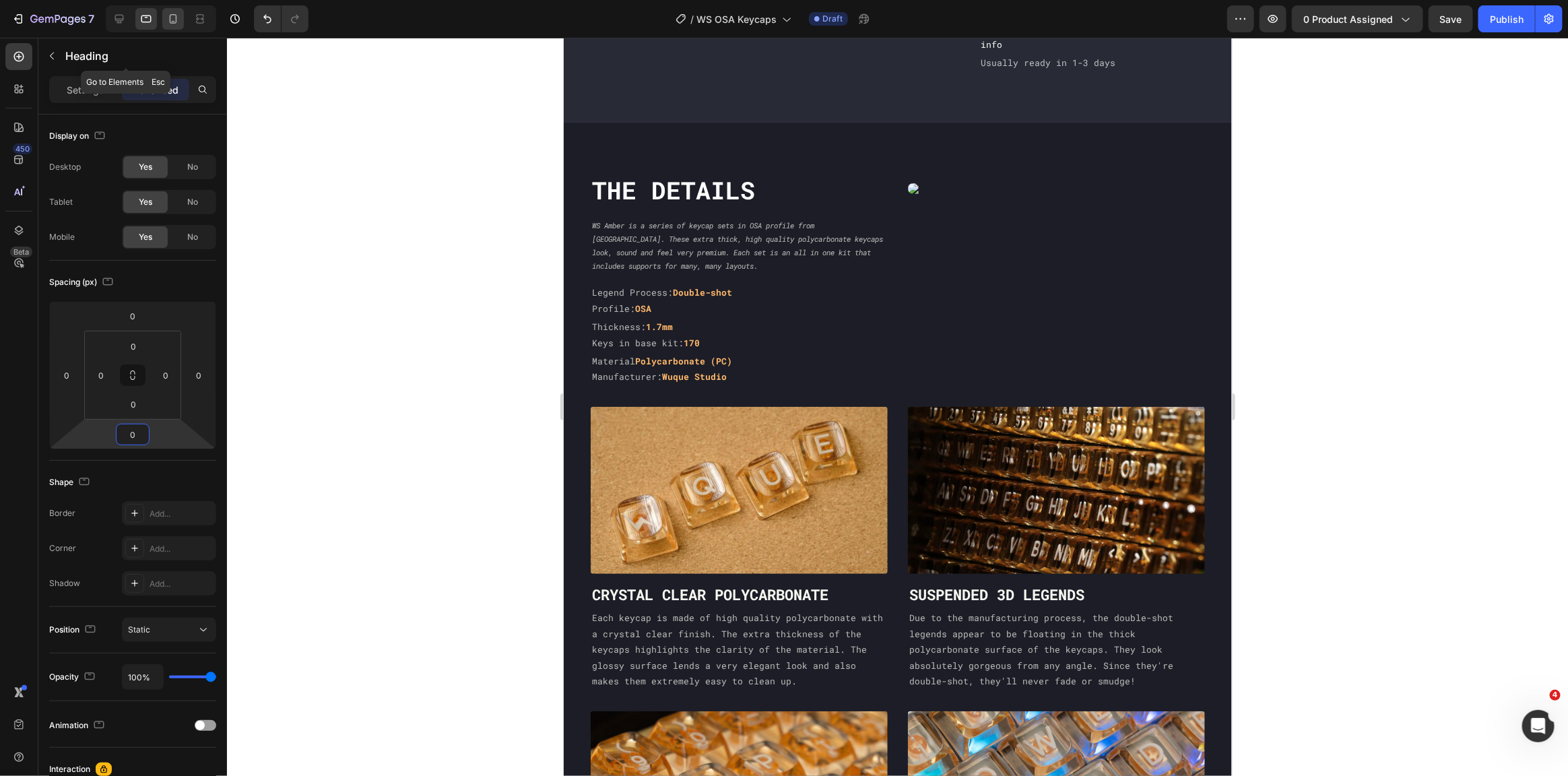
type input "0"
click at [171, 24] on icon at bounding box center [173, 18] width 13 height 13
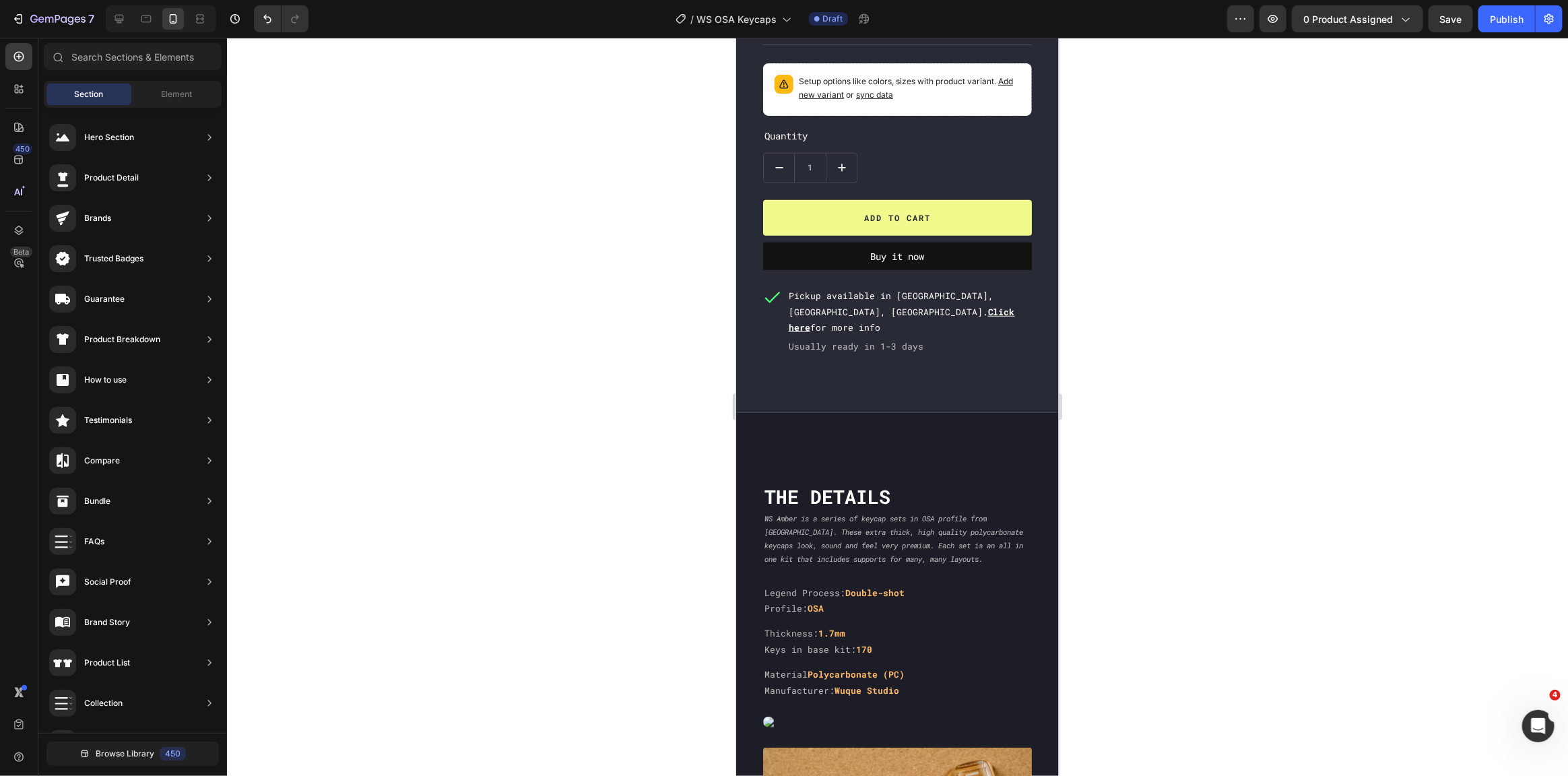
scroll to position [542, 0]
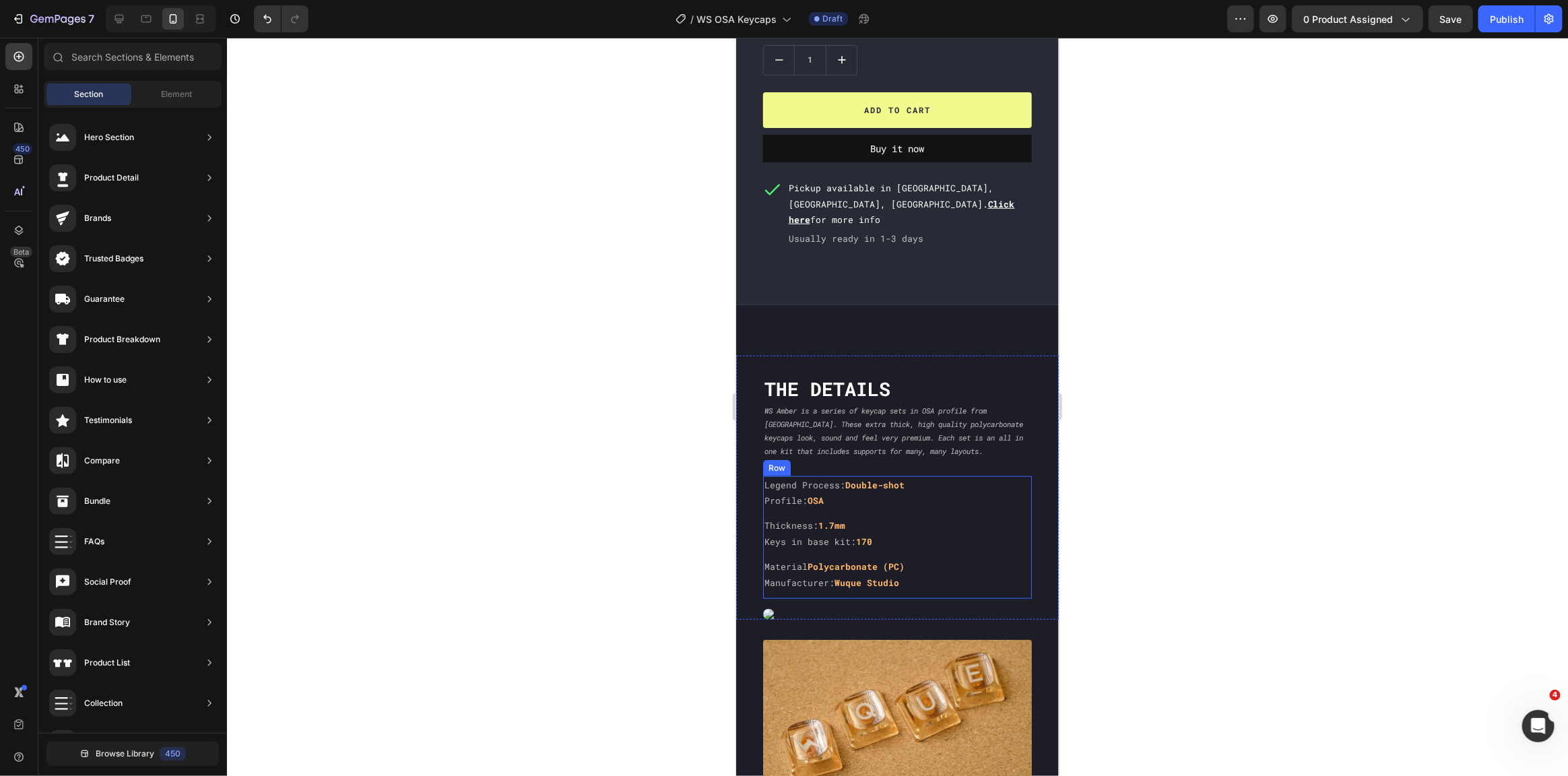
click at [839, 504] on div "Legend Process: Double-shot Profile: OSA Text Block" at bounding box center [896, 496] width 269 height 41
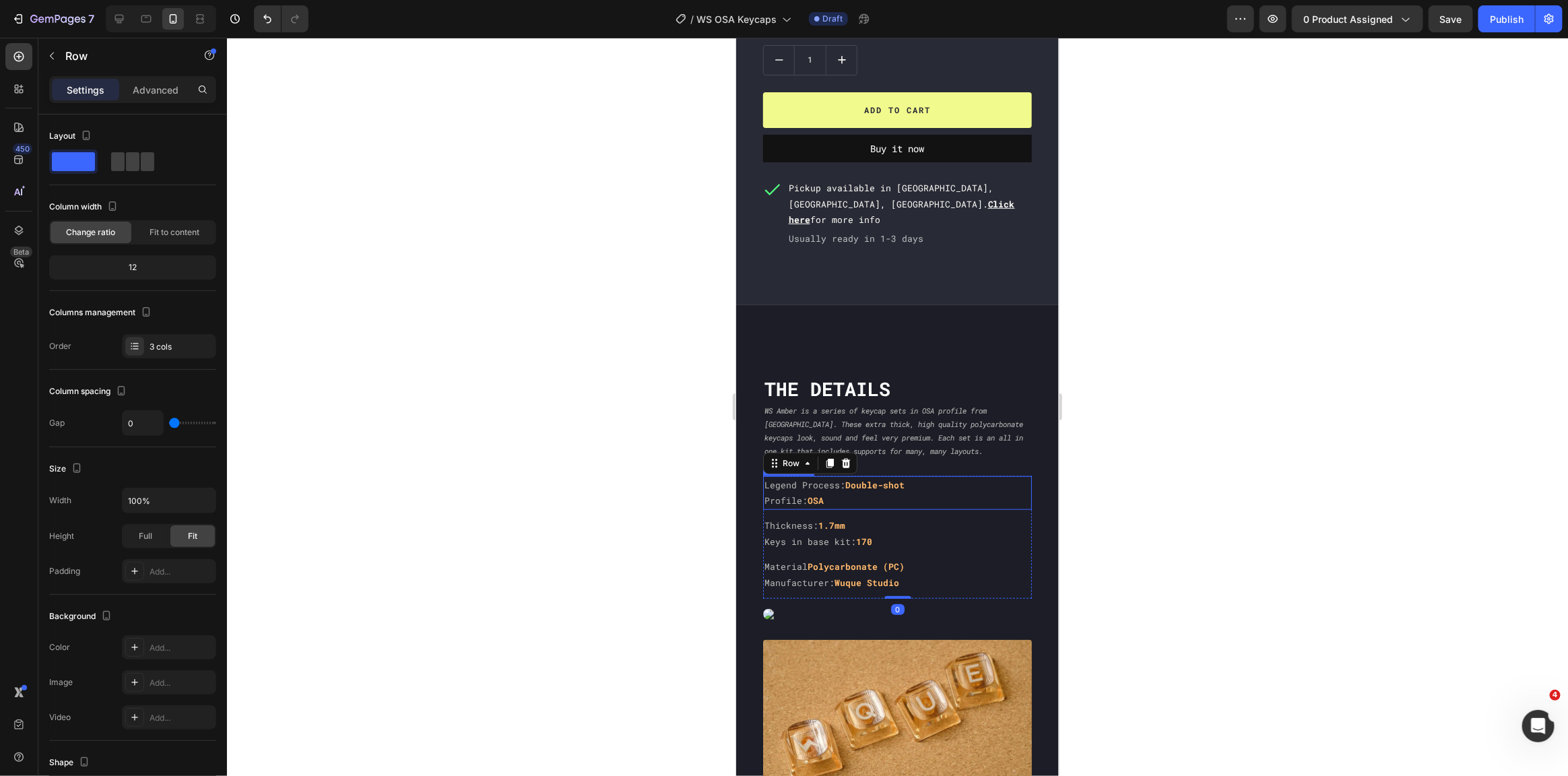
click at [836, 494] on p "Profile: OSA" at bounding box center [896, 500] width 266 height 15
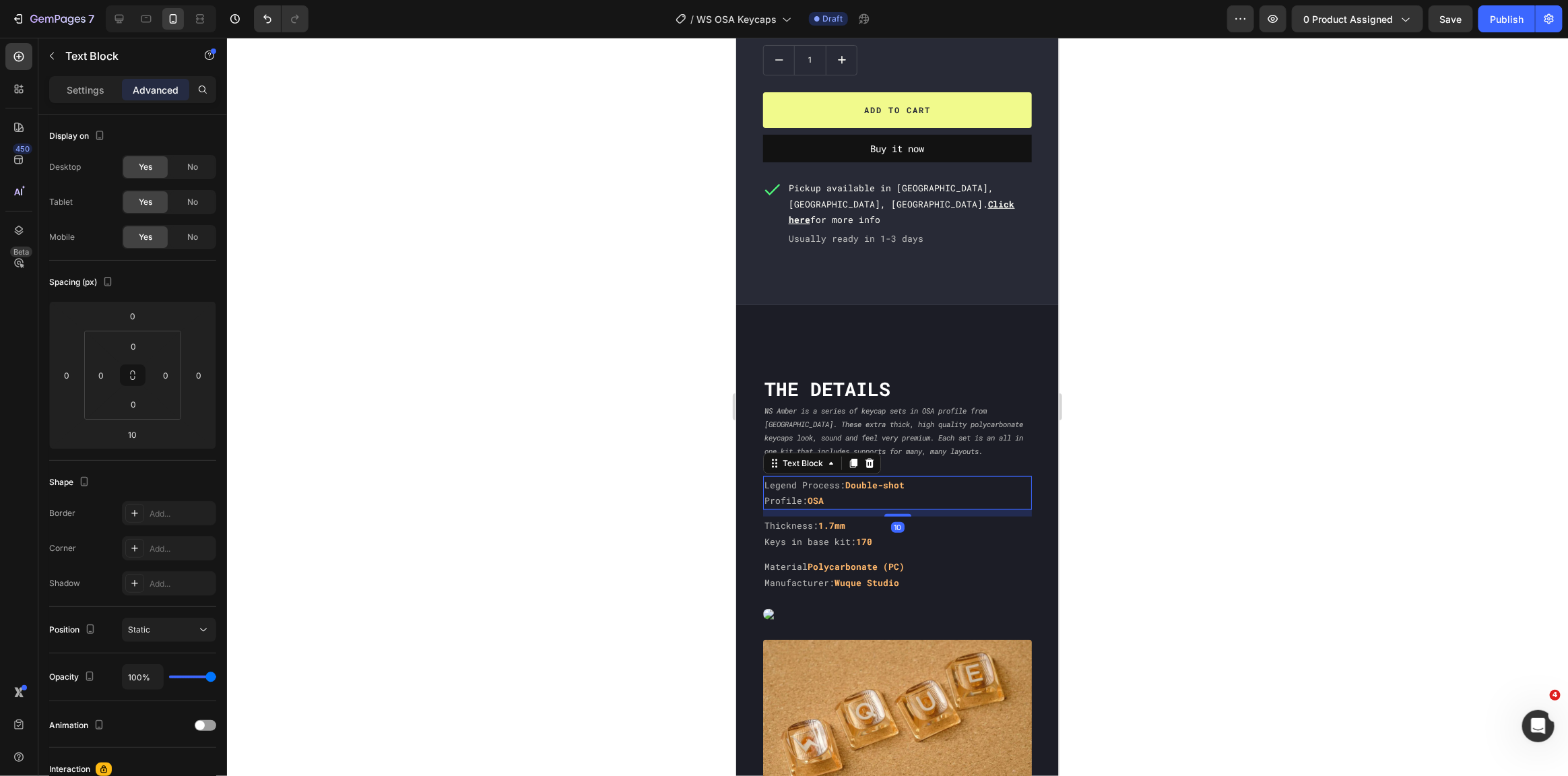
click at [835, 509] on div "10" at bounding box center [896, 513] width 269 height 7
click at [134, 430] on input "10" at bounding box center [133, 435] width 27 height 20
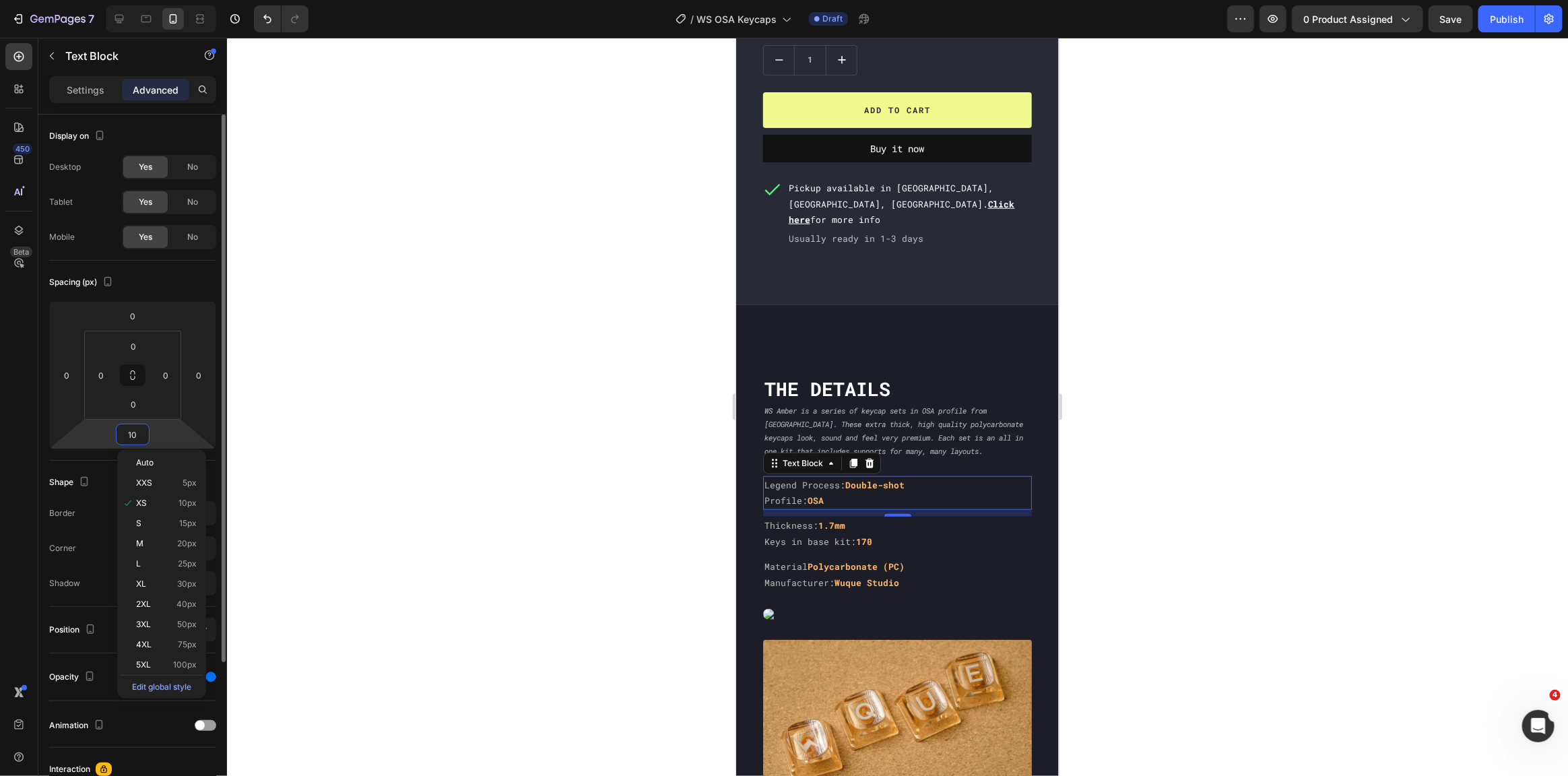
type input "0"
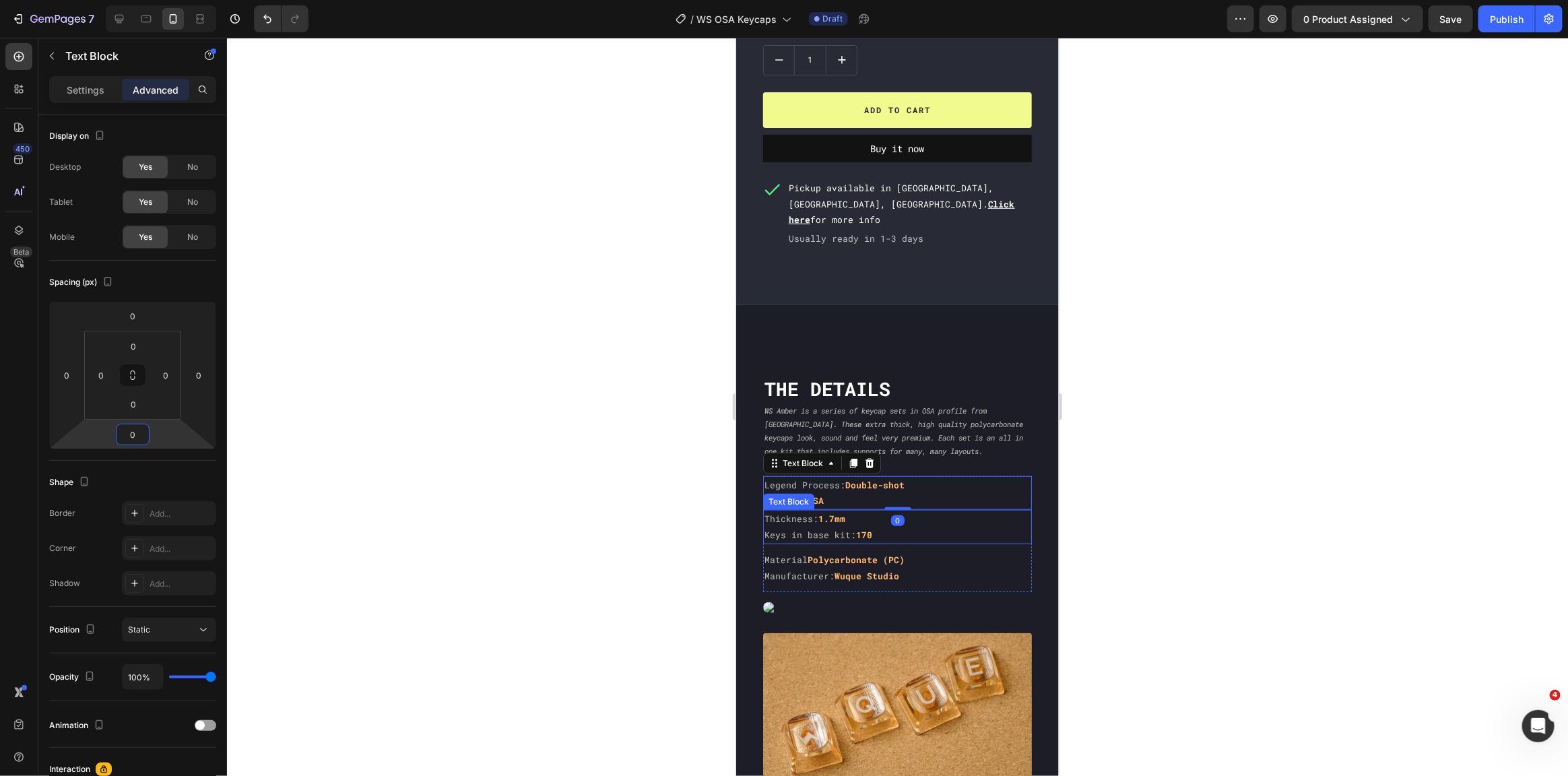
click at [915, 527] on p "Keys in base kit: 170" at bounding box center [896, 534] width 266 height 15
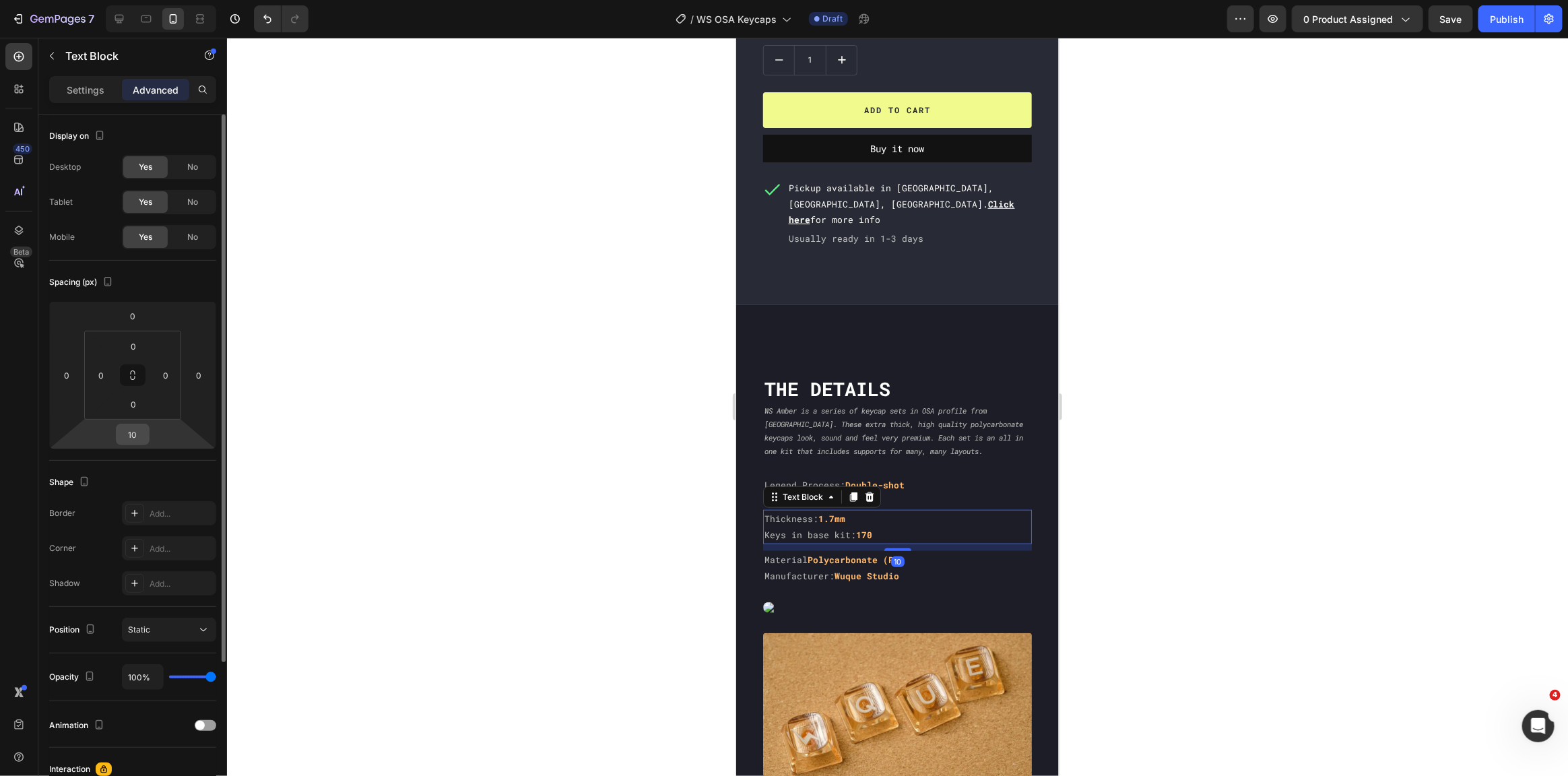
click at [133, 429] on input "10" at bounding box center [133, 435] width 27 height 20
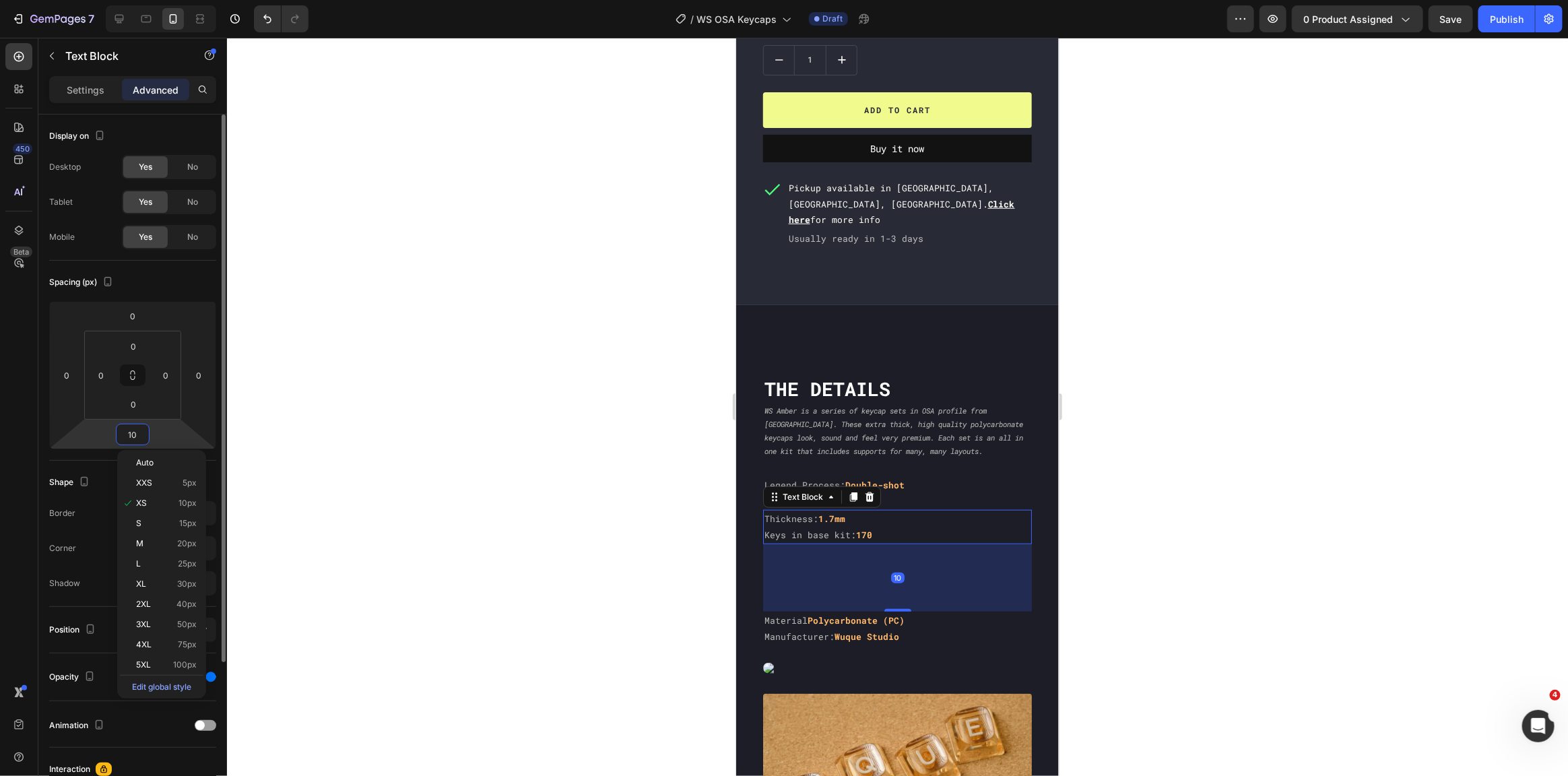
type input "100"
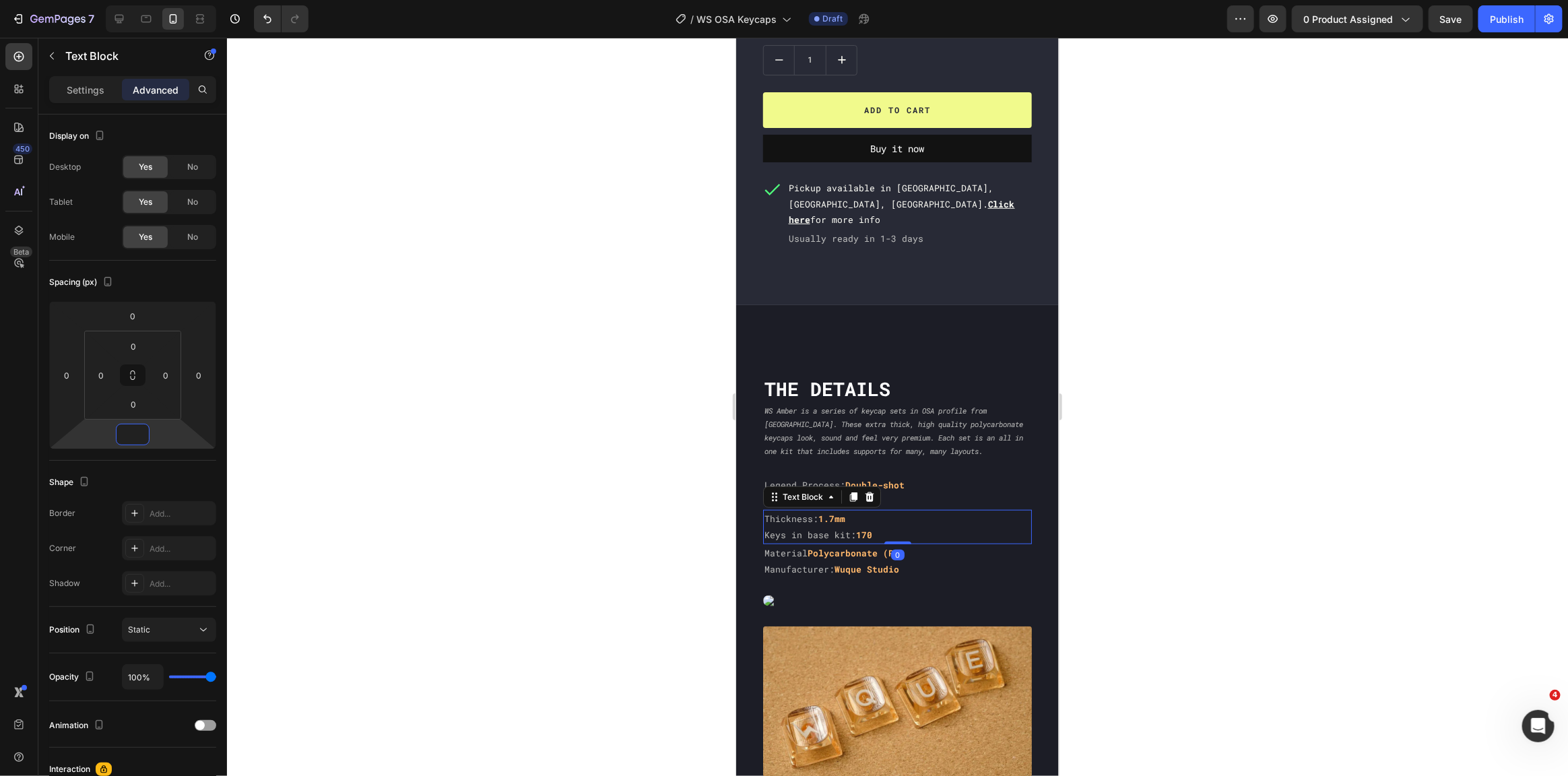
type input "0"
click at [862, 432] on p "WS Amber is a series of keycap sets in OSA profile from [GEOGRAPHIC_DATA]. Thes…" at bounding box center [896, 430] width 266 height 53
click at [888, 422] on p "WS Amber is a series of keycap sets in OSA profile from [GEOGRAPHIC_DATA]. Thes…" at bounding box center [896, 430] width 266 height 53
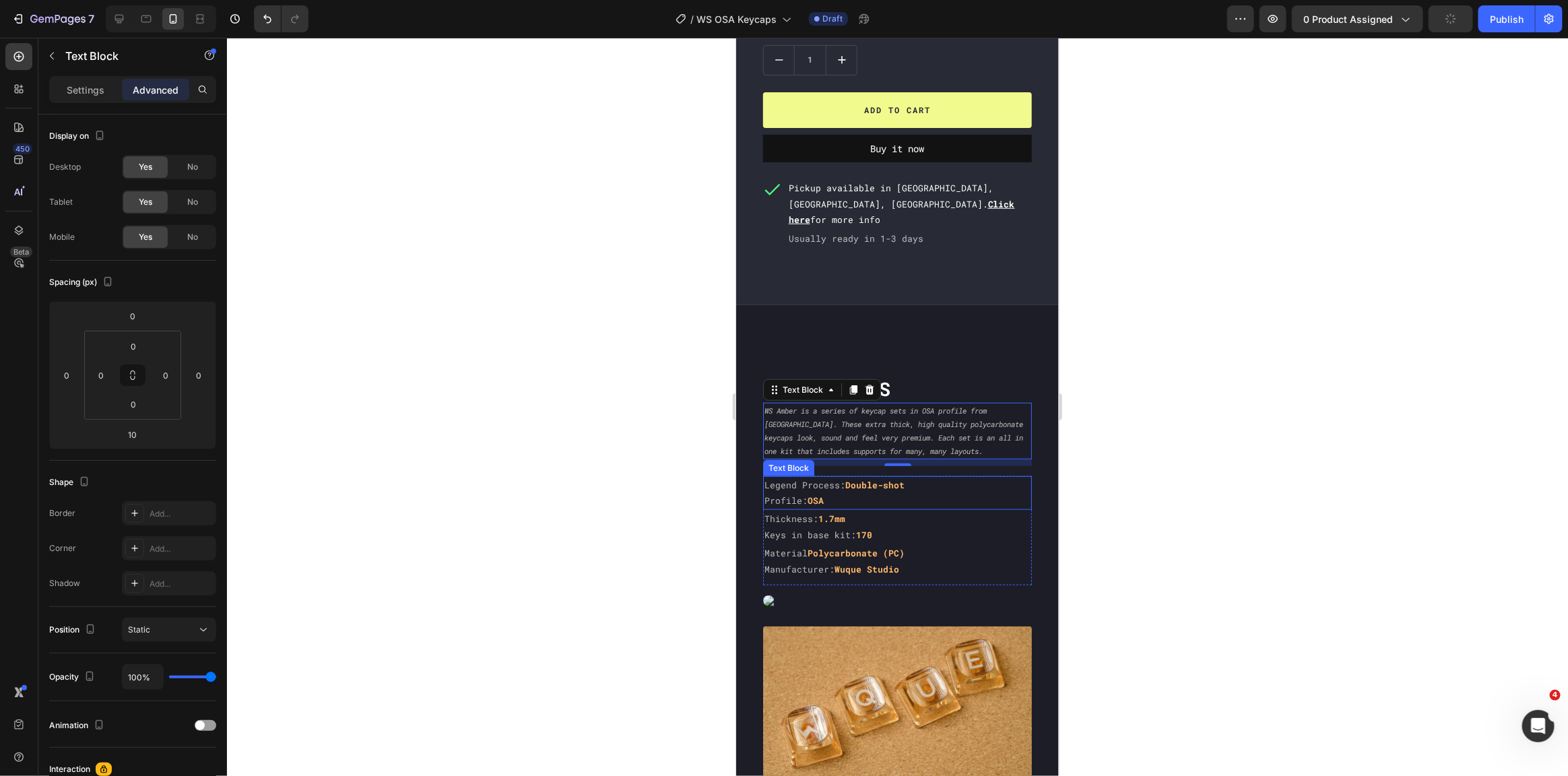
click at [777, 461] on div "Text Block" at bounding box center [788, 467] width 46 height 12
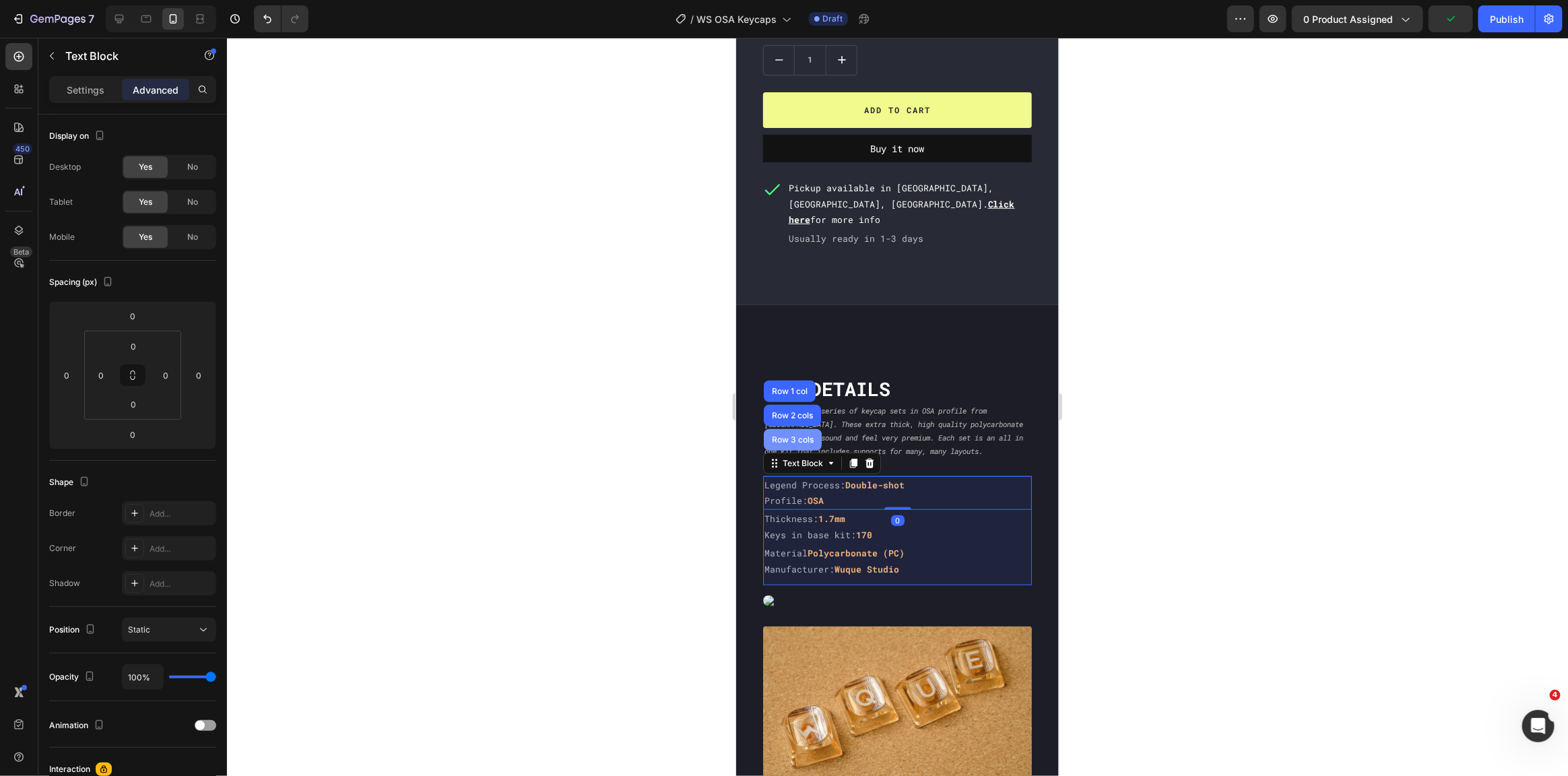
click at [785, 435] on div "Row 3 cols" at bounding box center [792, 440] width 47 height 8
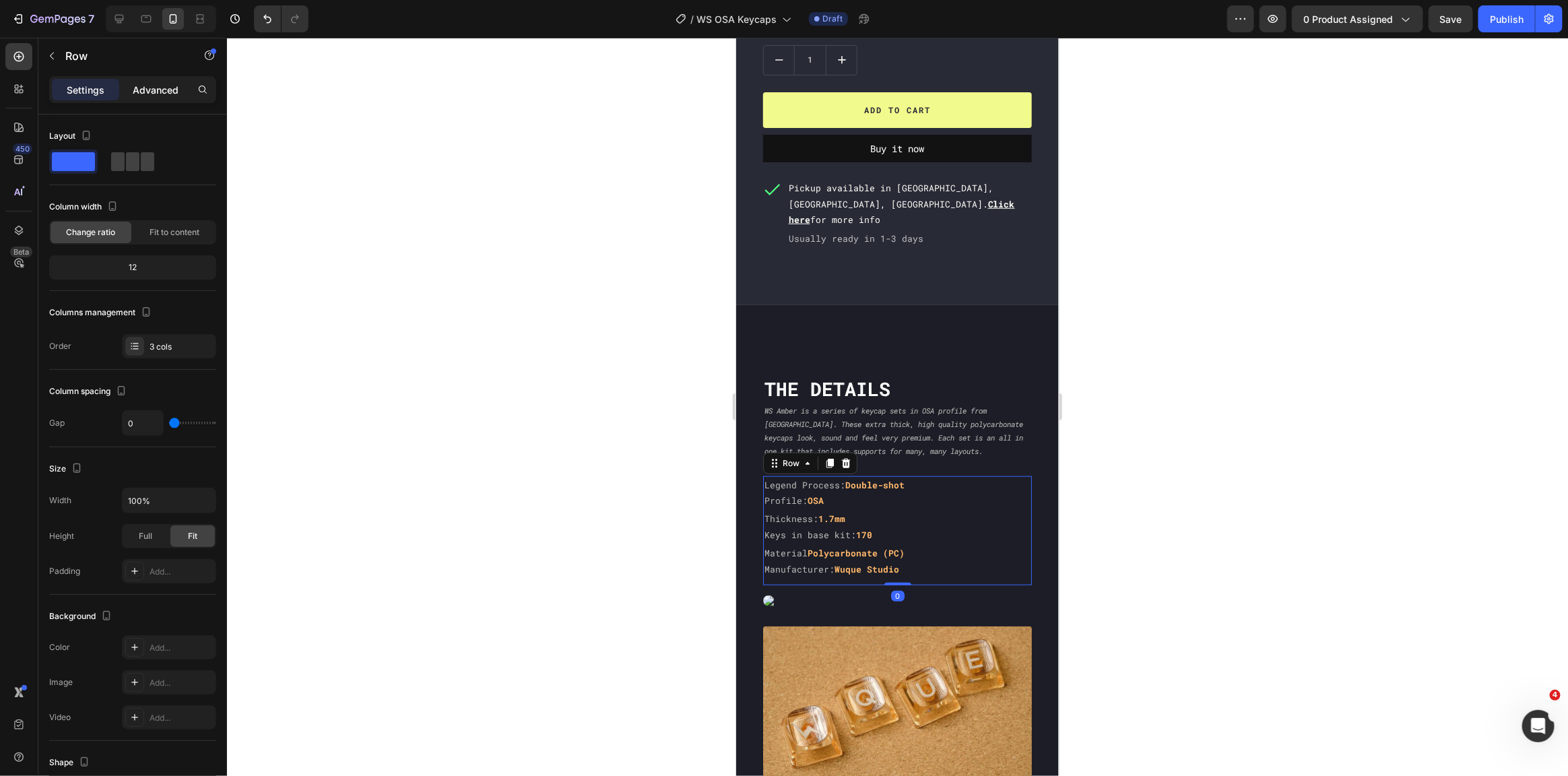
click at [165, 100] on div "Advanced" at bounding box center [156, 89] width 67 height 22
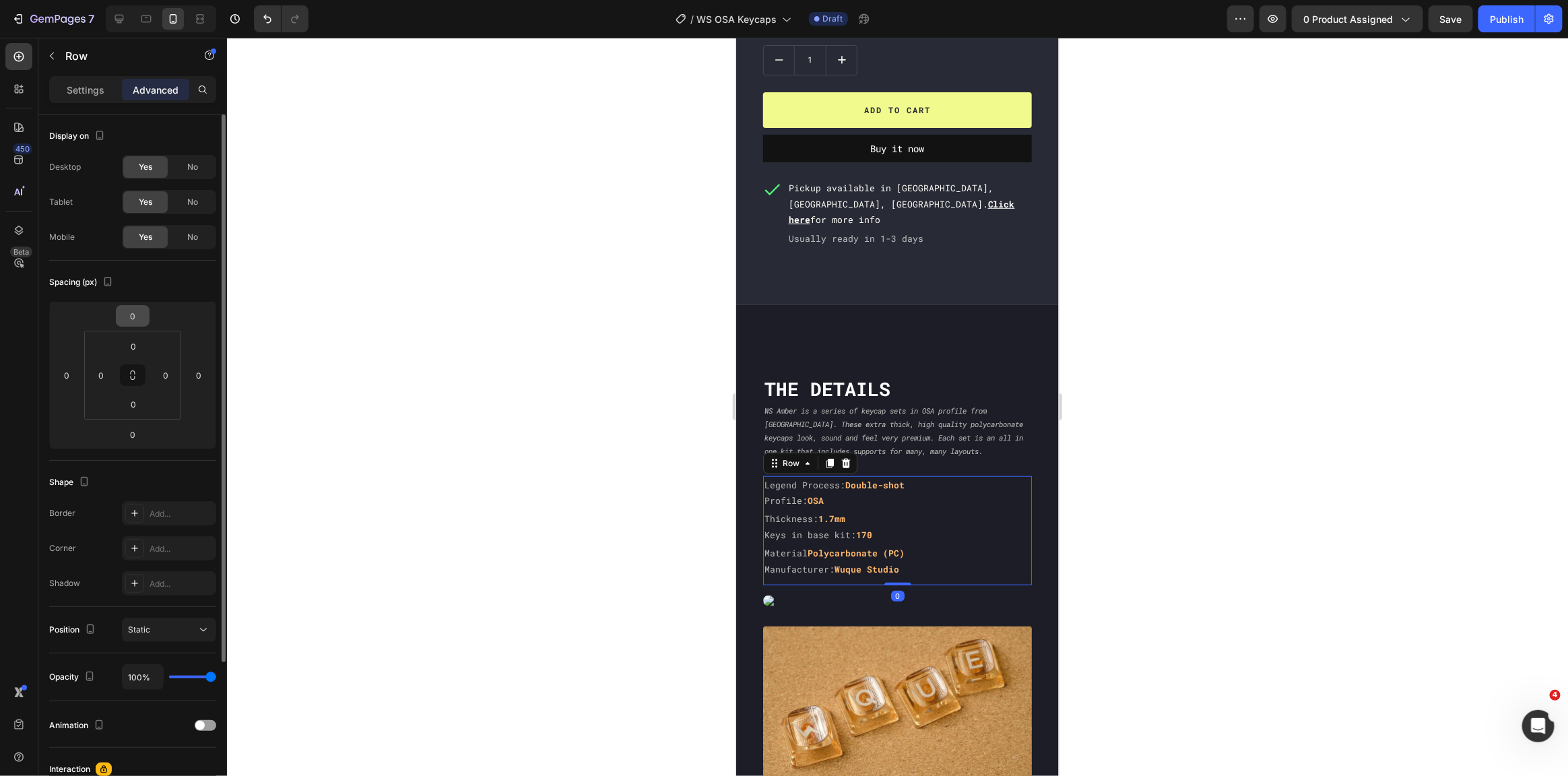
click at [139, 306] on input "0" at bounding box center [133, 316] width 27 height 20
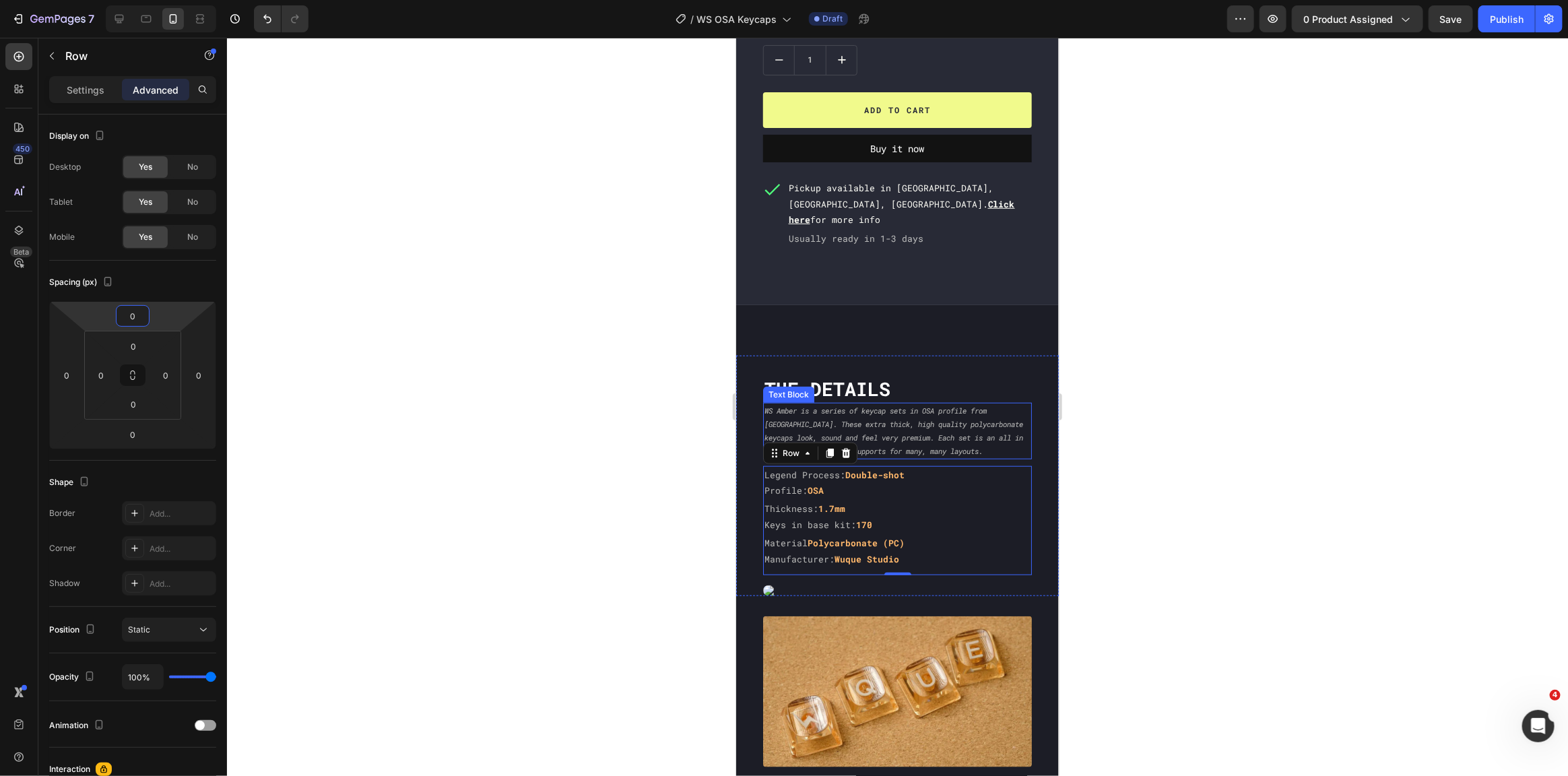
click at [928, 404] on p "WS Amber is a series of keycap sets in OSA profile from [GEOGRAPHIC_DATA]. Thes…" at bounding box center [896, 430] width 266 height 53
click at [938, 375] on h2 "The DEtails" at bounding box center [896, 388] width 269 height 27
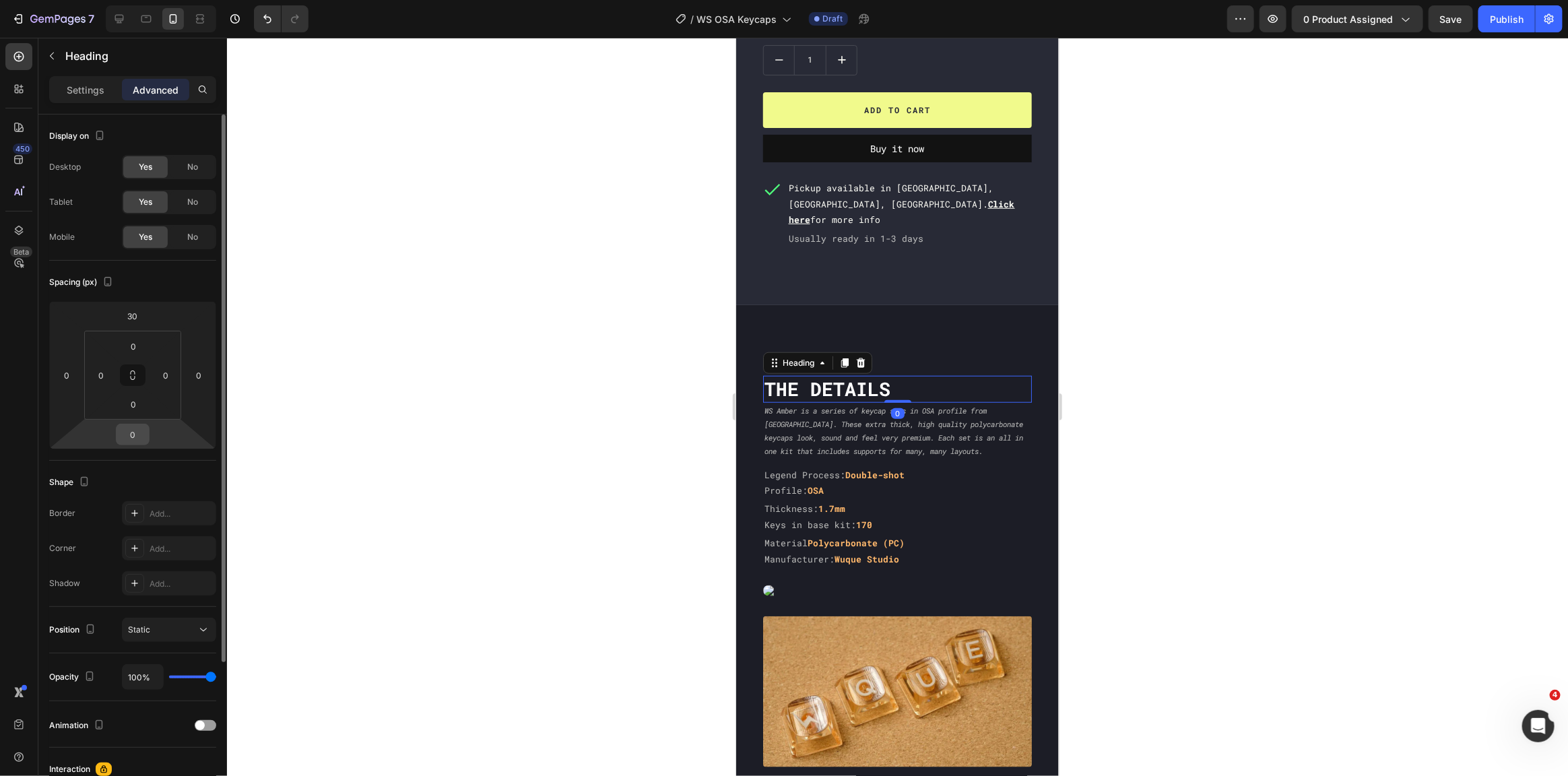
click at [125, 435] on input "0" at bounding box center [133, 435] width 27 height 20
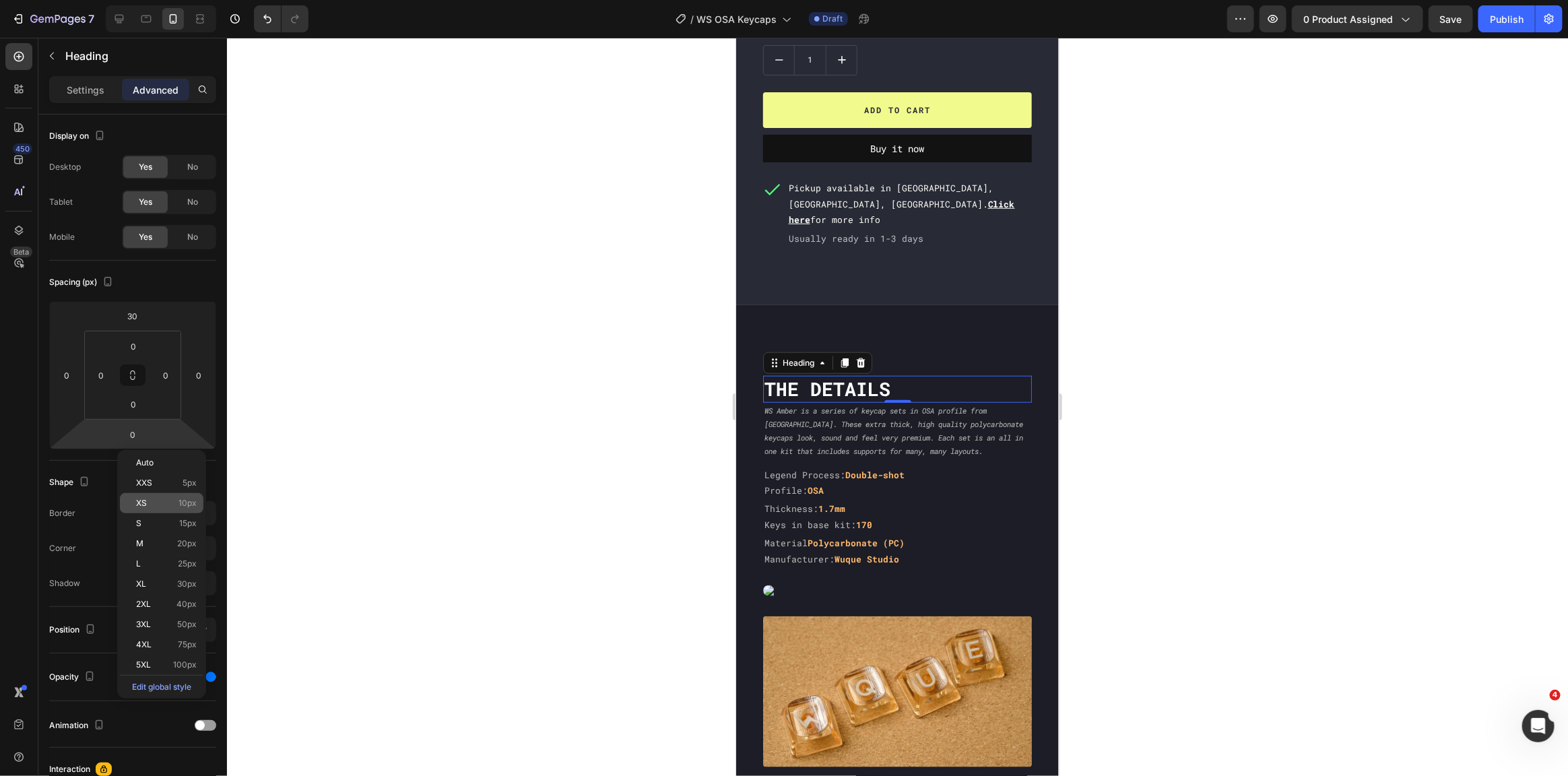
click at [142, 504] on span "XS" at bounding box center [141, 503] width 11 height 9
type input "10"
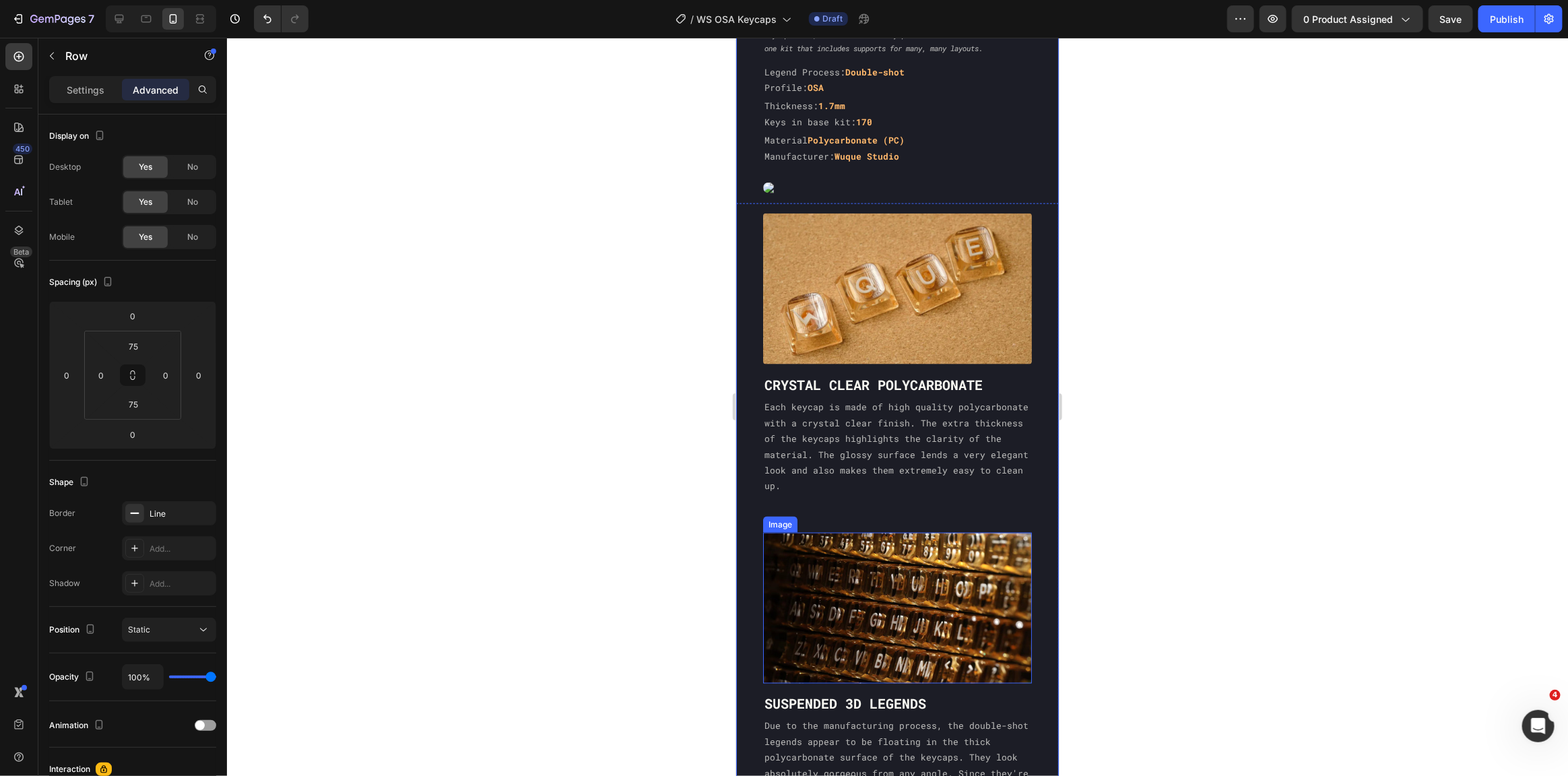
scroll to position [1013, 0]
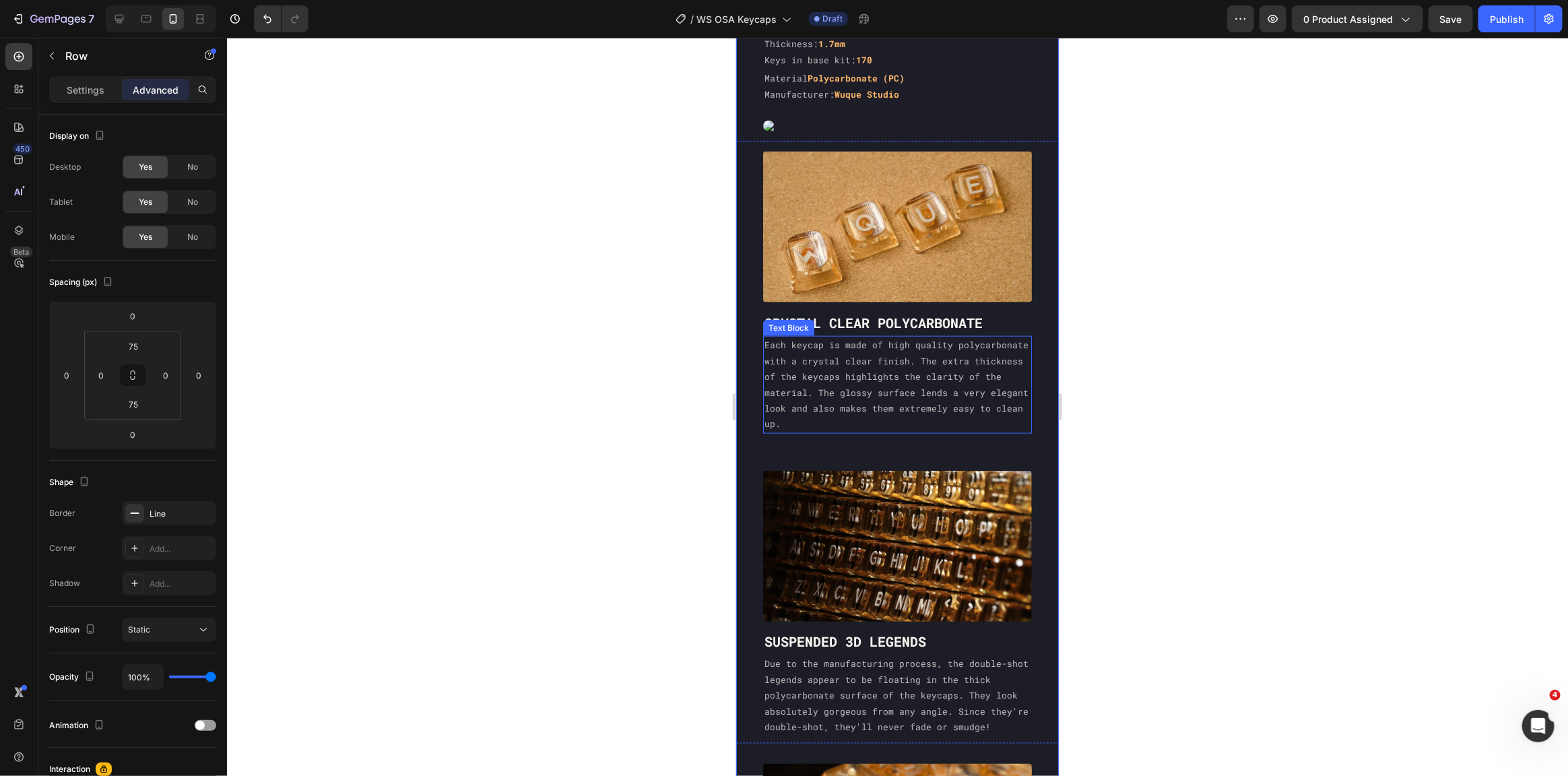
click at [984, 409] on p "Each keycap is made of high quality polycarbonate with a crystal clear finish. …" at bounding box center [896, 384] width 266 height 94
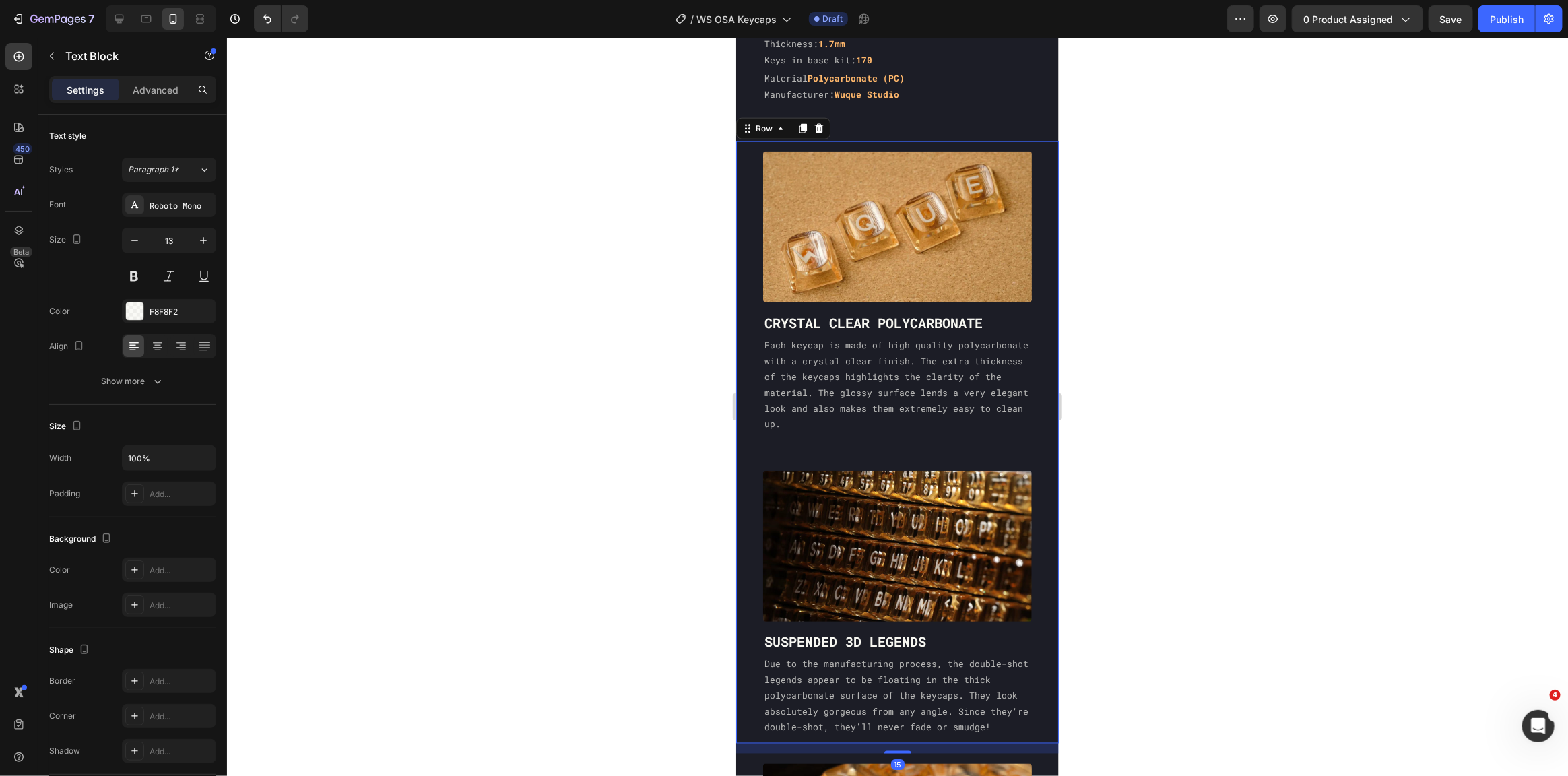
click at [978, 435] on div "Image CRYSTAL CLEAR POLYCARBONATE Heading Each keycap is made of high quality p…" at bounding box center [897, 442] width 323 height 603
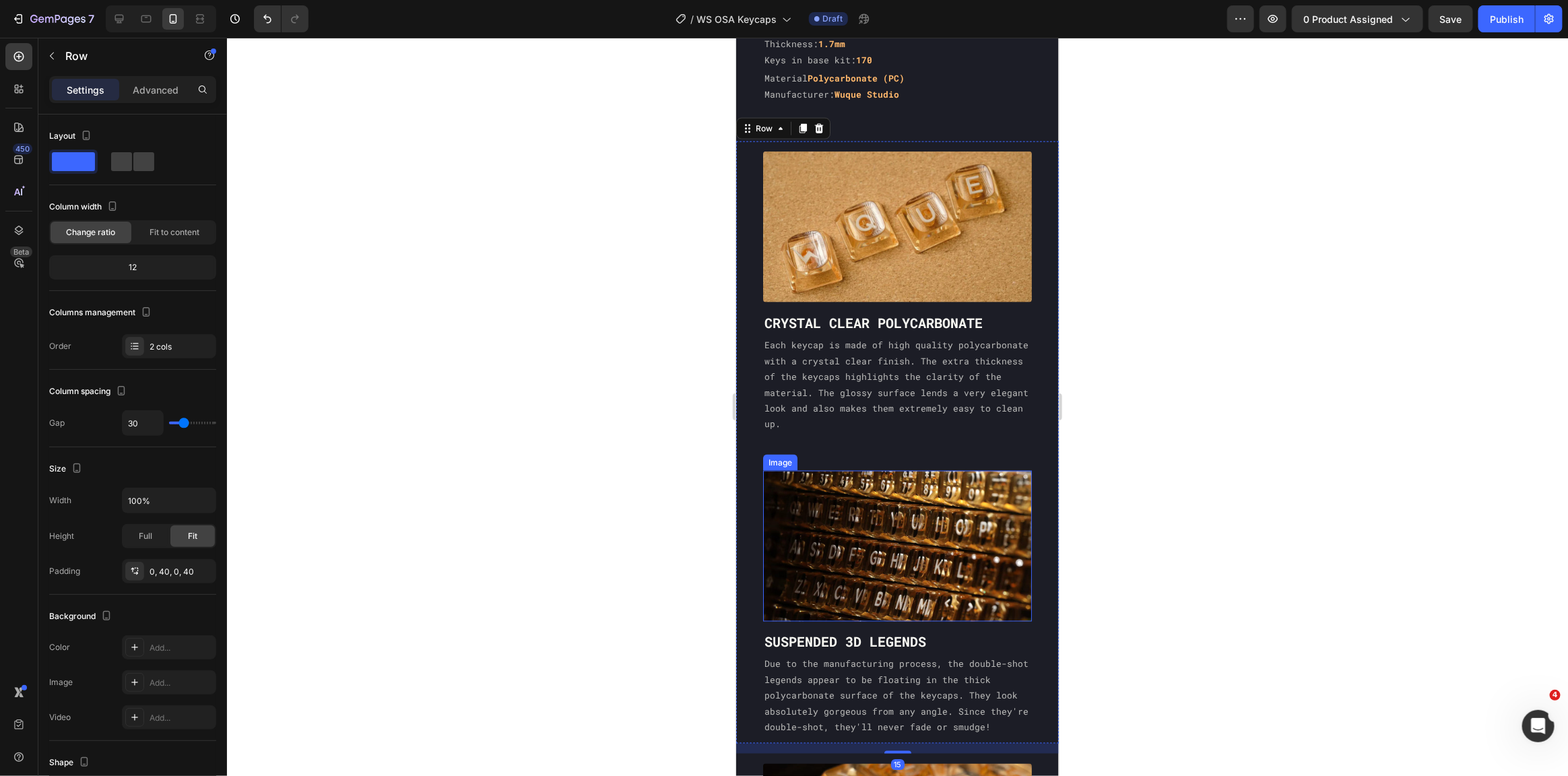
click at [975, 471] on img at bounding box center [896, 546] width 269 height 151
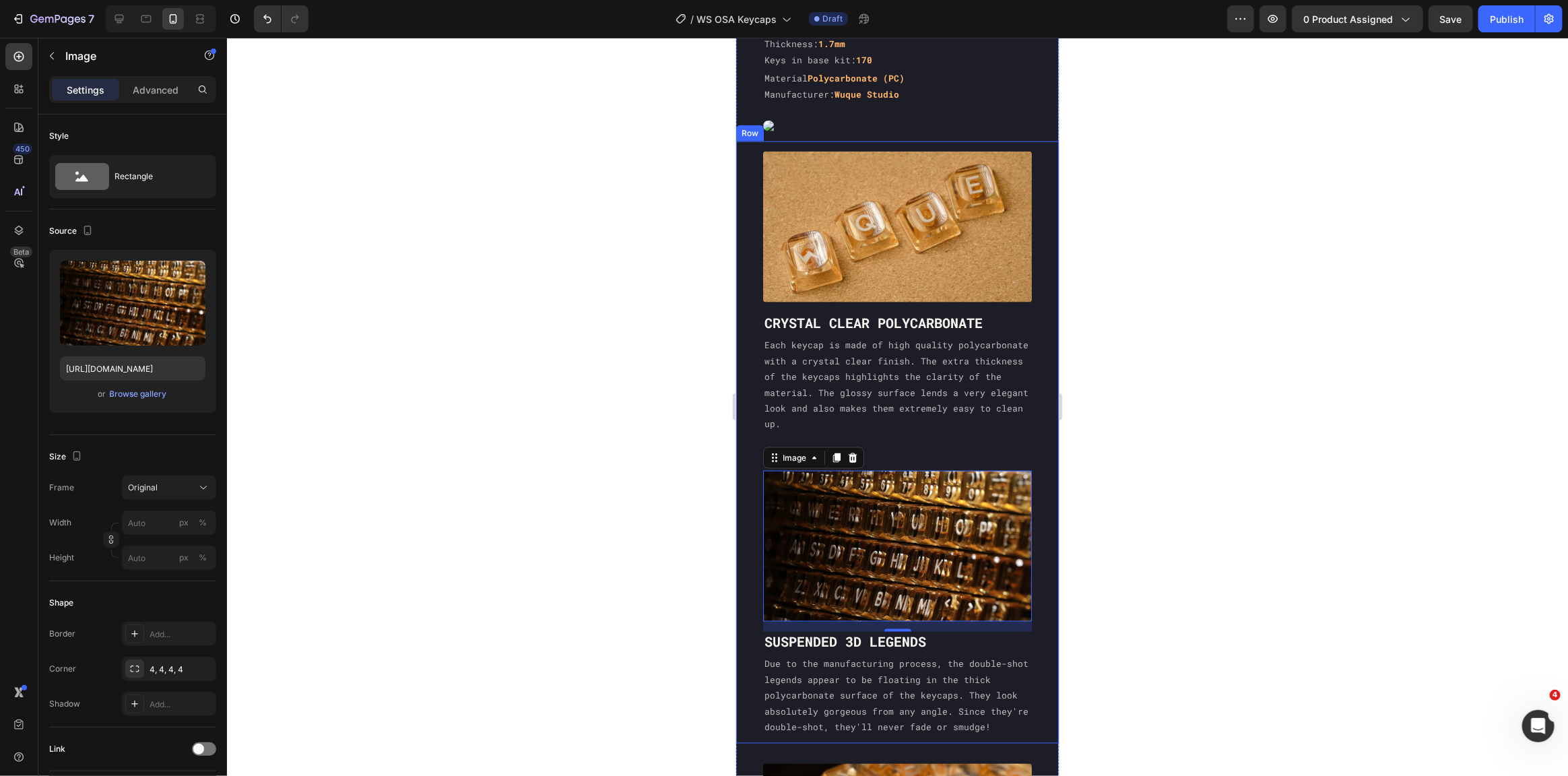
click at [147, 102] on div "Settings Advanced" at bounding box center [133, 89] width 167 height 27
click at [149, 98] on div "Advanced" at bounding box center [156, 89] width 67 height 22
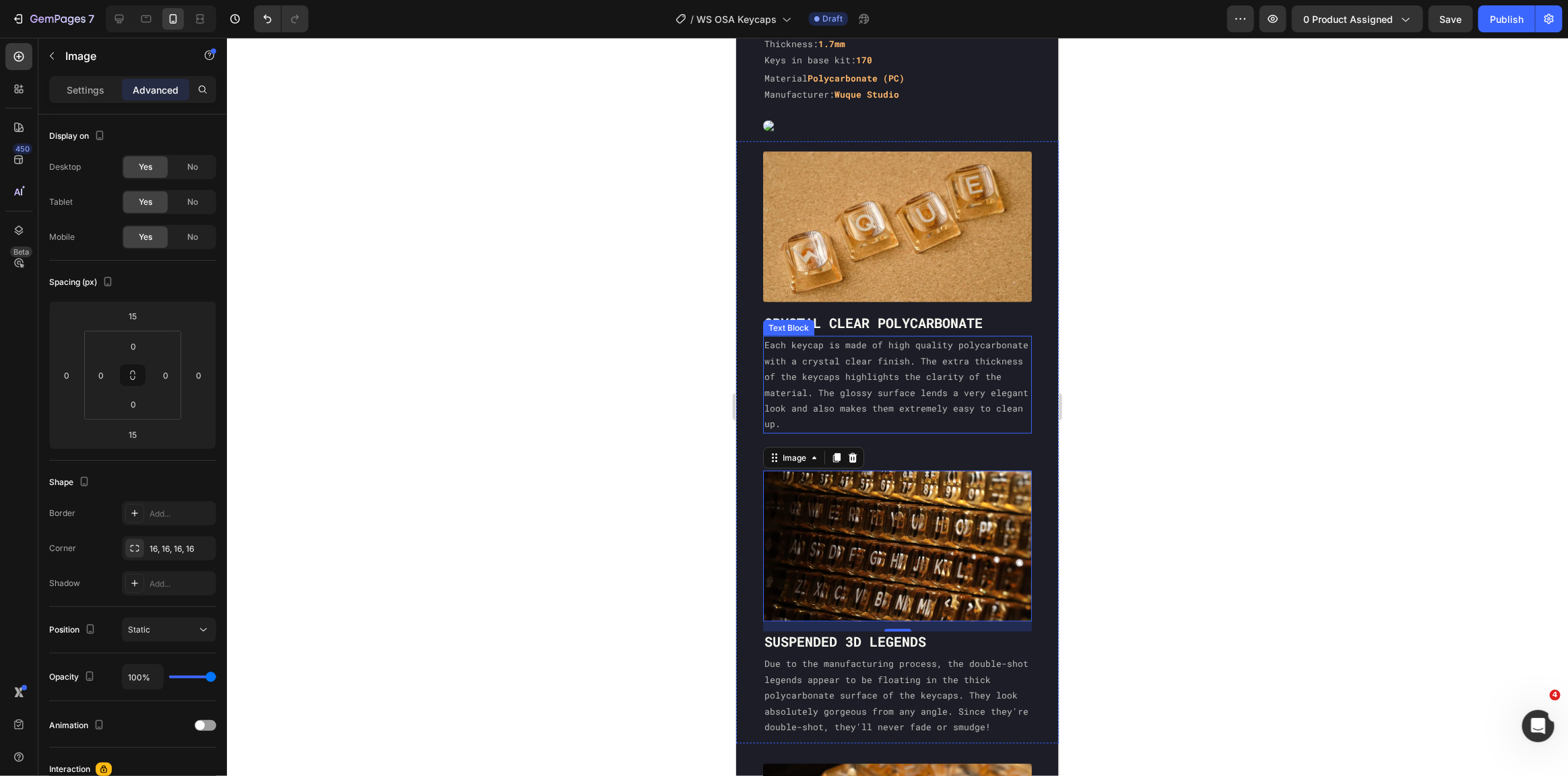
click at [989, 412] on p "Each keycap is made of high quality polycarbonate with a crystal clear finish. …" at bounding box center [896, 384] width 266 height 94
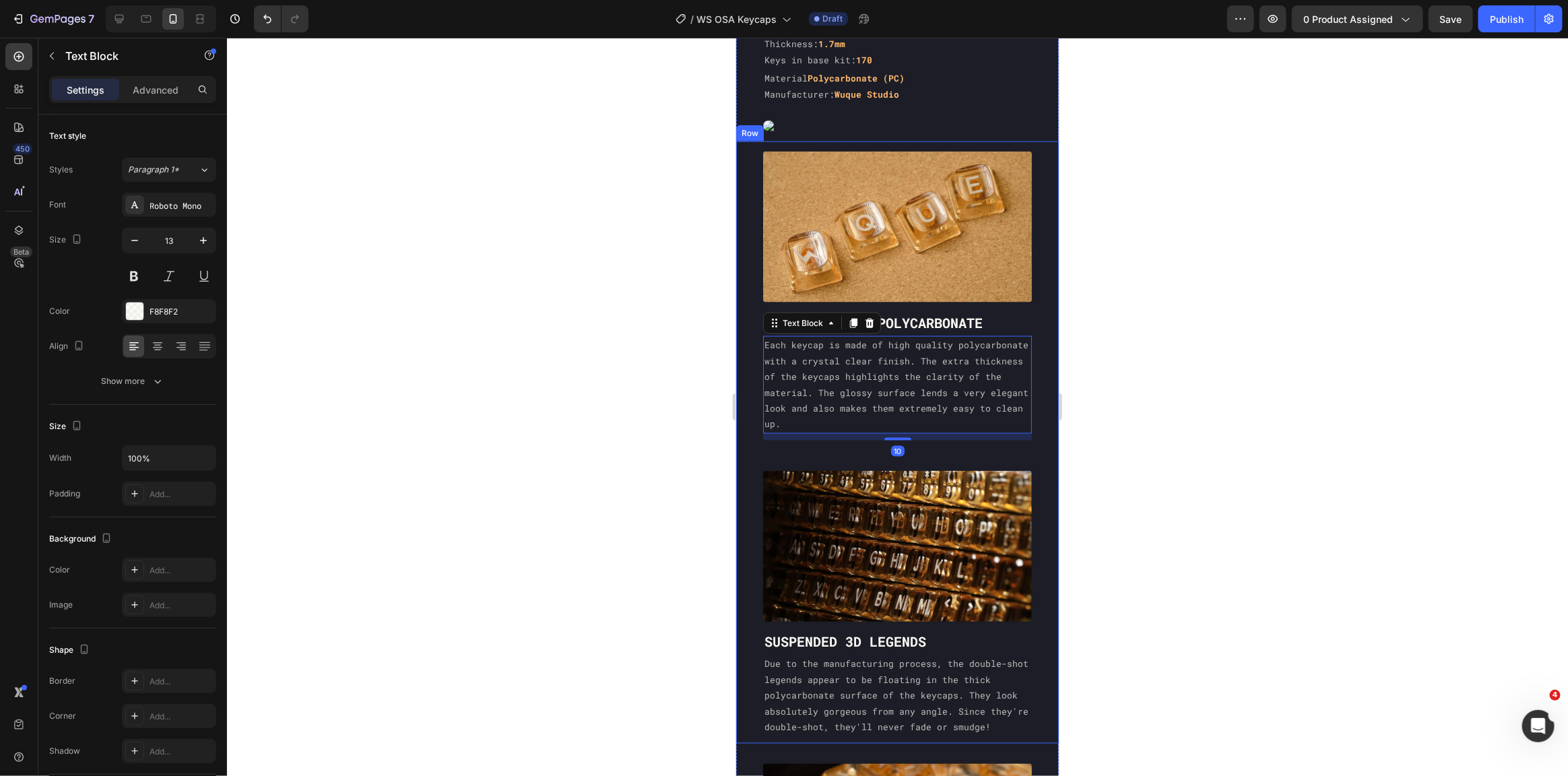
click at [992, 435] on div "Image CRYSTAL CLEAR POLYCARBONATE Heading Each keycap is made of high quality p…" at bounding box center [897, 442] width 323 height 603
click at [945, 397] on p "Each keycap is made of high quality polycarbonate with a crystal clear finish. …" at bounding box center [896, 384] width 266 height 94
click at [161, 93] on p "Advanced" at bounding box center [155, 90] width 46 height 14
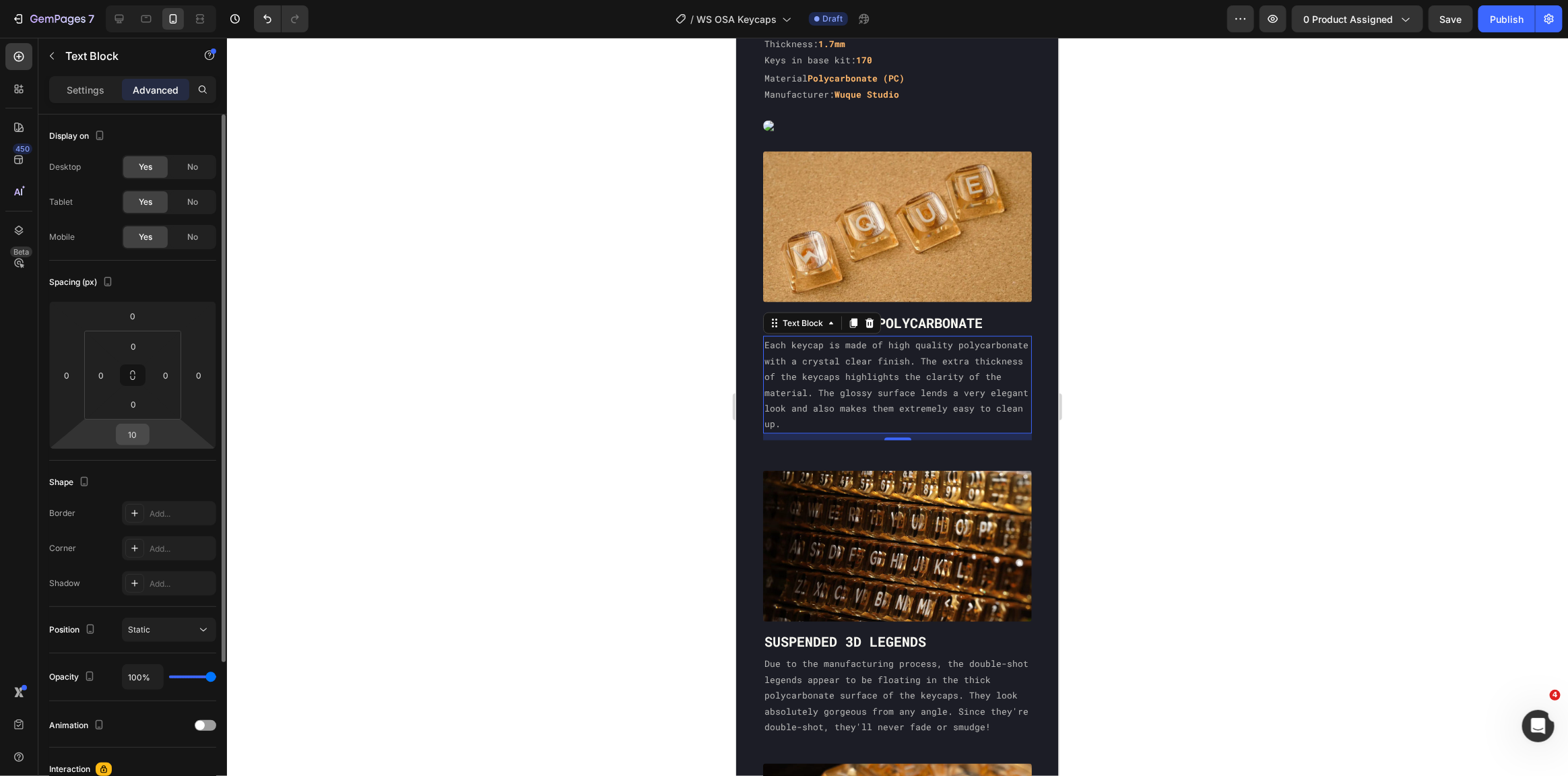
click at [132, 434] on input "10" at bounding box center [133, 435] width 27 height 20
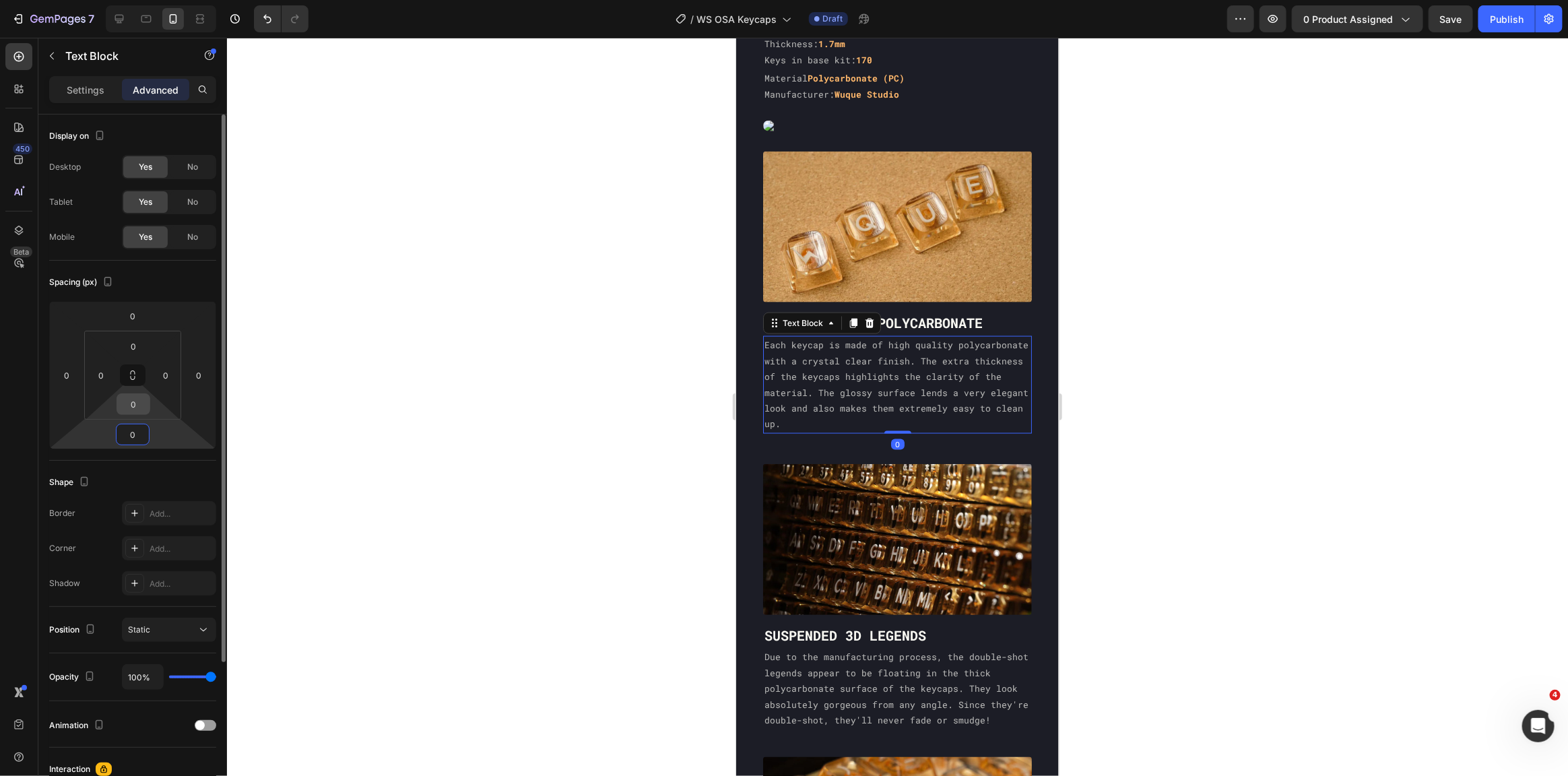
type input "0"
click at [130, 402] on input "0" at bounding box center [133, 404] width 27 height 20
type input "00"
click at [981, 427] on div "Image CRYSTAL CLEAR POLYCARBONATE Heading Each keycap is made of high quality p…" at bounding box center [897, 439] width 323 height 596
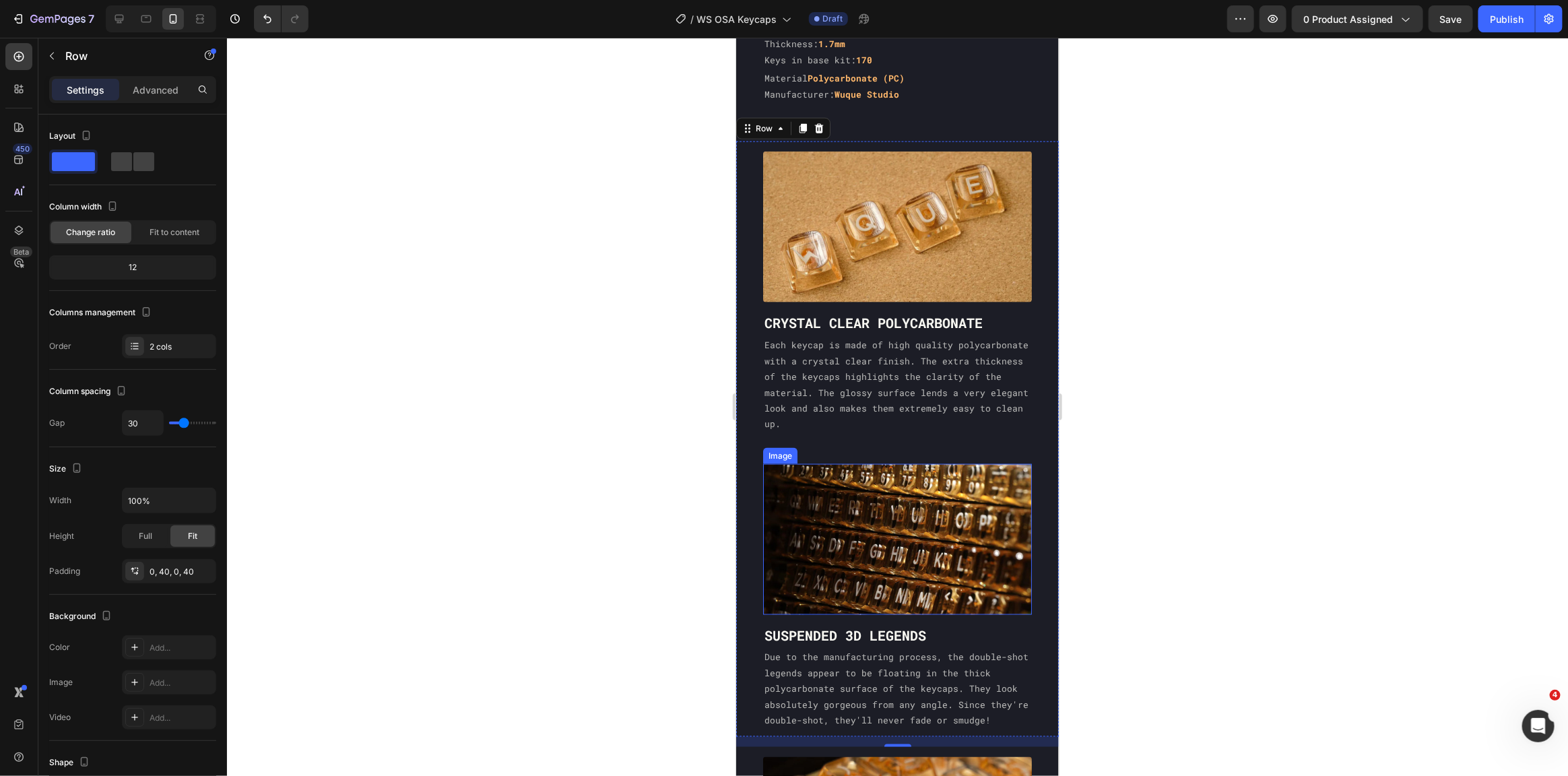
click at [780, 463] on img at bounding box center [896, 539] width 269 height 151
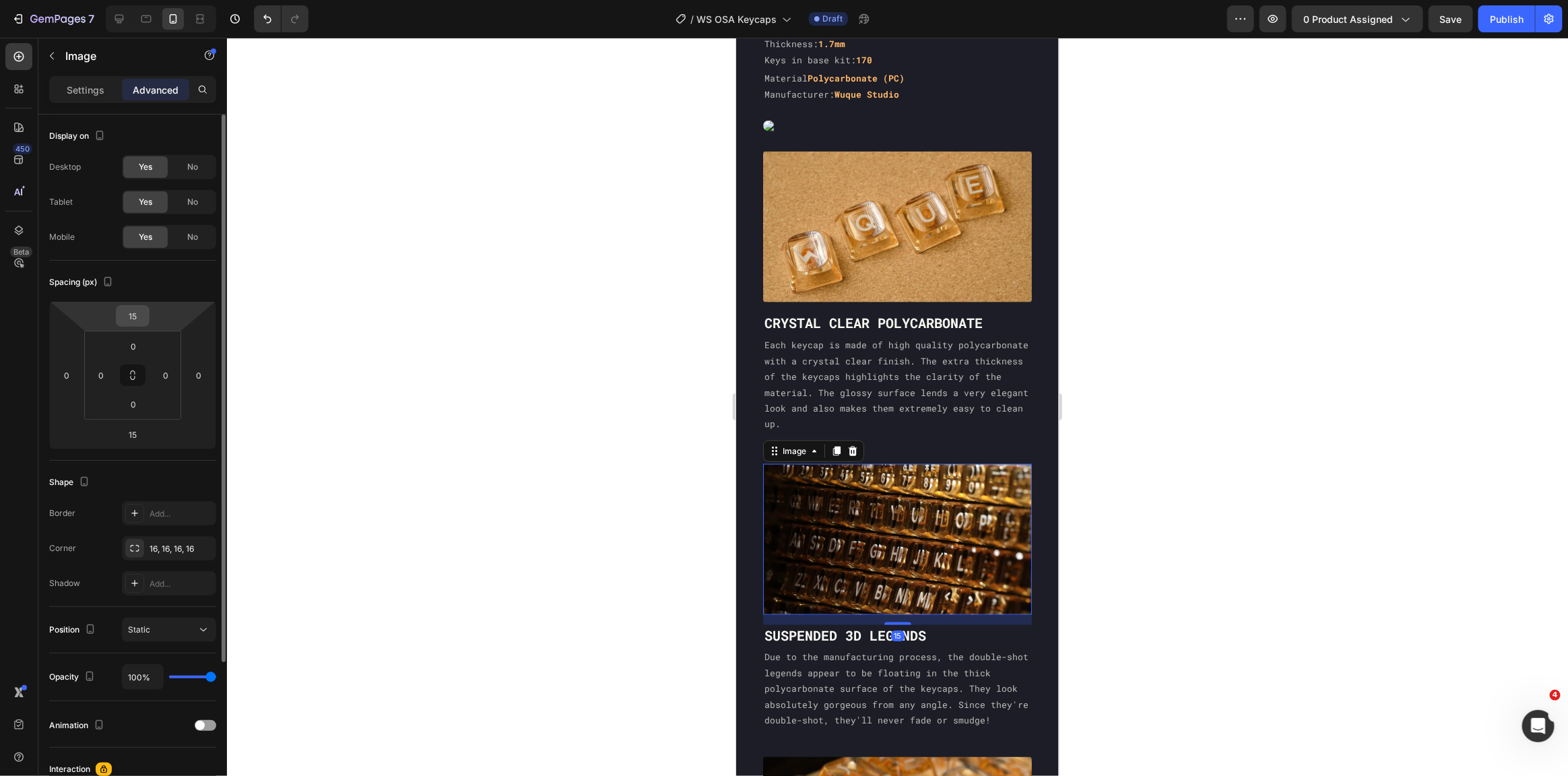
click at [125, 312] on input "15" at bounding box center [133, 316] width 27 height 20
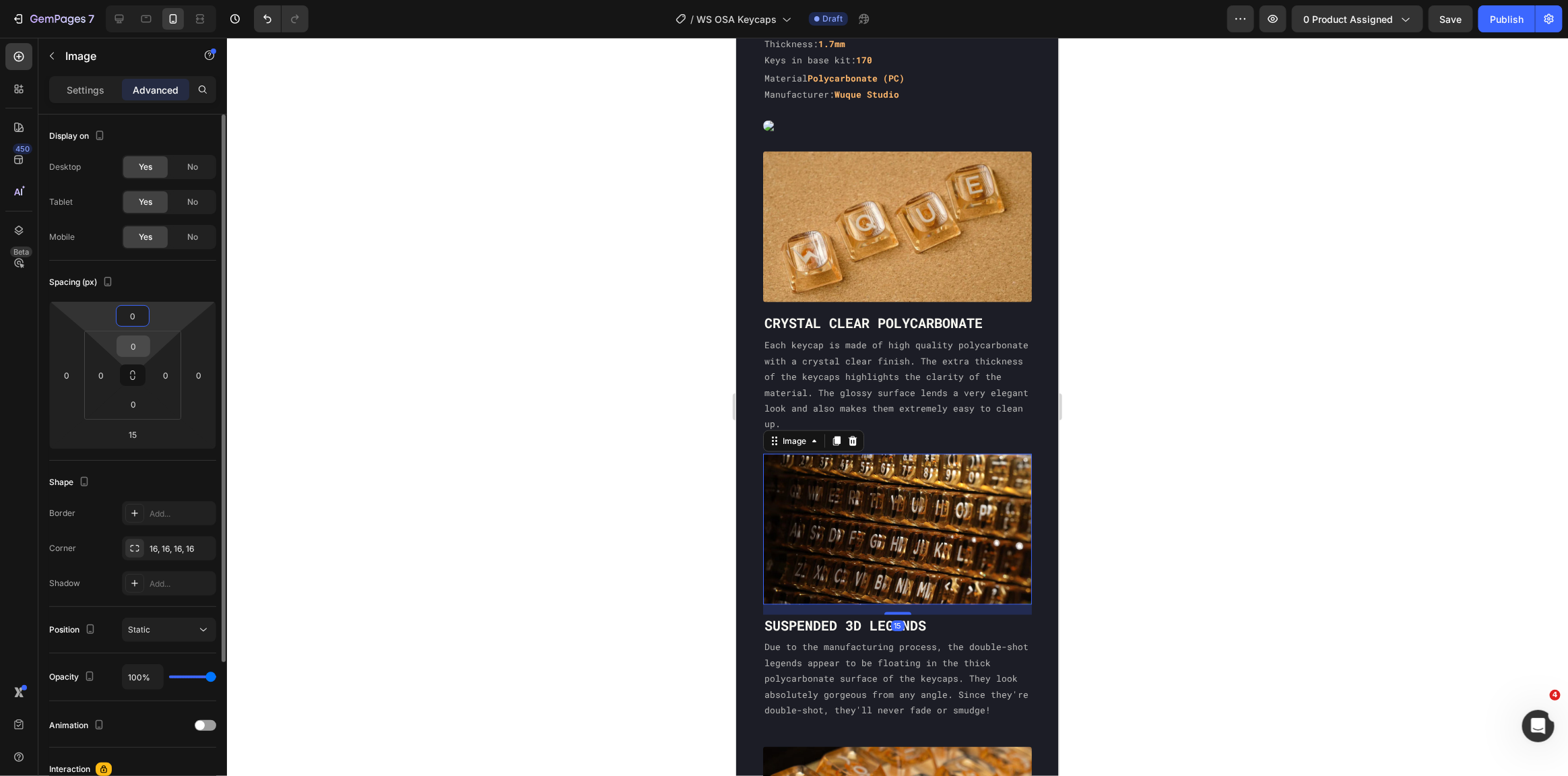
type input "0"
click at [138, 341] on input "0" at bounding box center [133, 346] width 27 height 20
click at [874, 313] on p "CRYSTAL CLEAR POLYCARBONATE" at bounding box center [896, 322] width 266 height 18
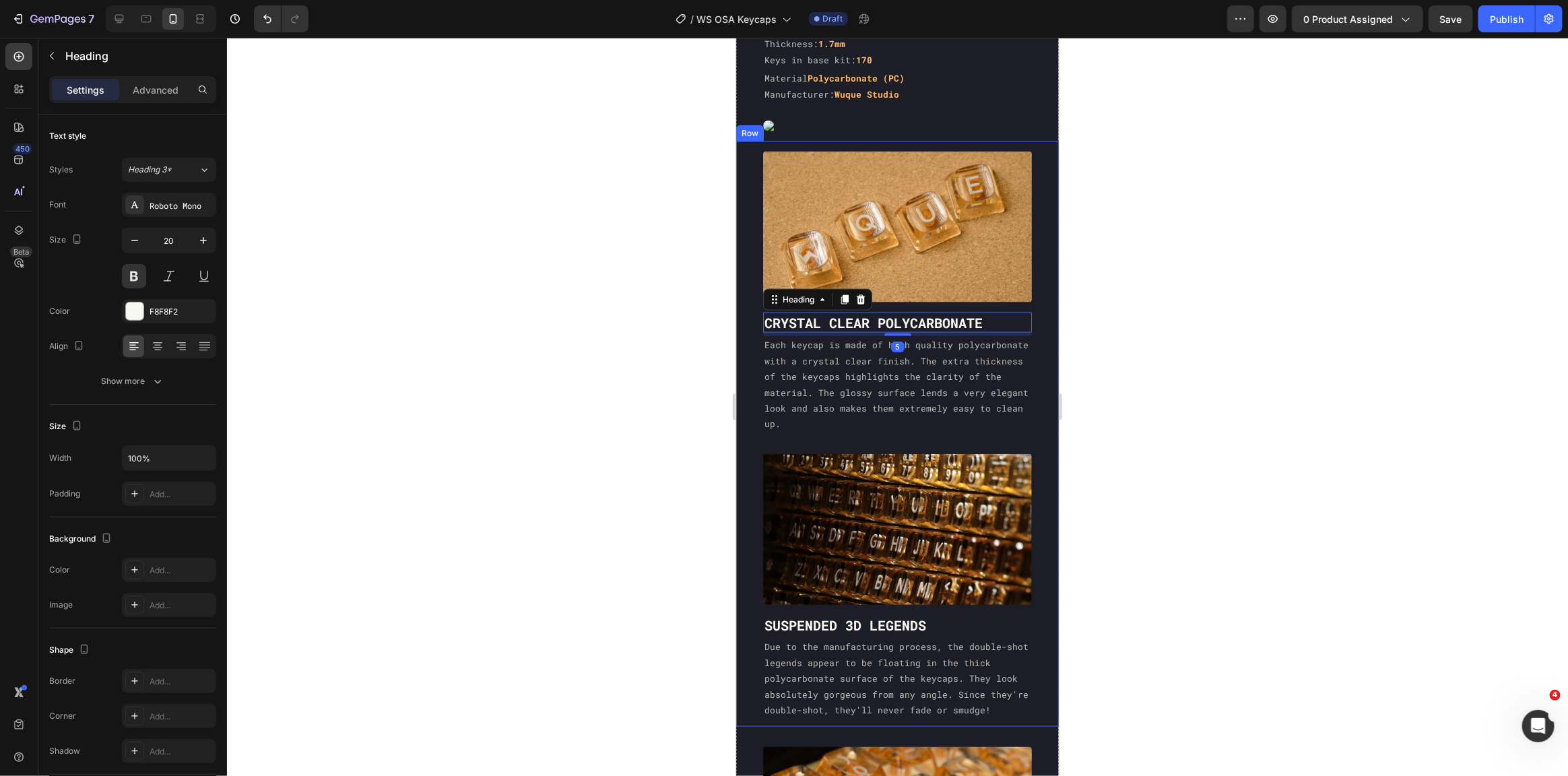
click at [903, 402] on p "Each keycap is made of high quality polycarbonate with a crystal clear finish. …" at bounding box center [896, 384] width 266 height 94
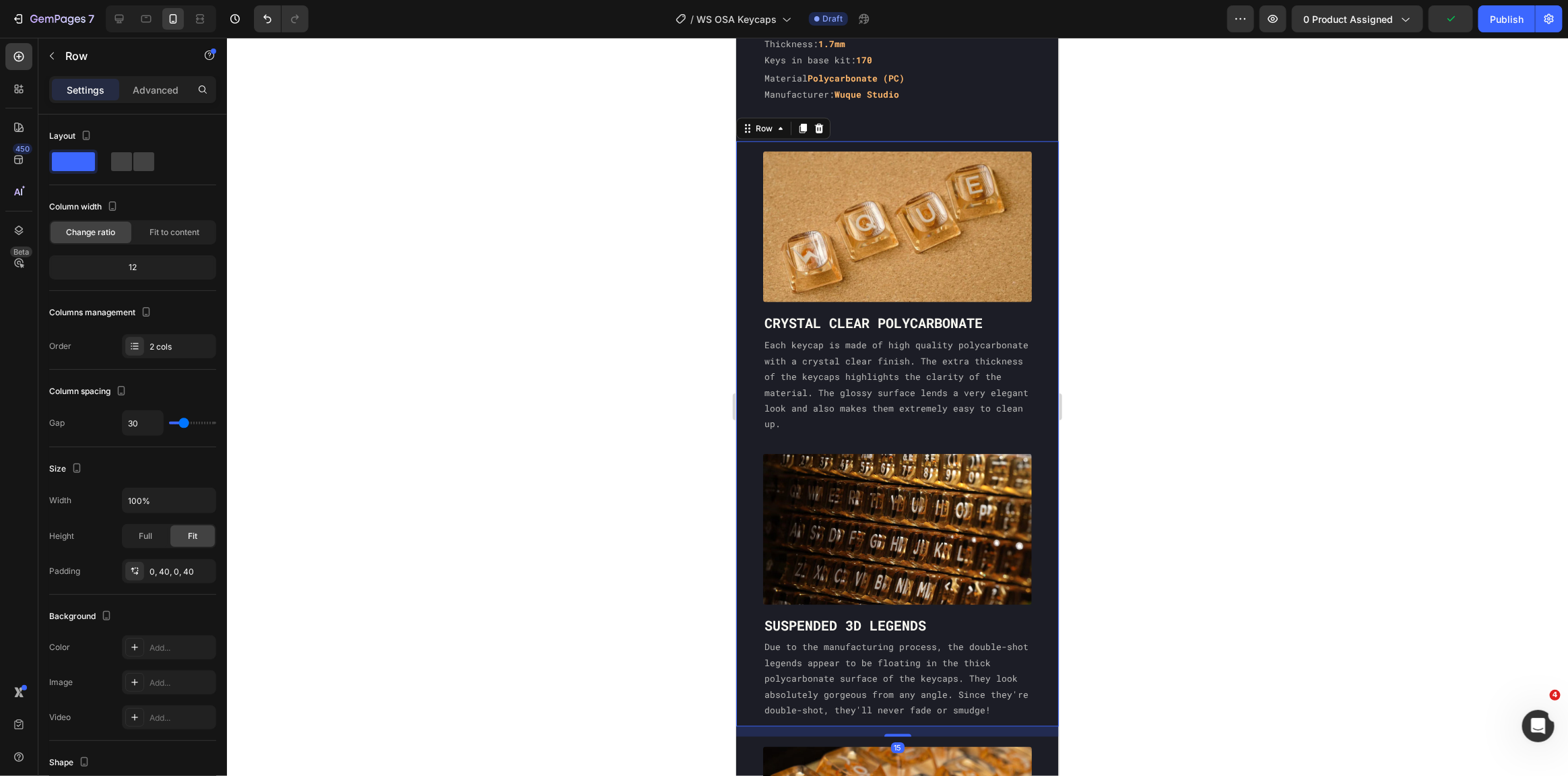
click at [908, 421] on div "Image CRYSTAL CLEAR POLYCARBONATE Heading Each keycap is made of high quality p…" at bounding box center [897, 434] width 323 height 586
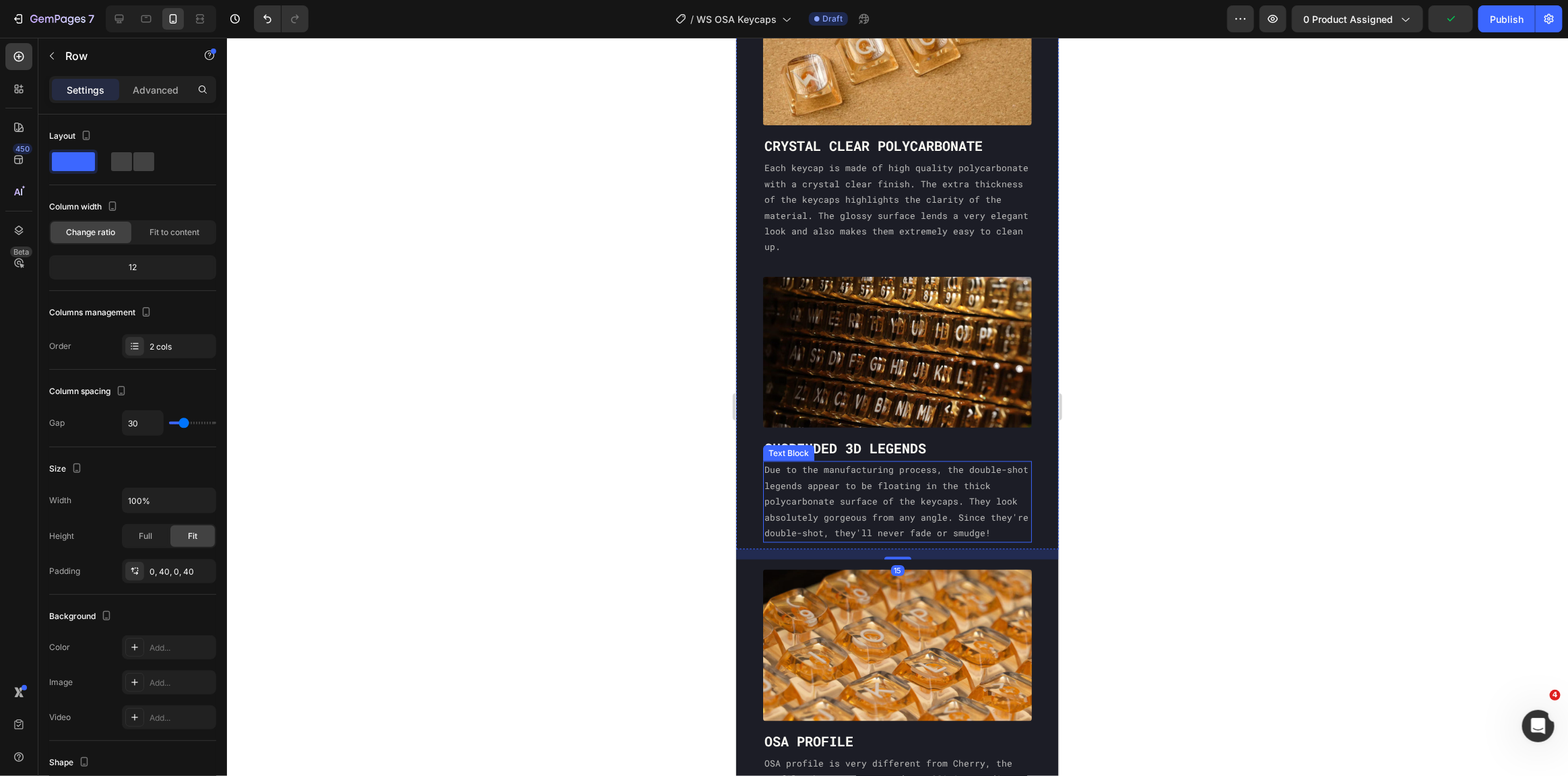
scroll to position [1216, 0]
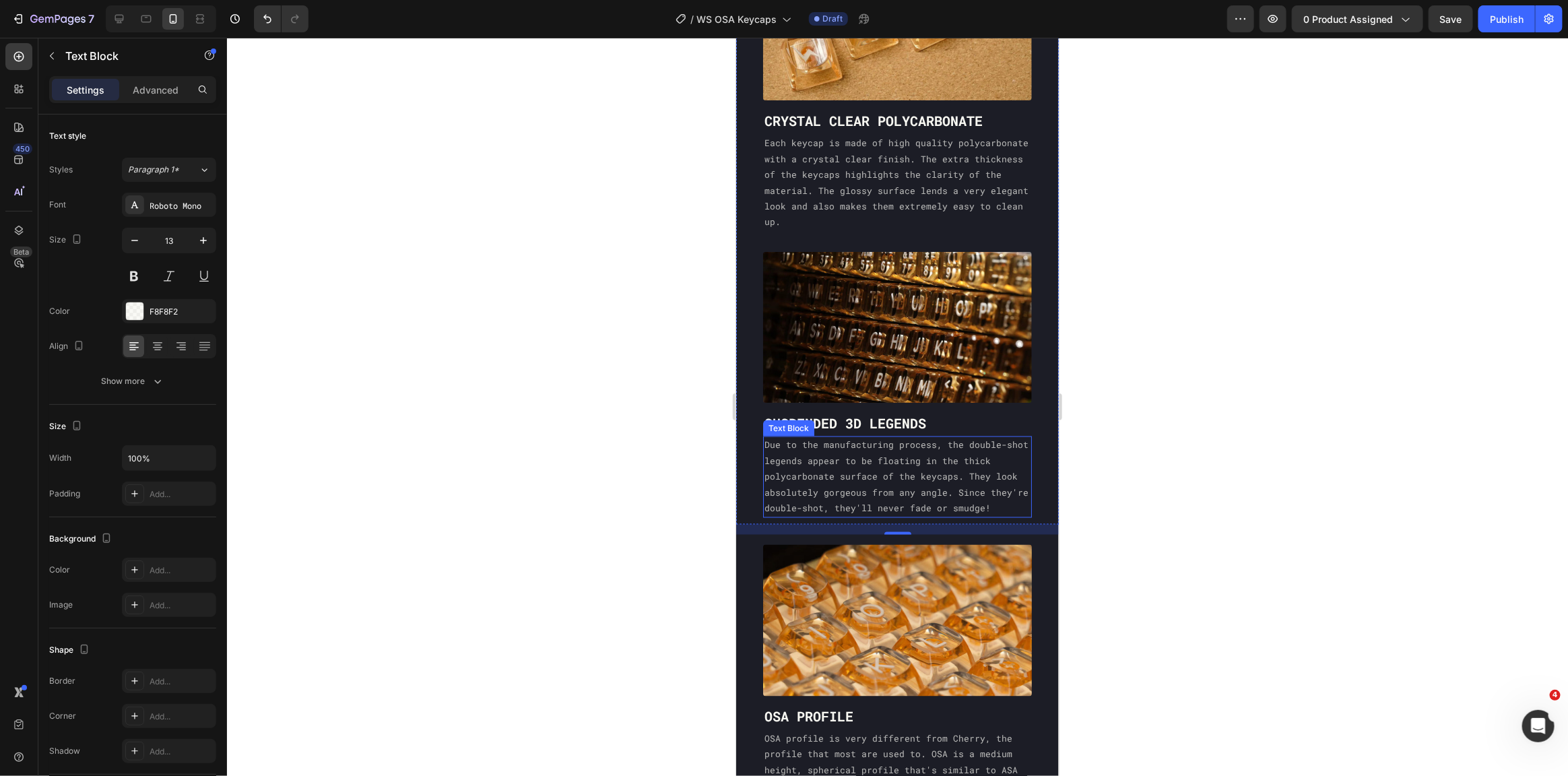
click at [915, 489] on p "Due to the manufacturing process, the double-shot legends appear to be floating…" at bounding box center [896, 477] width 266 height 79
click at [157, 81] on div "Advanced" at bounding box center [156, 89] width 67 height 22
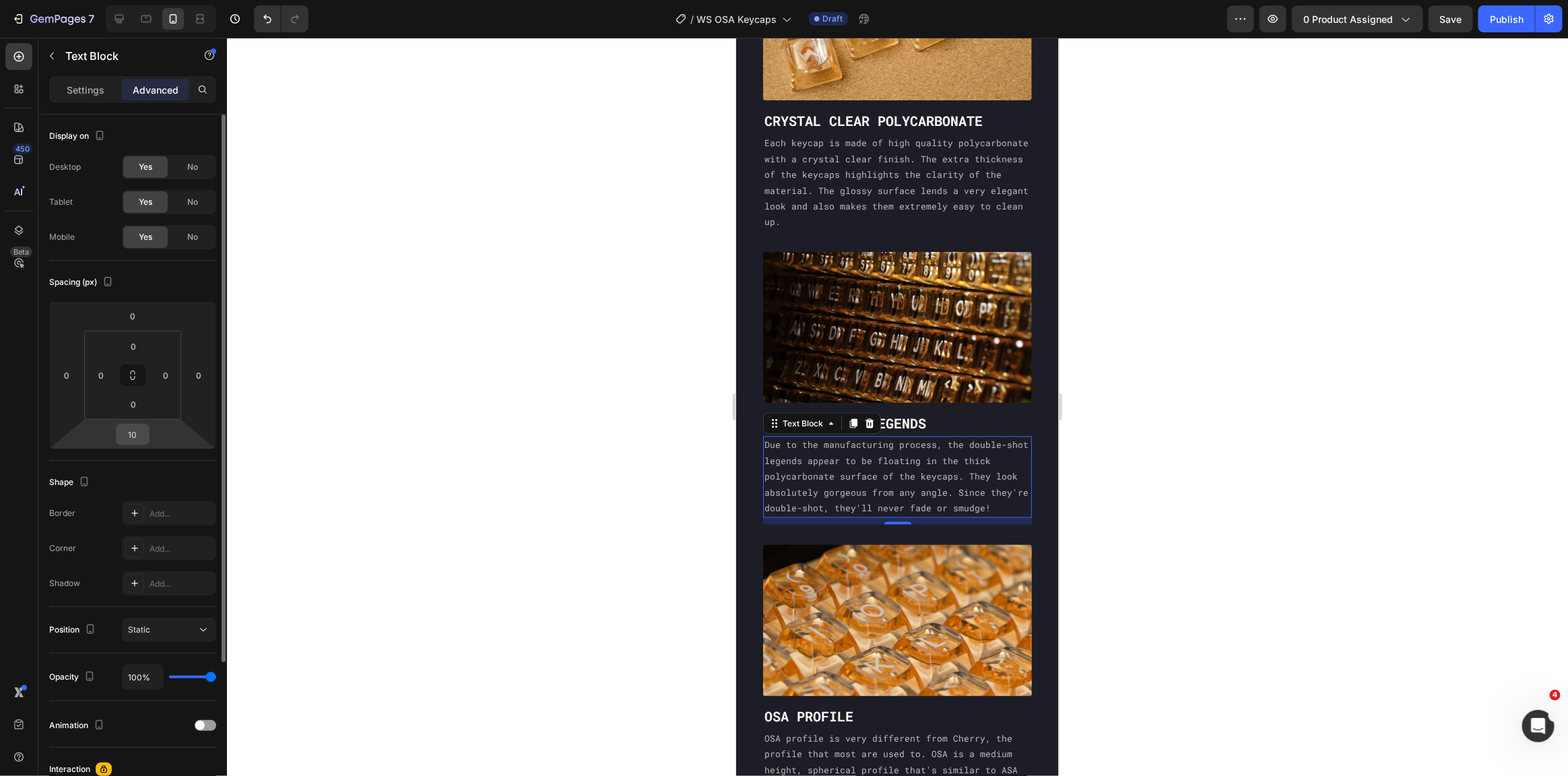
click at [137, 425] on input "10" at bounding box center [133, 435] width 27 height 20
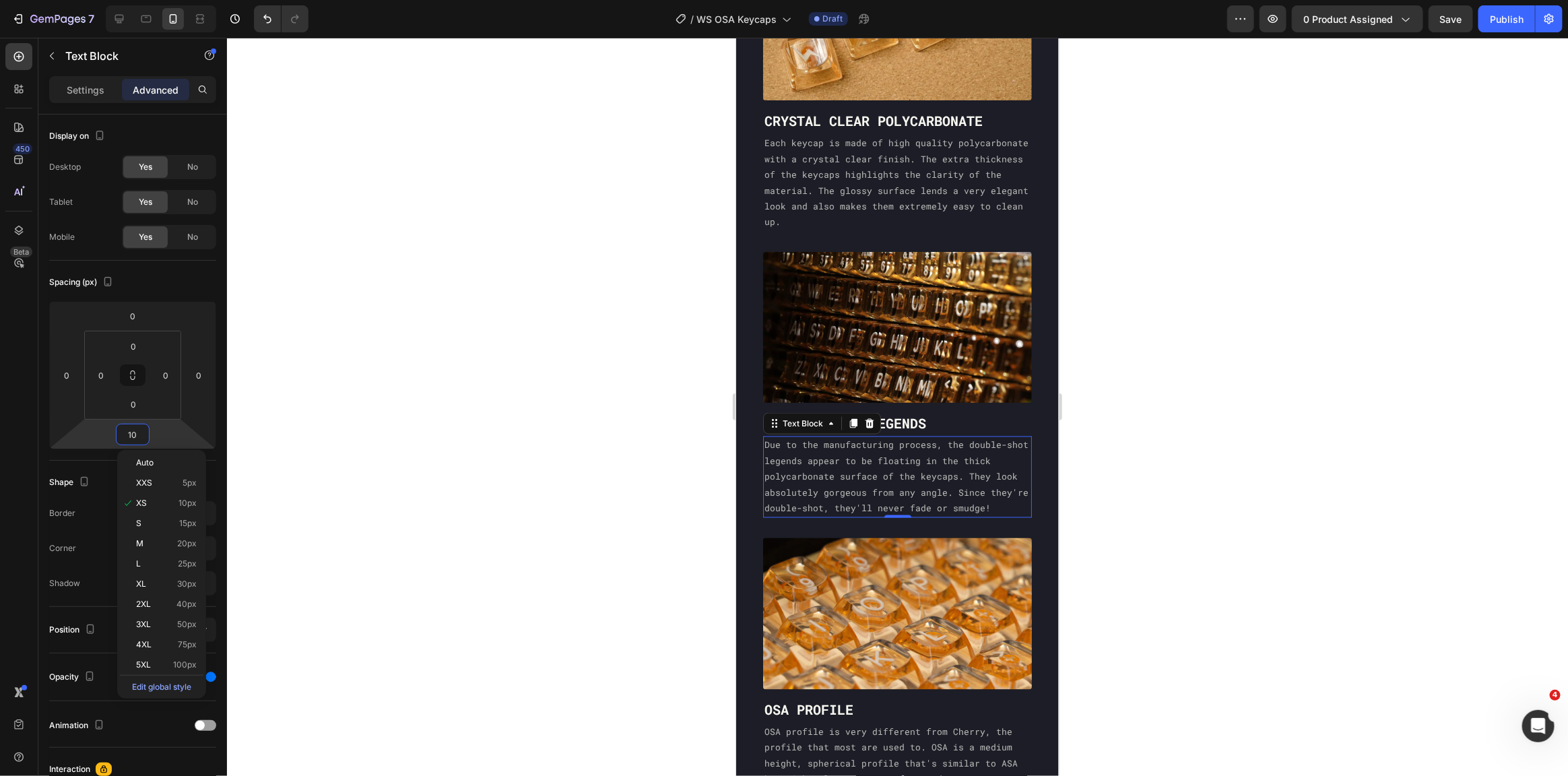
type input "0"
click at [910, 352] on img at bounding box center [896, 327] width 269 height 151
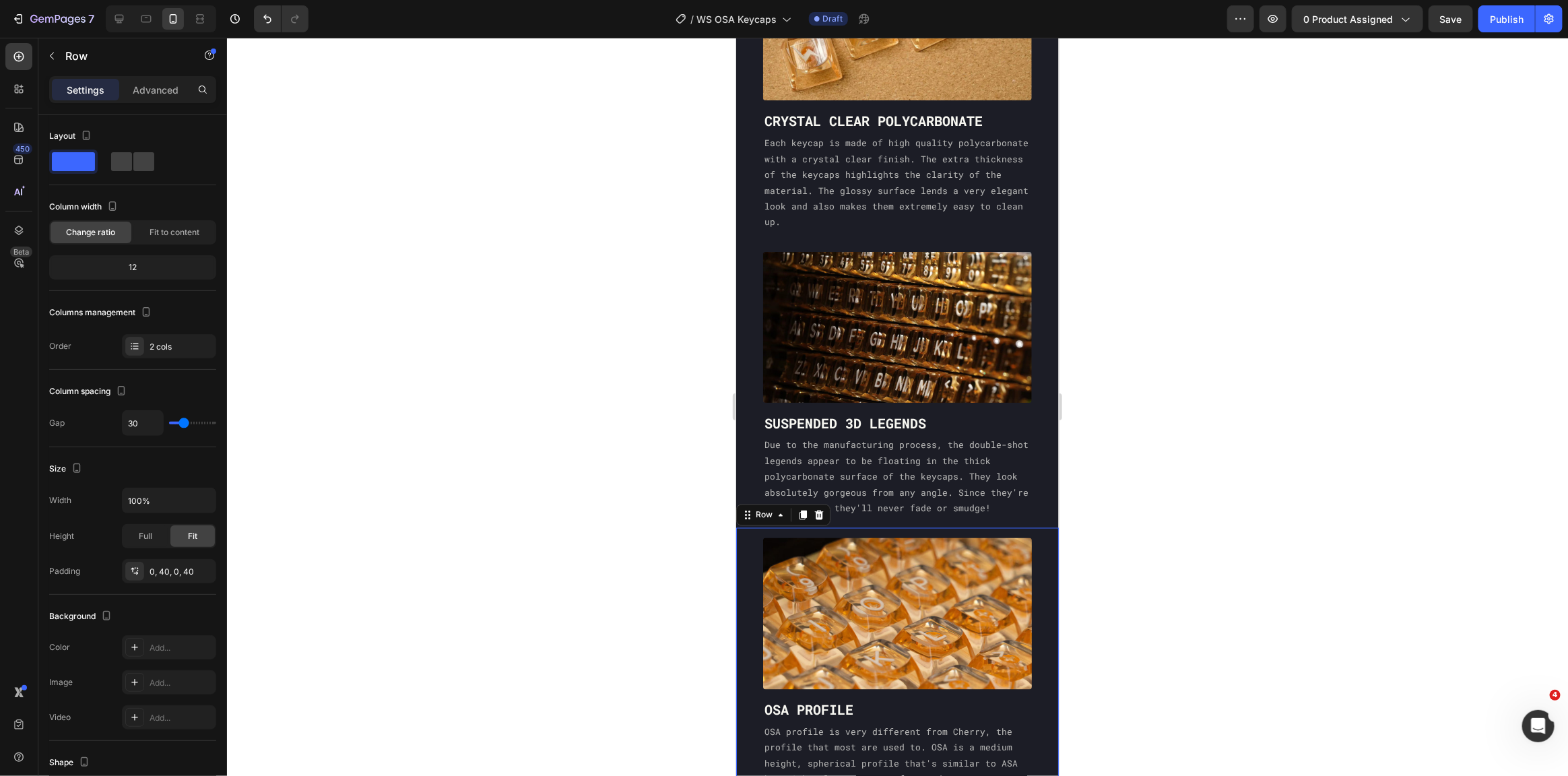
click at [147, 77] on div "Settings Advanced" at bounding box center [133, 89] width 167 height 27
click at [144, 86] on p "Advanced" at bounding box center [155, 90] width 46 height 14
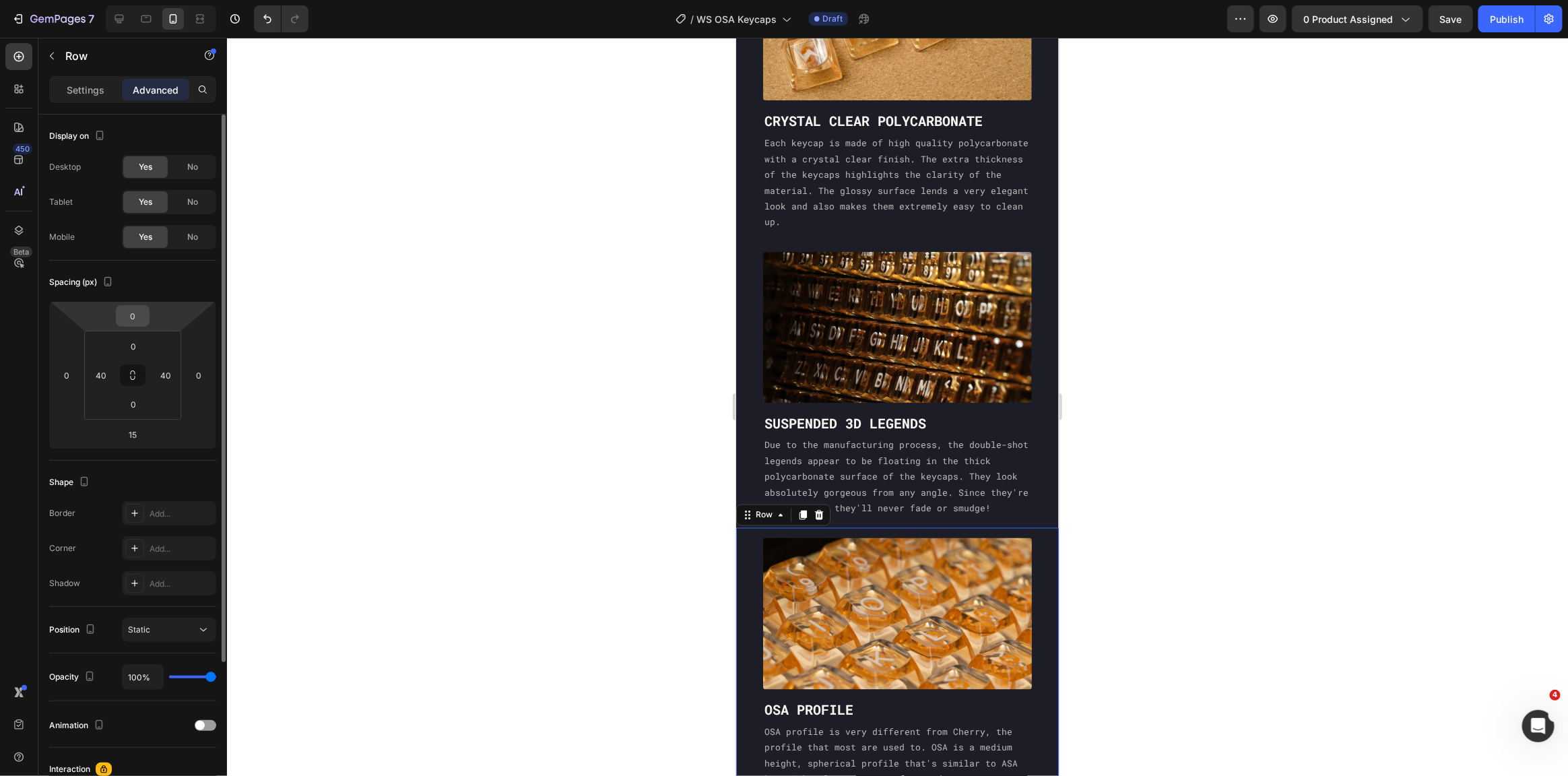
click at [133, 312] on input "0" at bounding box center [133, 316] width 27 height 20
click at [136, 0] on html "7 Version history / WS OSA Keycaps Draft Preview 0 product assigned Save Publis…" at bounding box center [784, 0] width 1568 height 0
click at [139, 340] on input "0" at bounding box center [133, 346] width 27 height 20
type input "00"
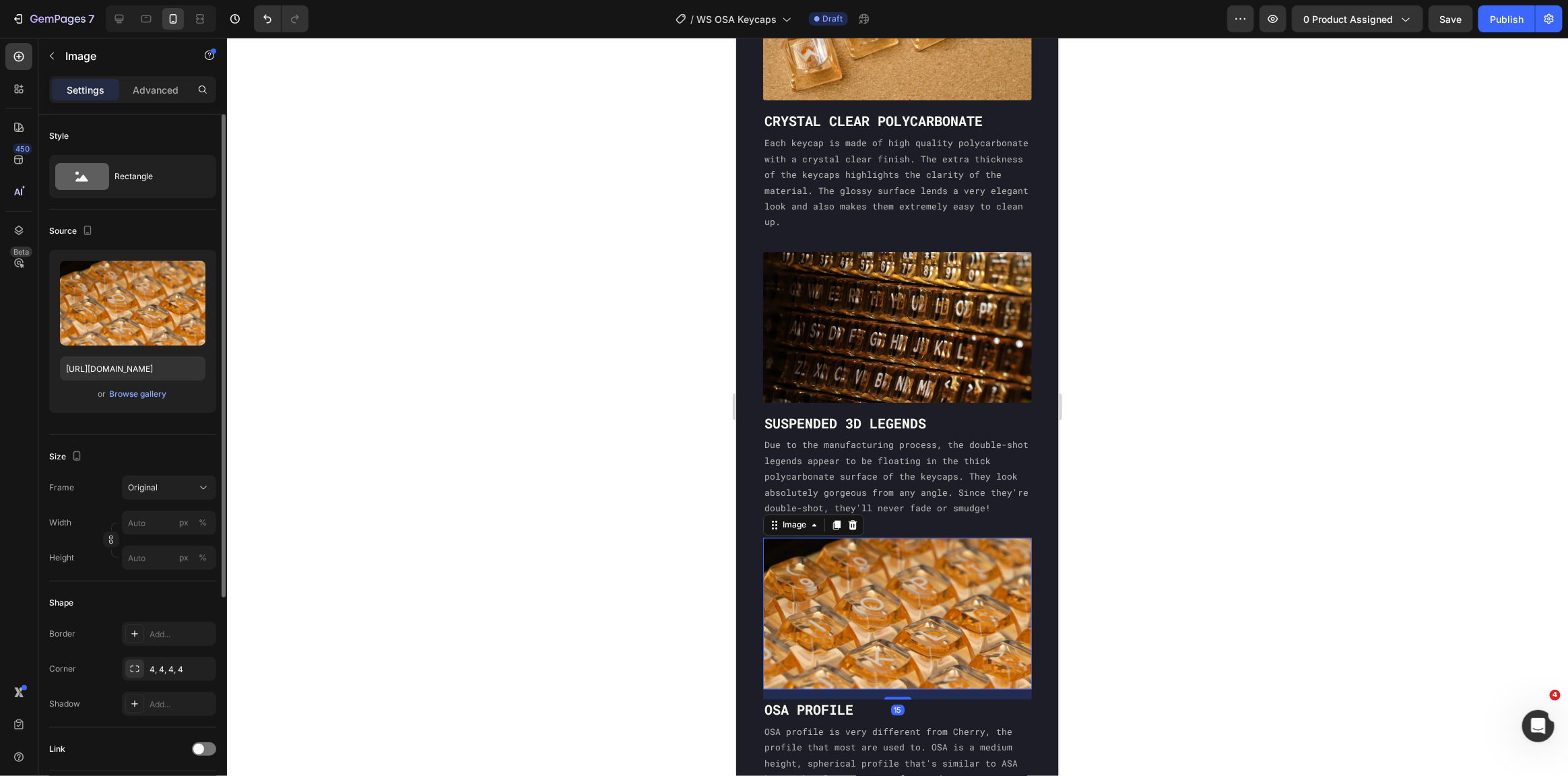
drag, startPoint x: 832, startPoint y: 557, endPoint x: 1437, endPoint y: 530, distance: 605.6
click at [832, 557] on img at bounding box center [896, 613] width 269 height 151
click at [164, 79] on div "Advanced" at bounding box center [156, 89] width 67 height 22
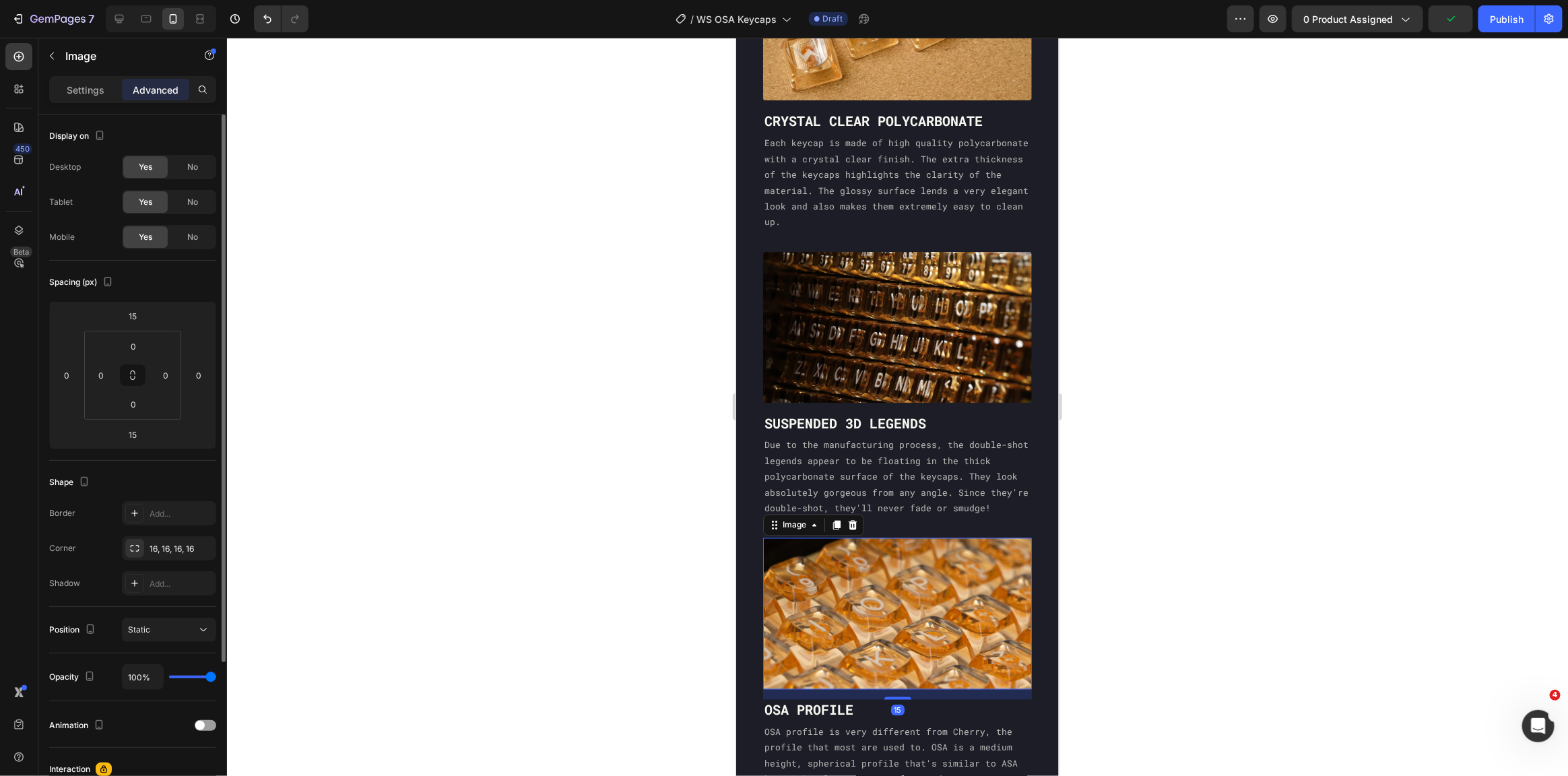
click at [159, 94] on p "Advanced" at bounding box center [155, 90] width 46 height 14
click at [133, 311] on input "15" at bounding box center [133, 316] width 27 height 20
type input "05"
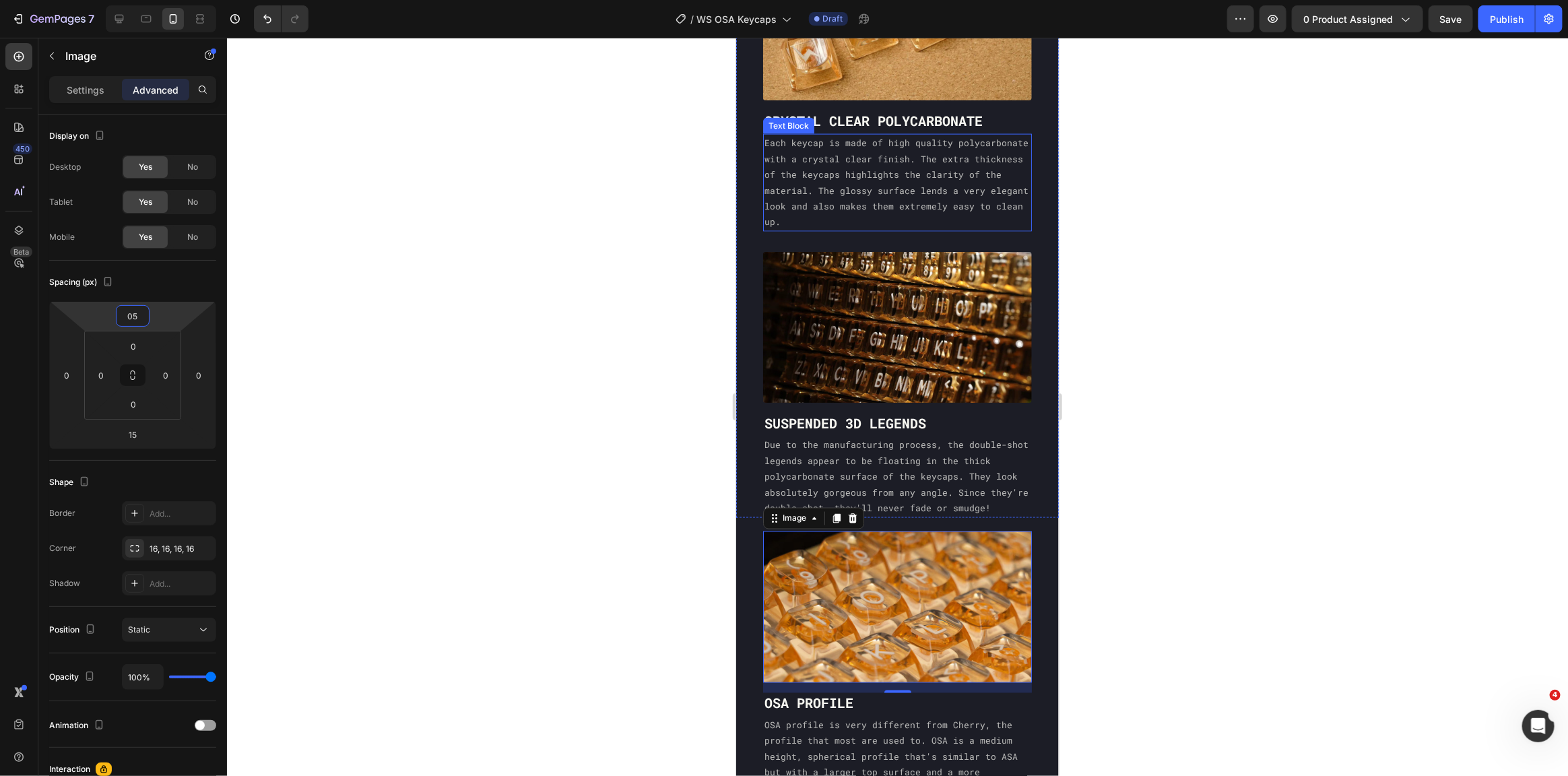
click at [947, 196] on p "Each keycap is made of high quality polycarbonate with a crystal clear finish. …" at bounding box center [896, 182] width 266 height 94
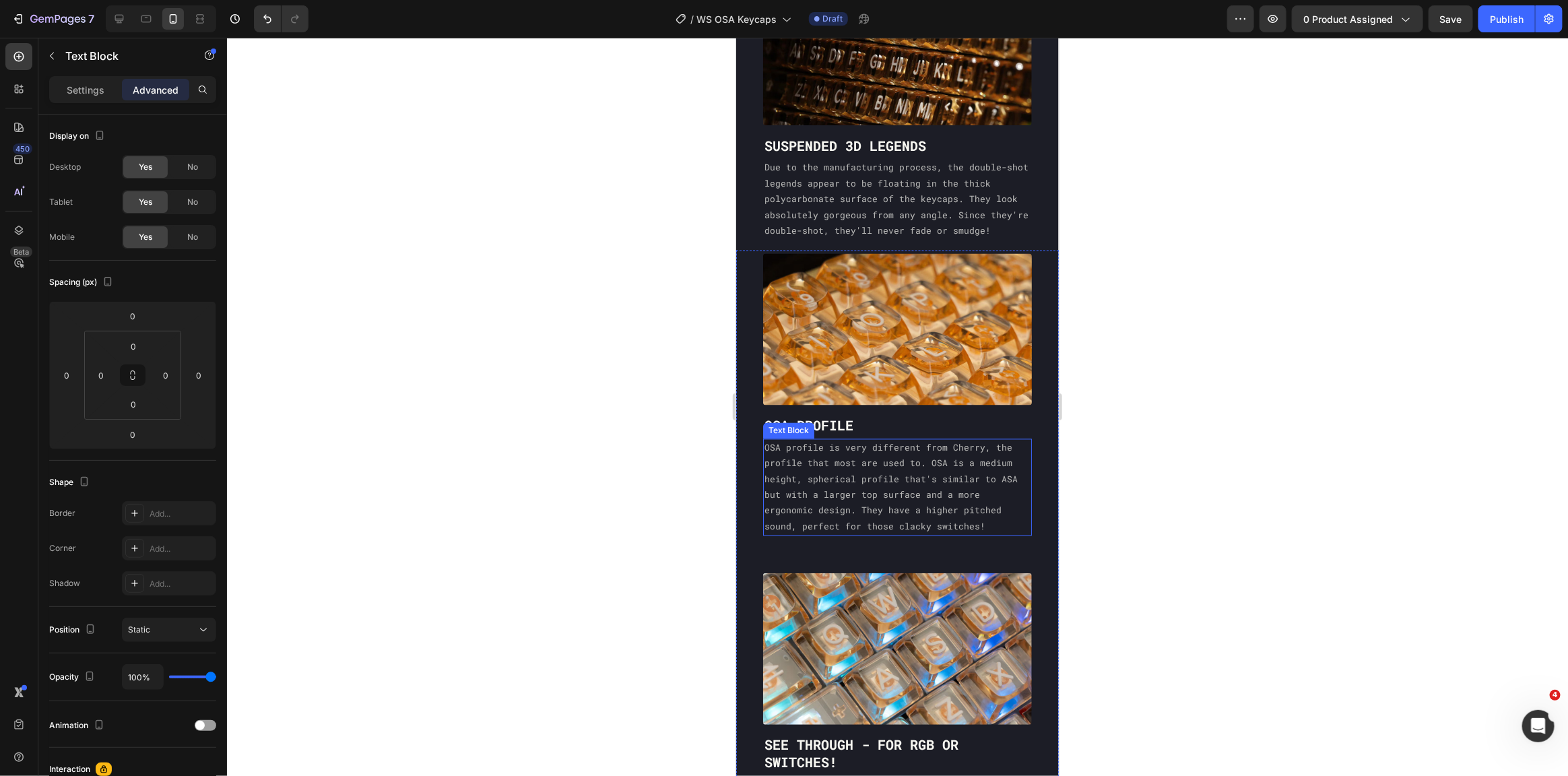
scroll to position [1553, 0]
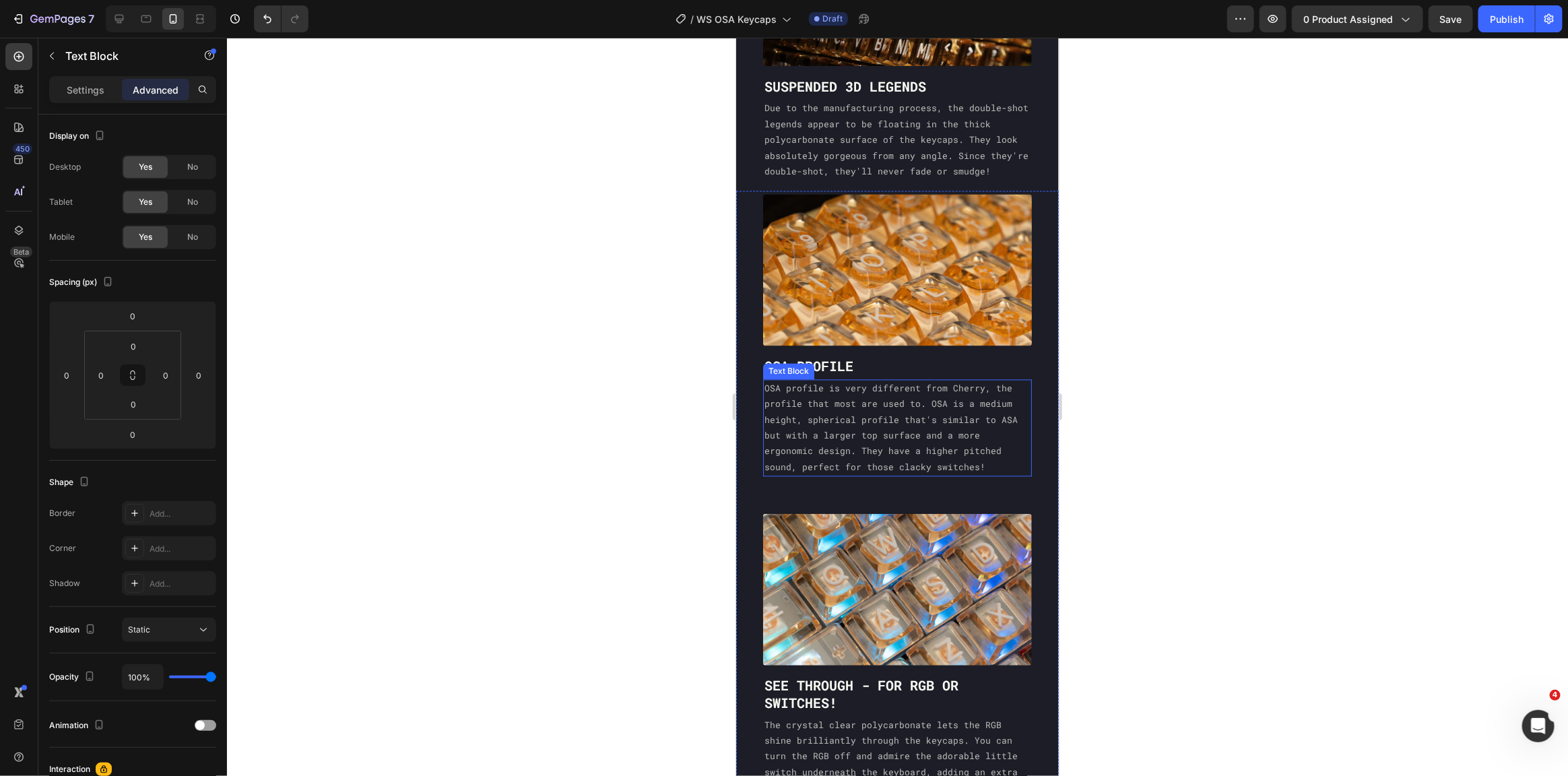
click at [872, 449] on p "OSA profile is very different from Cherry, the profile that most are used to. O…" at bounding box center [896, 428] width 266 height 94
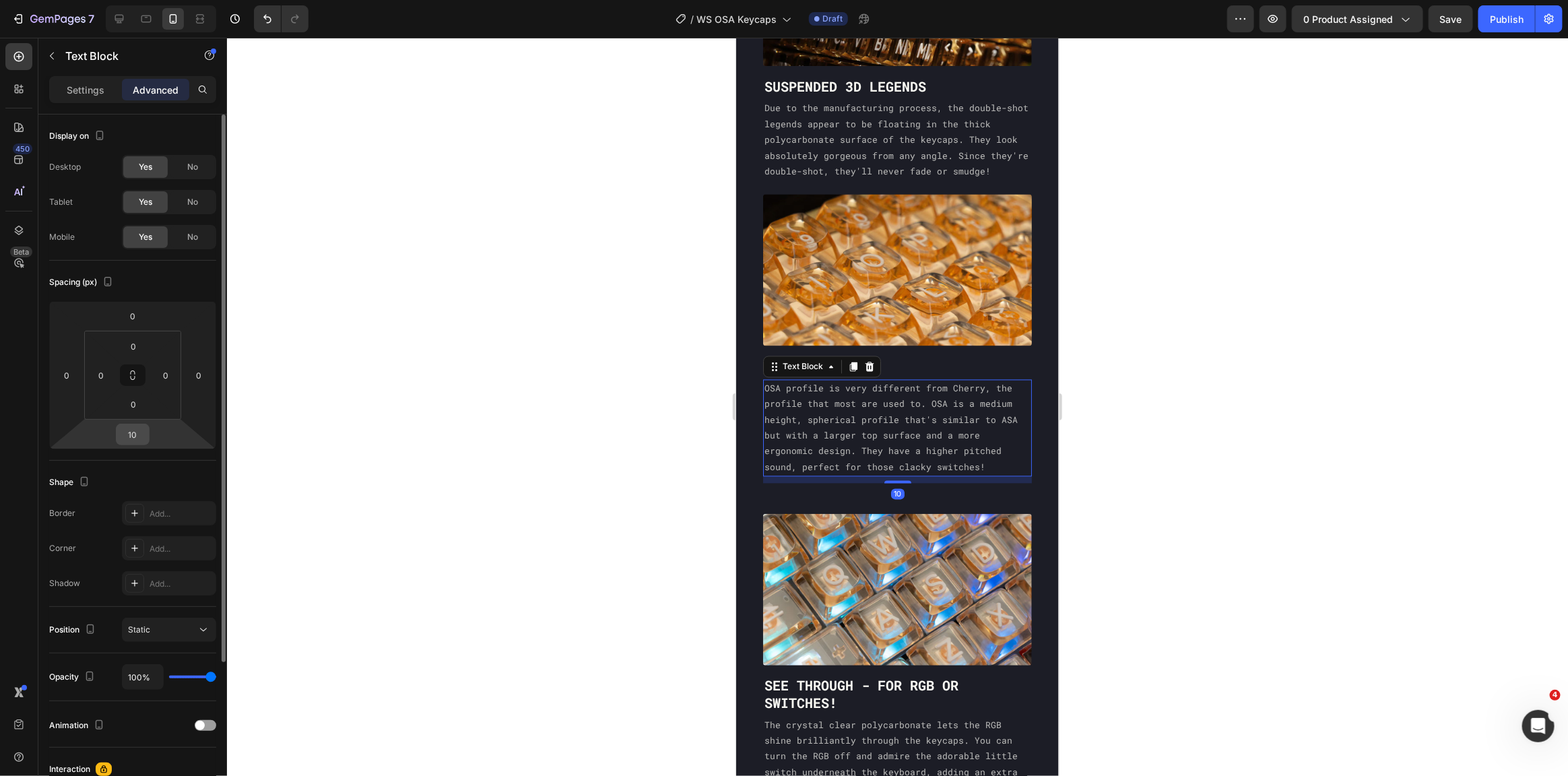
click at [134, 439] on input "10" at bounding box center [133, 435] width 27 height 20
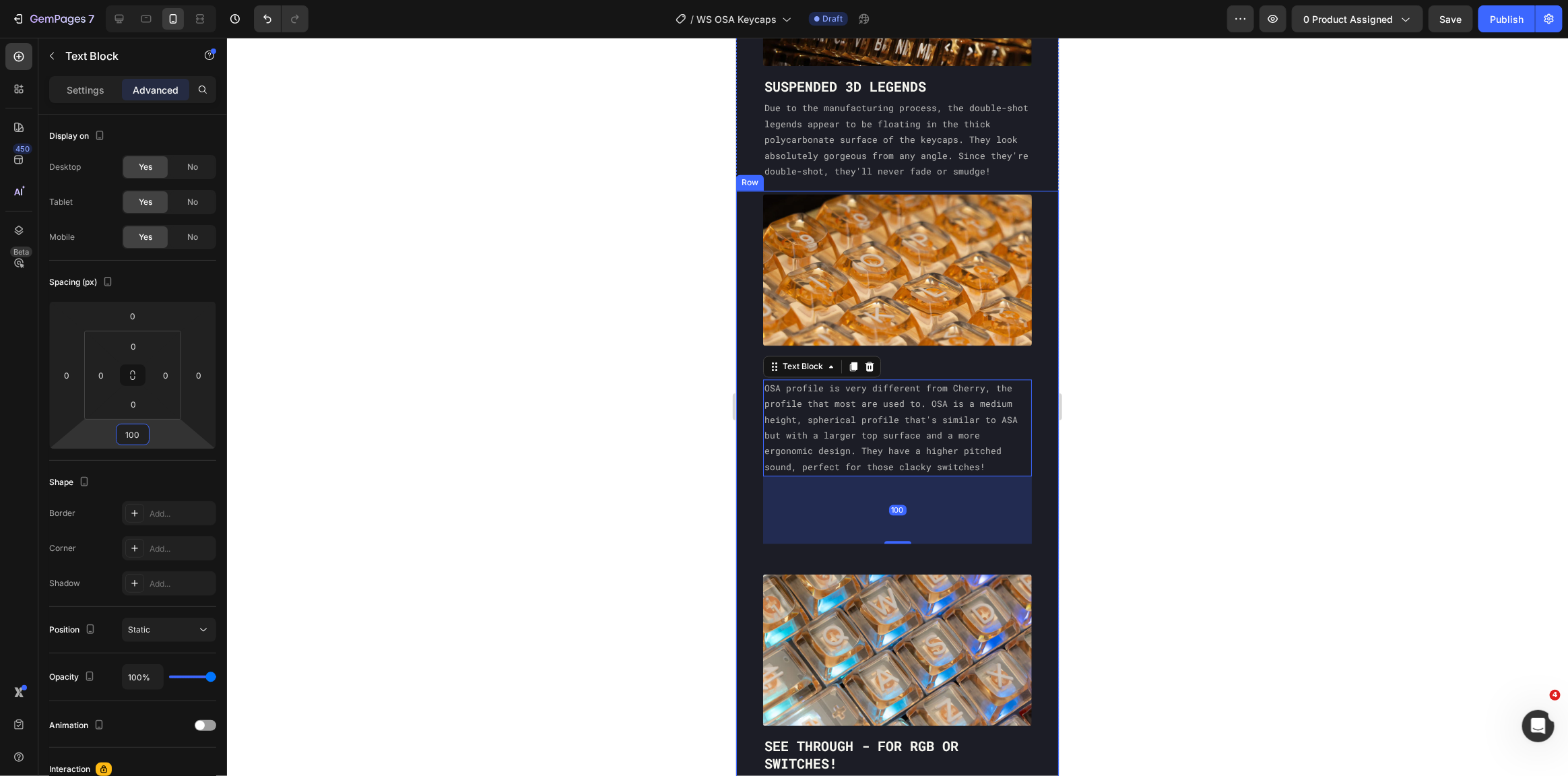
type input "0"
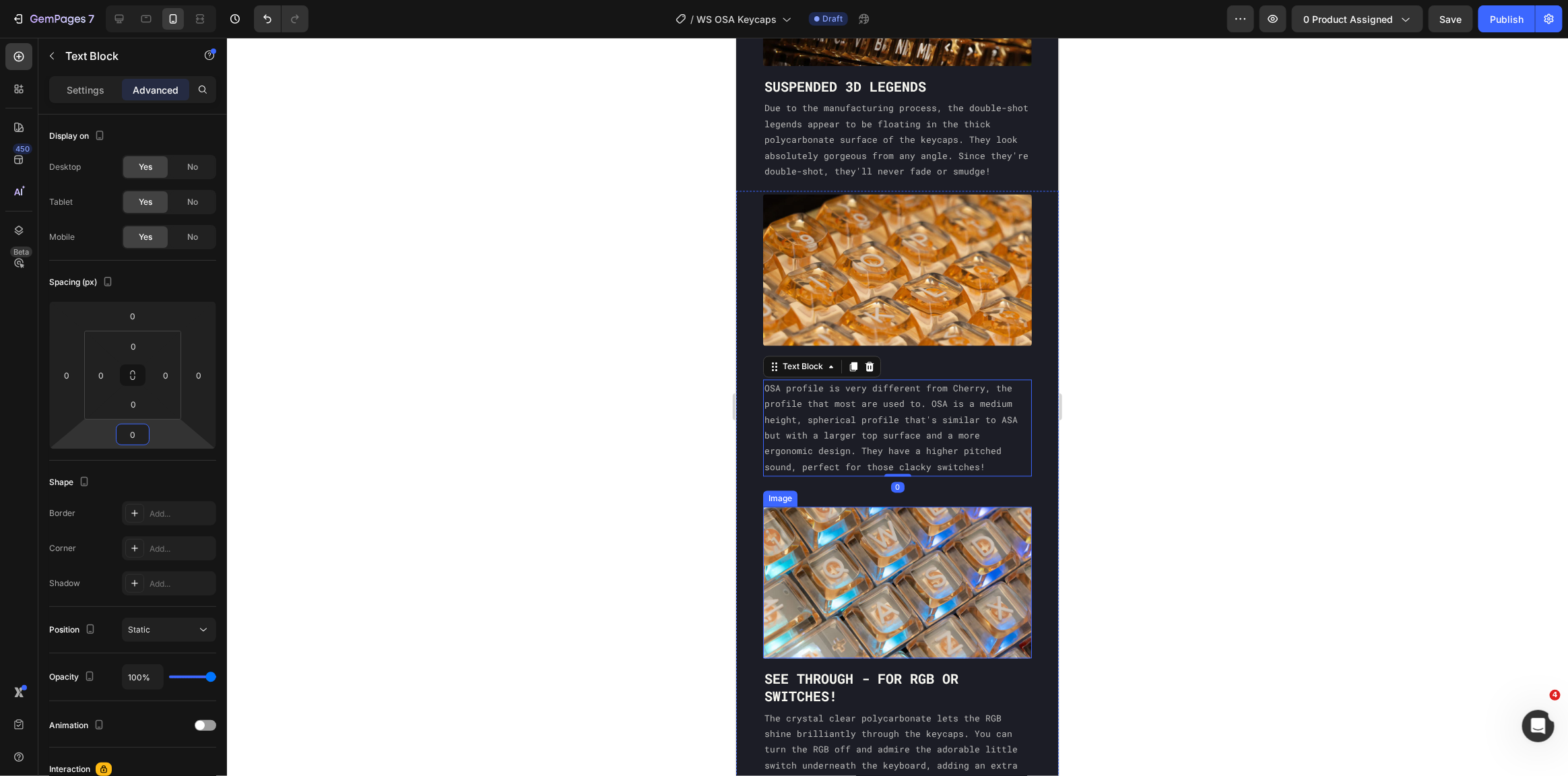
click at [895, 598] on img at bounding box center [896, 582] width 269 height 151
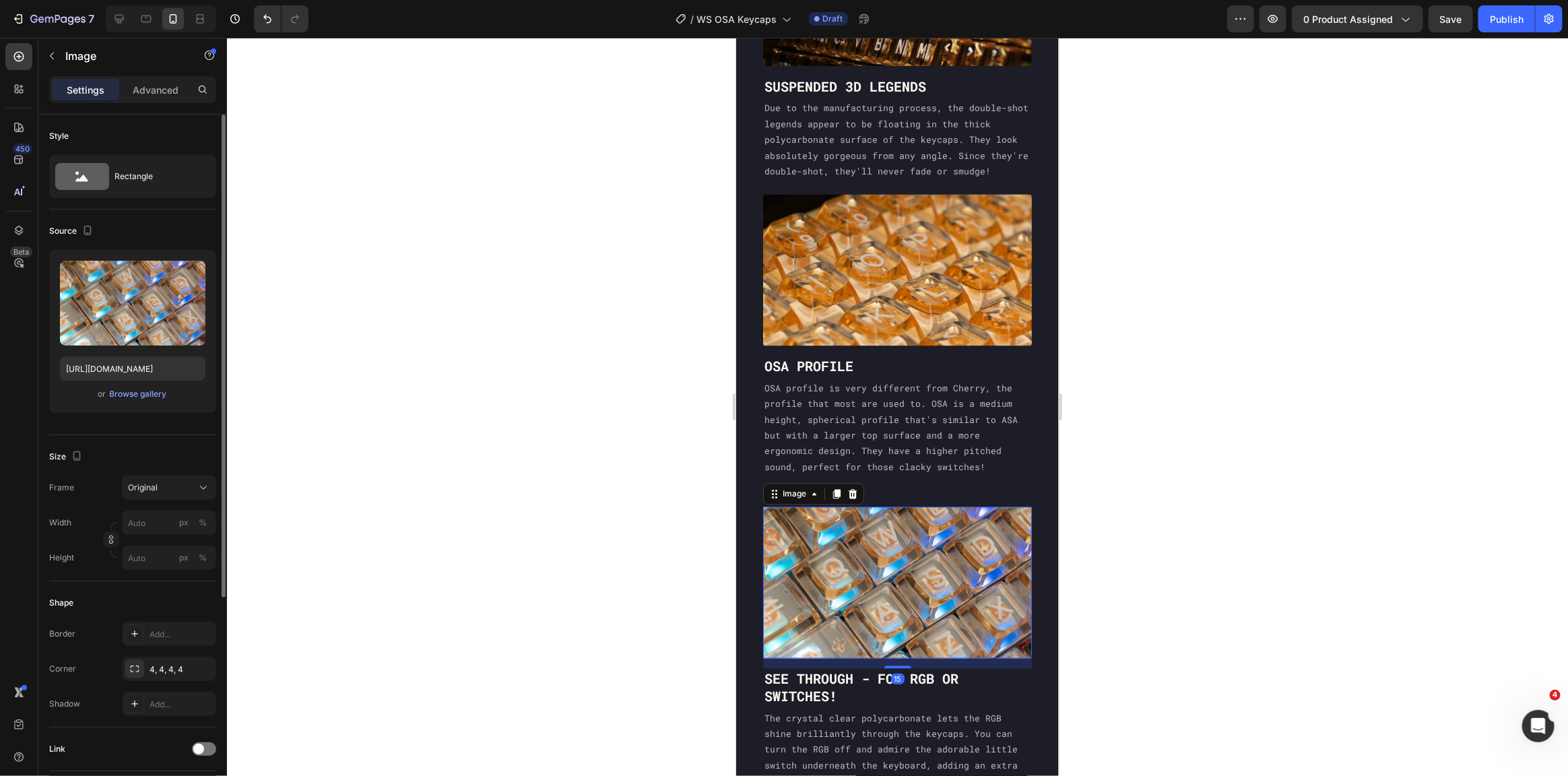
drag, startPoint x: 166, startPoint y: 87, endPoint x: 159, endPoint y: 116, distance: 29.8
click at [166, 87] on p "Advanced" at bounding box center [155, 90] width 46 height 14
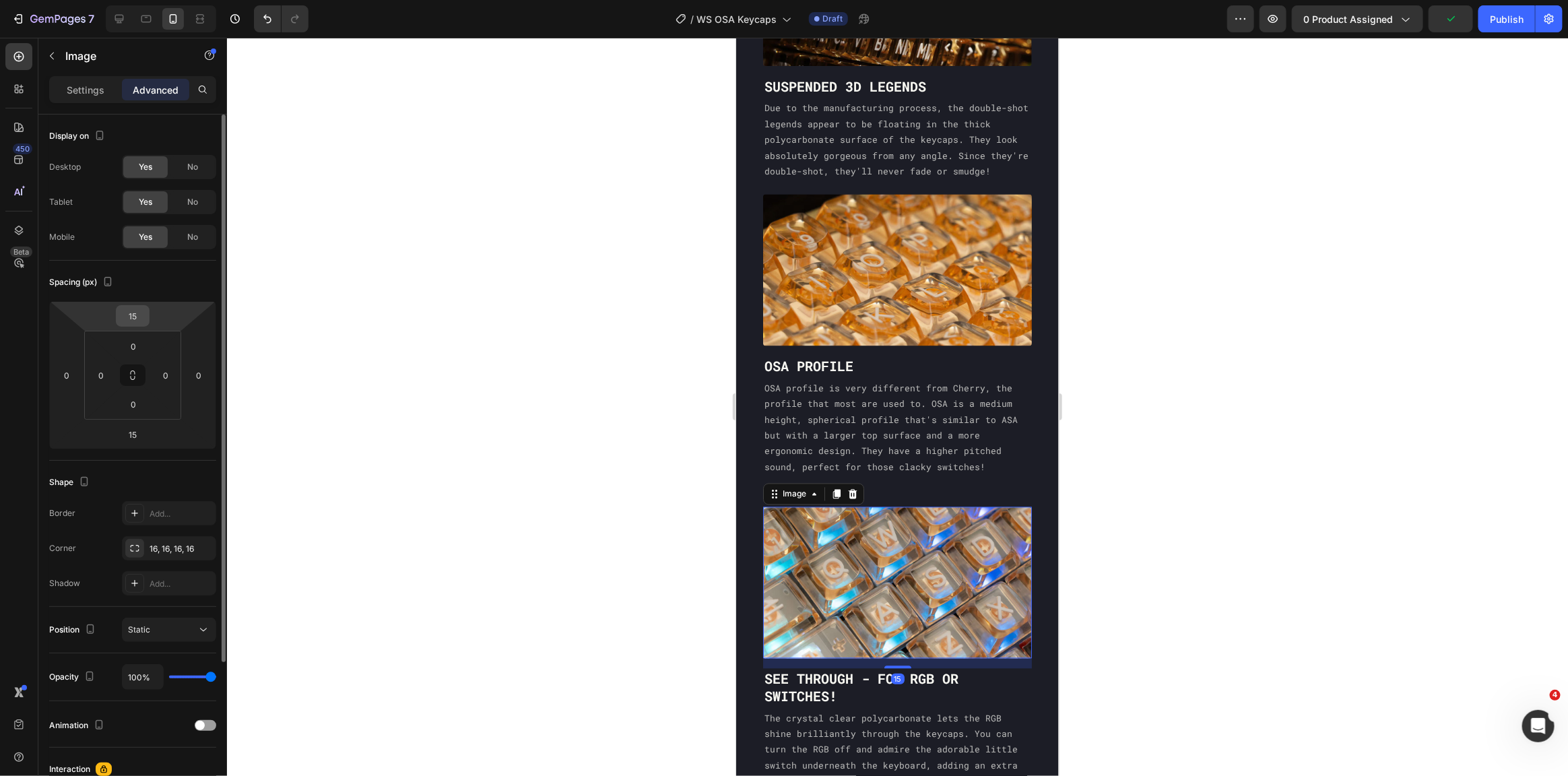
click at [126, 308] on input "15" at bounding box center [133, 316] width 27 height 20
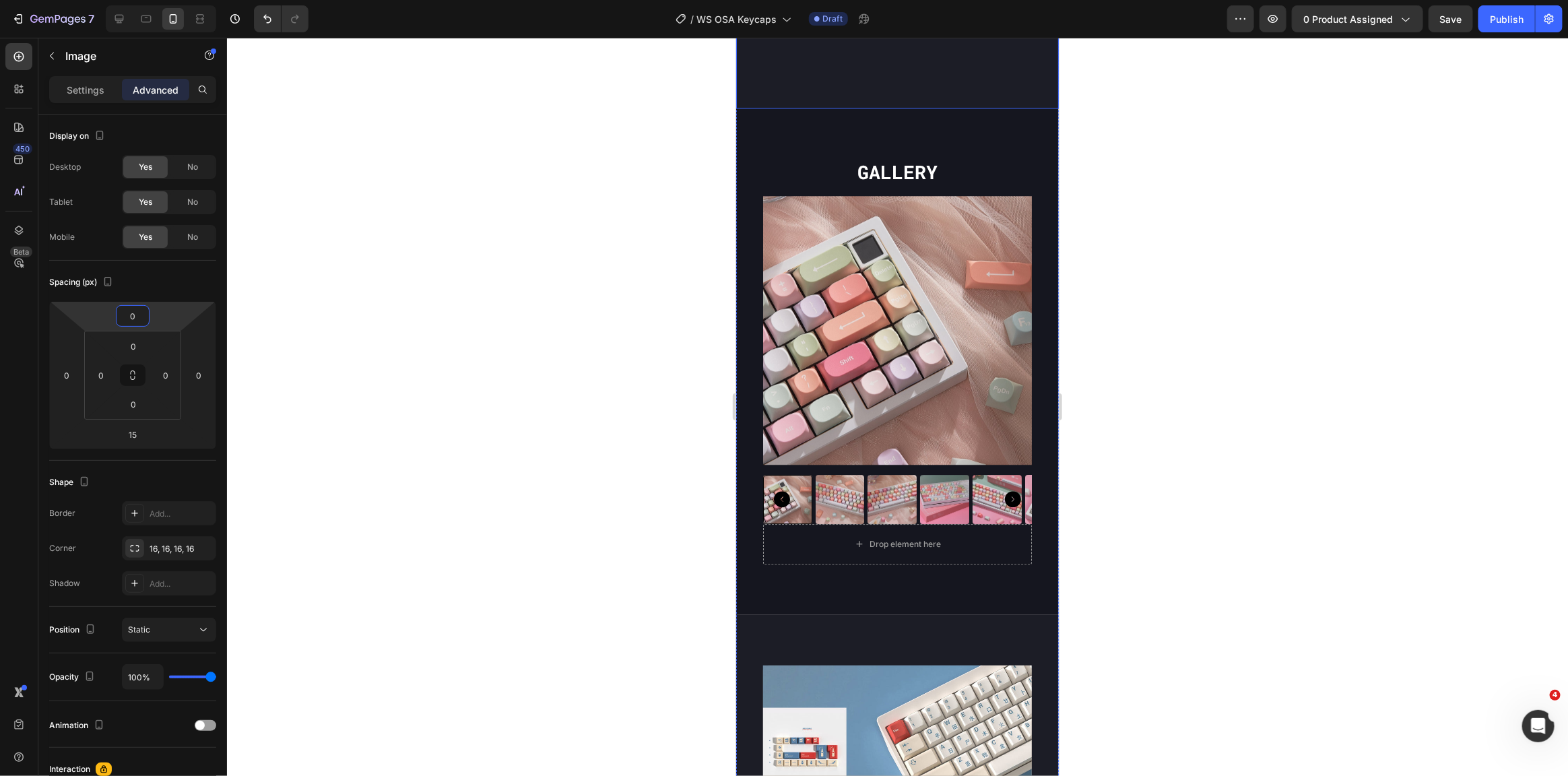
scroll to position [2294, 0]
type input "0"
click at [1440, 22] on button "button" at bounding box center [1450, 19] width 44 height 27
click at [128, 12] on div at bounding box center [119, 19] width 22 height 22
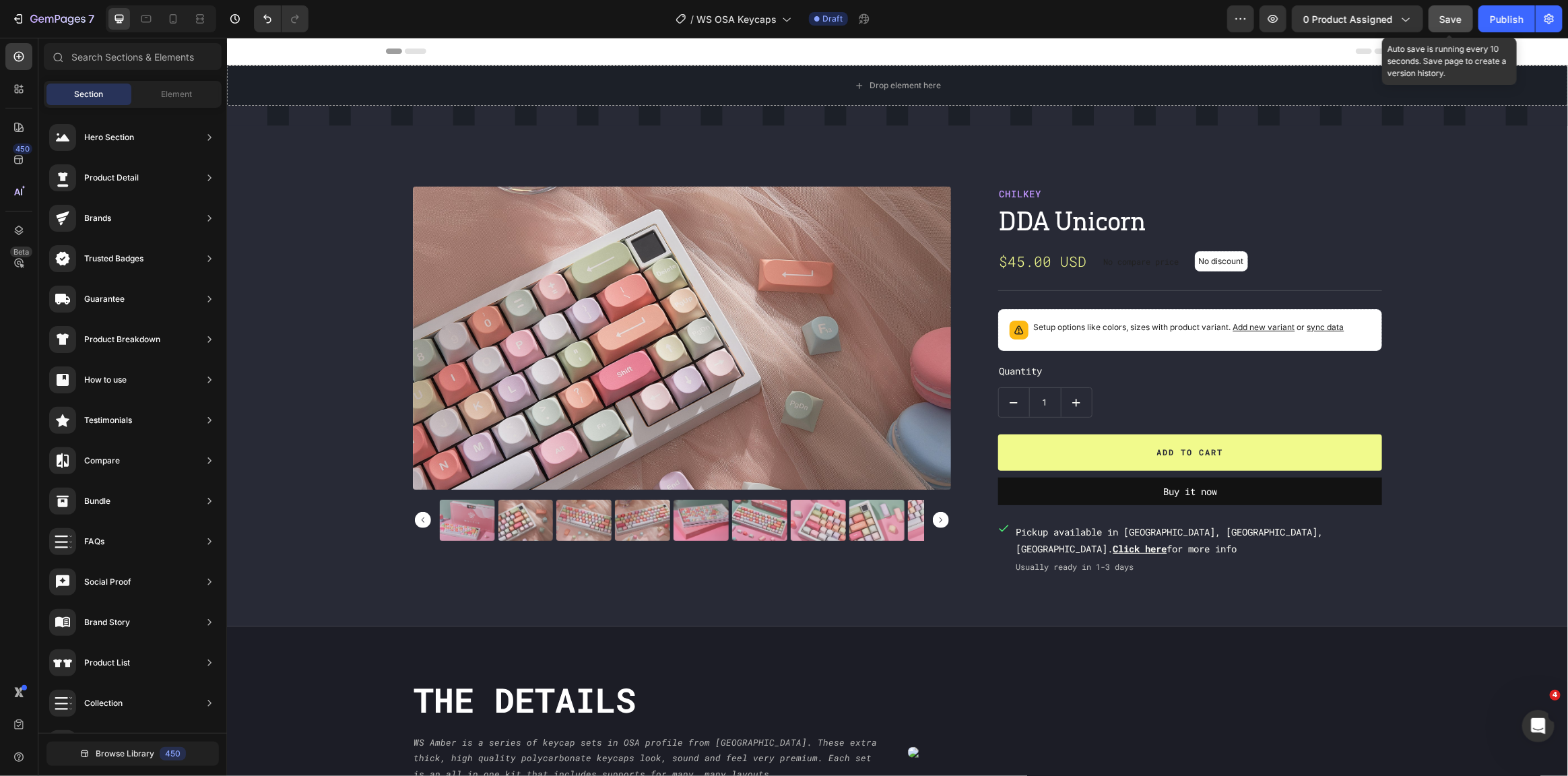
drag, startPoint x: 1453, startPoint y: 18, endPoint x: 1446, endPoint y: 18, distance: 7.0
click at [1452, 18] on span "Save" at bounding box center [1451, 19] width 22 height 11
click at [1346, 18] on span "0 product assigned" at bounding box center [1348, 19] width 90 height 14
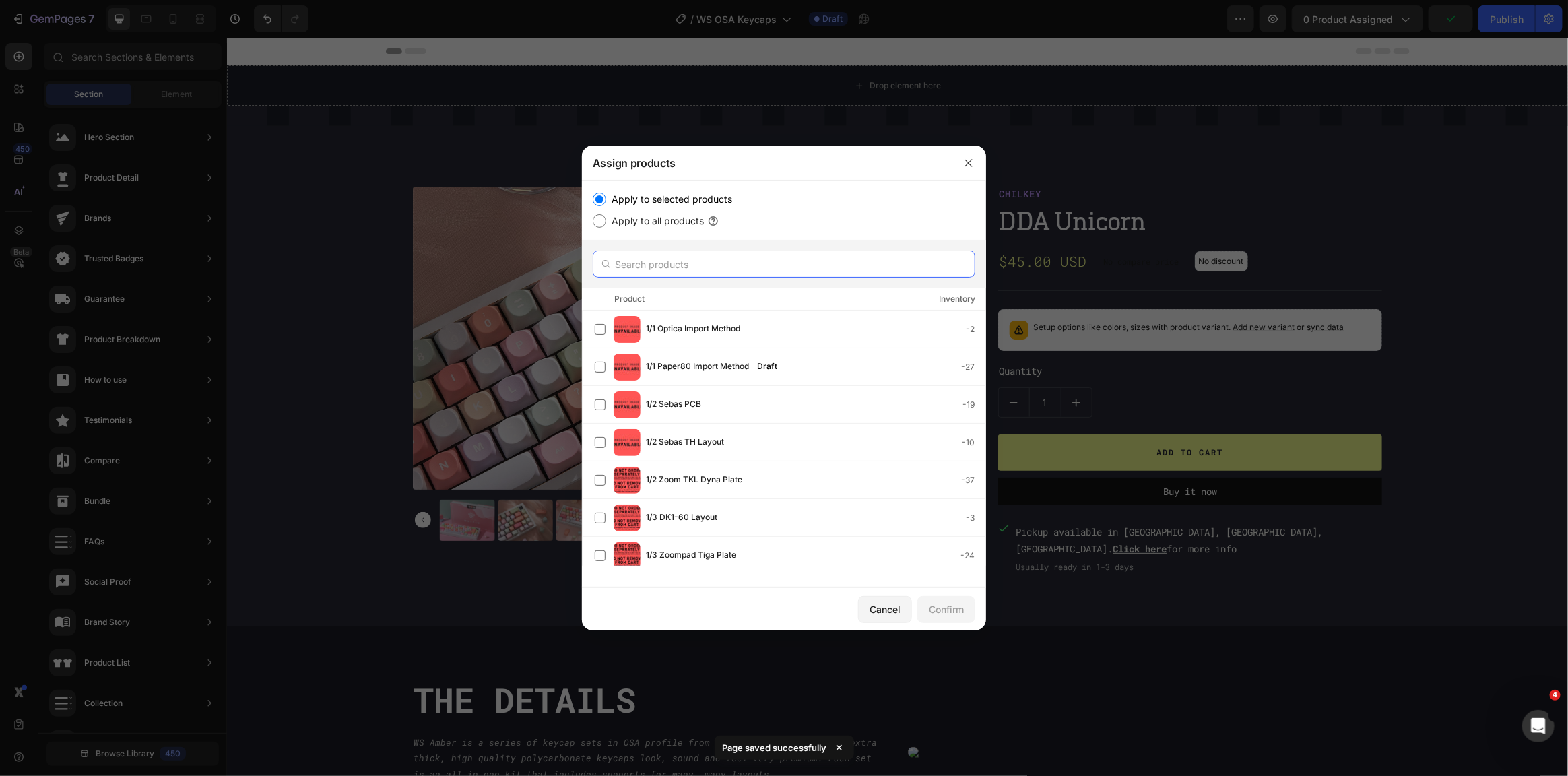
drag, startPoint x: 708, startPoint y: 256, endPoint x: 702, endPoint y: 258, distance: 6.3
click at [703, 258] on input "text" at bounding box center [783, 264] width 383 height 27
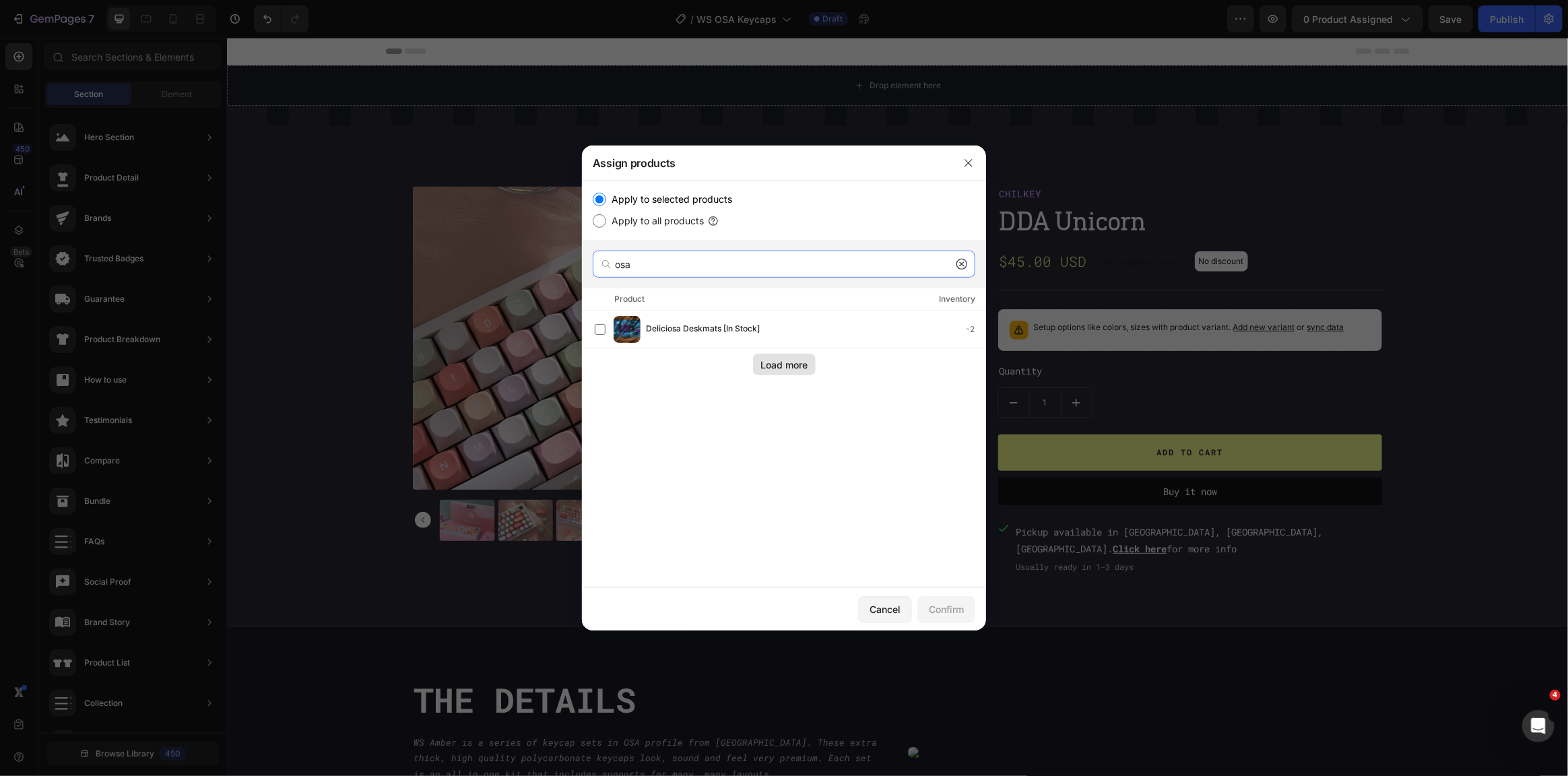
type input "osa"
click at [785, 367] on div "Load more" at bounding box center [783, 365] width 47 height 14
click at [870, 608] on div "Cancel" at bounding box center [885, 610] width 31 height 14
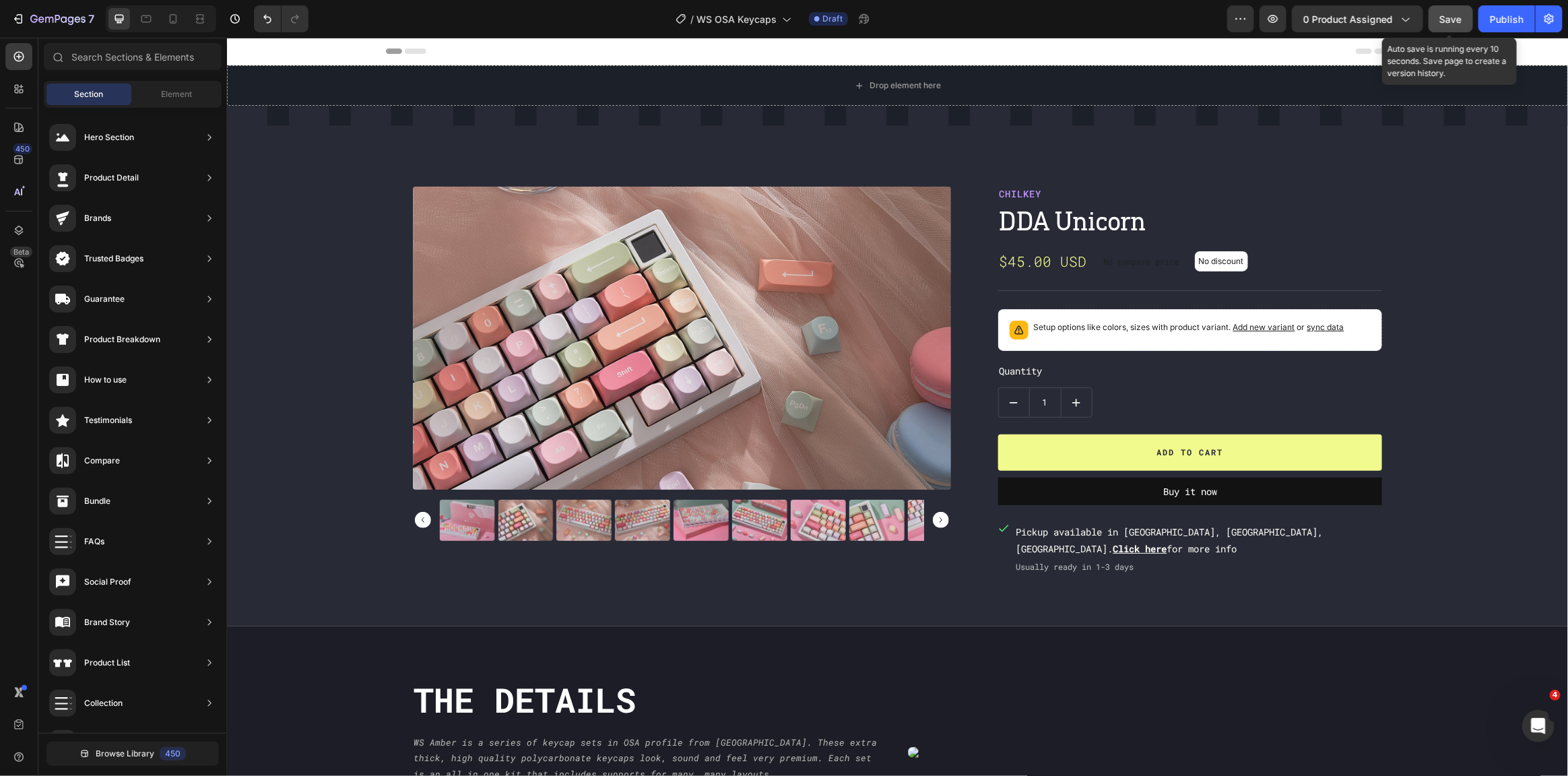
click at [1463, 23] on button "Save" at bounding box center [1450, 19] width 44 height 27
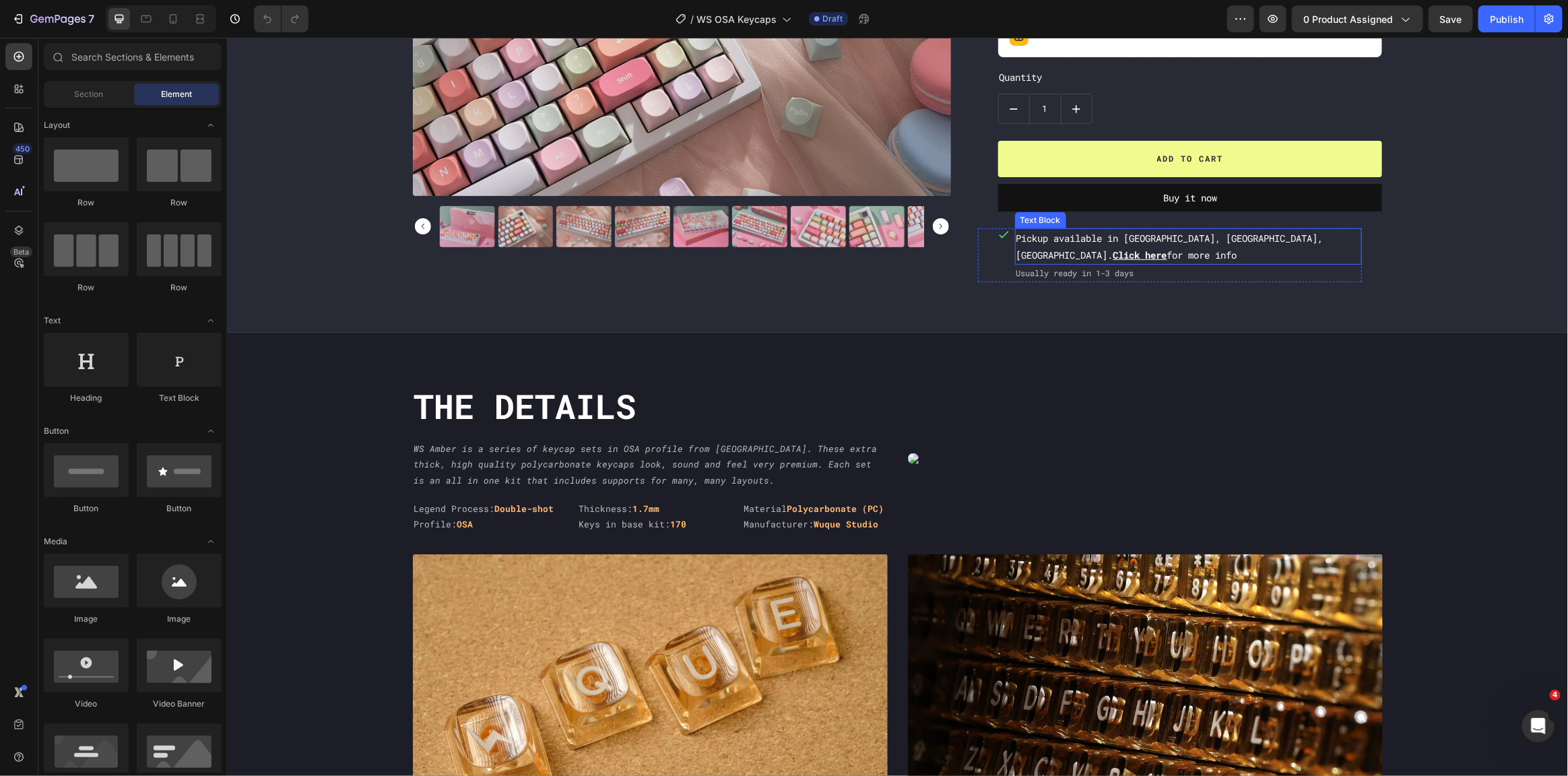
scroll to position [336, 0]
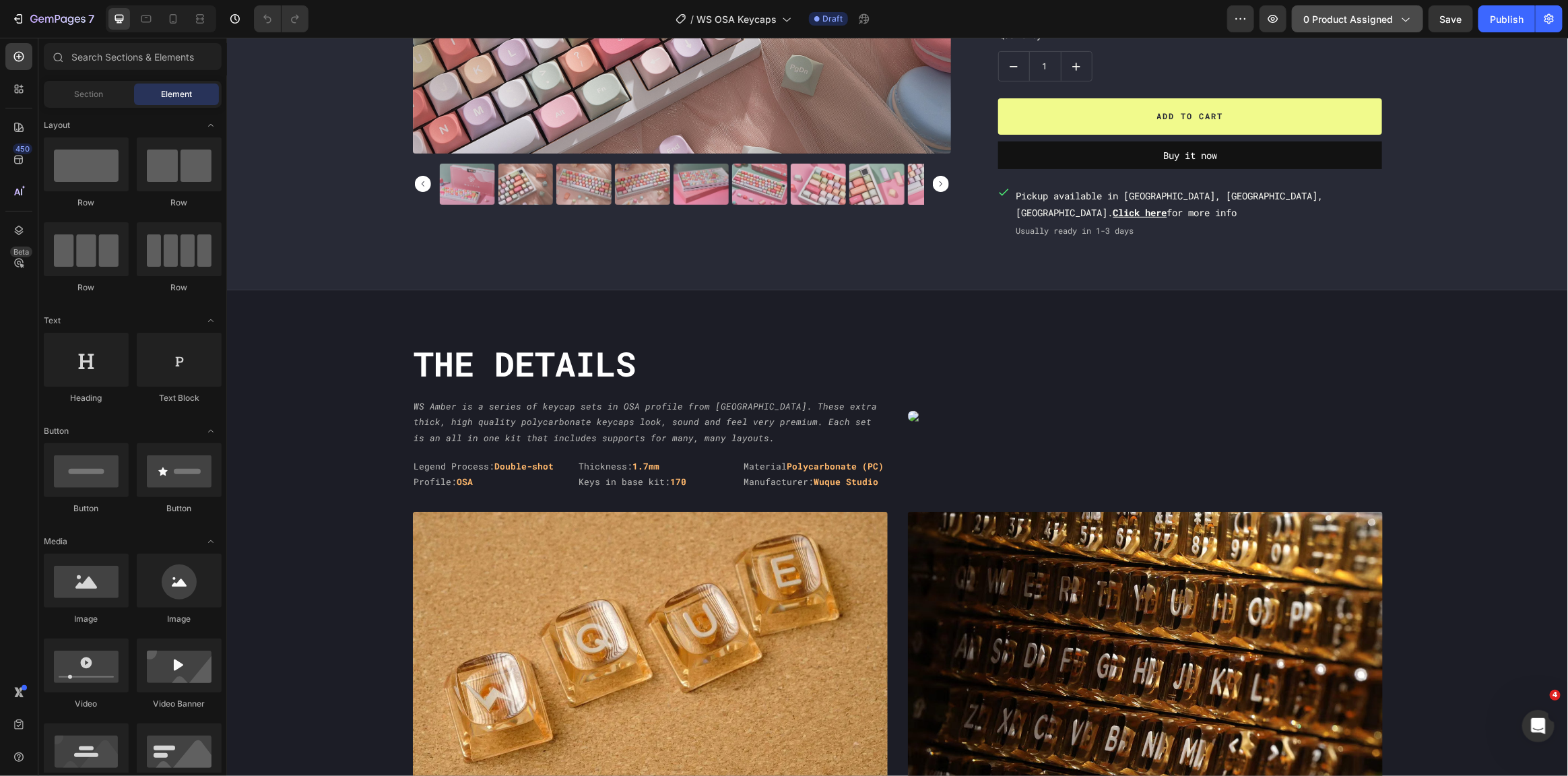
click at [1350, 17] on span "0 product assigned" at bounding box center [1348, 19] width 90 height 14
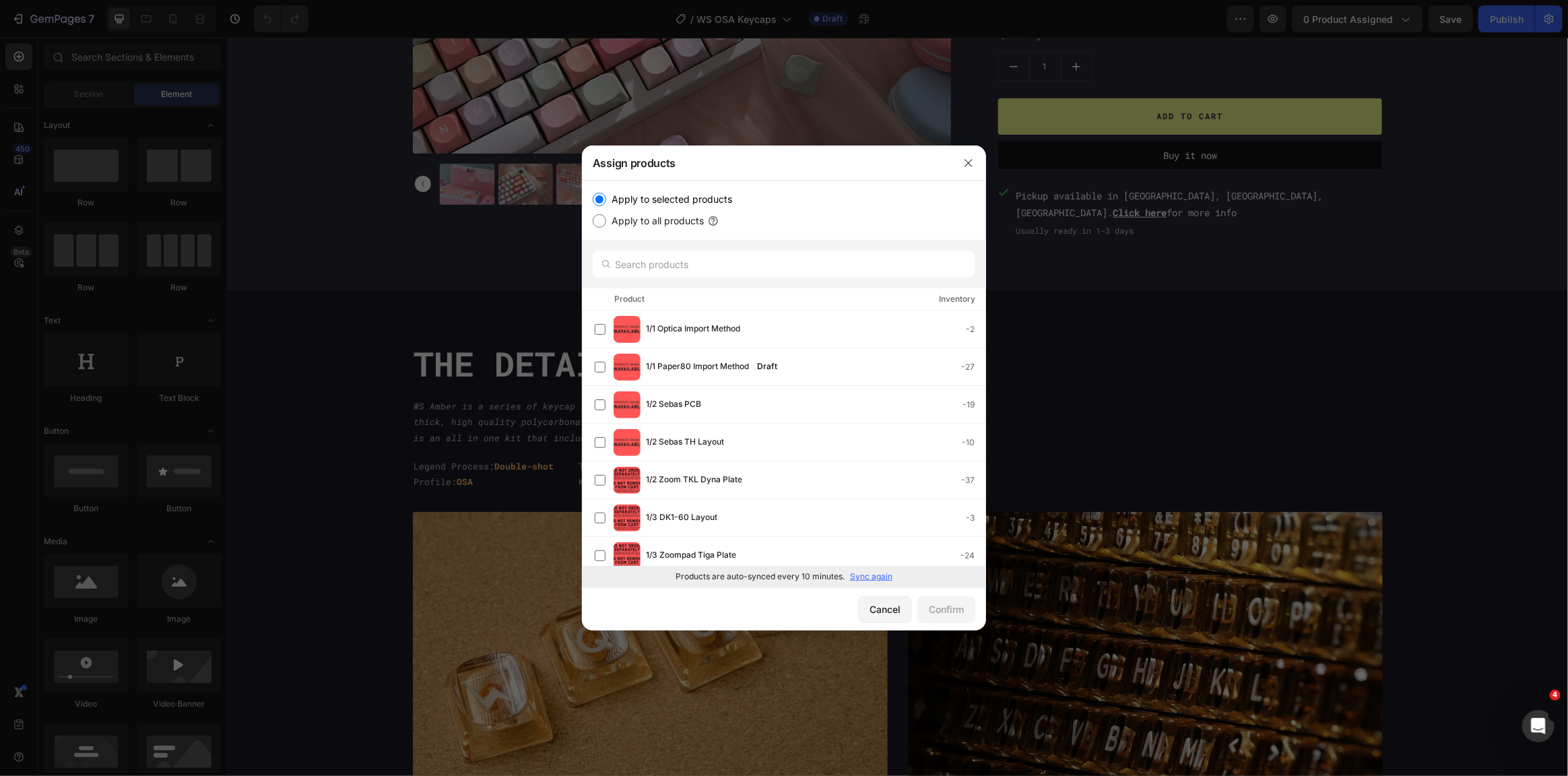
click at [646, 246] on div at bounding box center [784, 264] width 404 height 48
click at [646, 252] on input "text" at bounding box center [783, 264] width 383 height 27
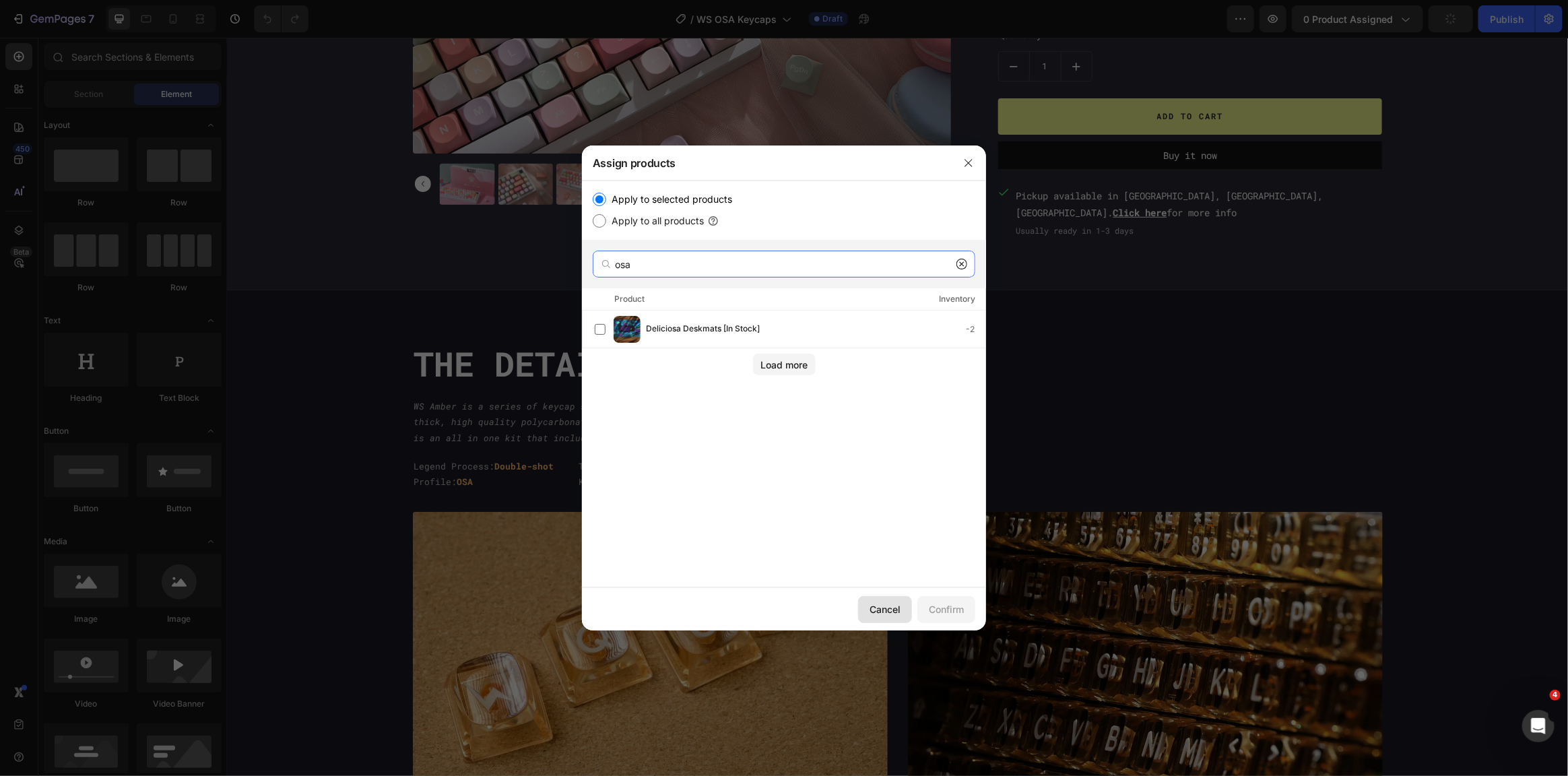
type input "osa"
click at [886, 612] on div "Cancel" at bounding box center [885, 610] width 31 height 14
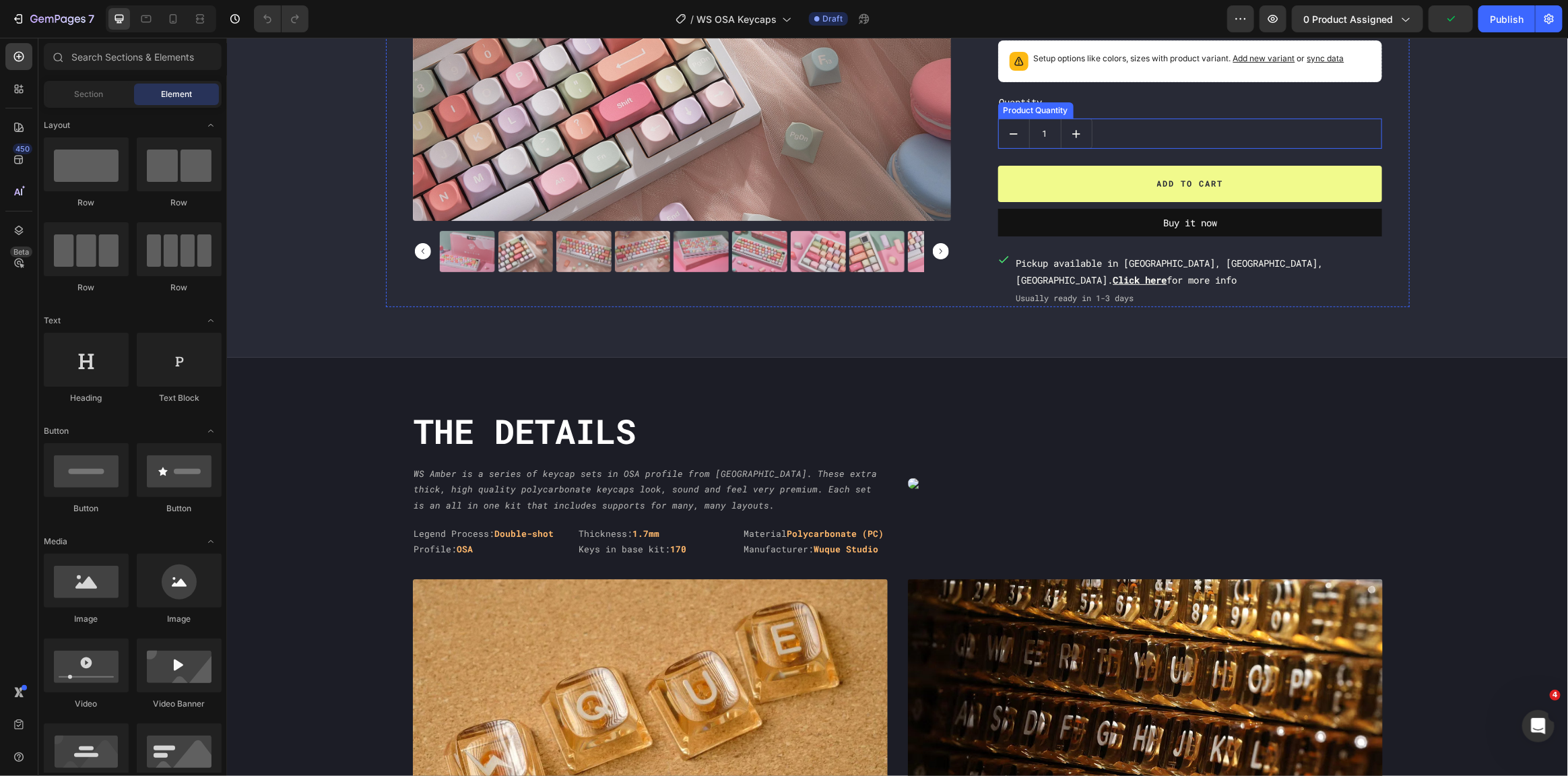
scroll to position [202, 0]
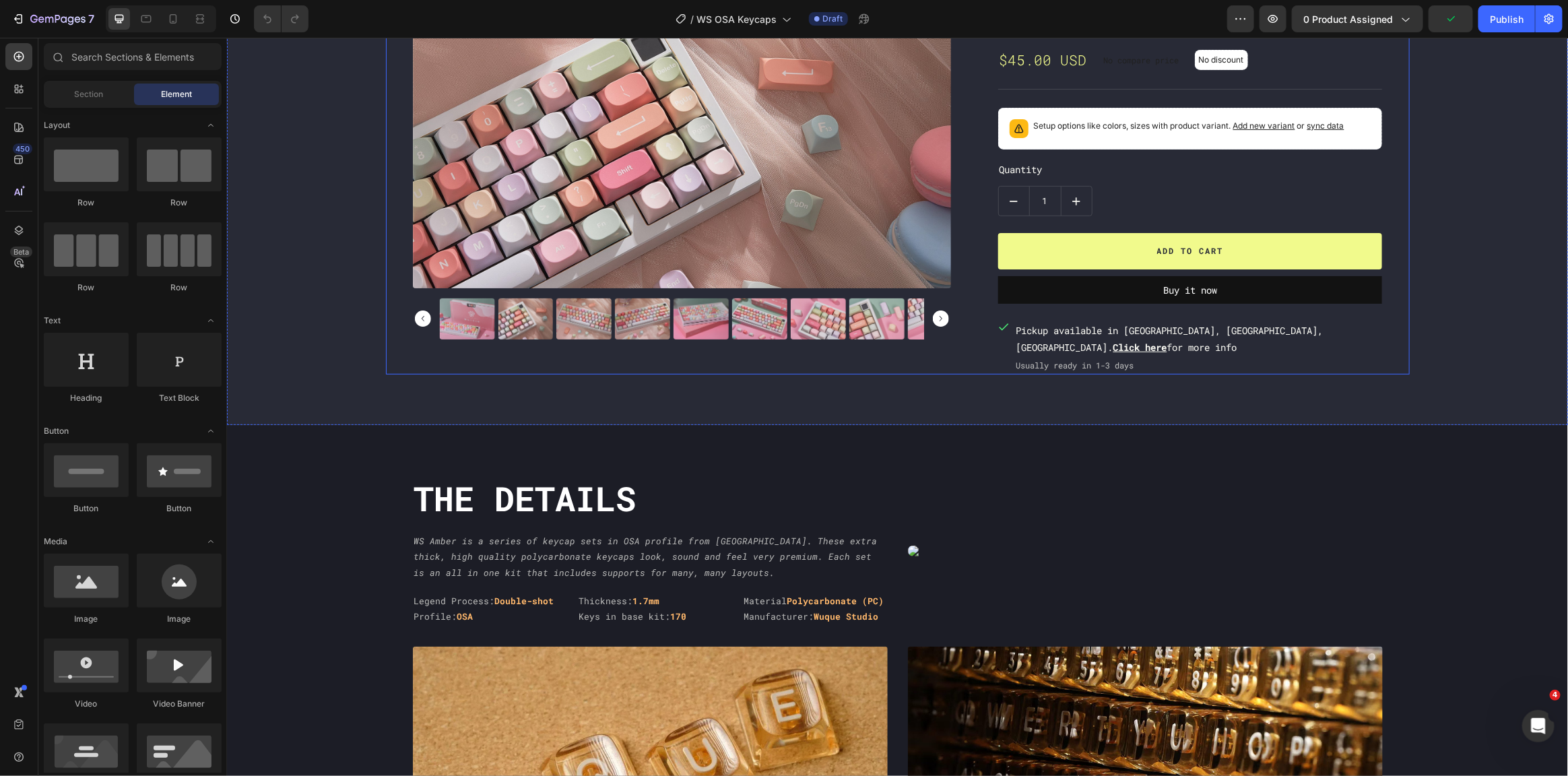
click at [978, 146] on div "Product Images Chilkey Product Vendor DDA Unicorn Product Title $45.00 USD Prod…" at bounding box center [897, 179] width 1024 height 390
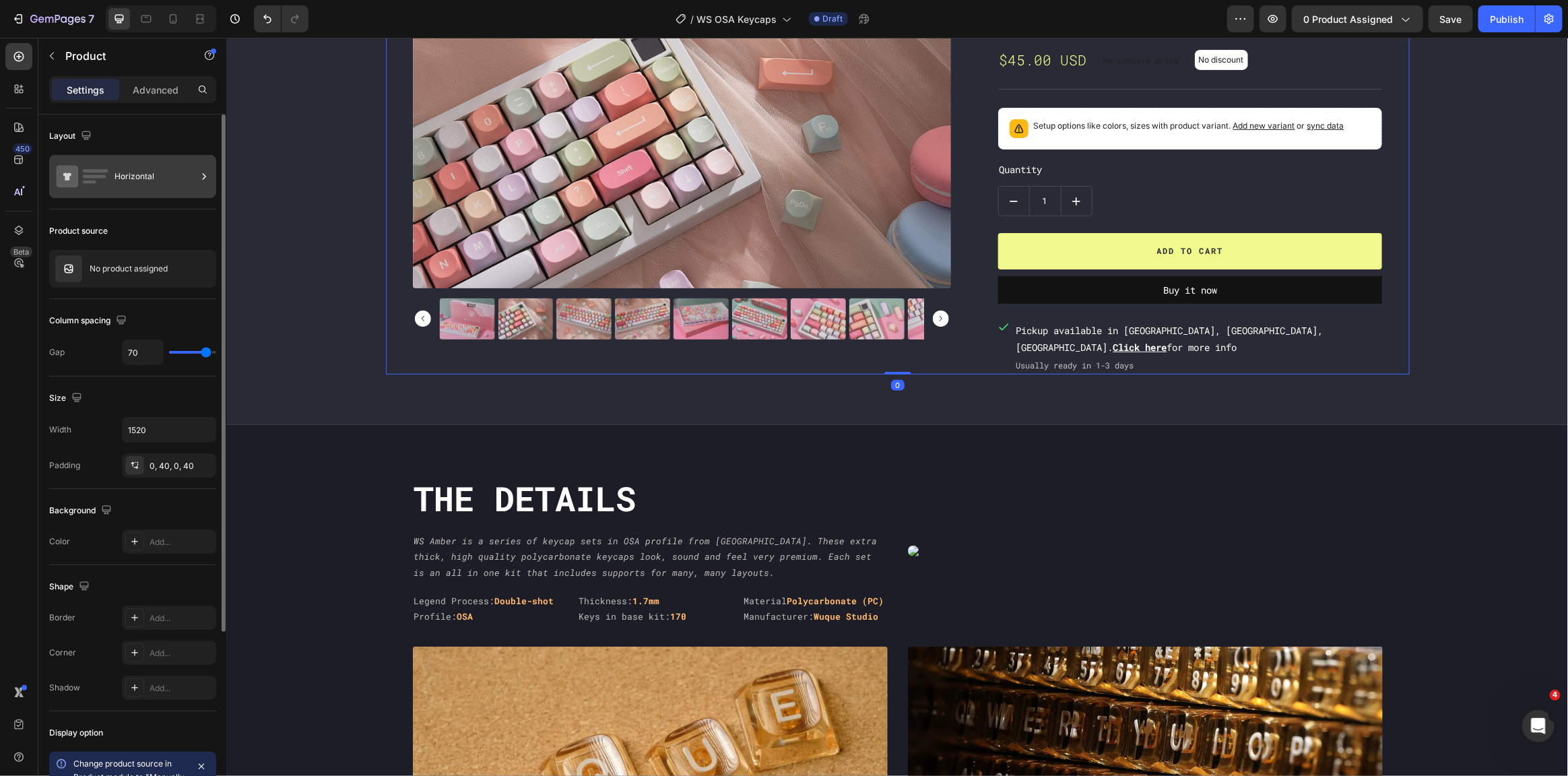
click at [154, 174] on div "Horizontal" at bounding box center [155, 176] width 82 height 31
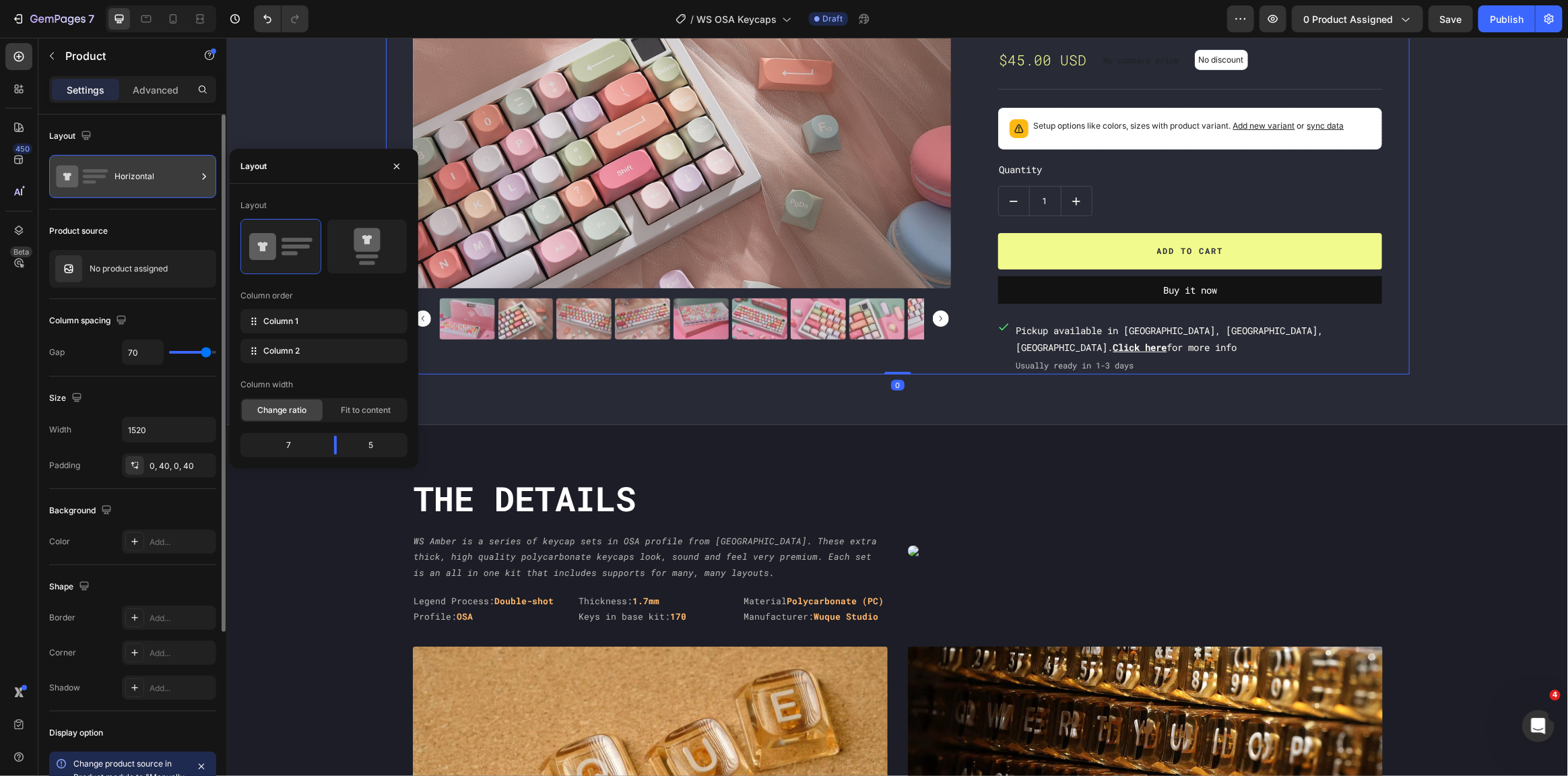
click at [154, 168] on div "Horizontal" at bounding box center [155, 176] width 82 height 31
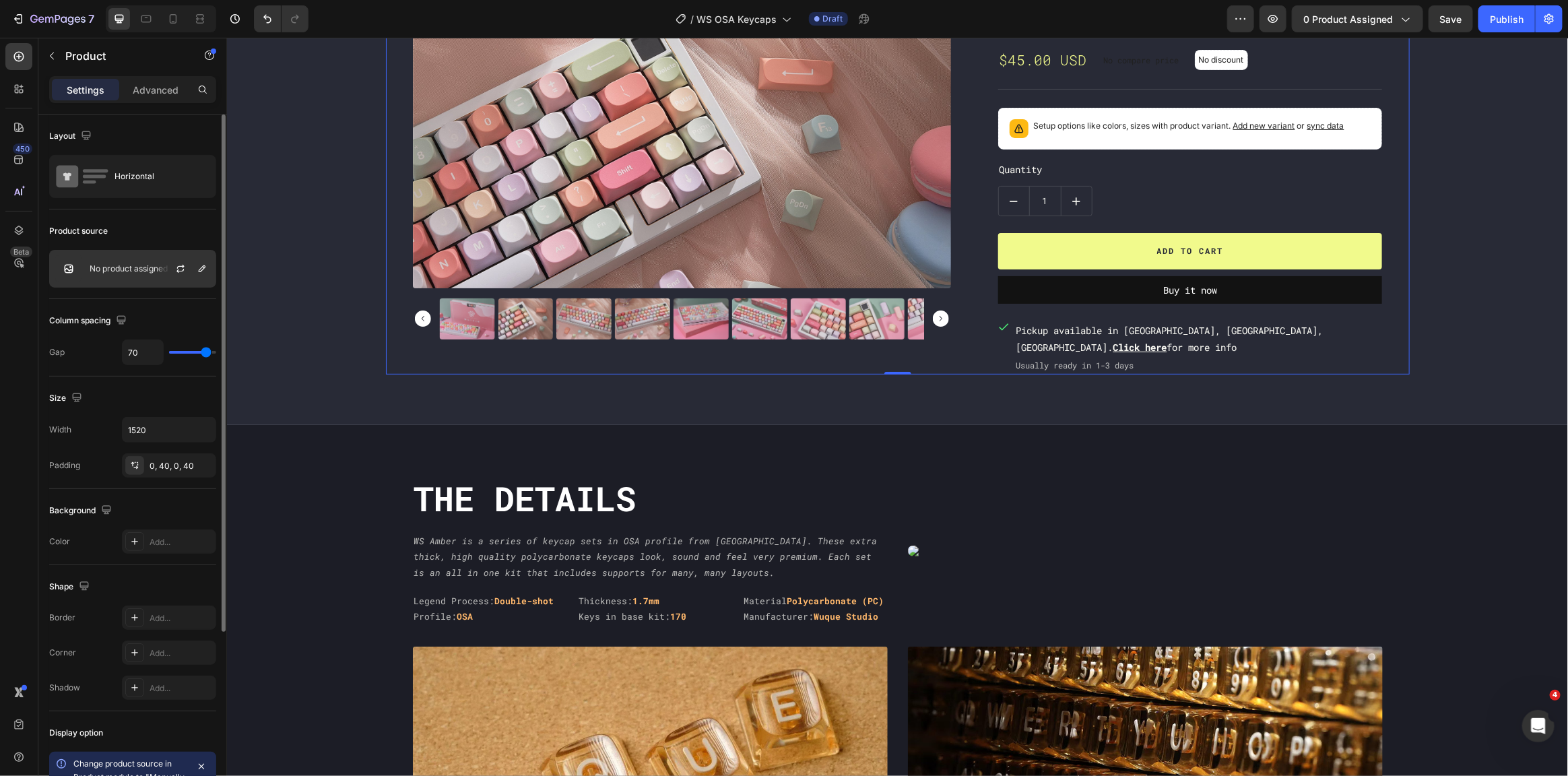
click at [124, 261] on div "No product assigned" at bounding box center [133, 269] width 167 height 38
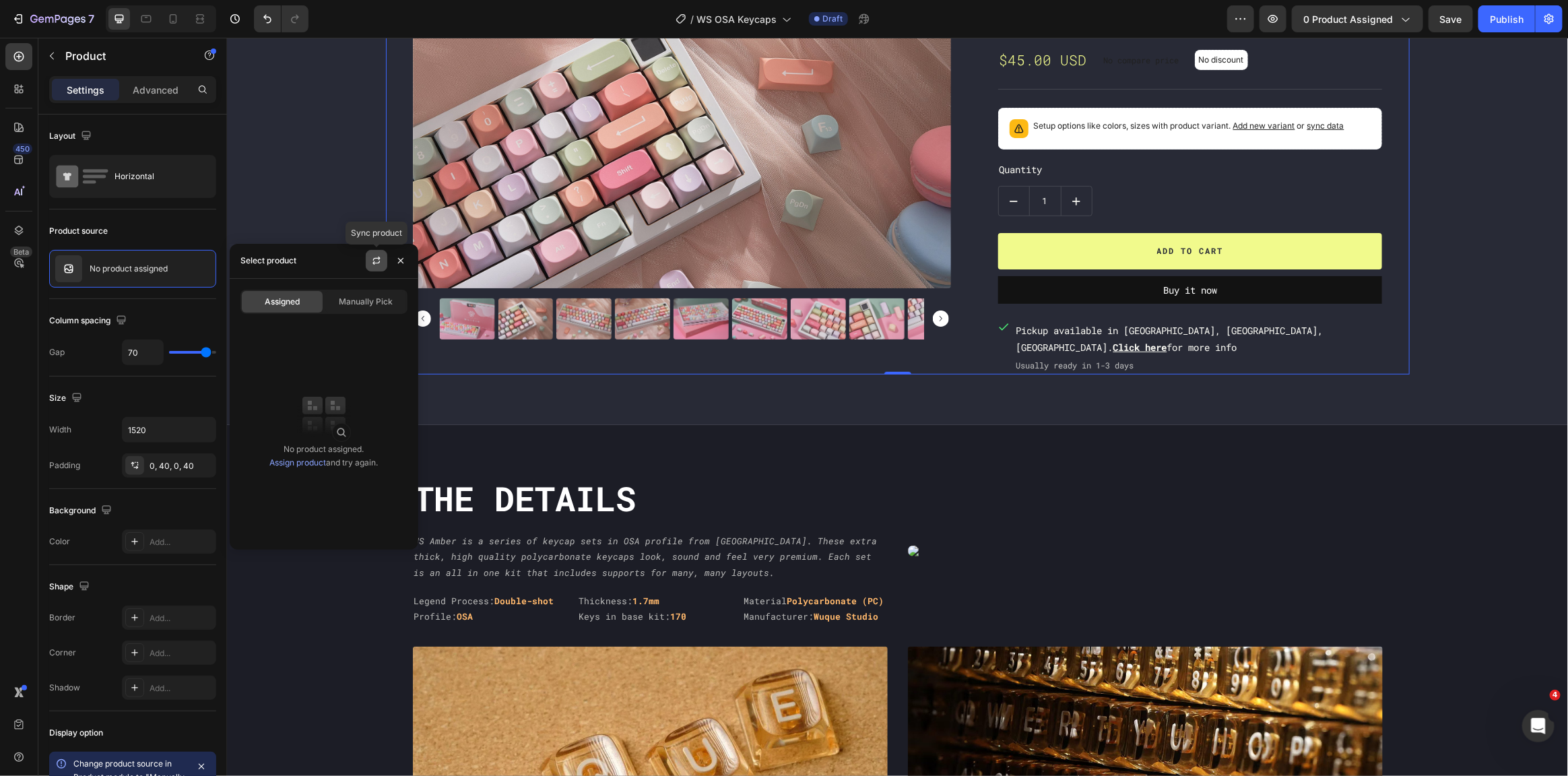
click at [368, 265] on button "button" at bounding box center [376, 261] width 22 height 22
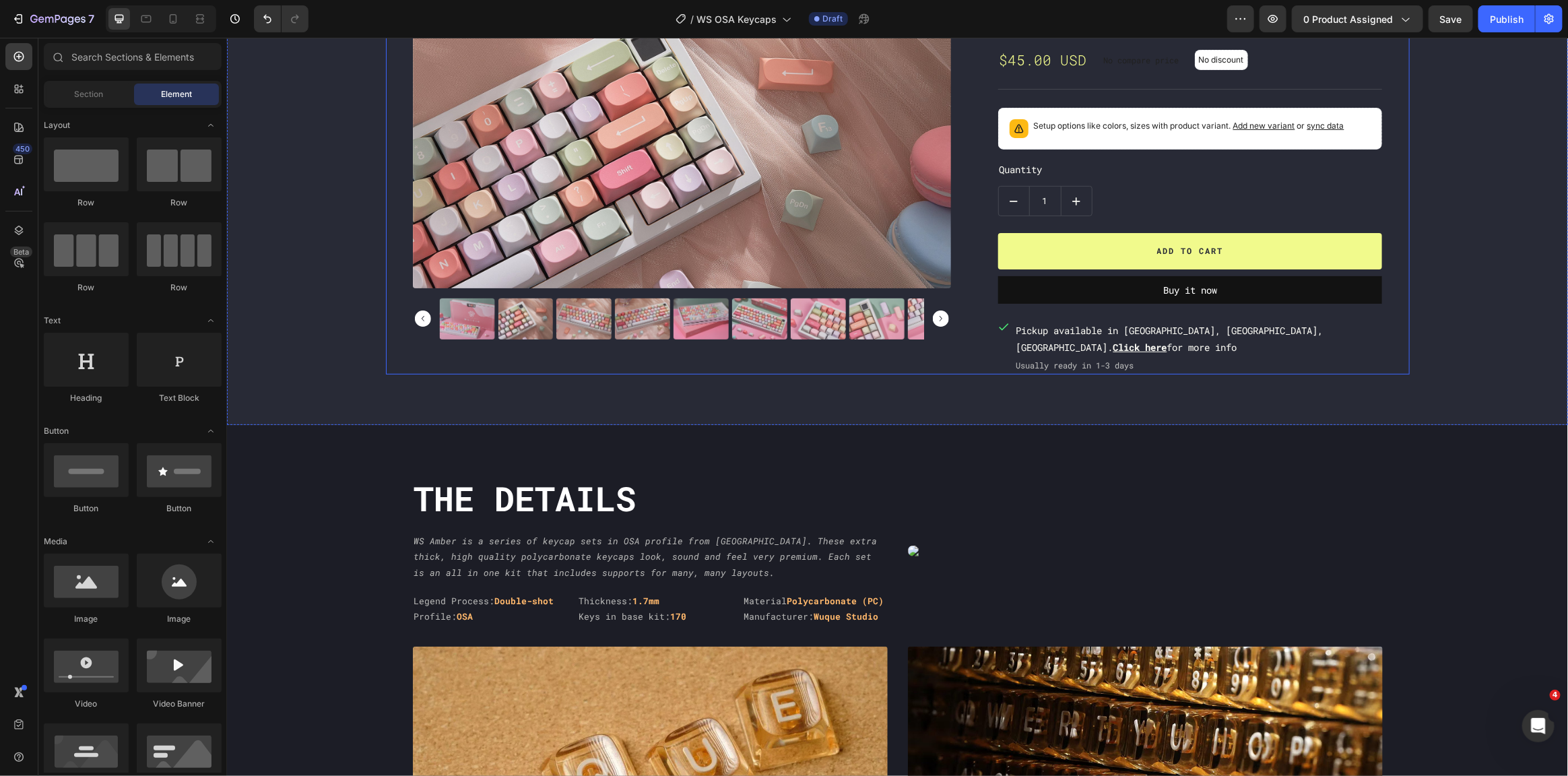
click at [957, 143] on div "Product Images Chilkey Product Vendor DDA Unicorn Product Title $45.00 USD Prod…" at bounding box center [897, 179] width 1024 height 390
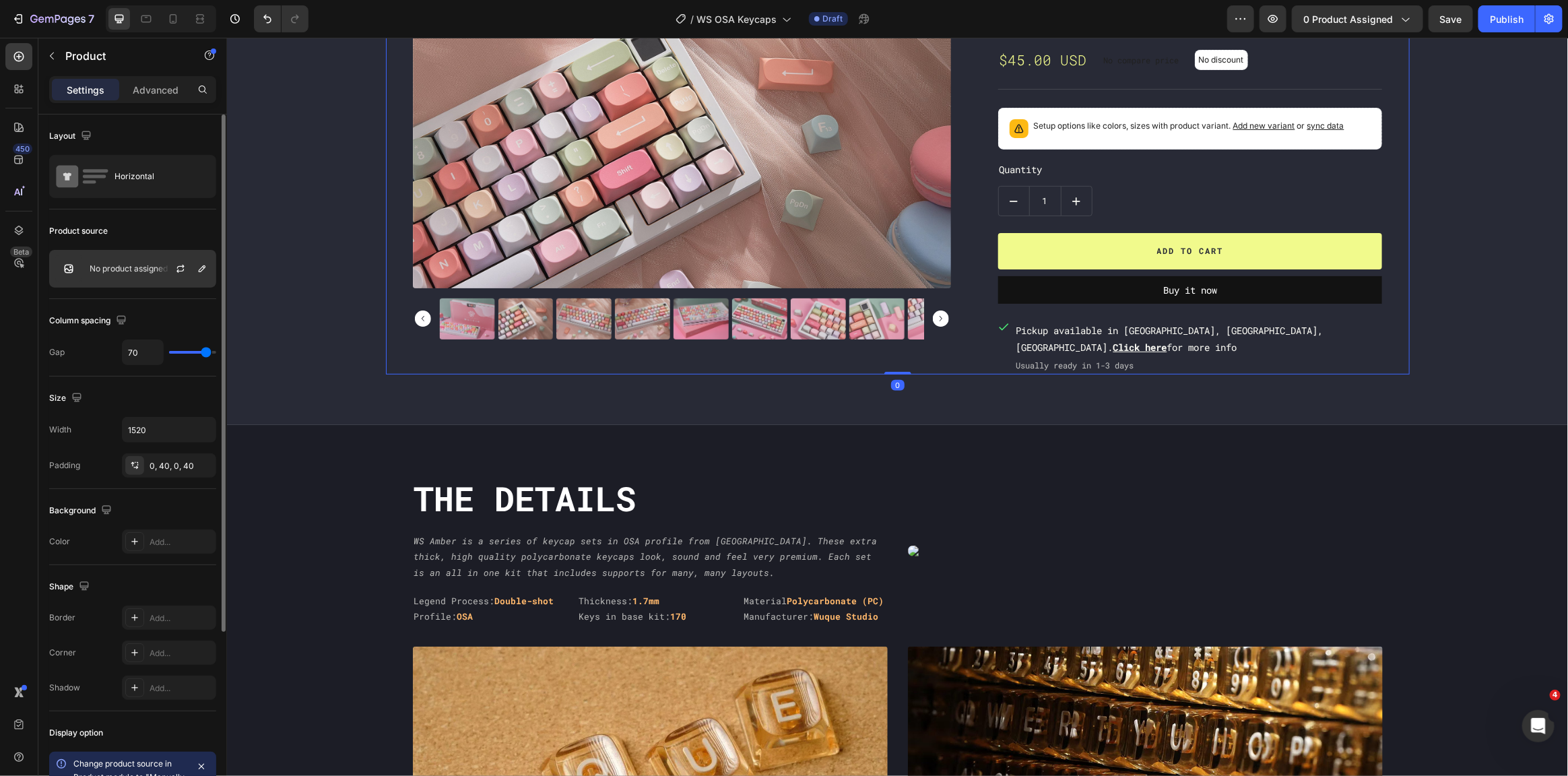
click at [139, 265] on p "No product assigned" at bounding box center [128, 268] width 78 height 9
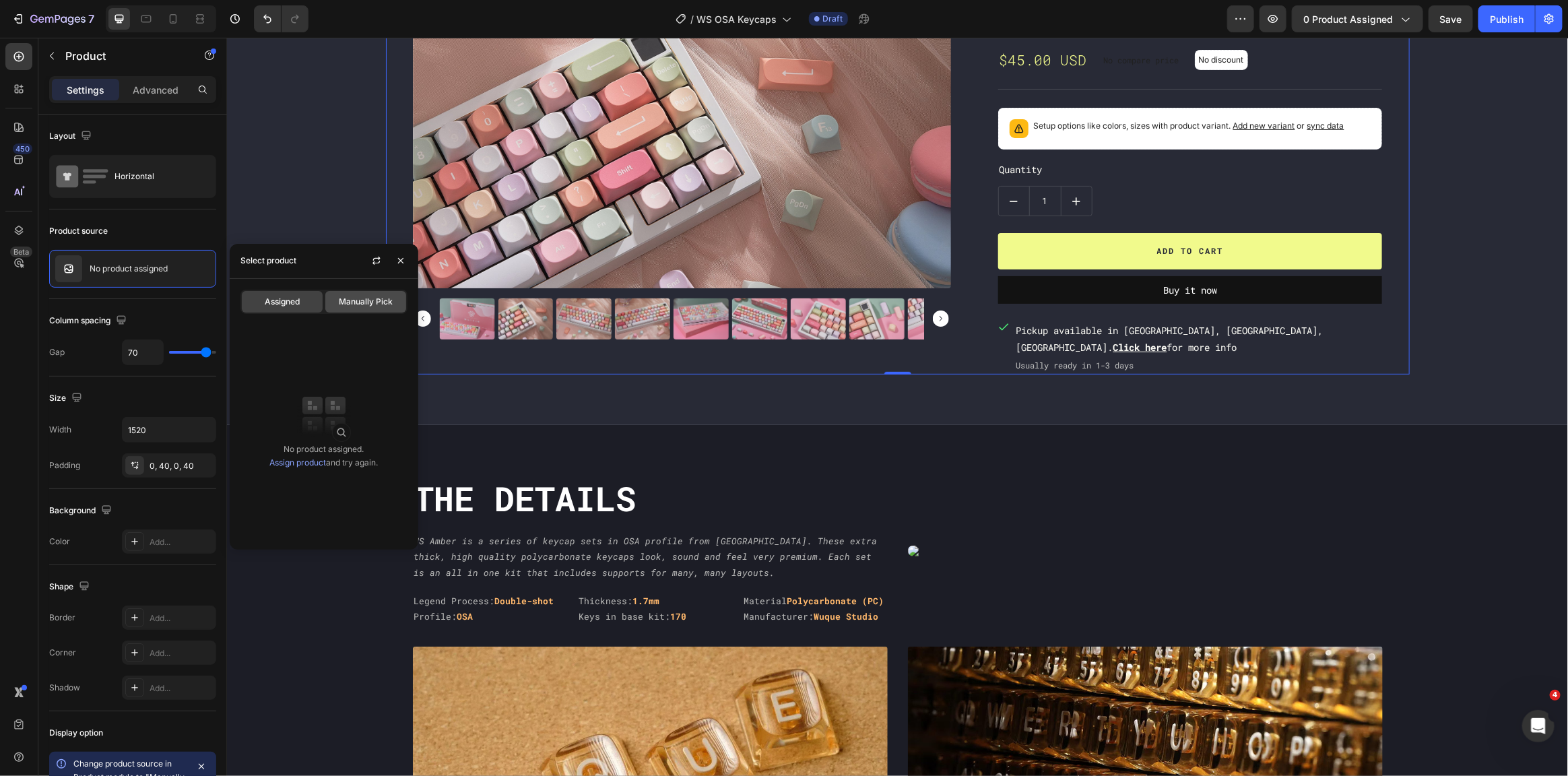
click at [367, 304] on span "Manually Pick" at bounding box center [366, 301] width 54 height 12
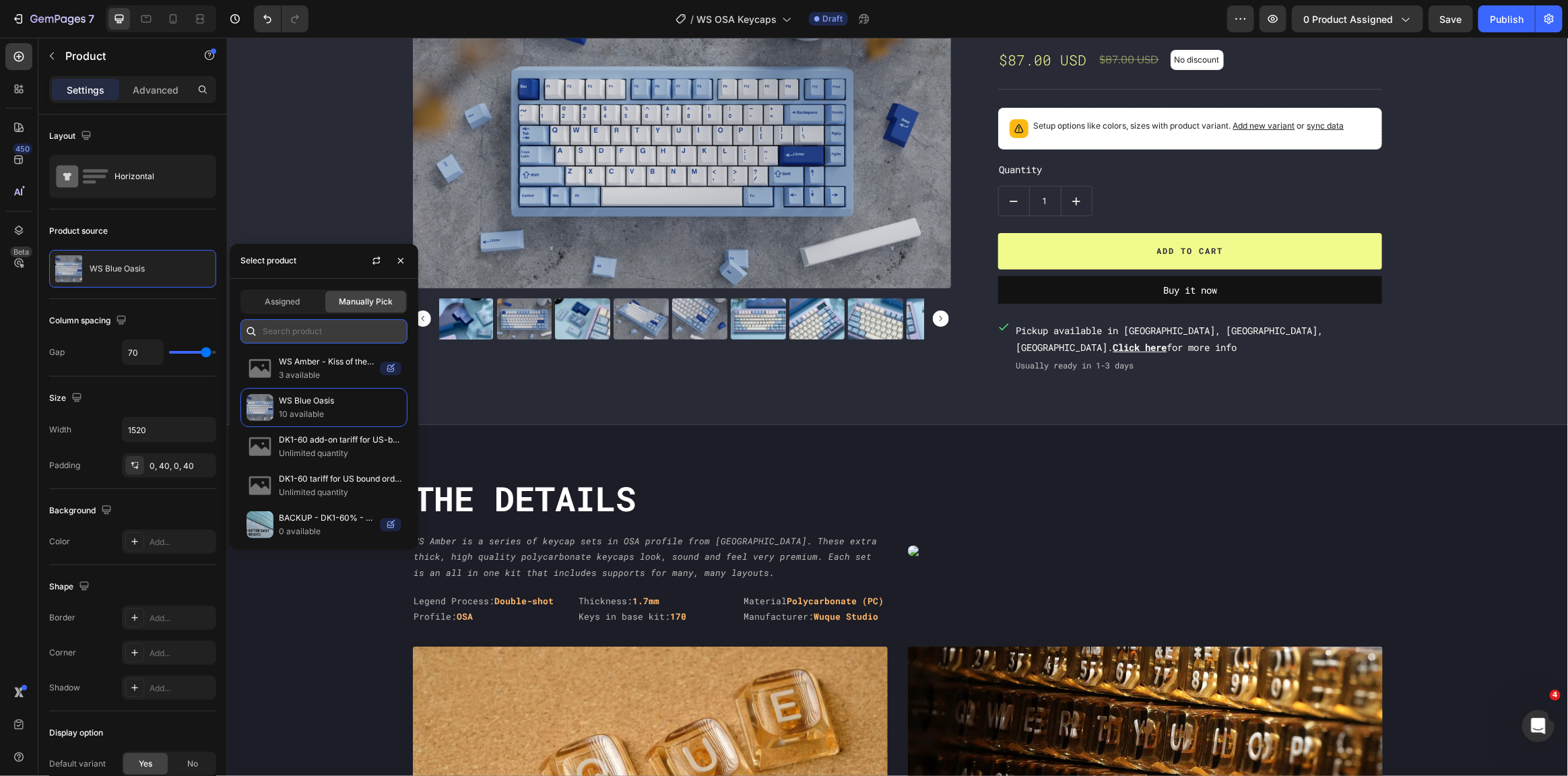
click at [312, 337] on input "text" at bounding box center [324, 331] width 167 height 25
type input "o"
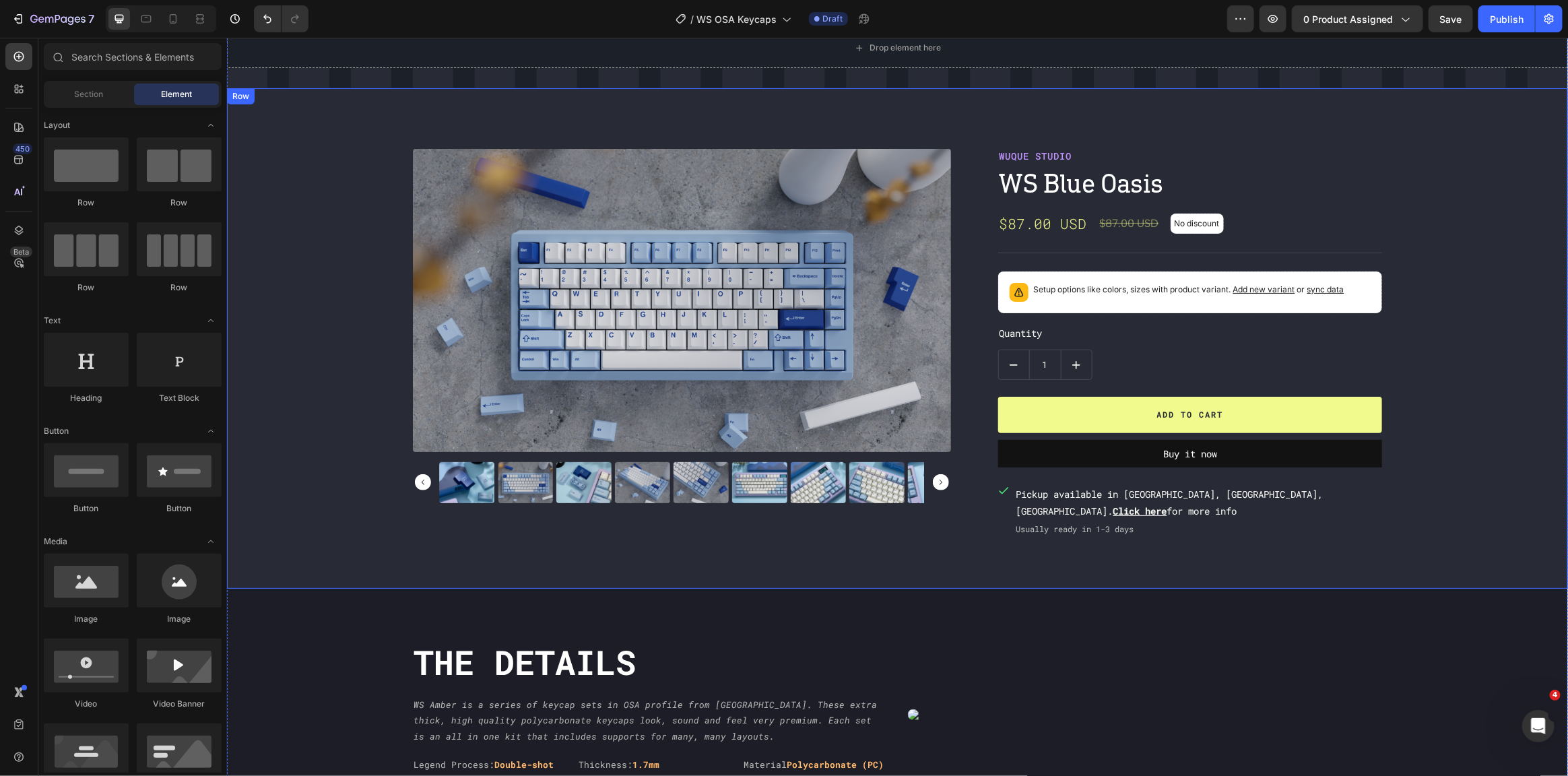
scroll to position [0, 0]
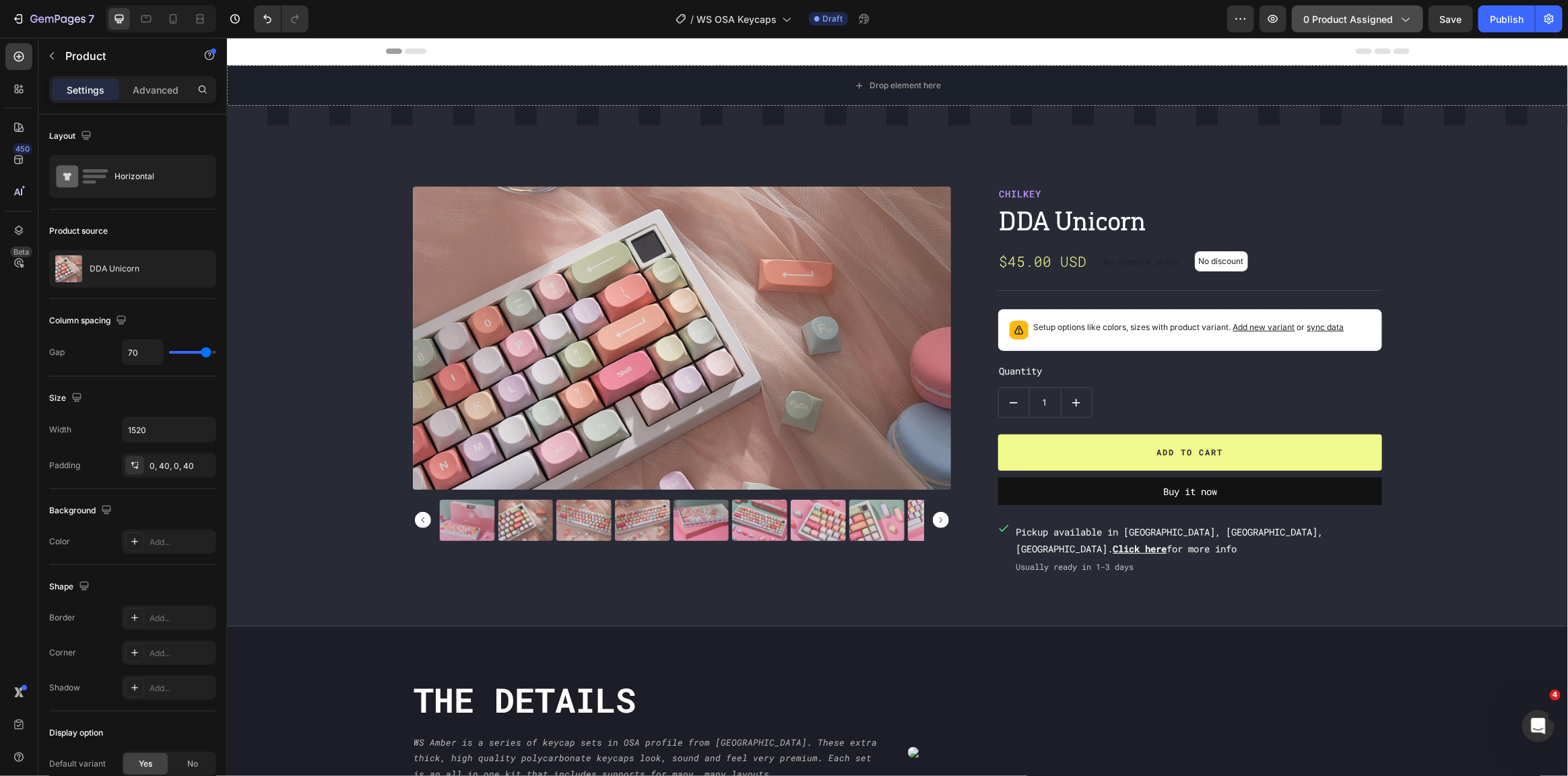
click at [1391, 6] on button "0 product assigned" at bounding box center [1357, 19] width 131 height 27
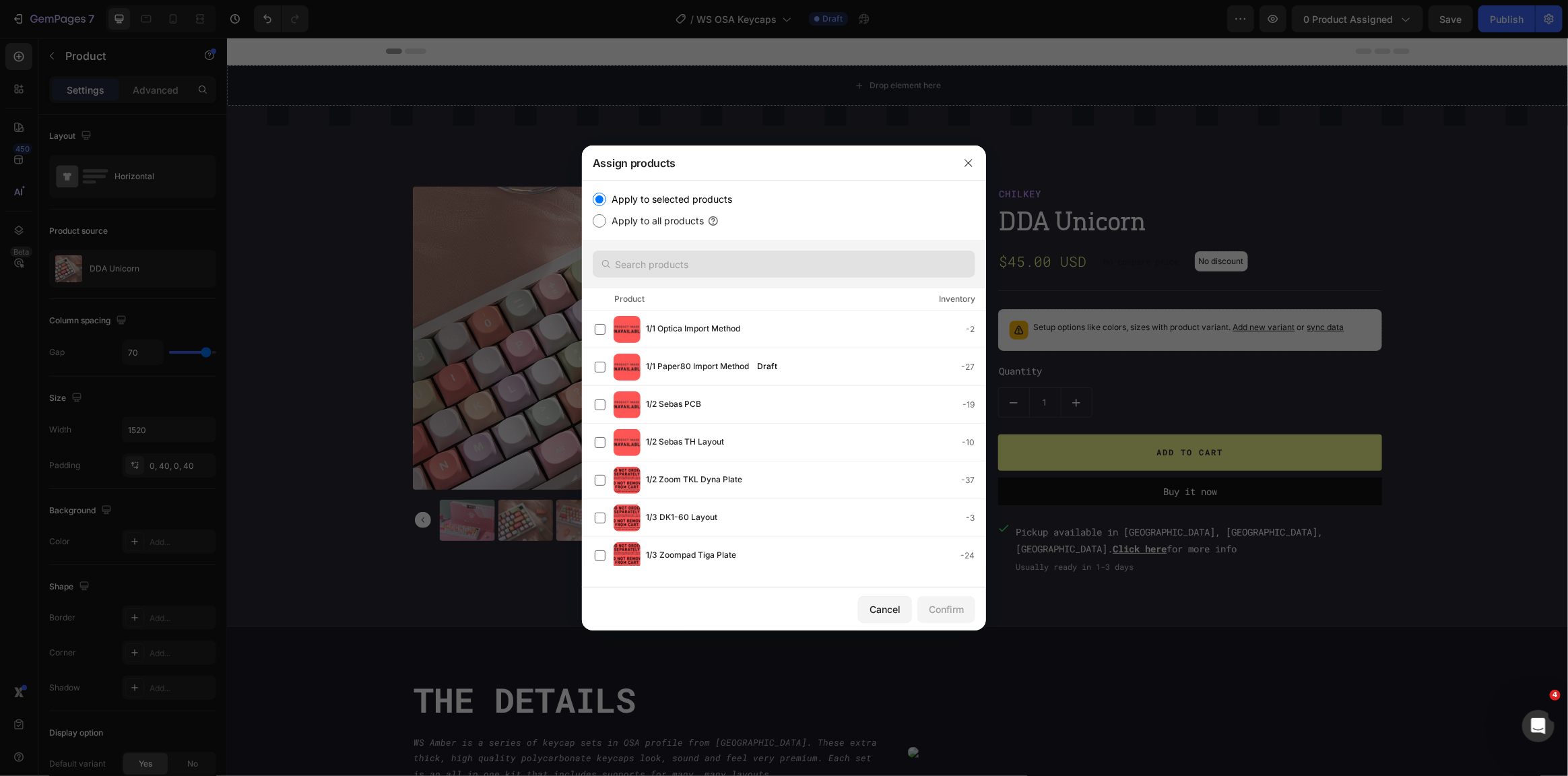
drag, startPoint x: 620, startPoint y: 279, endPoint x: 625, endPoint y: 269, distance: 11.2
click at [620, 278] on div at bounding box center [784, 264] width 404 height 48
click at [626, 266] on input "text" at bounding box center [783, 264] width 383 height 27
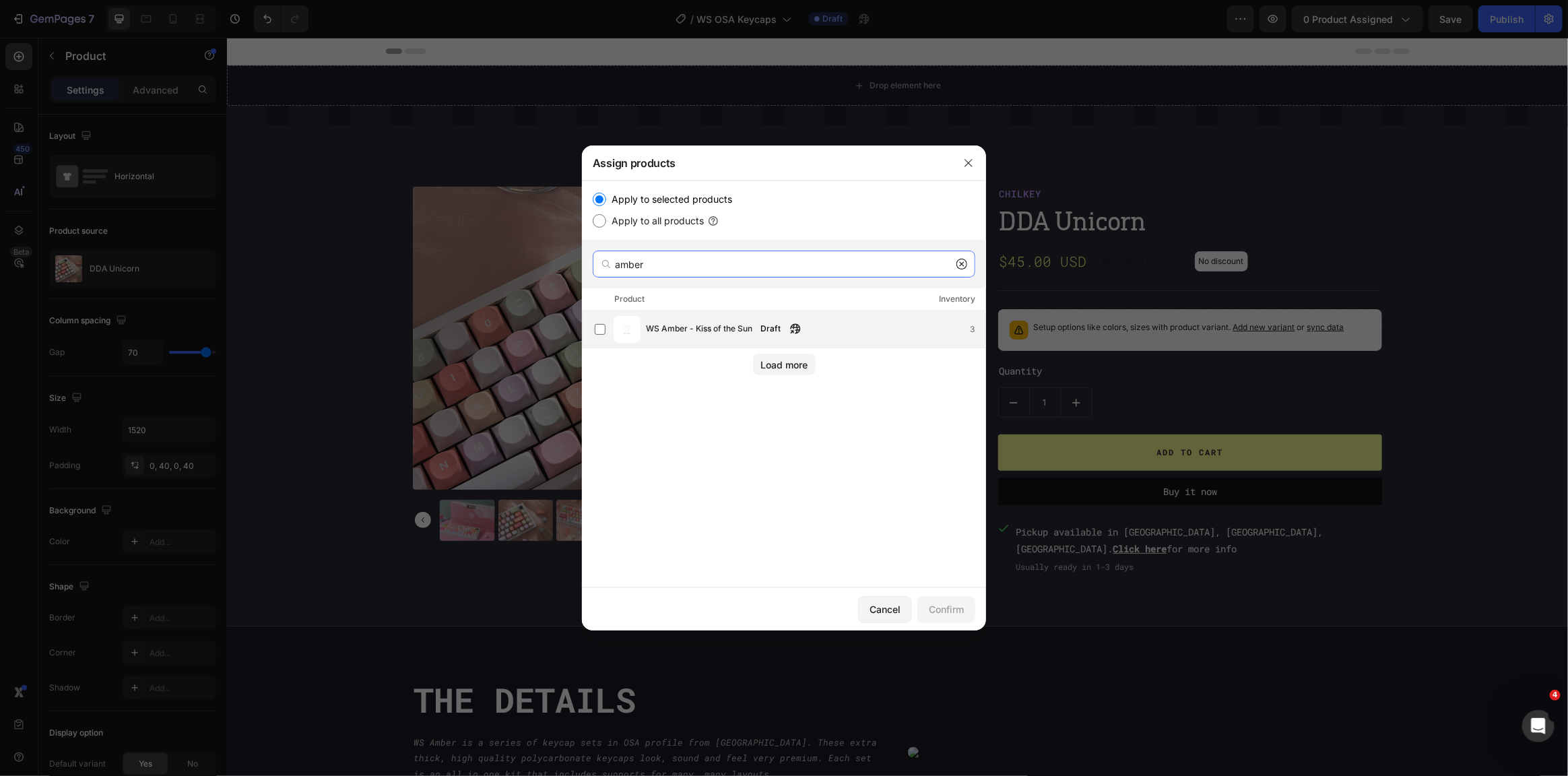
type input "amber"
click at [682, 322] on span "WS Amber - Kiss of the Sun" at bounding box center [699, 329] width 107 height 15
click at [942, 608] on div "Confirm" at bounding box center [946, 610] width 35 height 14
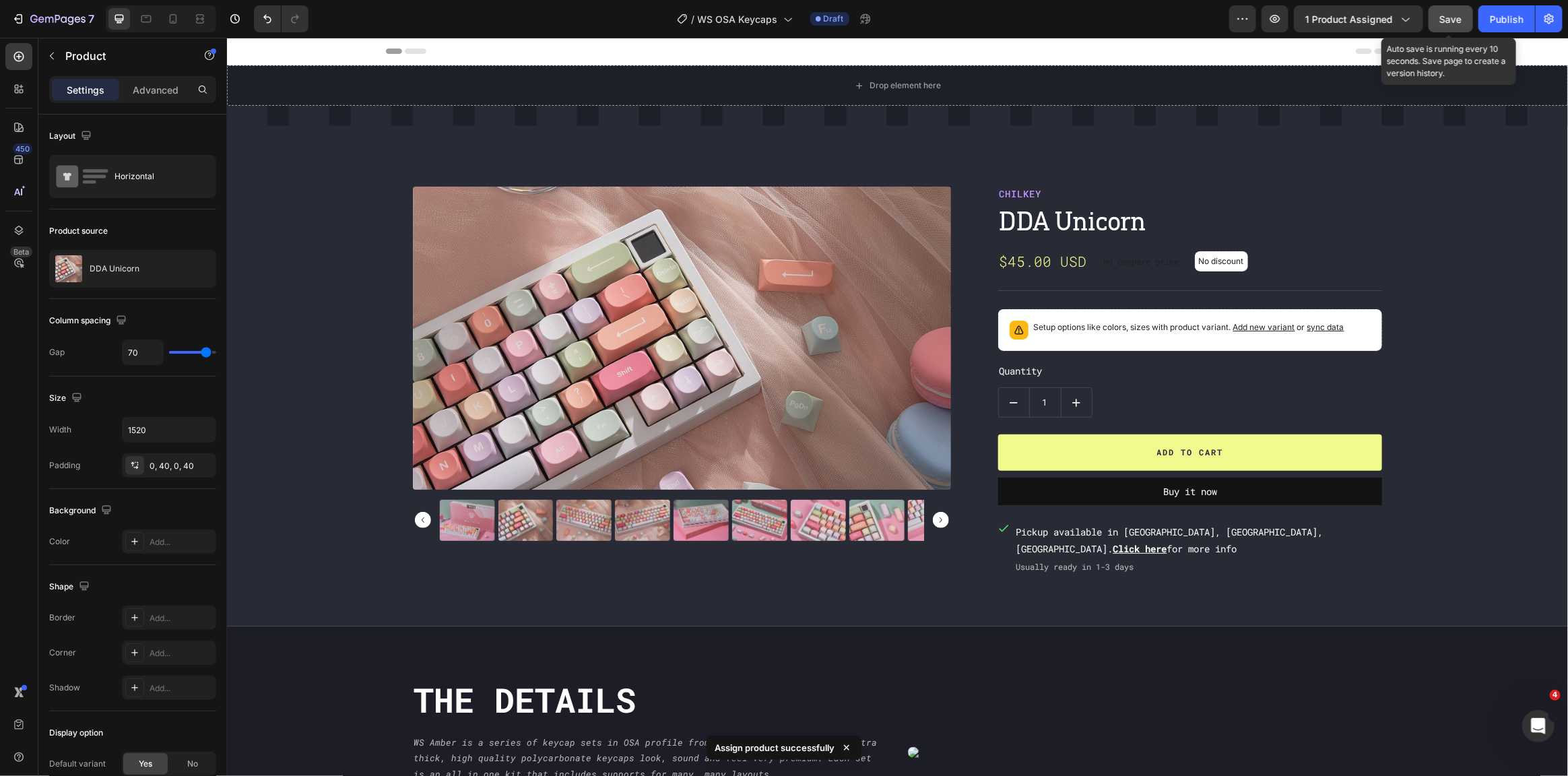
click at [1459, 25] on div "Save" at bounding box center [1451, 19] width 22 height 14
click at [1506, 18] on div "Publish" at bounding box center [1507, 19] width 34 height 14
click at [1444, 15] on span "Save" at bounding box center [1451, 19] width 22 height 11
click at [1331, 15] on span "1 product assigned" at bounding box center [1349, 19] width 88 height 14
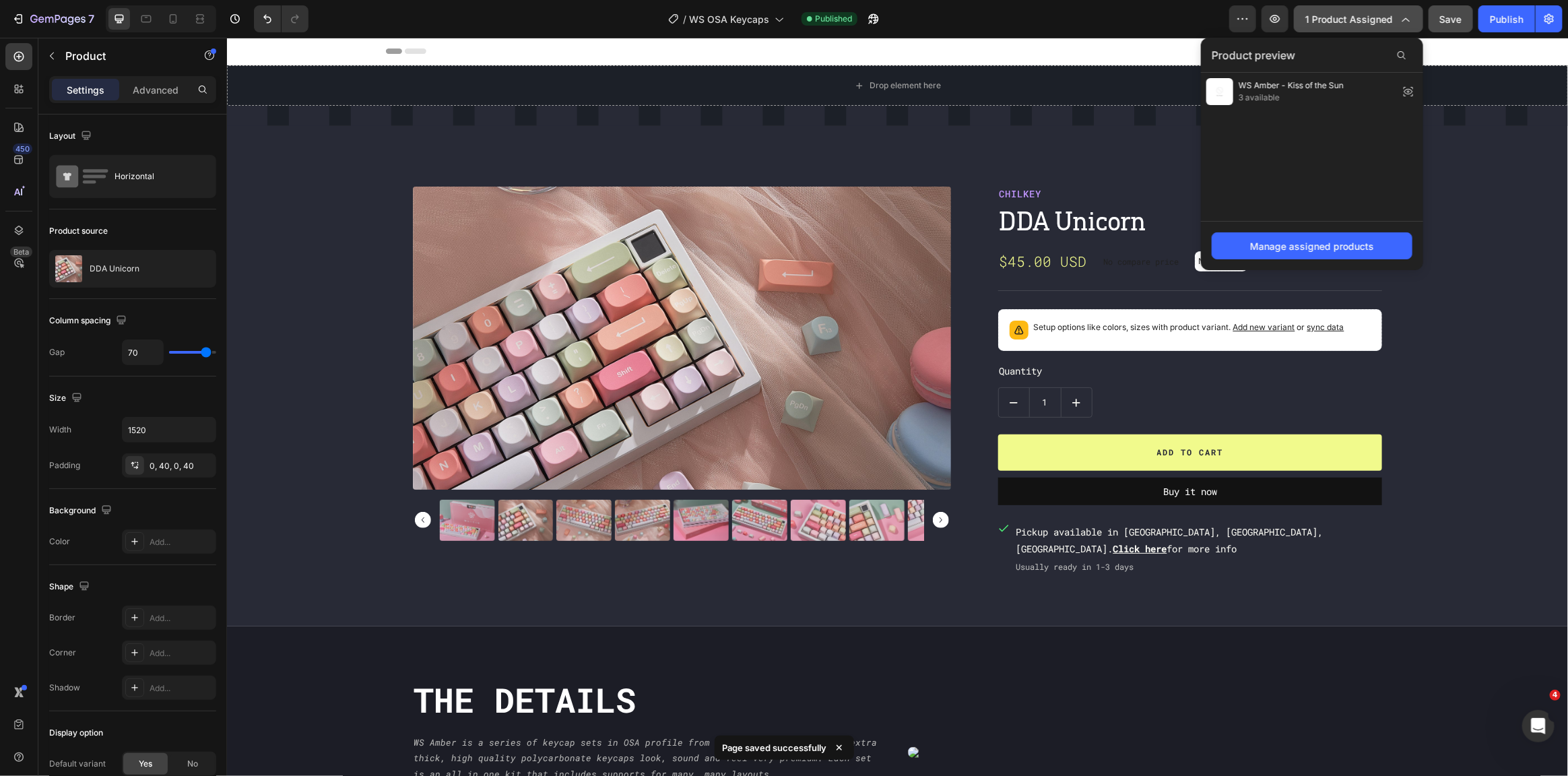
click at [1323, 15] on span "1 product assigned" at bounding box center [1349, 19] width 88 height 14
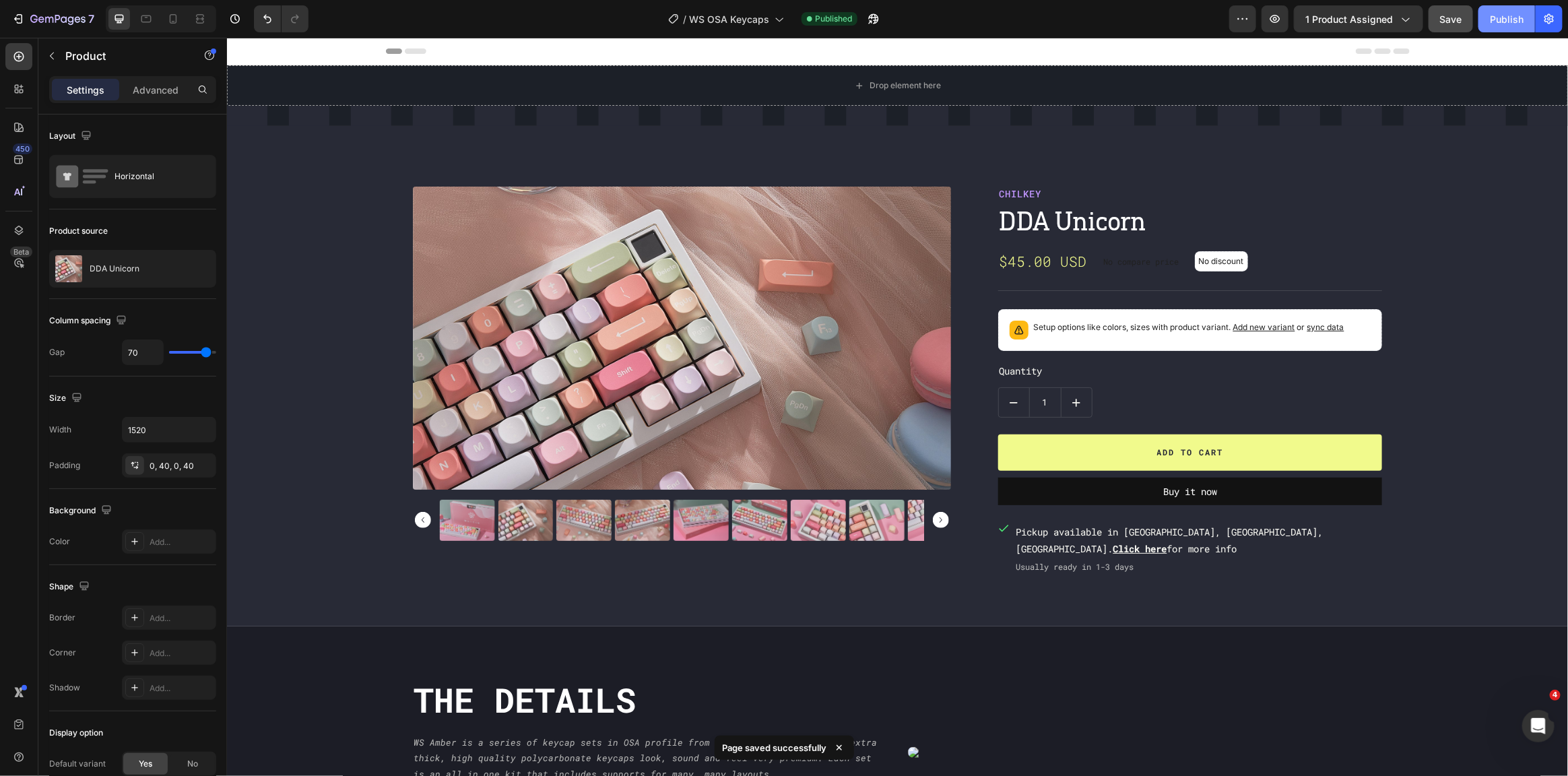
click at [1509, 13] on div "Publish" at bounding box center [1507, 19] width 34 height 14
click at [961, 247] on div "Product Images Chilkey Product Vendor DDA Unicorn Product Title $45.00 USD Prod…" at bounding box center [897, 381] width 1024 height 390
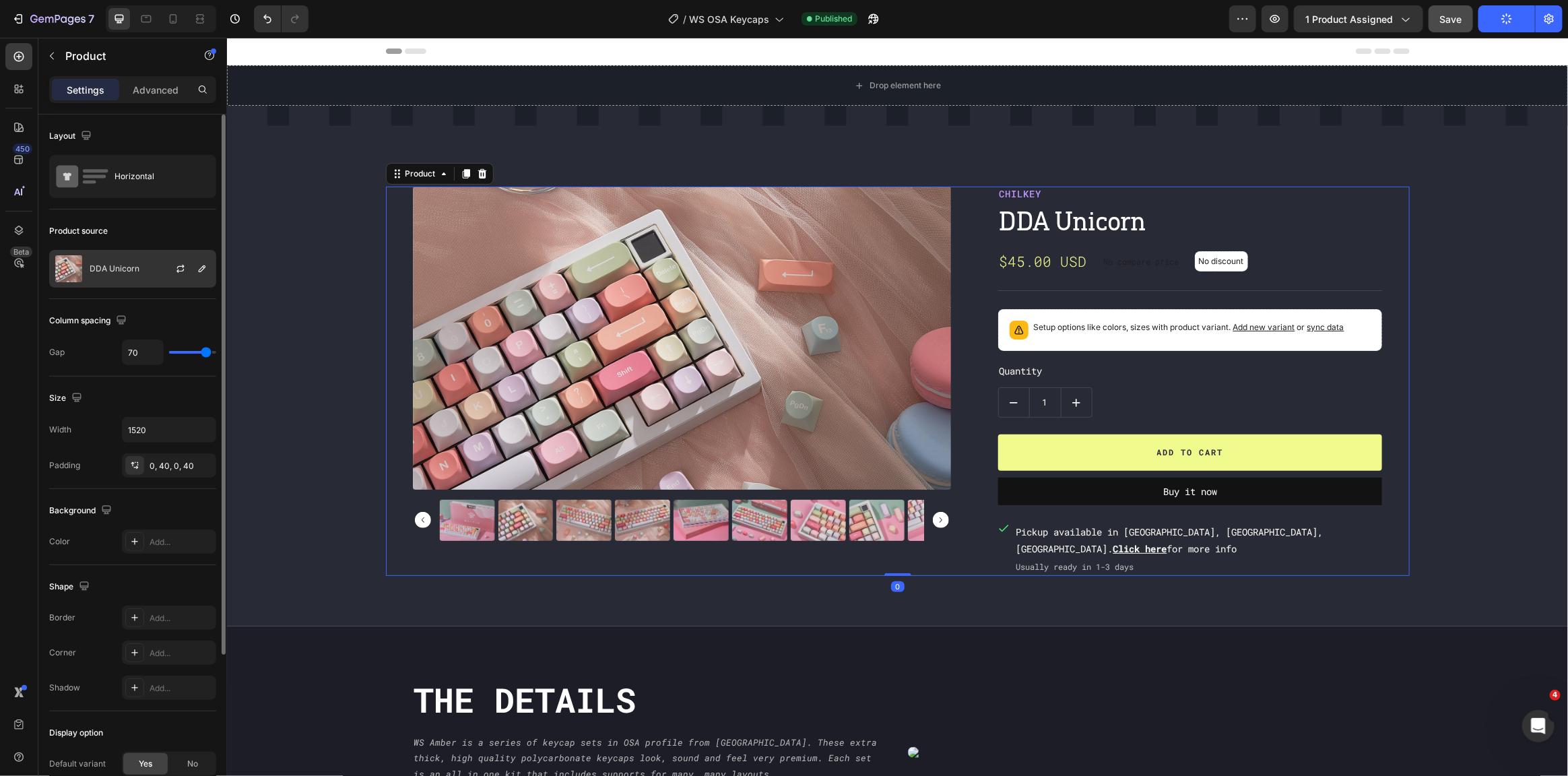
click at [172, 268] on div at bounding box center [186, 269] width 59 height 37
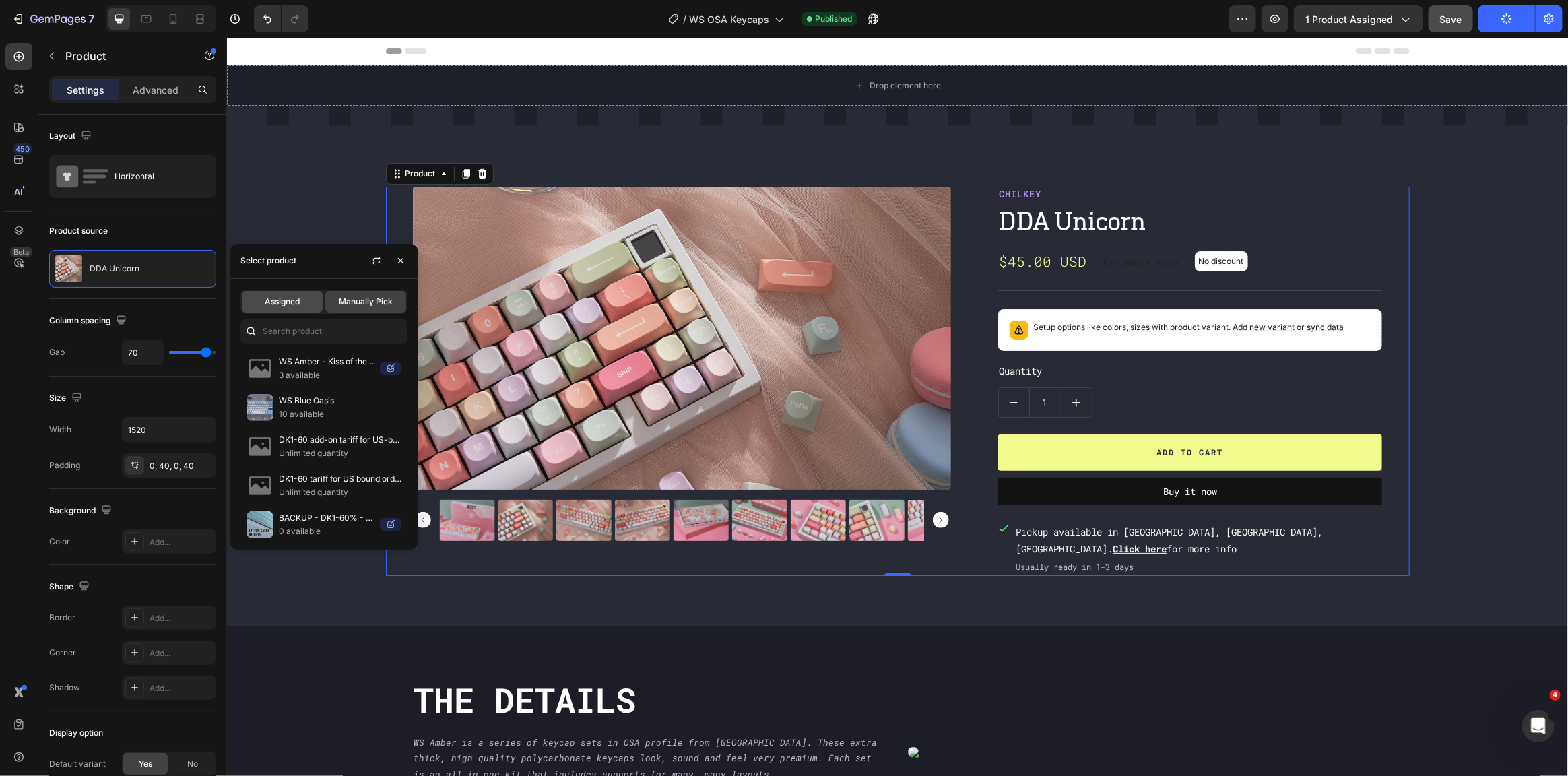
click at [284, 298] on span "Assigned" at bounding box center [282, 301] width 35 height 12
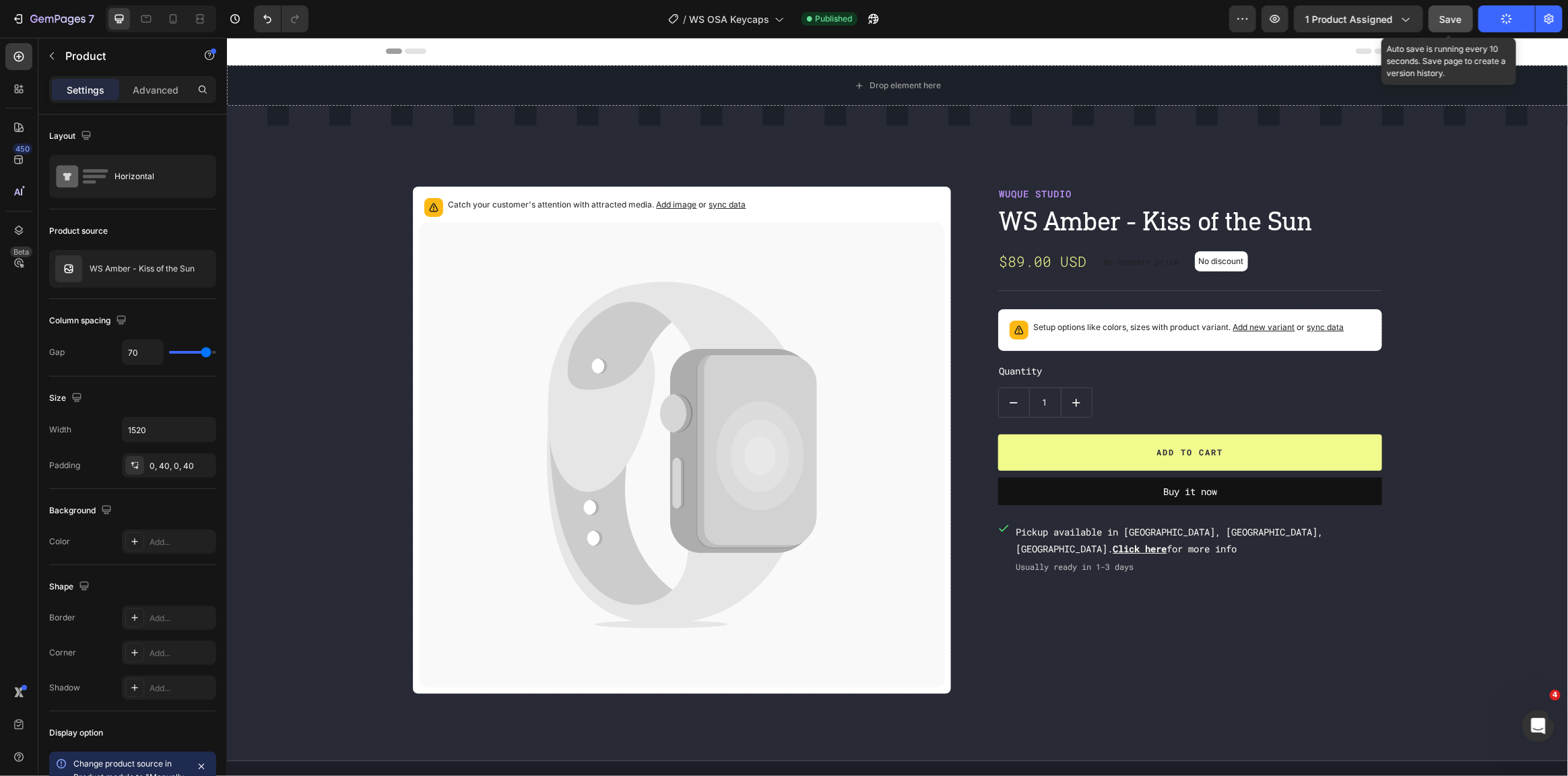
click at [1439, 22] on button "Save" at bounding box center [1450, 19] width 44 height 27
click at [1501, 24] on button "Publish" at bounding box center [1506, 19] width 57 height 27
click at [1434, 8] on button "Save" at bounding box center [1450, 19] width 44 height 27
click at [1500, 22] on div "Publish" at bounding box center [1507, 19] width 34 height 14
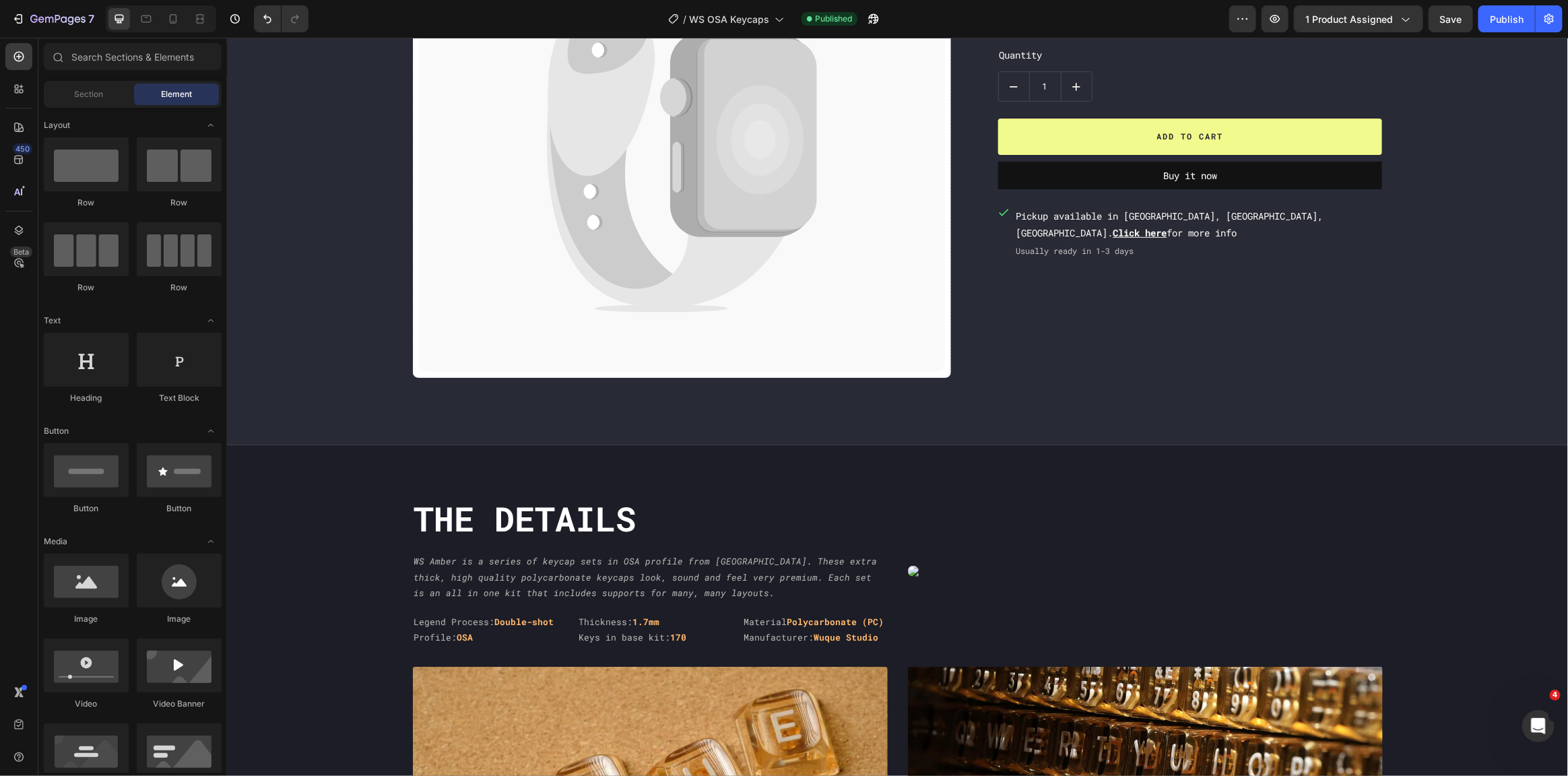
scroll to position [318, 0]
